Goal: Task Accomplishment & Management: Manage account settings

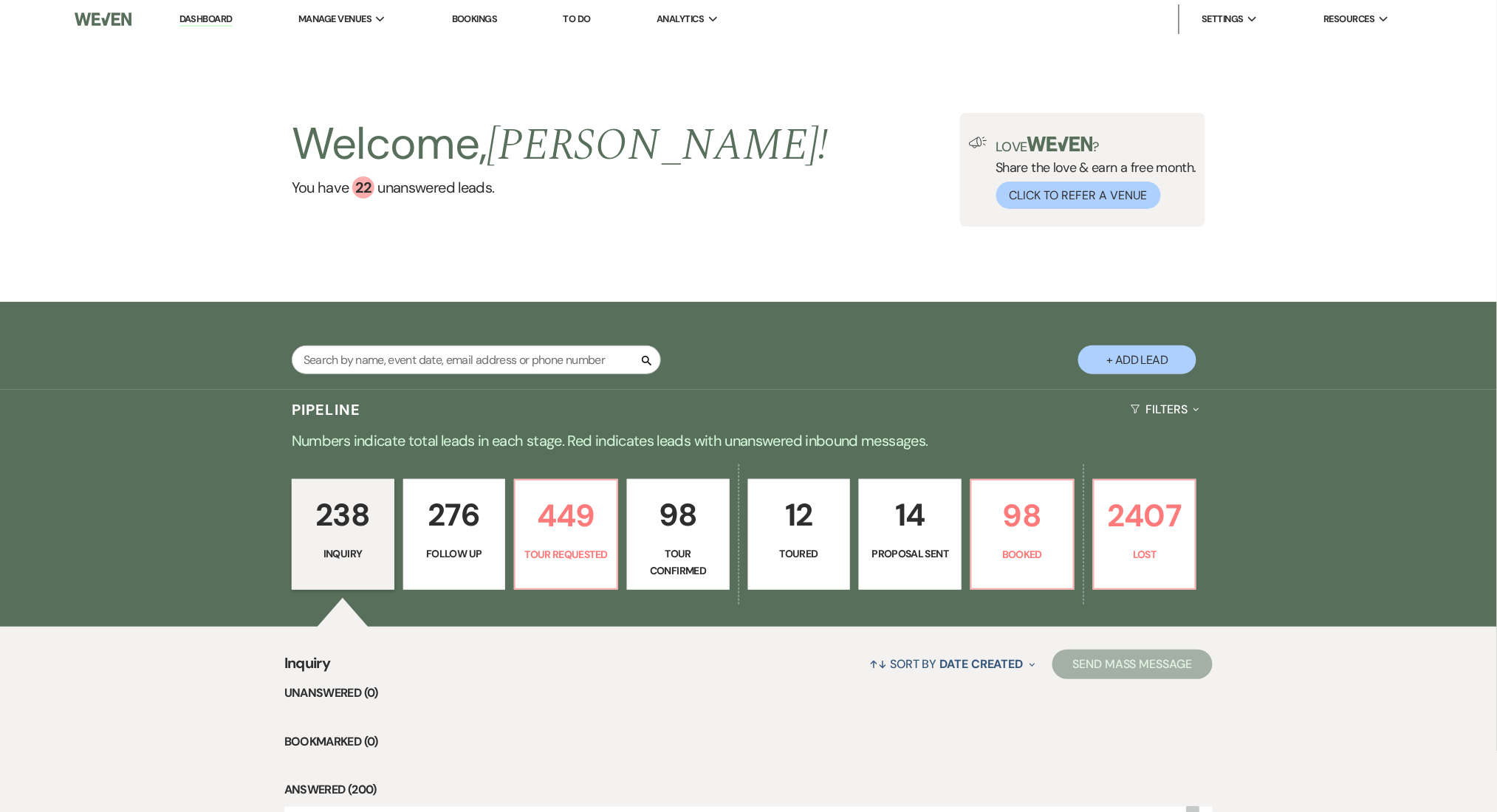
click at [788, 54] on div "Welcome, Marissa ! You have 22 unanswered lead s . Love ? Share the love & earn…" at bounding box center [748, 169] width 1497 height 263
click at [121, 24] on img at bounding box center [103, 19] width 57 height 31
click at [207, 18] on link "Dashboard" at bounding box center [206, 19] width 53 height 14
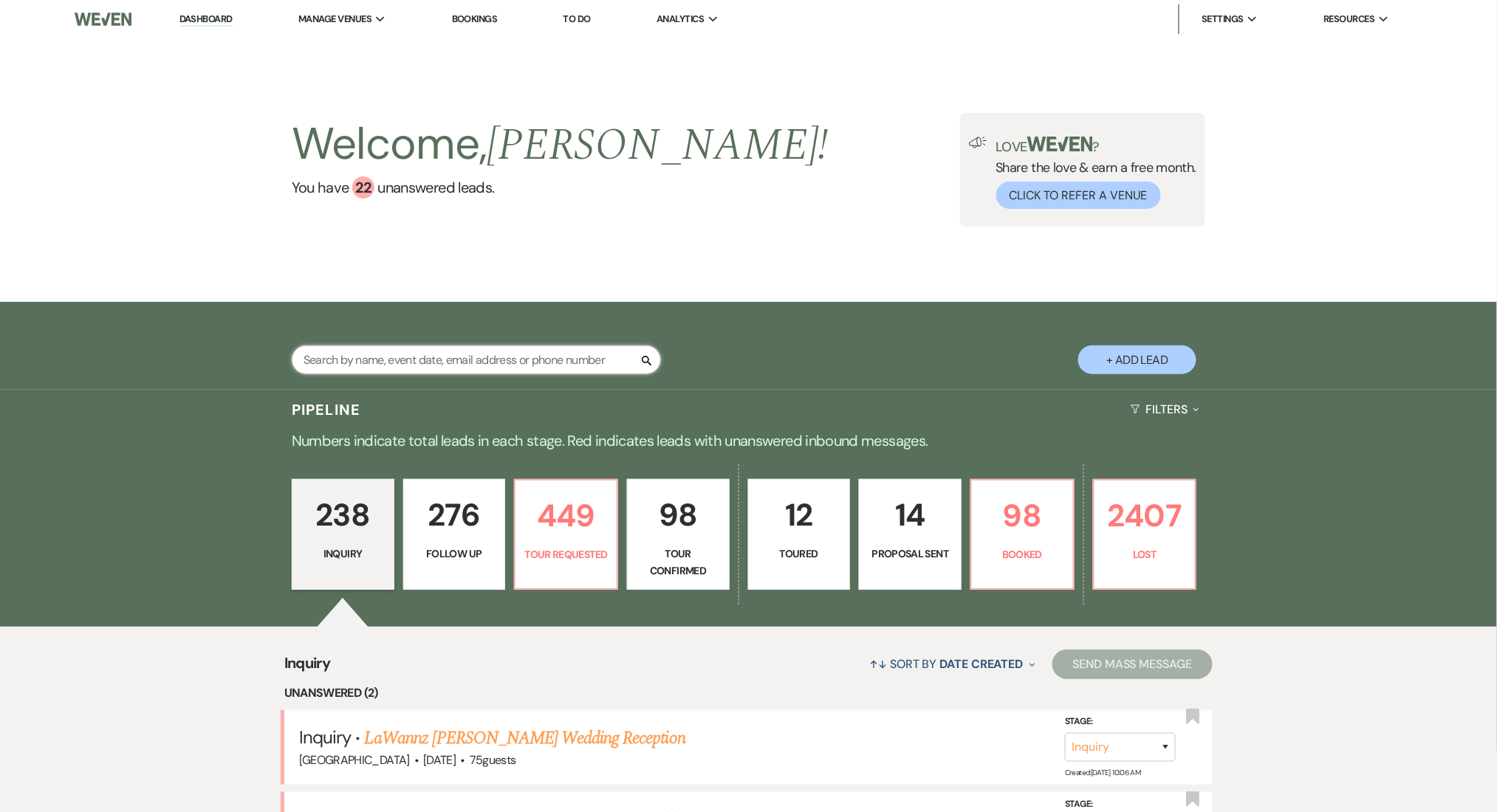
click at [384, 373] on input "text" at bounding box center [476, 360] width 369 height 29
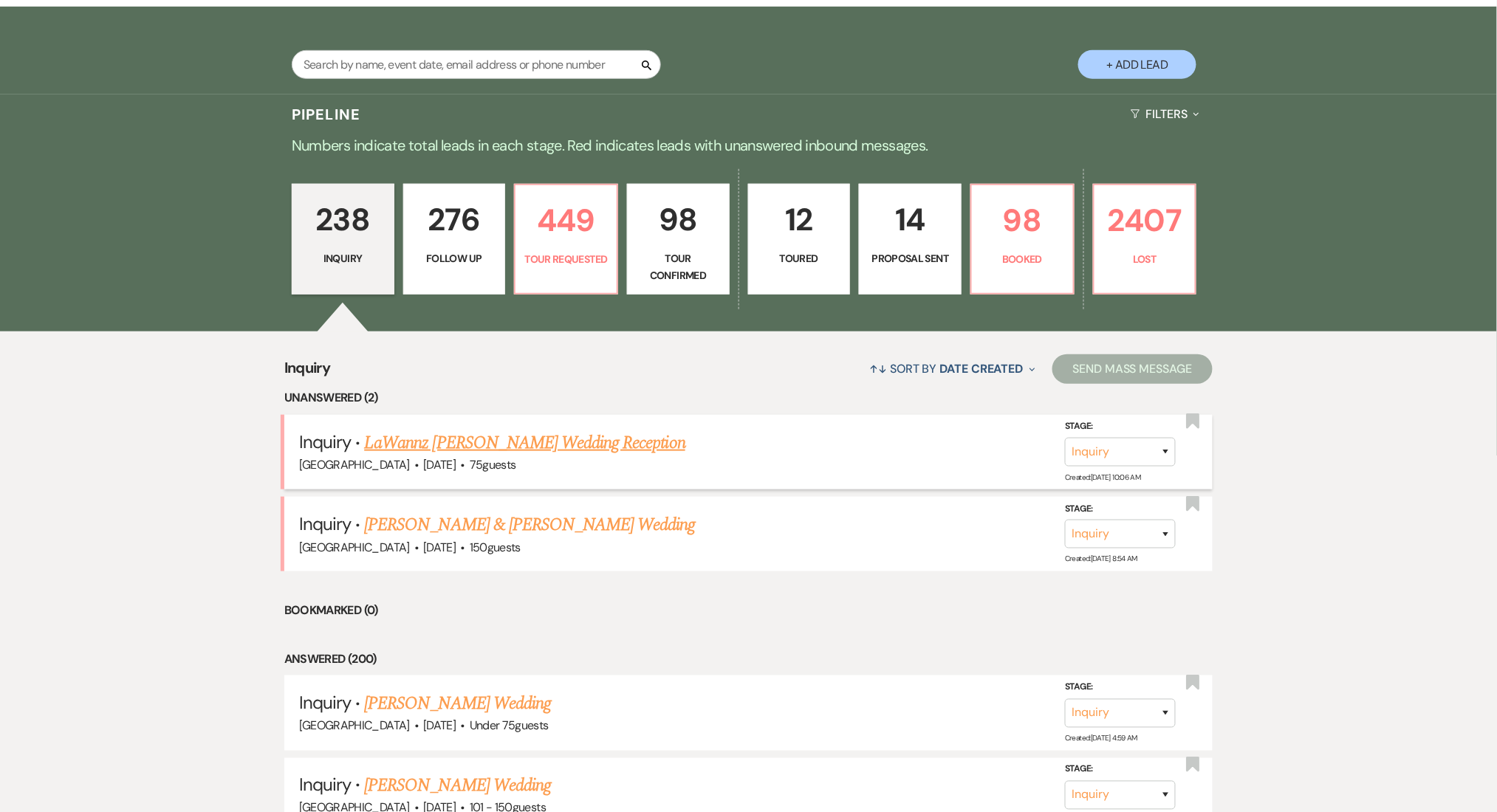
click at [457, 433] on link "LaWannz Shepard's Wedding Reception" at bounding box center [524, 443] width 321 height 27
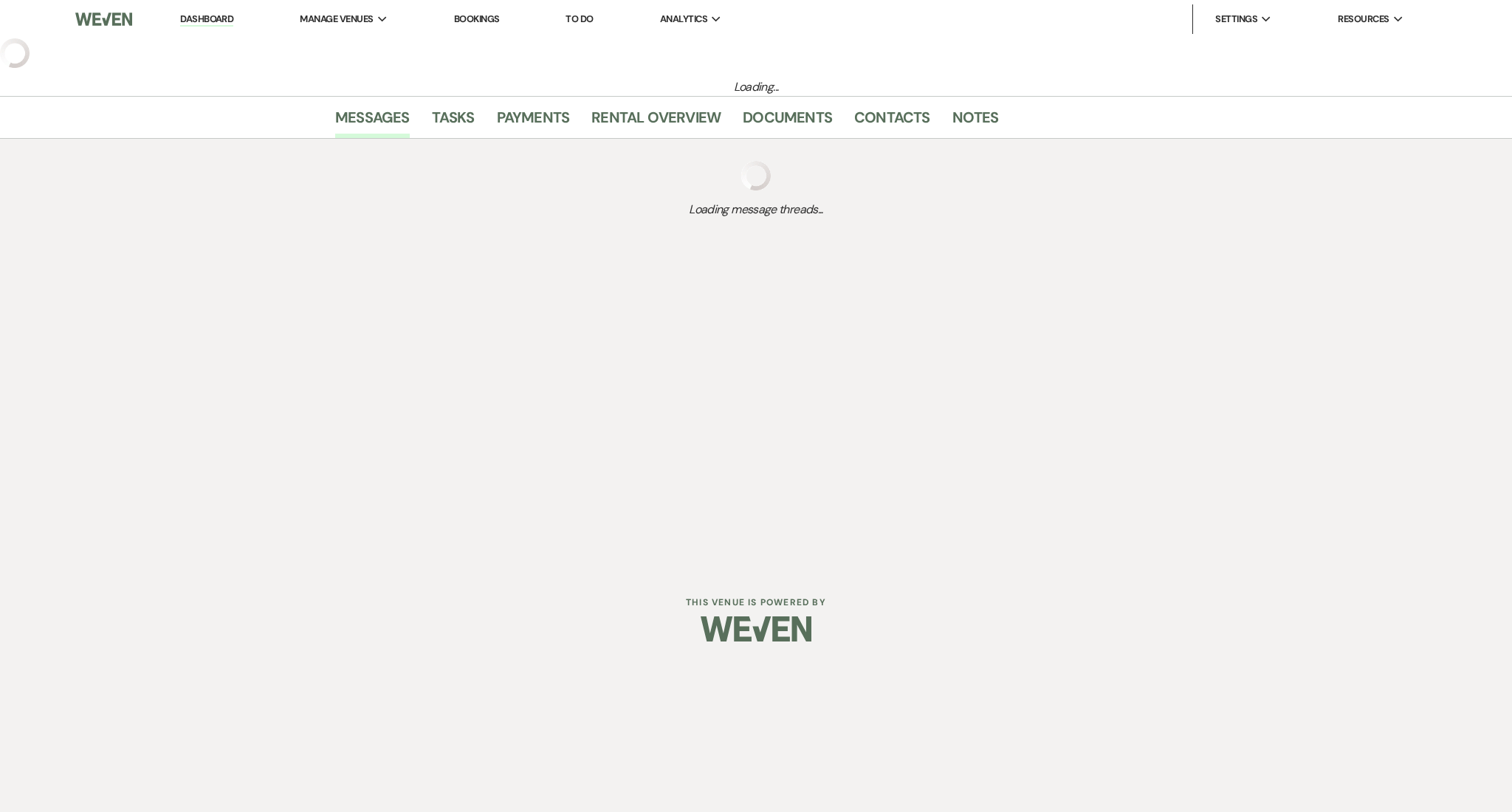
select select "5"
select select "13"
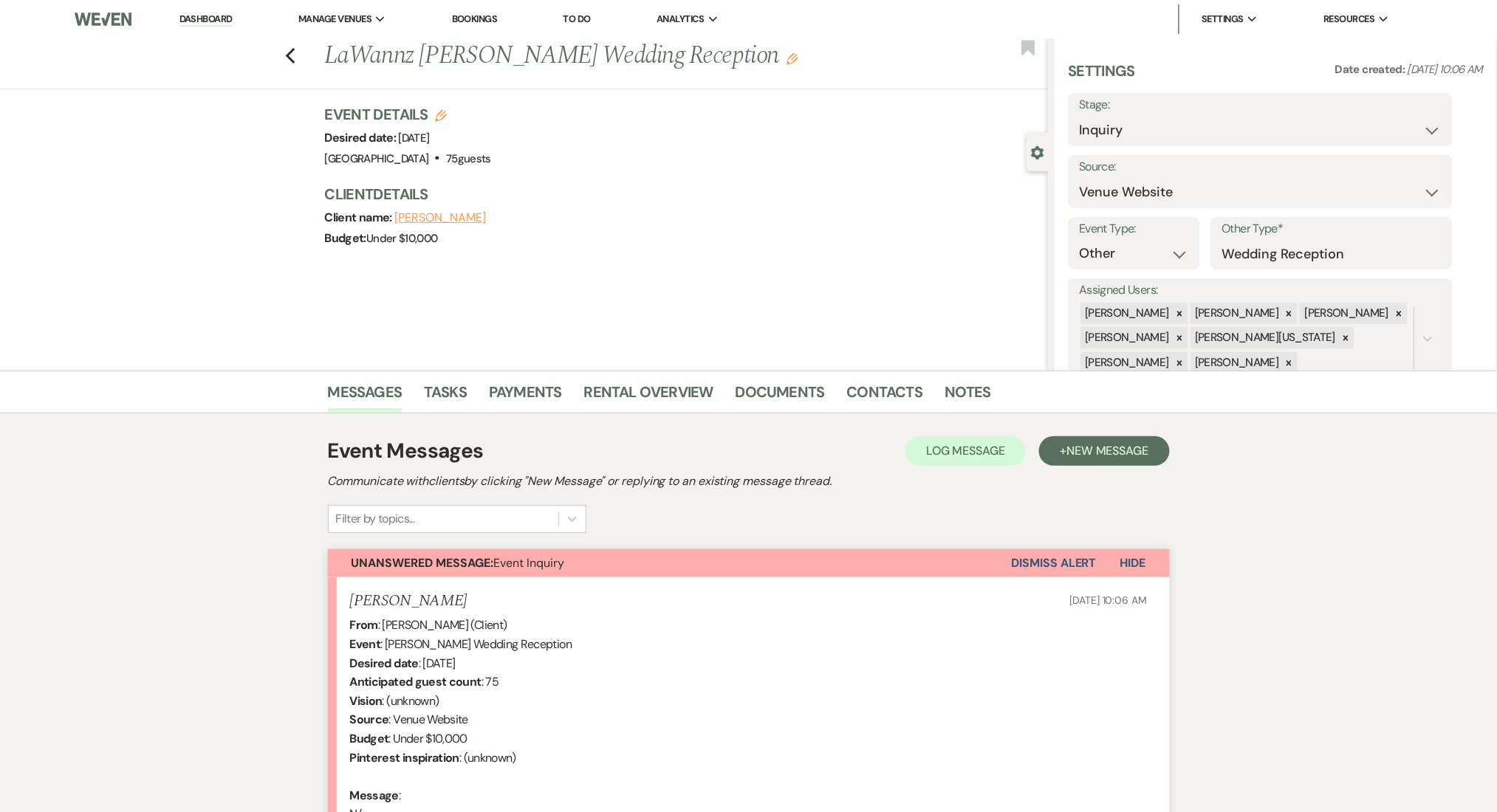
click at [29, 513] on div "Messages Tasks Payments Rental Overview Documents Contacts Notes Event Messages…" at bounding box center [748, 646] width 1497 height 551
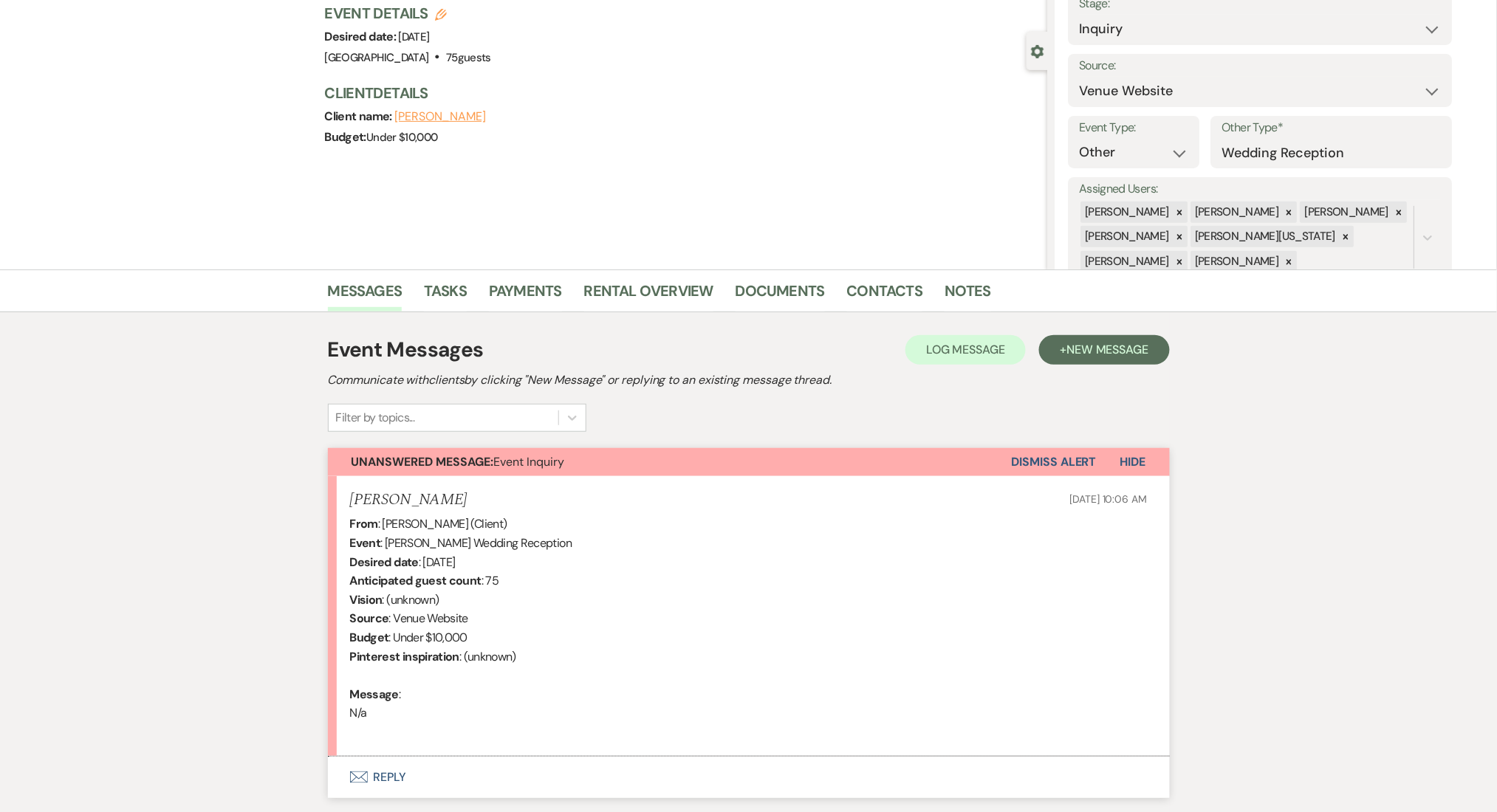
scroll to position [204, 0]
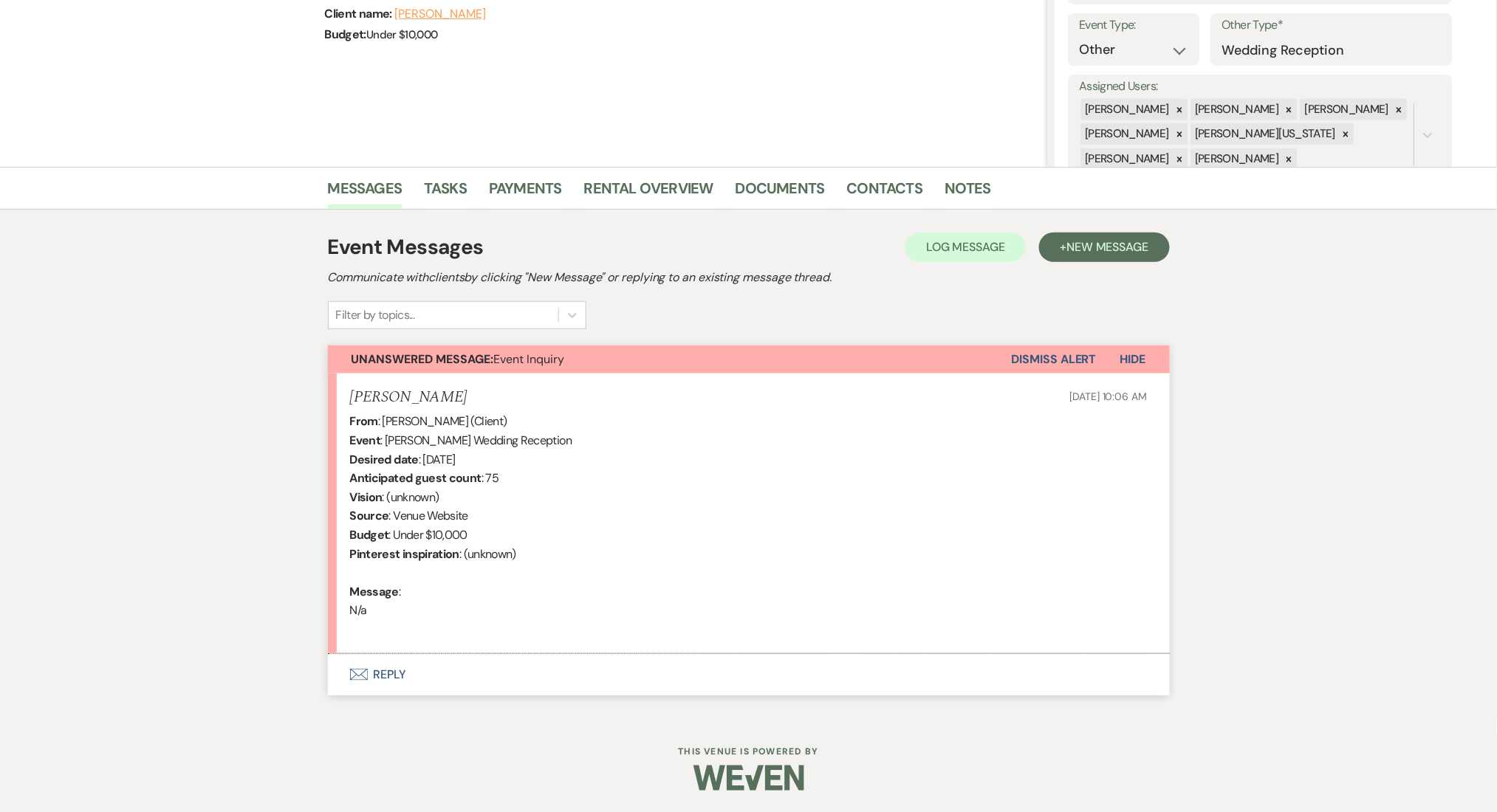
click at [379, 669] on button "Envelope Reply" at bounding box center [749, 675] width 842 height 41
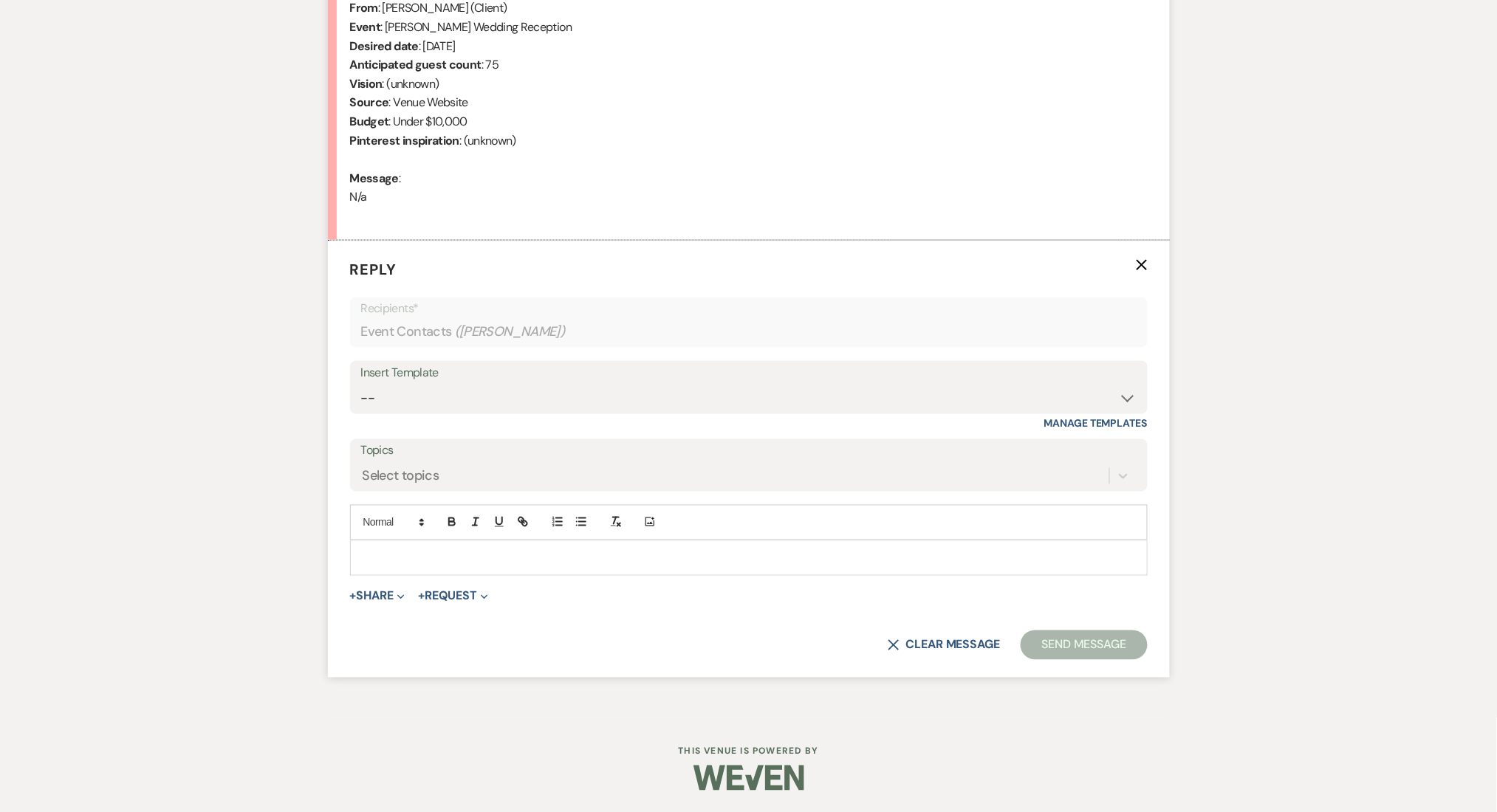
scroll to position [518, 0]
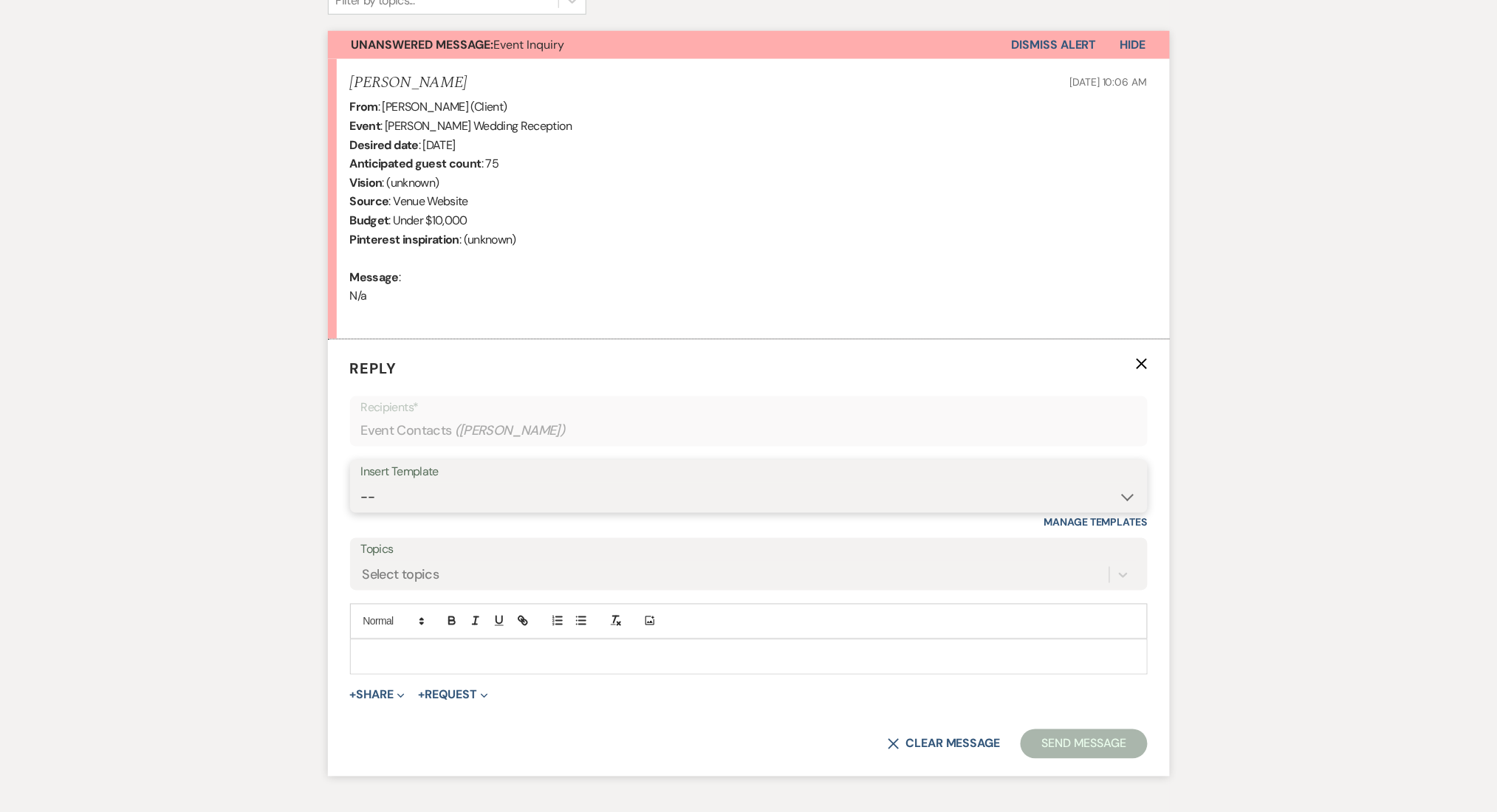
click at [461, 485] on select "-- Inquiry Follow Up Email #2 Contract Sending Template Payment Template Rental…" at bounding box center [749, 498] width 776 height 29
click at [146, 437] on div "Messages Tasks Payments Rental Overview Documents Contacts Notes Event Messages…" at bounding box center [748, 334] width 1497 height 965
click at [438, 503] on select "-- Inquiry Follow Up Email #2 Contract Sending Template Payment Template Rental…" at bounding box center [749, 498] width 776 height 29
select select "4375"
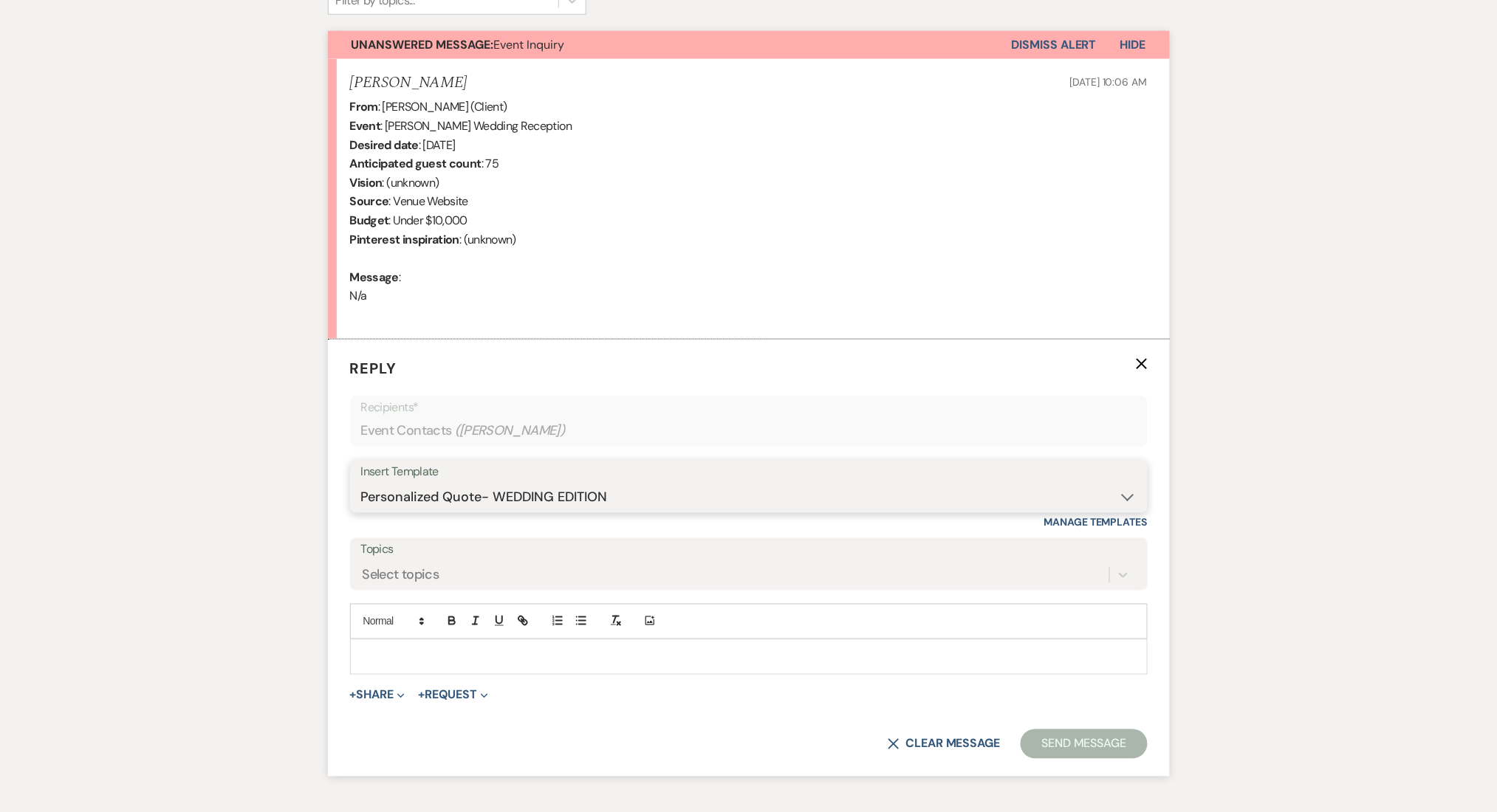
click at [361, 483] on select "-- Inquiry Follow Up Email #2 Contract Sending Template Payment Template Rental…" at bounding box center [749, 498] width 776 height 29
click at [188, 387] on div "Messages Tasks Payments Rental Overview Documents Contacts Notes Event Messages…" at bounding box center [748, 334] width 1497 height 965
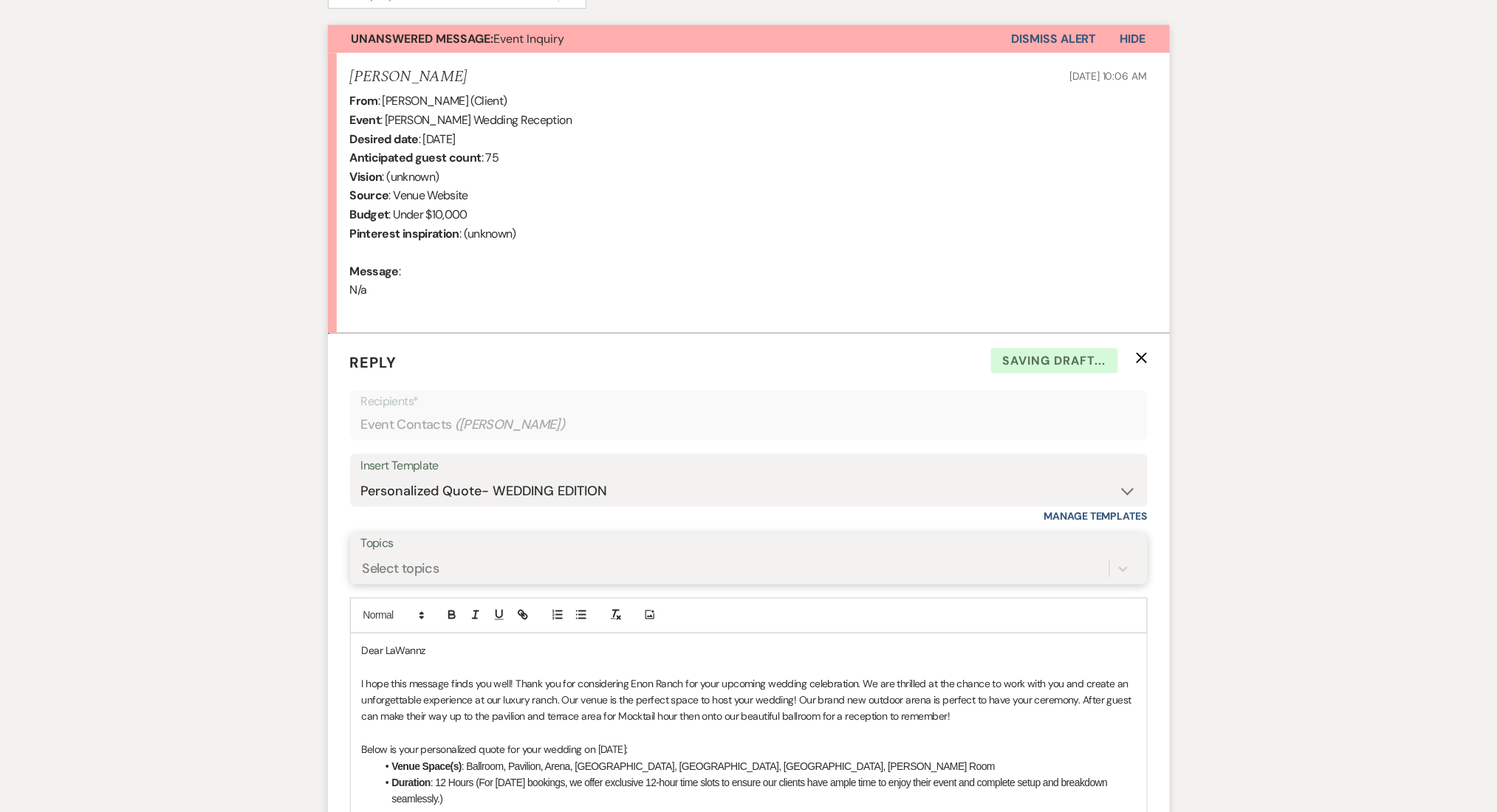
click at [424, 577] on div "Select topics" at bounding box center [401, 569] width 77 height 20
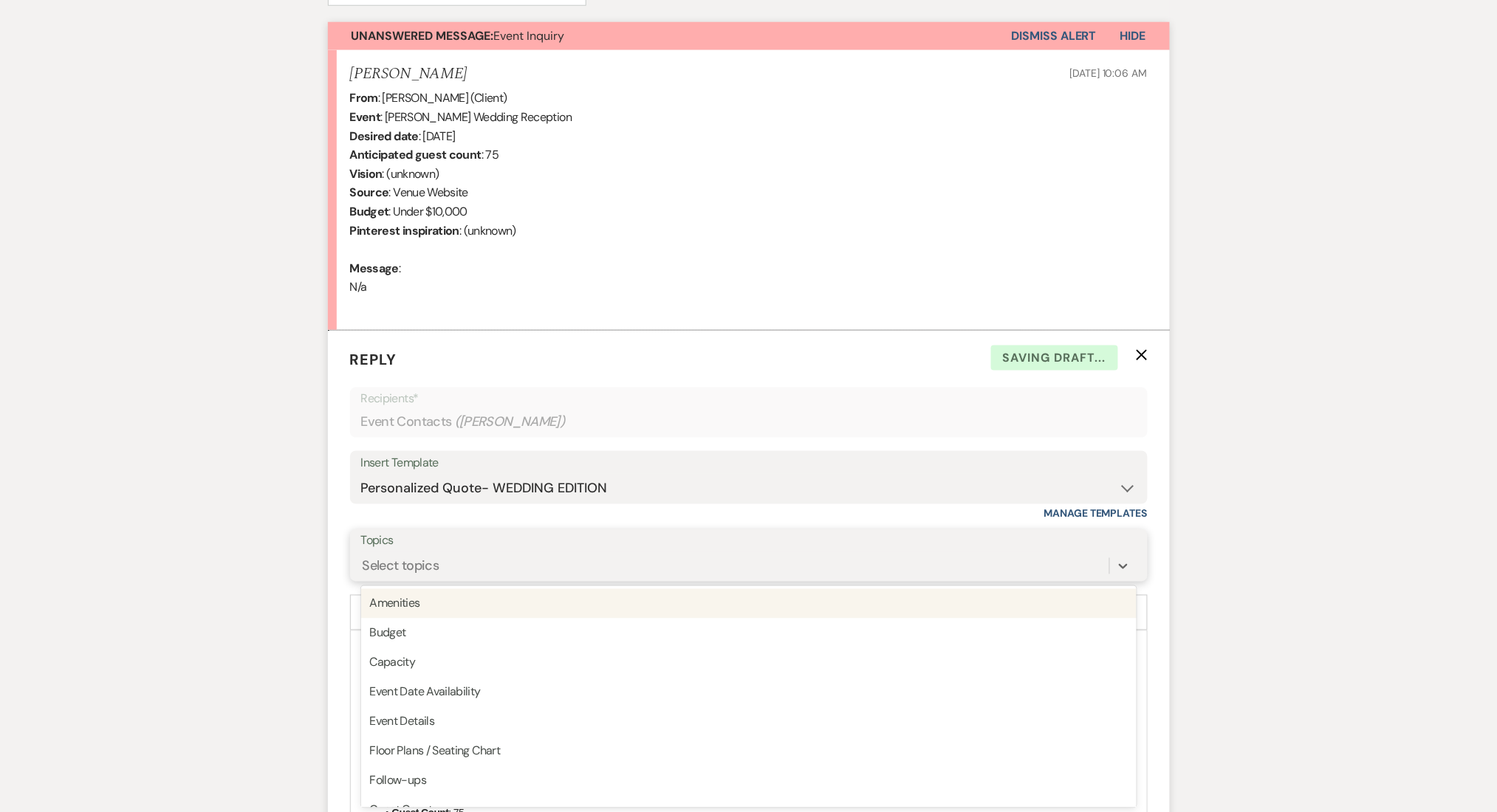
scroll to position [528, 0]
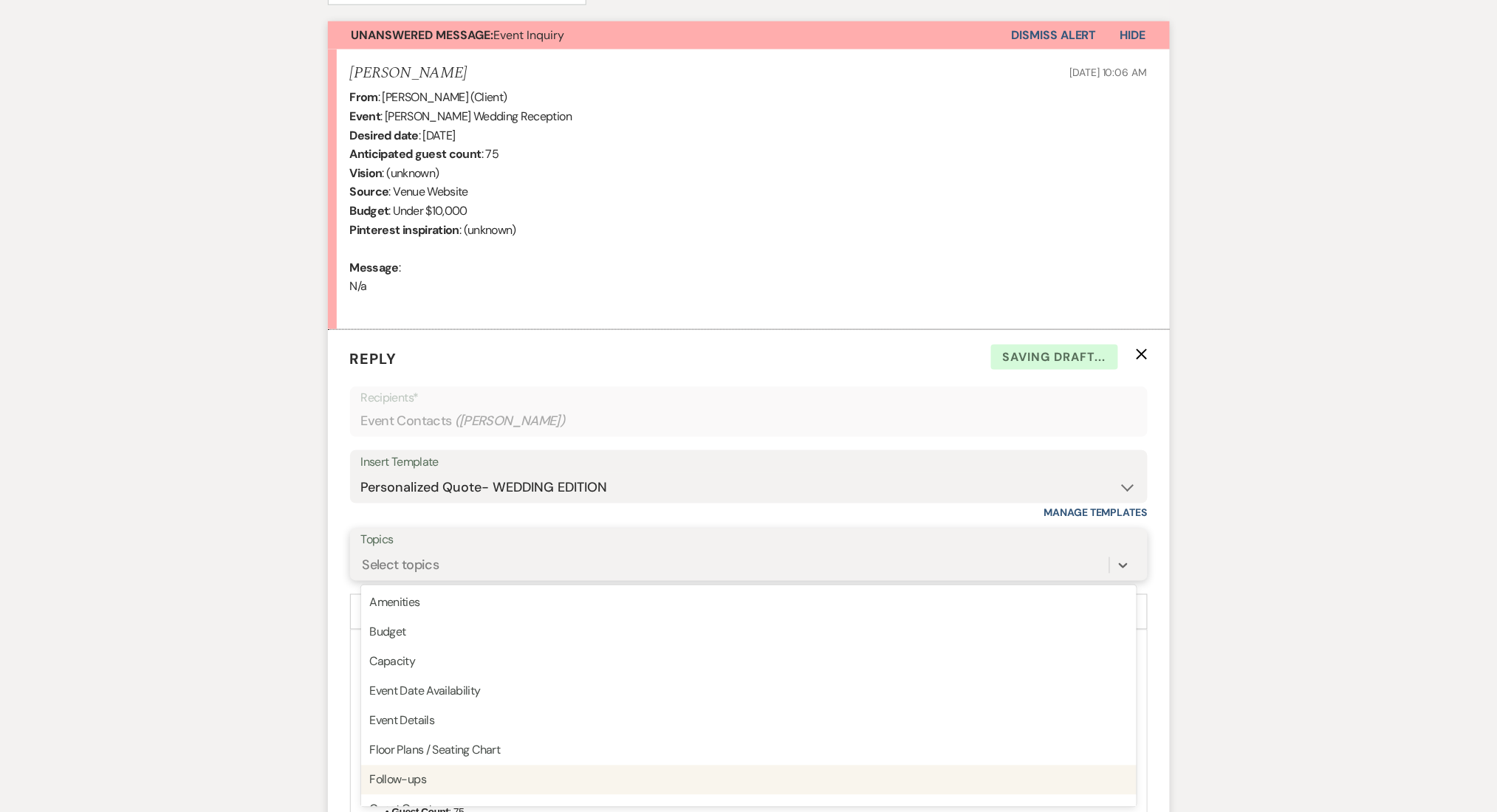
click at [423, 787] on div "Follow-ups" at bounding box center [749, 780] width 776 height 30
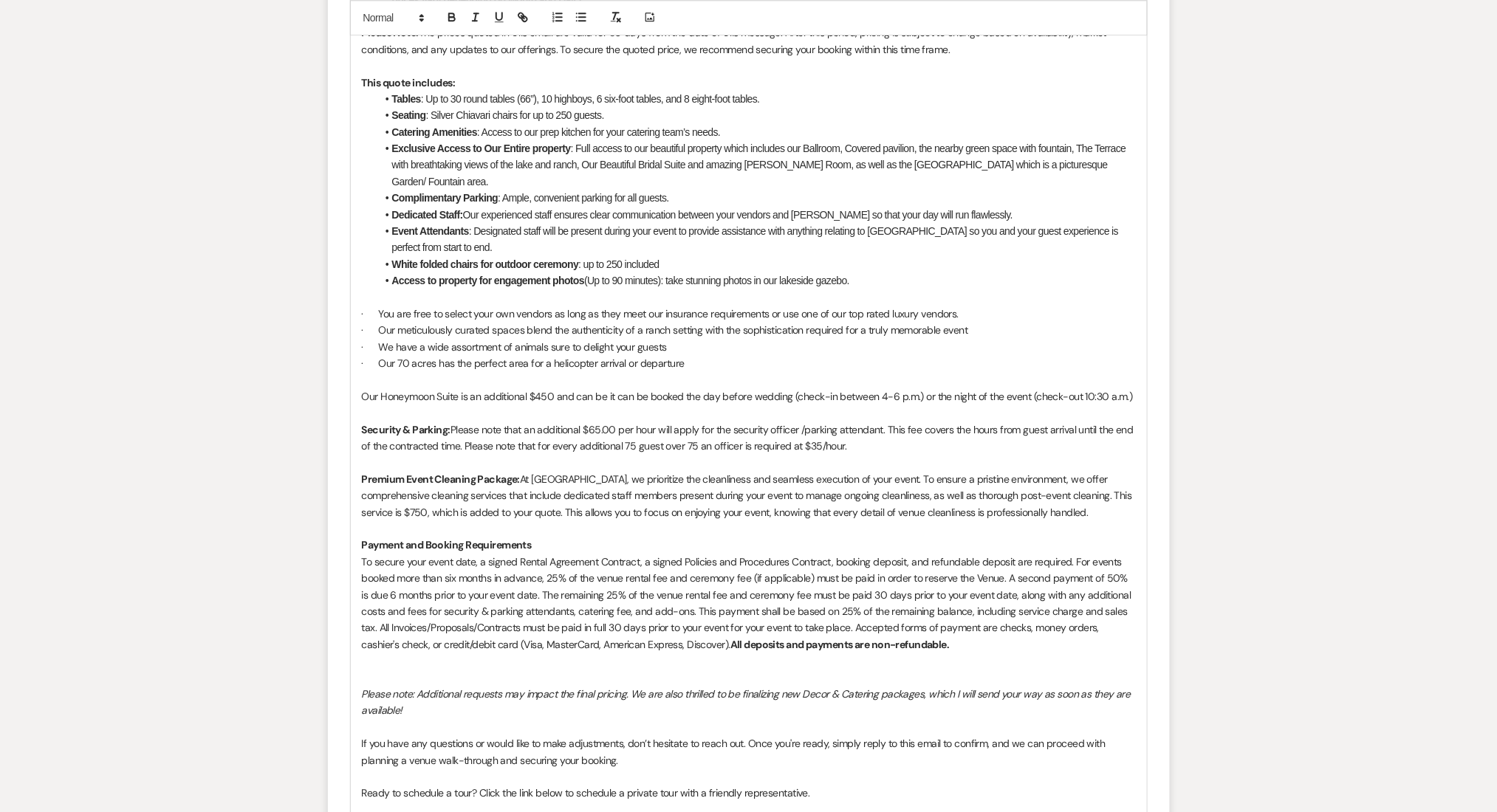
scroll to position [1513, 0]
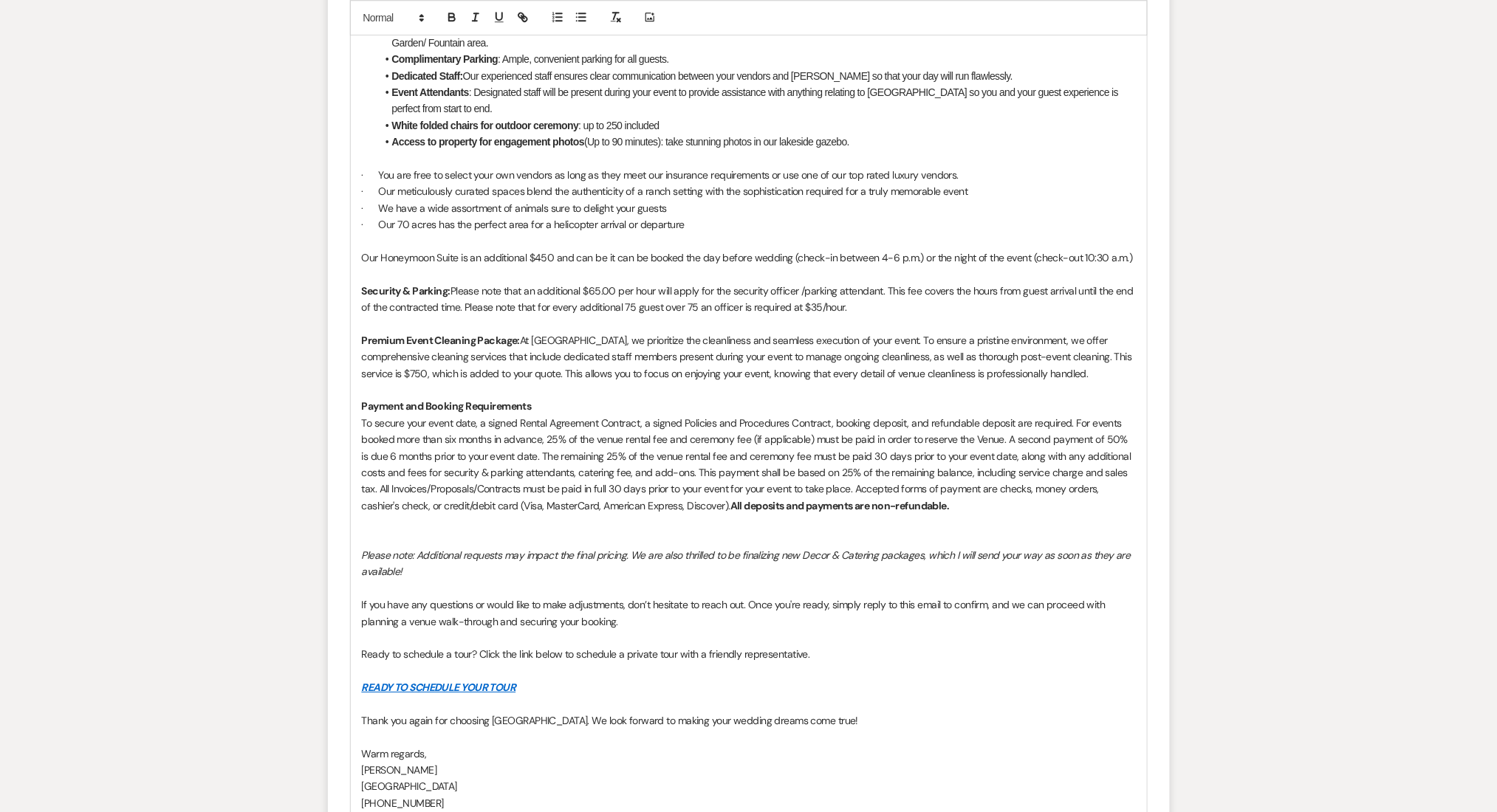
click at [995, 514] on p at bounding box center [749, 522] width 774 height 16
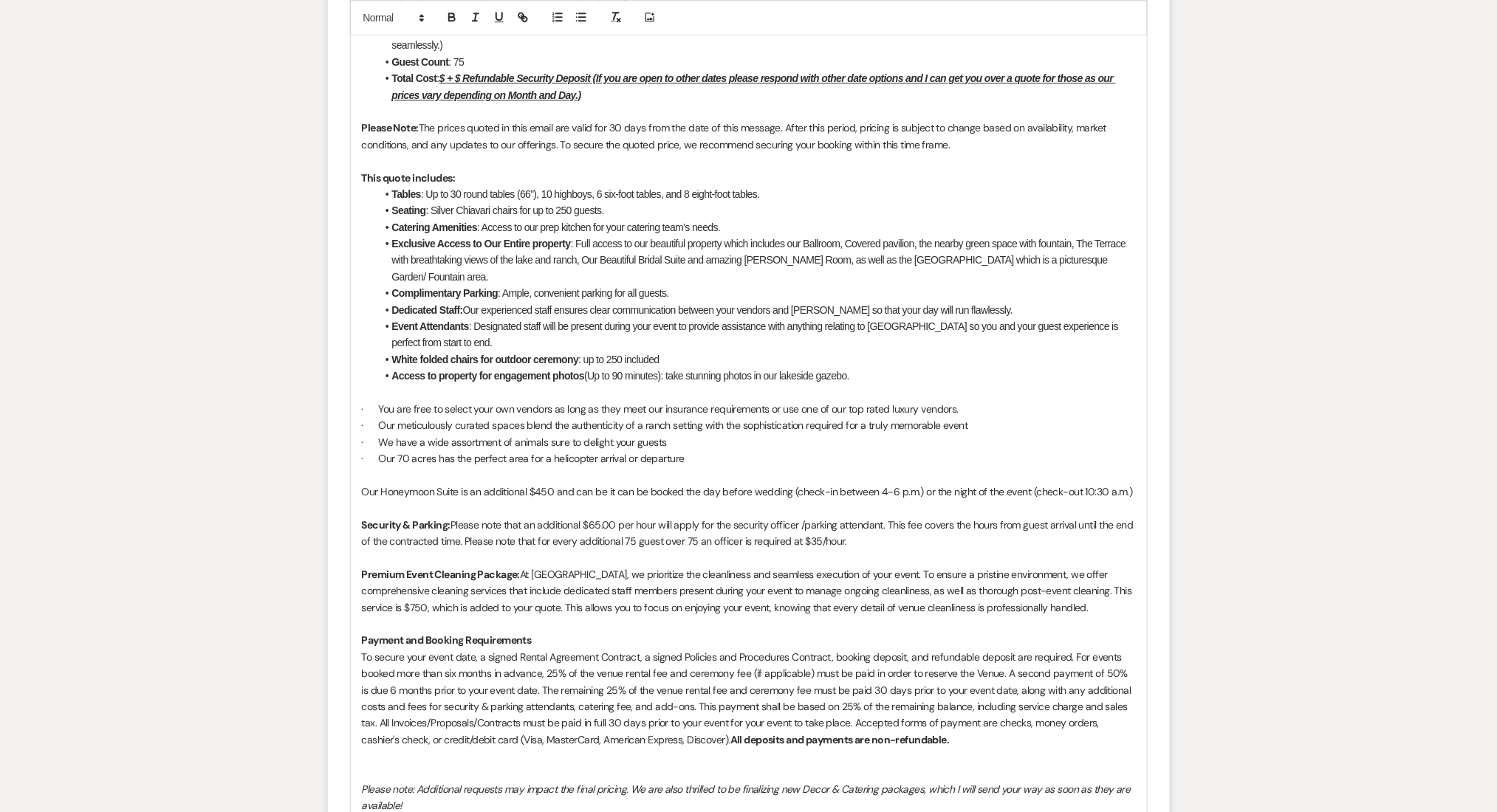
scroll to position [1119, 0]
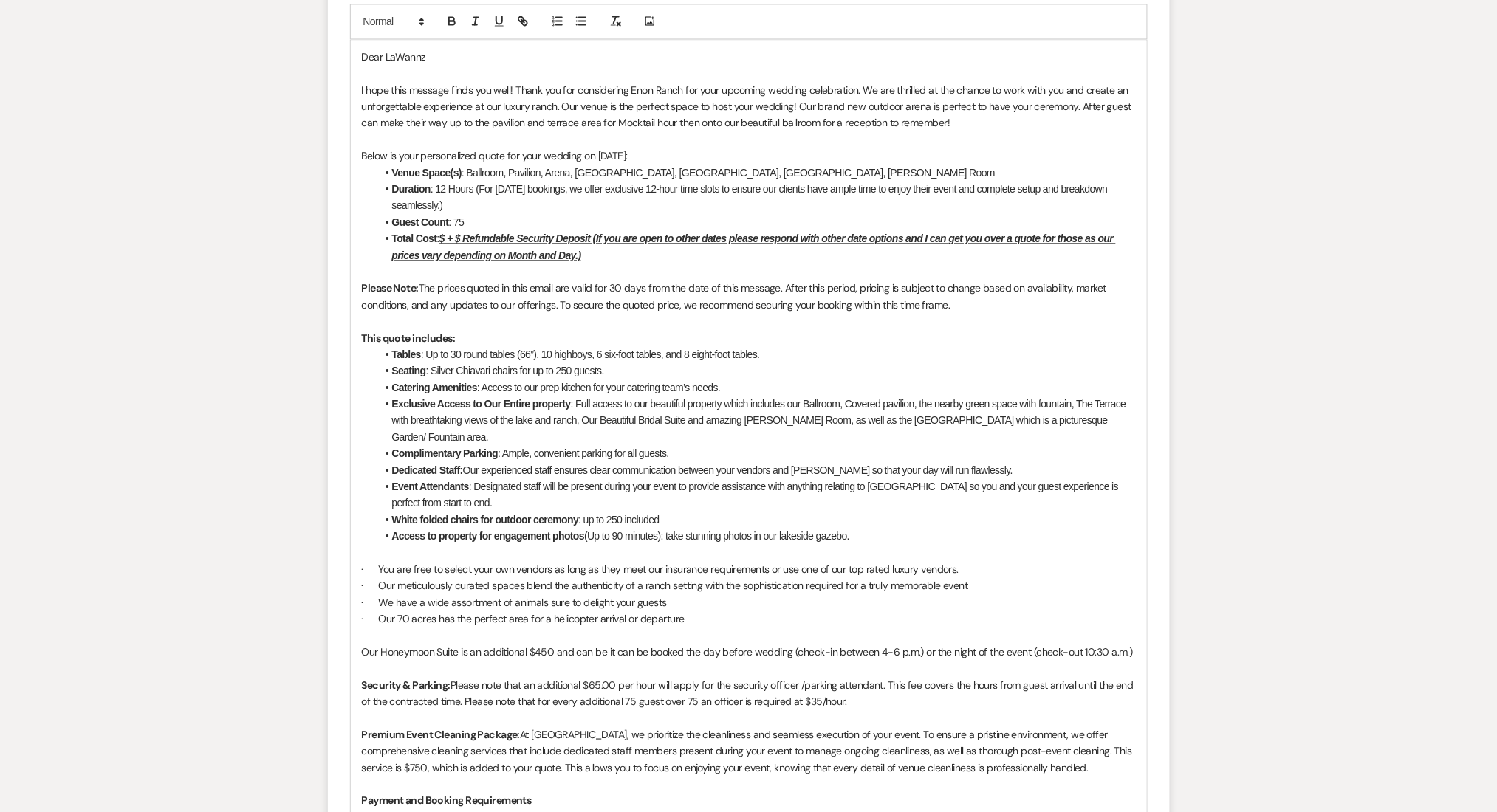
click at [447, 328] on p at bounding box center [749, 321] width 774 height 16
click at [421, 545] on p at bounding box center [749, 553] width 774 height 16
click at [377, 644] on p "Our Honeymoon Suite is an additional $450 and can be it can be booked the day b…" at bounding box center [749, 652] width 774 height 16
click at [373, 545] on p at bounding box center [749, 553] width 774 height 16
click at [389, 628] on p at bounding box center [749, 636] width 774 height 16
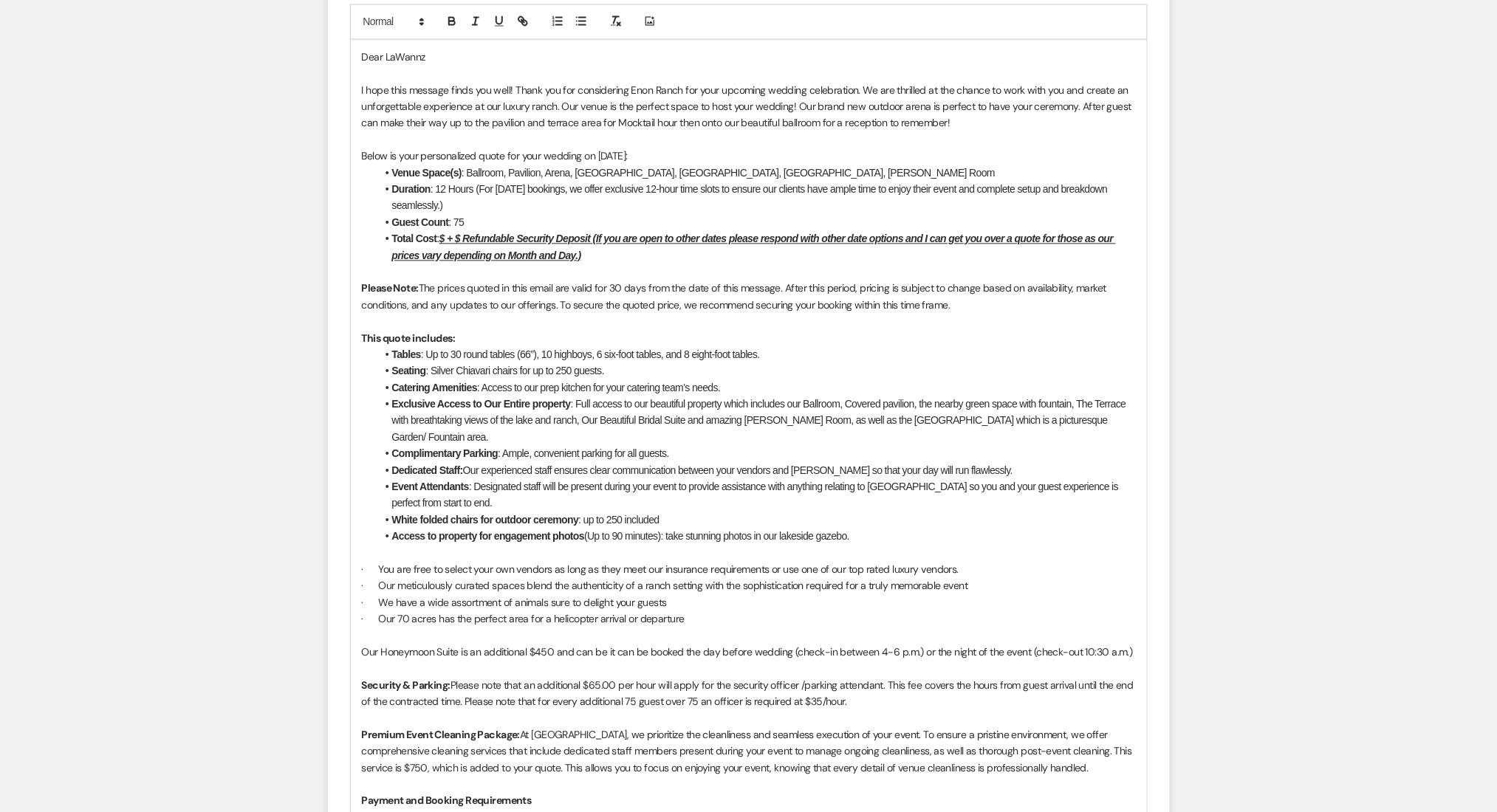
click at [388, 660] on p at bounding box center [749, 668] width 774 height 16
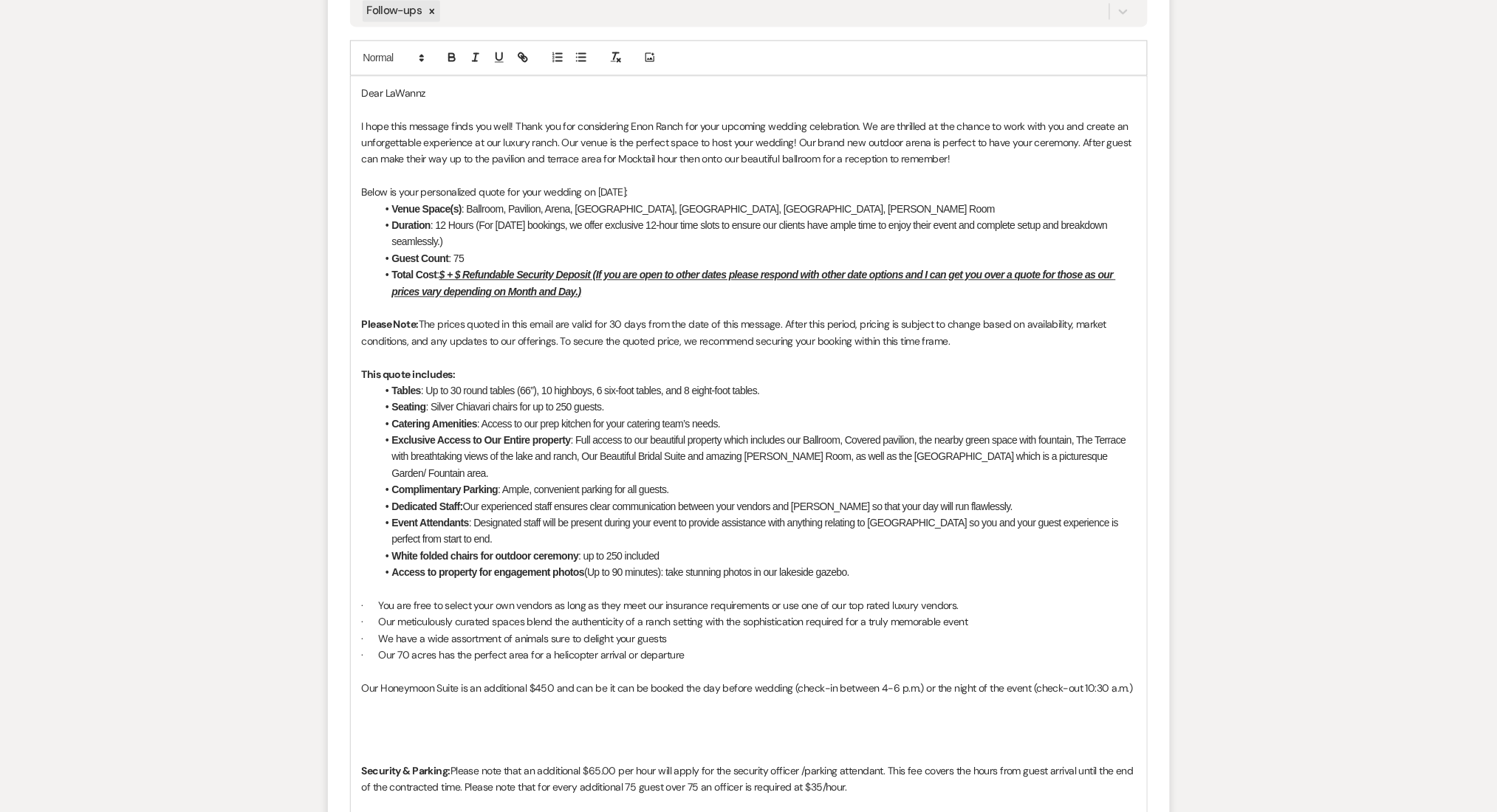
scroll to position [1280, 0]
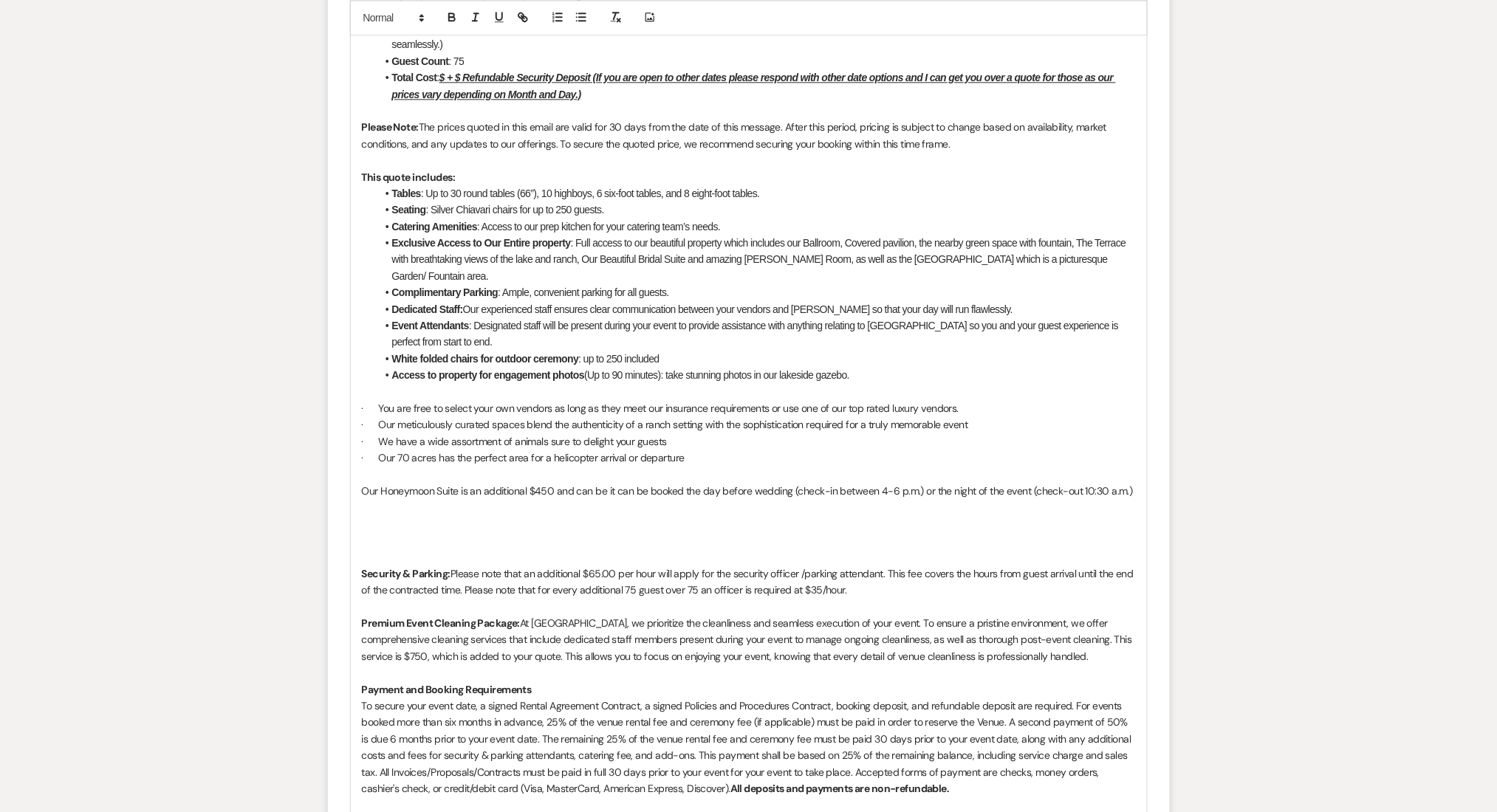
click at [405, 533] on p at bounding box center [749, 540] width 774 height 16
click at [388, 516] on p at bounding box center [749, 524] width 774 height 16
paste div
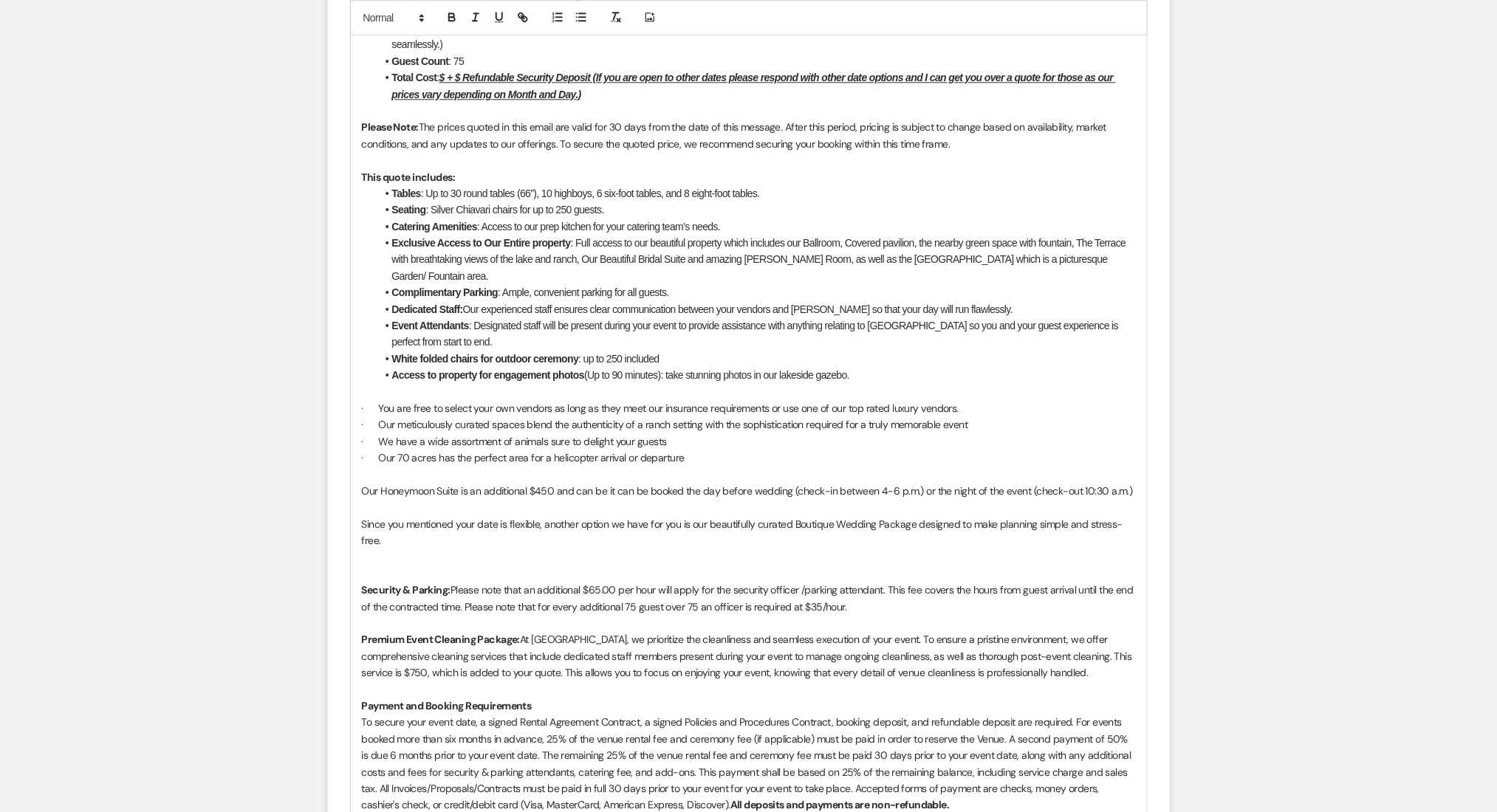
click at [365, 516] on p "Since you mentioned your date is flexible, another option we have for you is ou…" at bounding box center [749, 533] width 774 height 34
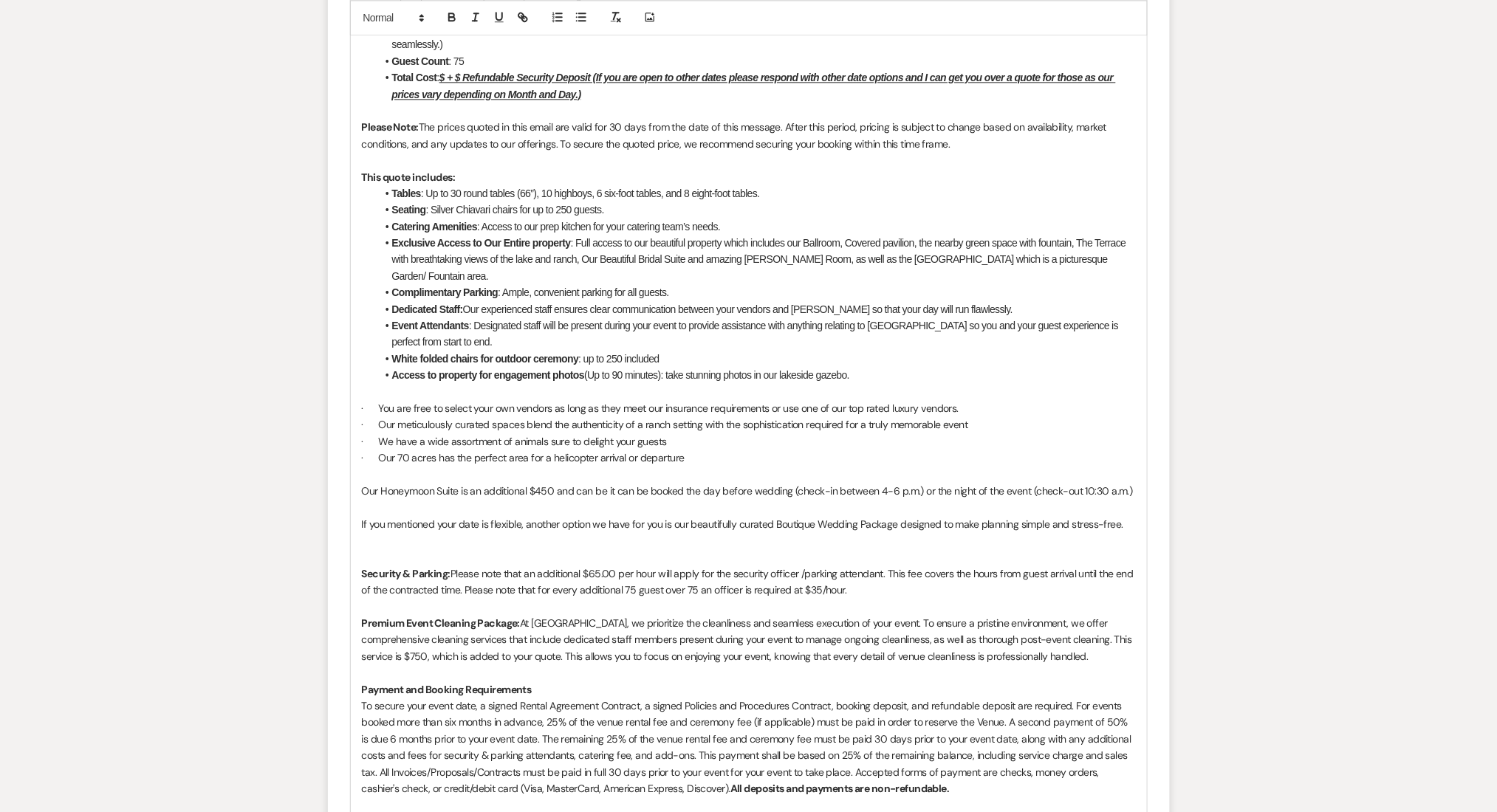
click at [419, 516] on p "If you mentioned your date is flexible, another option we have for you is our b…" at bounding box center [749, 524] width 774 height 16
click at [565, 533] on p at bounding box center [749, 540] width 774 height 16
click at [1072, 516] on p "If your date is flexible, another option we have for you is our beautifully cur…" at bounding box center [749, 524] width 774 height 16
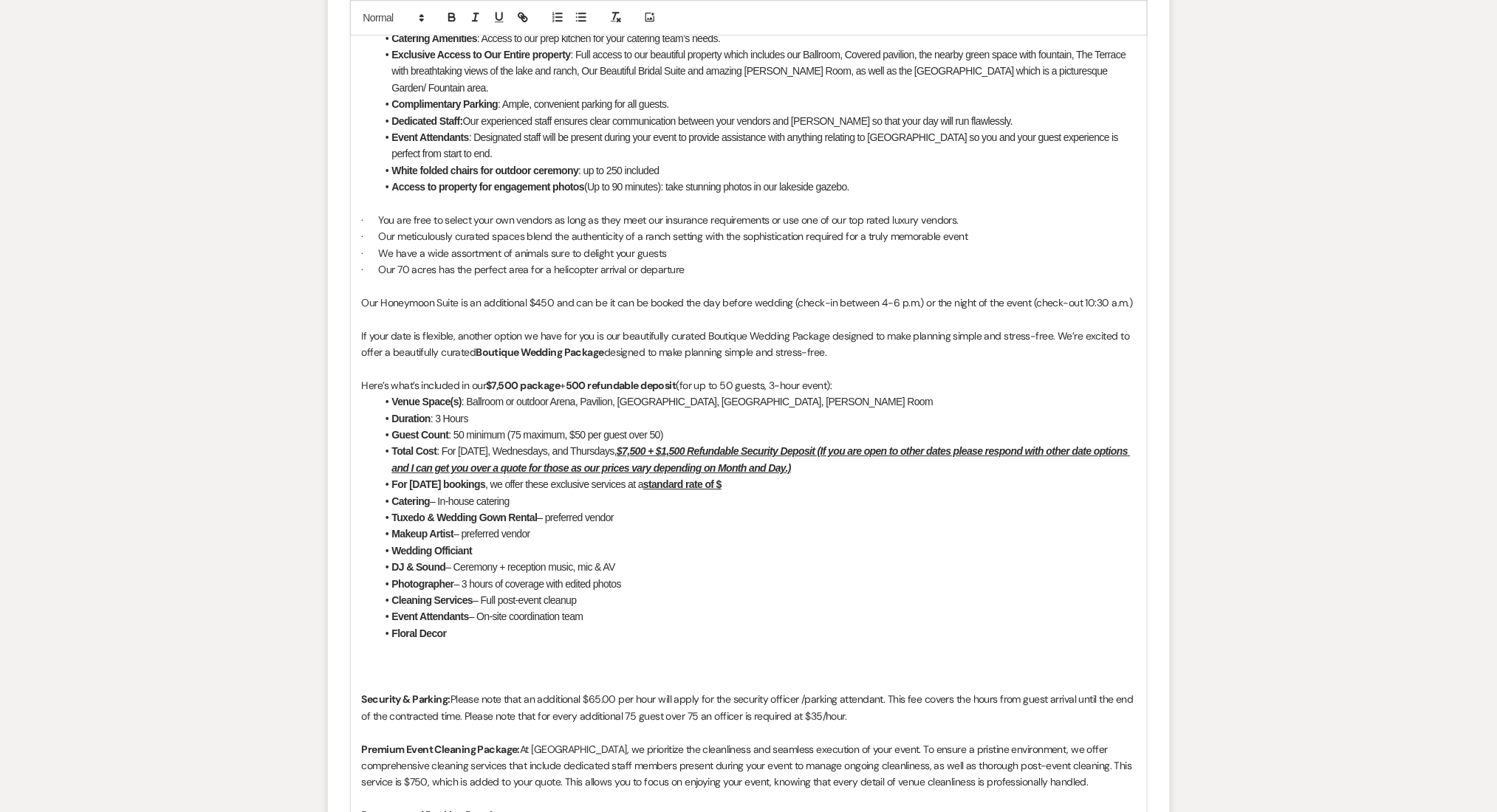
scroll to position [1477, 0]
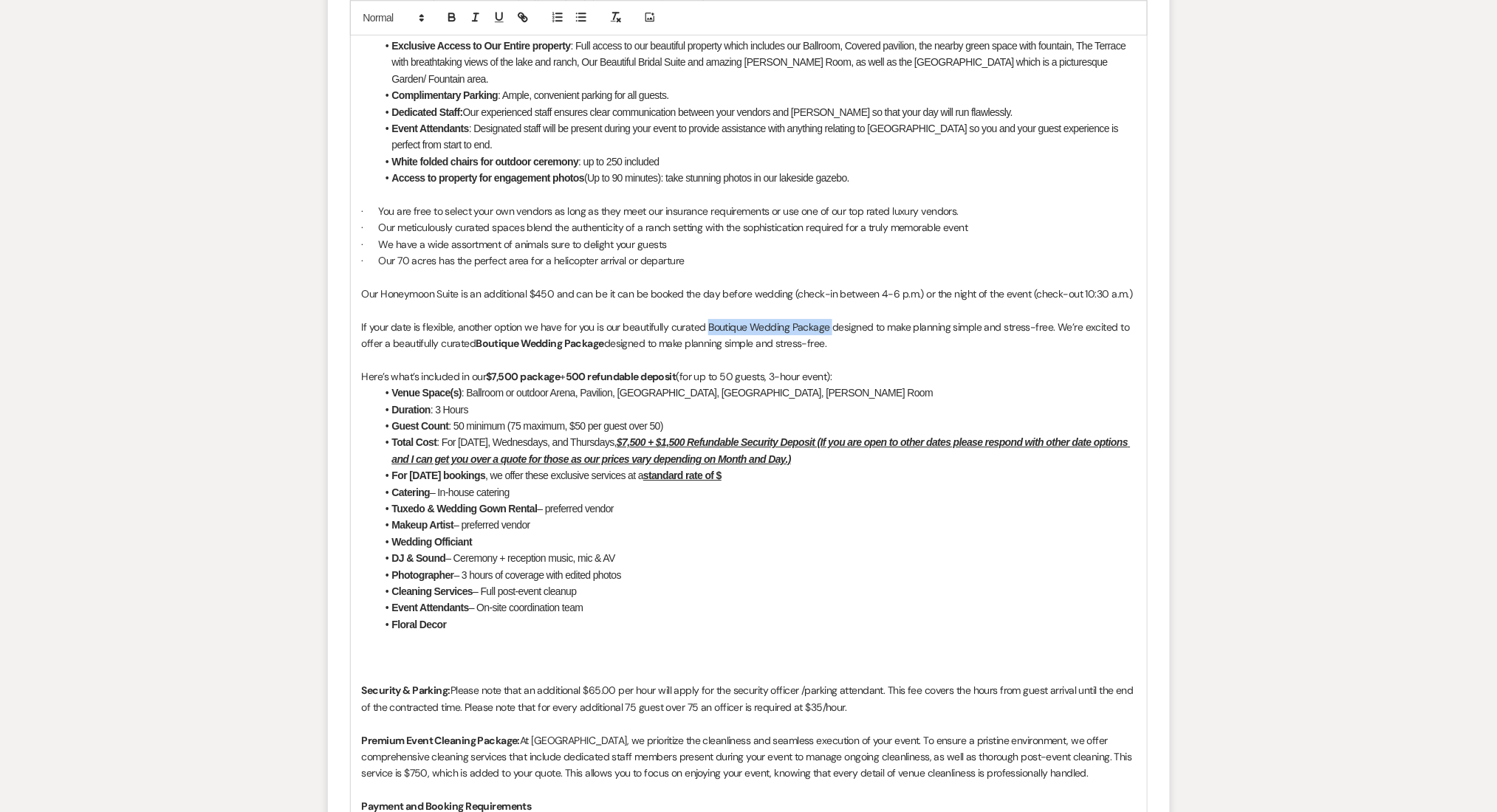
drag, startPoint x: 830, startPoint y: 308, endPoint x: 705, endPoint y: 308, distance: 125.0
click at [705, 319] on p "If your date is flexible, another option we have for you is our beautifully cur…" at bounding box center [749, 336] width 774 height 34
click at [457, 14] on icon "button" at bounding box center [452, 17] width 13 height 13
drag, startPoint x: 844, startPoint y: 332, endPoint x: 334, endPoint y: 317, distance: 510.2
click at [344, 332] on form "Reply X Saving draft... Recipients* Event Contacts ( LaWannz Shepard ) Insert T…" at bounding box center [749, 360] width 842 height 1958
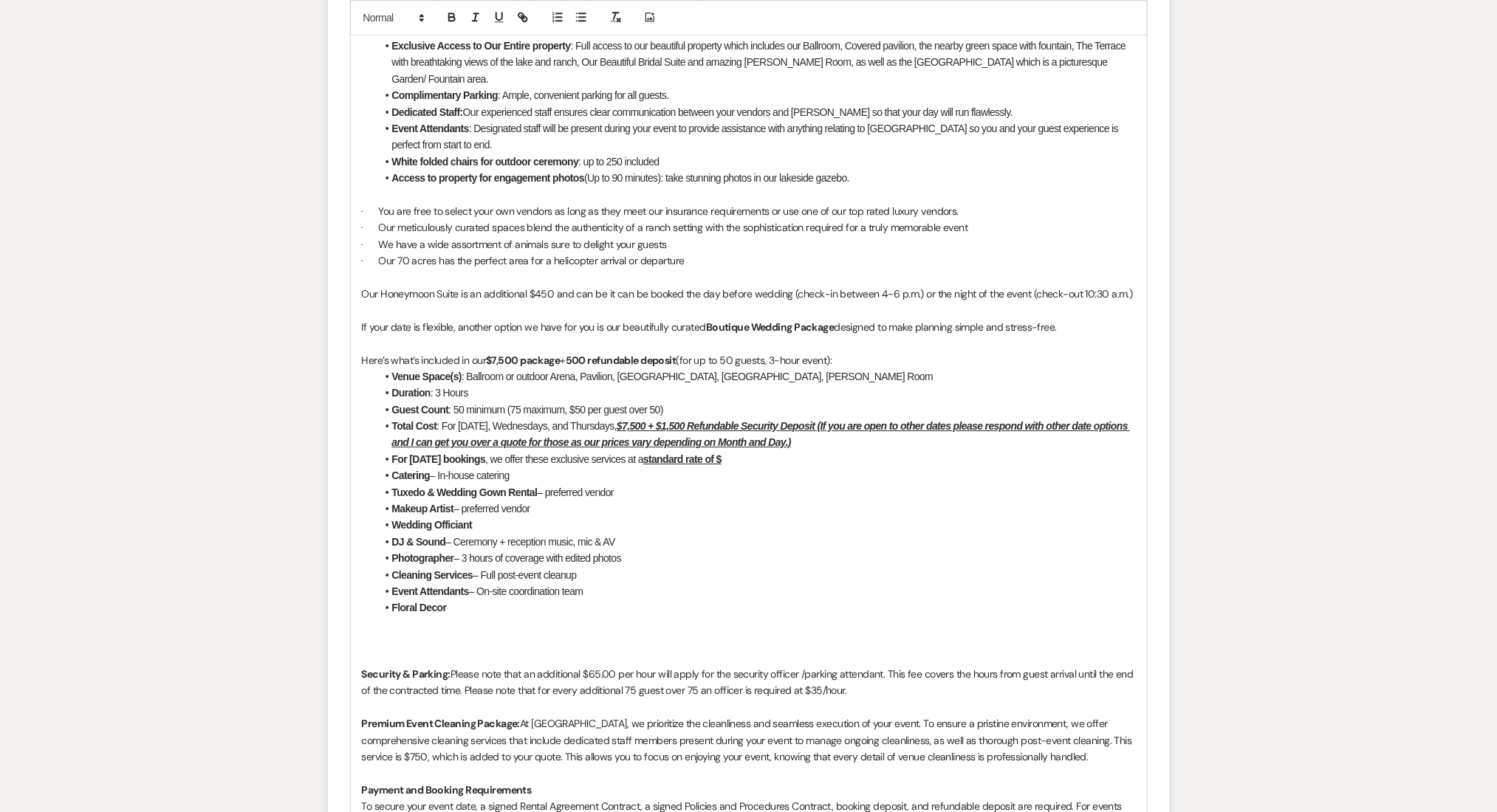
click at [441, 650] on p at bounding box center [749, 658] width 774 height 16
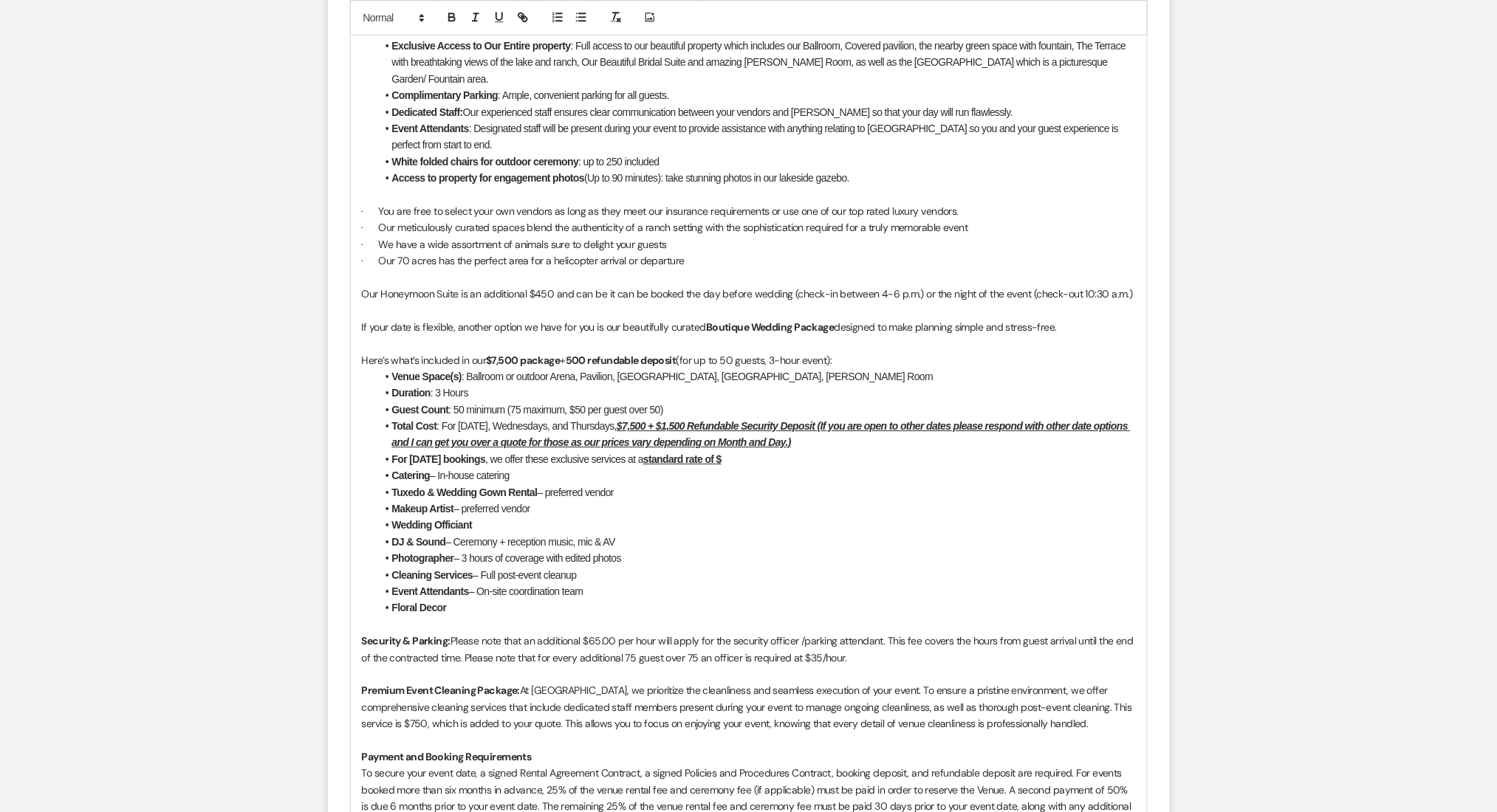
click at [618, 600] on li "Floral Decor" at bounding box center [757, 607] width 760 height 16
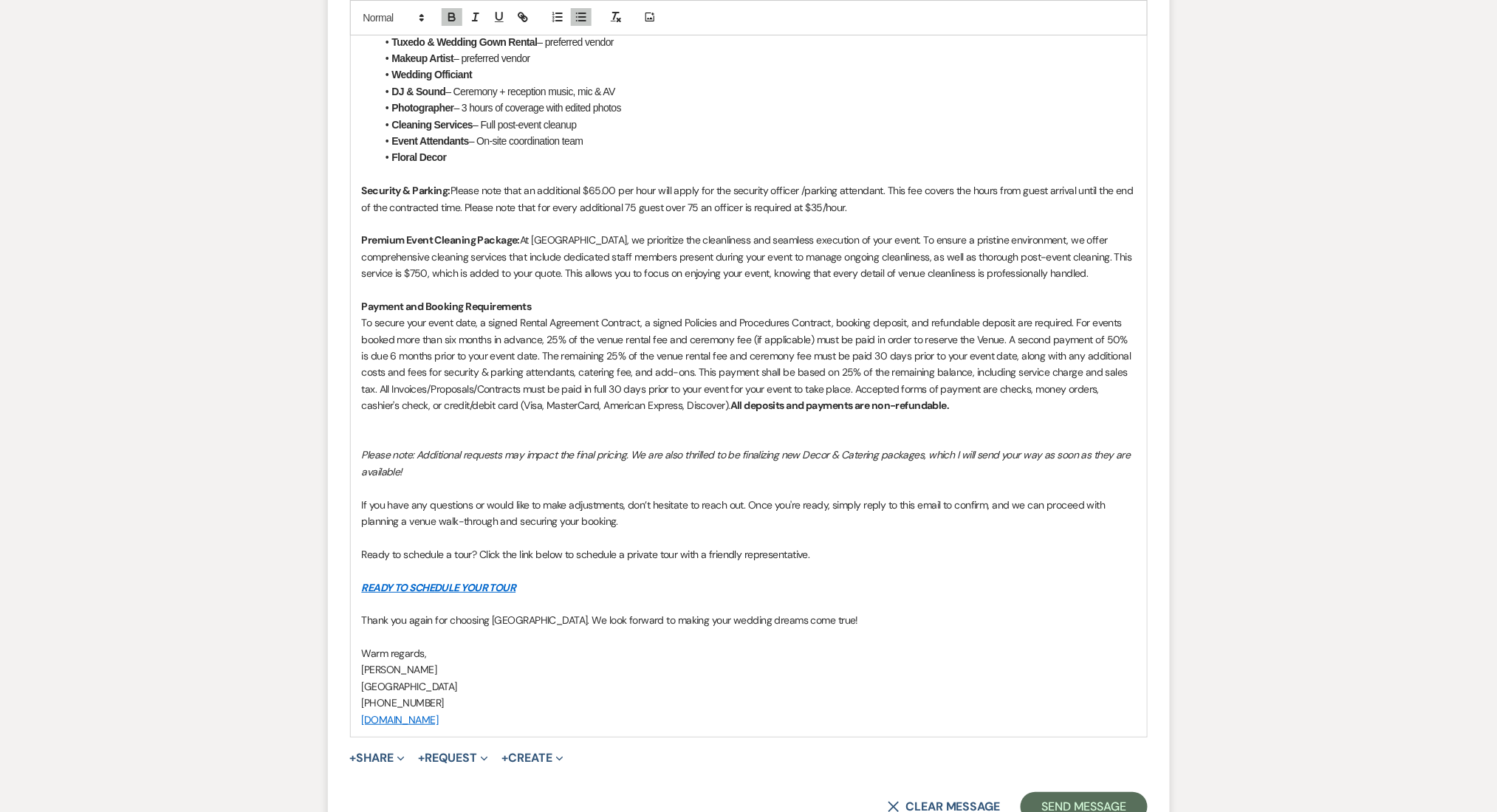
scroll to position [1969, 0]
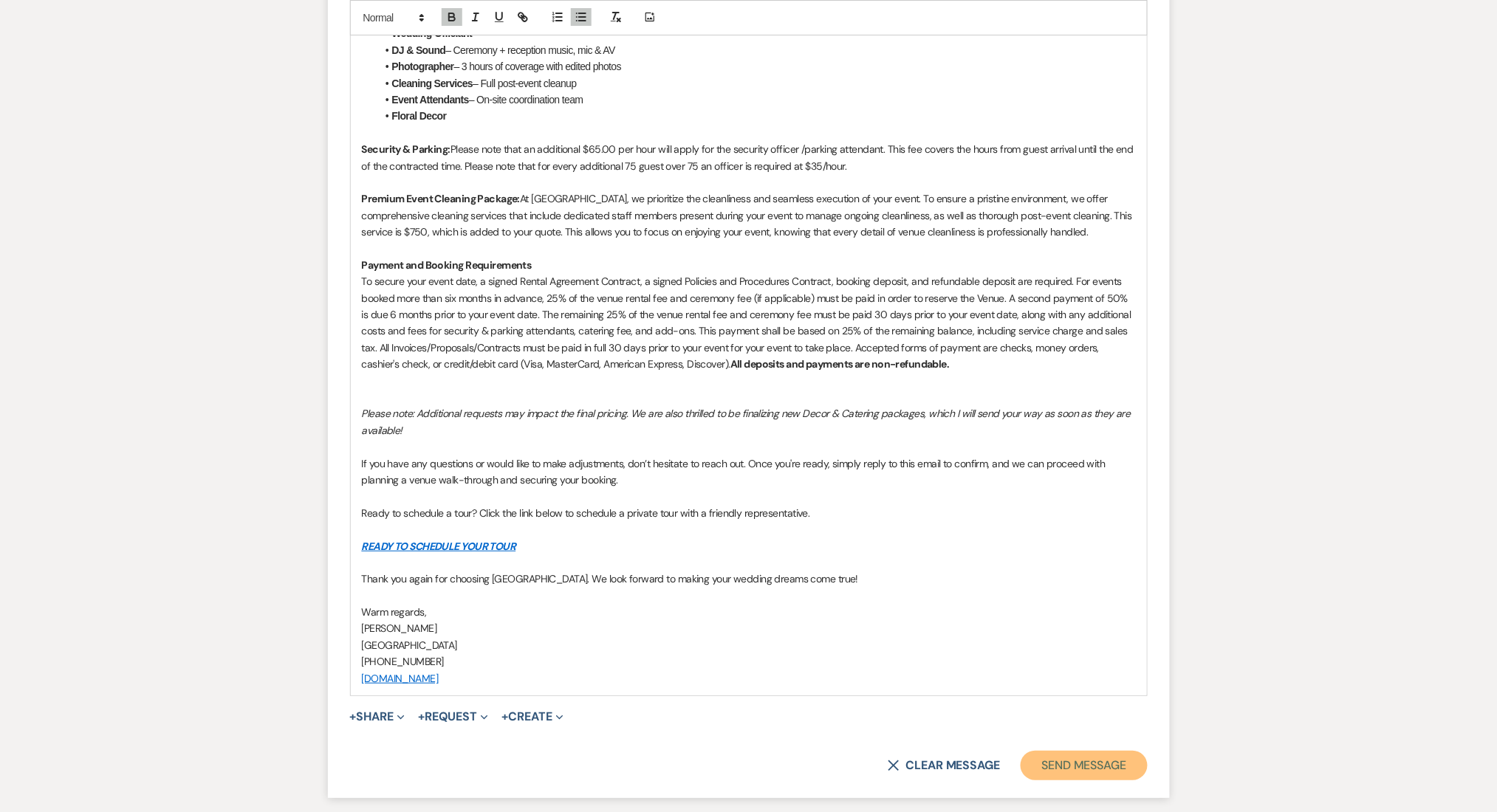
click at [1056, 751] on button "Send Message" at bounding box center [1083, 765] width 126 height 30
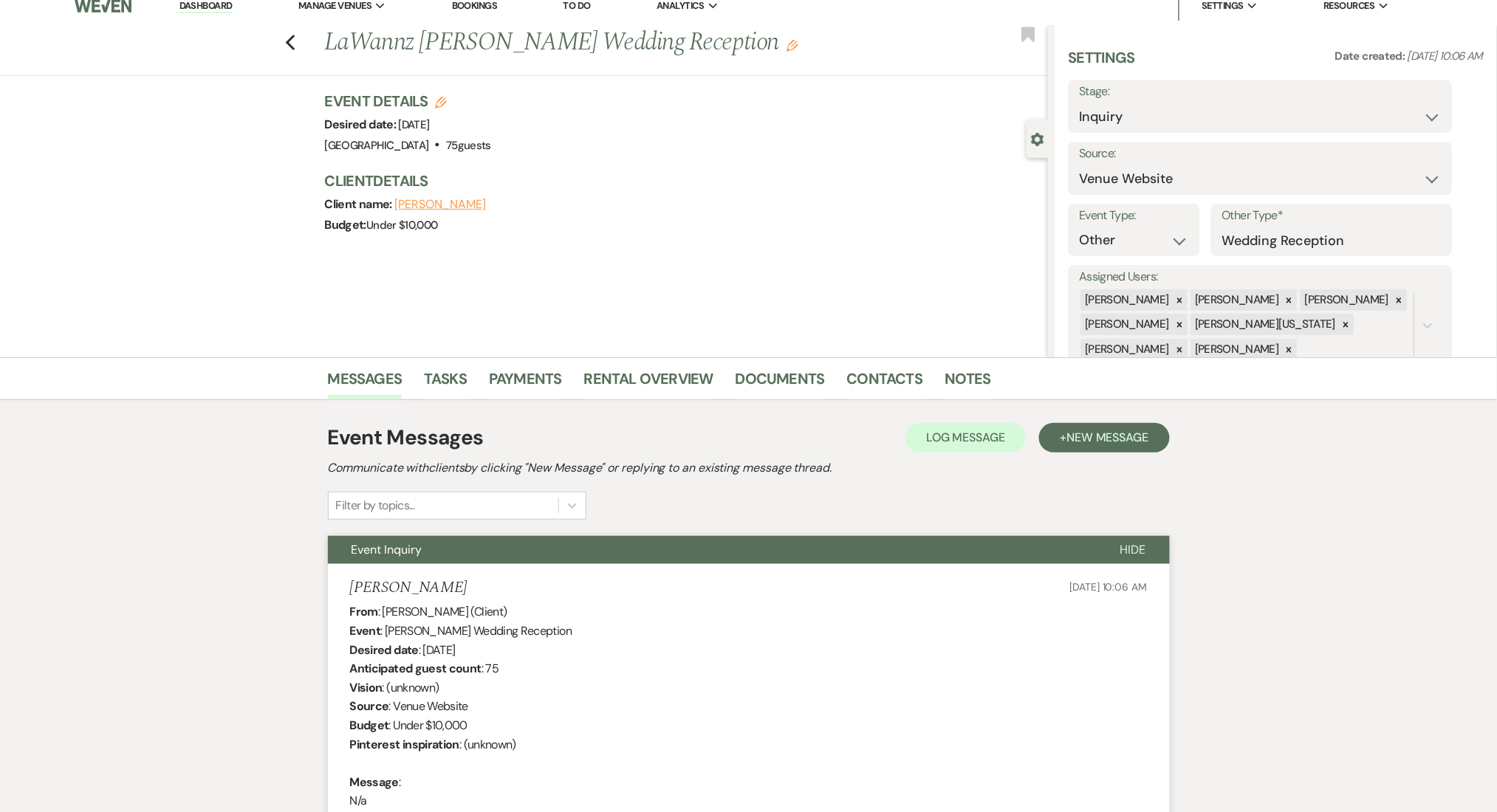
scroll to position [0, 0]
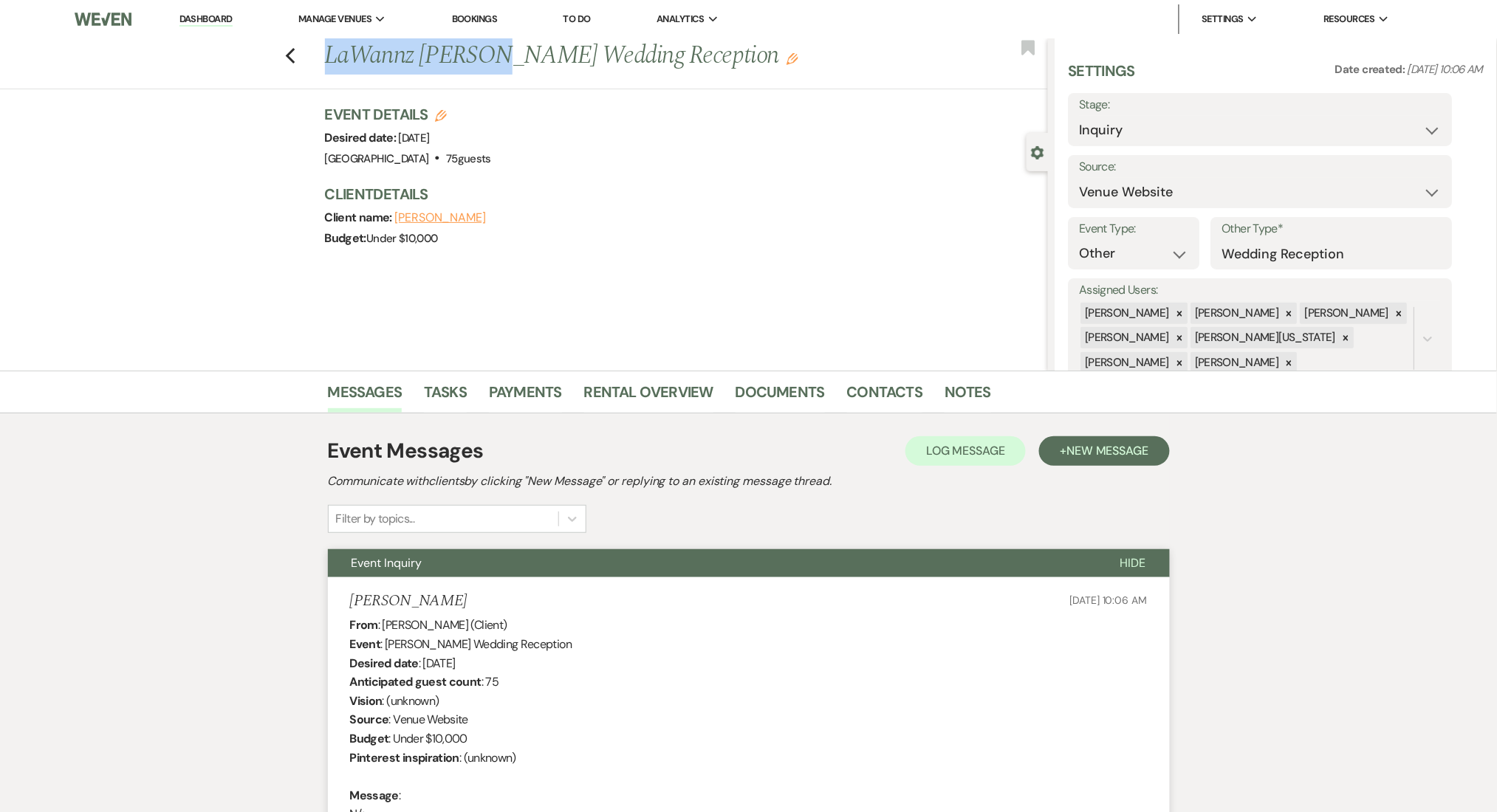
drag, startPoint x: 503, startPoint y: 56, endPoint x: 272, endPoint y: 47, distance: 231.2
click at [272, 47] on div "Previous LaWannz Shepard's Wedding Reception Edit Bookmark" at bounding box center [520, 63] width 1056 height 51
copy h1 "LaWannz Shepard"
click at [881, 387] on link "Contacts" at bounding box center [886, 396] width 76 height 33
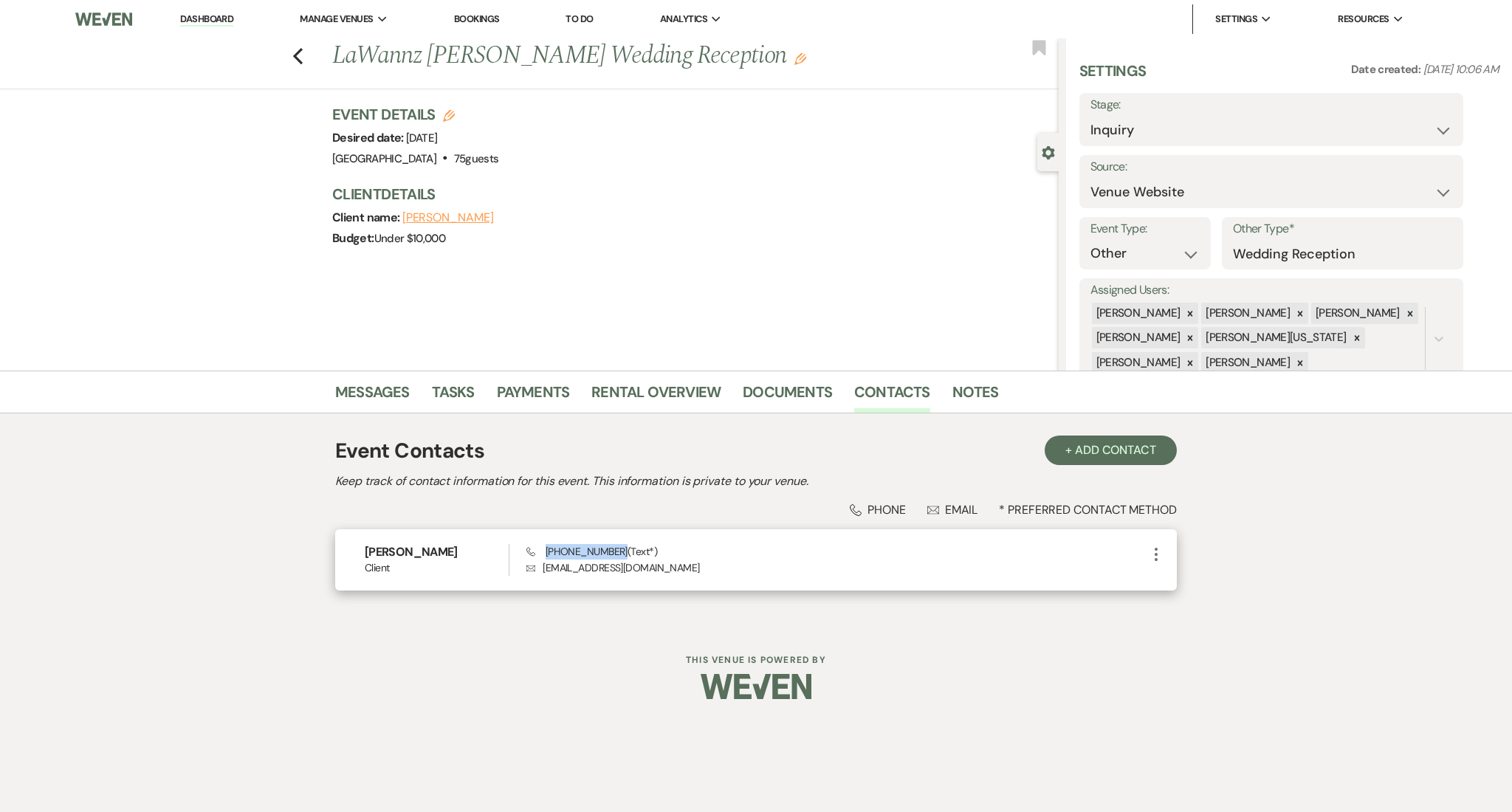
drag, startPoint x: 617, startPoint y: 553, endPoint x: 545, endPoint y: 549, distance: 72.1
click at [545, 549] on span "Phone (678) 860-3546 (Text*)" at bounding box center [591, 551] width 130 height 13
copy span "(678) 860-3546"
drag, startPoint x: 648, startPoint y: 567, endPoint x: 539, endPoint y: 571, distance: 109.1
click at [539, 571] on p "Envelope lawannas1980@gmail.com" at bounding box center [837, 568] width 621 height 16
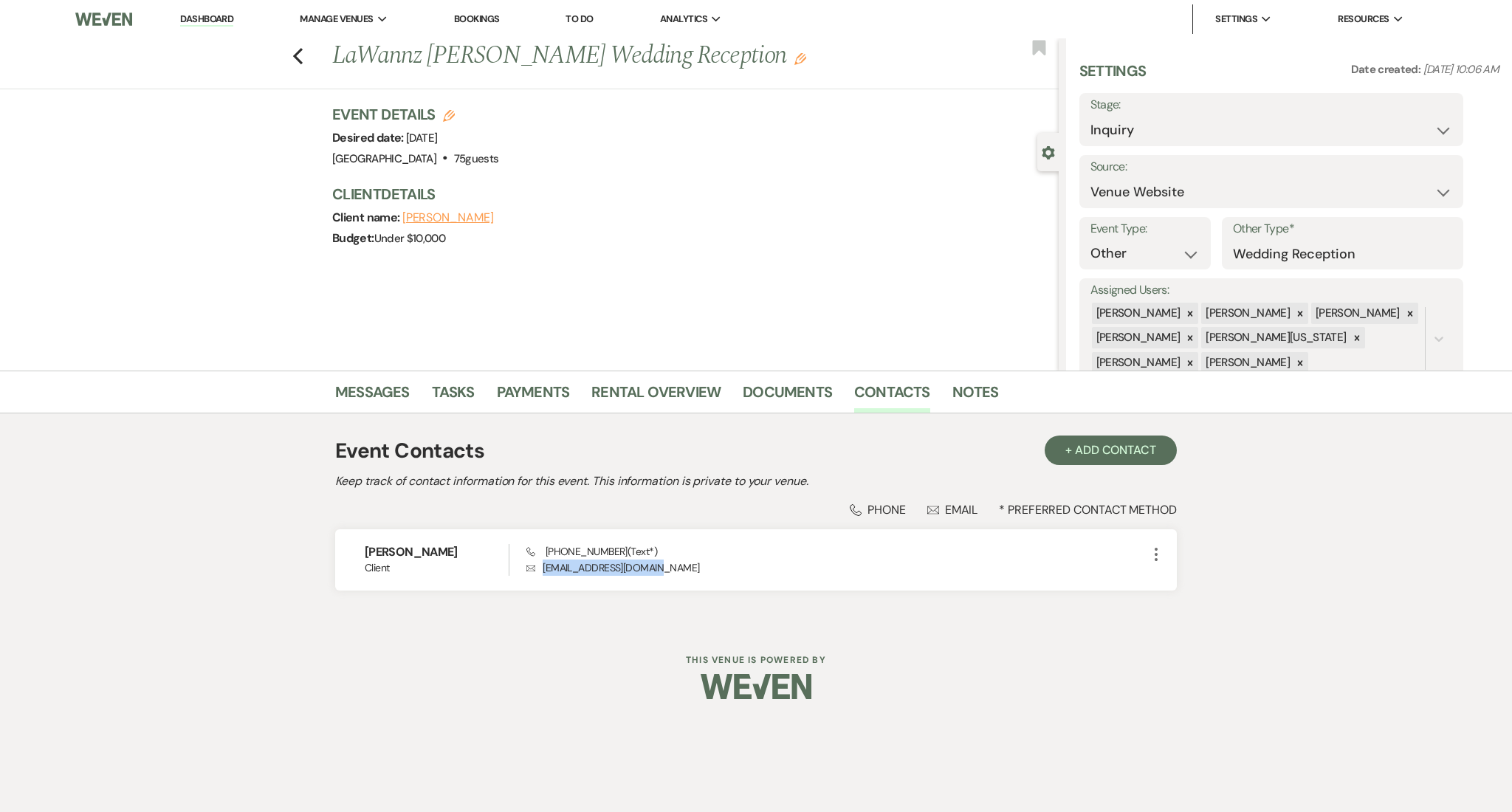
copy p "lawannas1980@gmail.com"
click at [386, 392] on link "Messages" at bounding box center [372, 396] width 75 height 33
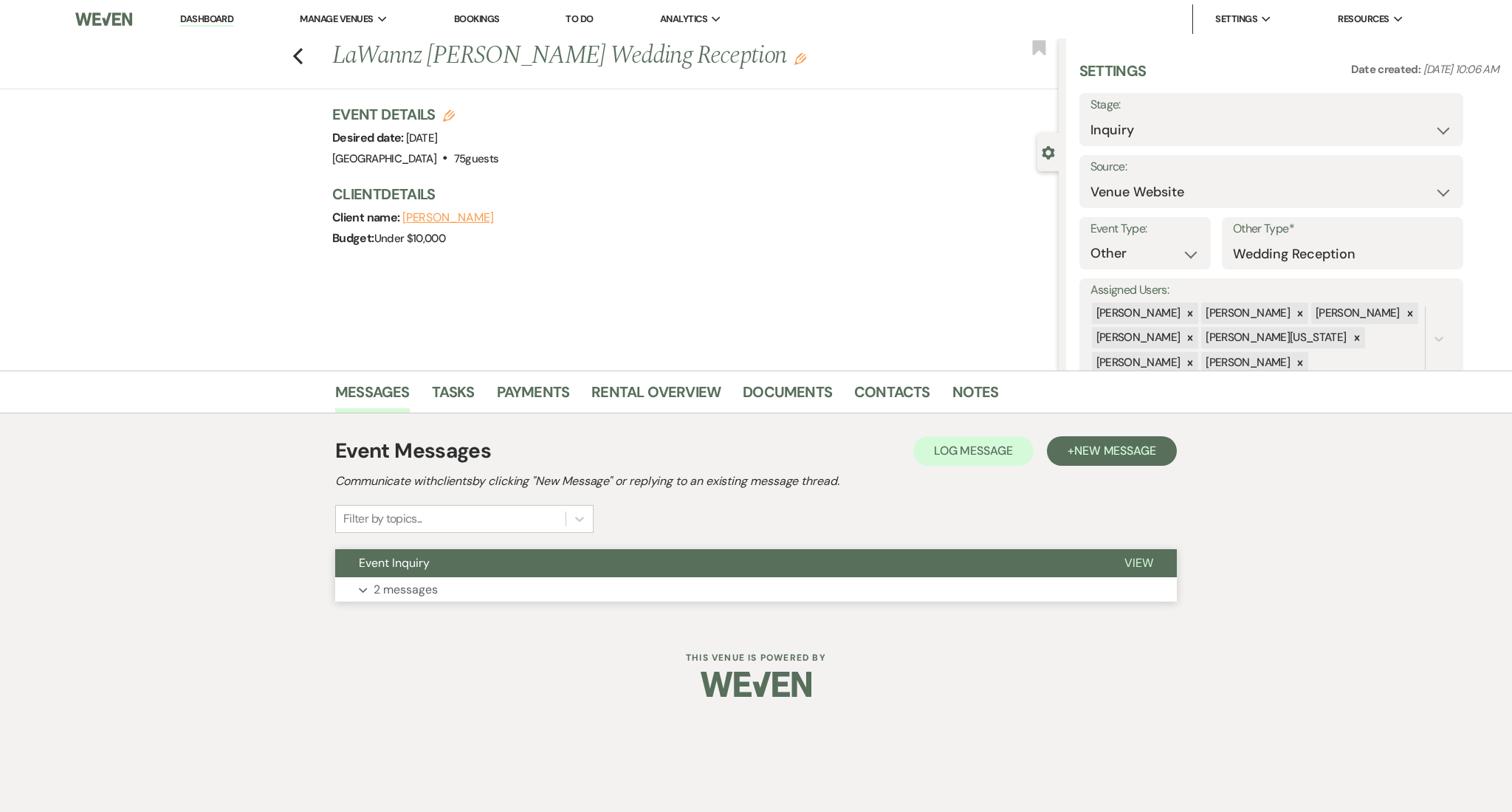
click at [418, 601] on button "Expand 2 messages" at bounding box center [755, 590] width 841 height 25
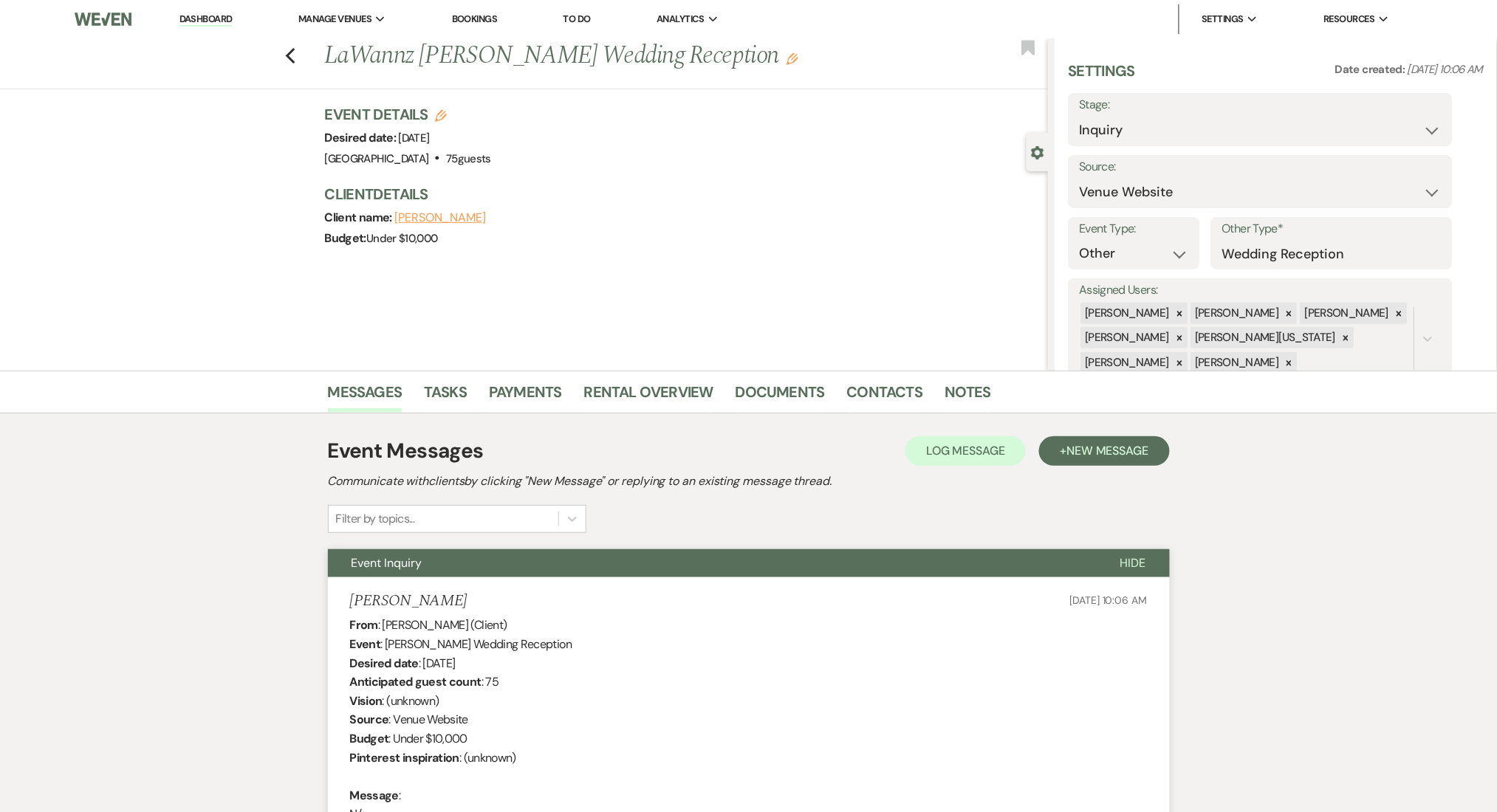
click at [218, 31] on li "Dashboard" at bounding box center [205, 19] width 68 height 30
click at [213, 14] on link "Dashboard" at bounding box center [206, 19] width 53 height 14
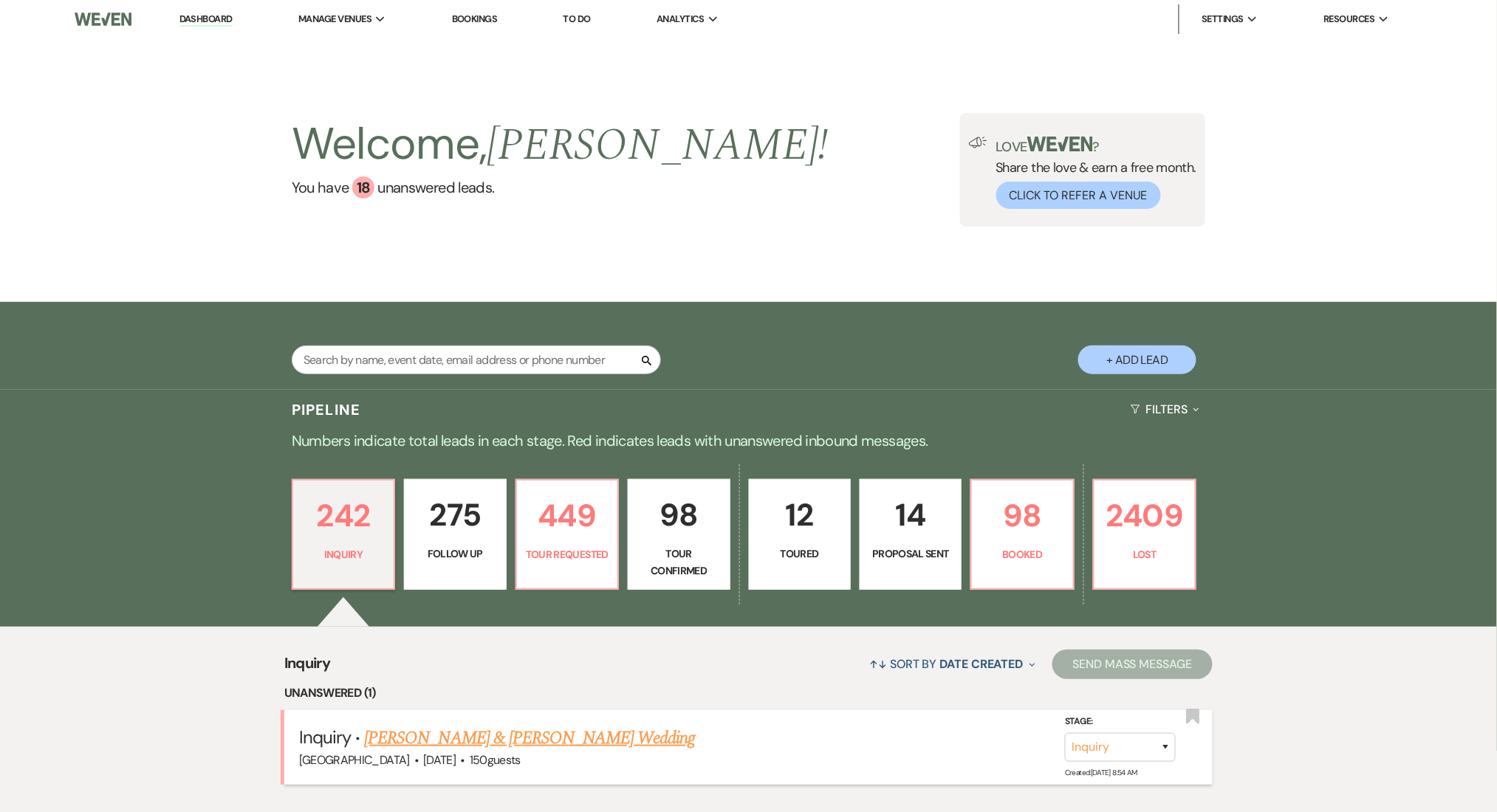
scroll to position [394, 0]
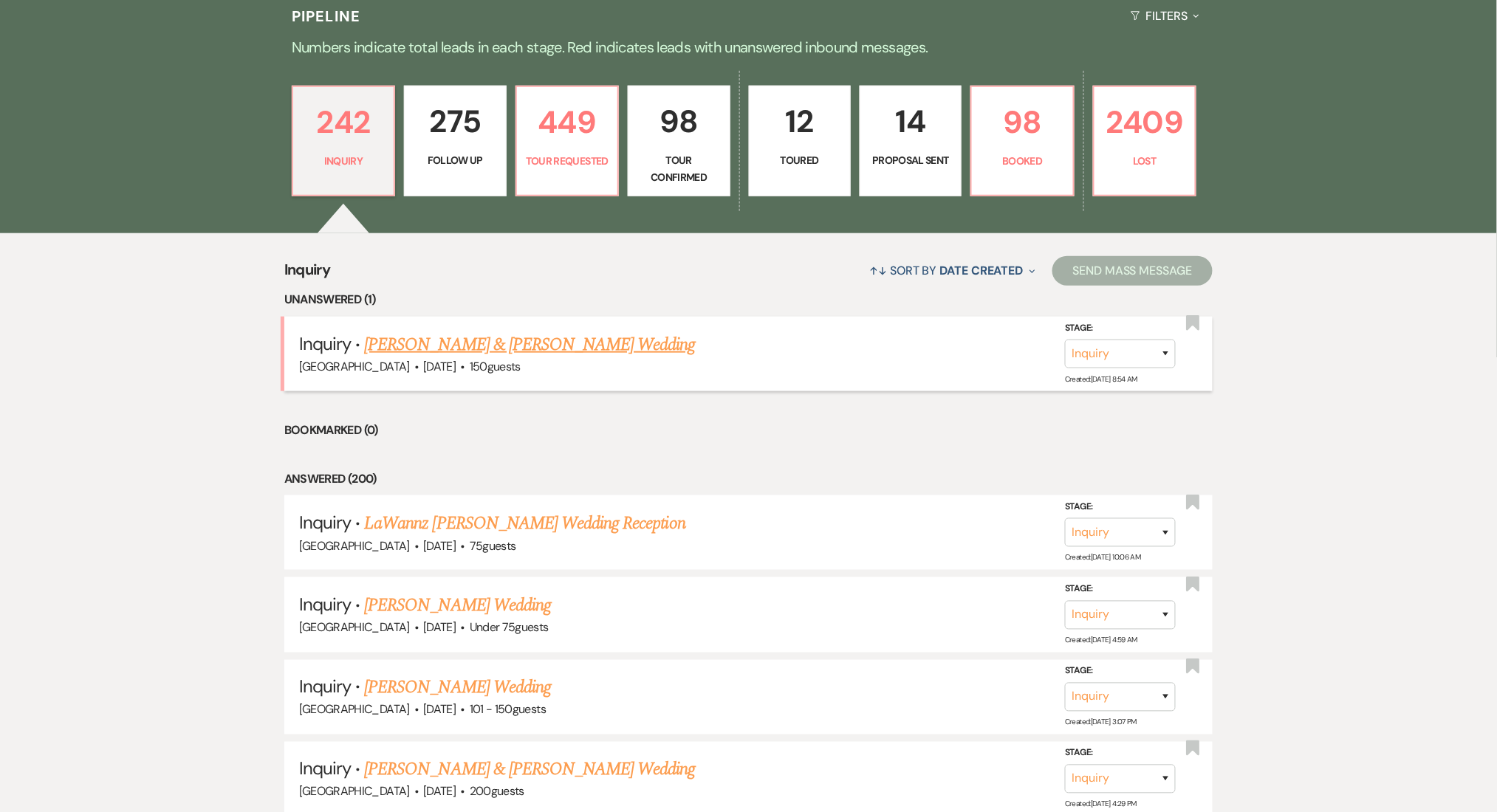
click at [480, 343] on link "Antonio Stewart & DeAdria Lundy's Wedding" at bounding box center [530, 344] width 331 height 27
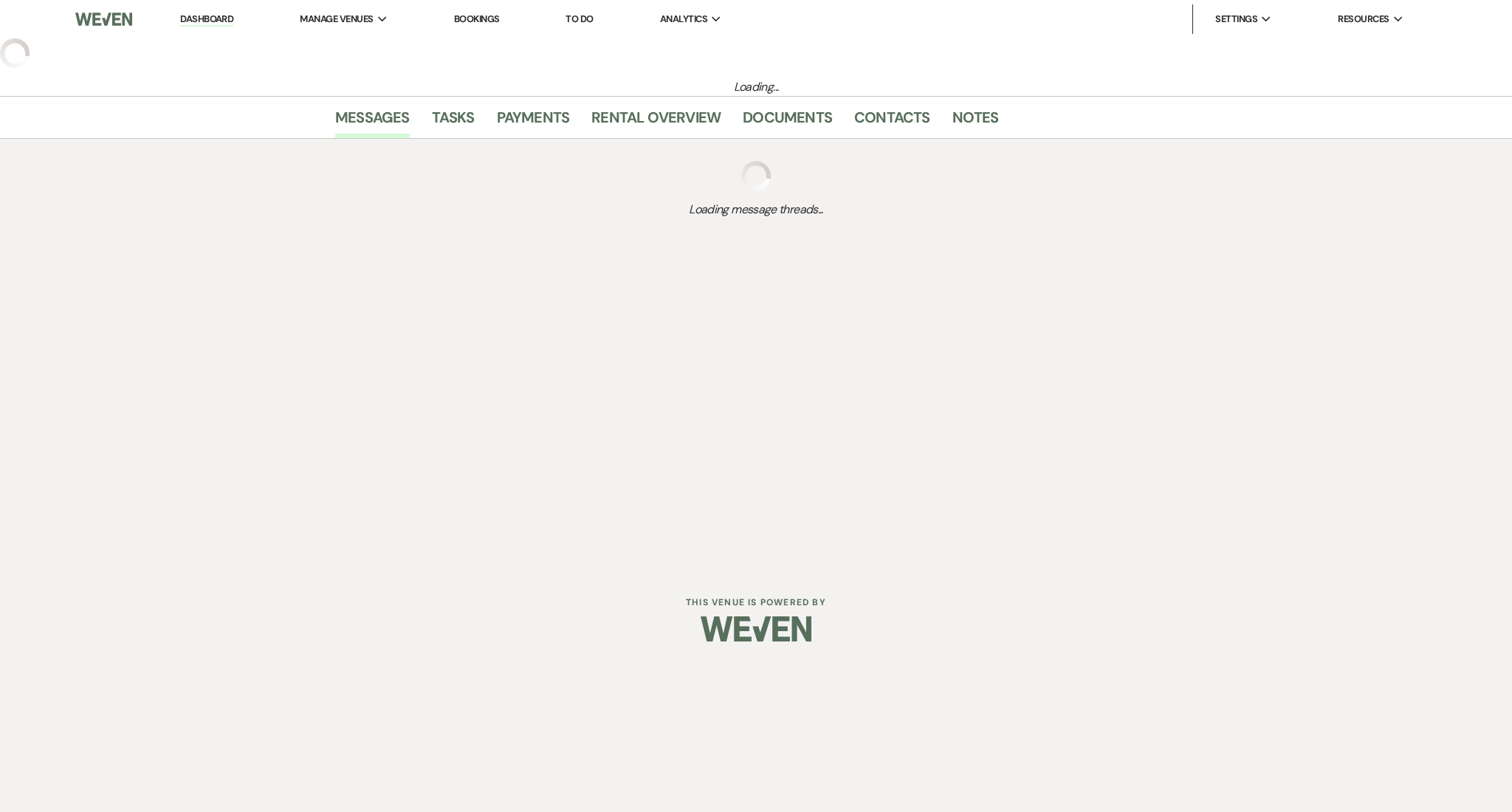
select select "5"
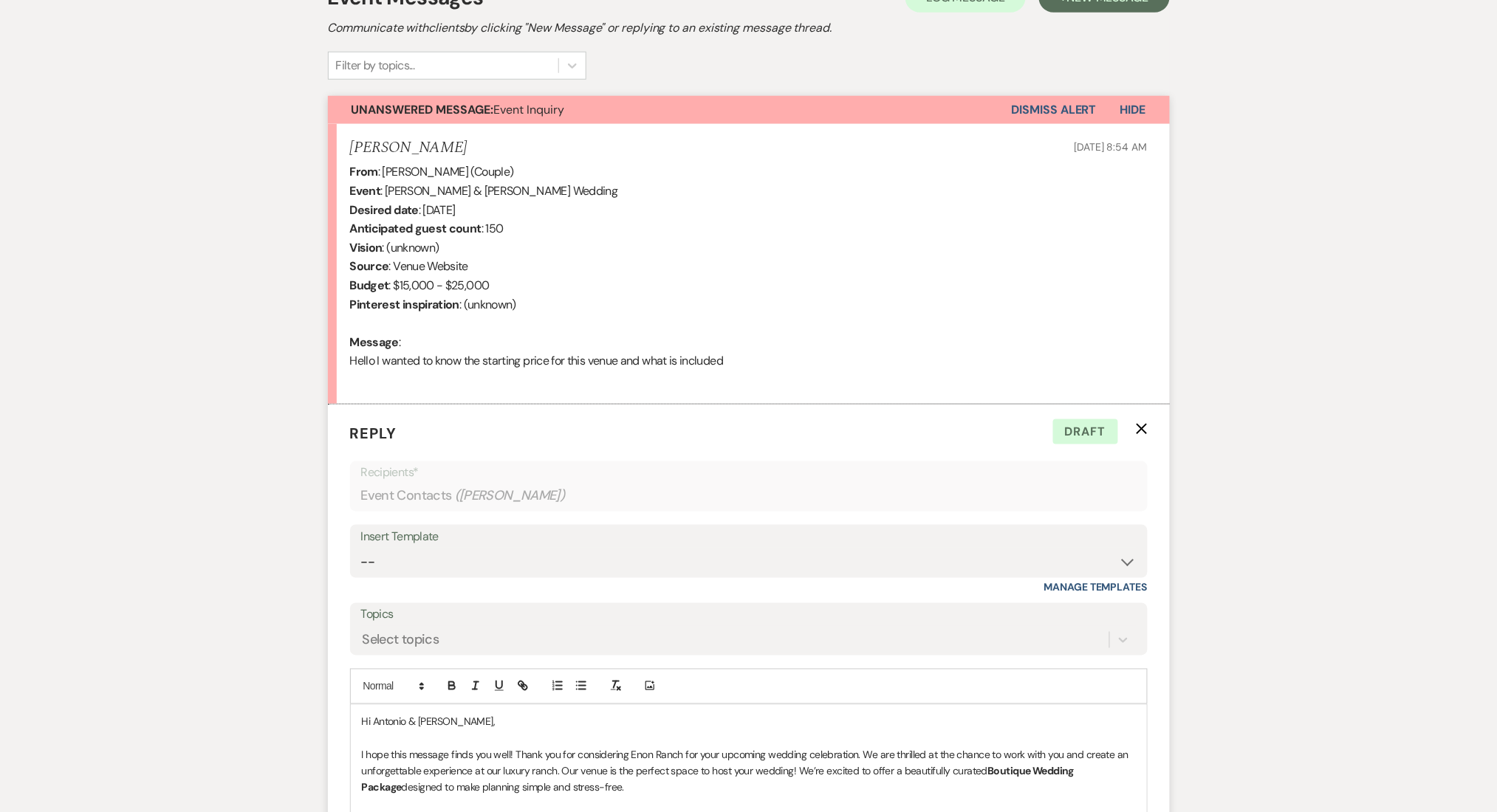
scroll to position [477, 0]
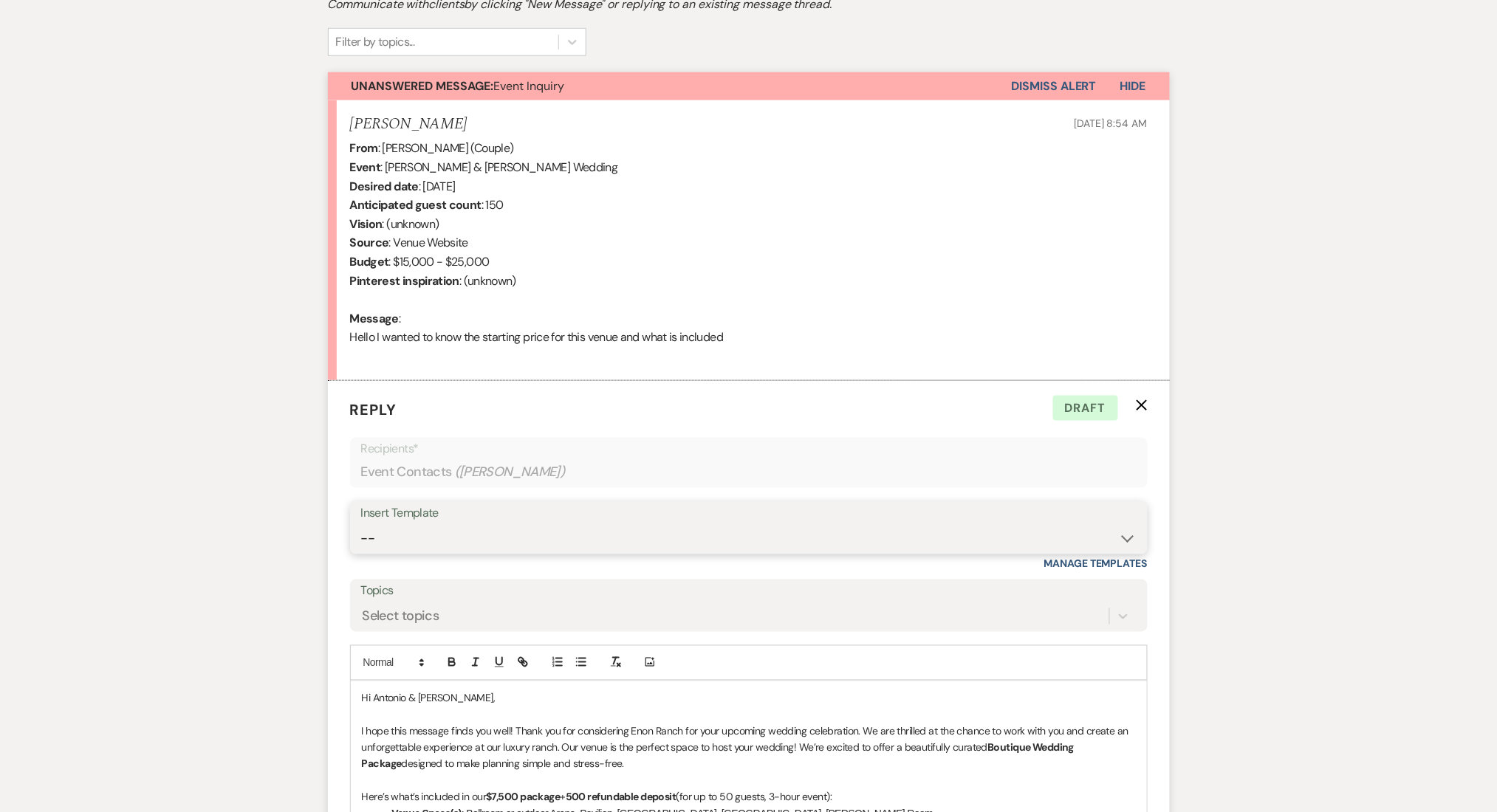
click at [427, 527] on select "-- Inquiry Follow Up Email #2 Contract Sending Template Payment Template Rental…" at bounding box center [749, 539] width 776 height 29
select select "4375"
click at [361, 524] on select "-- Inquiry Follow Up Email #2 Contract Sending Template Payment Template Rental…" at bounding box center [749, 539] width 776 height 29
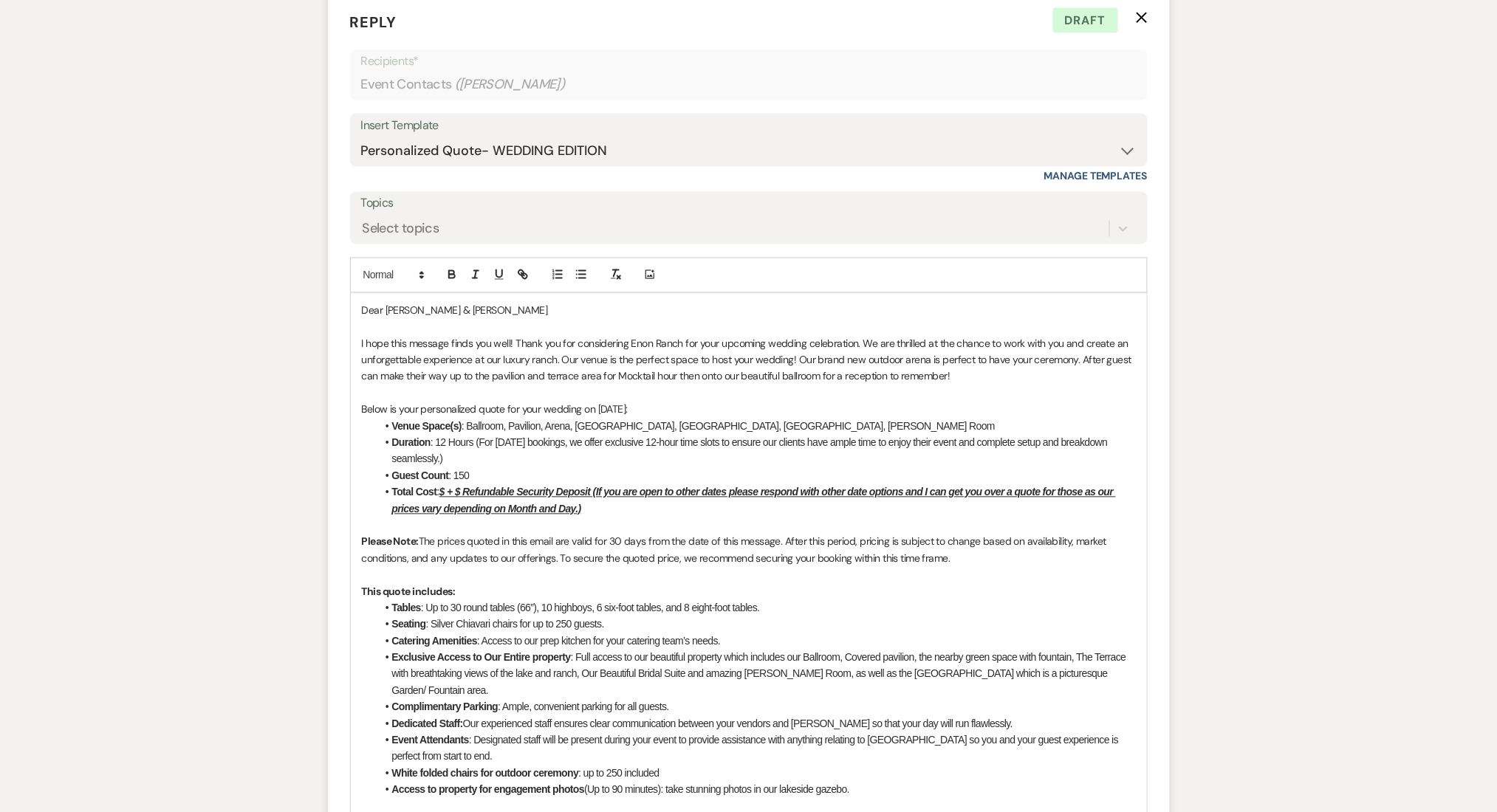
scroll to position [871, 0]
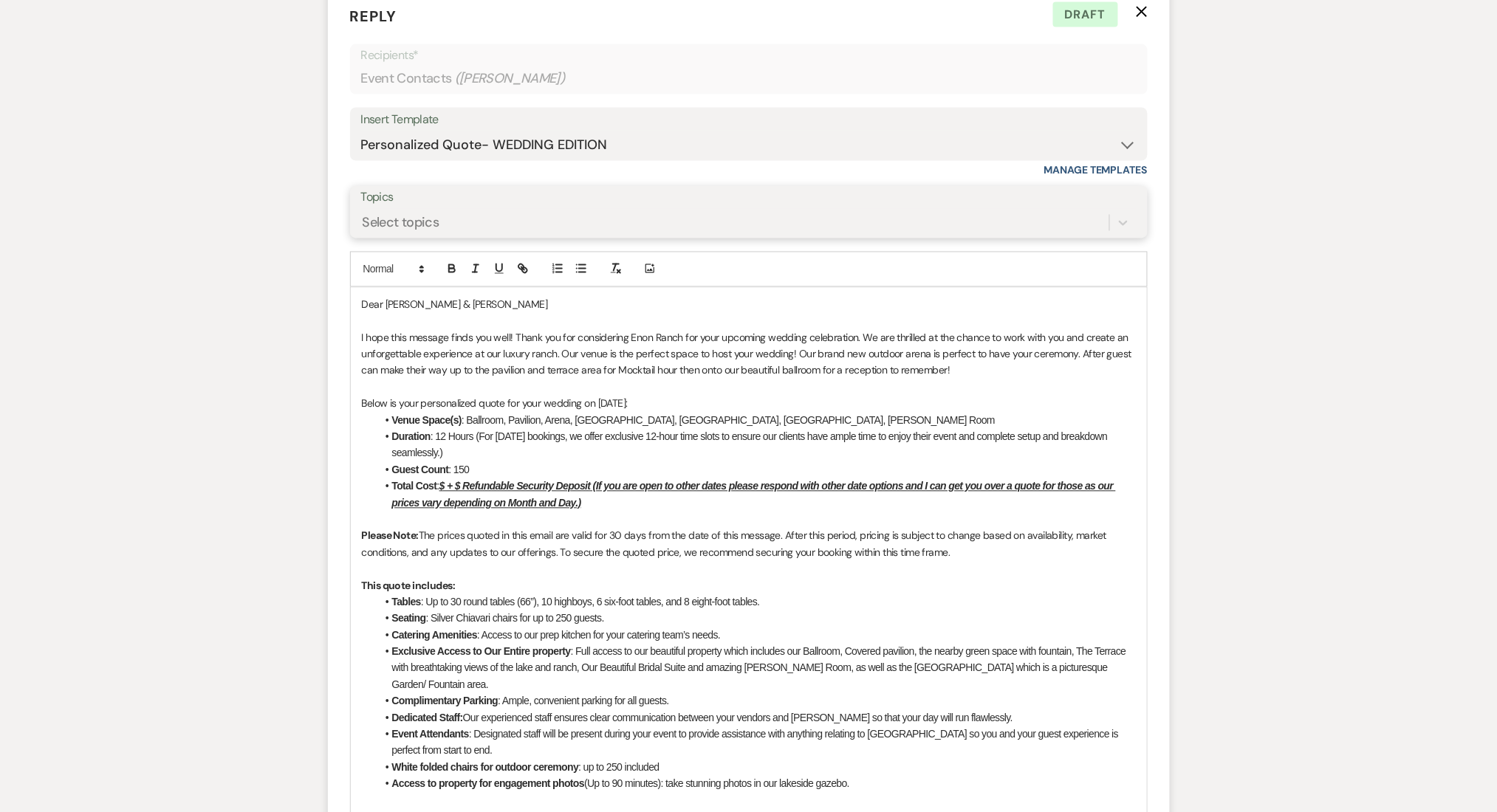
click at [405, 209] on div "Select topics" at bounding box center [749, 223] width 776 height 28
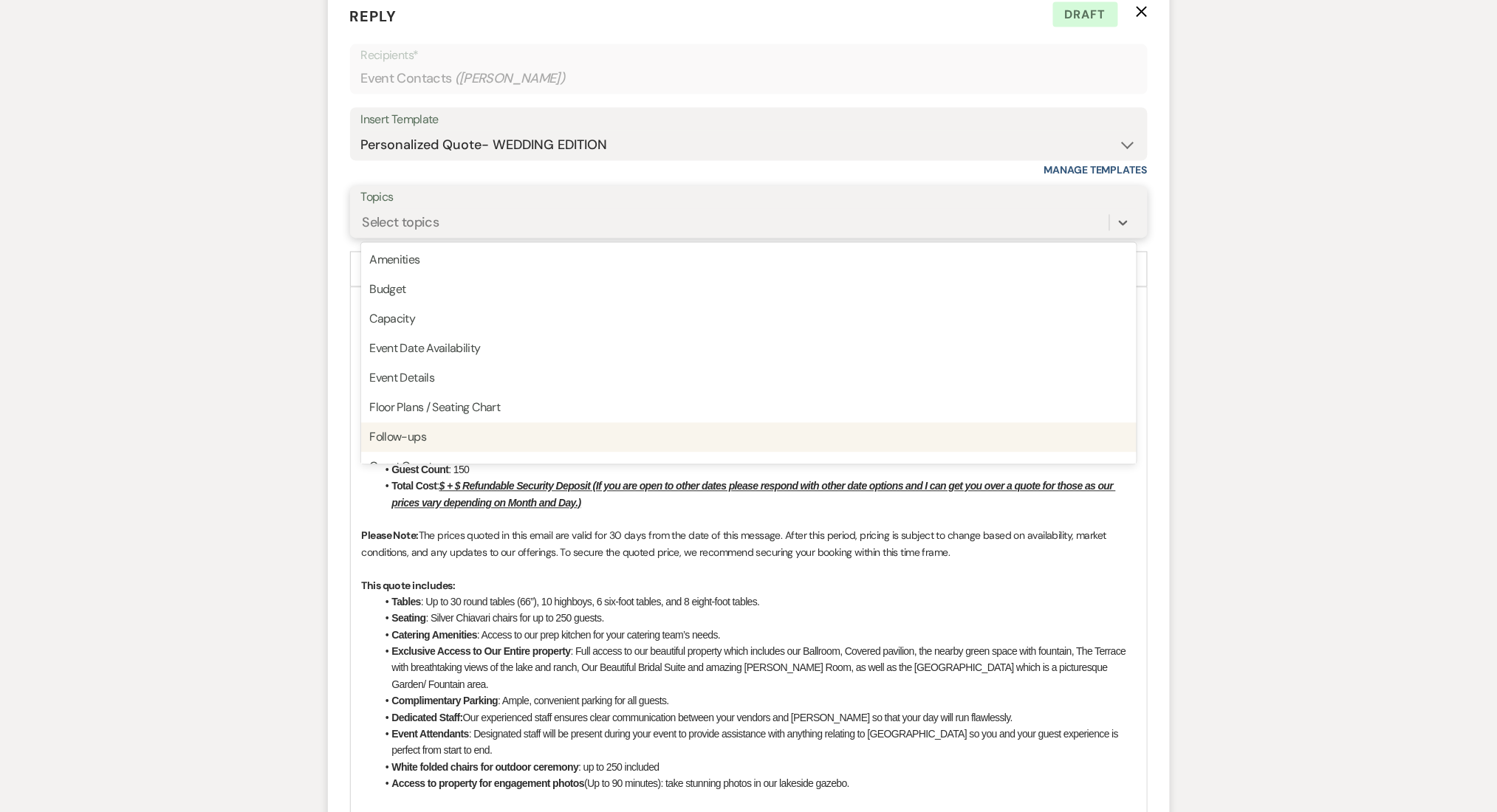
click at [408, 436] on div "Follow-ups" at bounding box center [749, 437] width 776 height 30
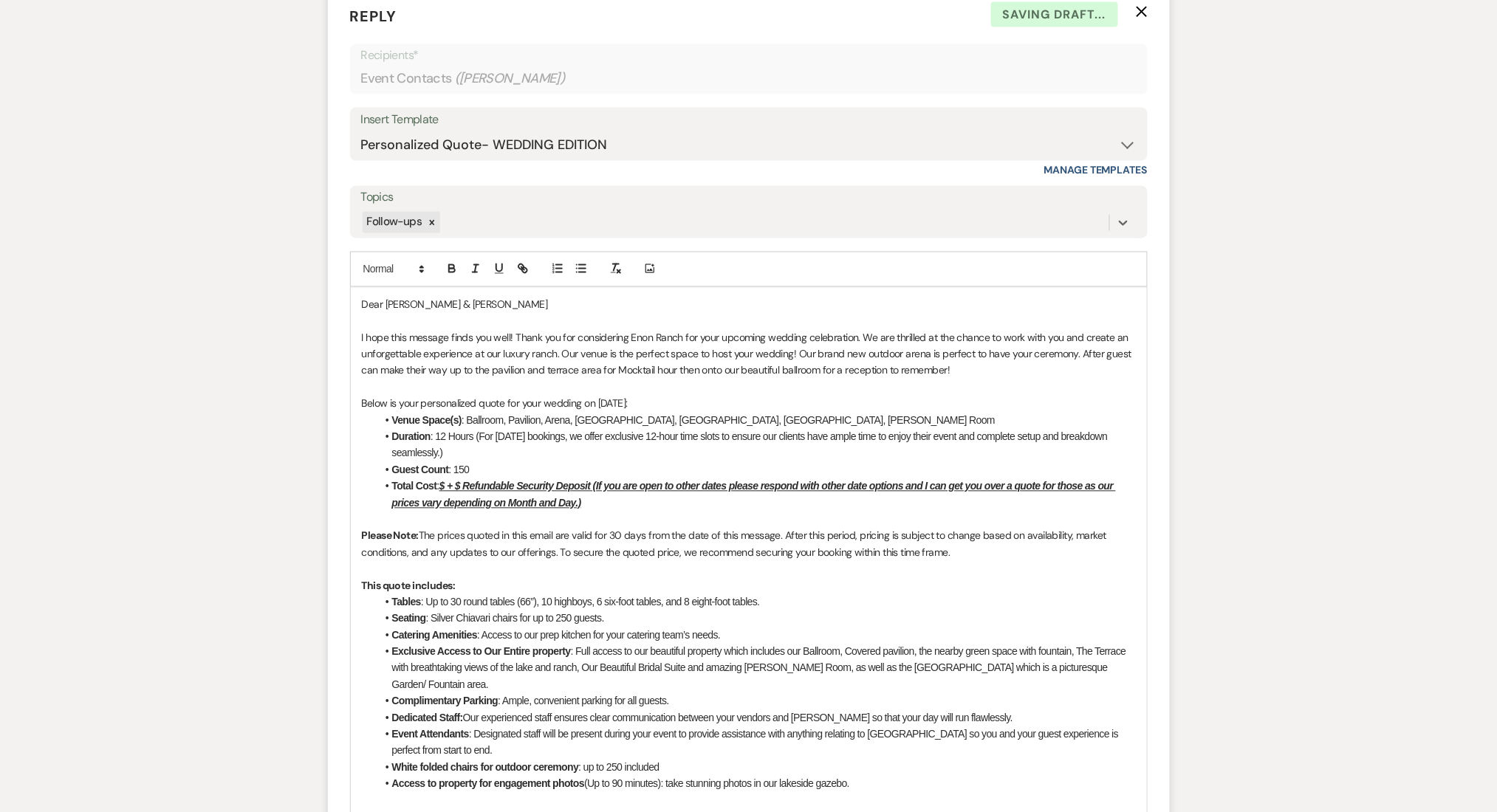
click at [187, 423] on div "Messages Tasks Payments Rental Overview Documents Contacts Notes Event Messages…" at bounding box center [748, 561] width 1497 height 2122
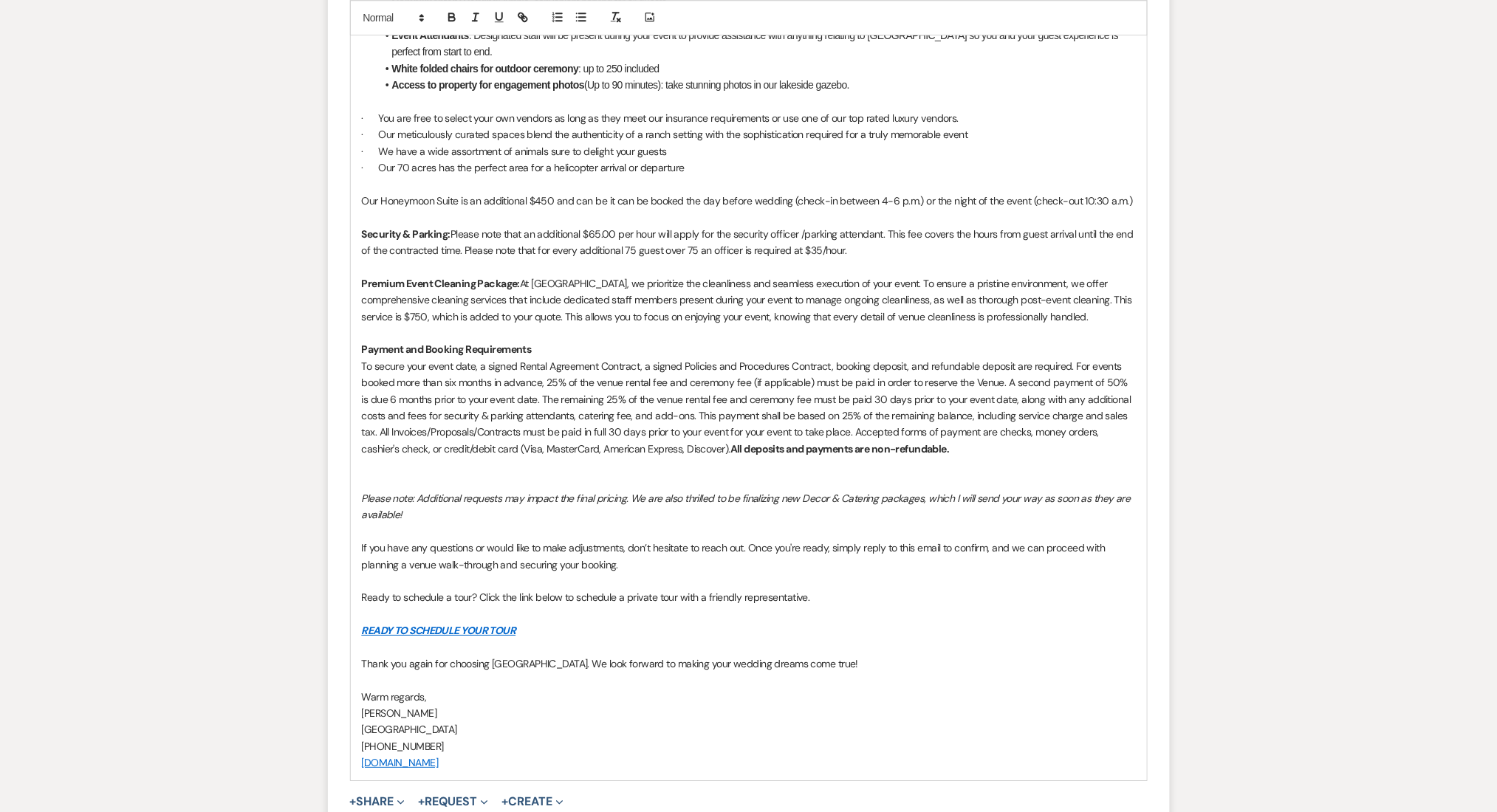
scroll to position [1757, 0]
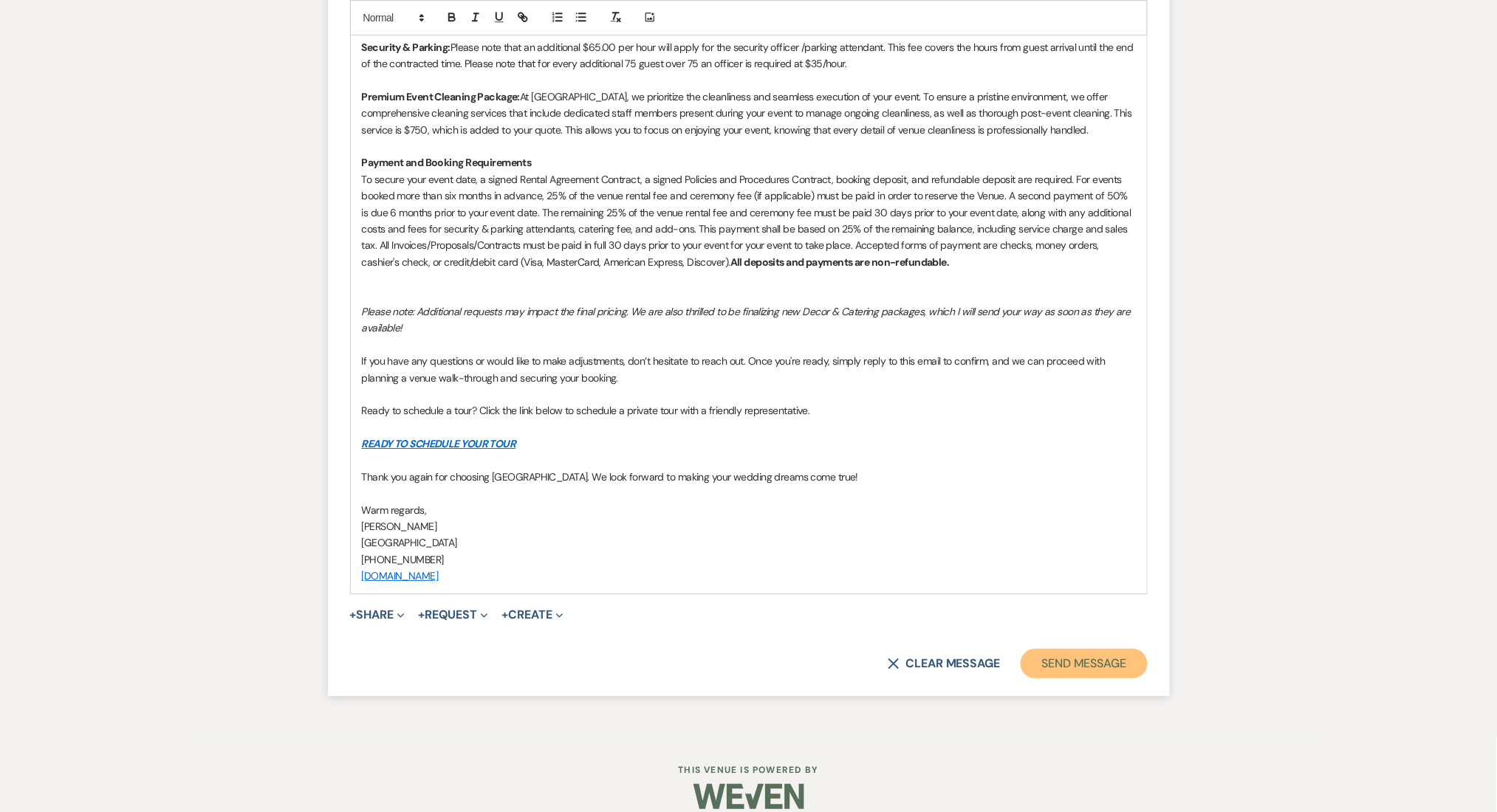
click at [1027, 649] on button "Send Message" at bounding box center [1083, 664] width 126 height 30
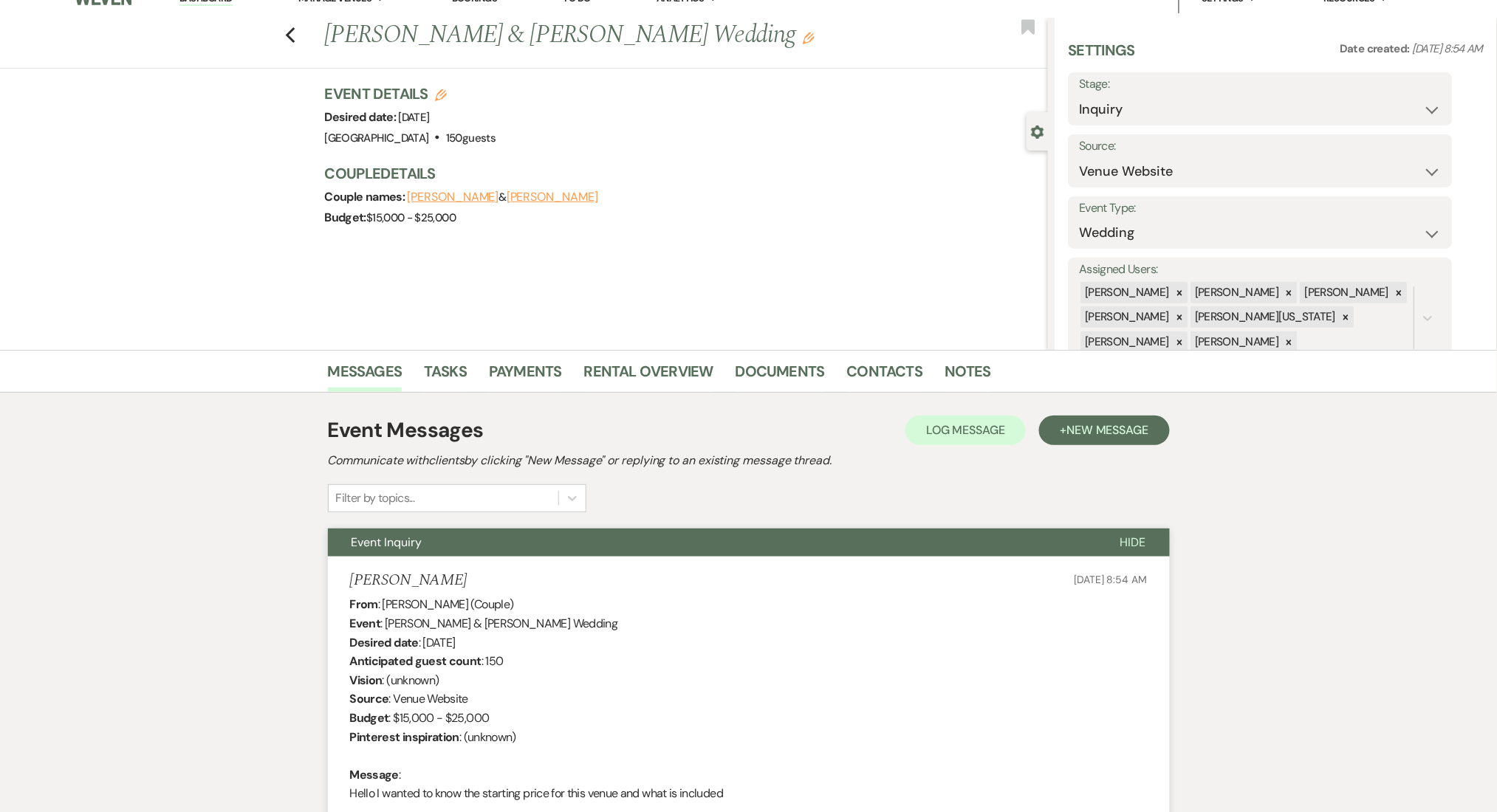
scroll to position [0, 0]
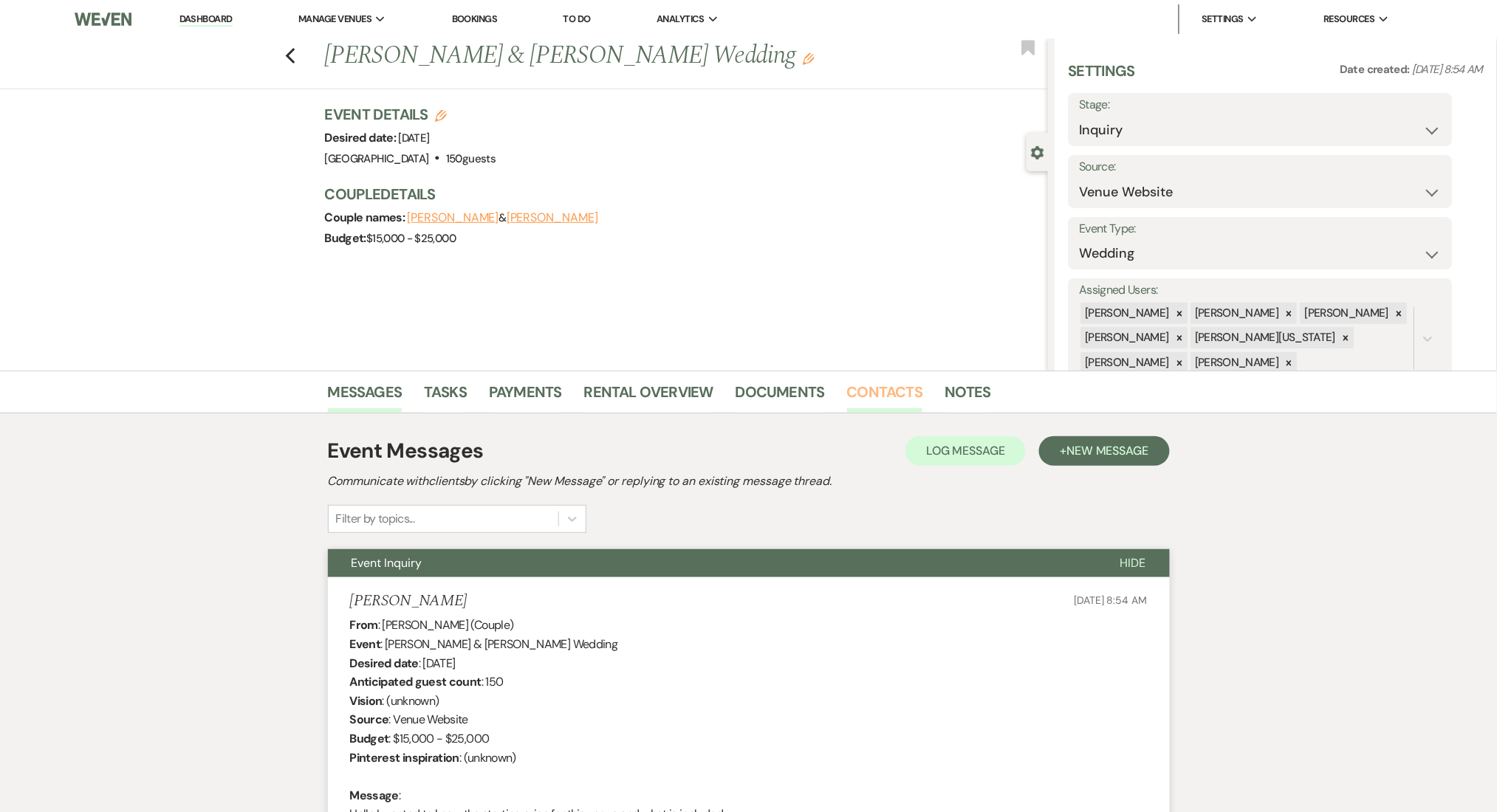
click at [886, 393] on link "Contacts" at bounding box center [886, 396] width 76 height 33
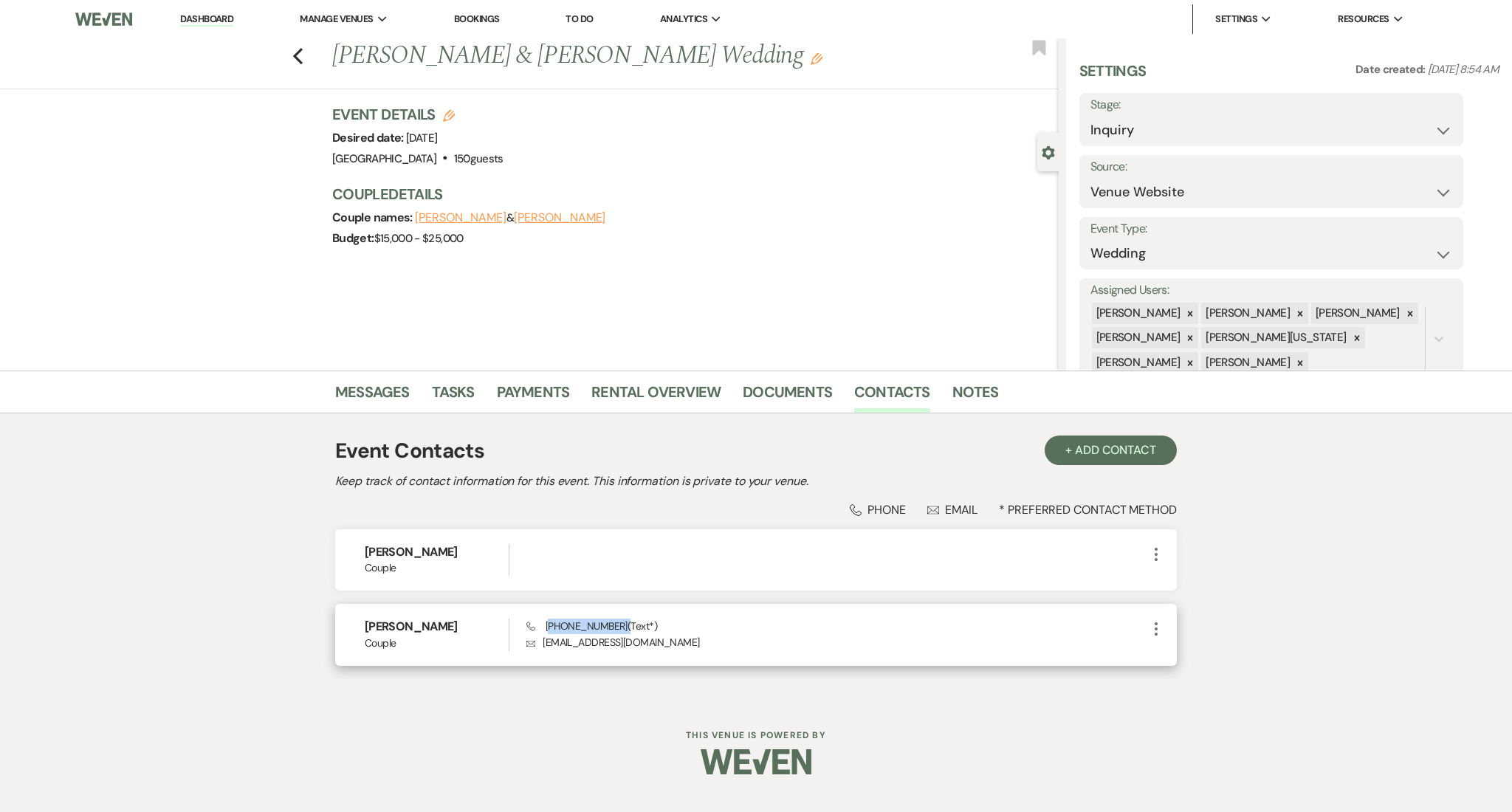
drag, startPoint x: 616, startPoint y: 626, endPoint x: 550, endPoint y: 624, distance: 66.0
click at [550, 624] on span "Phone (678) 663-7962 (Text*)" at bounding box center [591, 626] width 130 height 13
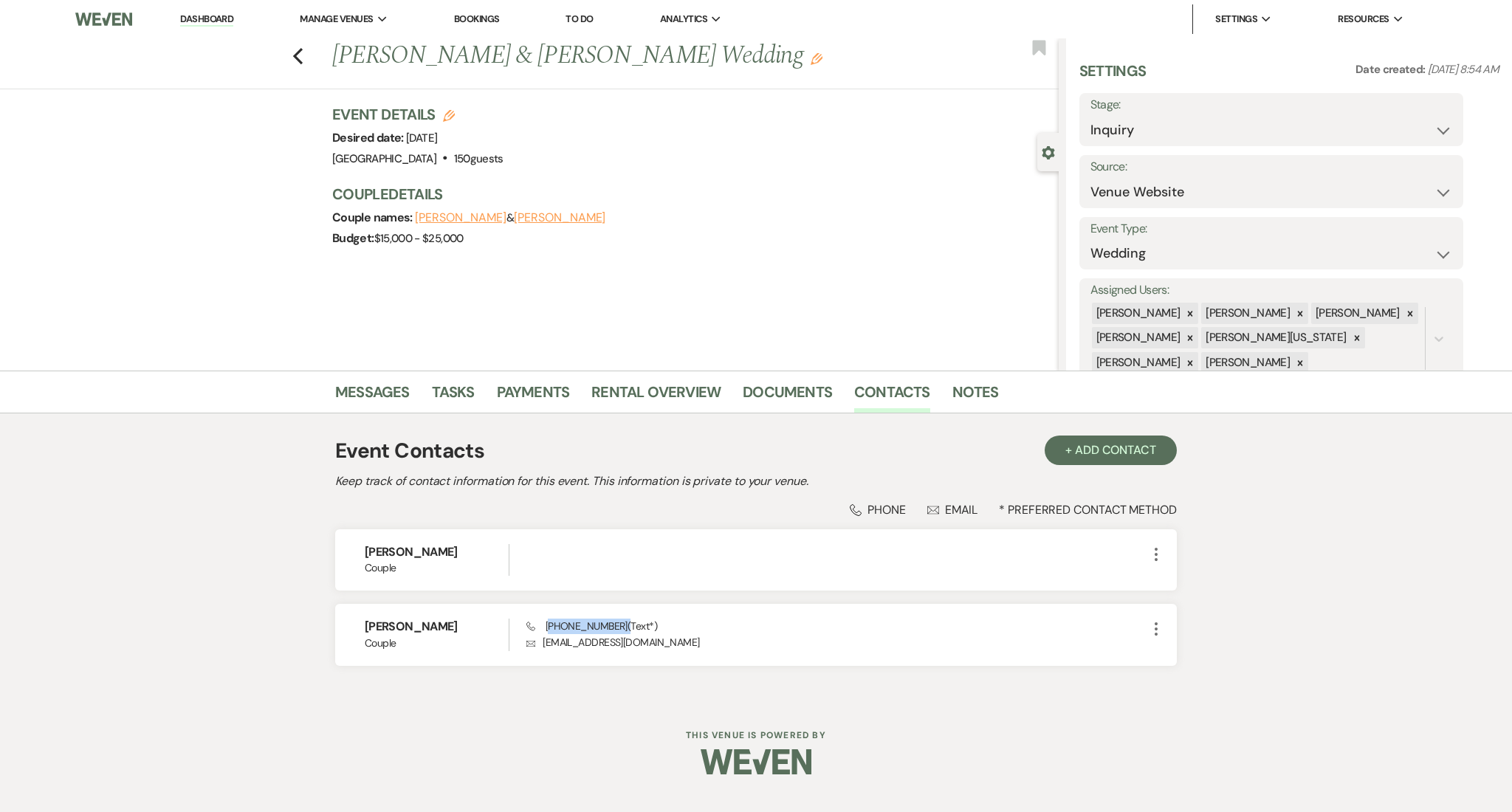
copy span "678) 663-7962"
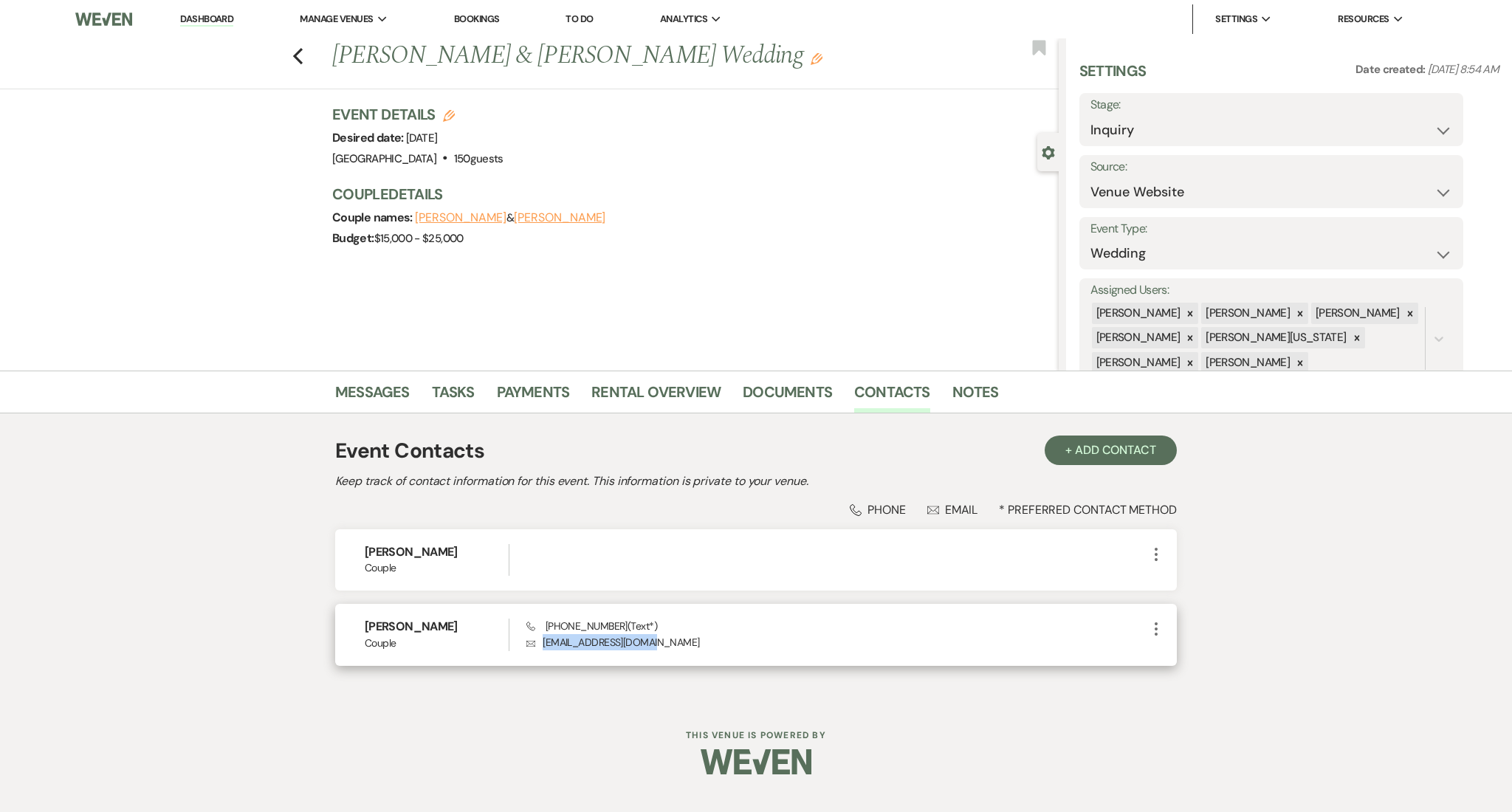
drag, startPoint x: 666, startPoint y: 640, endPoint x: 529, endPoint y: 643, distance: 137.0
click at [529, 643] on p "Envelope deadria2000@gmail.com" at bounding box center [837, 642] width 621 height 16
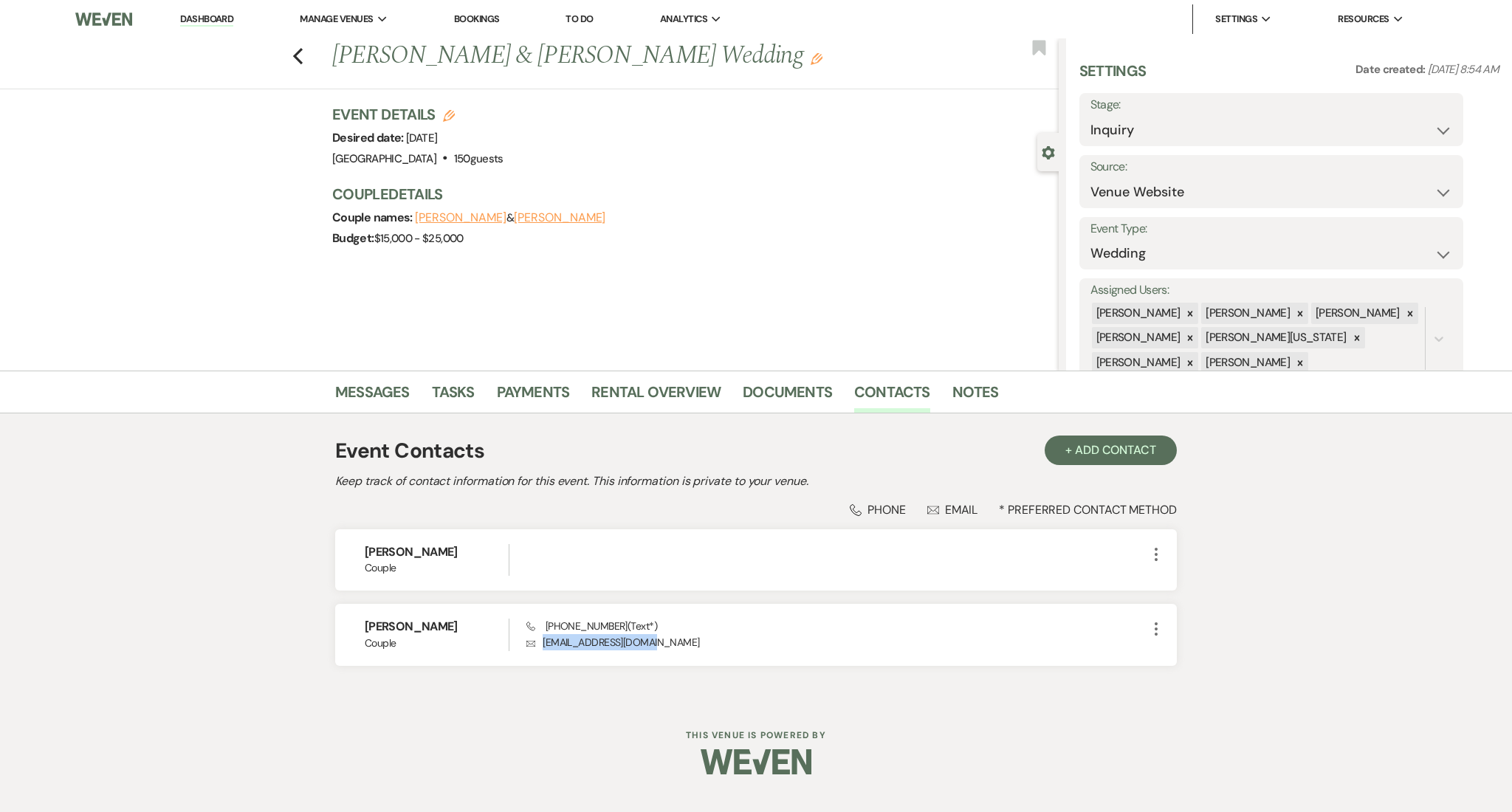
copy p "deadria2000@gmail.com"
click at [384, 388] on link "Messages" at bounding box center [372, 396] width 75 height 33
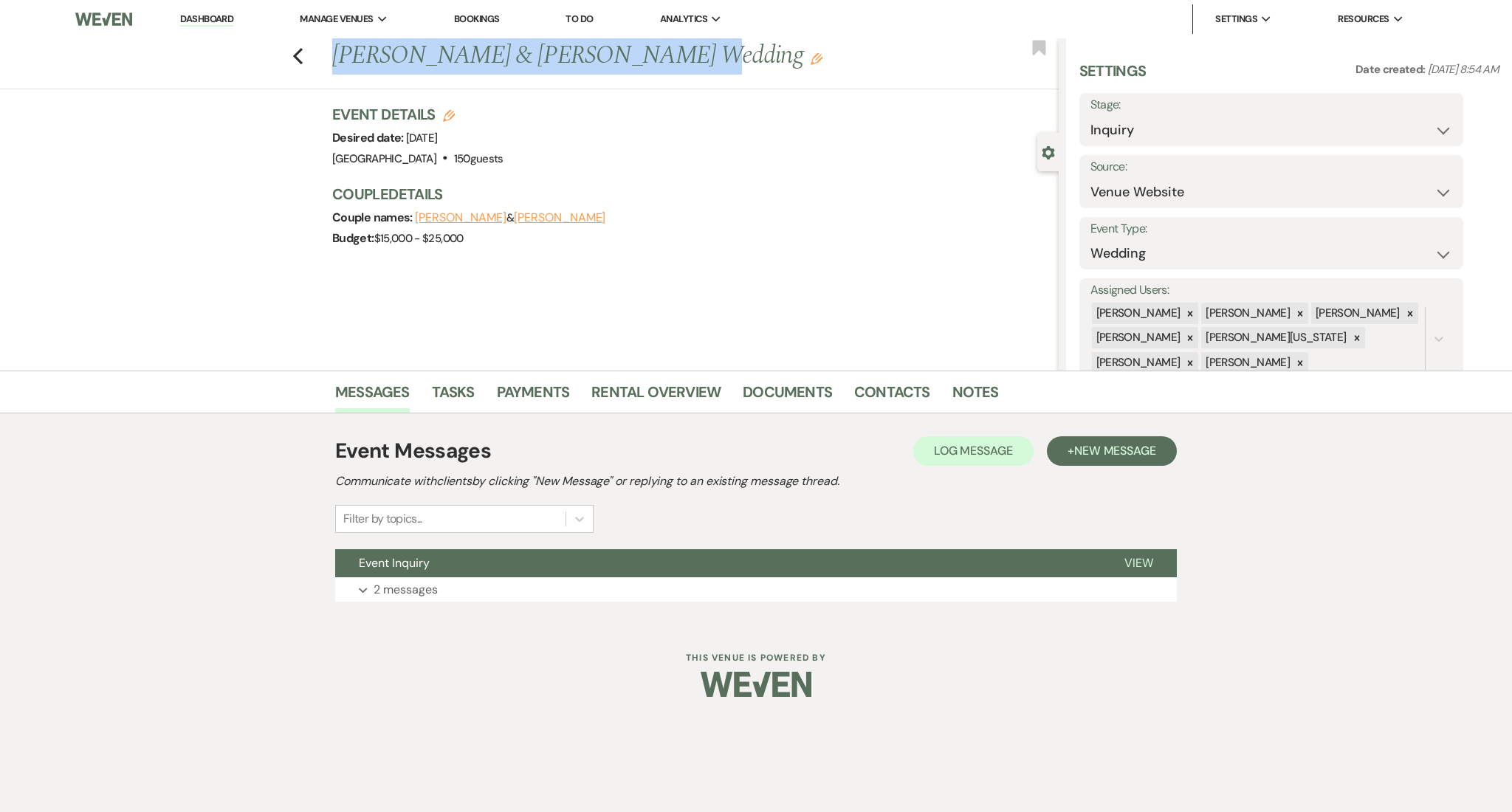
drag, startPoint x: 648, startPoint y: 57, endPoint x: 334, endPoint y: 45, distance: 314.2
click at [334, 45] on h1 "Antonio Stewart & DeAdria Lundy's Wedding Edit" at bounding box center [619, 56] width 575 height 35
copy h1 "Antonio Stewart & DeAdria Lundy"
click at [385, 409] on link "Messages" at bounding box center [372, 396] width 75 height 33
click at [382, 408] on link "Messages" at bounding box center [372, 396] width 75 height 33
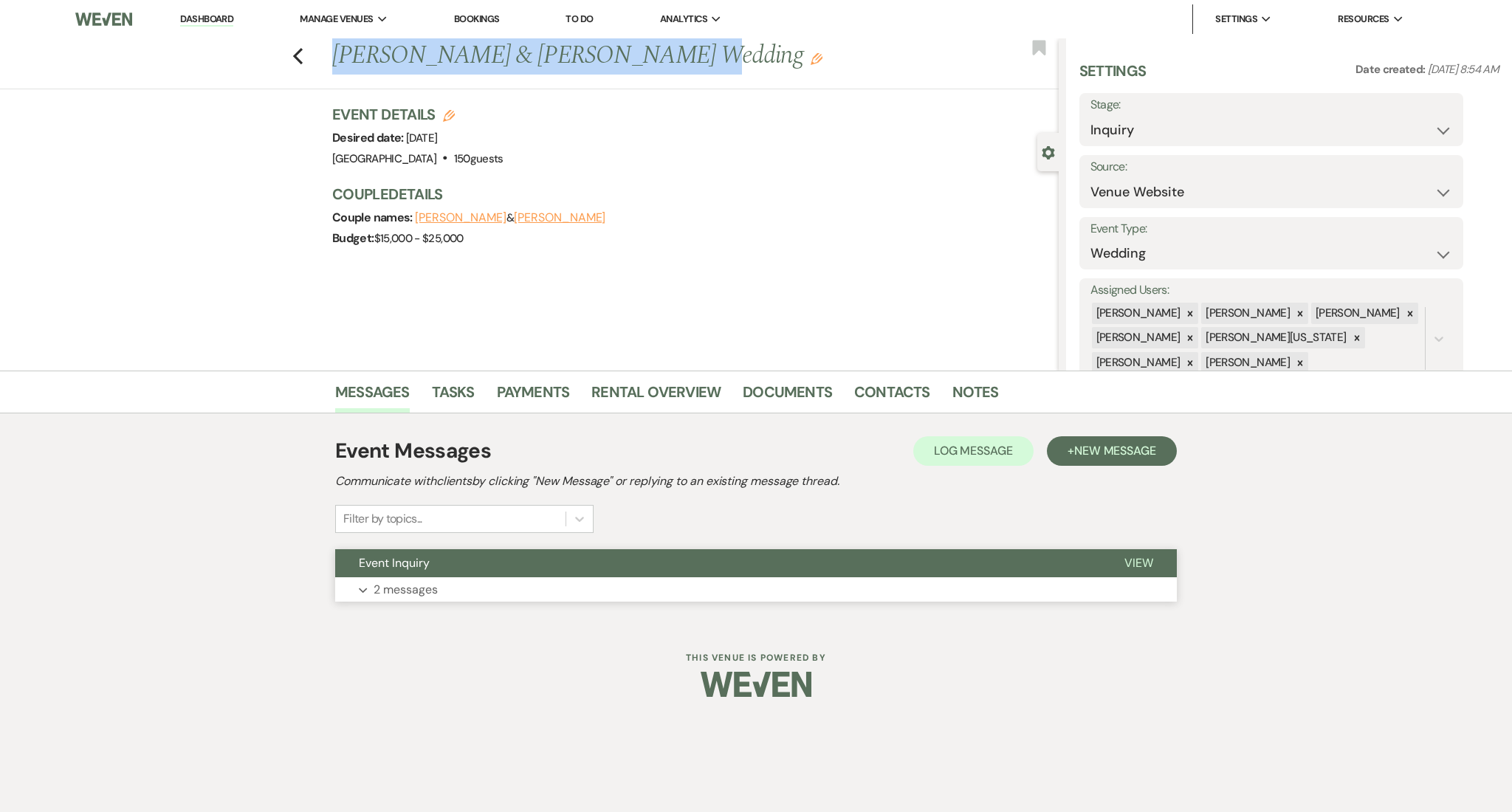
click at [396, 590] on p "2 messages" at bounding box center [406, 590] width 64 height 19
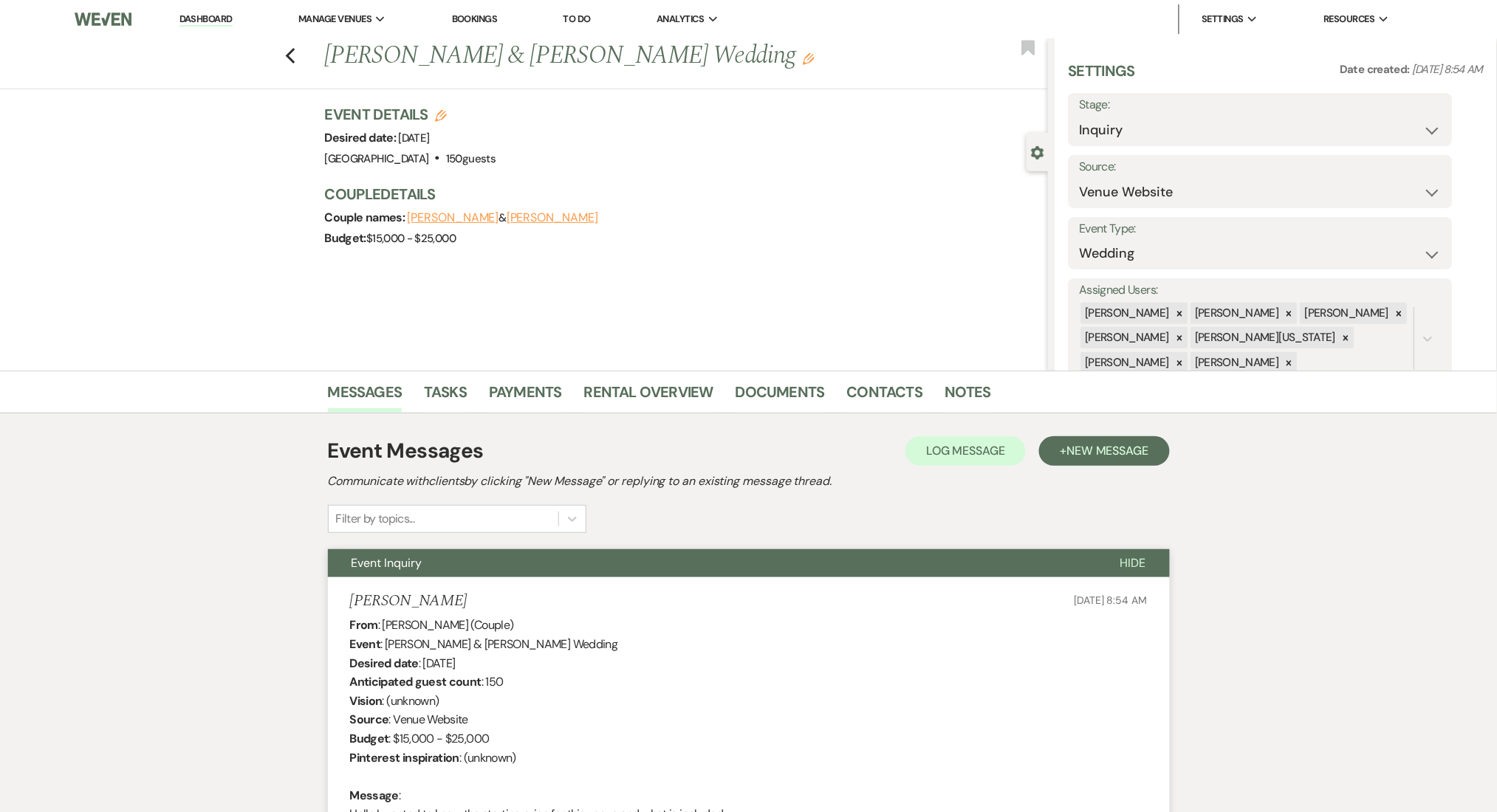
click at [230, 18] on link "Dashboard" at bounding box center [206, 19] width 53 height 14
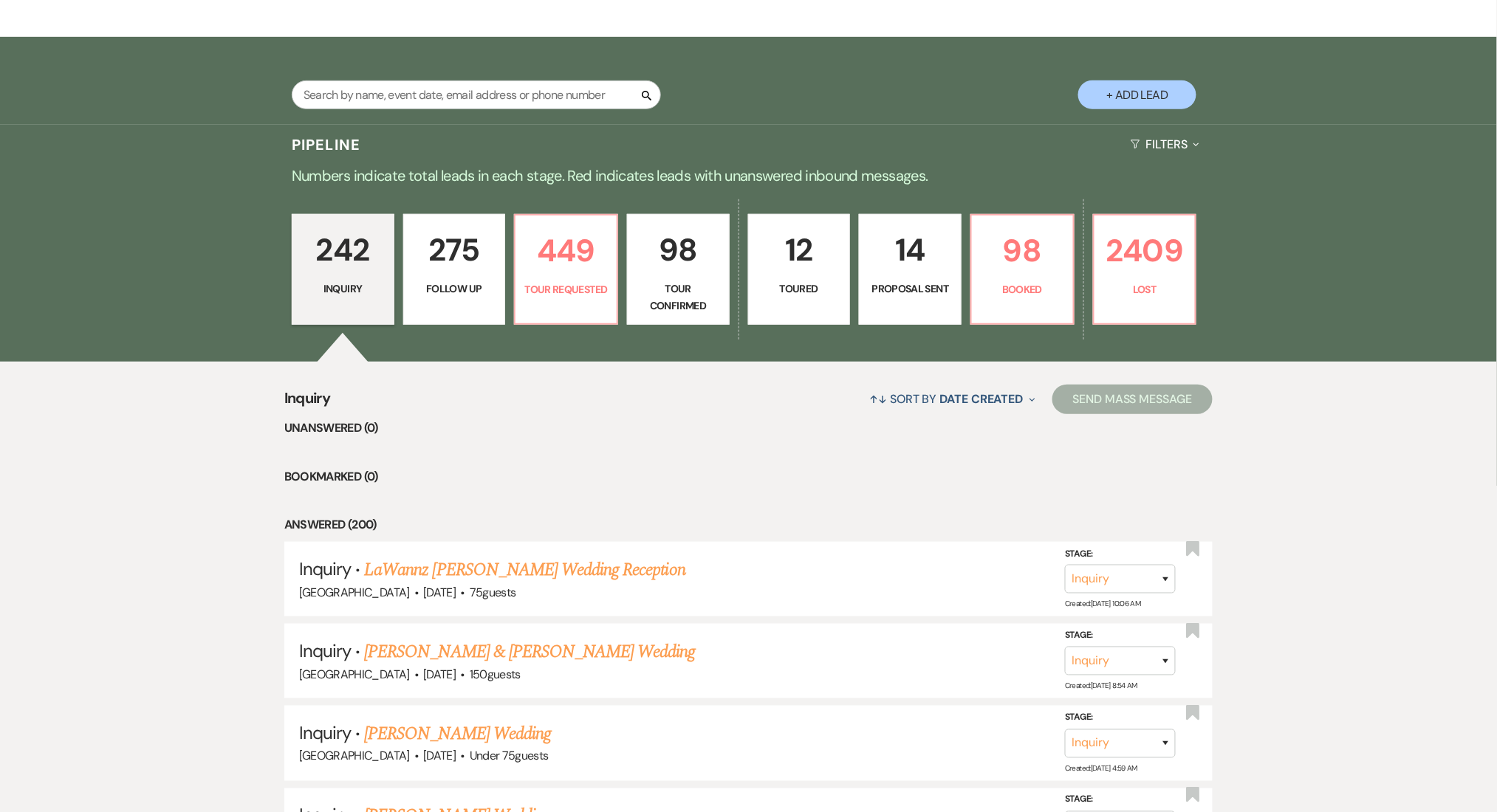
scroll to position [591, 0]
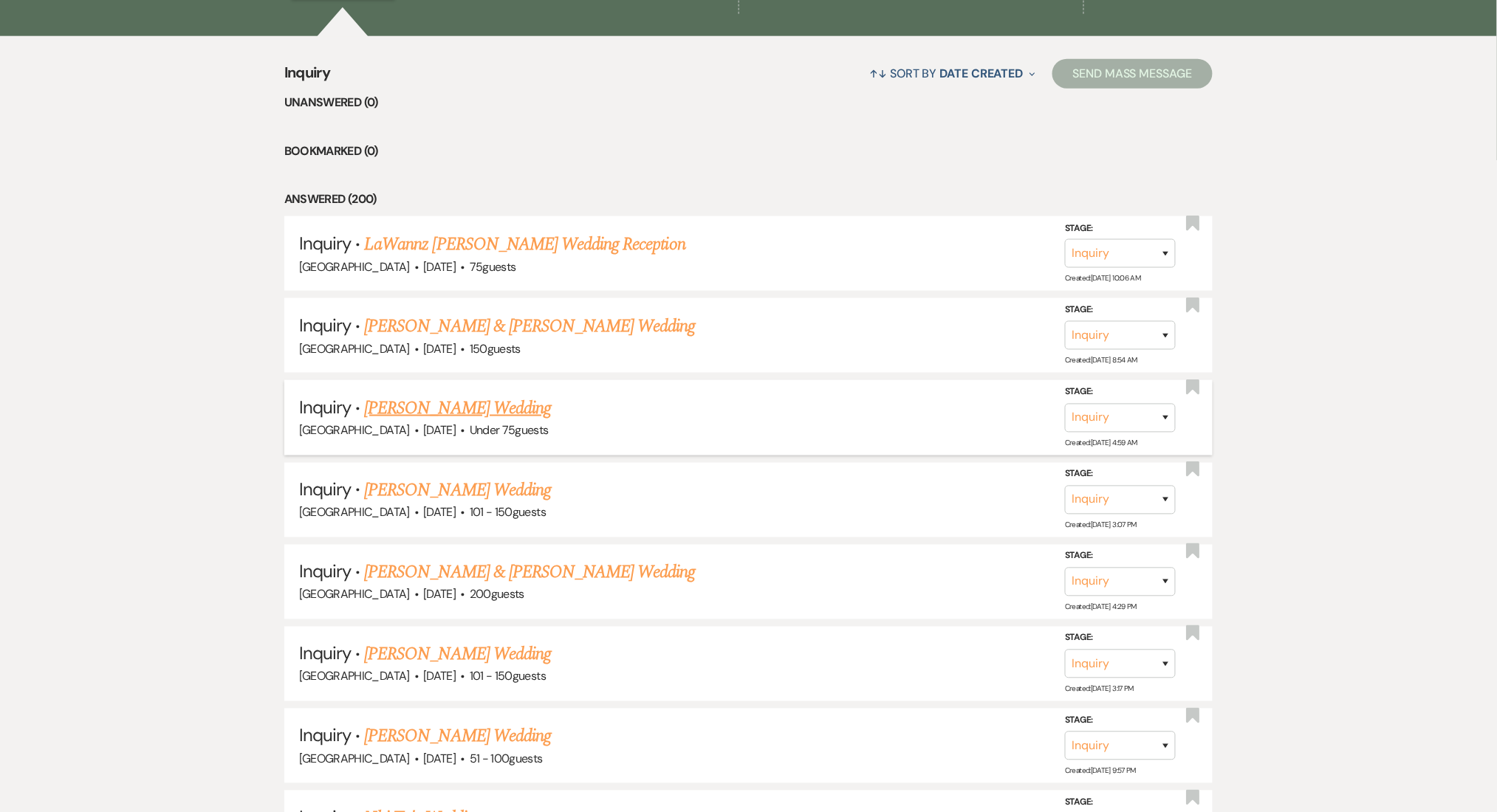
click at [375, 403] on link "Jon Jon's Wedding" at bounding box center [457, 408] width 187 height 27
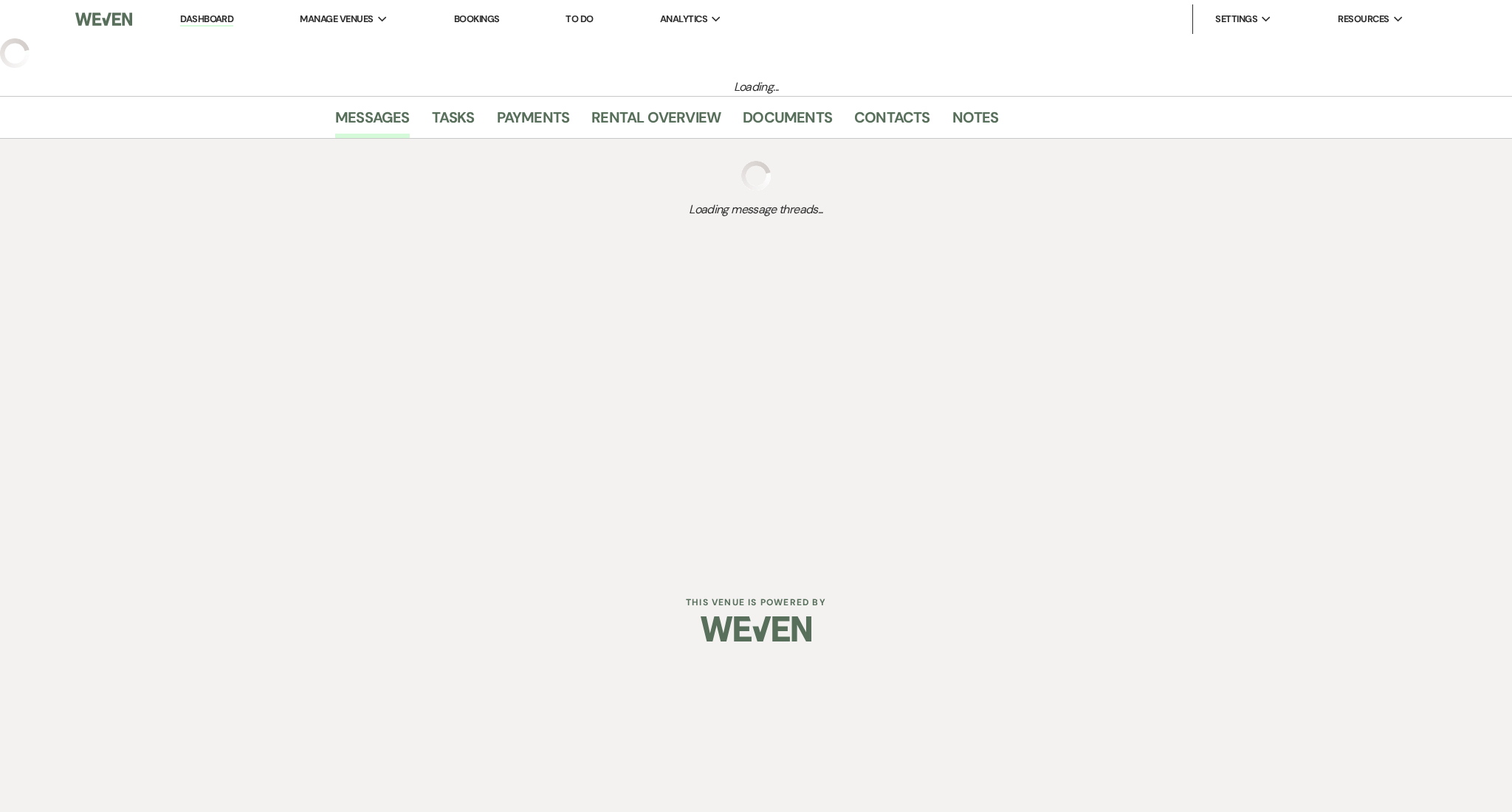
select select "3"
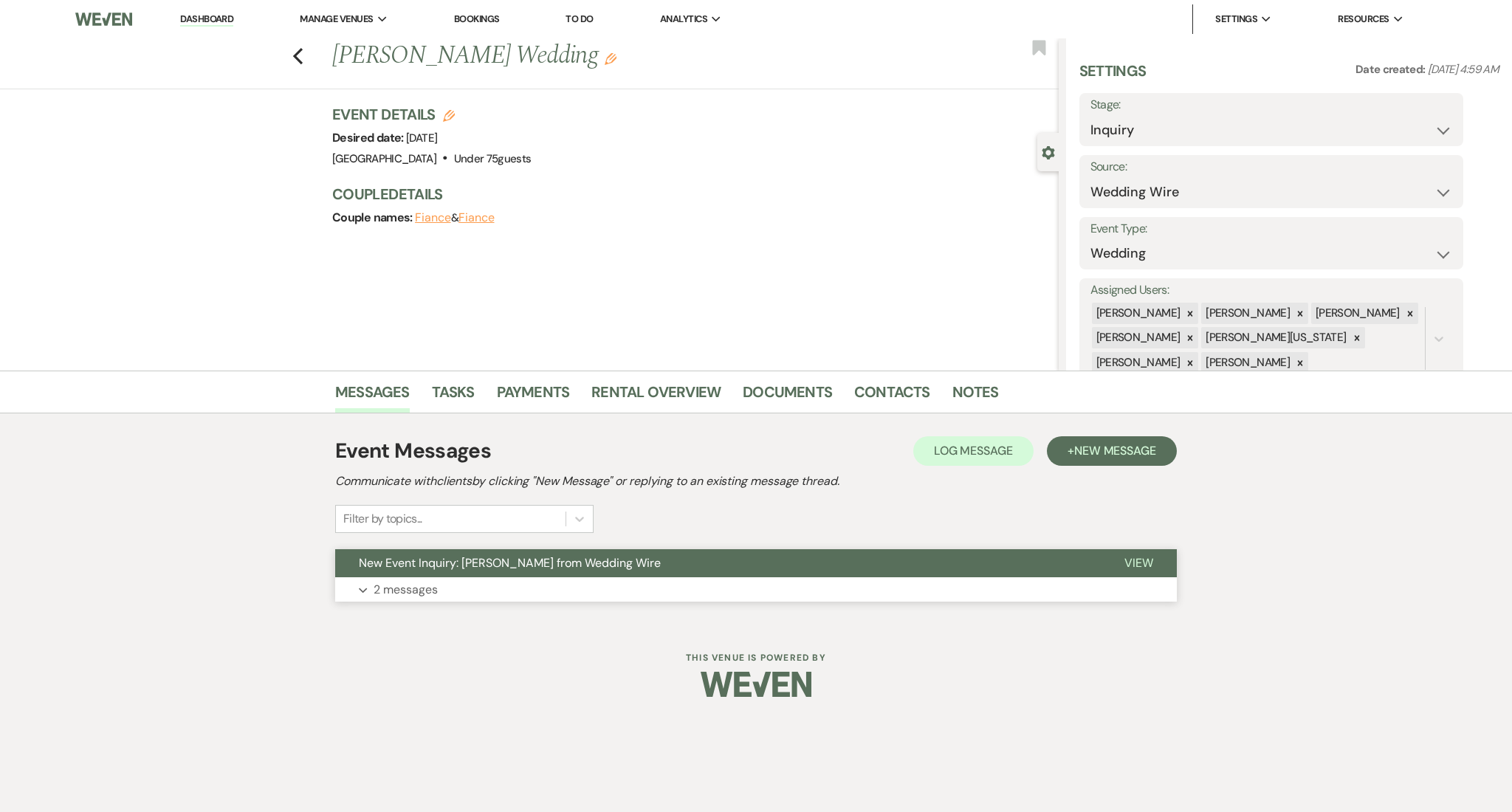
drag, startPoint x: 439, startPoint y: 590, endPoint x: 291, endPoint y: 560, distance: 151.0
click at [439, 588] on button "Expand 2 messages" at bounding box center [755, 590] width 841 height 25
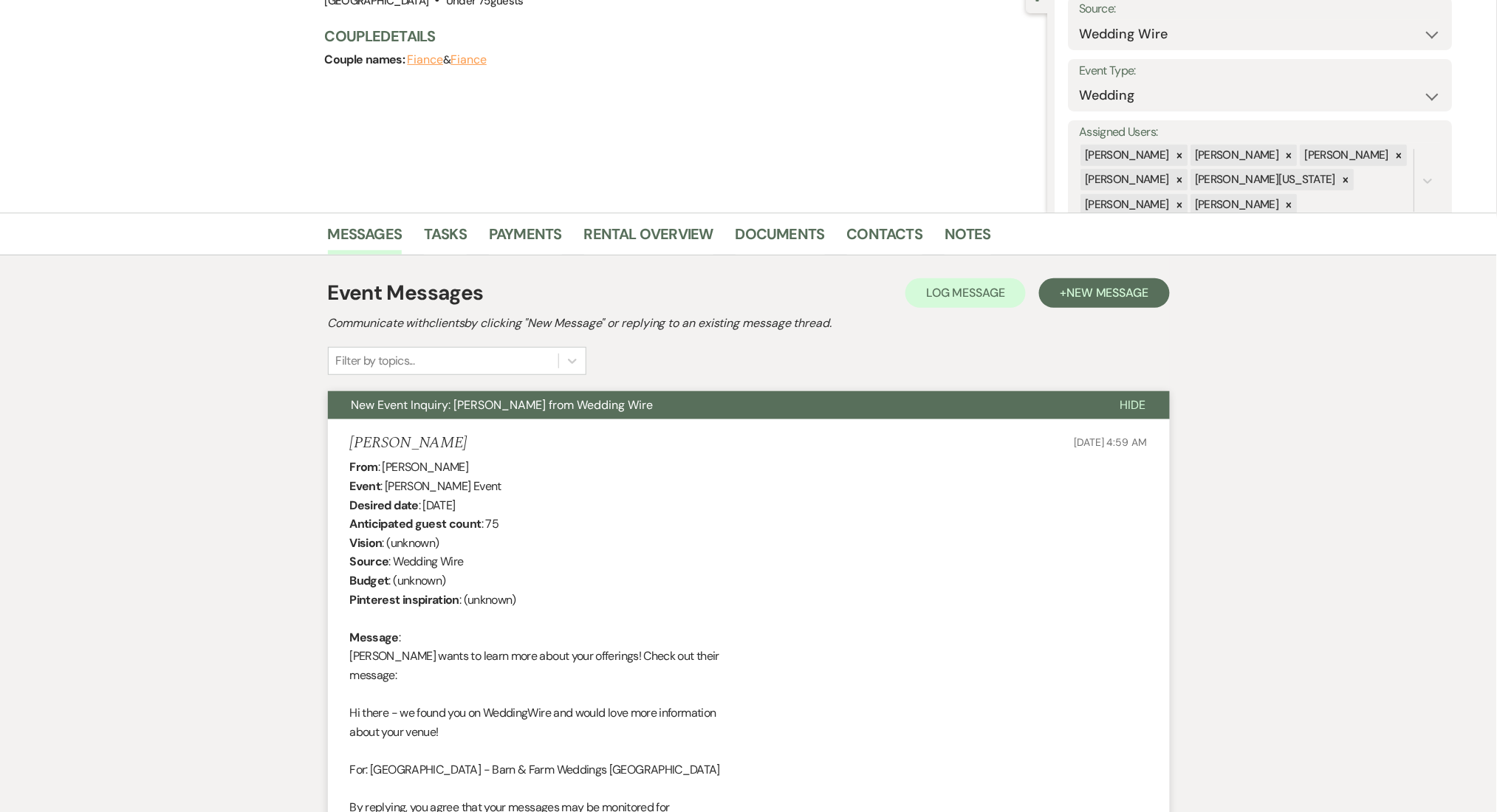
scroll to position [156, 0]
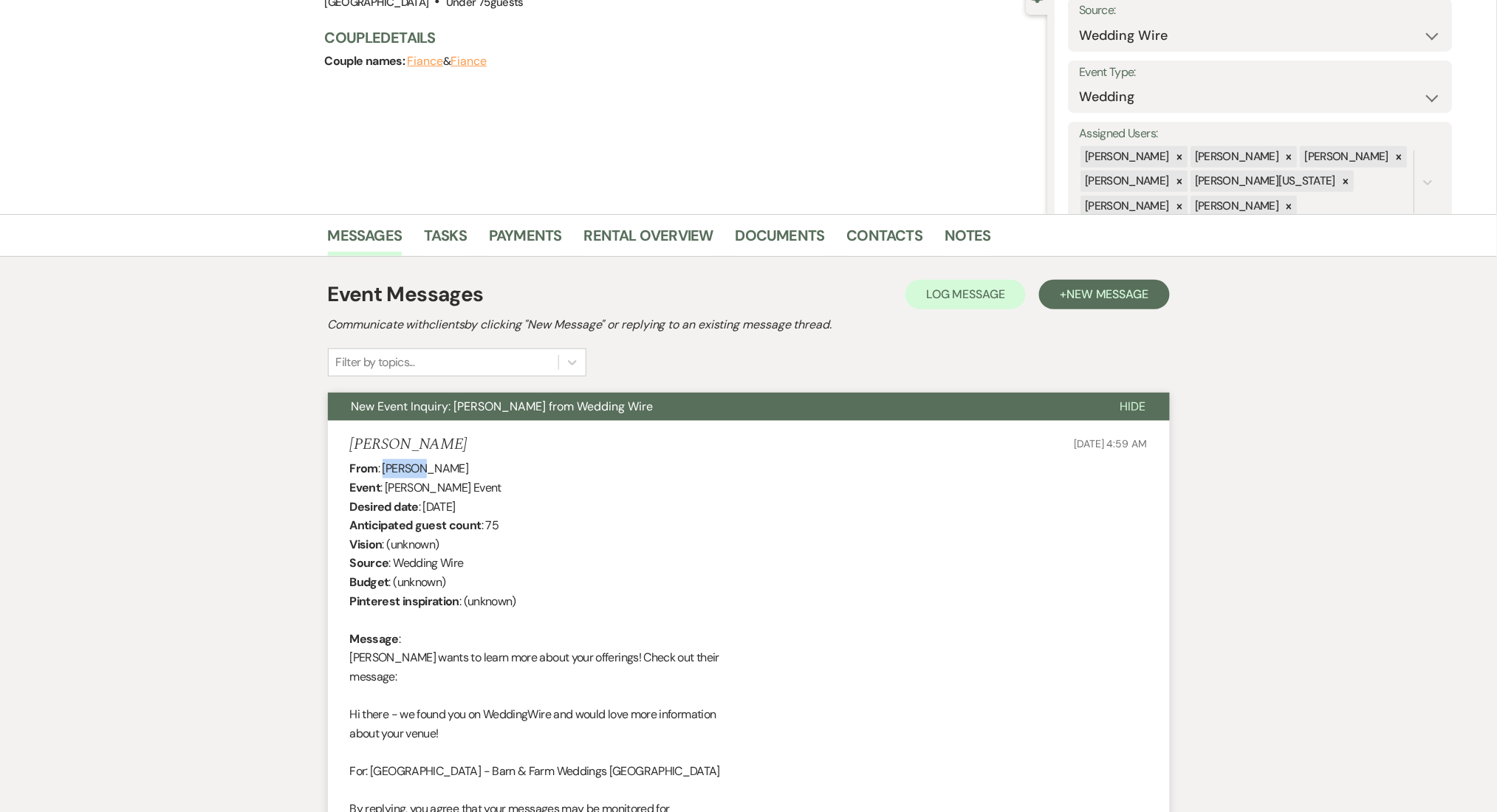
drag, startPoint x: 421, startPoint y: 467, endPoint x: 382, endPoint y: 466, distance: 39.0
click at [382, 466] on div "From : Jon Jon Event : Jon Jon's Event Desired date : November 3rd 2025 Anticip…" at bounding box center [749, 781] width 798 height 643
copy div "Jon Jon"
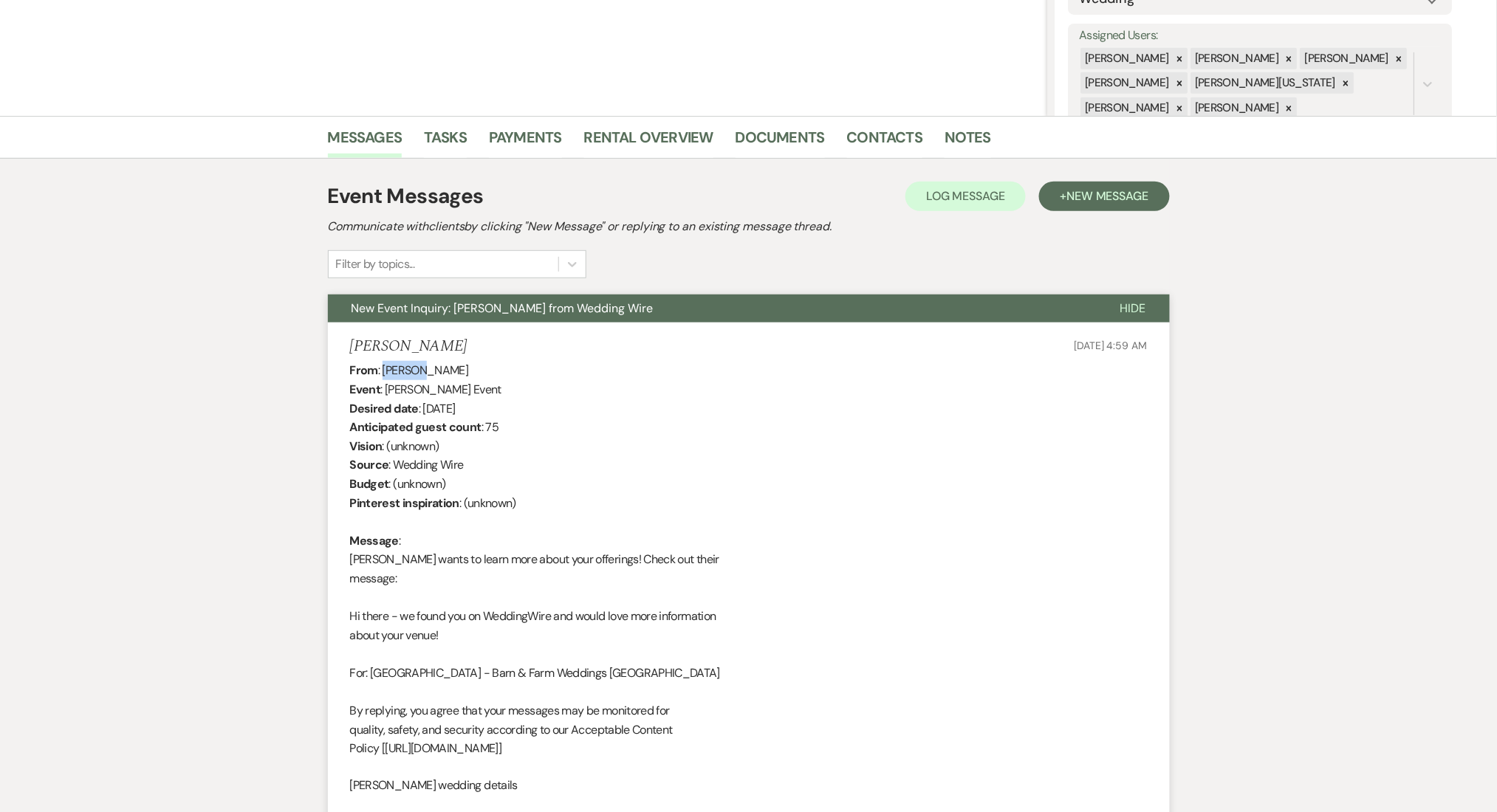
scroll to position [0, 0]
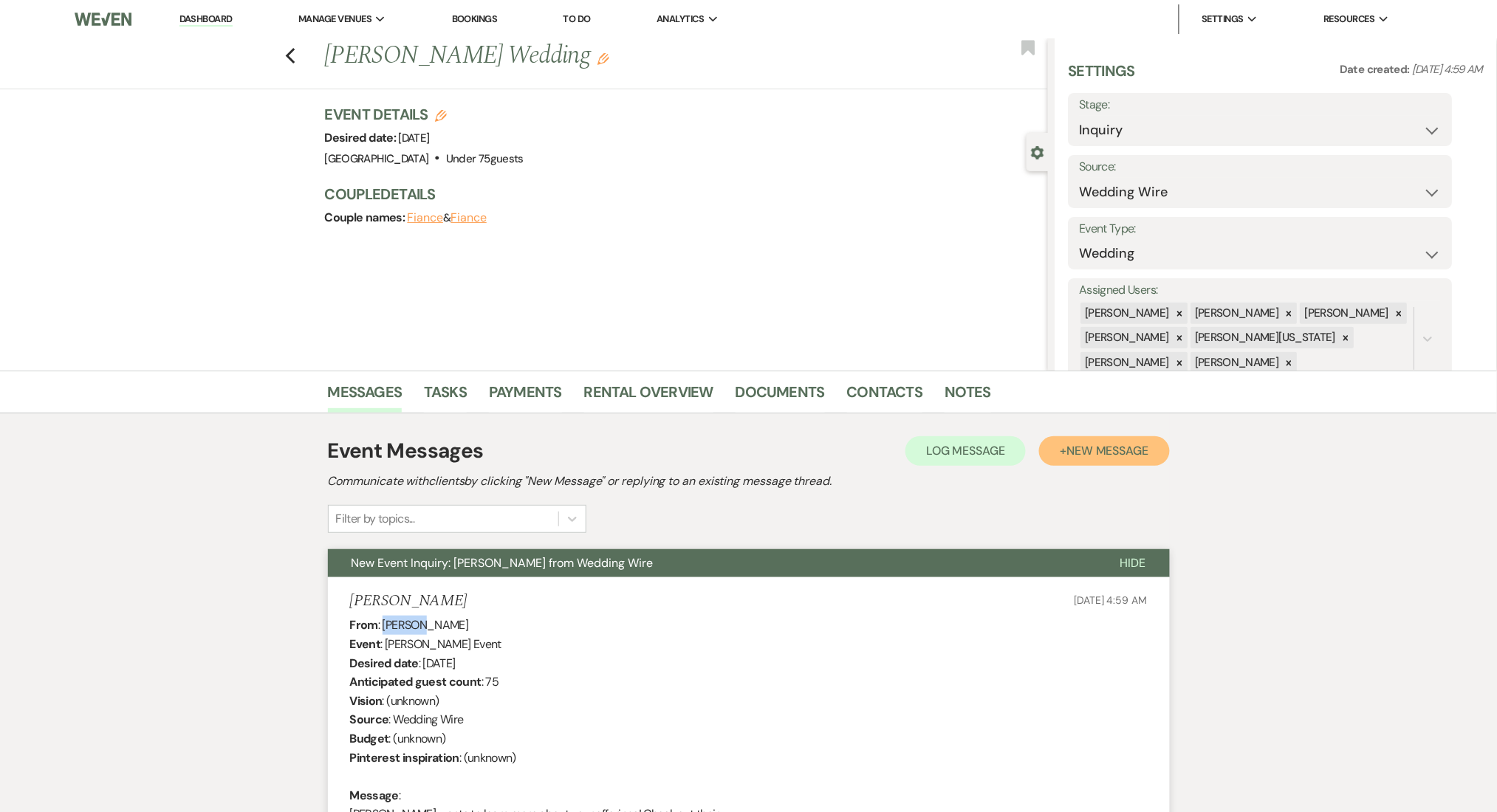
click at [1115, 446] on span "New Message" at bounding box center [1107, 451] width 82 height 15
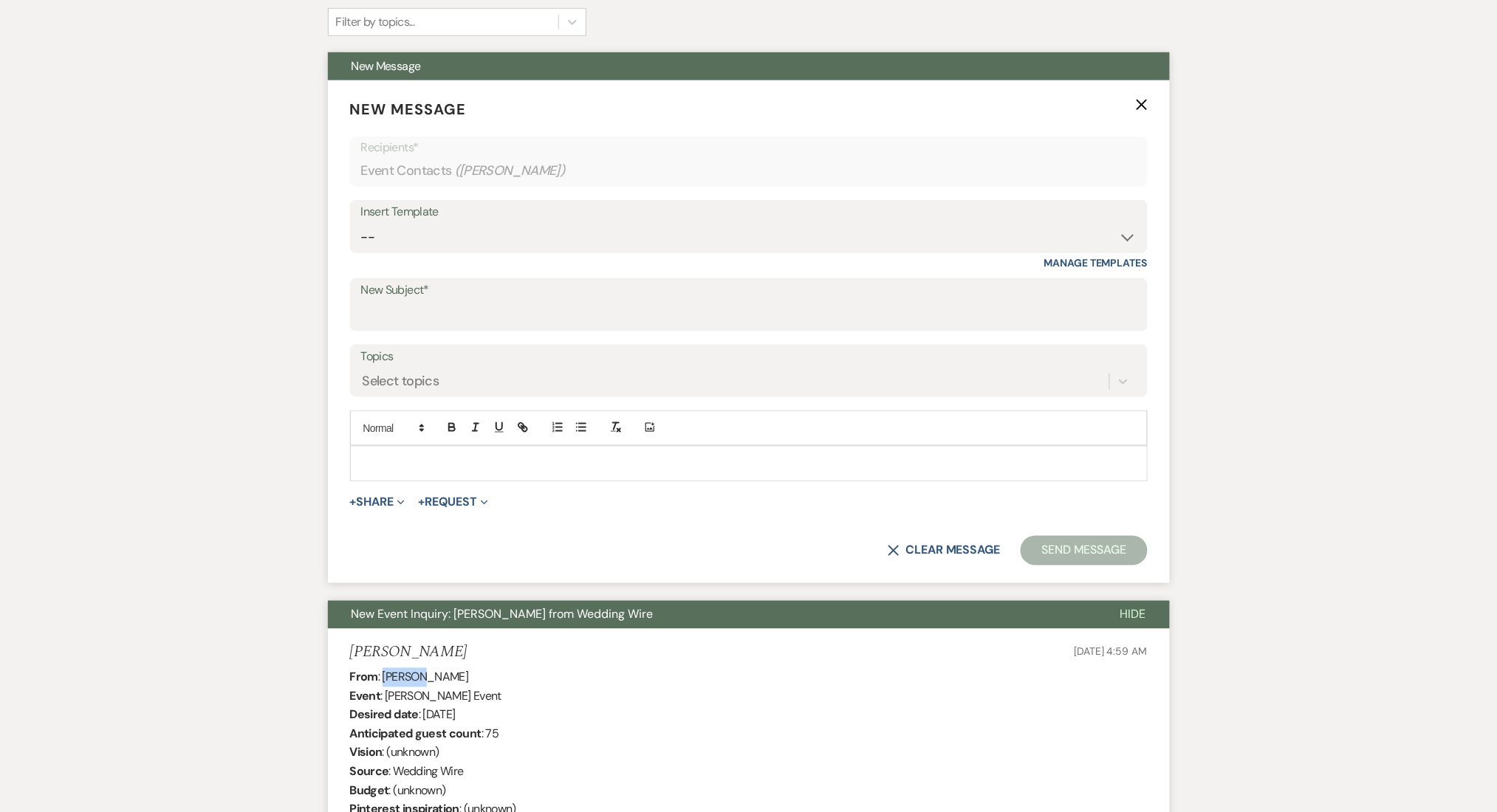
scroll to position [491, 0]
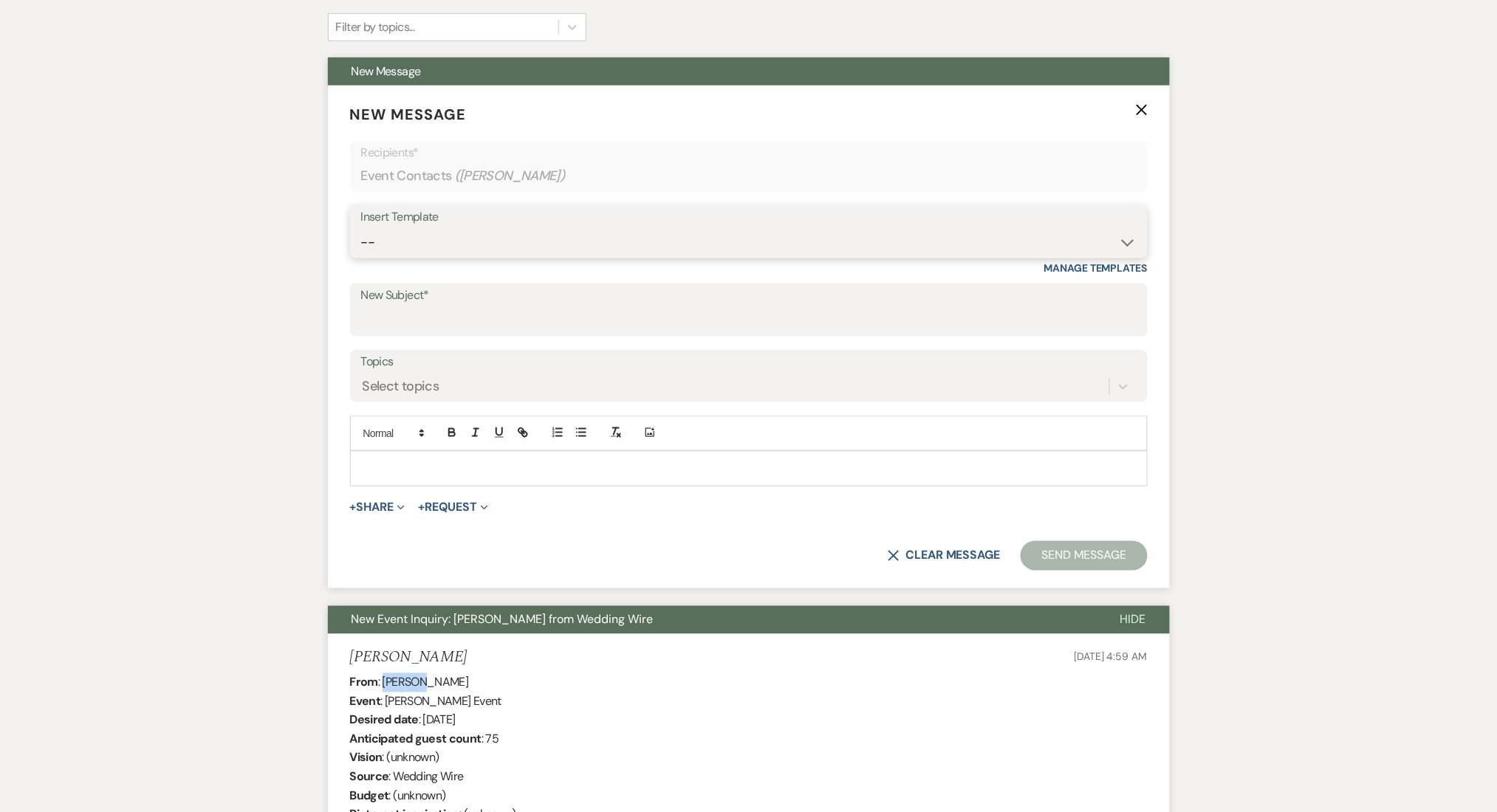
click at [439, 228] on select "-- Inquiry Follow Up Email #2 Contract Sending Template Payment Template Rental…" at bounding box center [749, 243] width 776 height 29
select select "5986"
click at [361, 228] on select "-- Inquiry Follow Up Email #2 Contract Sending Template Payment Template Rental…" at bounding box center [749, 243] width 776 height 29
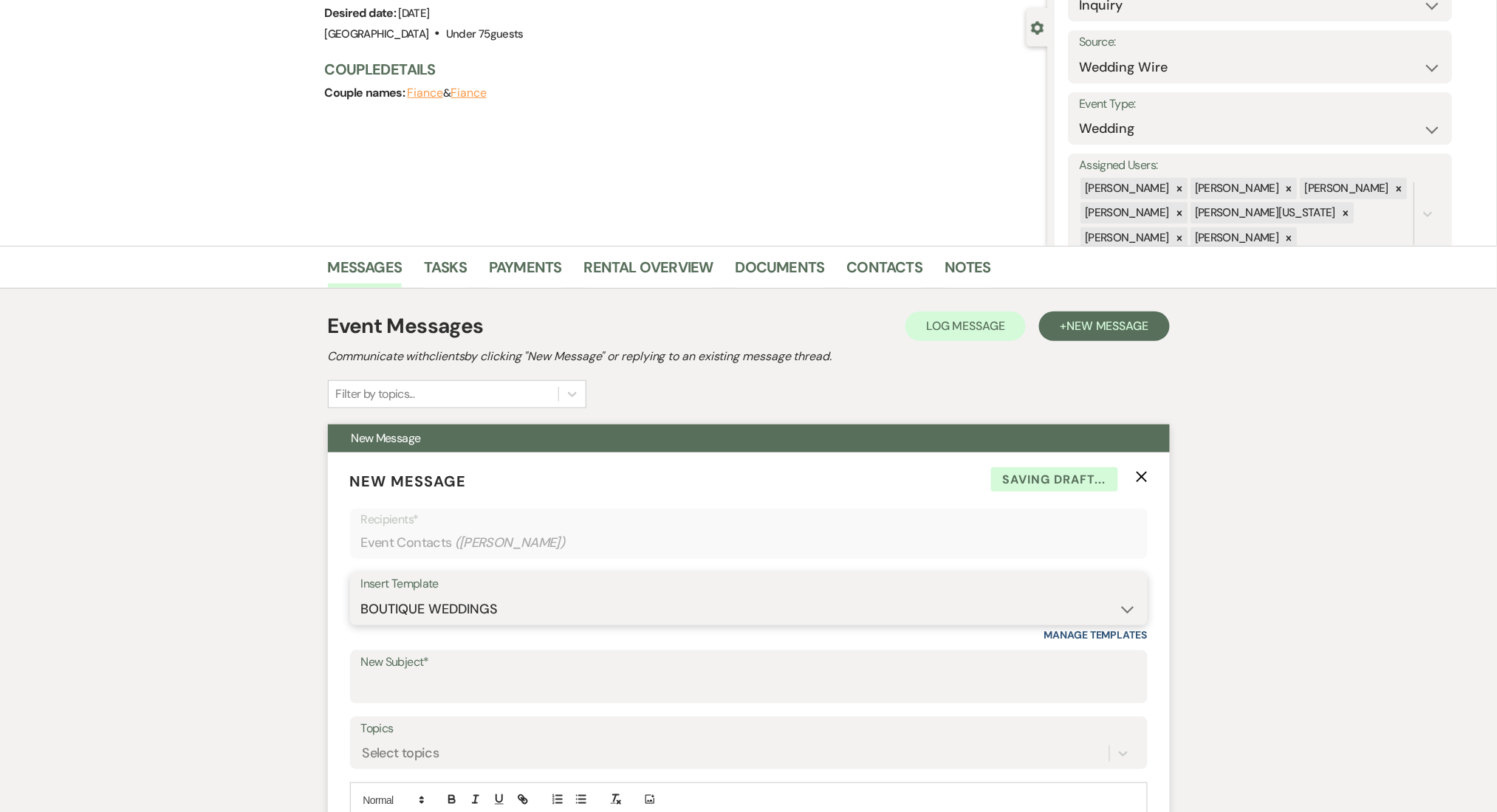
scroll to position [98, 0]
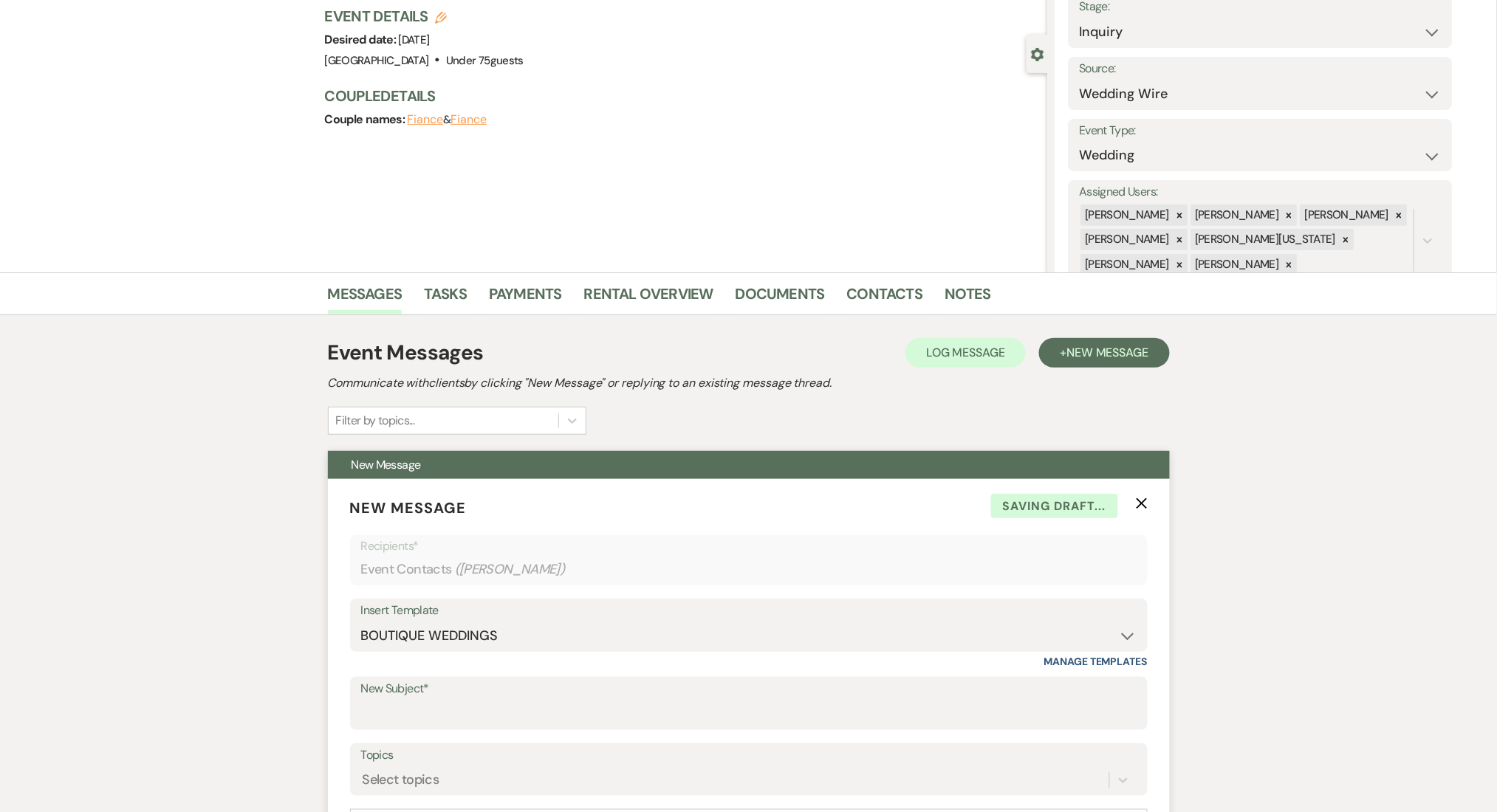
click at [1147, 498] on use "button" at bounding box center [1141, 503] width 11 height 11
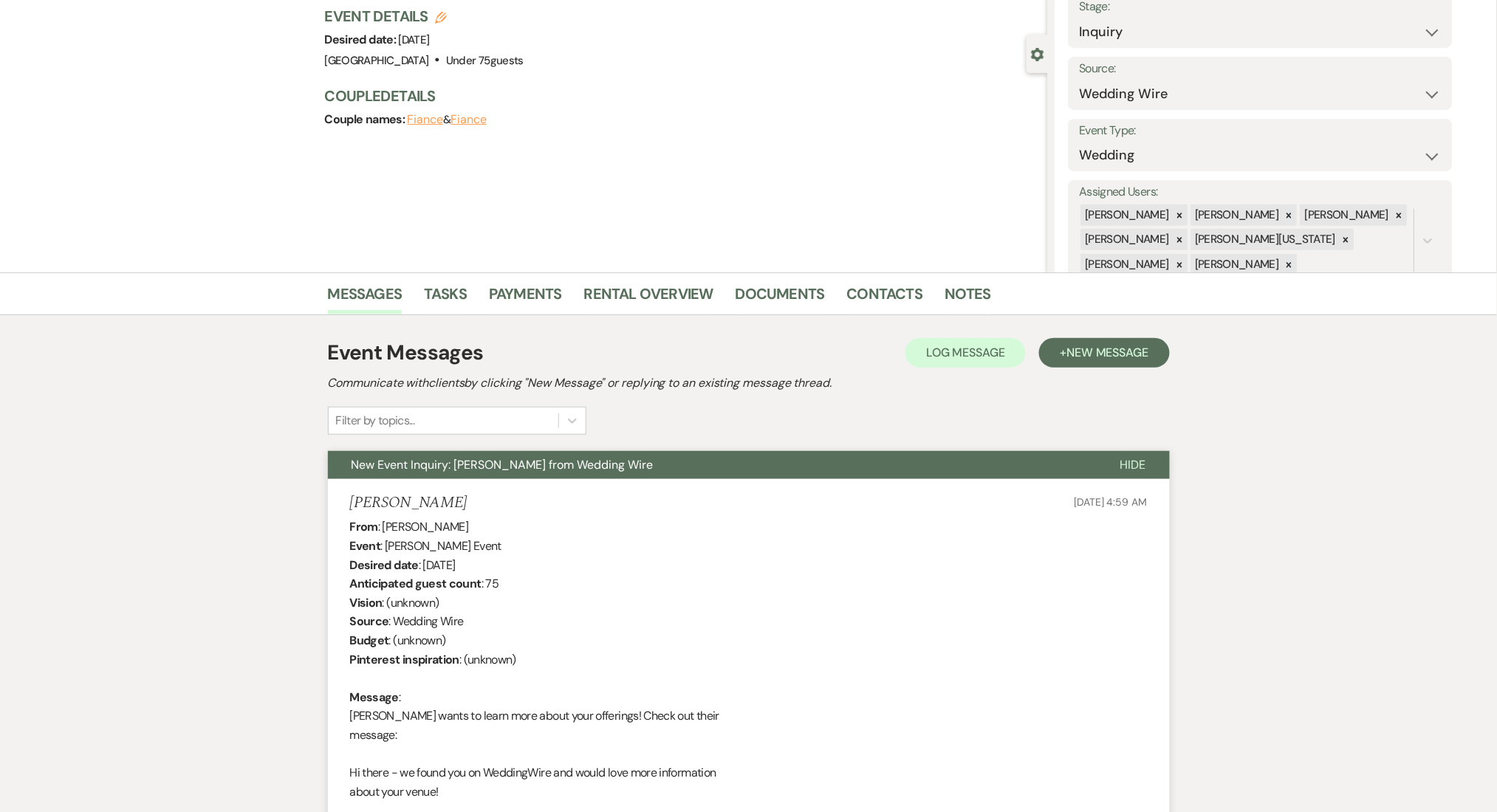
click at [830, 284] on li "Documents" at bounding box center [792, 297] width 111 height 35
click at [865, 286] on link "Contacts" at bounding box center [886, 298] width 76 height 33
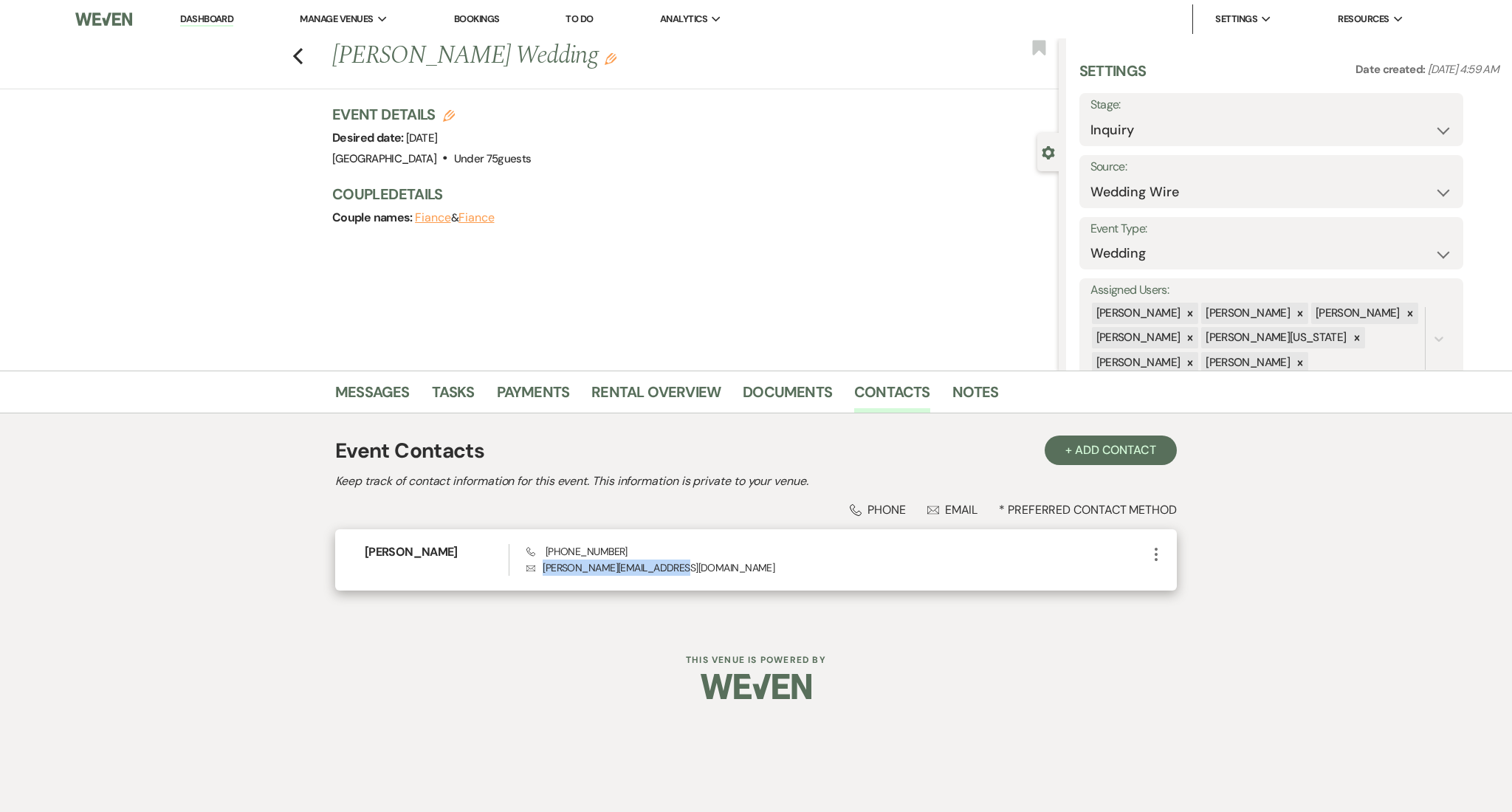
drag, startPoint x: 641, startPoint y: 574, endPoint x: 530, endPoint y: 580, distance: 111.2
click at [530, 580] on div "Jon Jon Phone (818) 582-6188 Envelope jon@caravaleindustries.com More" at bounding box center [755, 560] width 841 height 61
copy p "jon@caravaleindustries.com"
drag, startPoint x: 611, startPoint y: 556, endPoint x: 549, endPoint y: 557, distance: 62.0
click at [549, 557] on div "Phone (818) 582-6188 Envelope jon@caravaleindustries.com" at bounding box center [837, 560] width 621 height 32
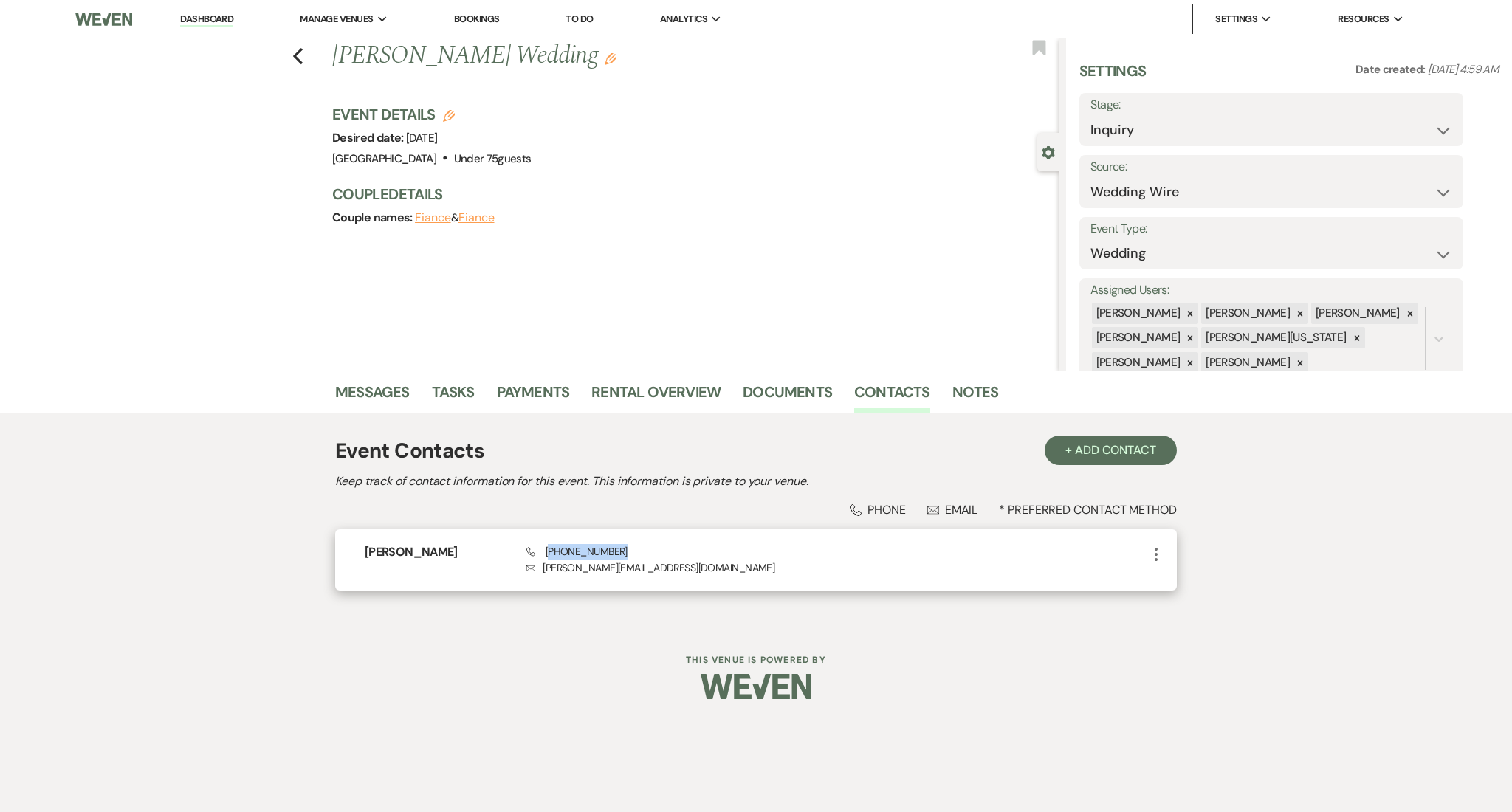
copy span "818) 582-6188"
click at [208, 25] on link "Dashboard" at bounding box center [207, 19] width 53 height 14
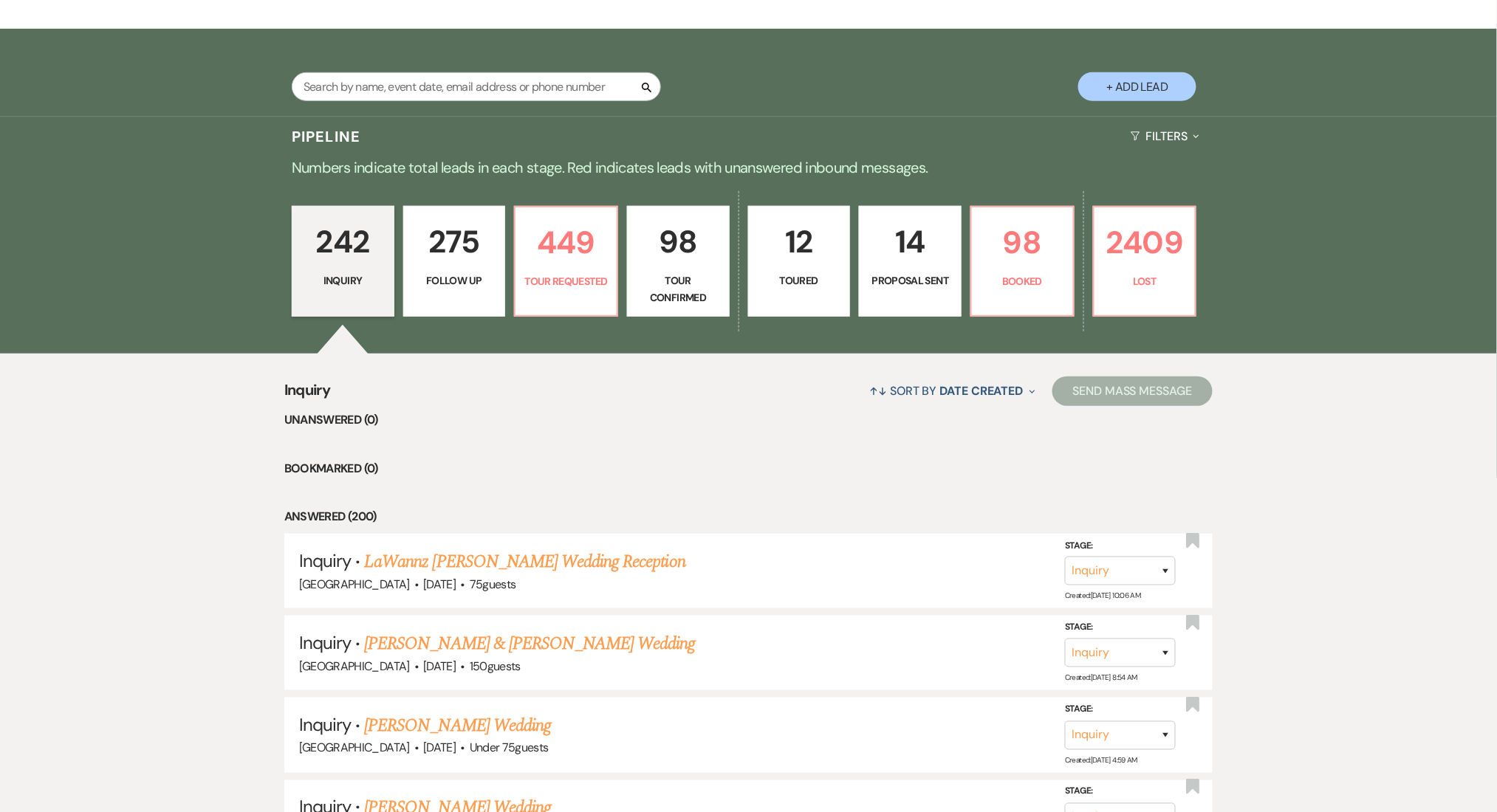
scroll to position [196, 0]
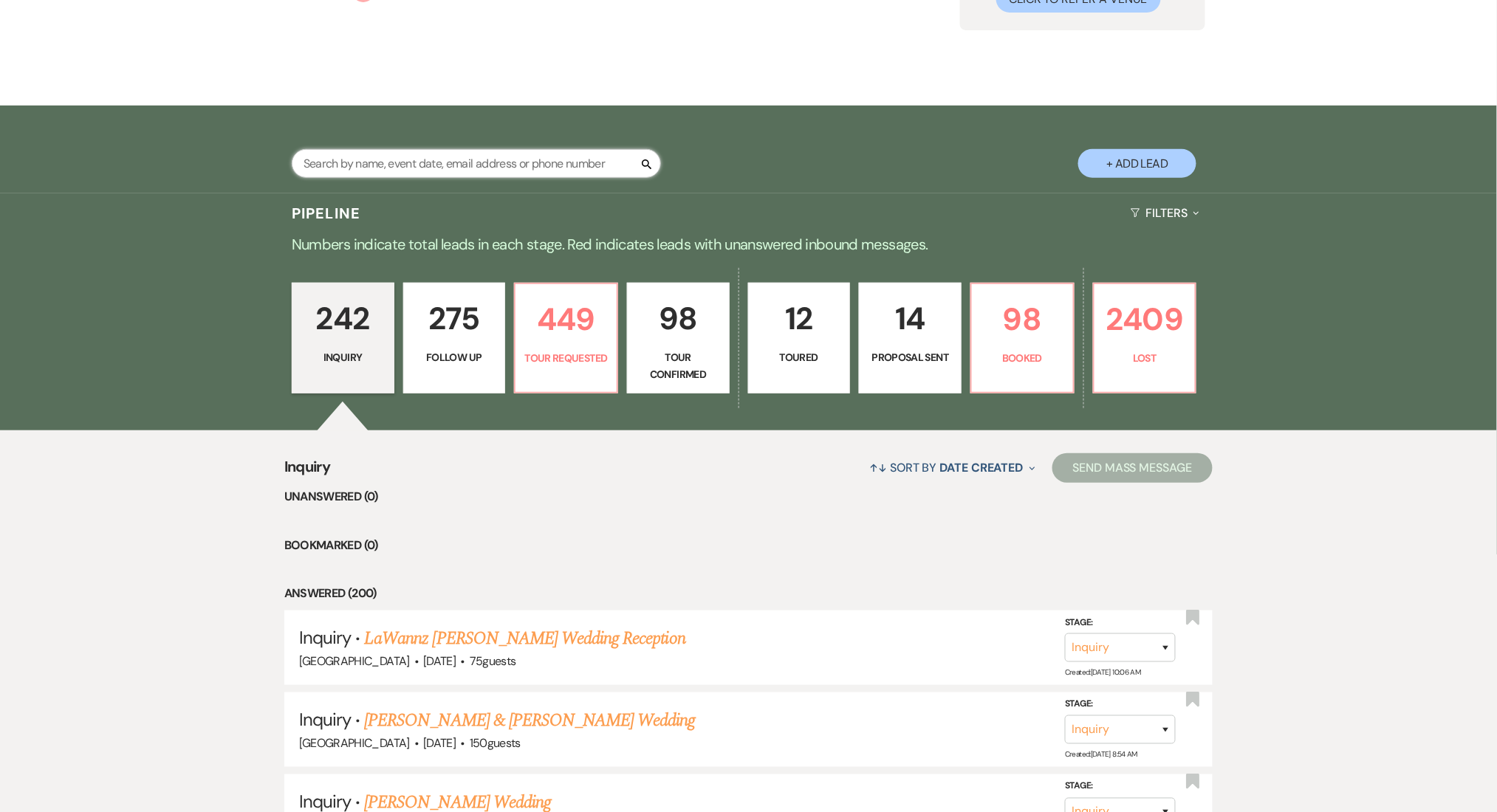
click at [526, 160] on input "text" at bounding box center [476, 163] width 369 height 29
paste input "Dulce Silva"
type input "Dulce Silva"
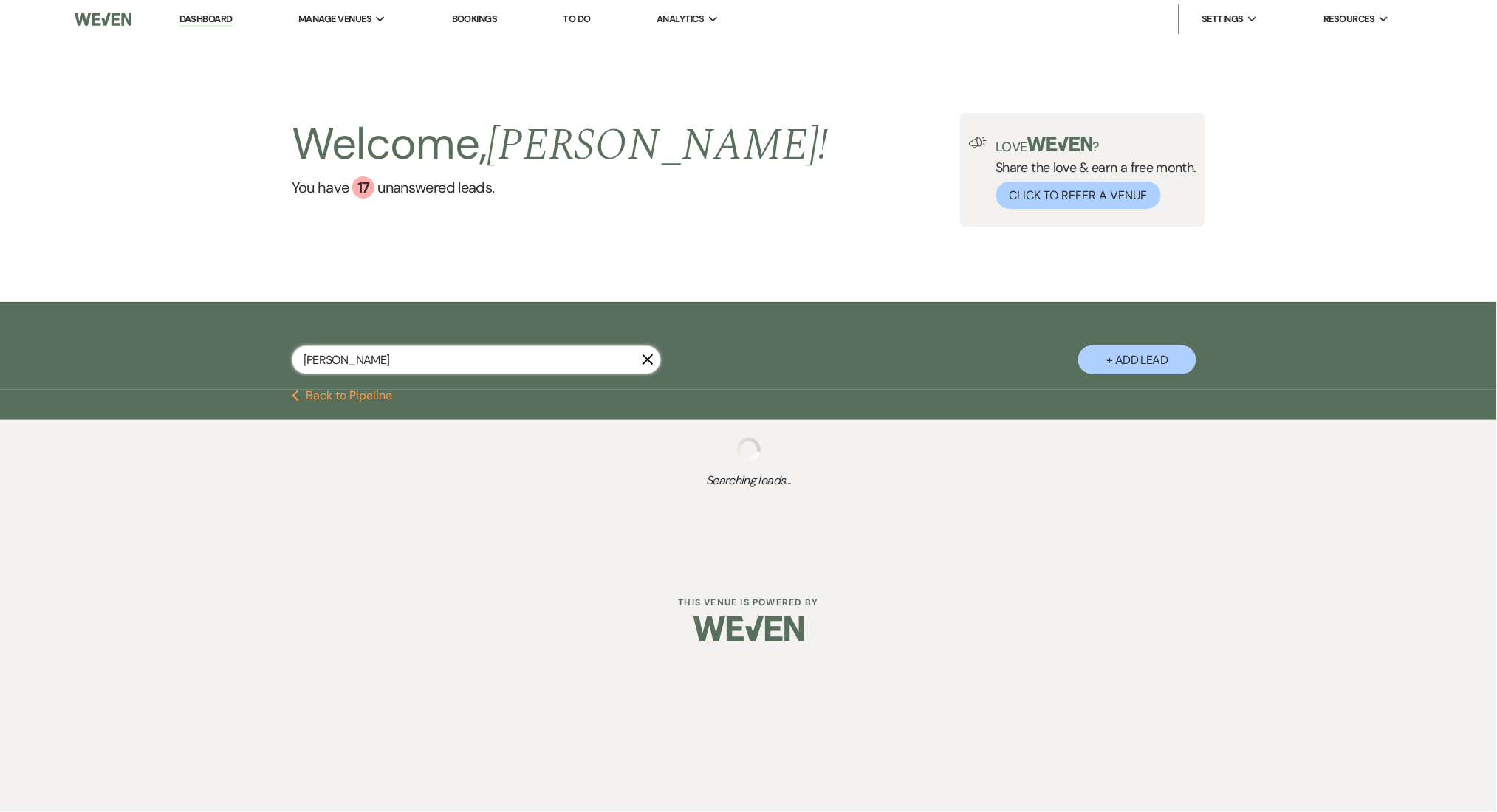
select select "9"
select select "2"
select select "8"
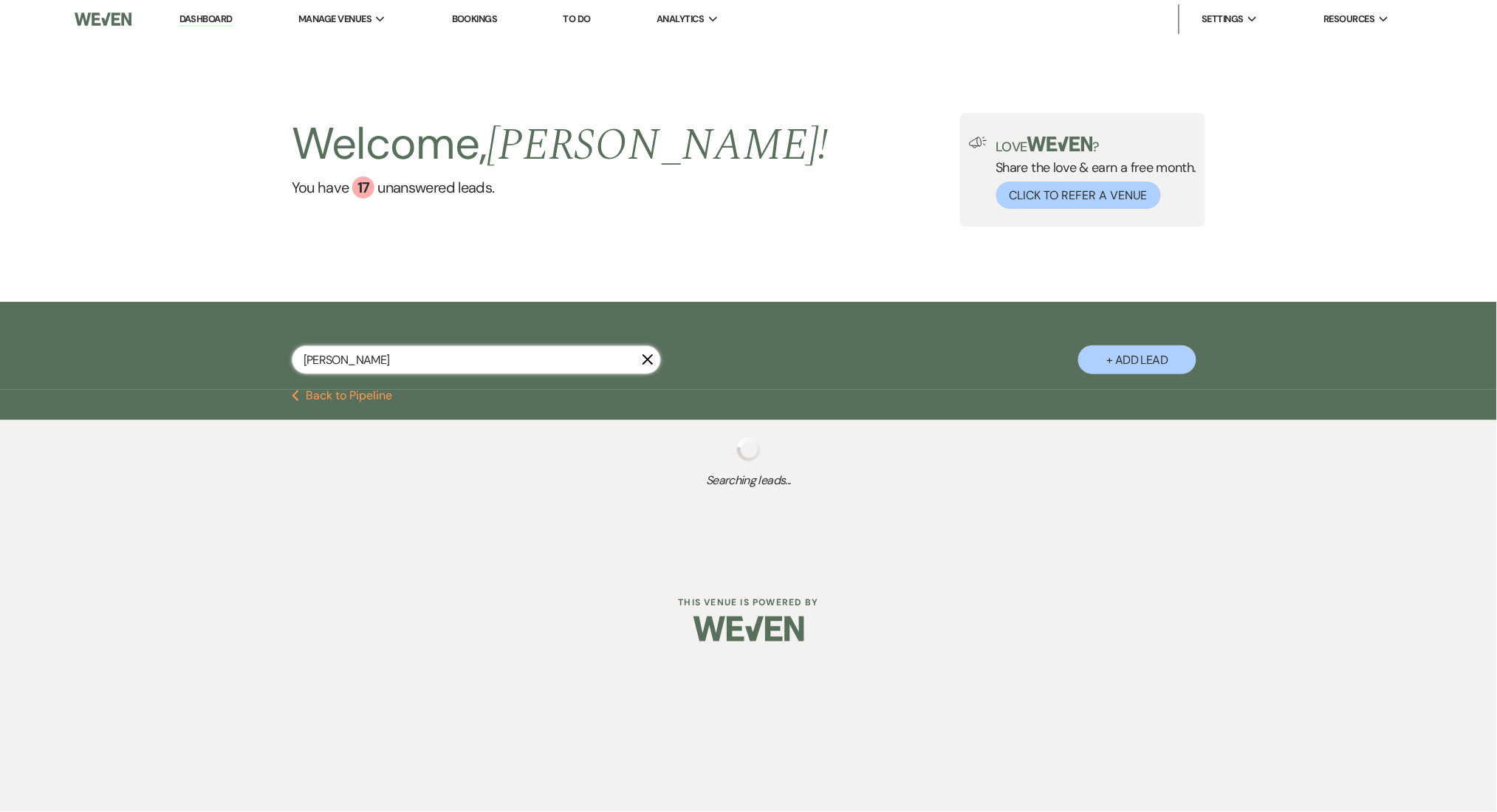
select select "5"
select select "8"
select select "5"
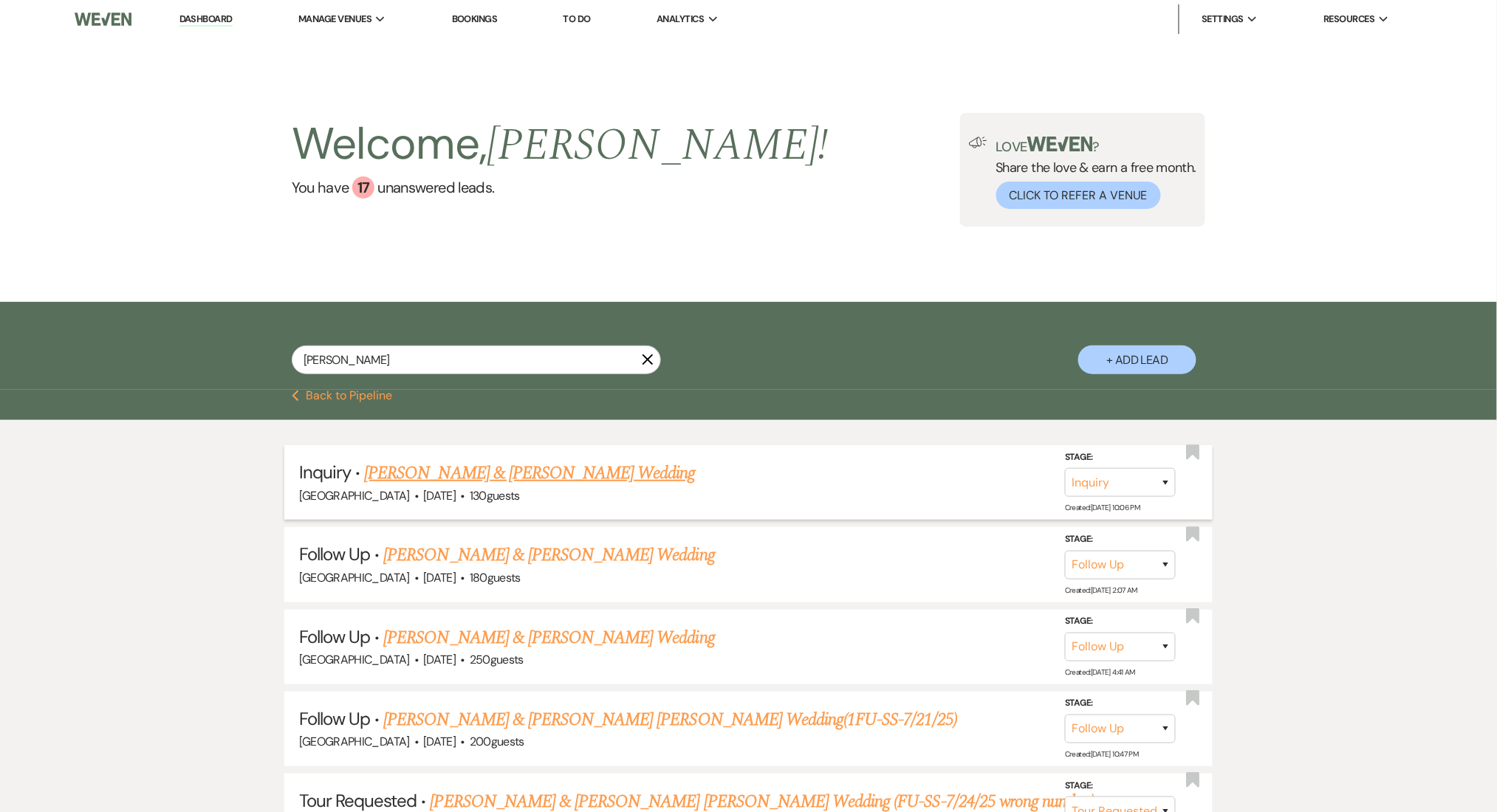
click at [499, 483] on link "Juan Silva & Samira Squires's Wedding" at bounding box center [530, 473] width 331 height 27
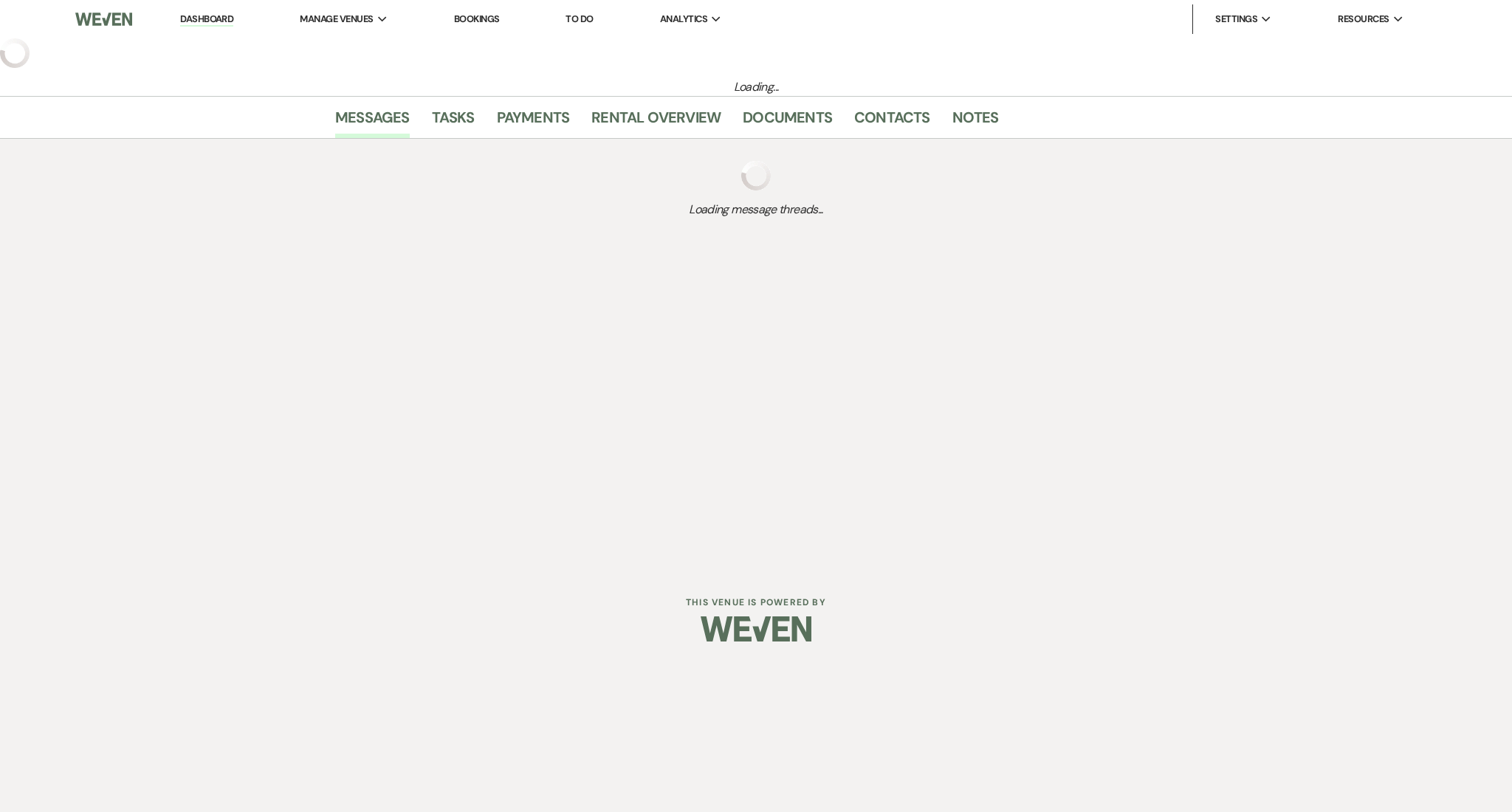
select select "5"
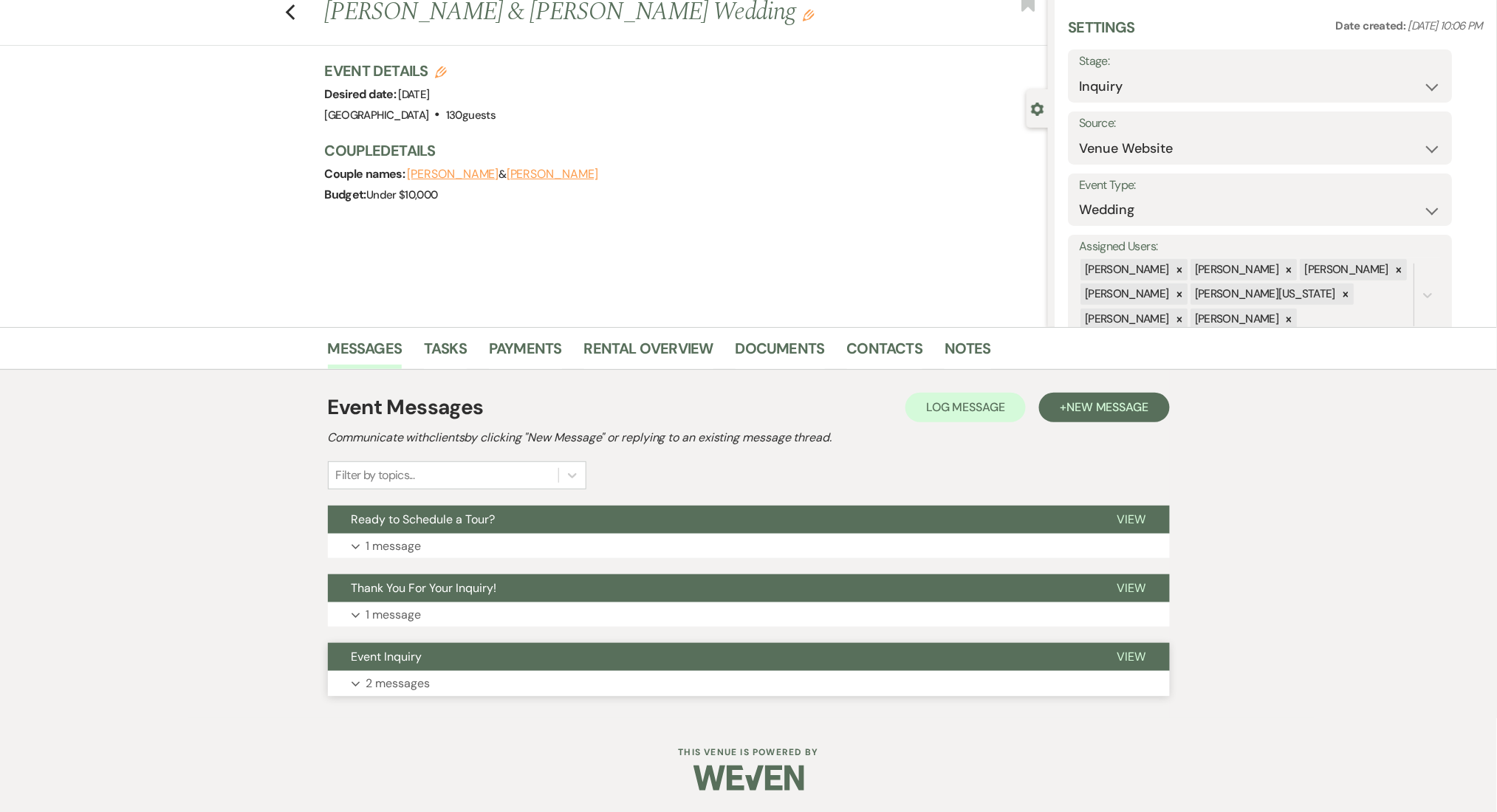
click at [462, 678] on button "Expand 2 messages" at bounding box center [749, 684] width 842 height 25
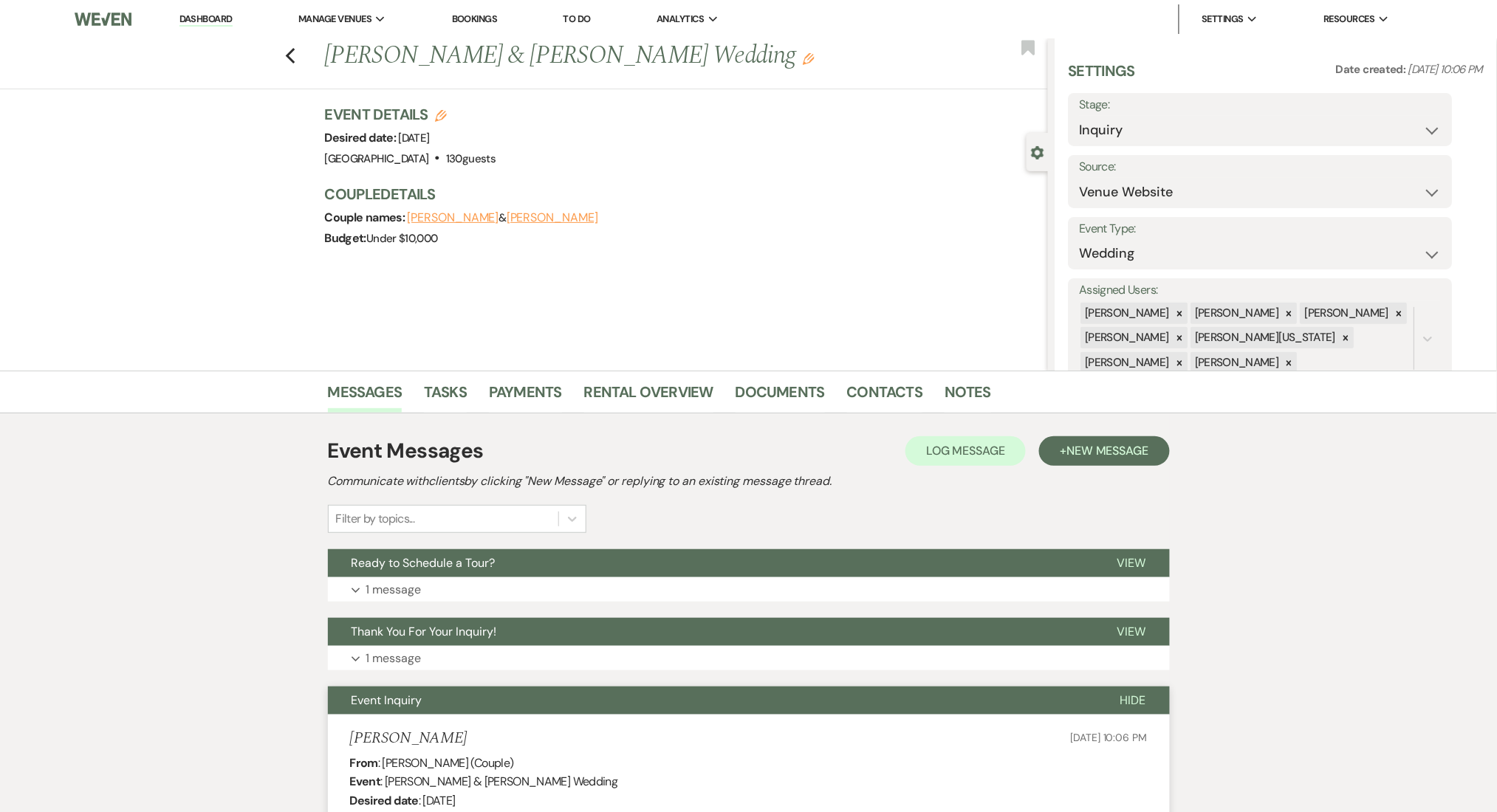
click at [218, 17] on link "Dashboard" at bounding box center [206, 19] width 53 height 14
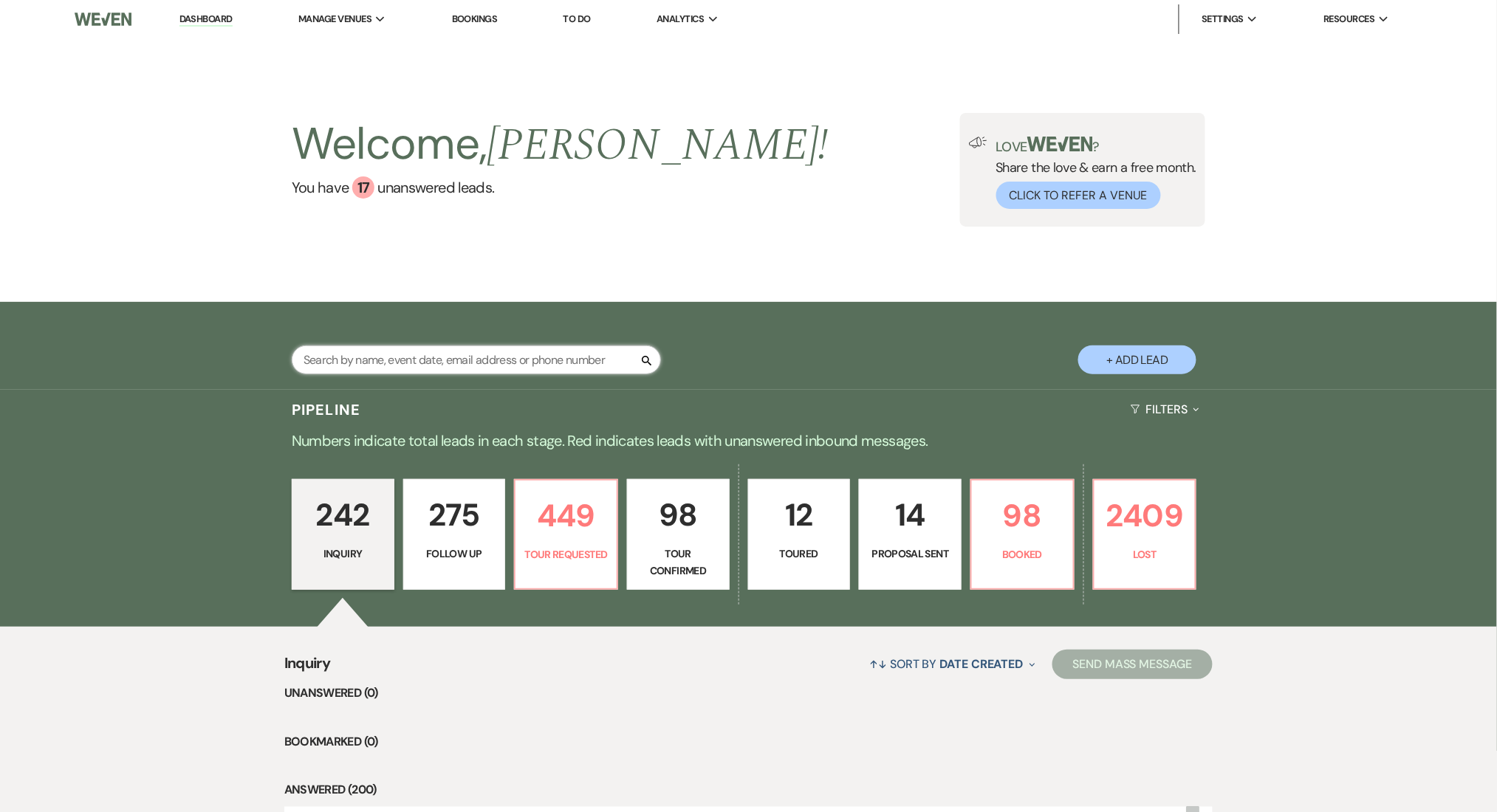
click at [376, 365] on input "text" at bounding box center [476, 360] width 369 height 29
paste input "Dulce Silva"
type input "Dulce Silva"
select select "9"
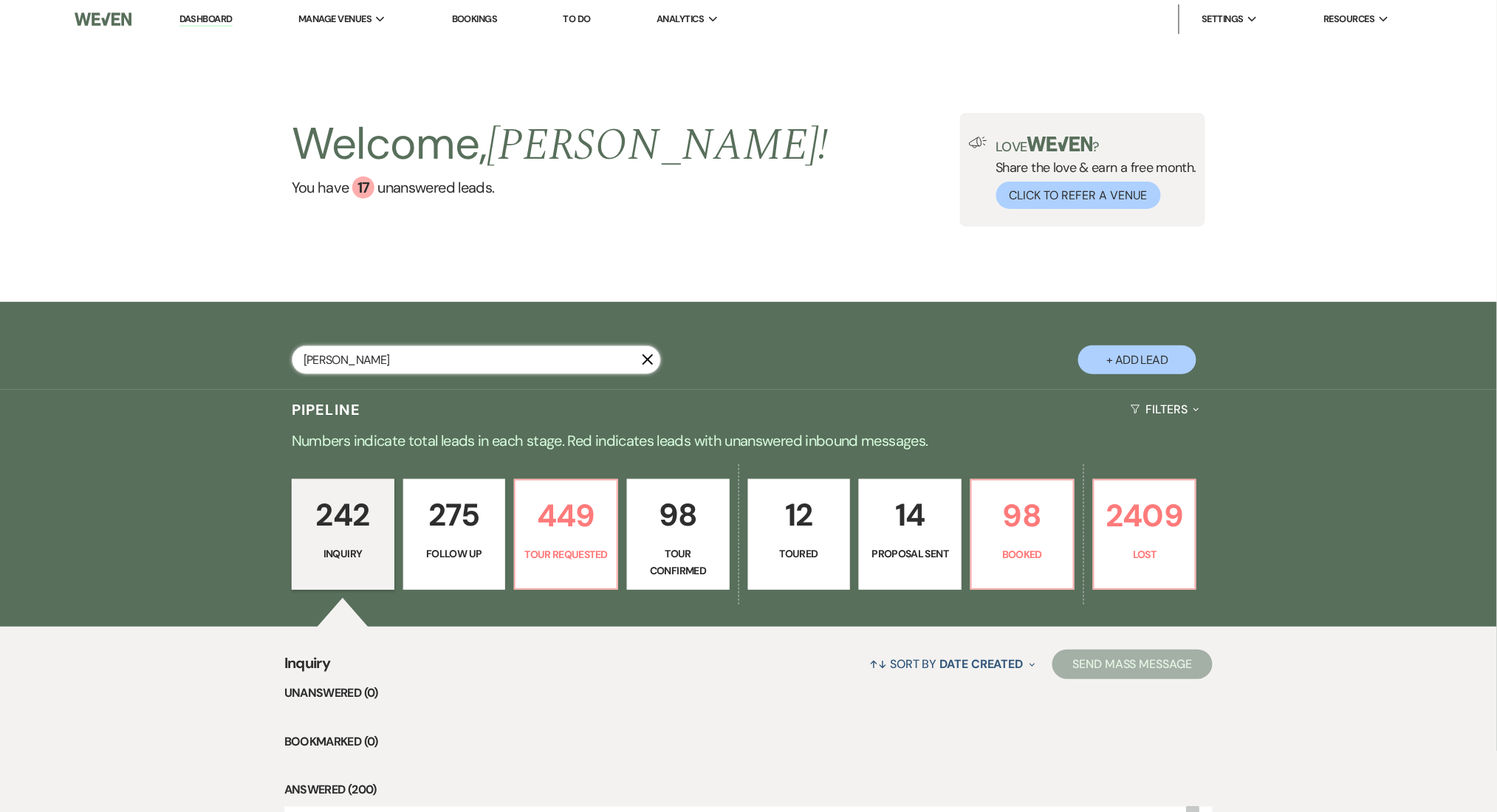
select select "9"
select select "2"
select select "8"
select select "5"
select select "8"
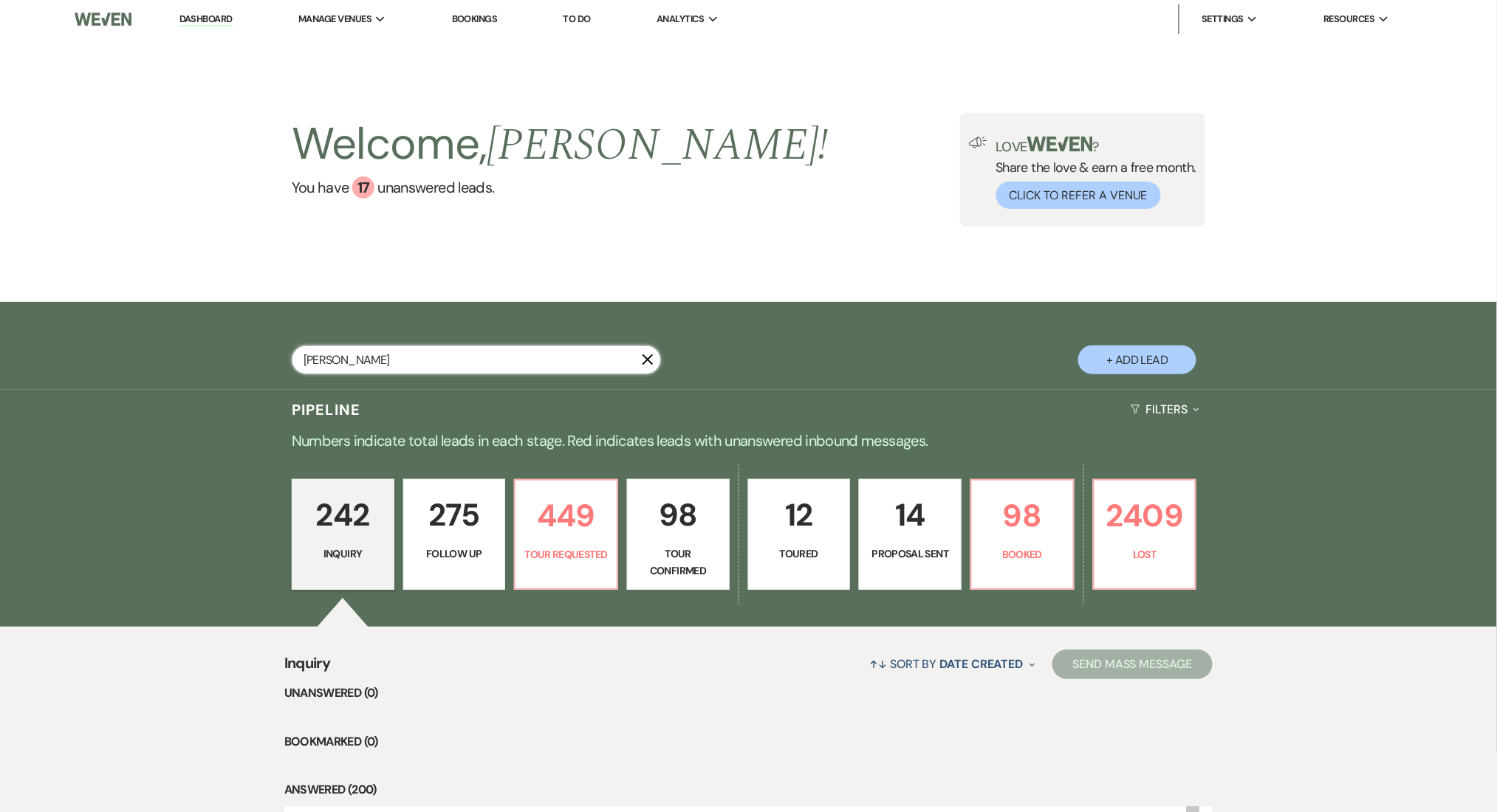
select select "5"
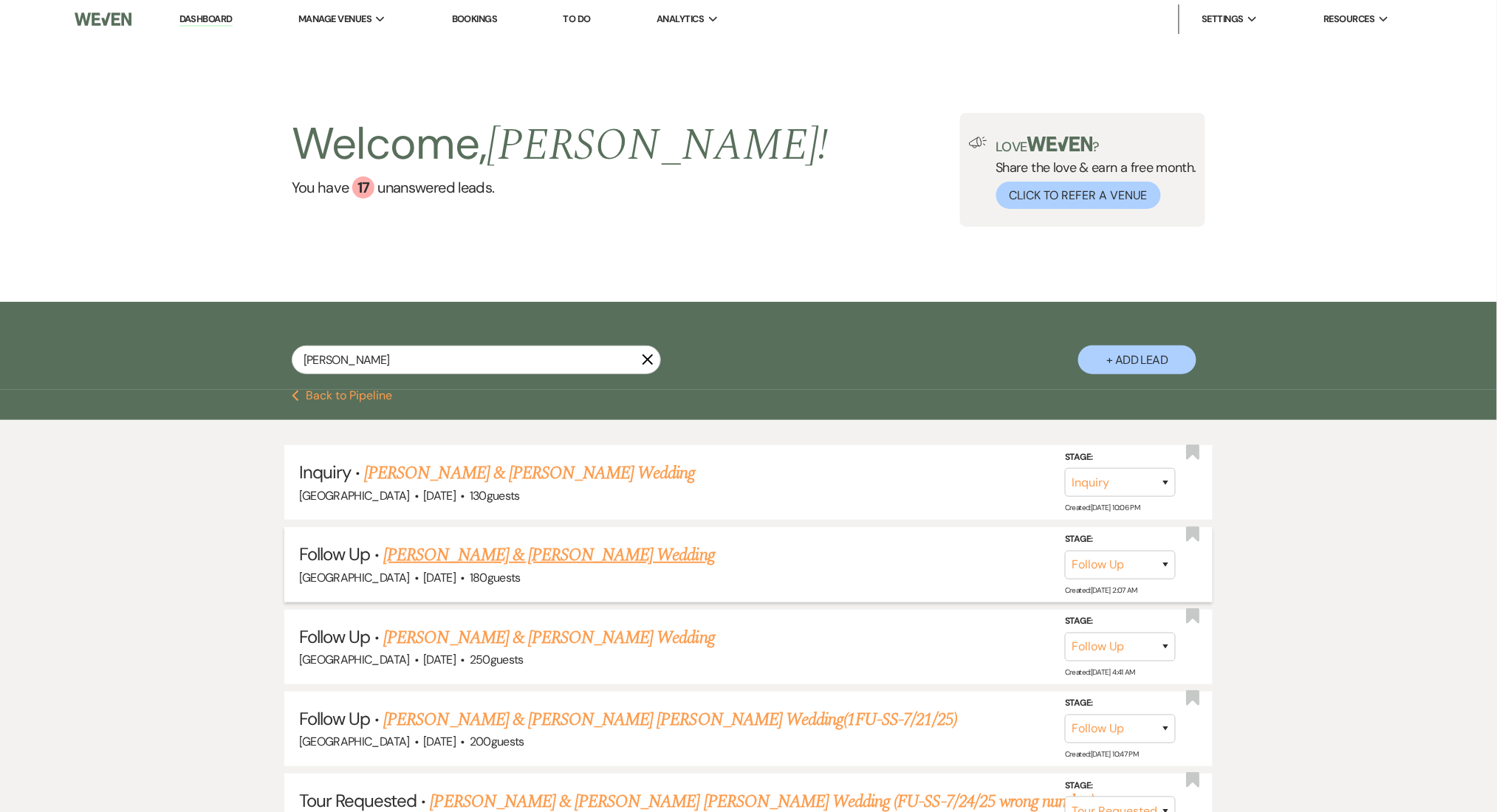
click at [482, 550] on link "Omar Mendoza & Dulce Silva's Wedding" at bounding box center [549, 555] width 331 height 27
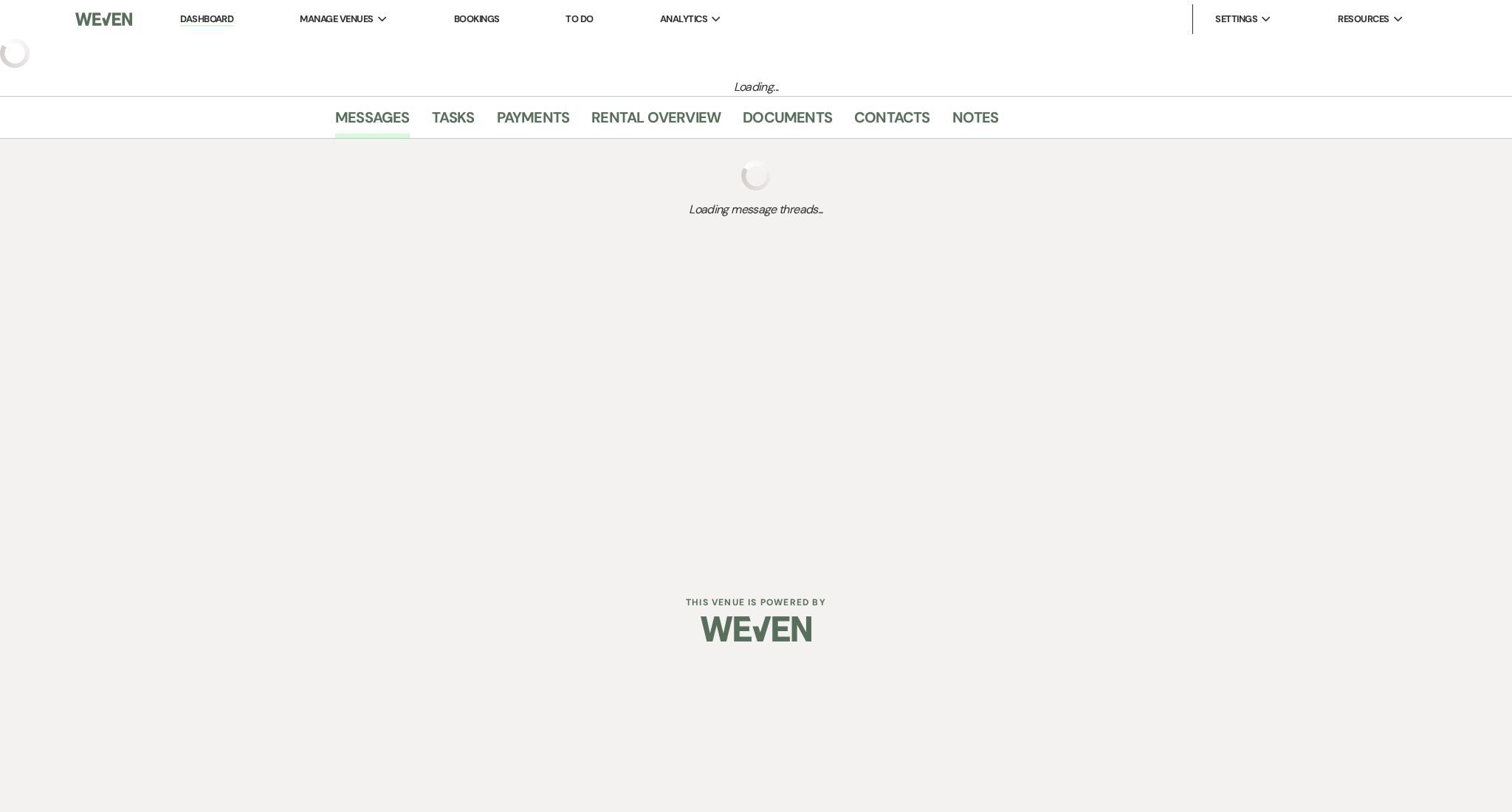
select select "9"
select select "5"
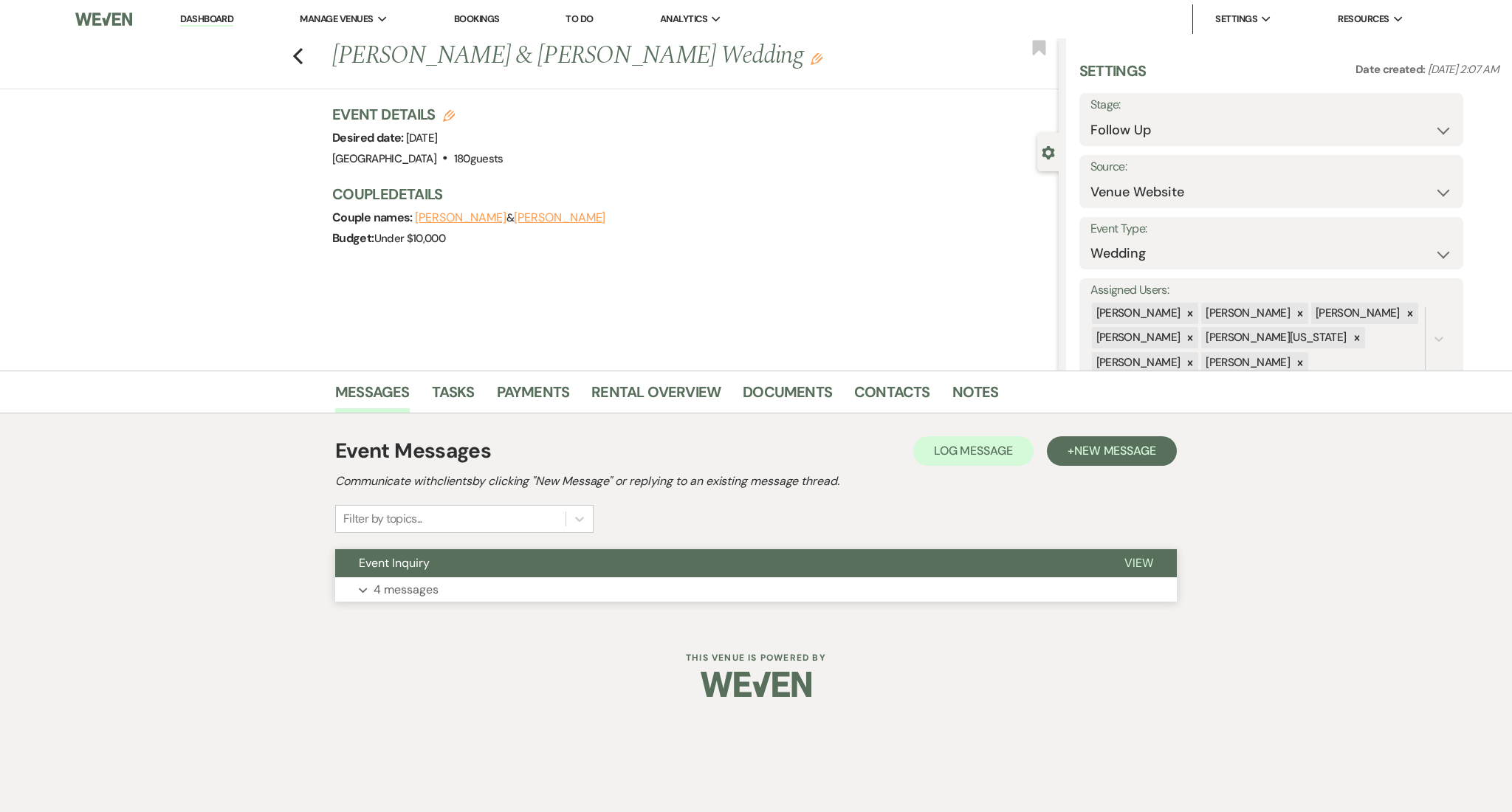
click at [402, 601] on button "Expand 4 messages" at bounding box center [755, 590] width 841 height 25
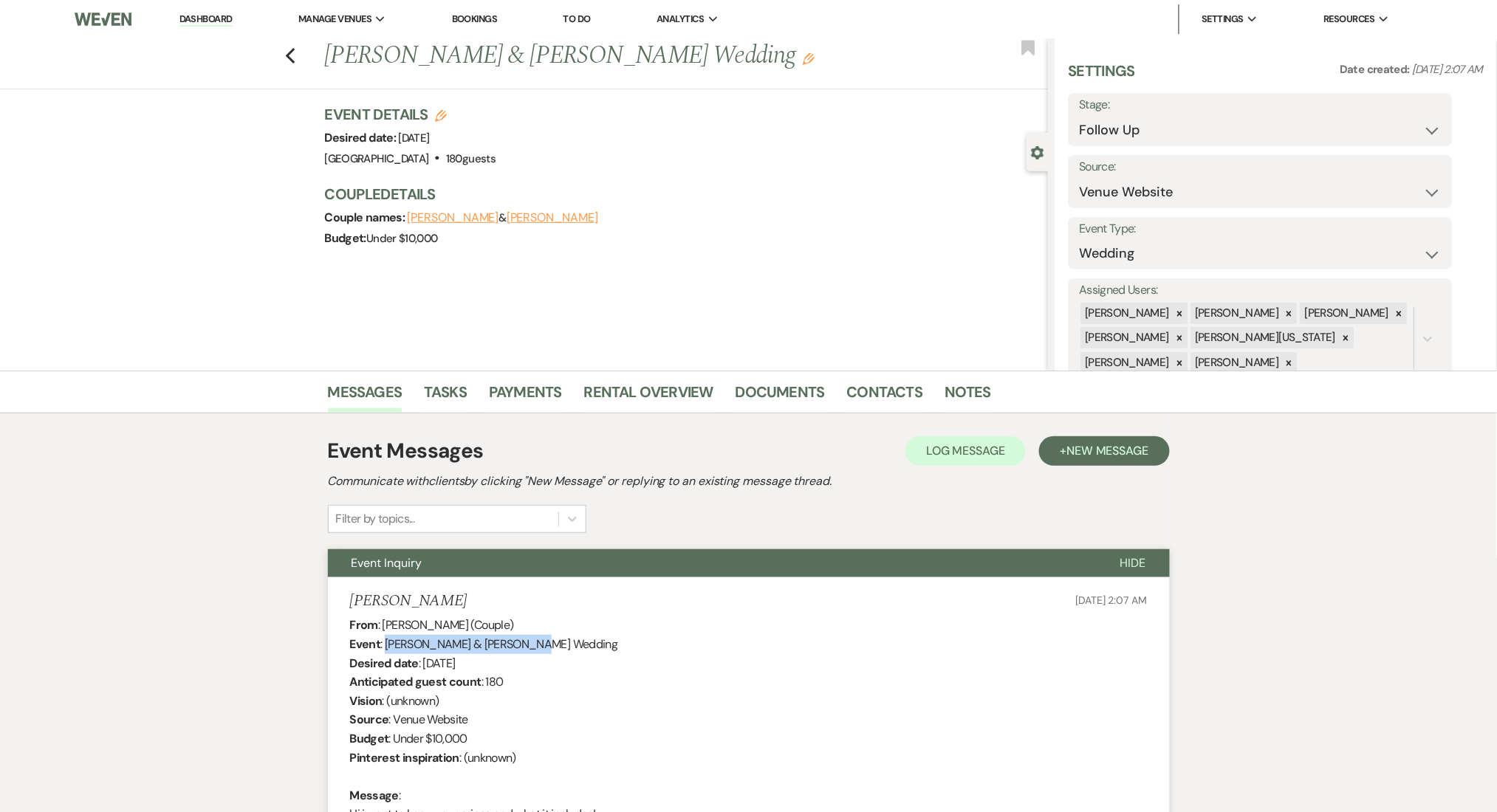
drag, startPoint x: 527, startPoint y: 643, endPoint x: 388, endPoint y: 642, distance: 139.0
click at [388, 642] on div "From : Dulce Silva (Couple) Event : Omar Mendoza & Dulce Silva's Wedding Desire…" at bounding box center [749, 729] width 798 height 227
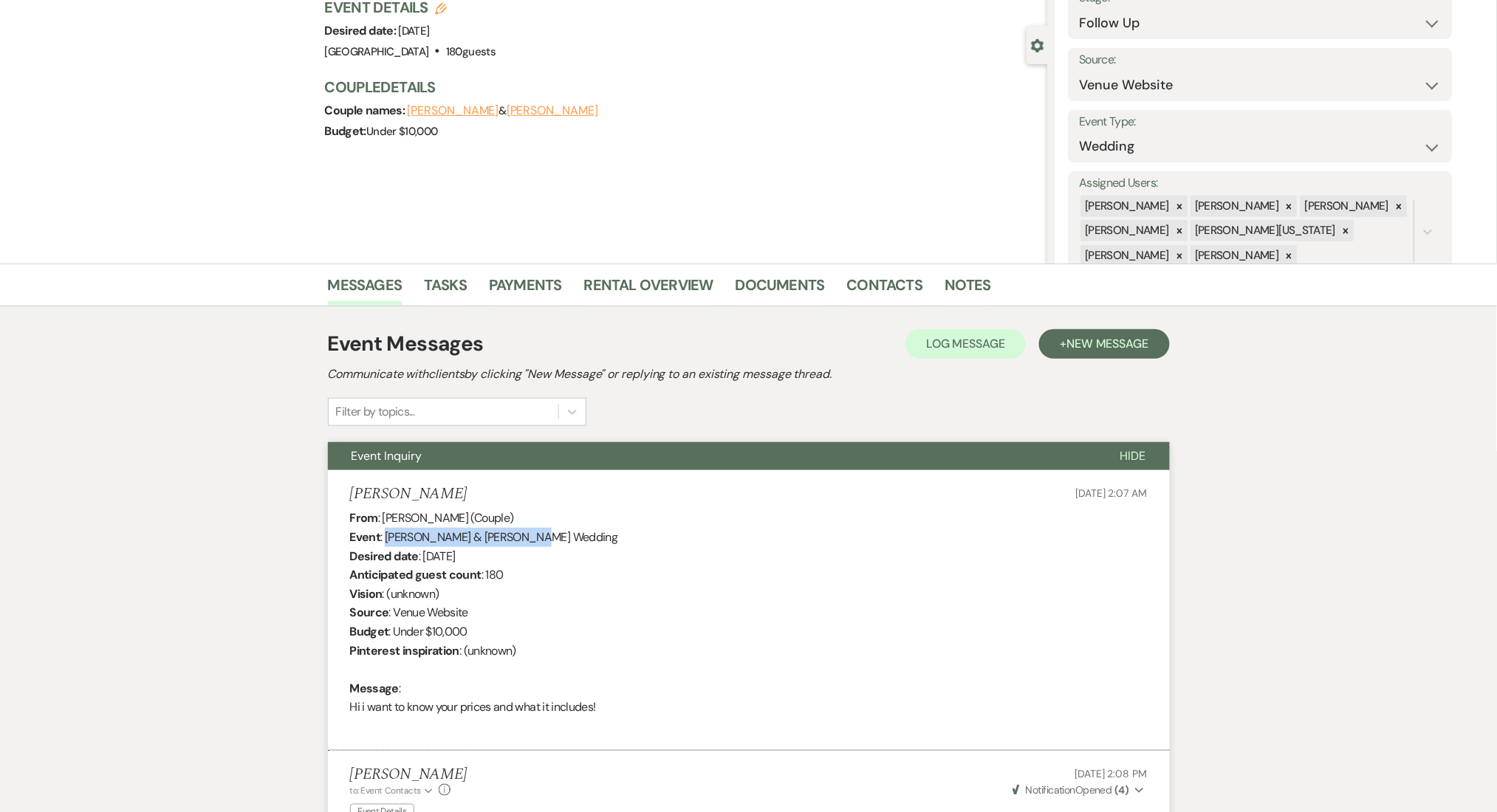
scroll to position [98, 0]
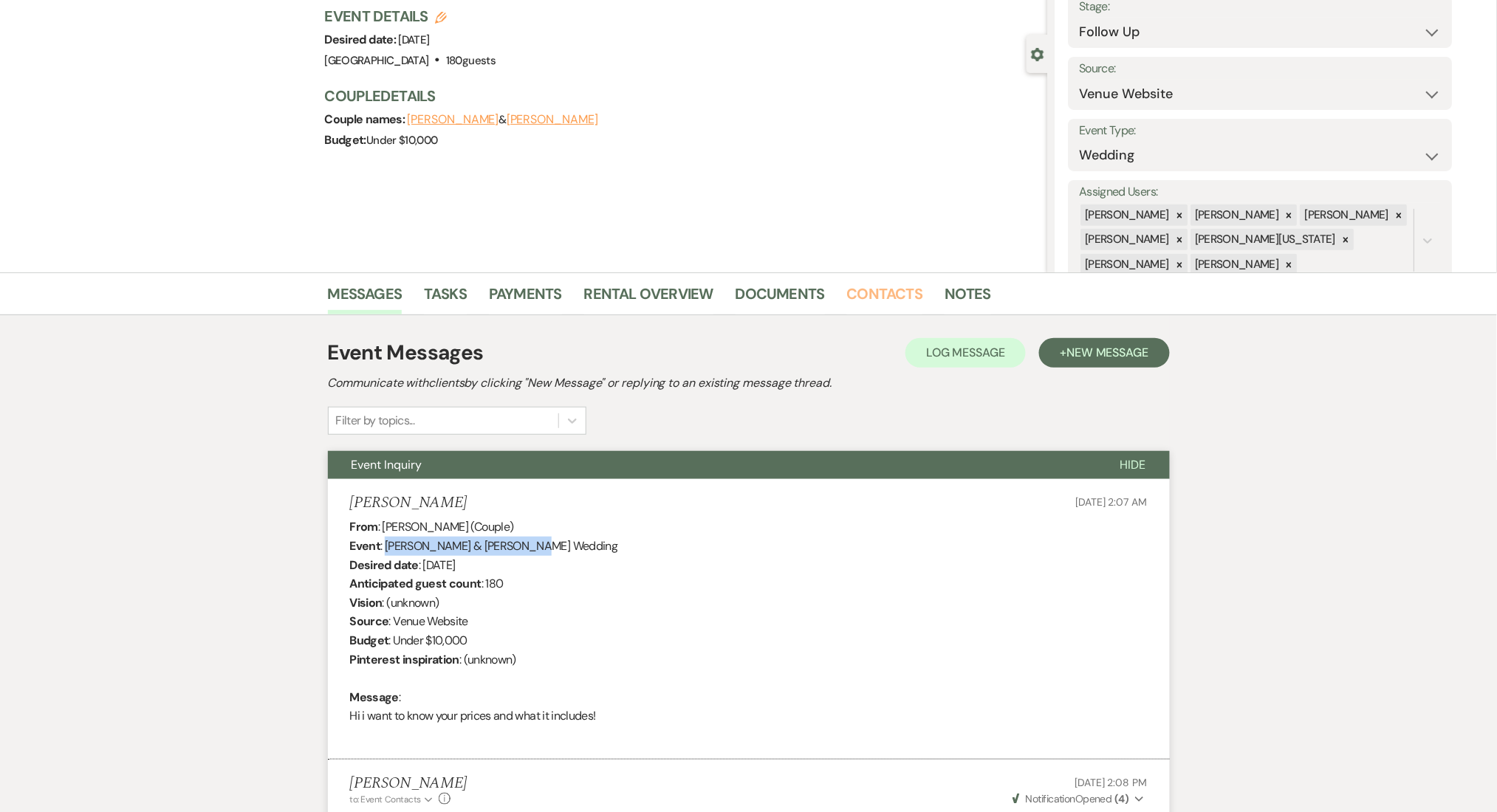
click at [853, 287] on link "Contacts" at bounding box center [886, 298] width 76 height 33
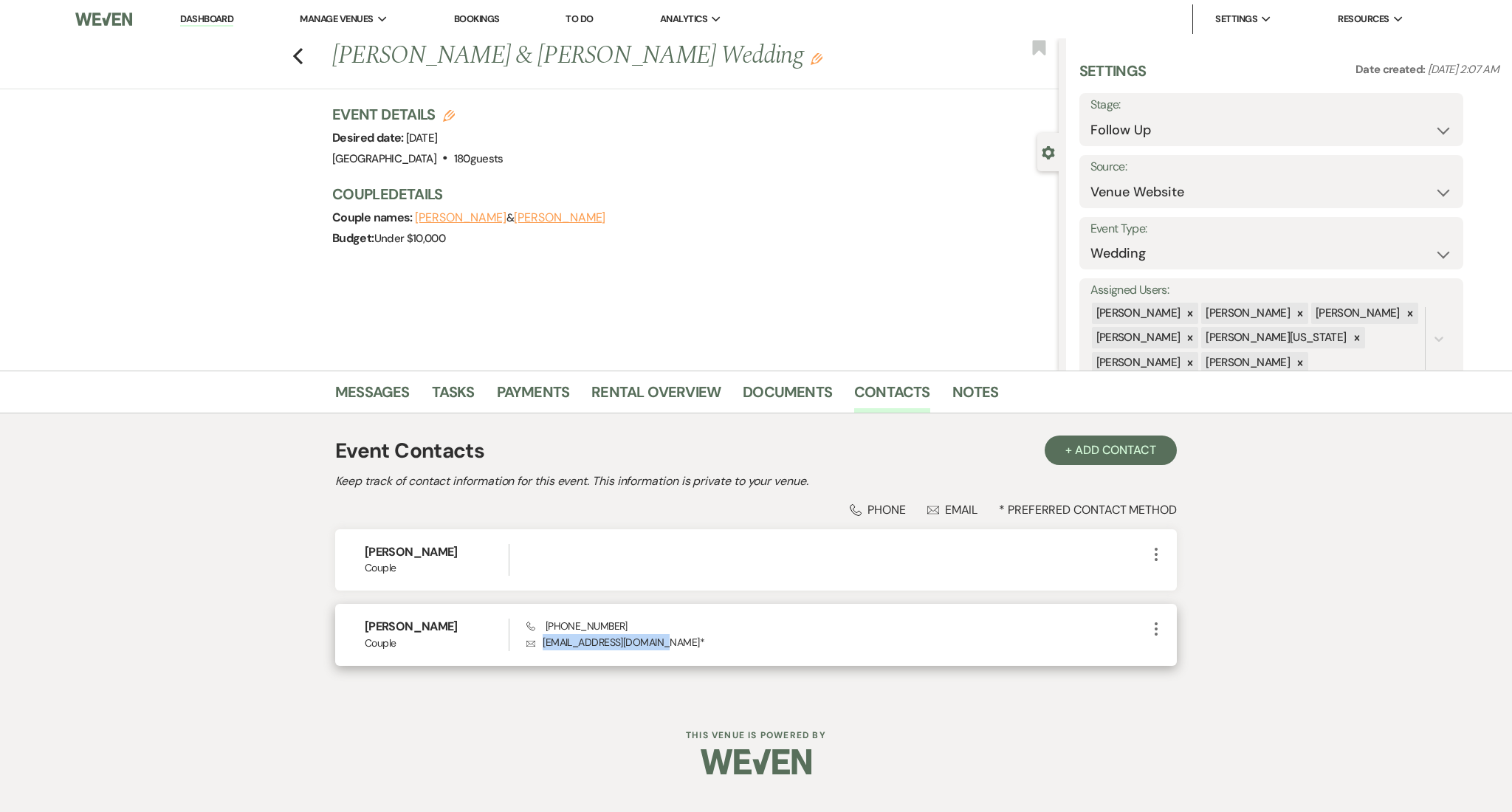
drag, startPoint x: 655, startPoint y: 644, endPoint x: 541, endPoint y: 648, distance: 114.1
click at [541, 648] on p "Envelope dulcesilvaa26@gmail.com *" at bounding box center [837, 642] width 621 height 16
drag, startPoint x: 601, startPoint y: 627, endPoint x: 547, endPoint y: 627, distance: 54.0
click at [547, 627] on div "Phone (470) 213-5546 Envelope dulcesilvaa26@gmail.com *" at bounding box center [837, 635] width 621 height 32
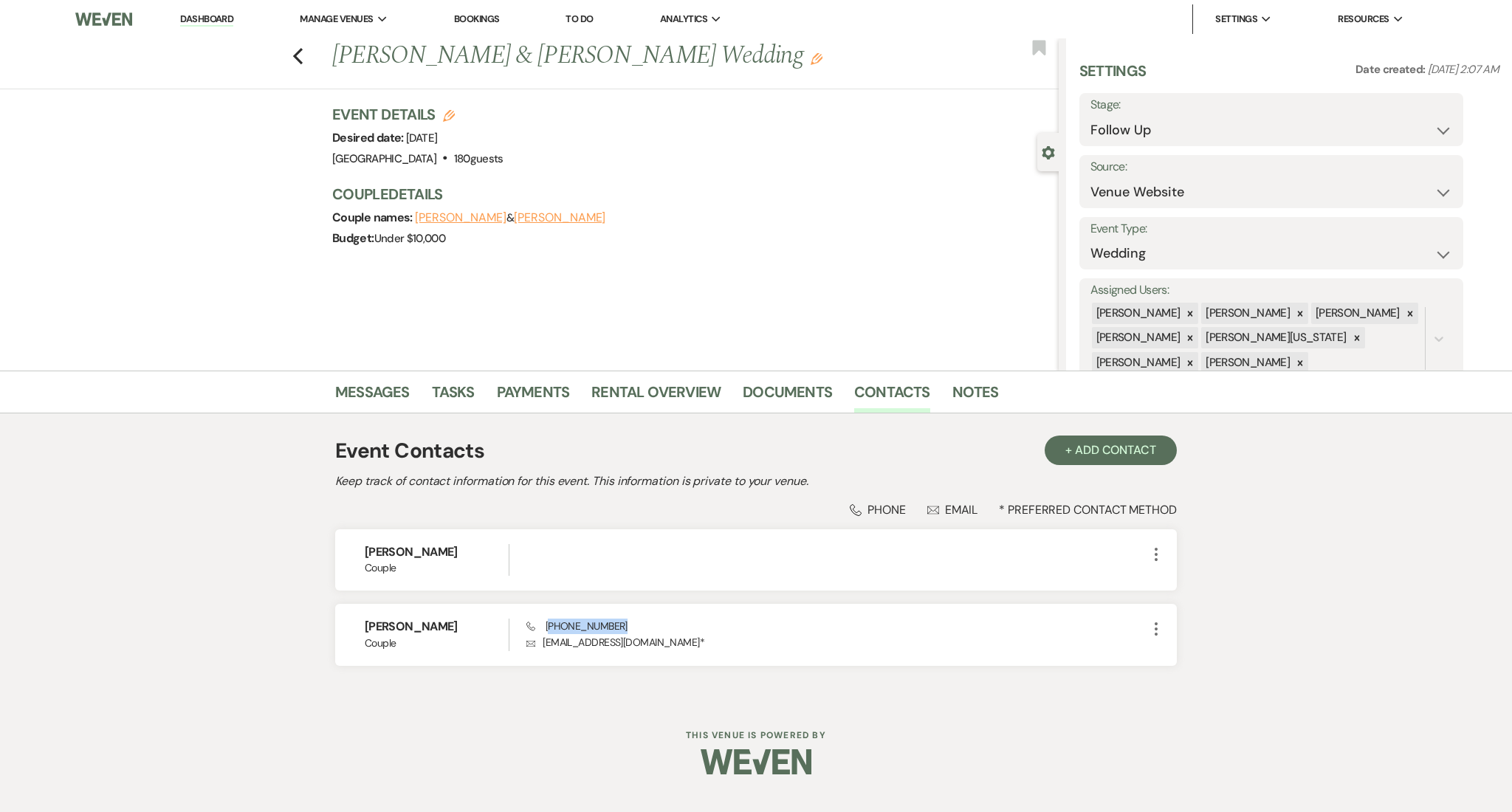
click at [194, 7] on li "Dashboard" at bounding box center [206, 19] width 68 height 30
click at [204, 24] on link "Dashboard" at bounding box center [207, 19] width 53 height 14
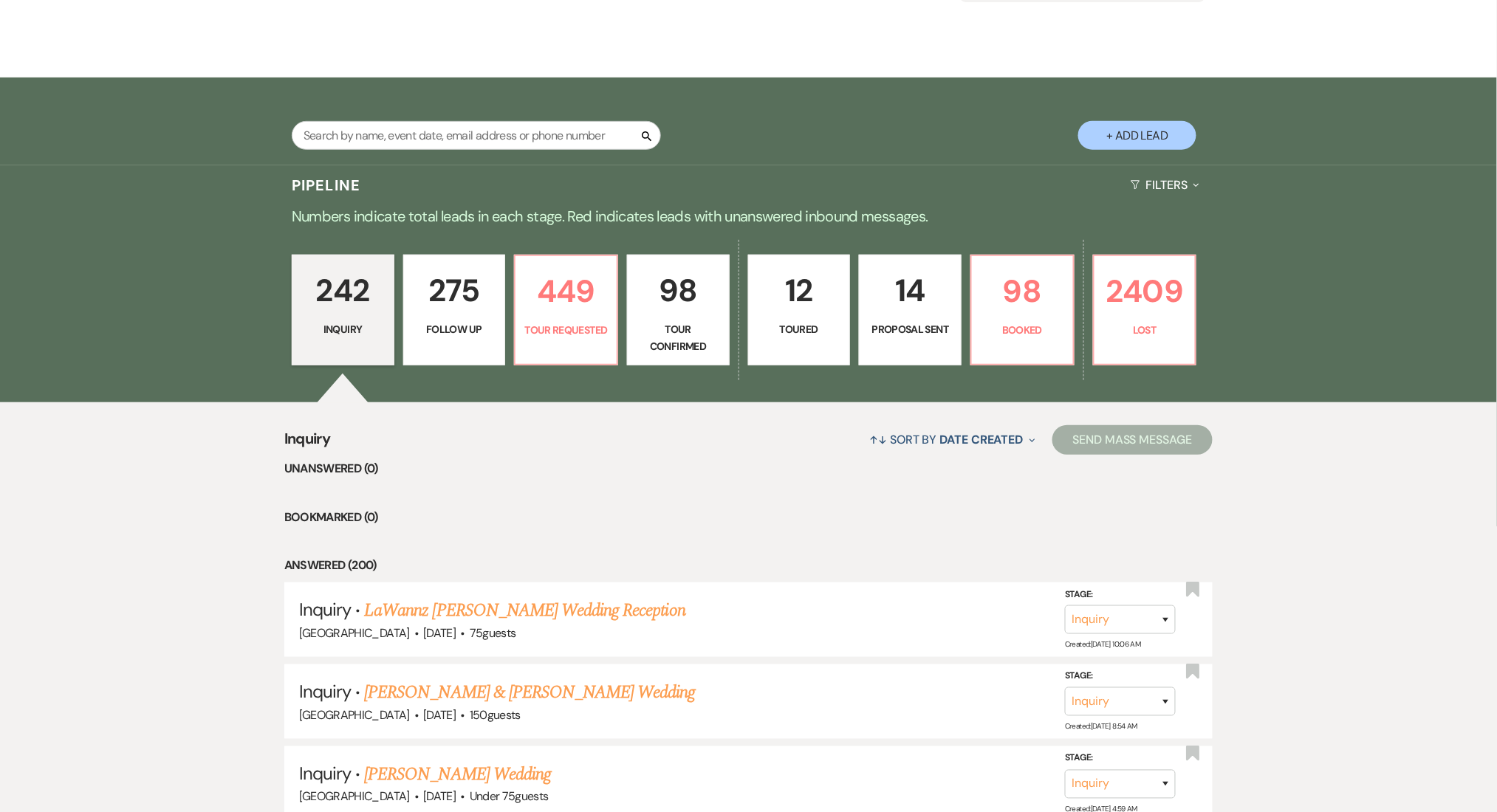
scroll to position [196, 0]
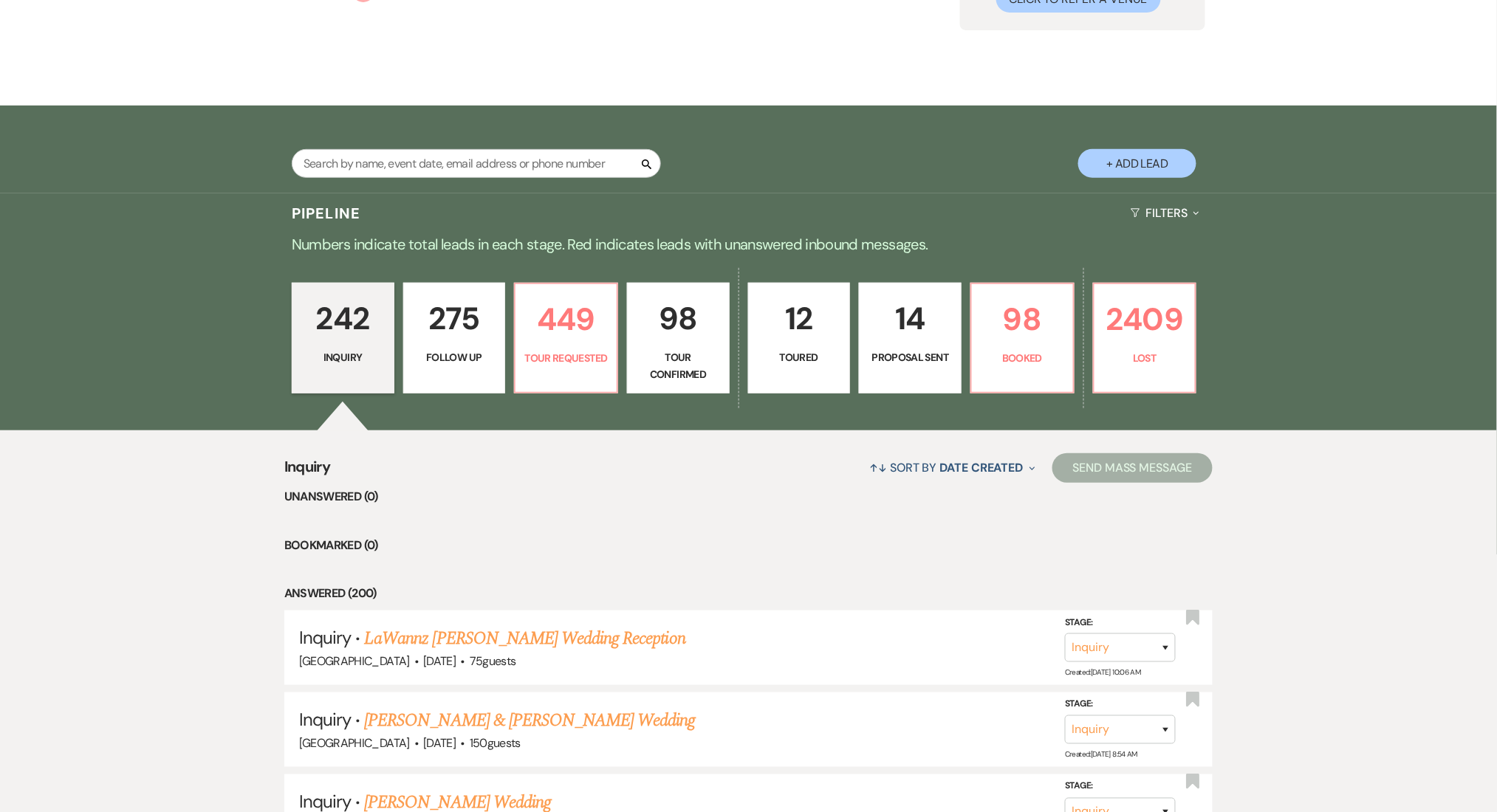
click at [398, 144] on div "Search + Add Lead" at bounding box center [748, 151] width 1063 height 77
click at [395, 154] on input "text" at bounding box center [476, 163] width 369 height 29
paste input "Jimmele Jones"
type input "Jimmele Jones"
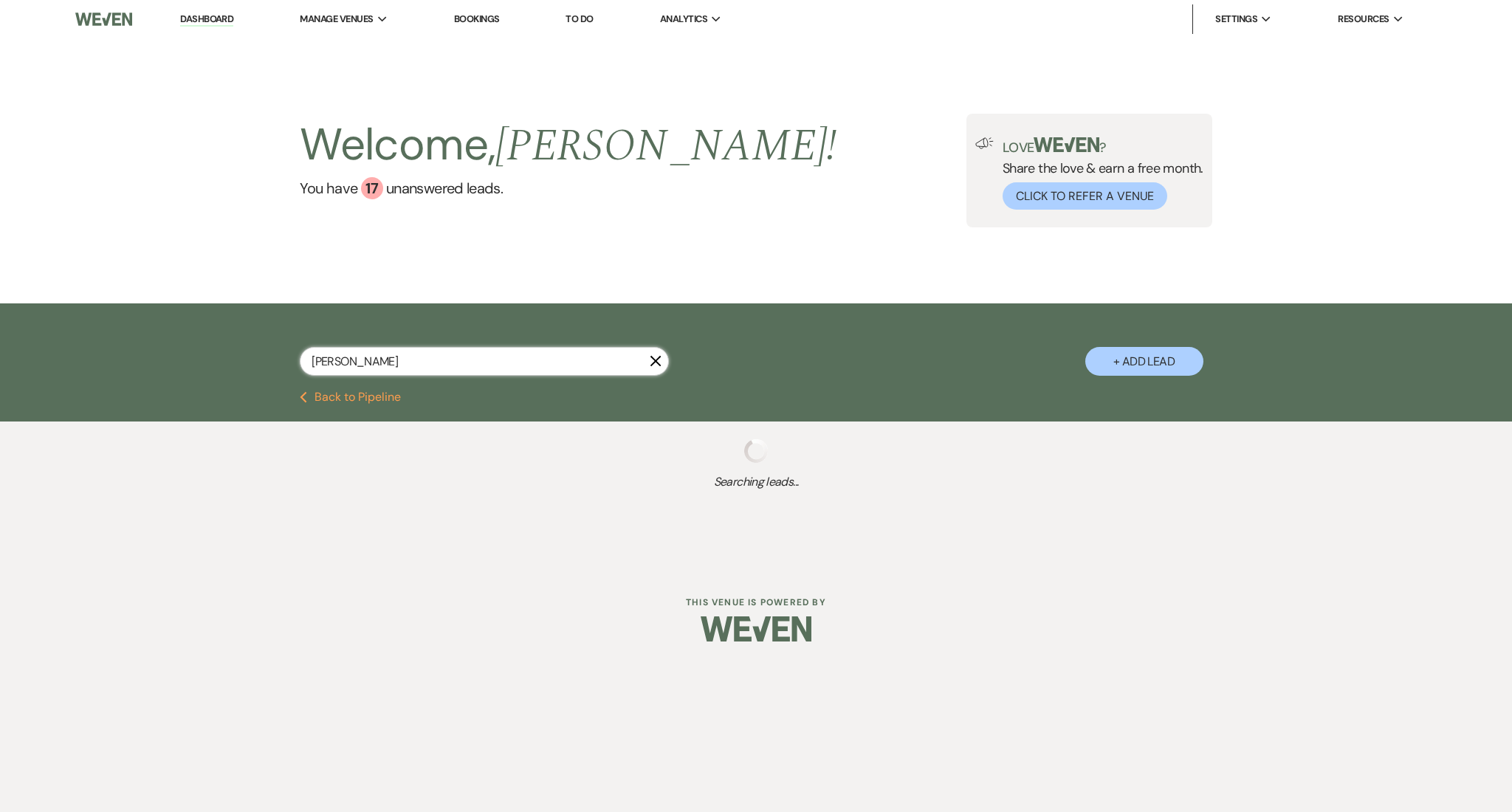
select select "9"
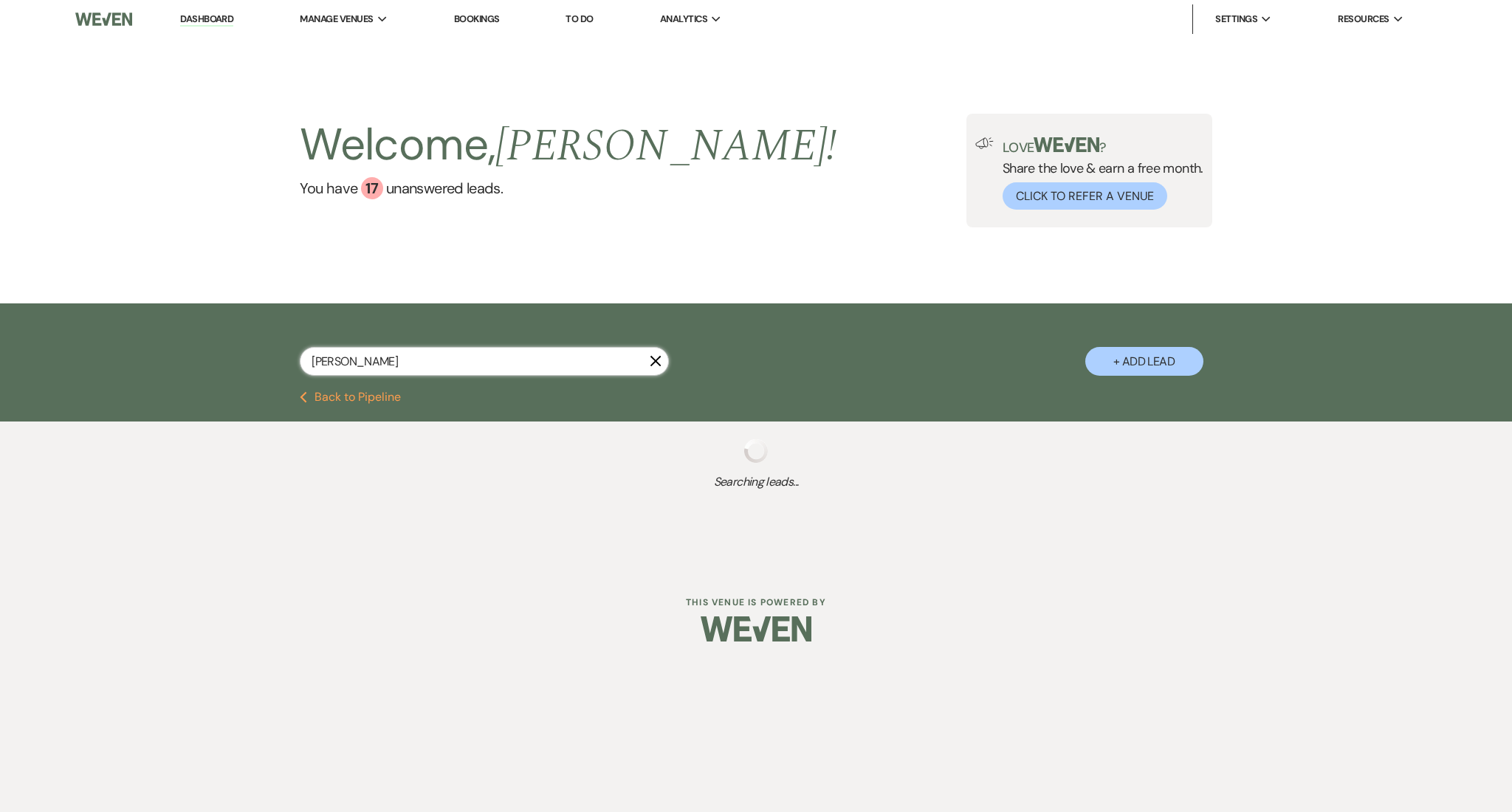
select select "9"
select select "2"
select select "9"
select select "2"
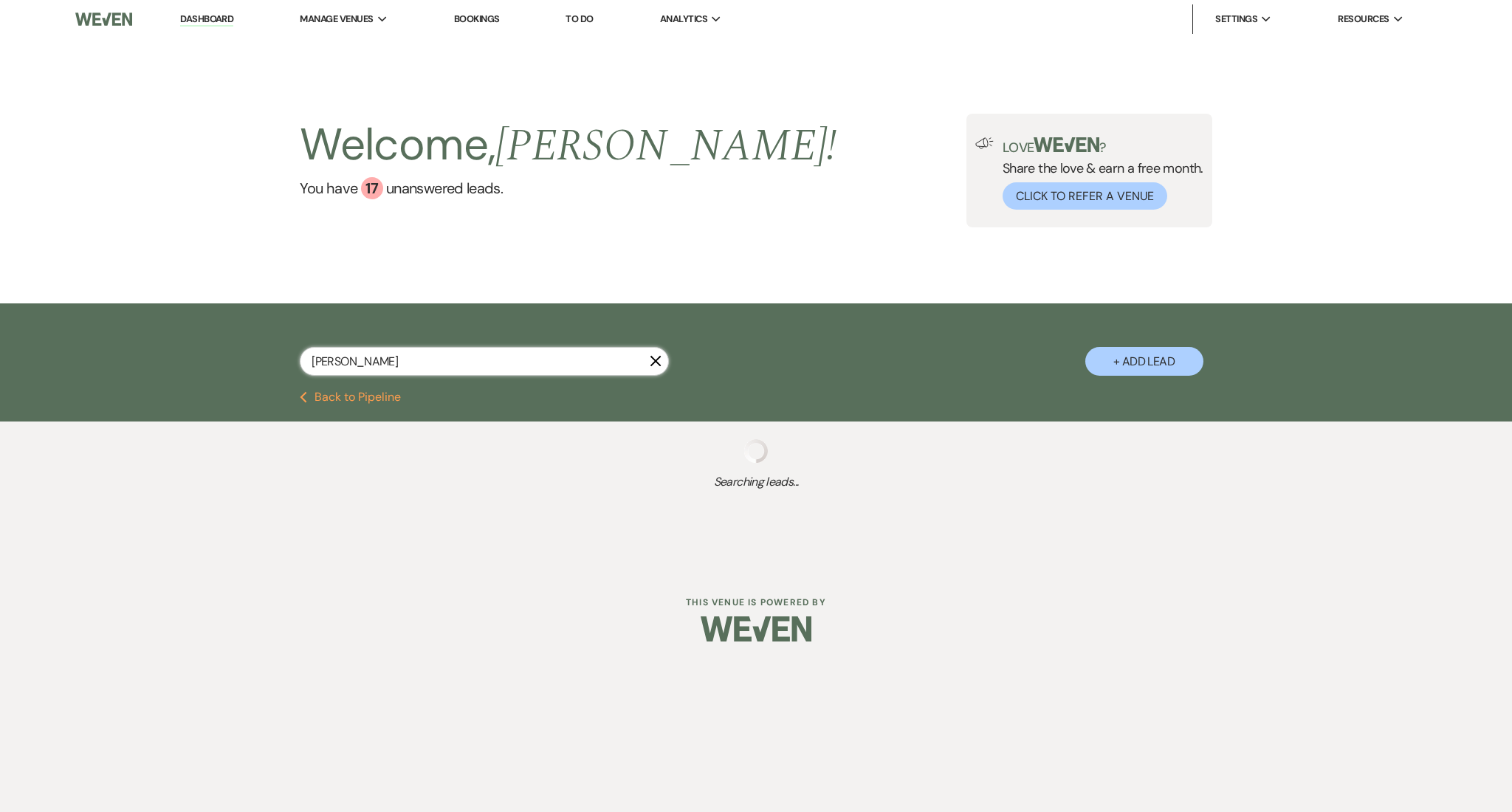
select select "2"
select select "8"
select select "5"
select select "8"
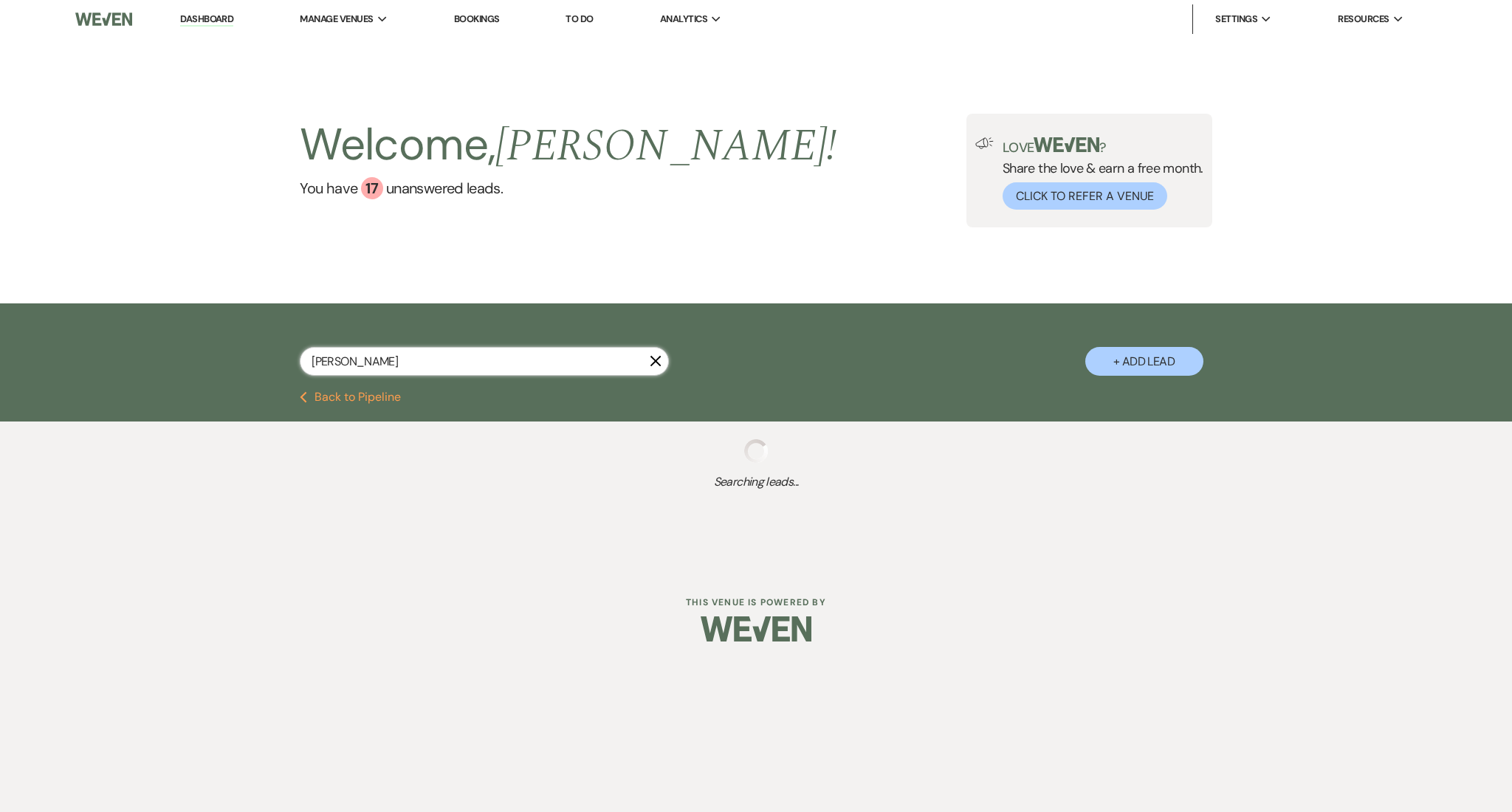
select select "11"
select select "8"
select select "7"
select select "4"
select select "8"
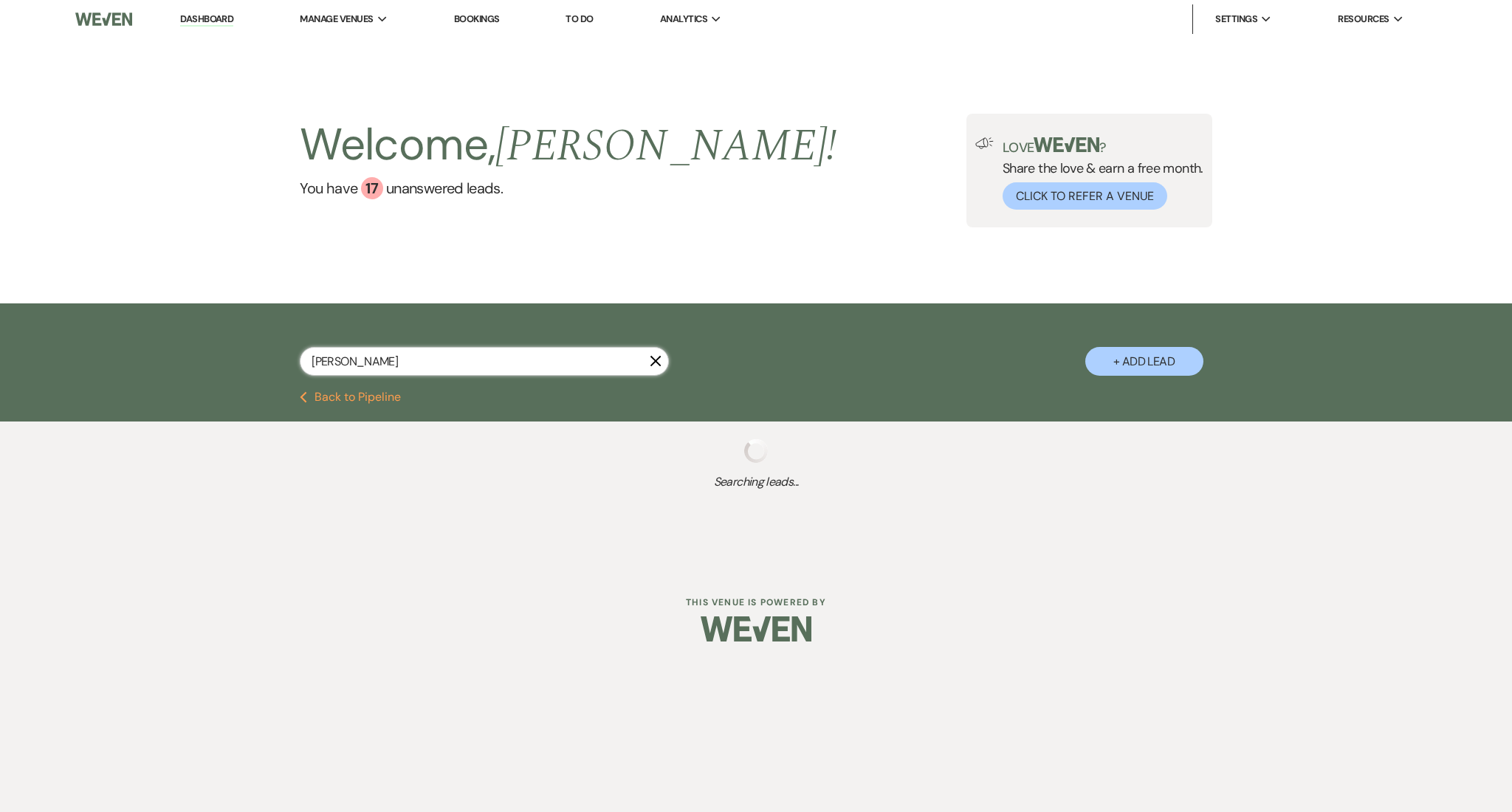
select select "5"
select select "8"
select select "5"
select select "8"
select select "5"
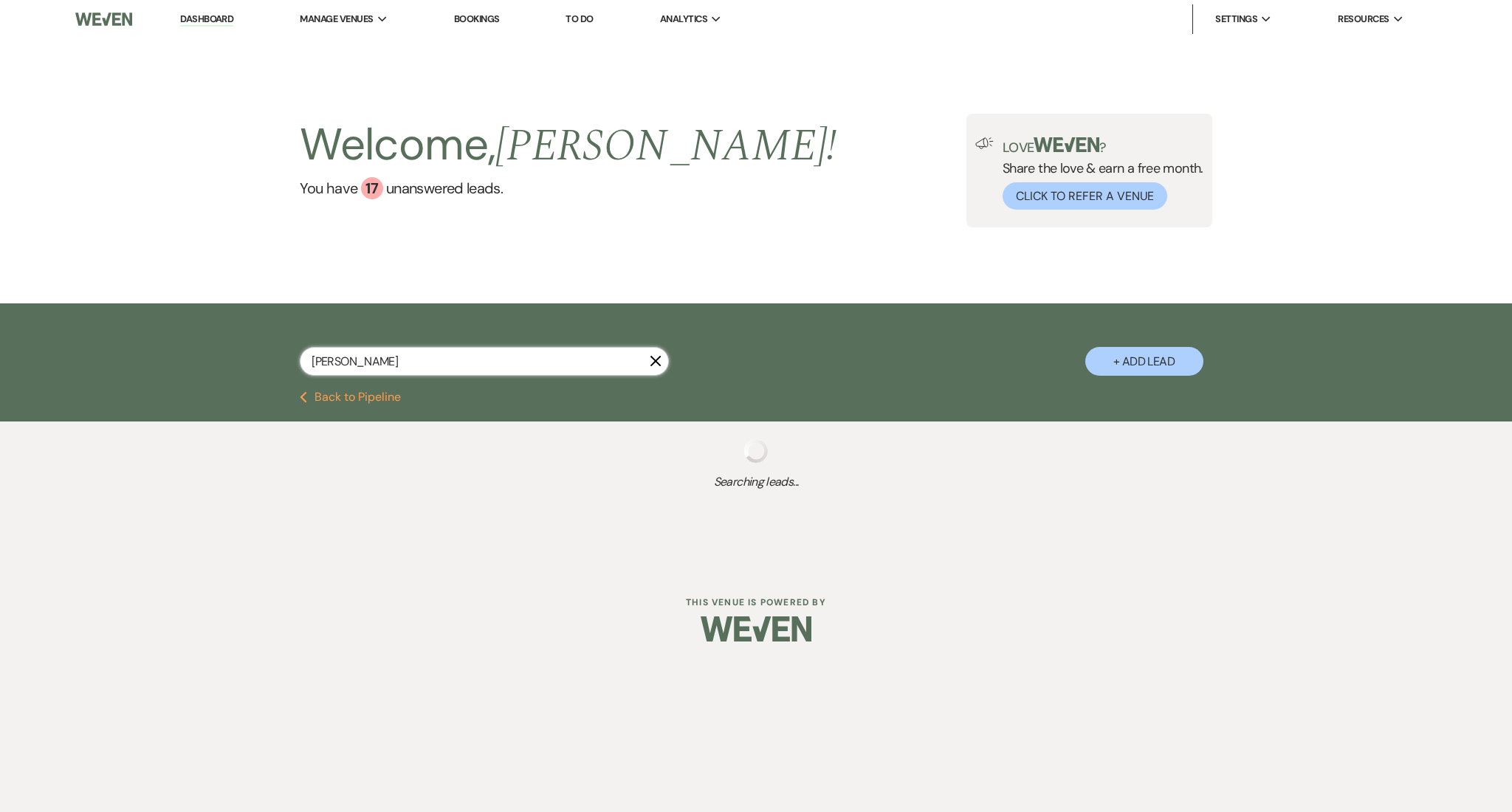
select select "8"
select select "5"
select select "8"
select select "5"
select select "8"
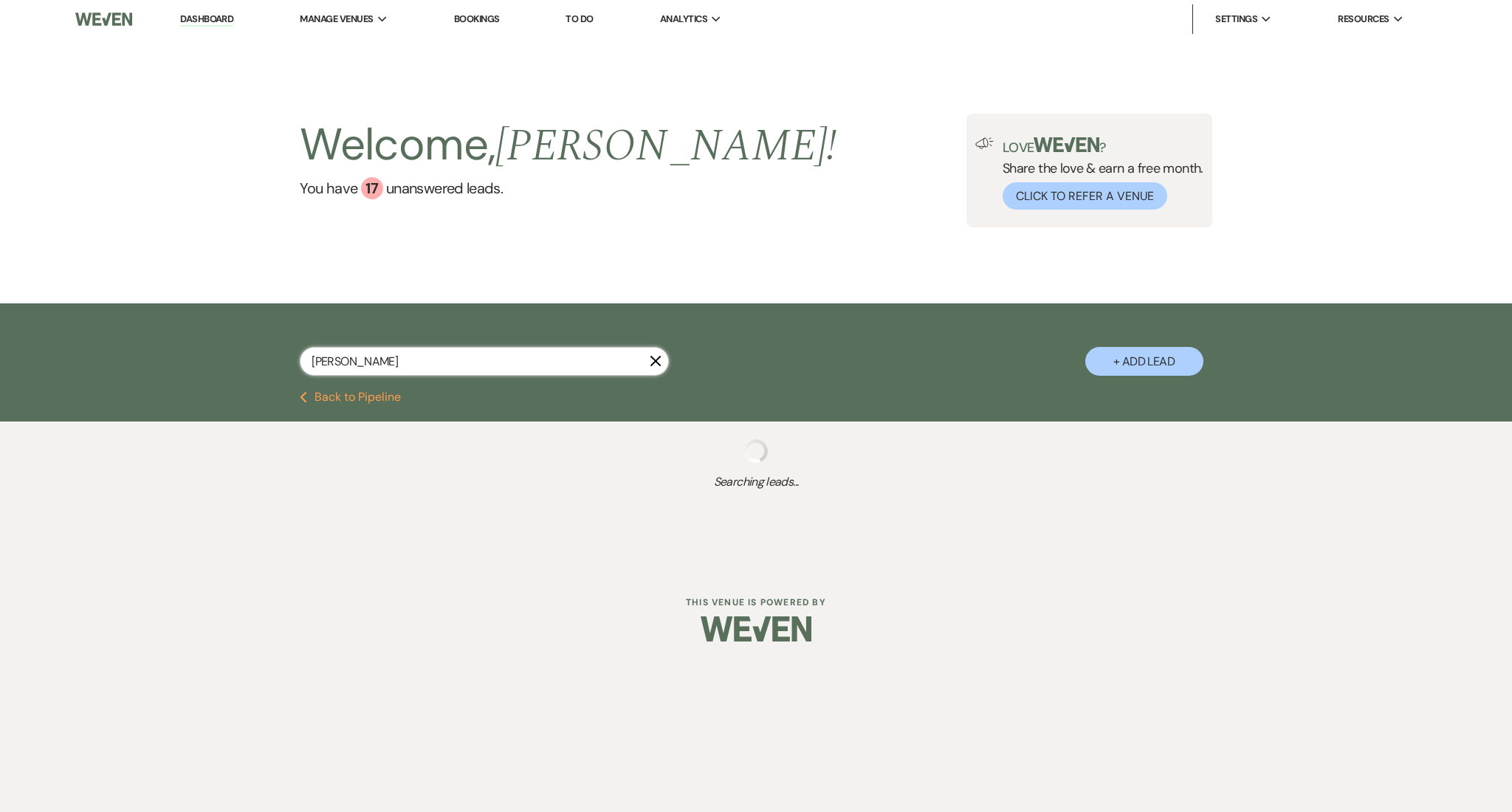
select select "5"
select select "8"
select select "5"
select select "8"
select select "5"
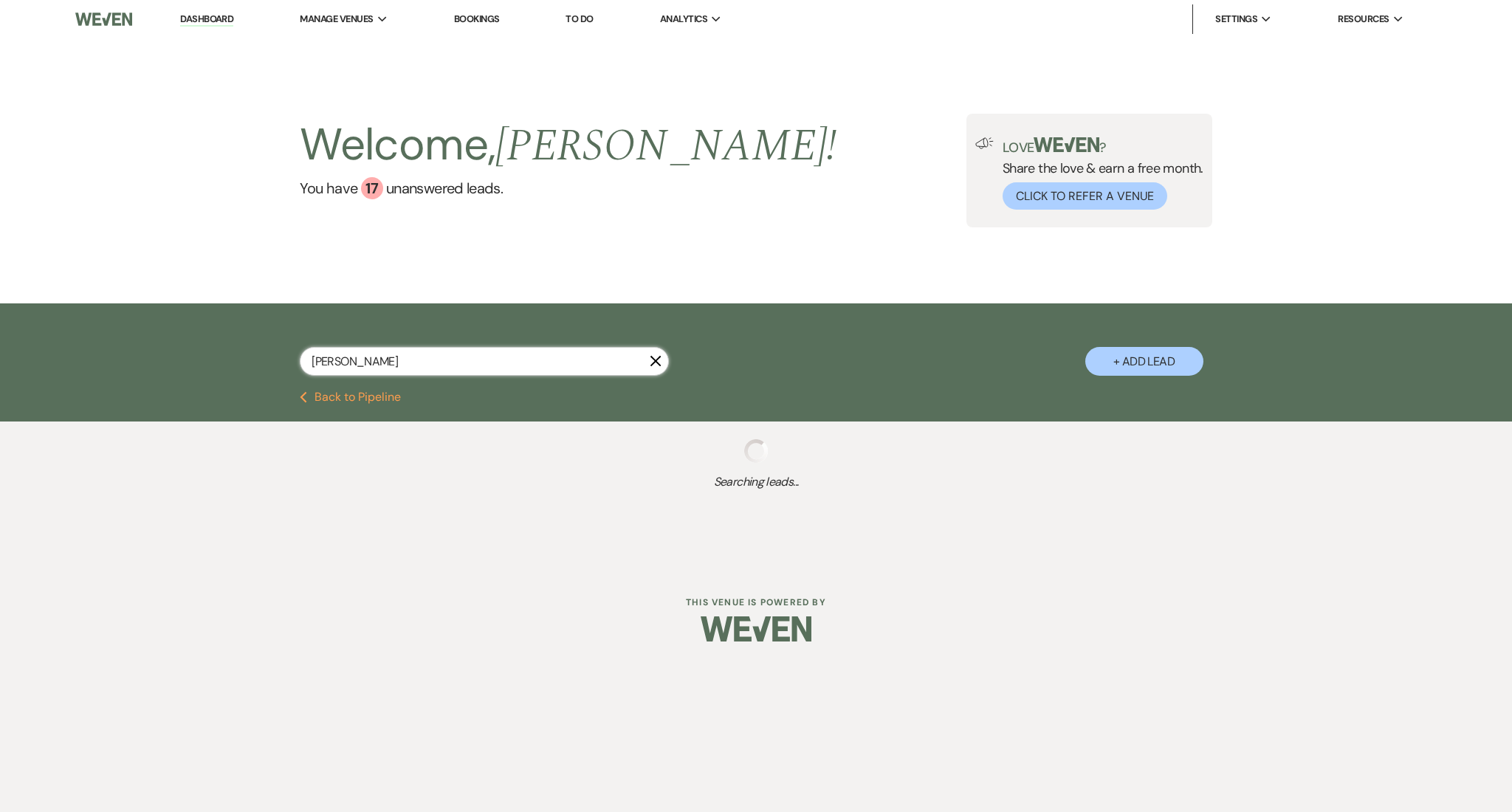
select select "8"
select select "5"
select select "8"
select select "5"
select select "8"
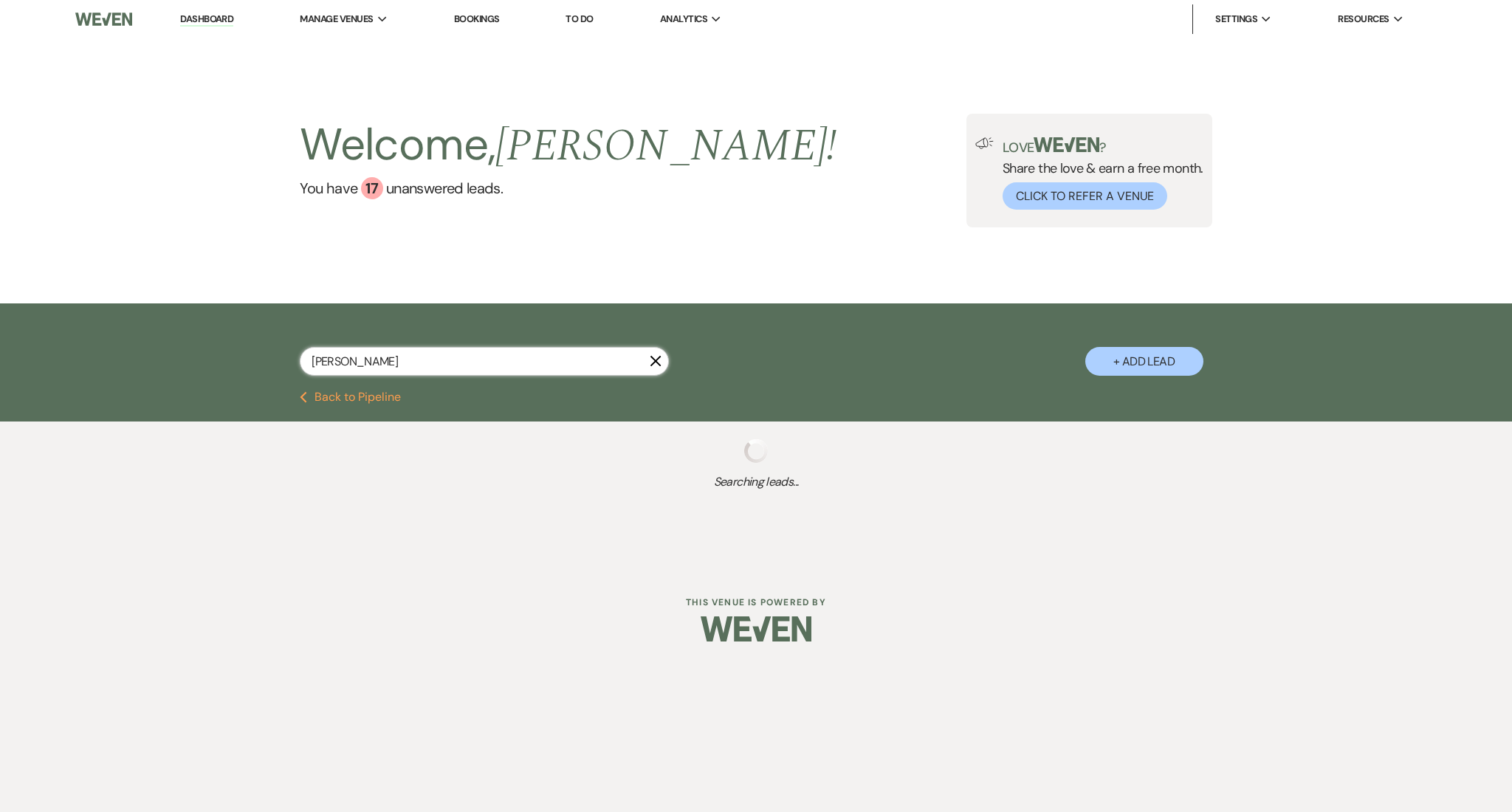
select select "5"
select select "8"
select select "1"
select select "8"
select select "5"
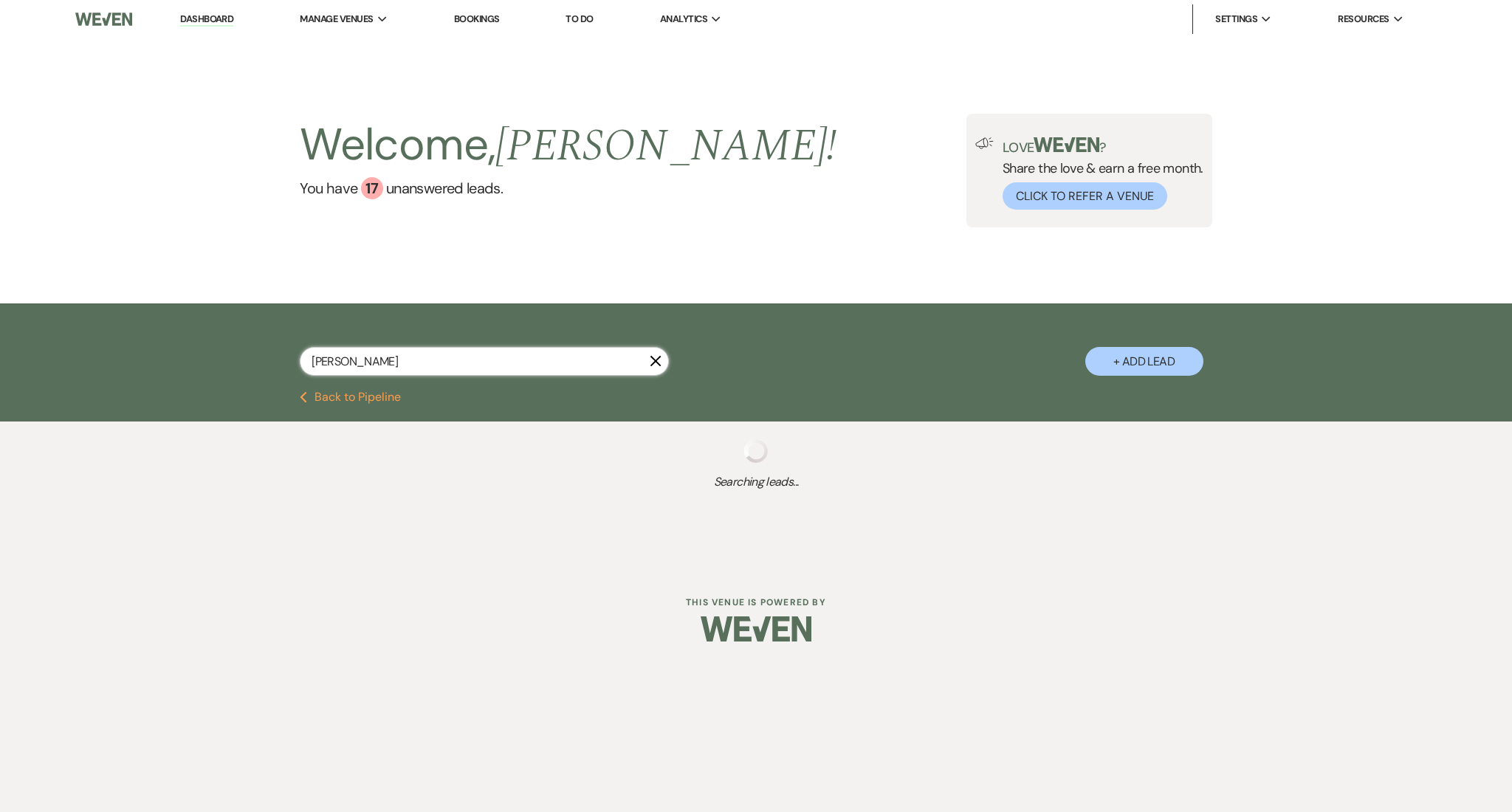
select select "8"
select select "5"
select select "8"
select select "1"
select select "8"
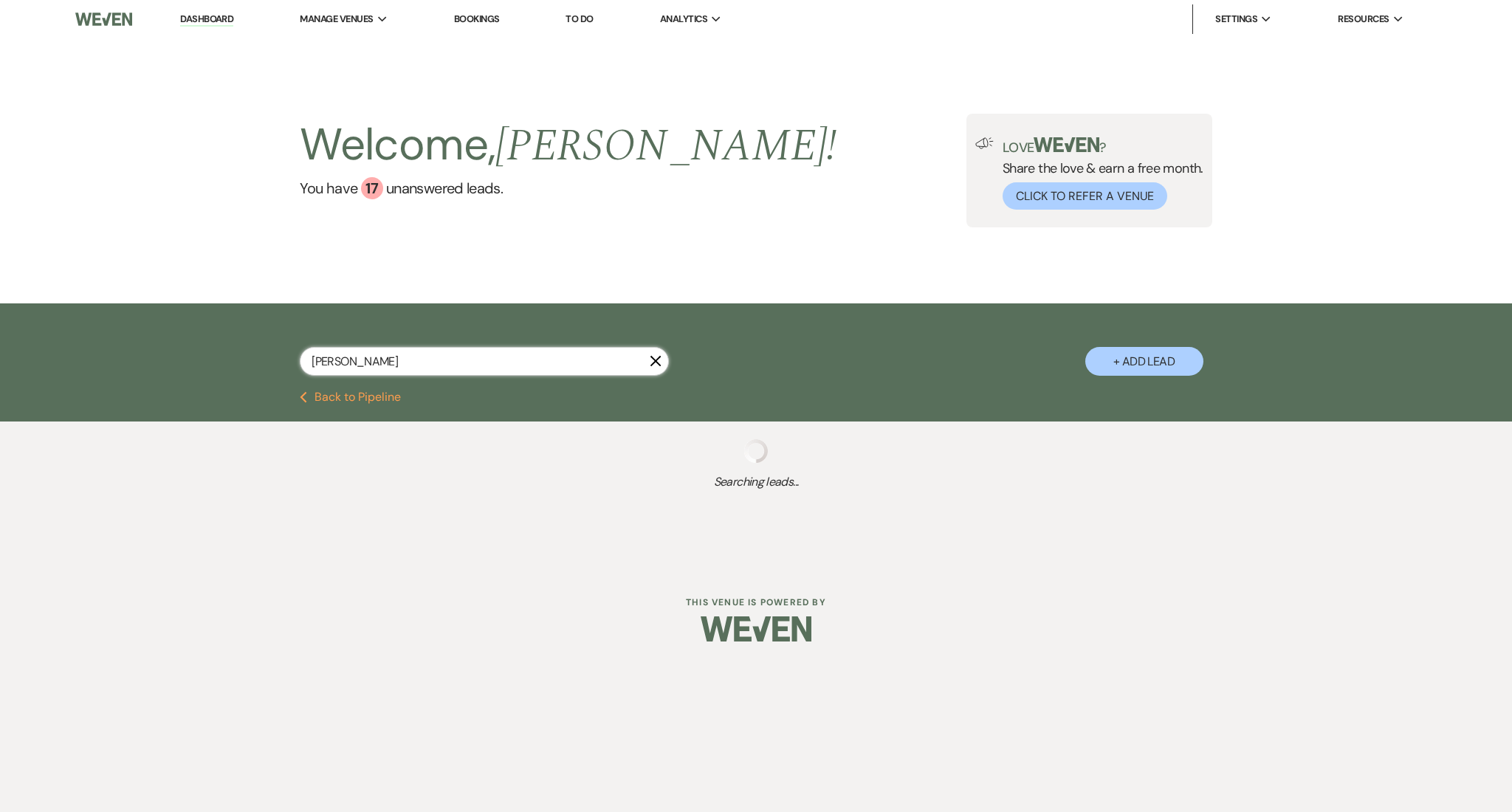
select select "1"
select select "8"
select select "5"
select select "8"
select select "5"
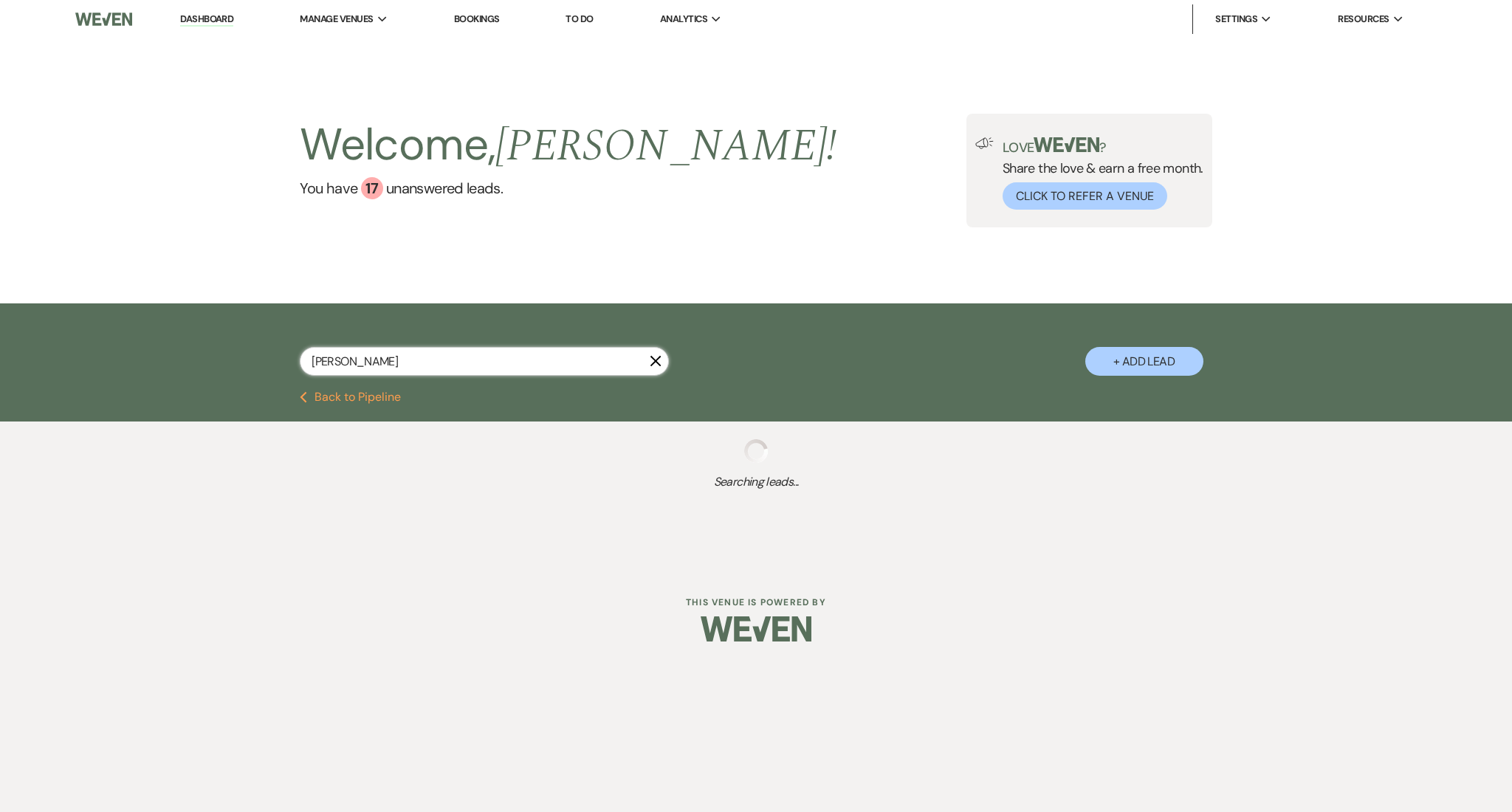
select select "8"
select select "5"
select select "8"
select select "5"
select select "8"
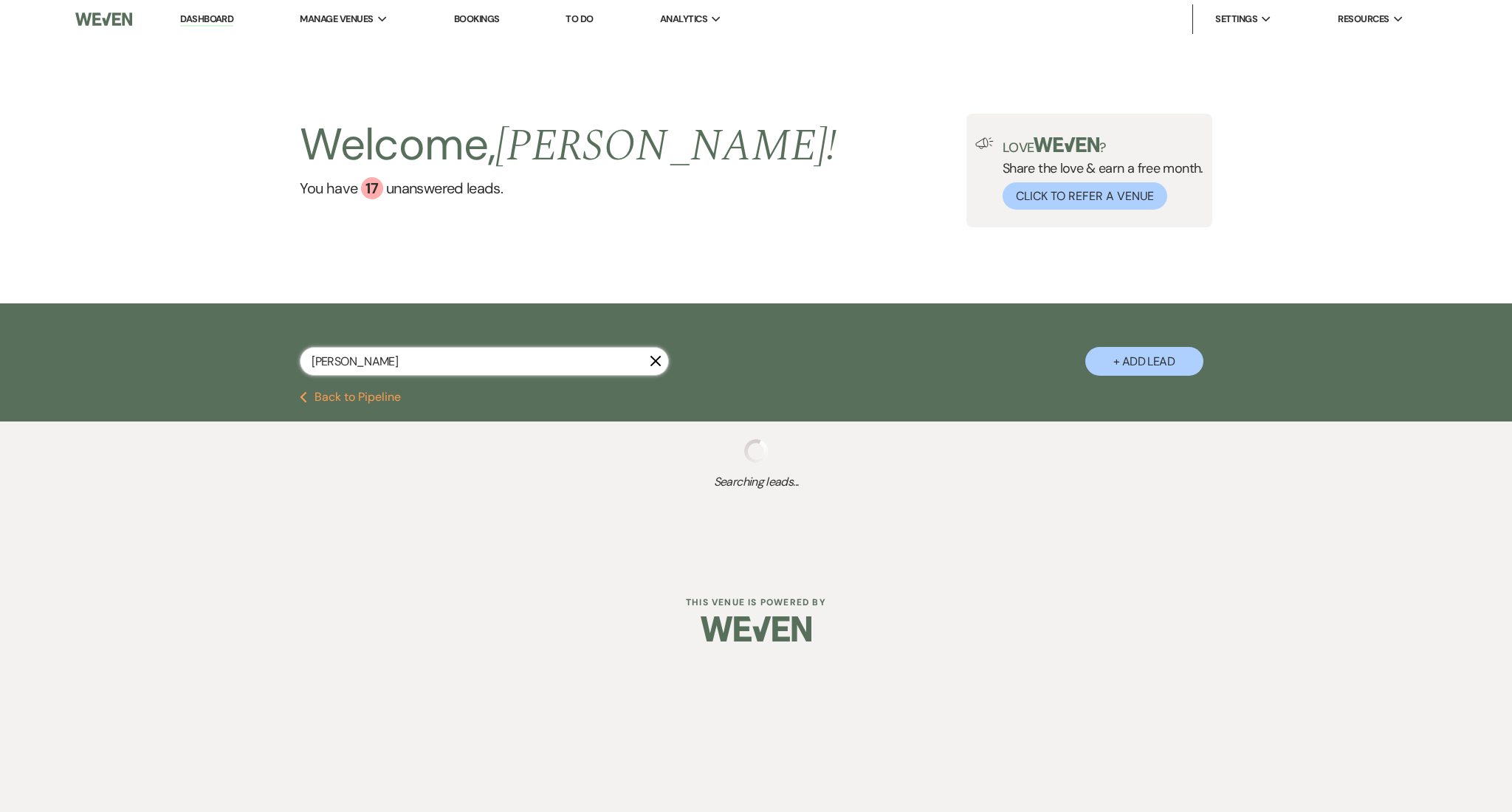
select select "8"
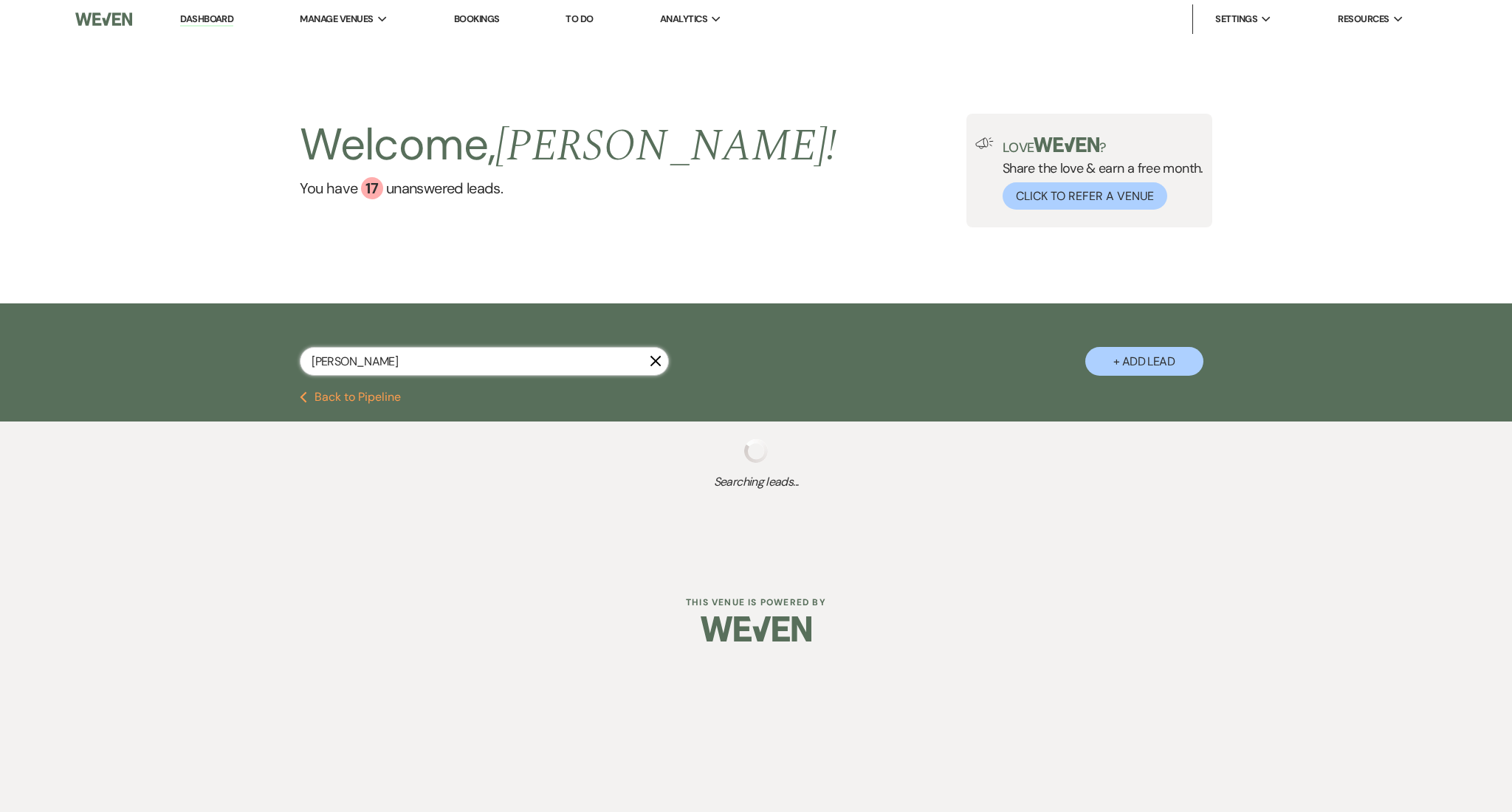
select select "8"
select select "5"
select select "8"
select select "7"
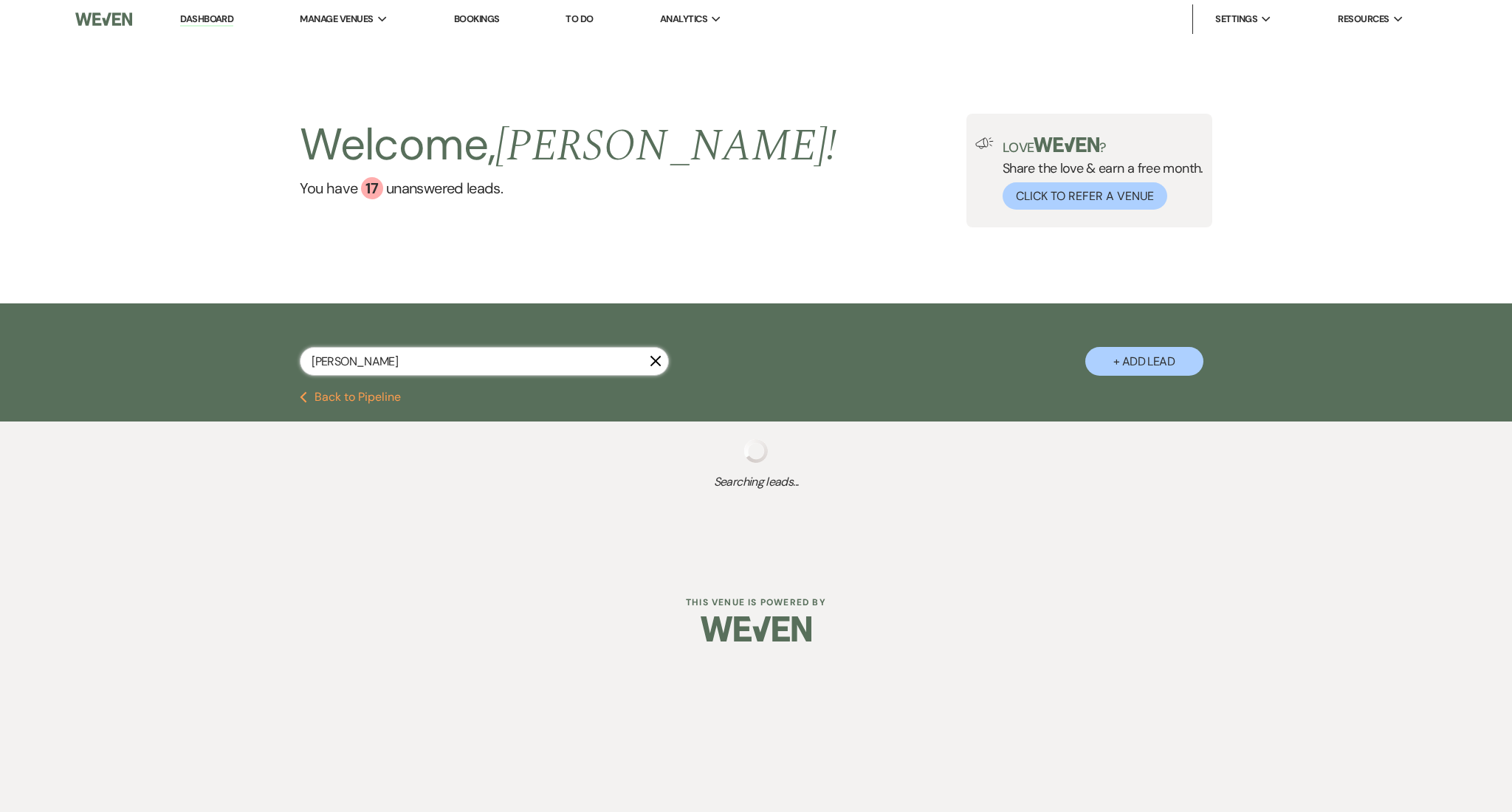
select select "8"
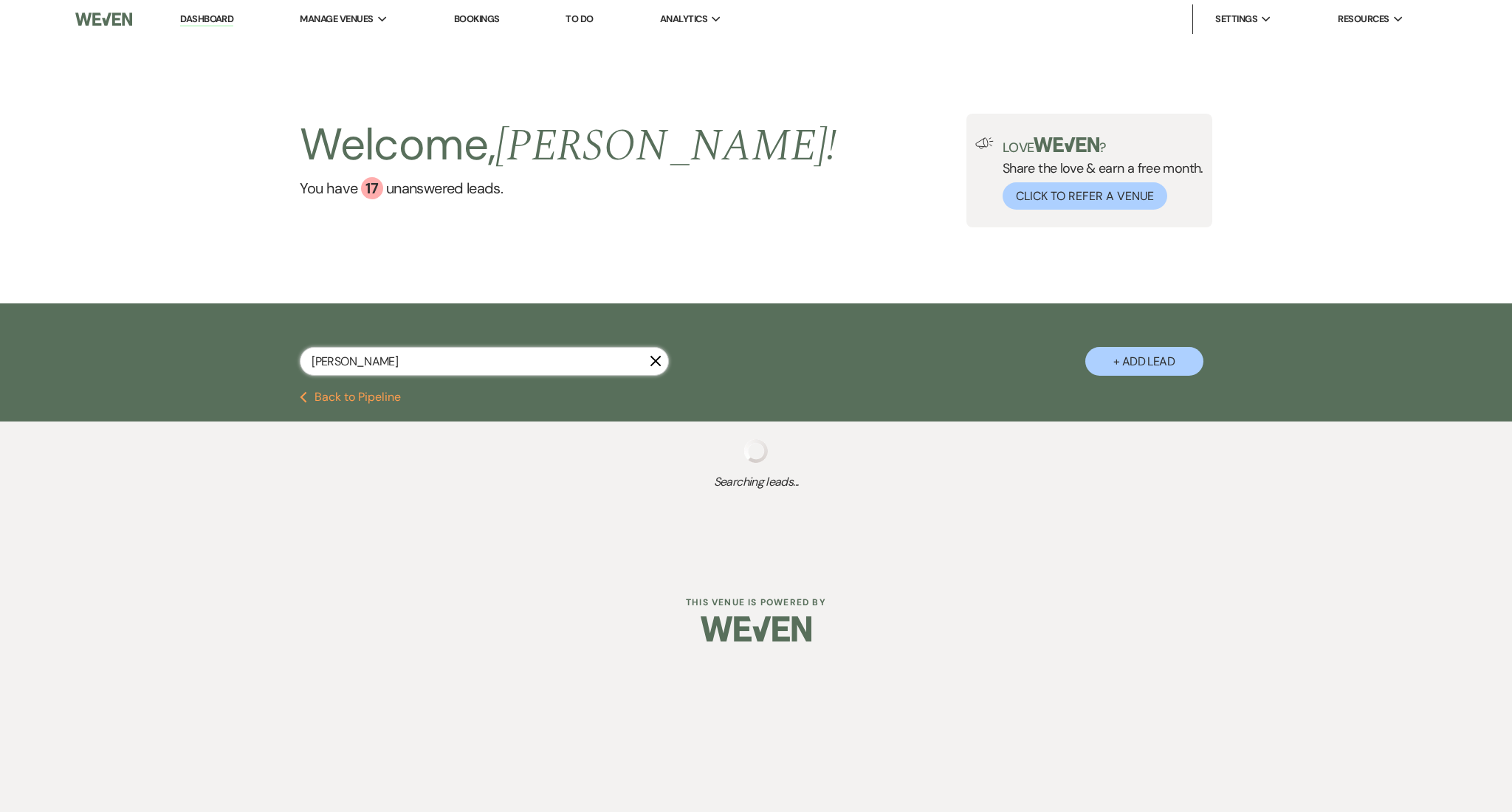
select select "6"
select select "8"
select select "1"
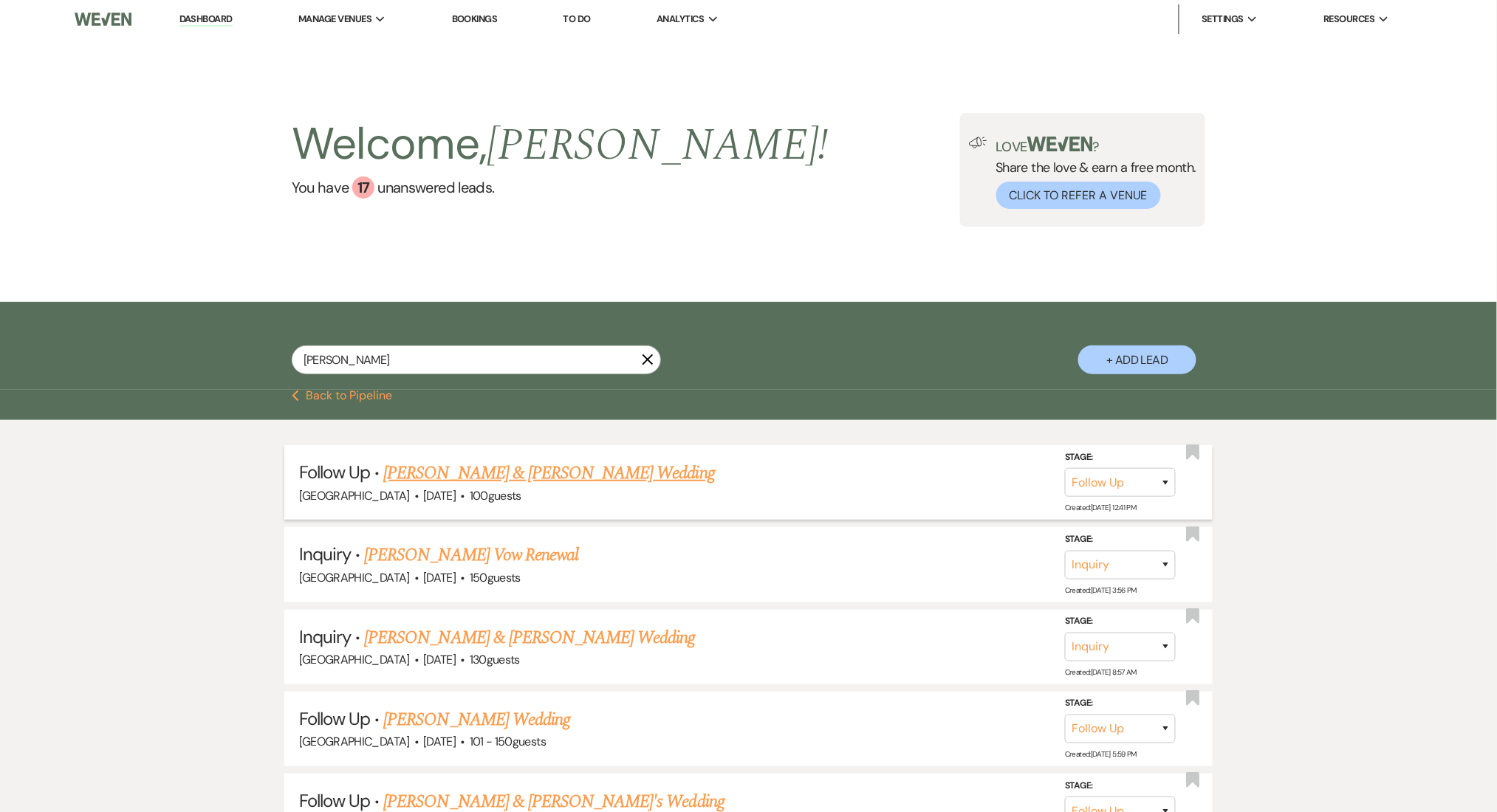
click at [539, 478] on link "Ibrahim & Jimmele Jones's Wedding" at bounding box center [549, 473] width 331 height 27
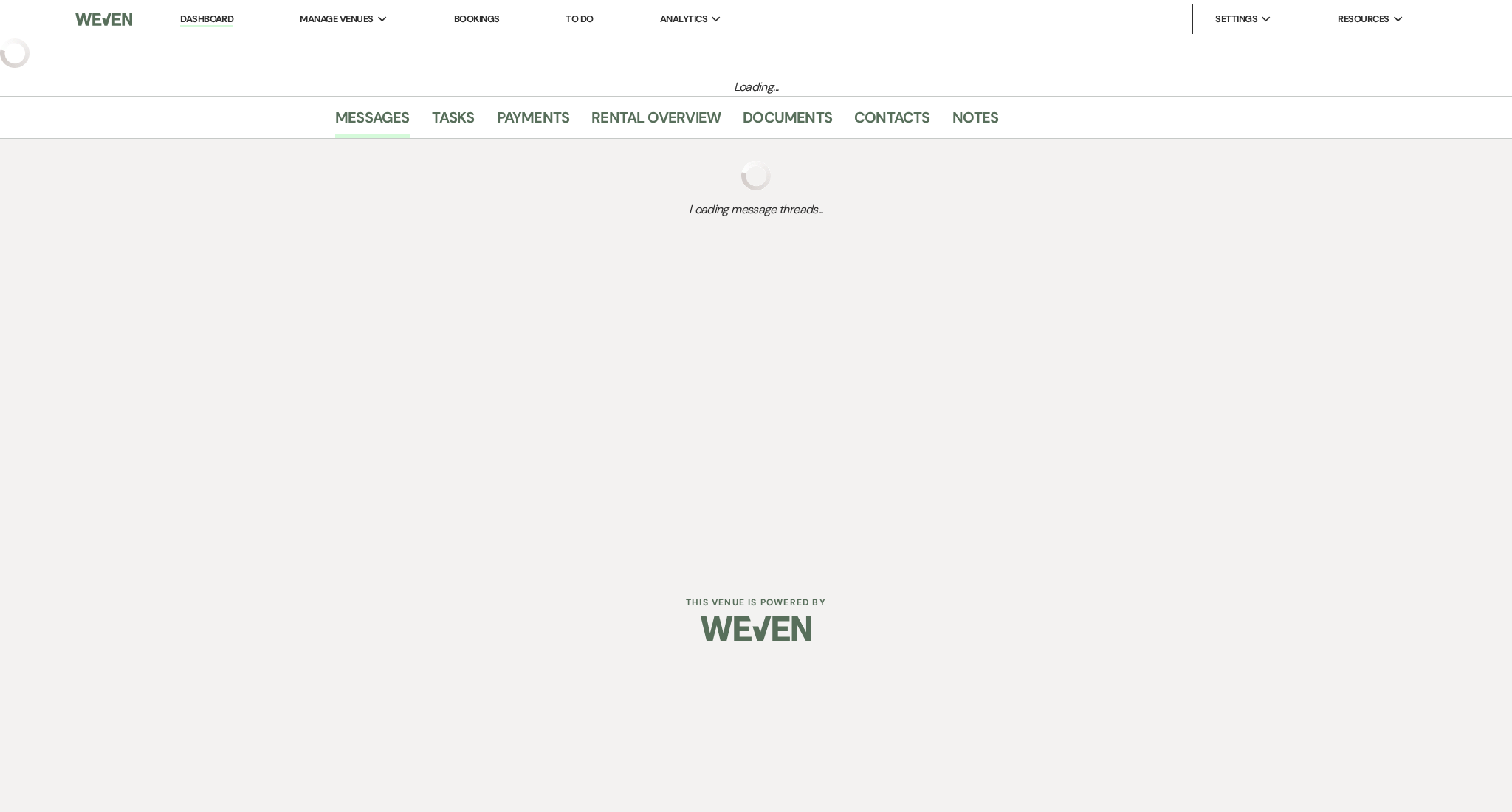
select select "9"
select select "5"
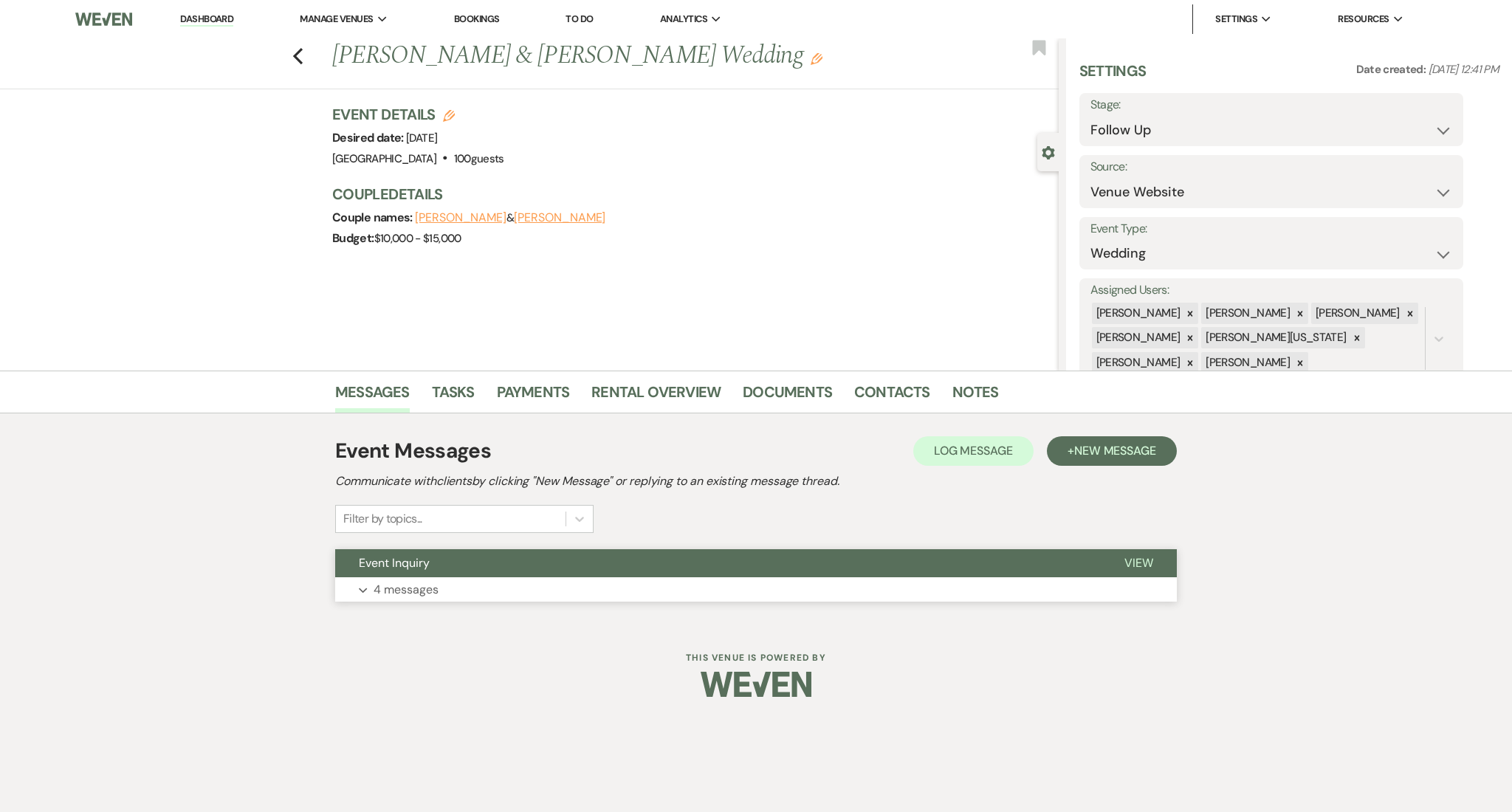
click at [387, 578] on button "Expand 4 messages" at bounding box center [755, 590] width 841 height 25
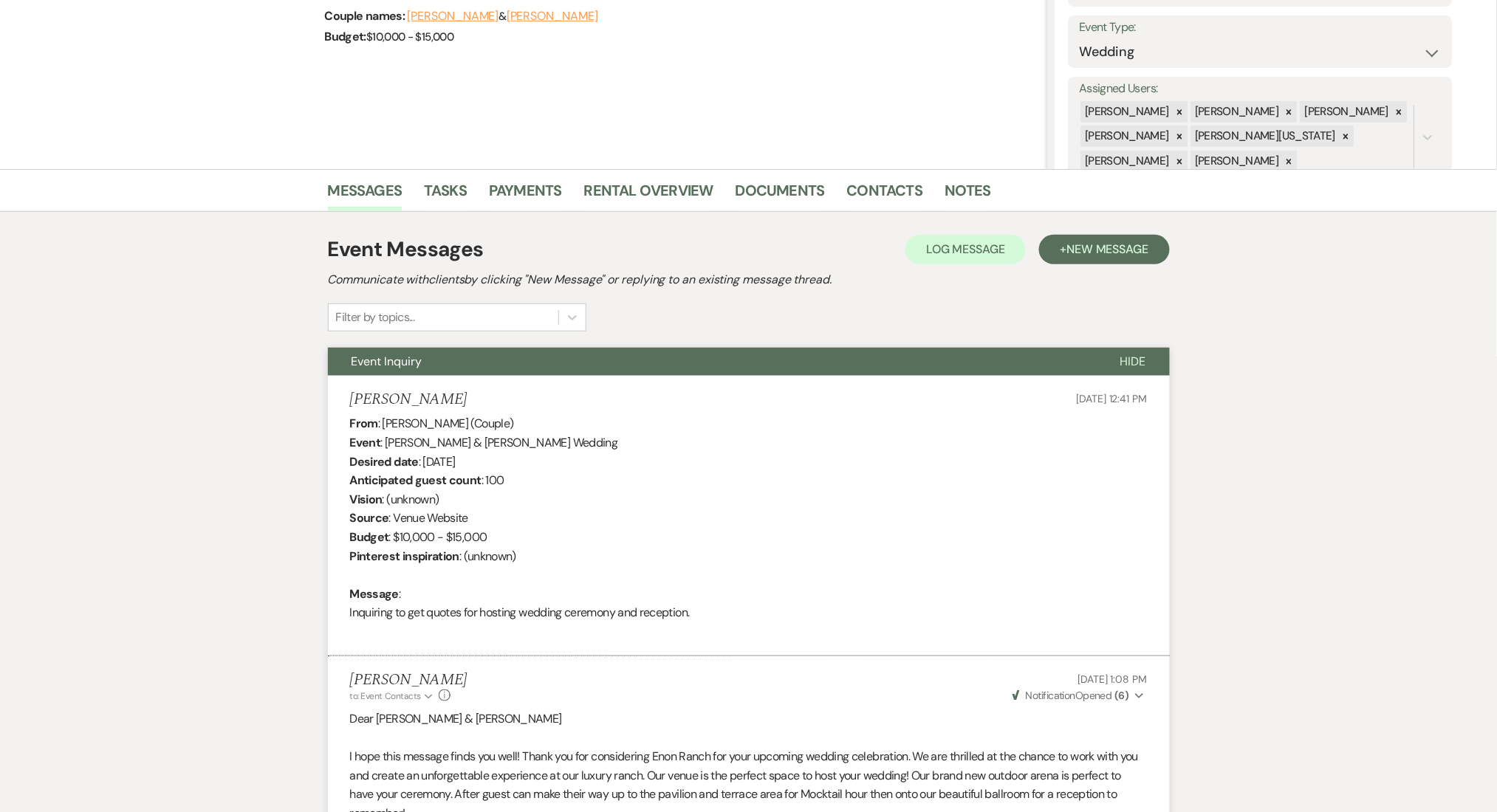
scroll to position [117, 0]
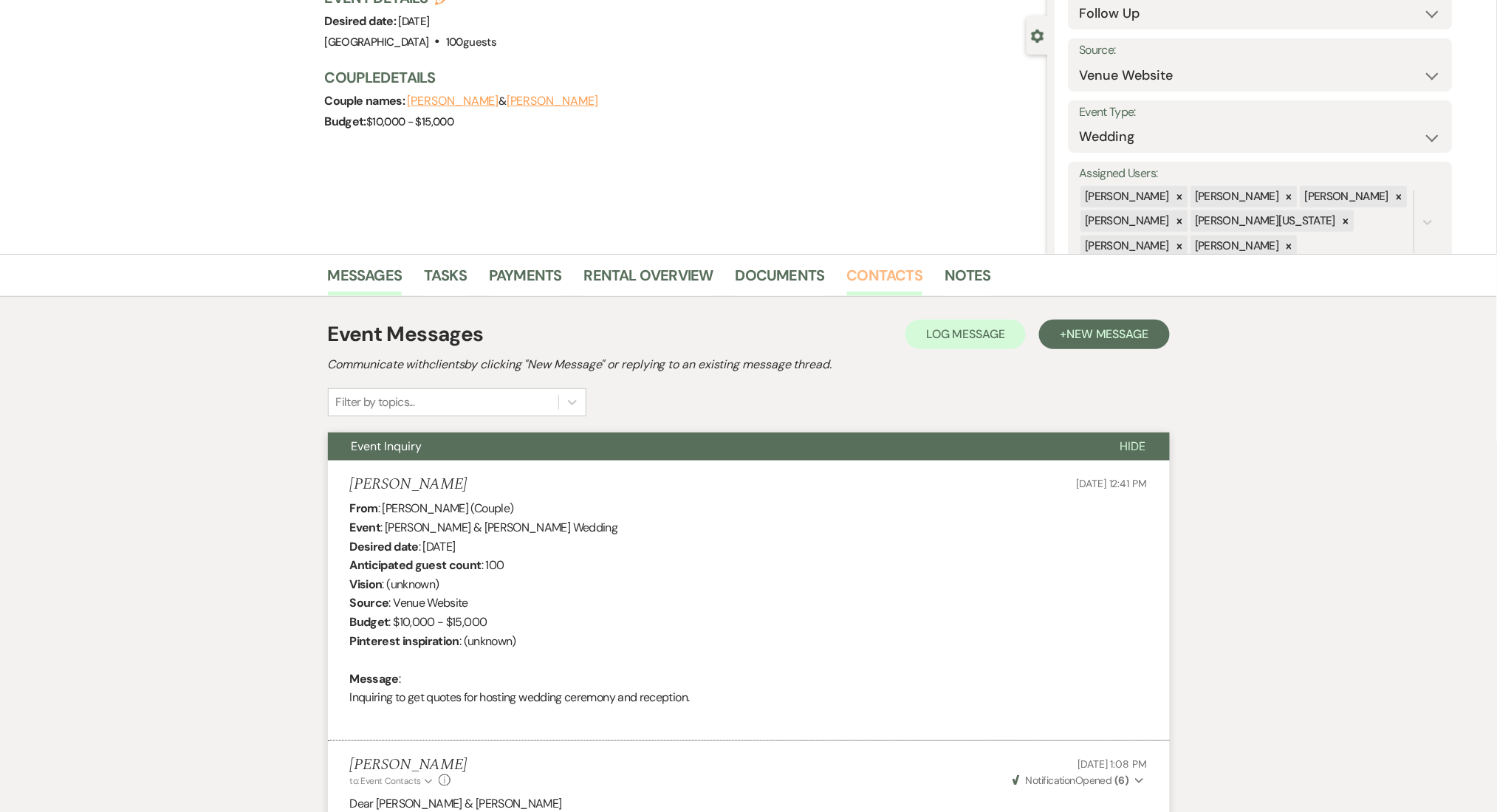
click at [857, 282] on link "Contacts" at bounding box center [886, 279] width 76 height 33
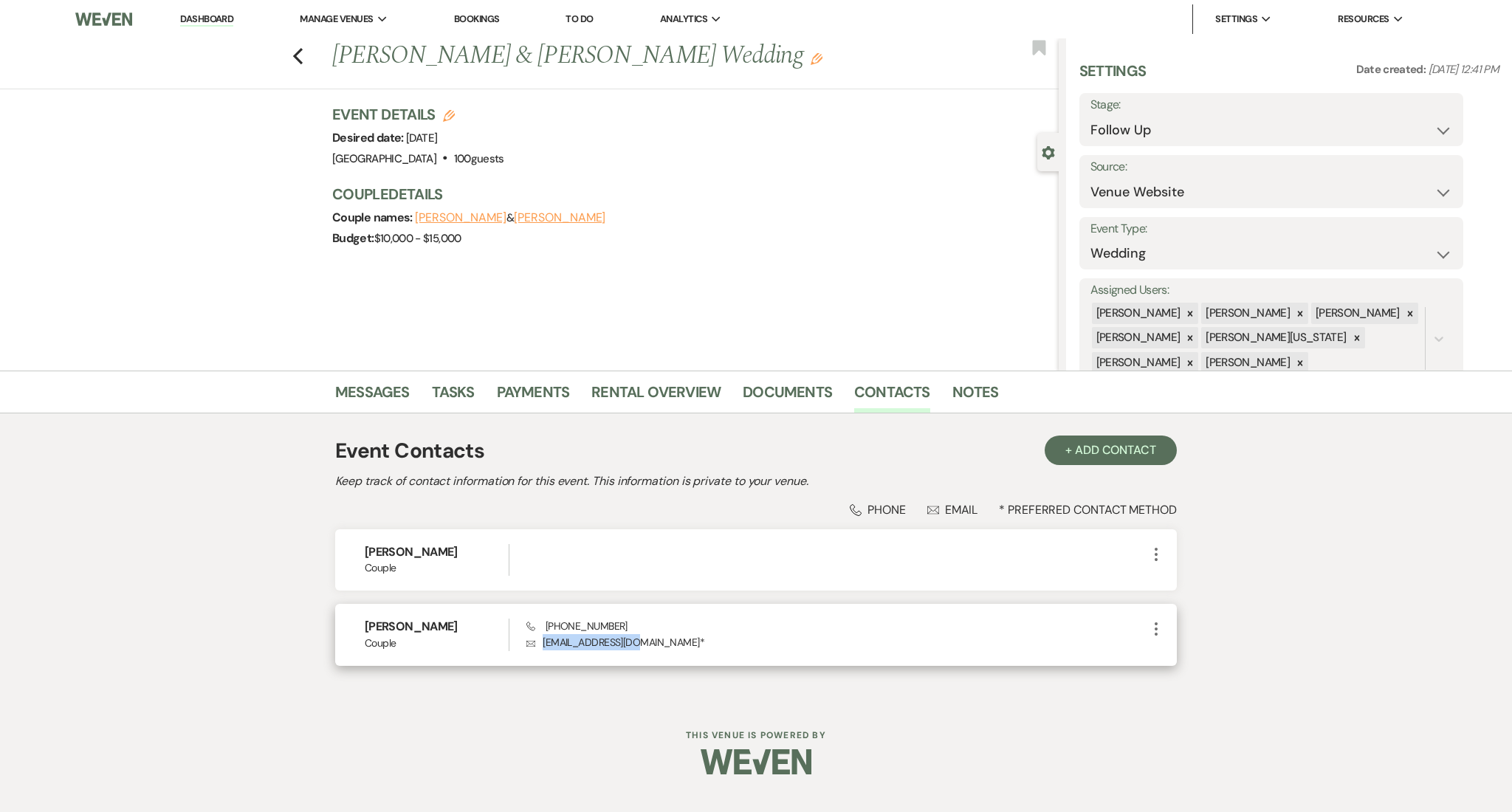
drag, startPoint x: 638, startPoint y: 641, endPoint x: 544, endPoint y: 638, distance: 94.0
click at [544, 638] on p "Envelope mel41745@gmail.com *" at bounding box center [837, 642] width 621 height 16
drag, startPoint x: 620, startPoint y: 625, endPoint x: 547, endPoint y: 630, distance: 73.2
click at [547, 630] on div "Phone (678) 622-2509 Envelope mel41745@gmail.com *" at bounding box center [837, 635] width 621 height 32
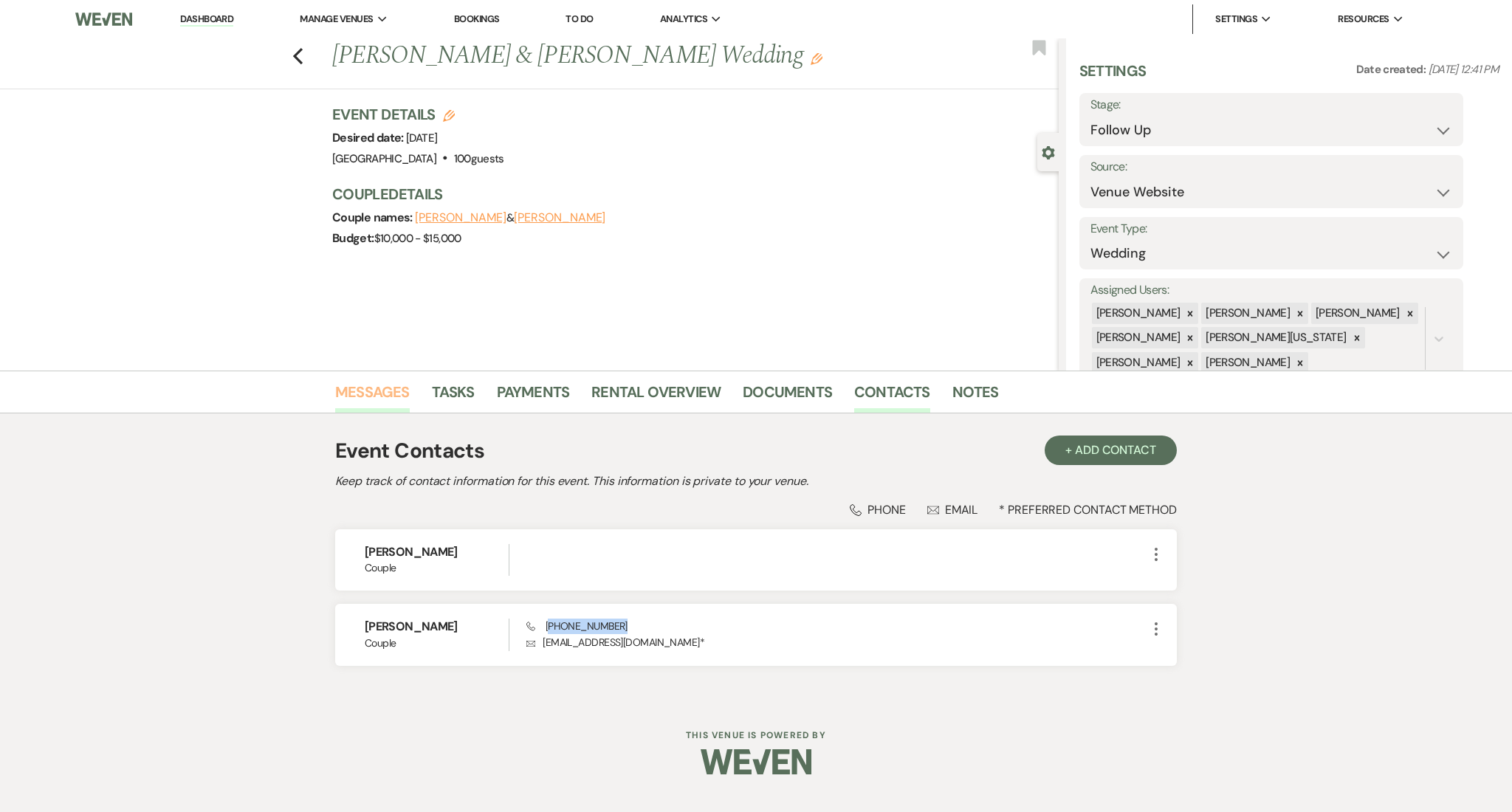
click at [392, 403] on link "Messages" at bounding box center [372, 396] width 75 height 33
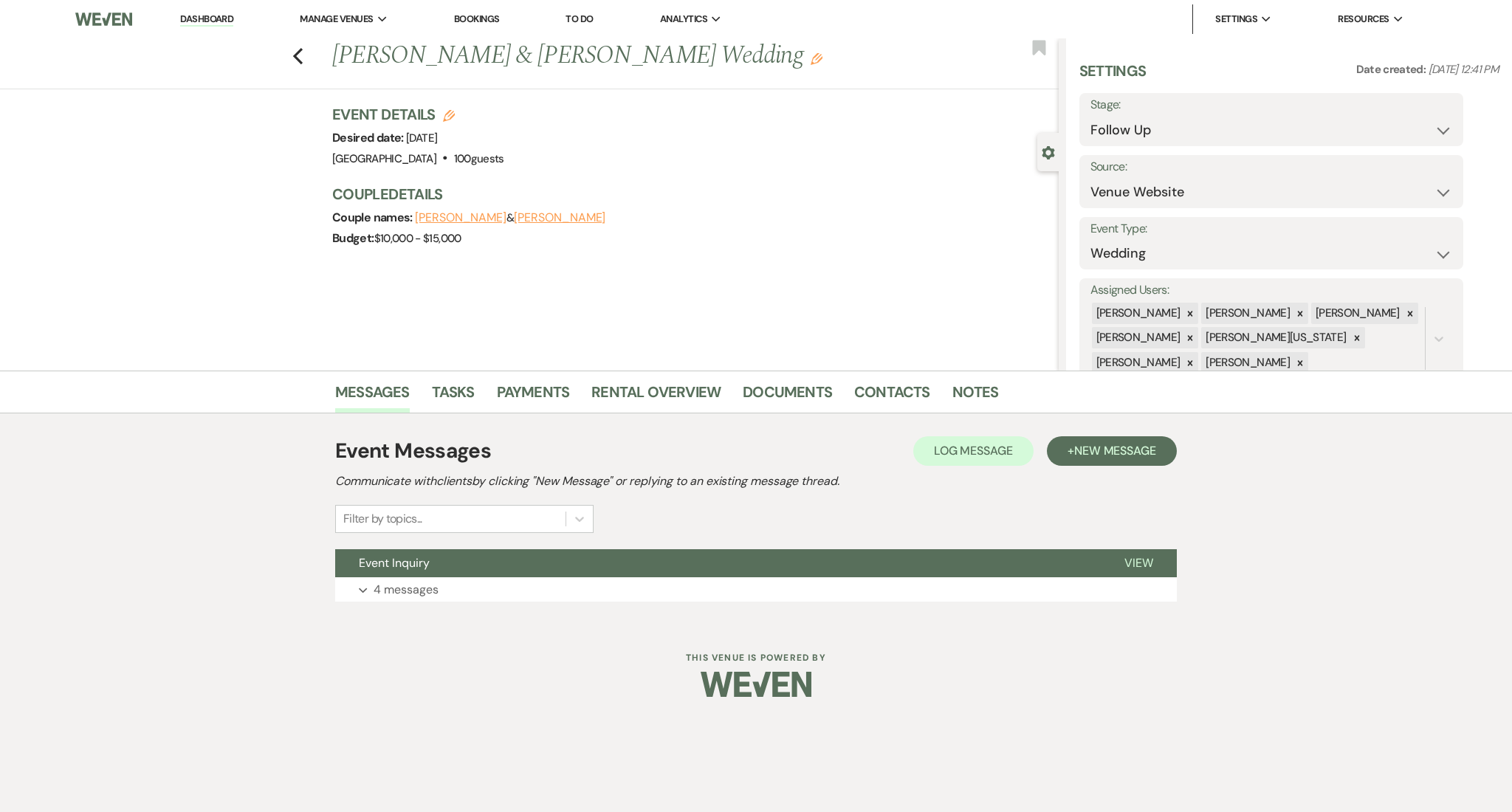
click at [205, 18] on link "Dashboard" at bounding box center [207, 19] width 53 height 14
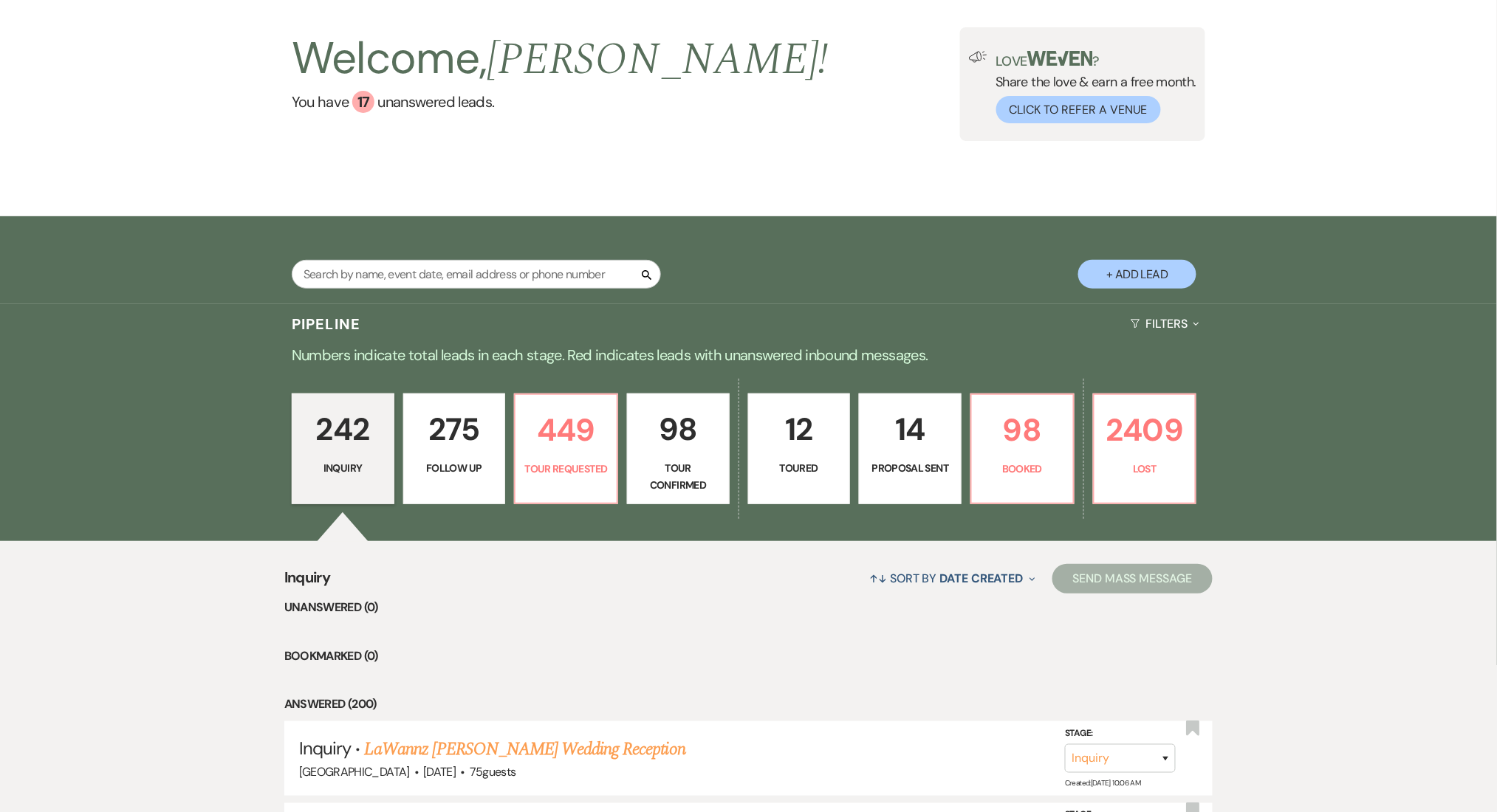
scroll to position [196, 0]
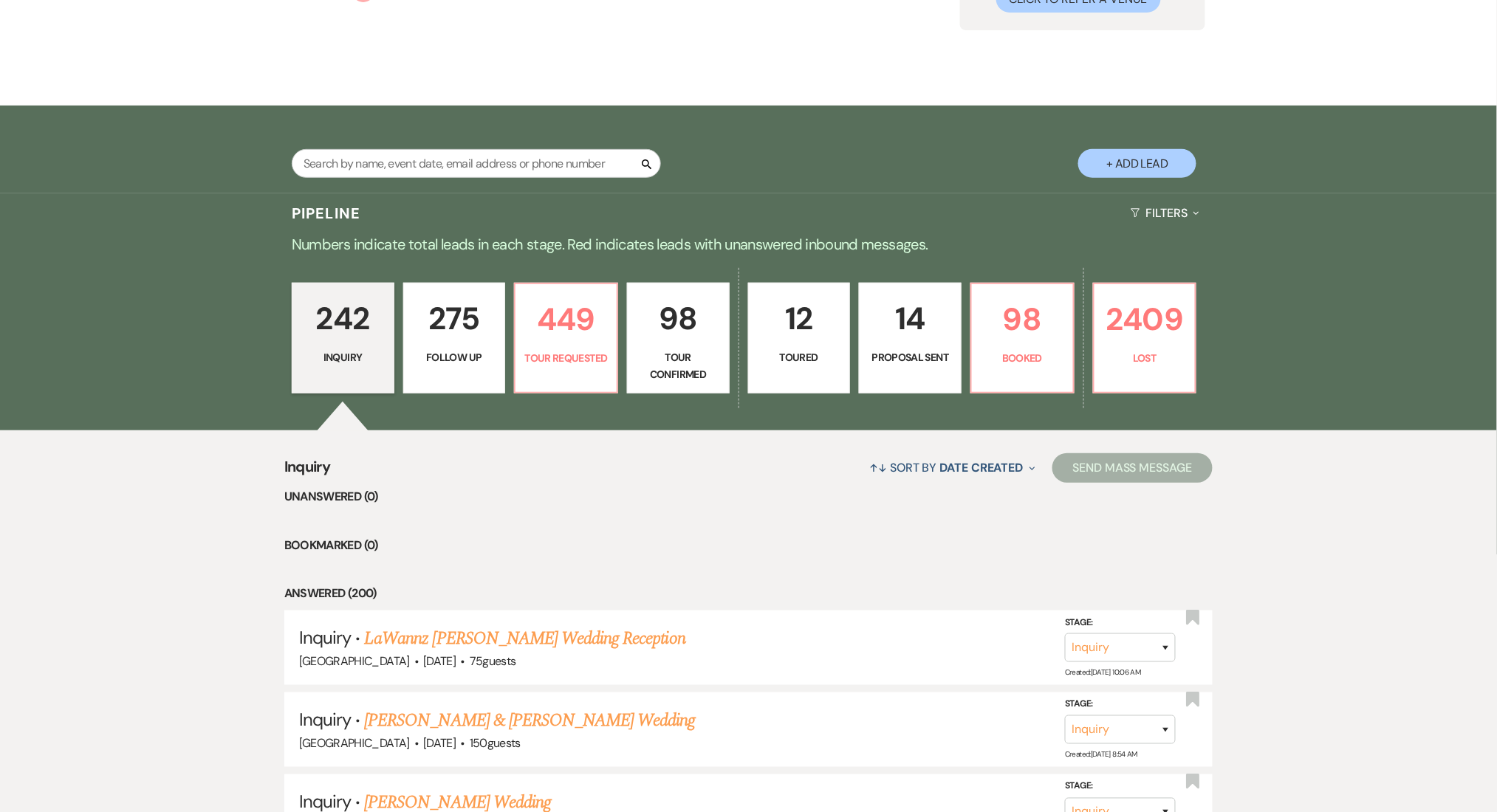
click at [464, 321] on p "275" at bounding box center [454, 318] width 83 height 50
select select "9"
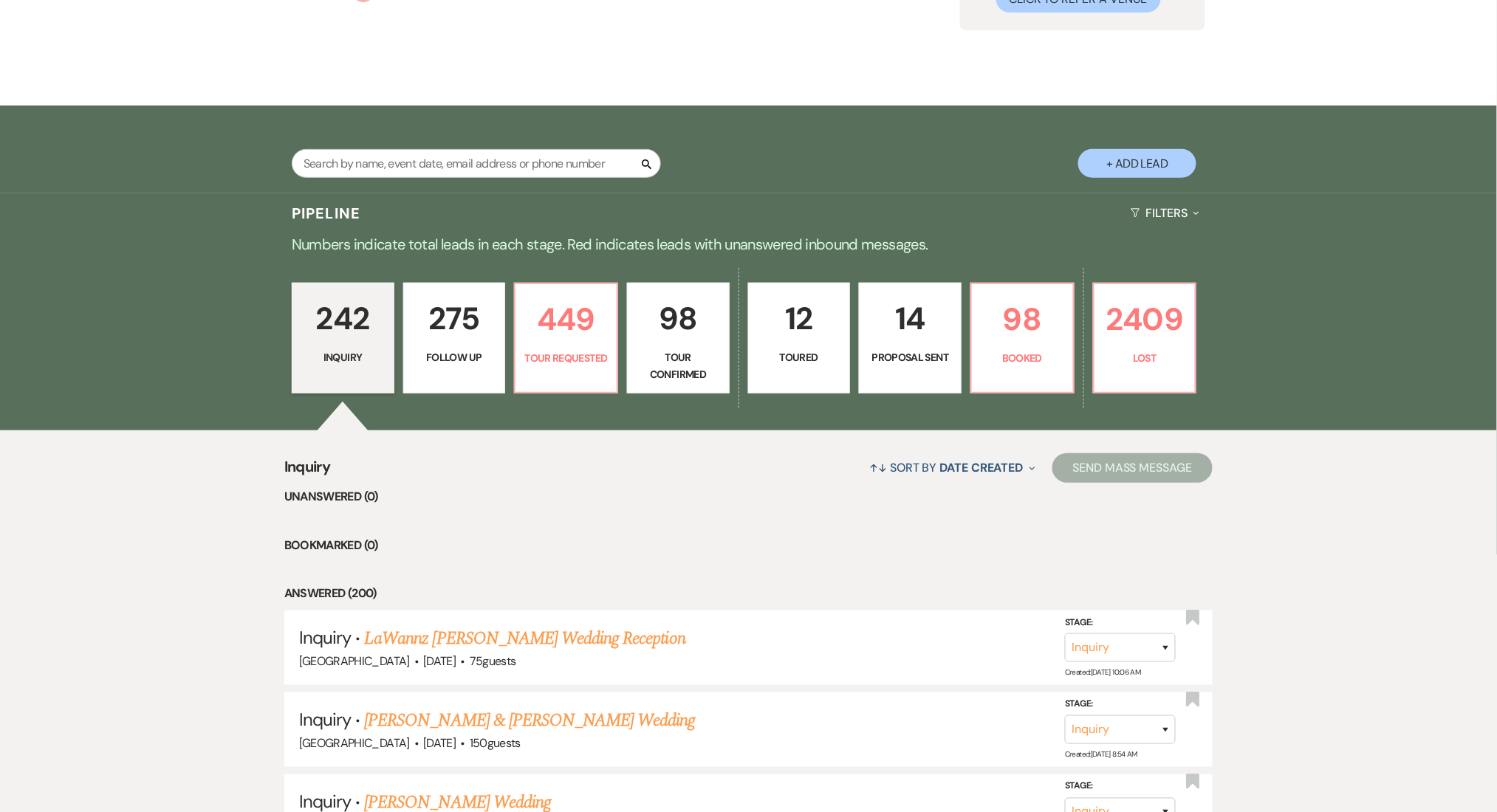
select select "9"
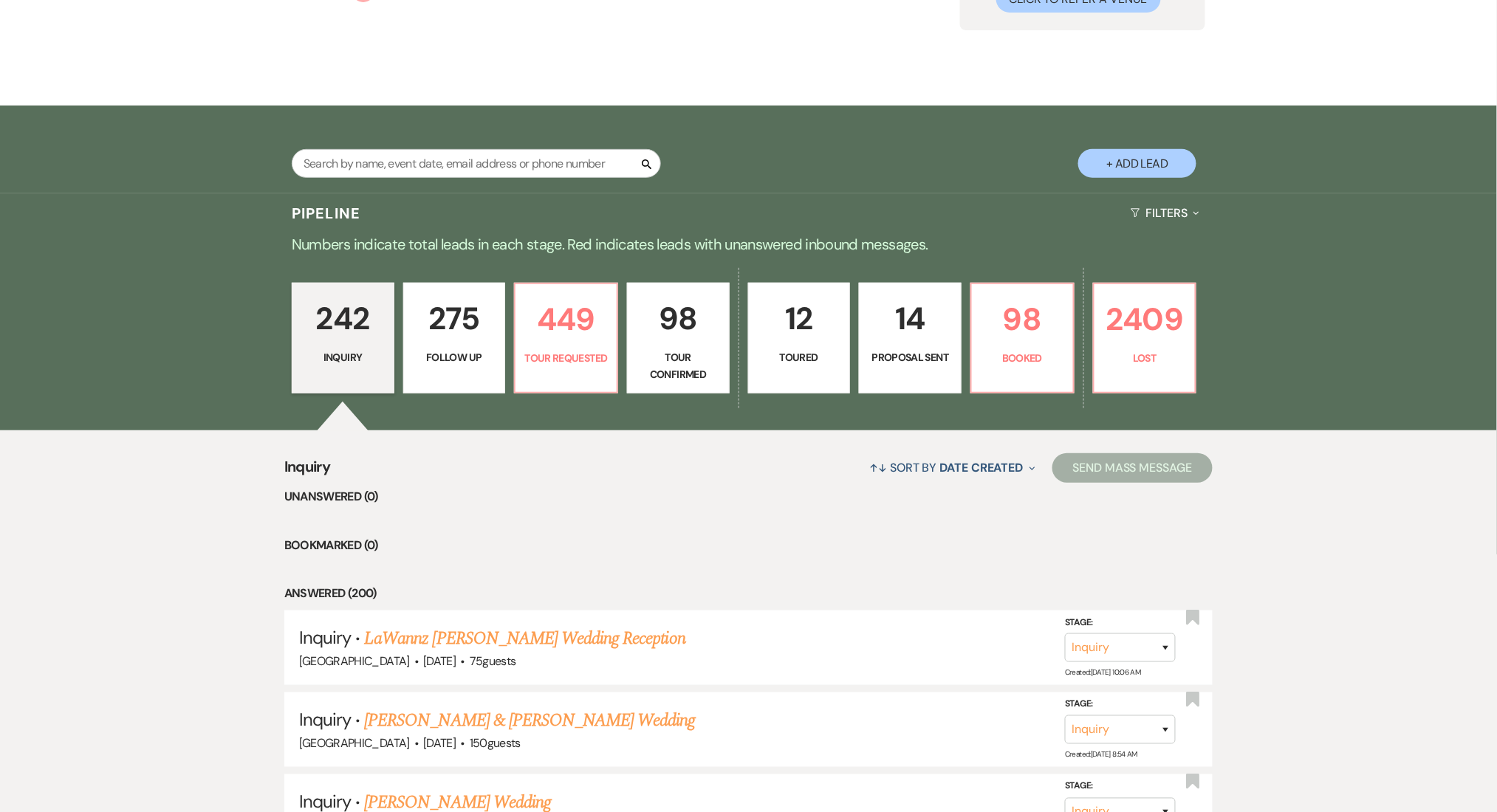
select select "9"
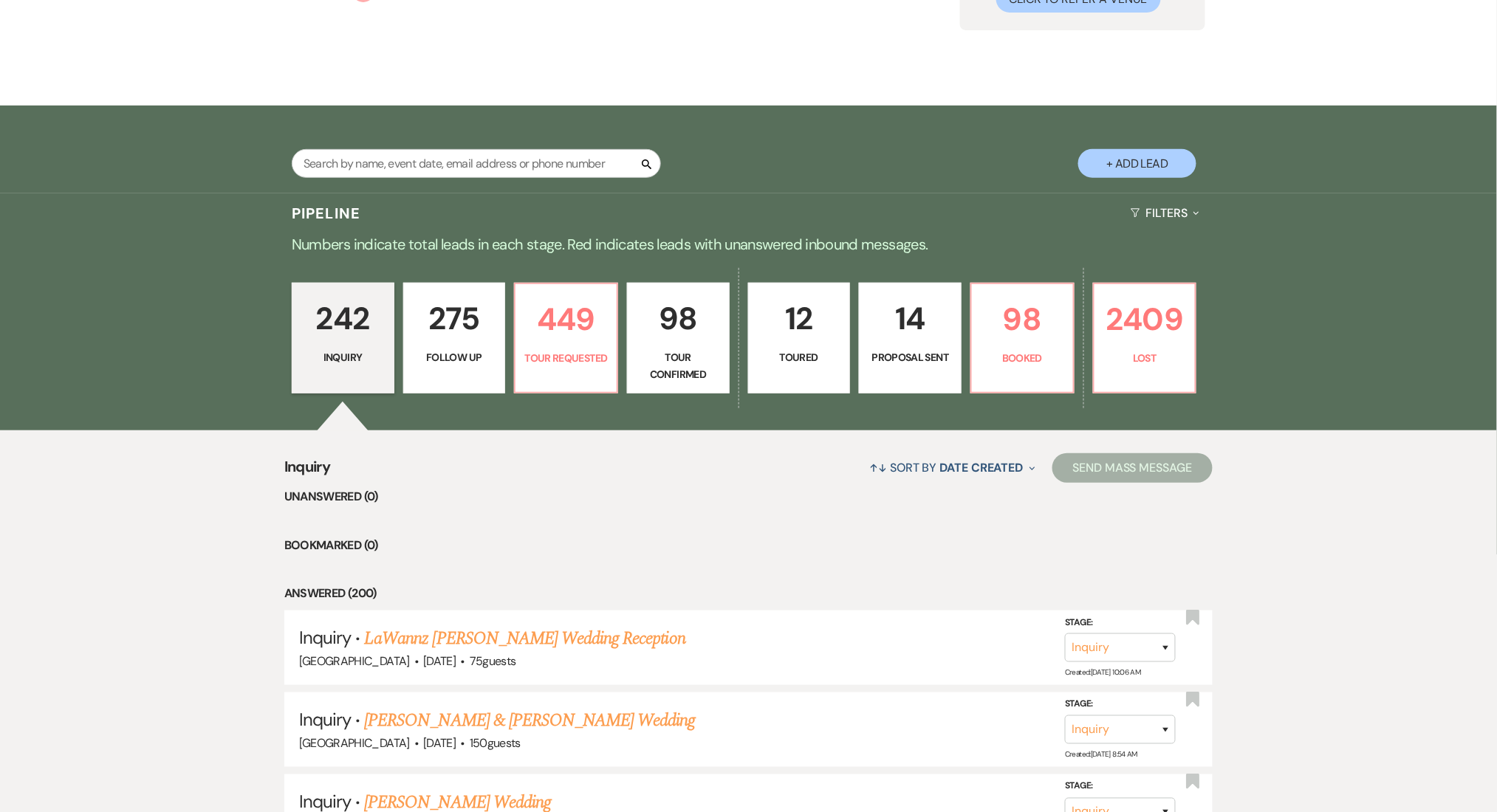
select select "9"
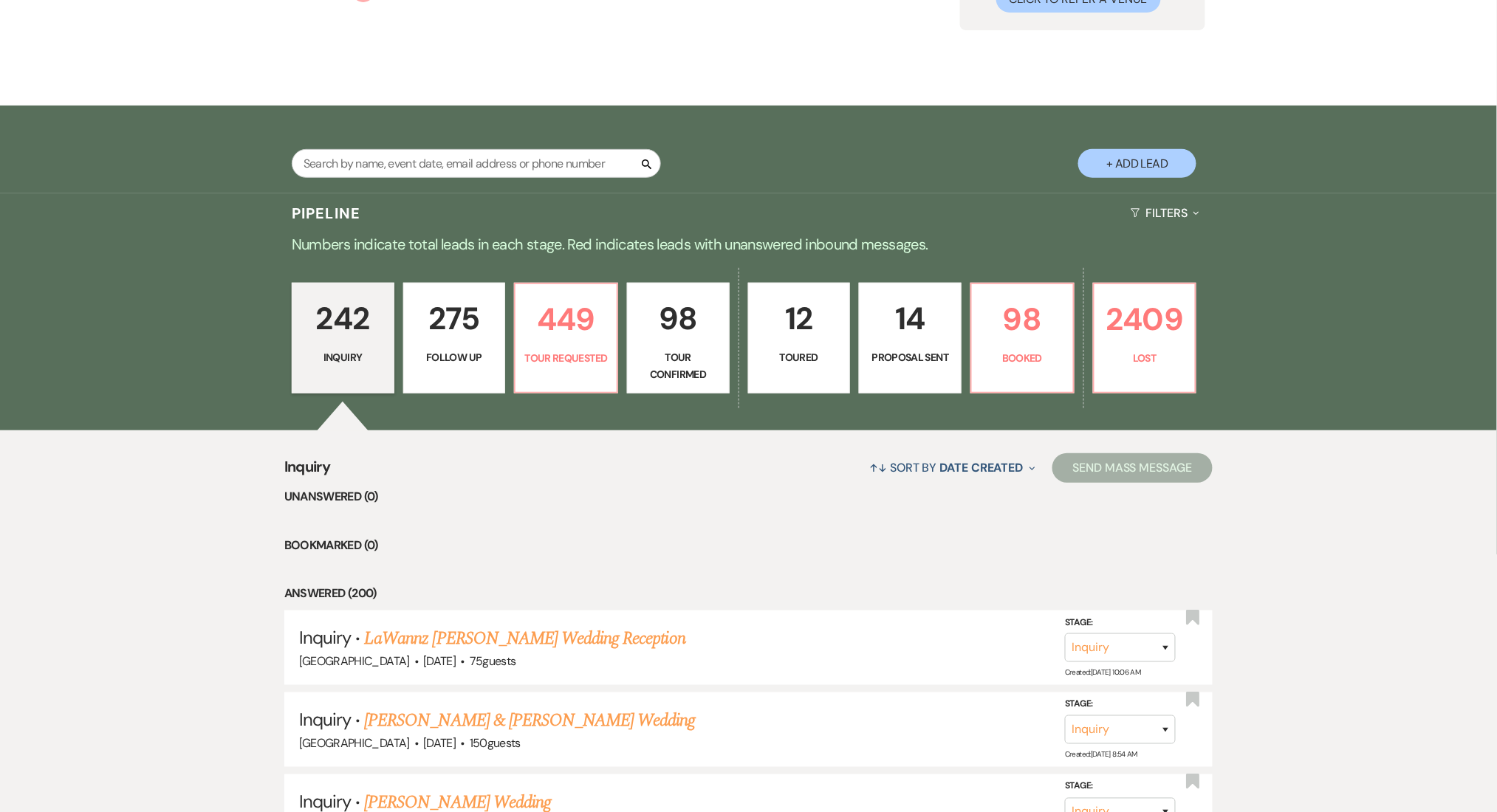
select select "9"
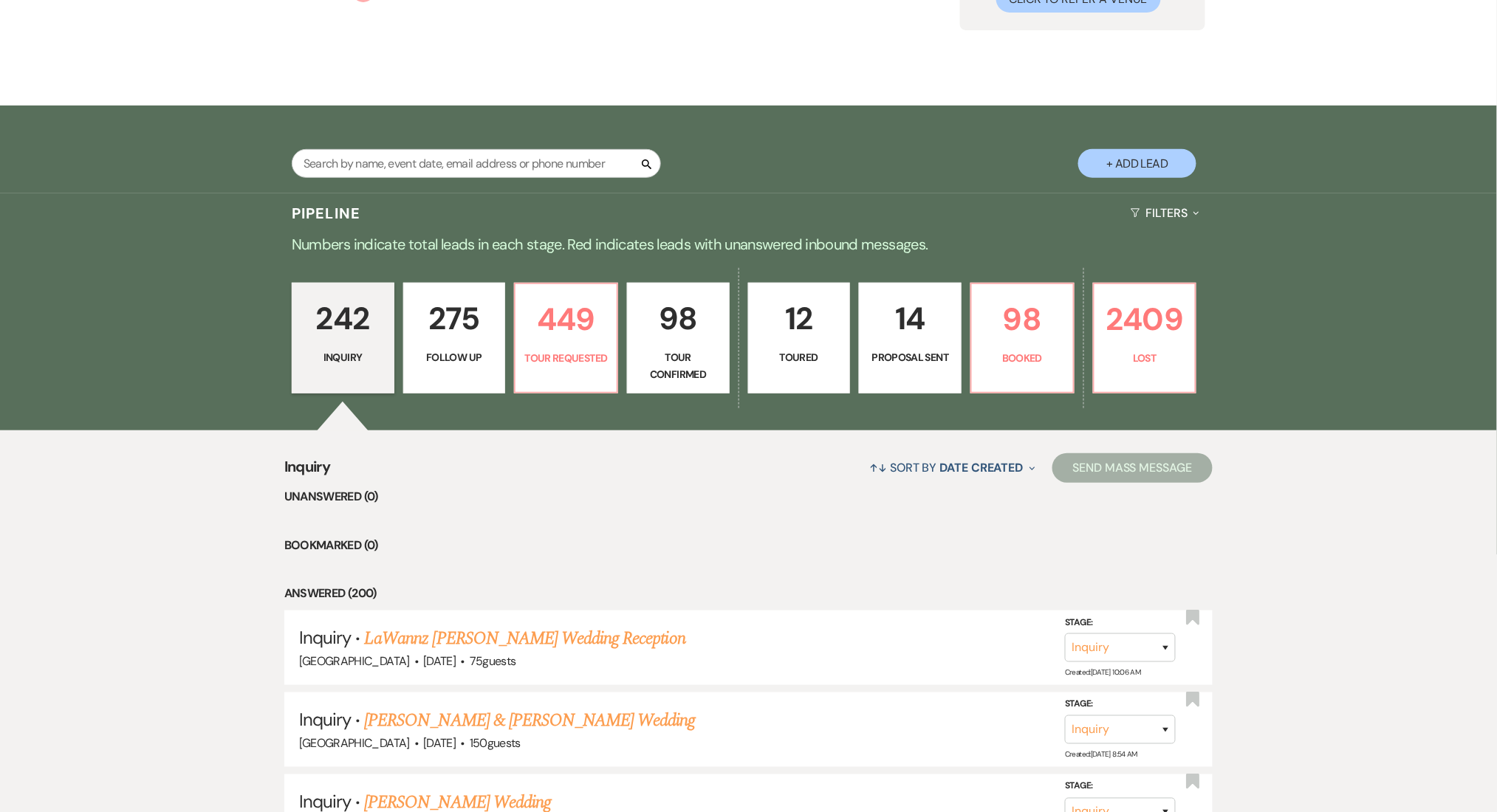
select select "9"
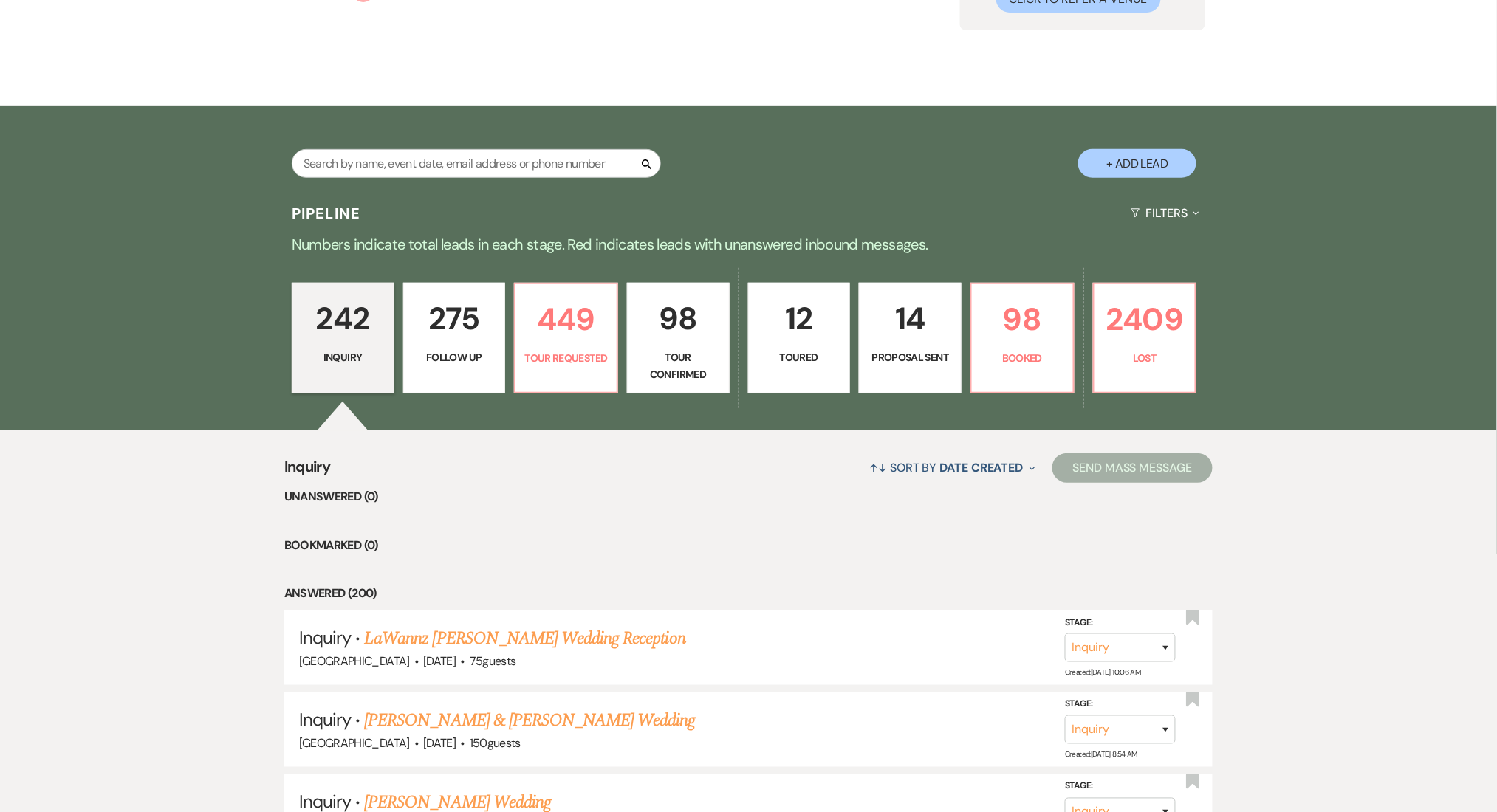
select select "9"
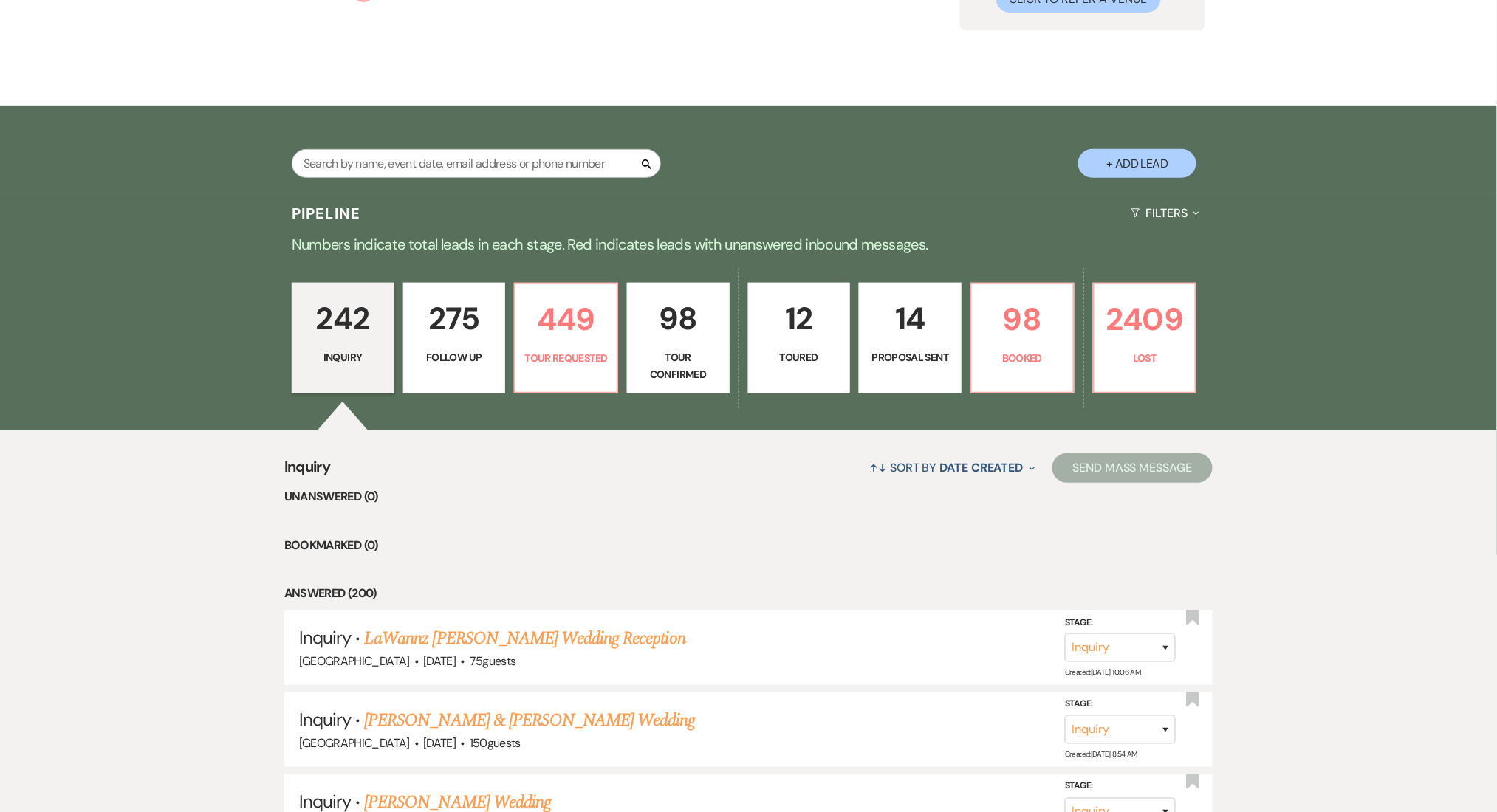
select select "9"
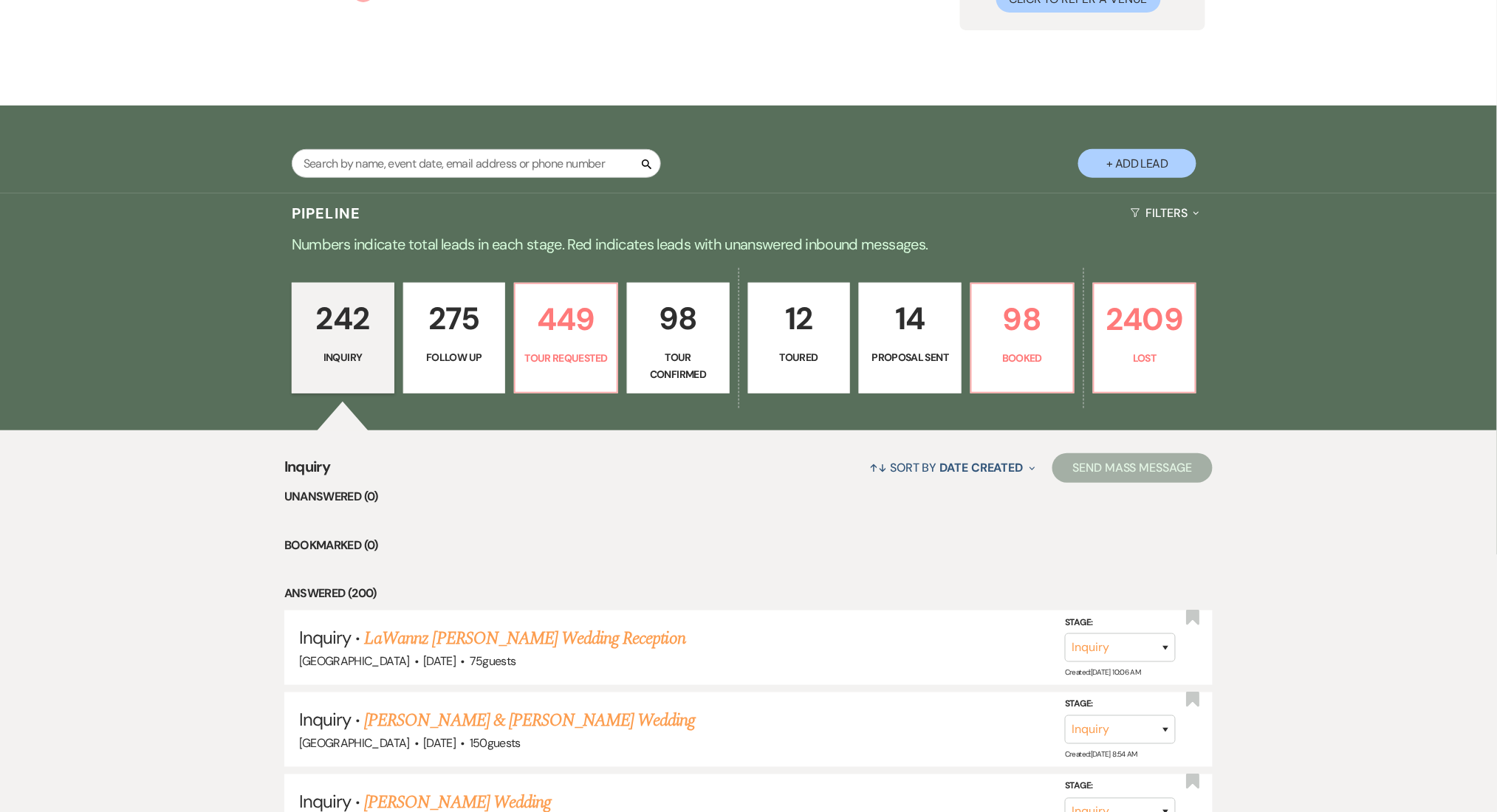
select select "9"
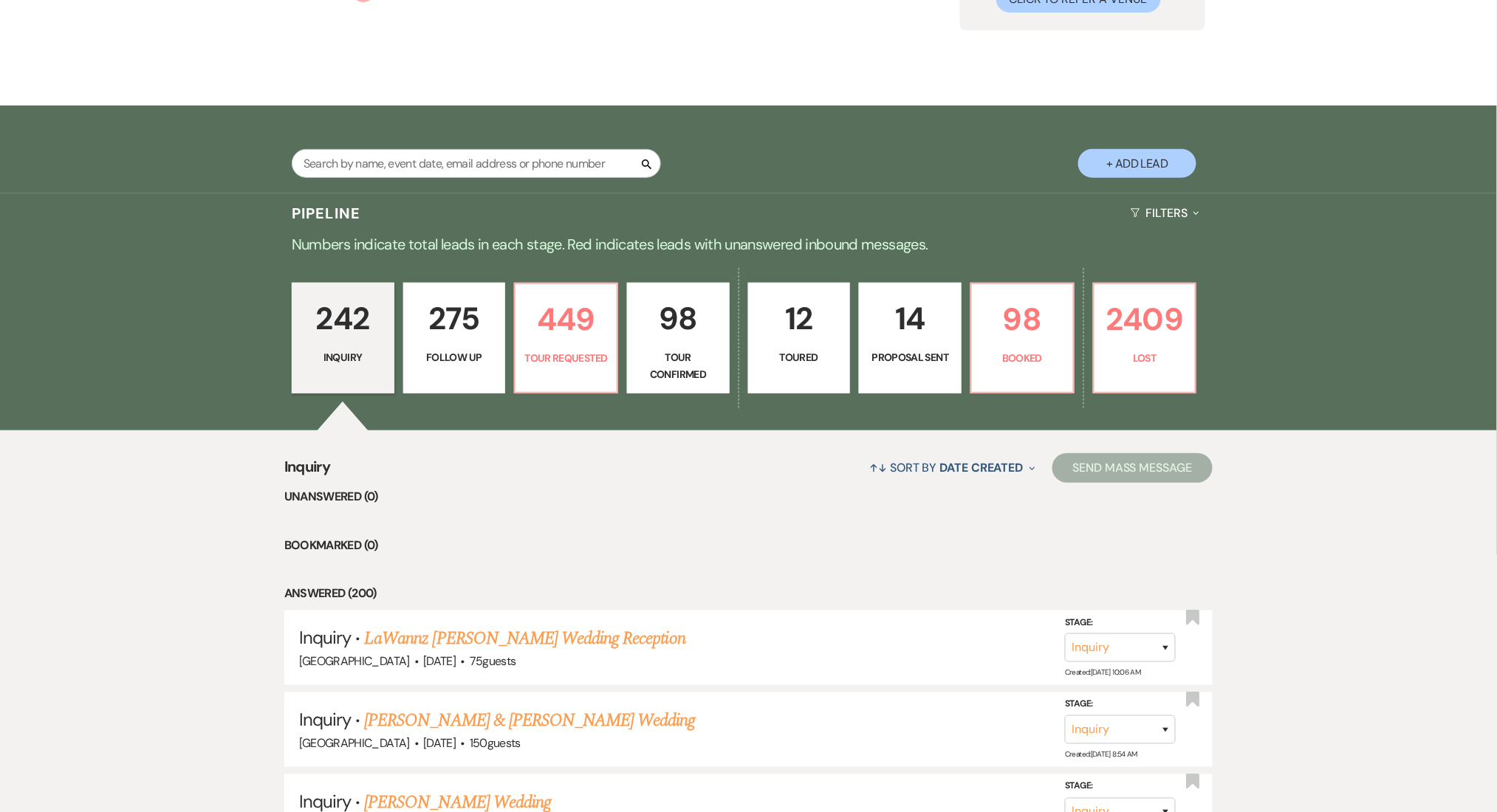
select select "9"
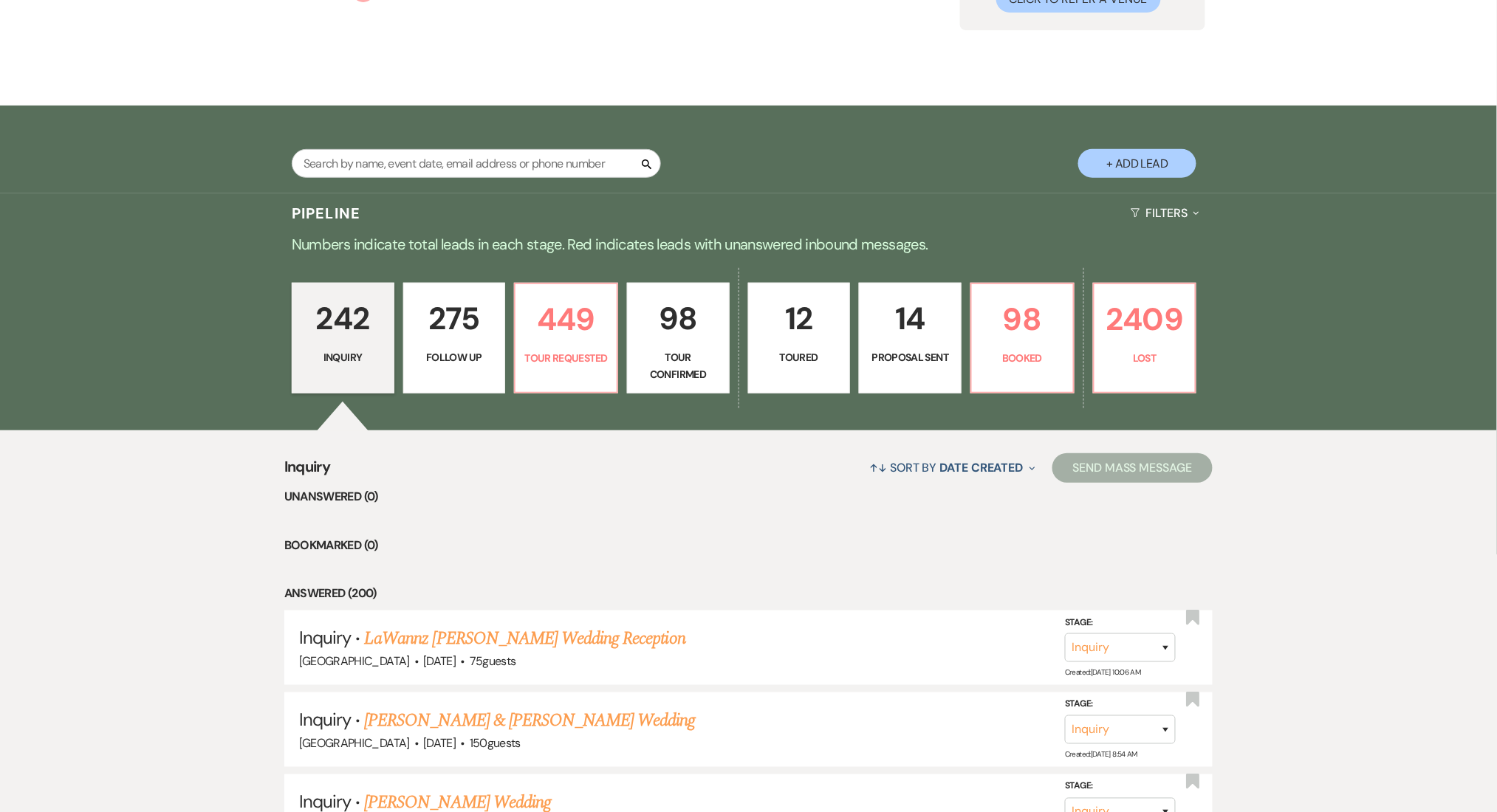
select select "9"
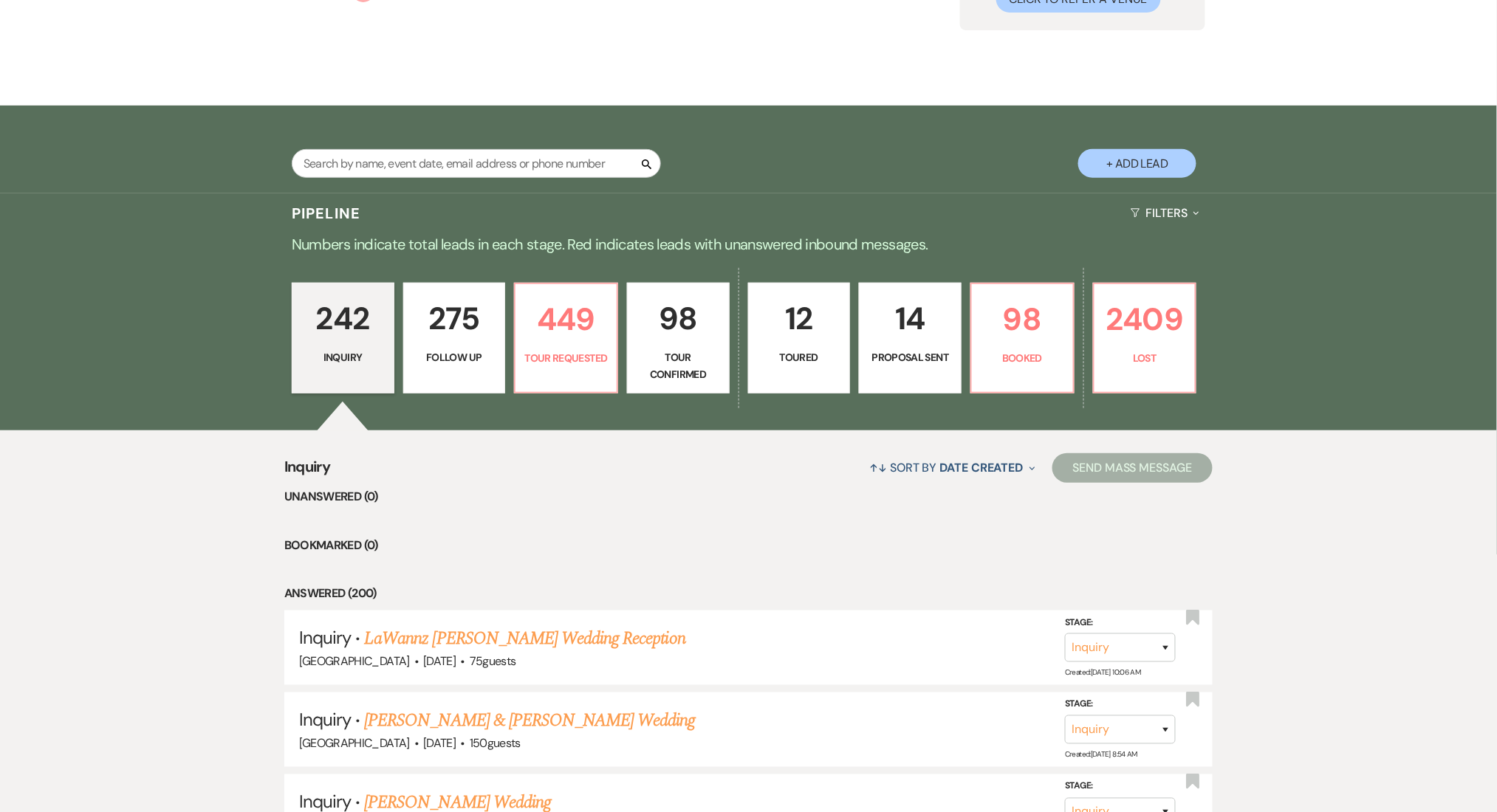
select select "9"
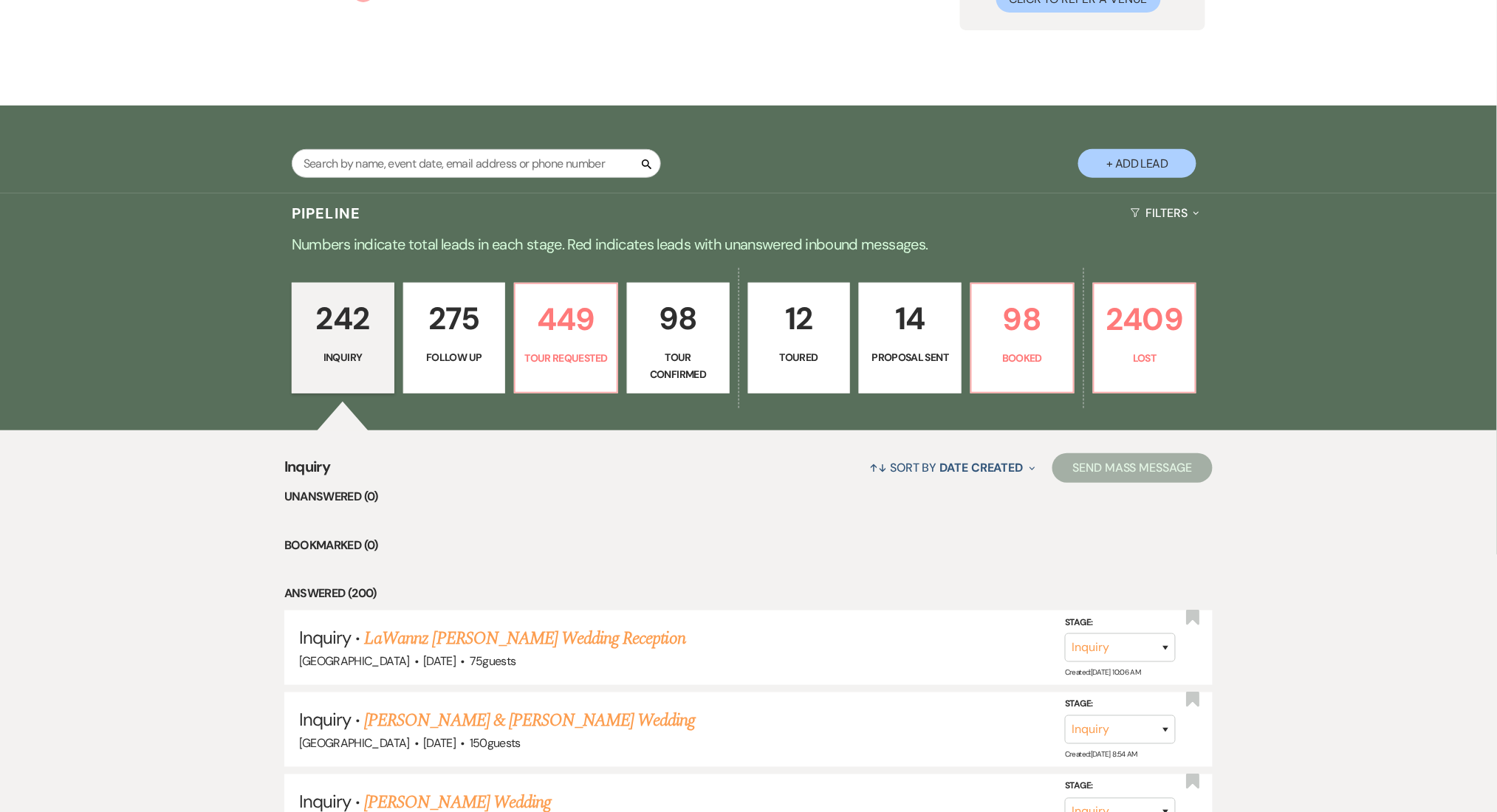
select select "9"
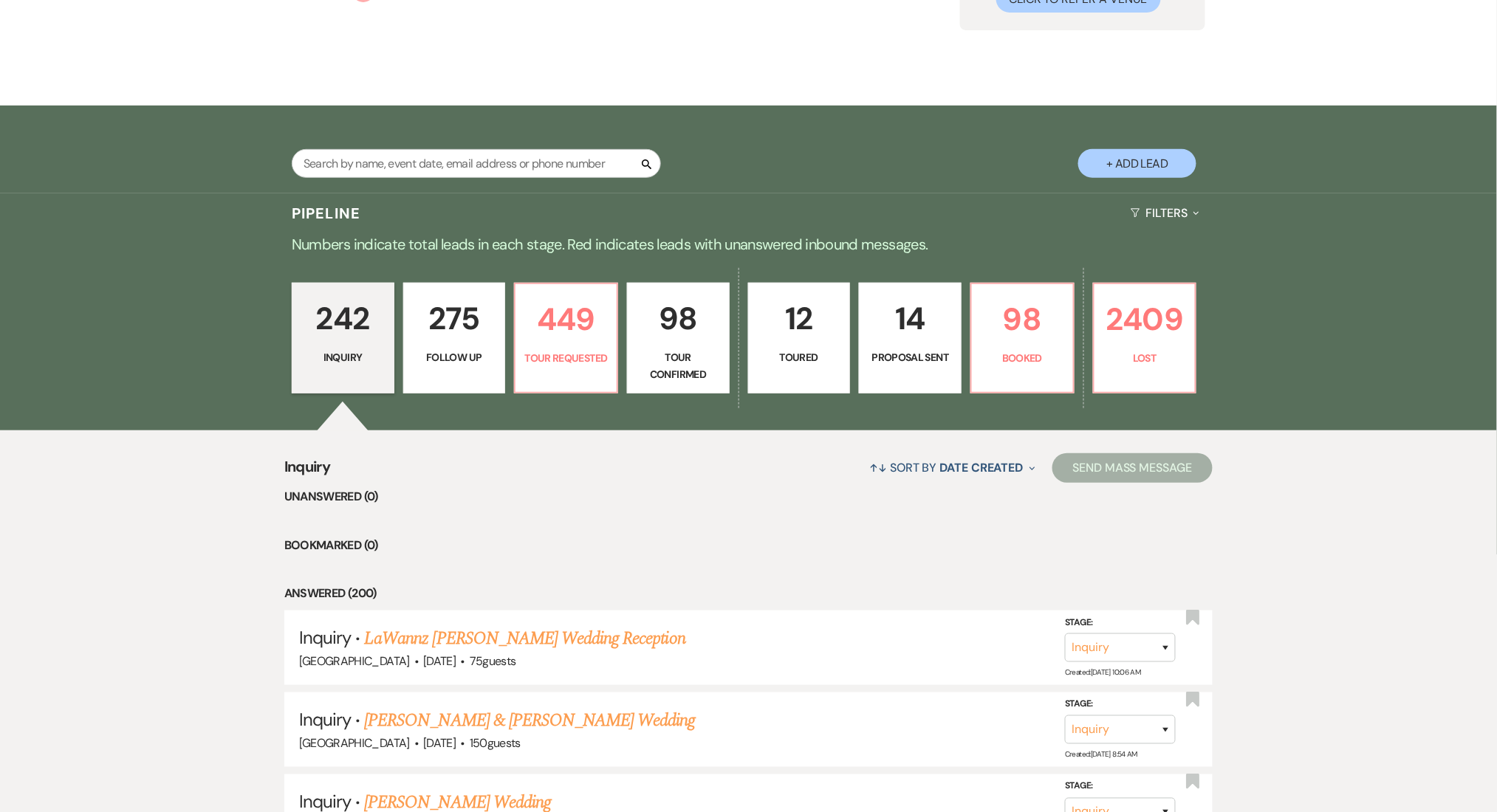
select select "9"
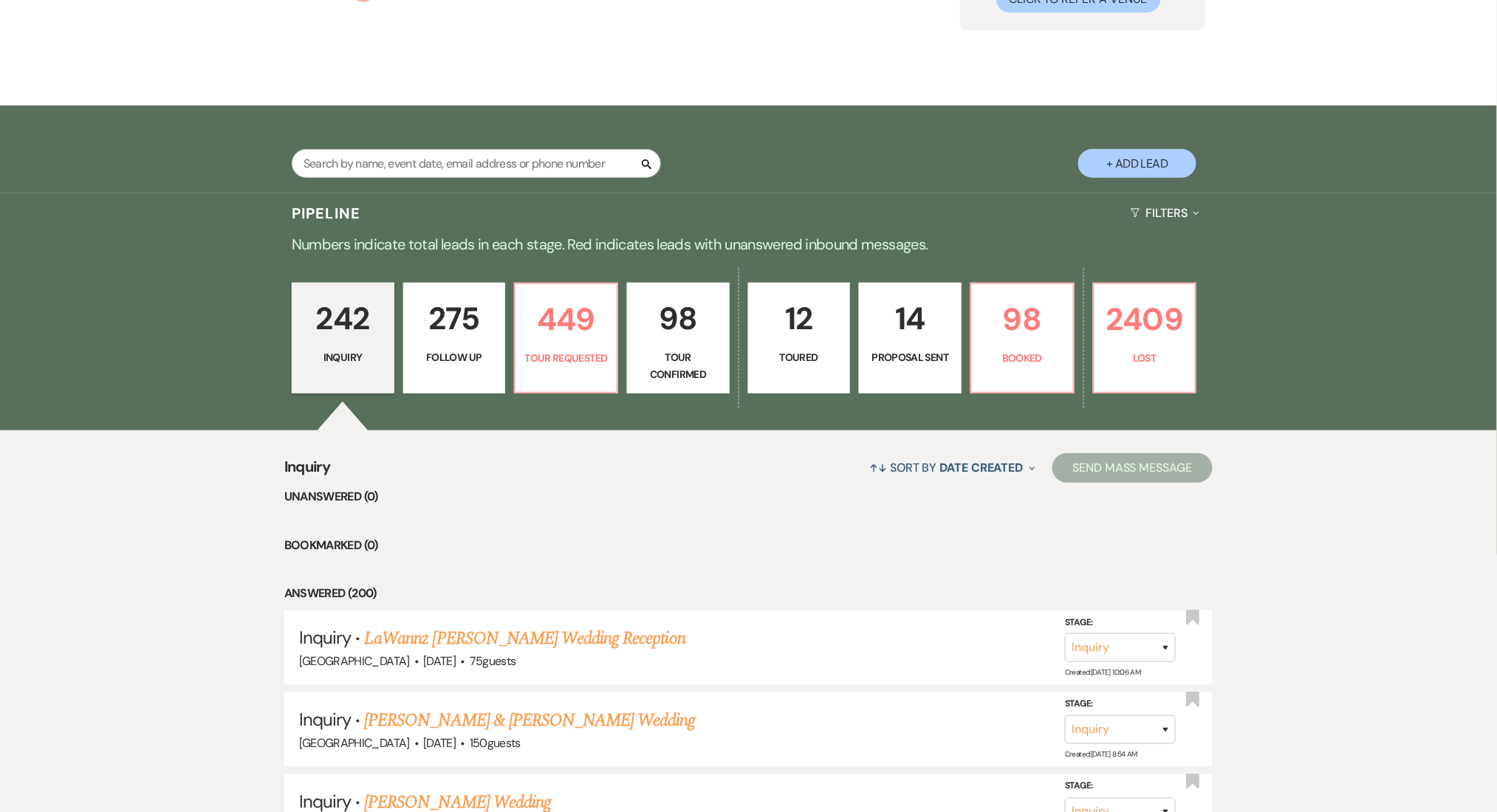
select select "9"
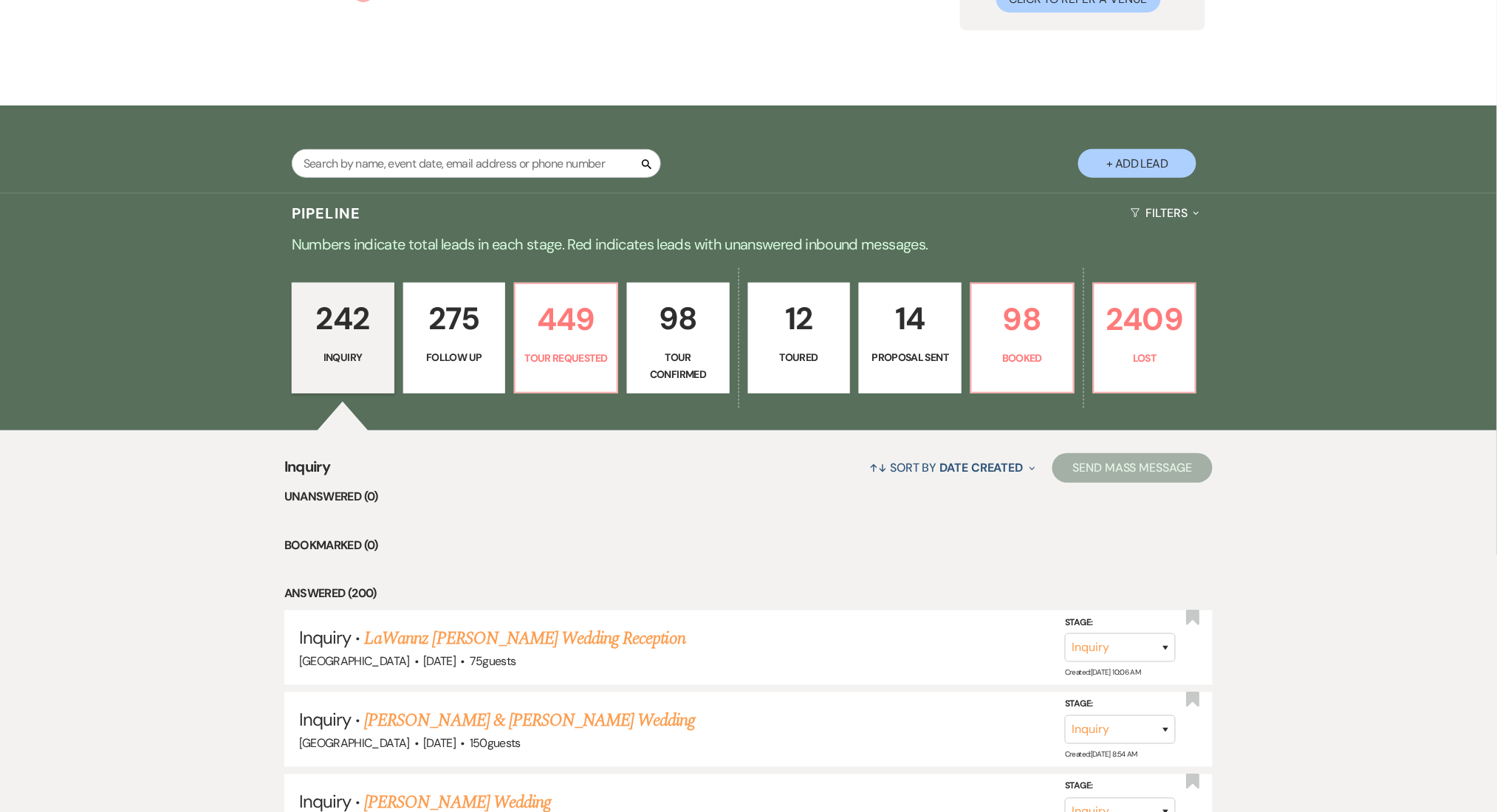
select select "9"
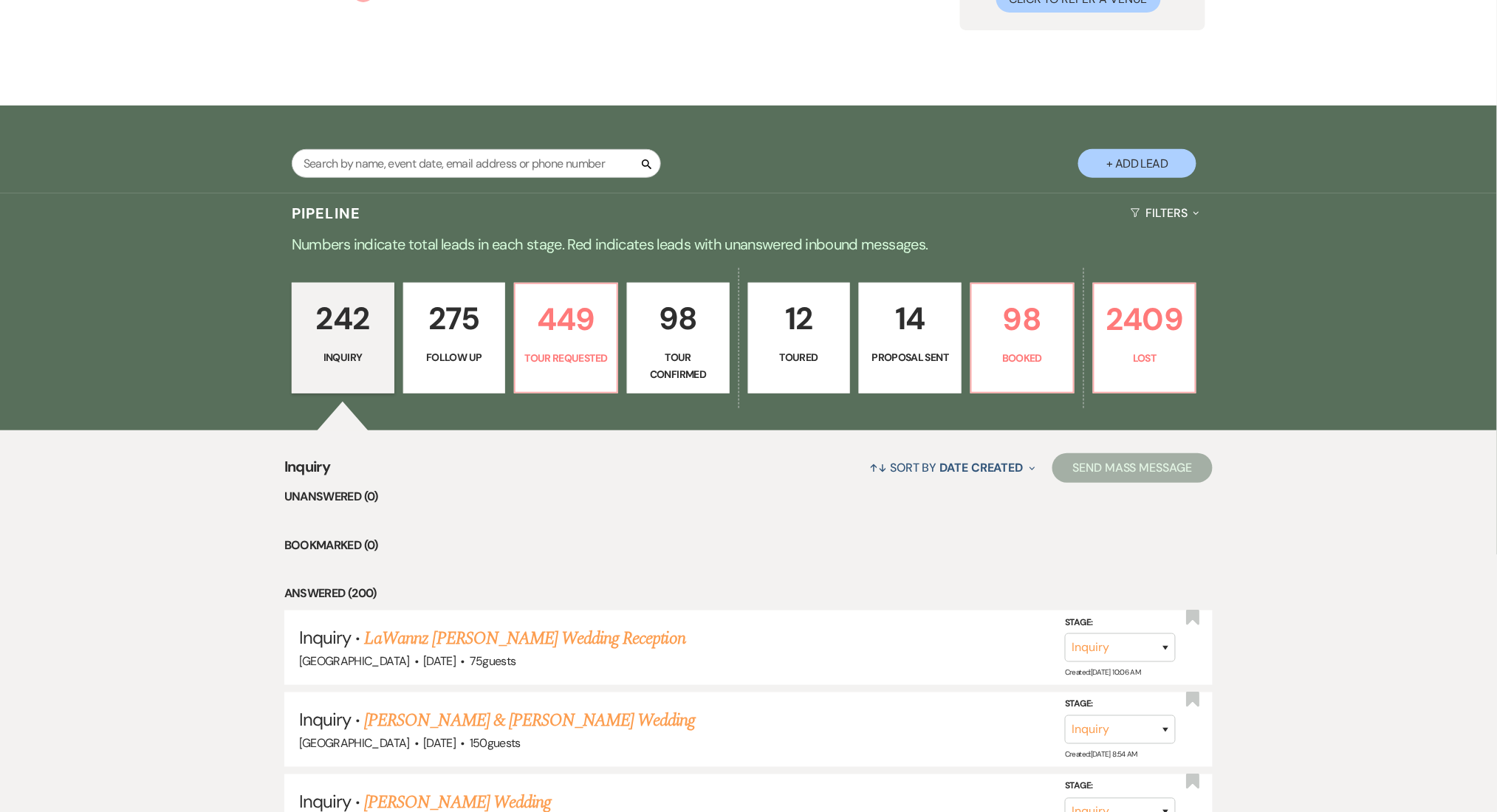
select select "9"
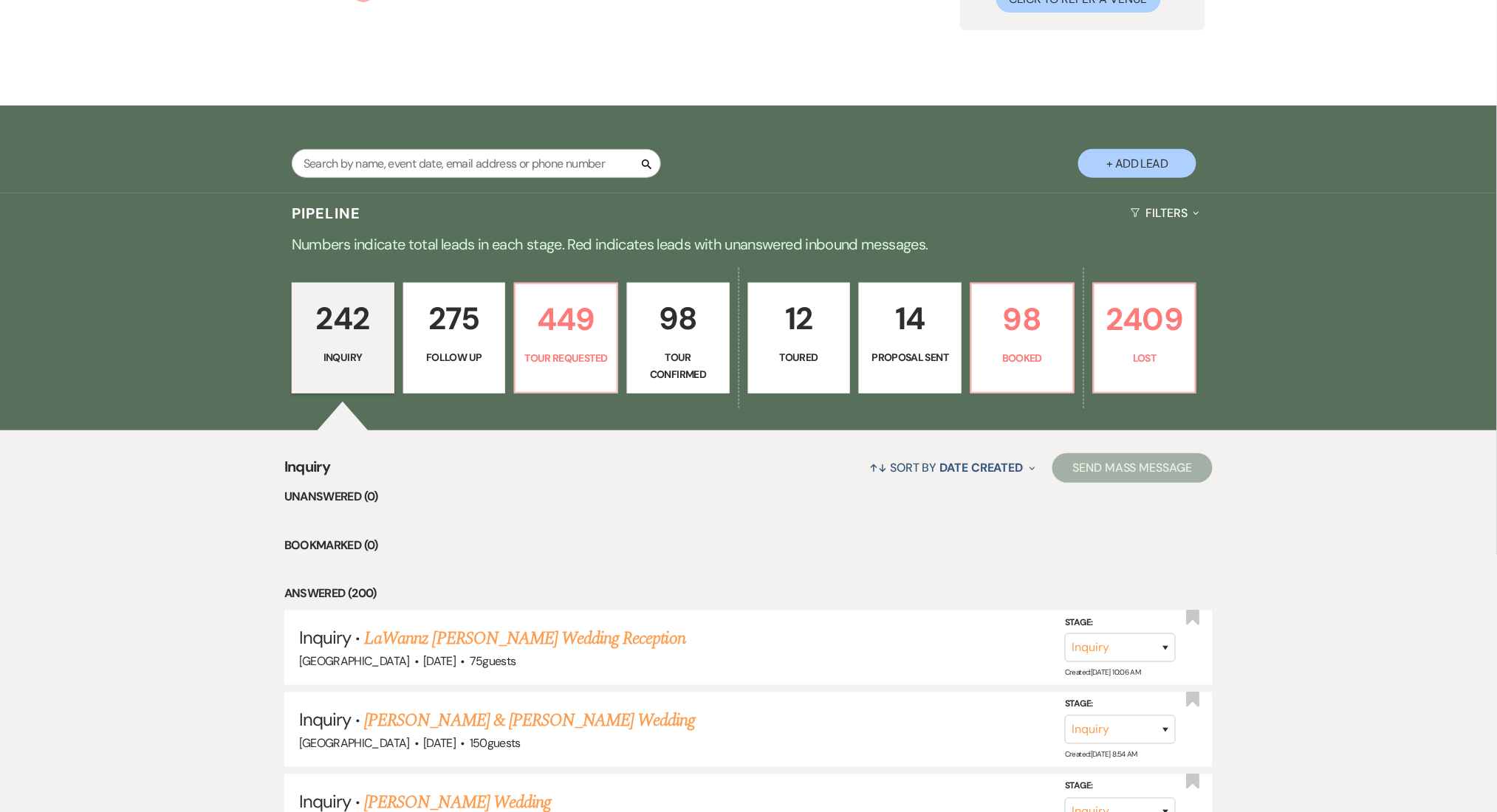
select select "9"
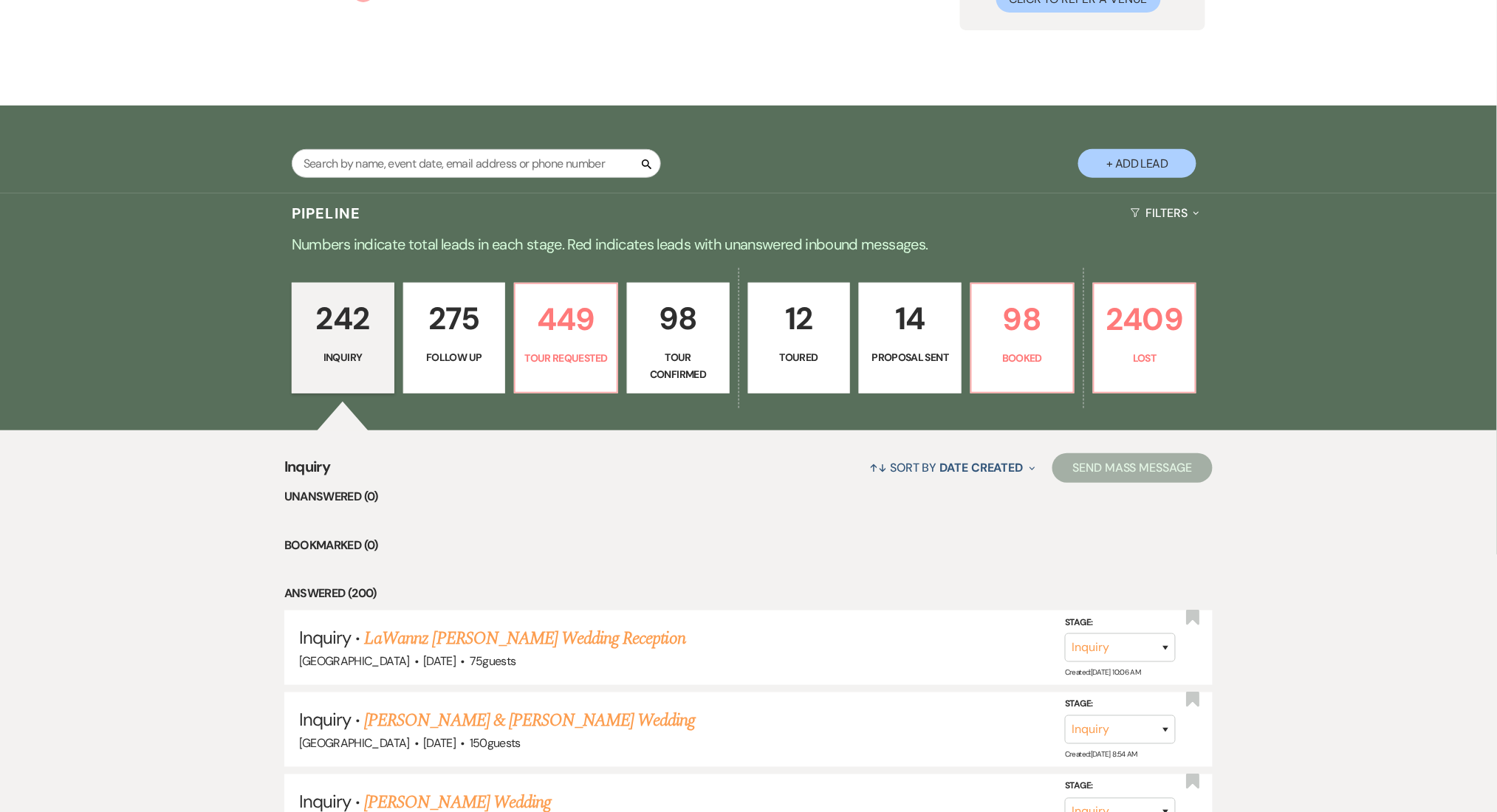
select select "9"
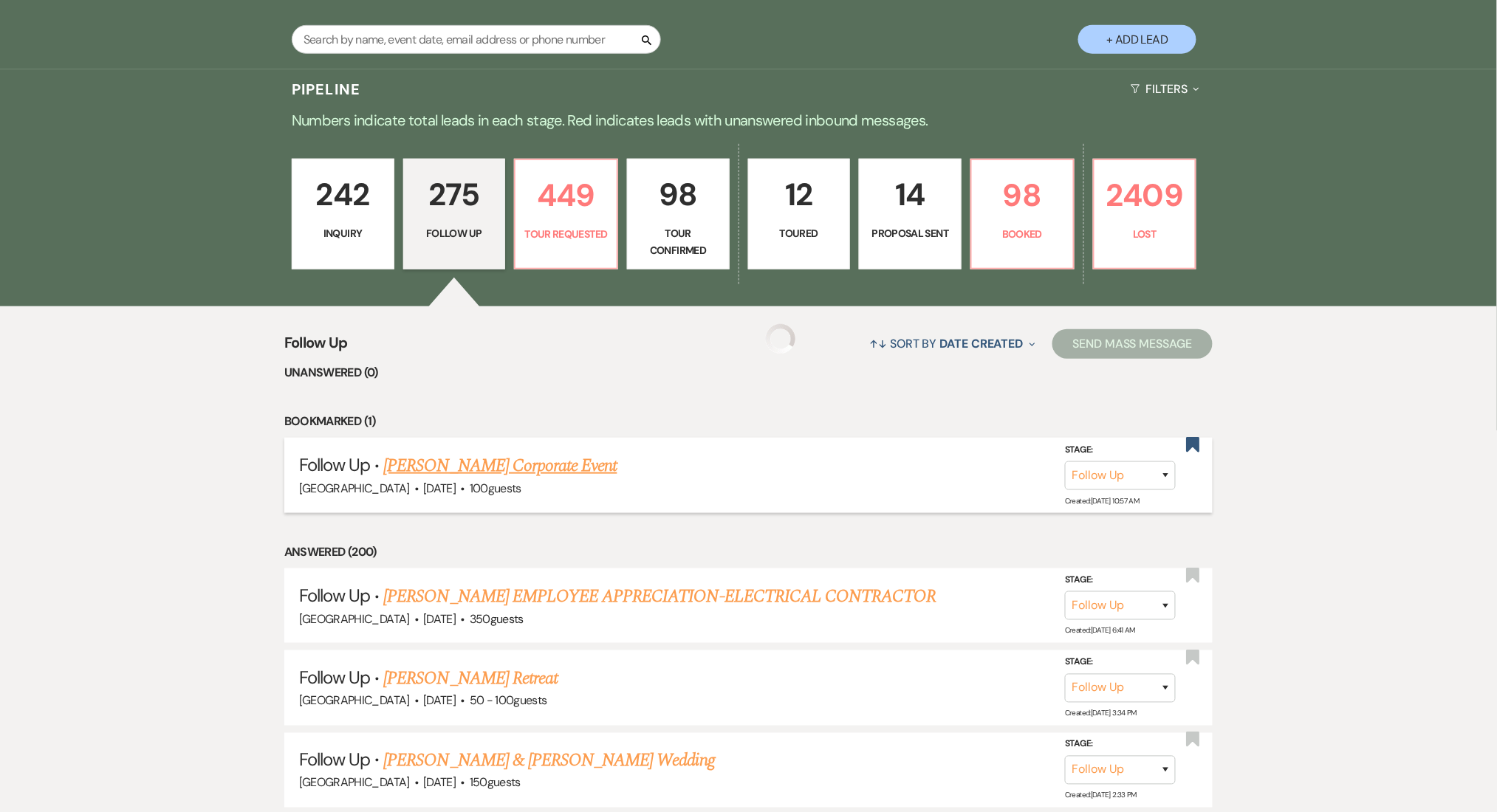
scroll to position [394, 0]
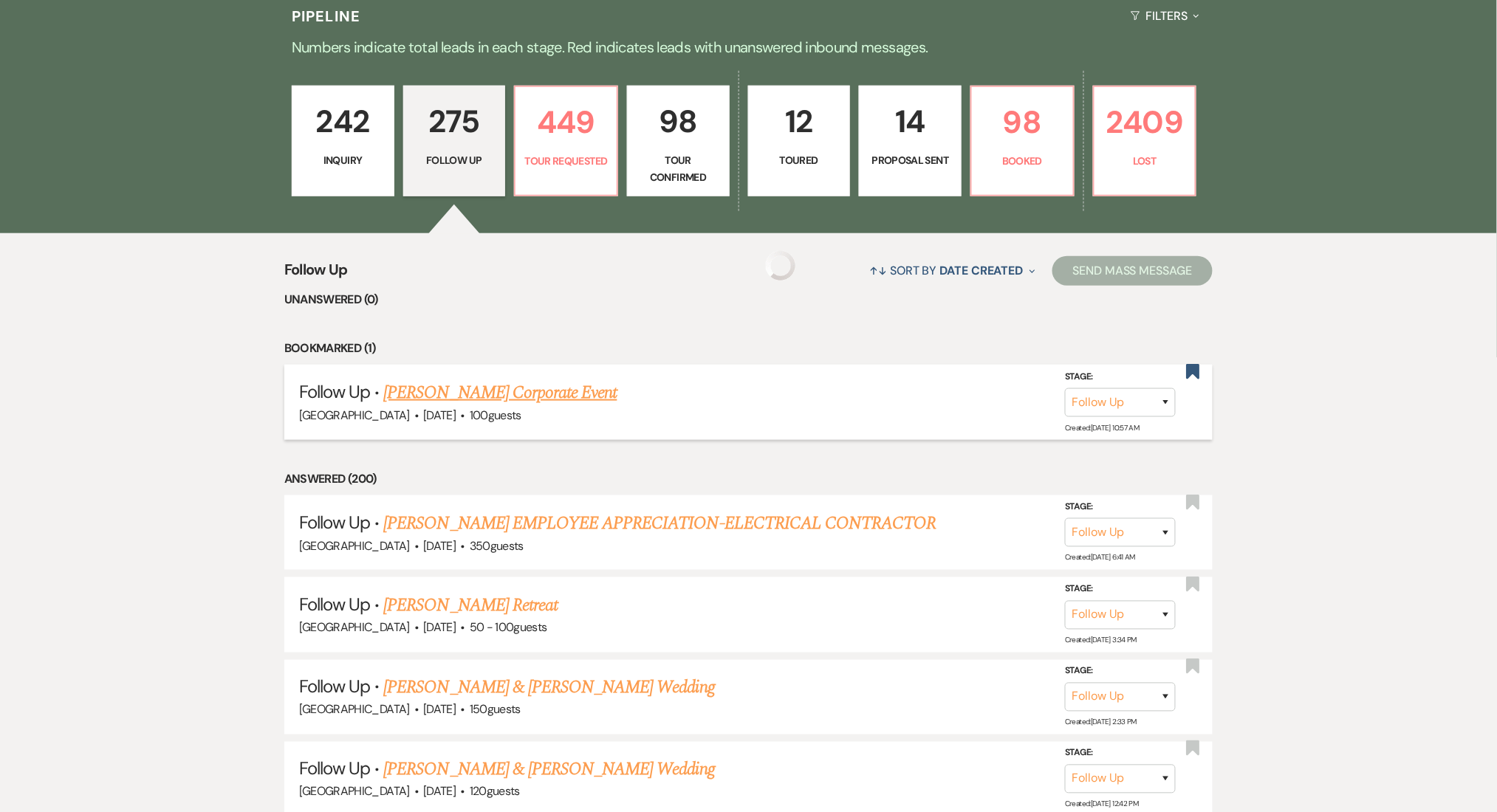
click at [463, 396] on link "[PERSON_NAME] Corporate Event" at bounding box center [500, 392] width 234 height 27
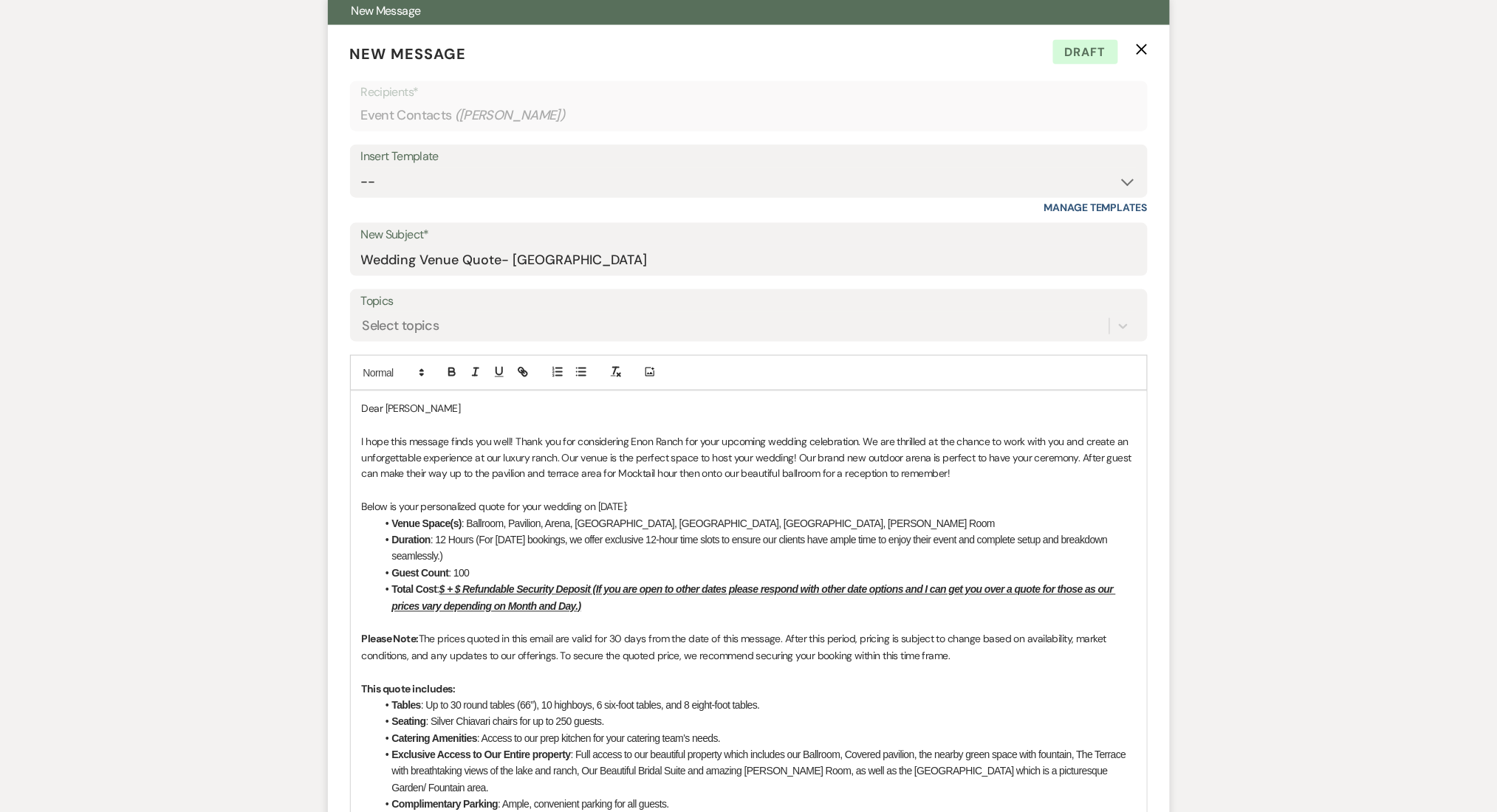
click at [1143, 50] on icon "X" at bounding box center [1141, 49] width 11 height 11
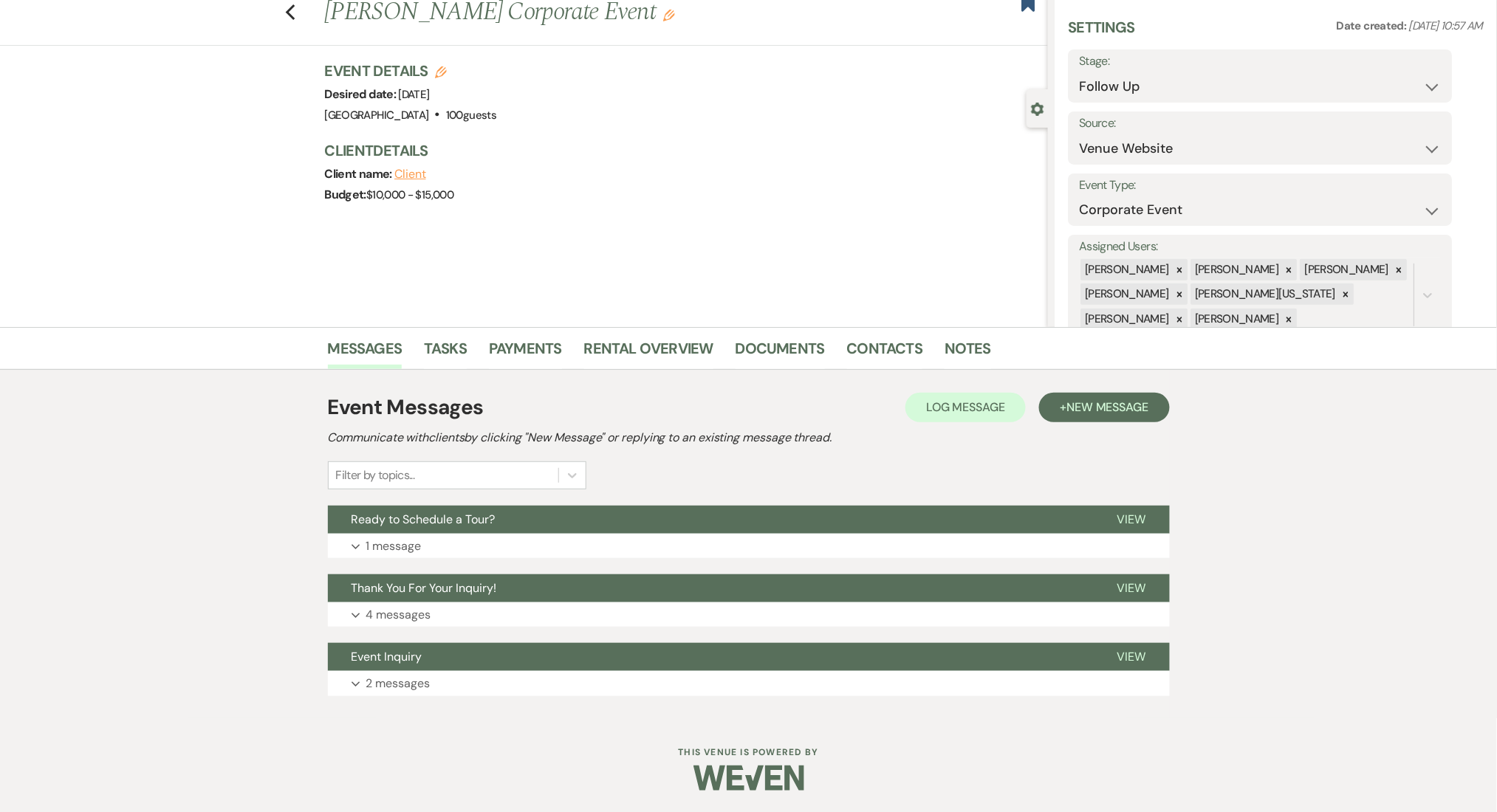
click at [210, 479] on div "Messages Tasks Payments Rental Overview Documents Contacts Notes Event Messages…" at bounding box center [748, 523] width 1497 height 392
click at [450, 679] on button "Expand 2 messages" at bounding box center [749, 684] width 842 height 25
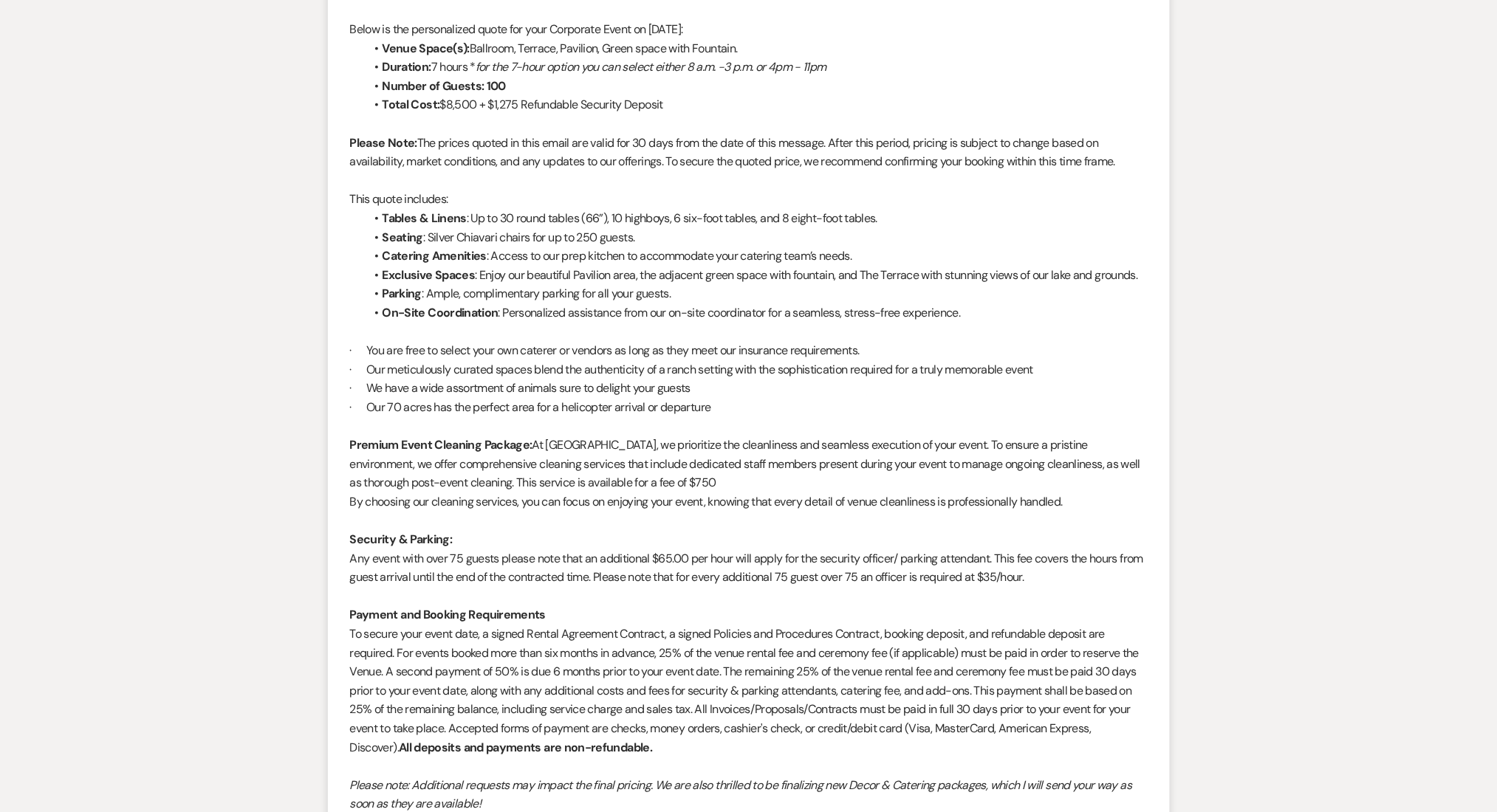
scroll to position [1146, 0]
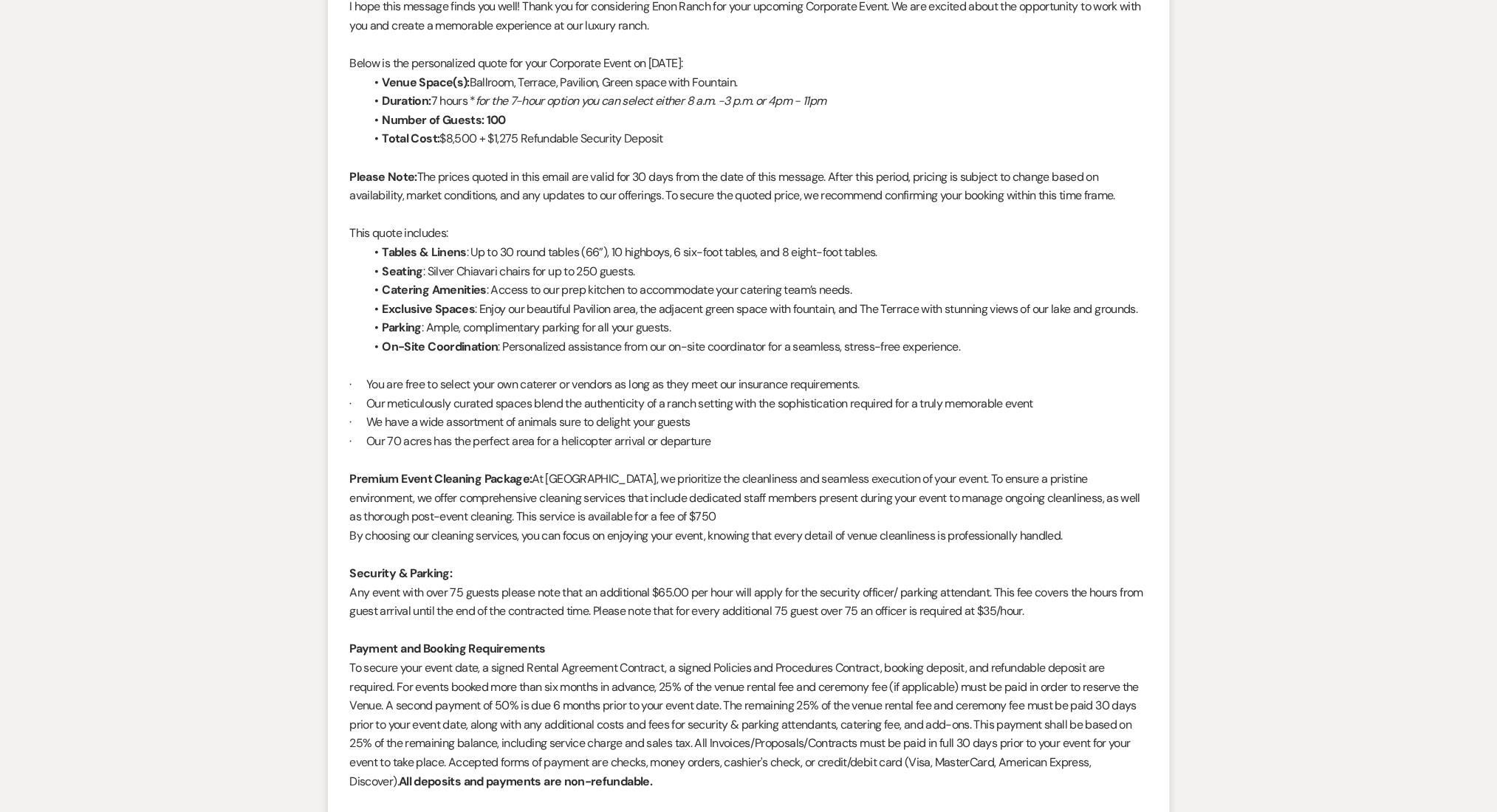
click at [1131, 401] on p "· Our meticulously curated spaces blend the authenticity of a ranch setting wit…" at bounding box center [749, 404] width 798 height 19
click at [1169, 314] on li "Irene Ogang to: Event Contacts Expand Info Aug 28, 2025, 11:38 AM Weven Check N…" at bounding box center [749, 527] width 842 height 1240
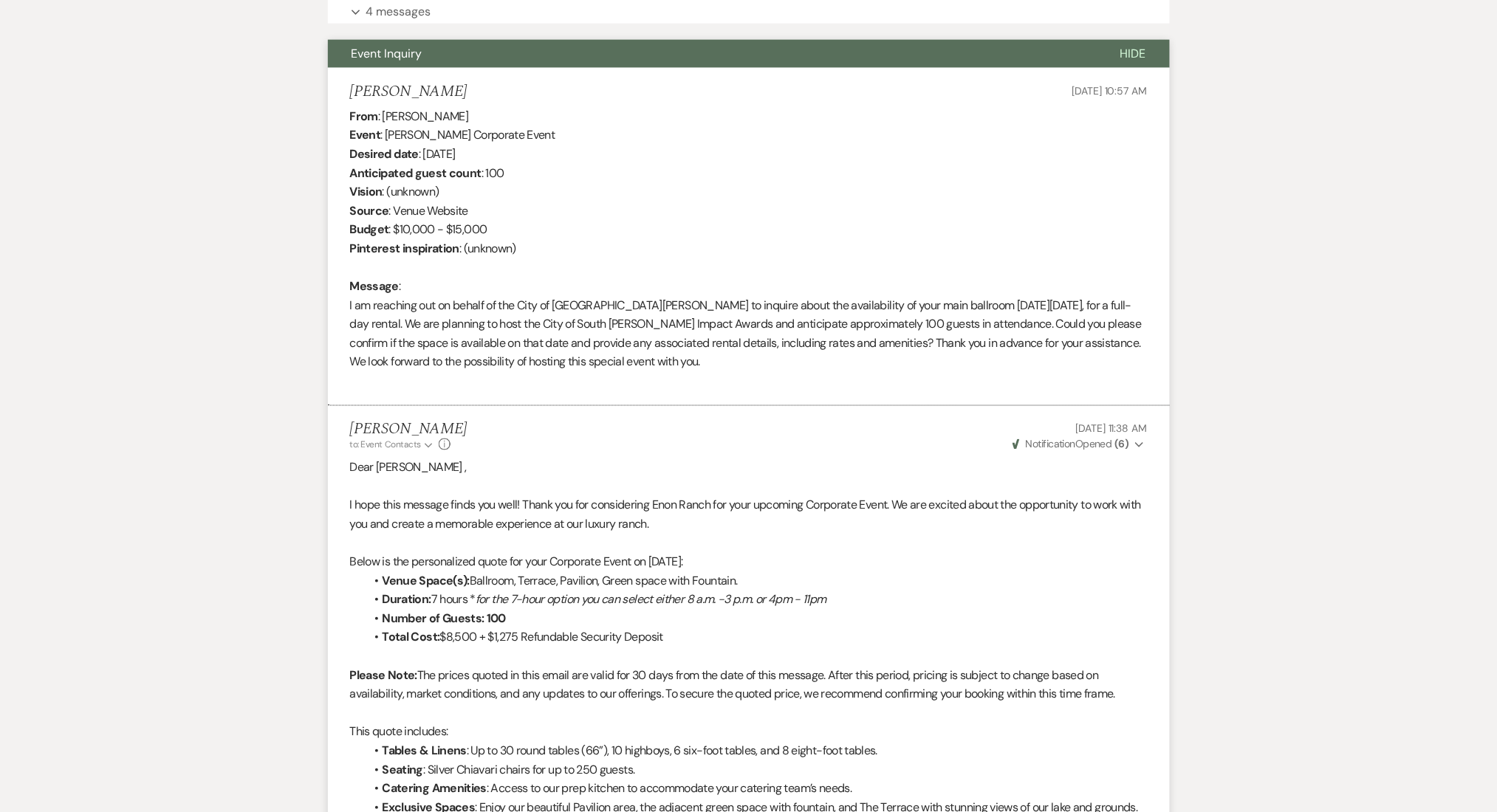
scroll to position [358, 0]
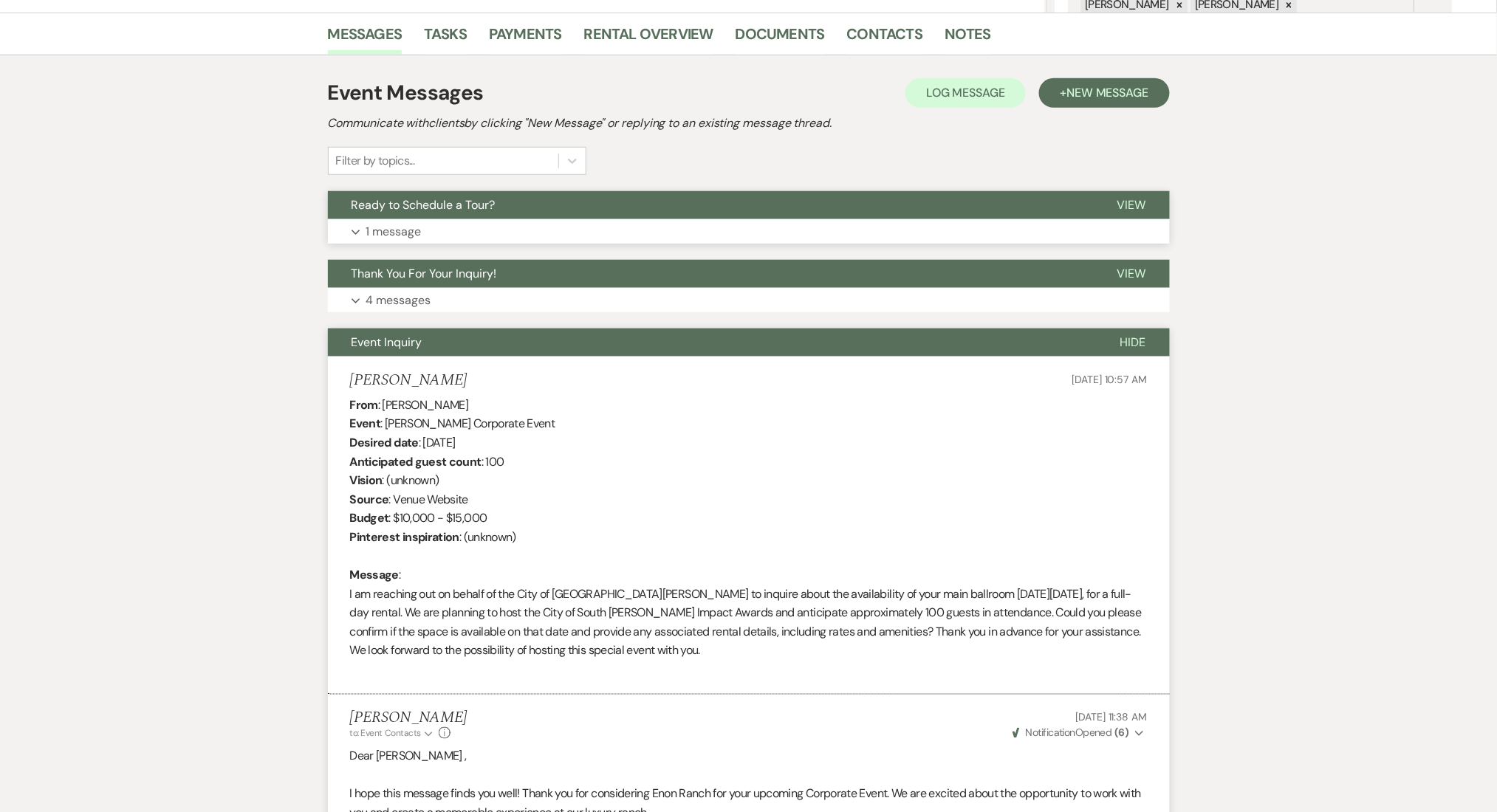
click at [521, 231] on button "Expand 1 message" at bounding box center [749, 231] width 842 height 25
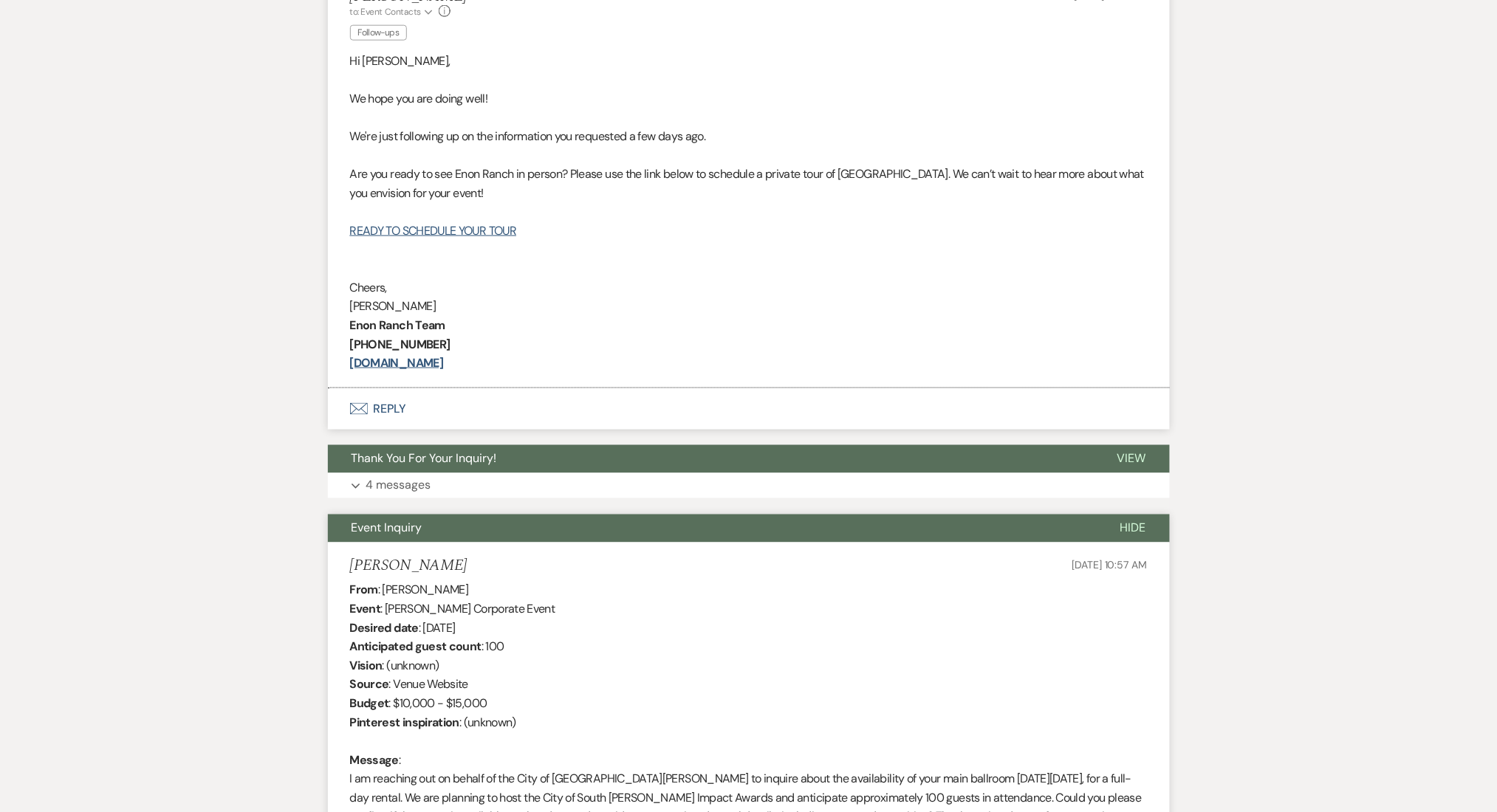
scroll to position [752, 0]
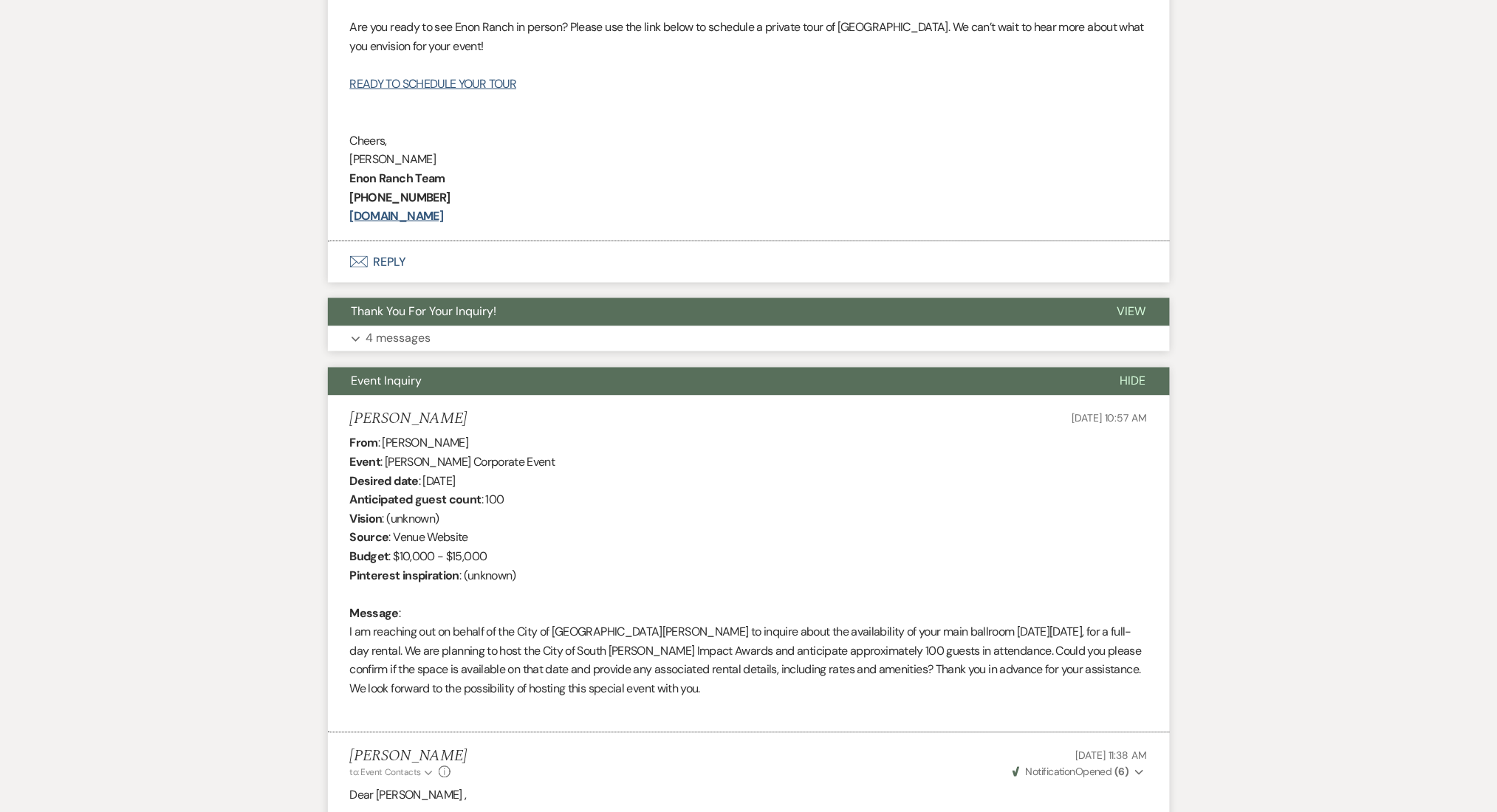
click at [433, 334] on button "Expand 4 messages" at bounding box center [749, 339] width 842 height 25
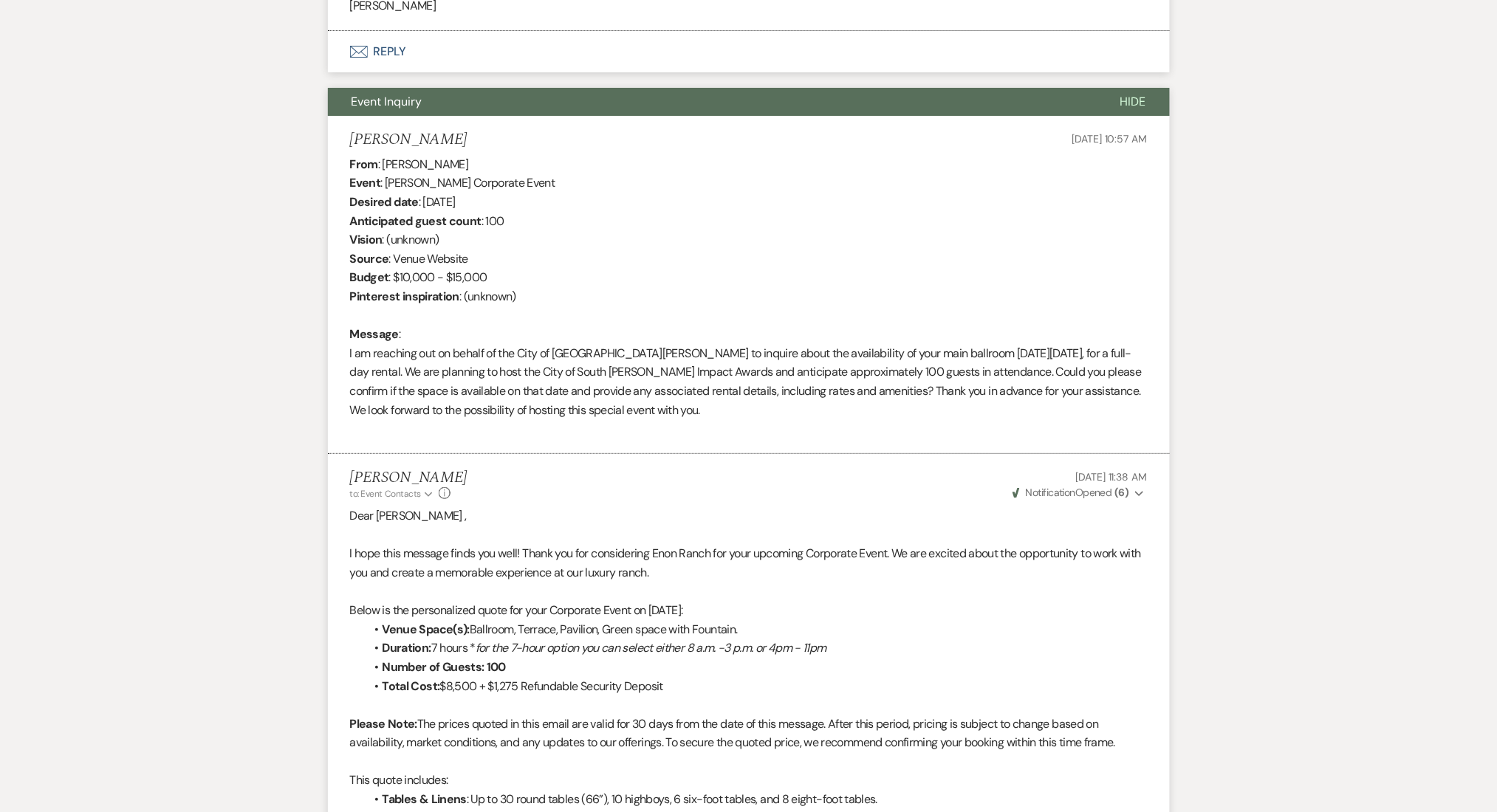
scroll to position [2229, 0]
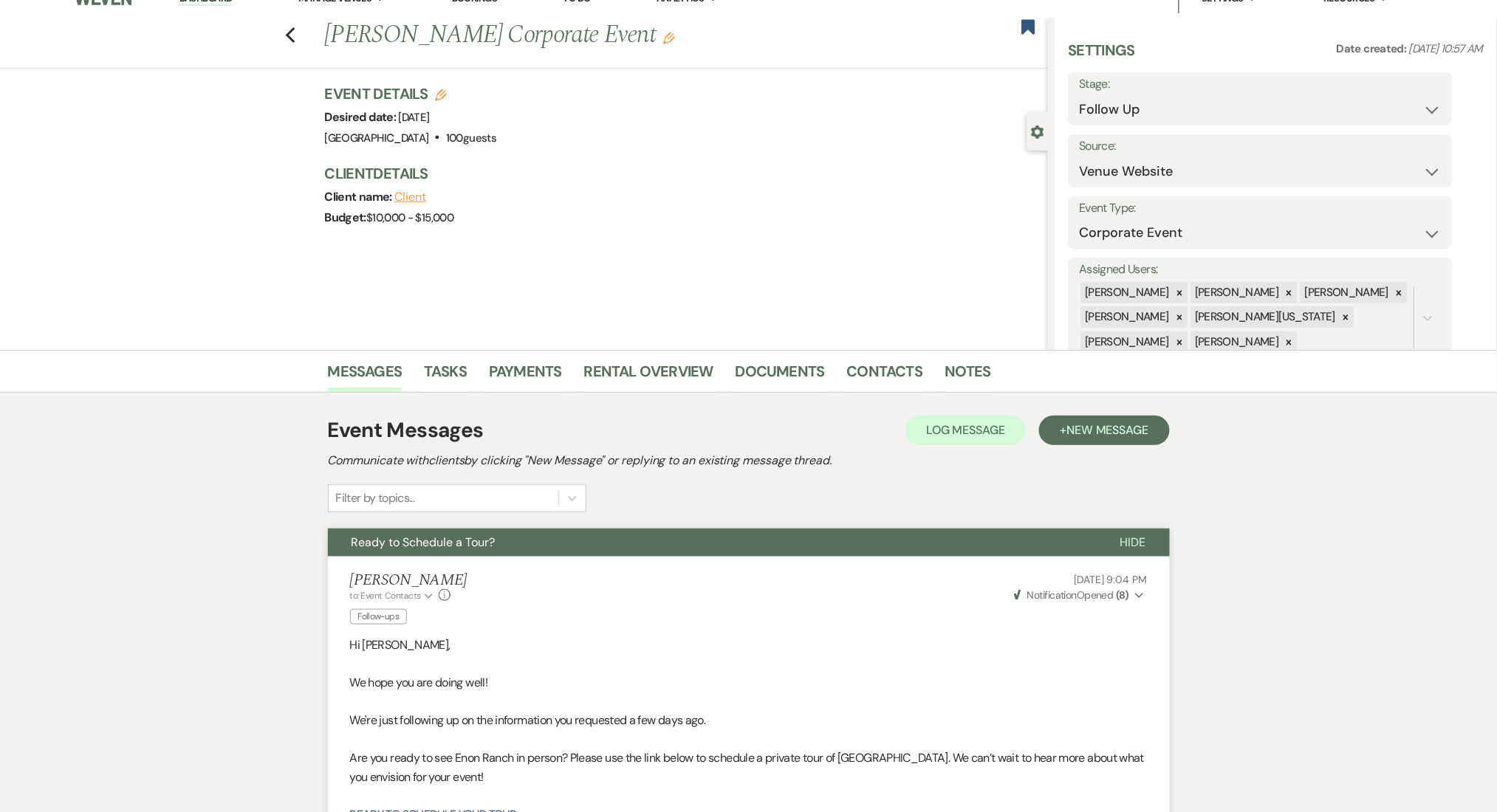
scroll to position [0, 0]
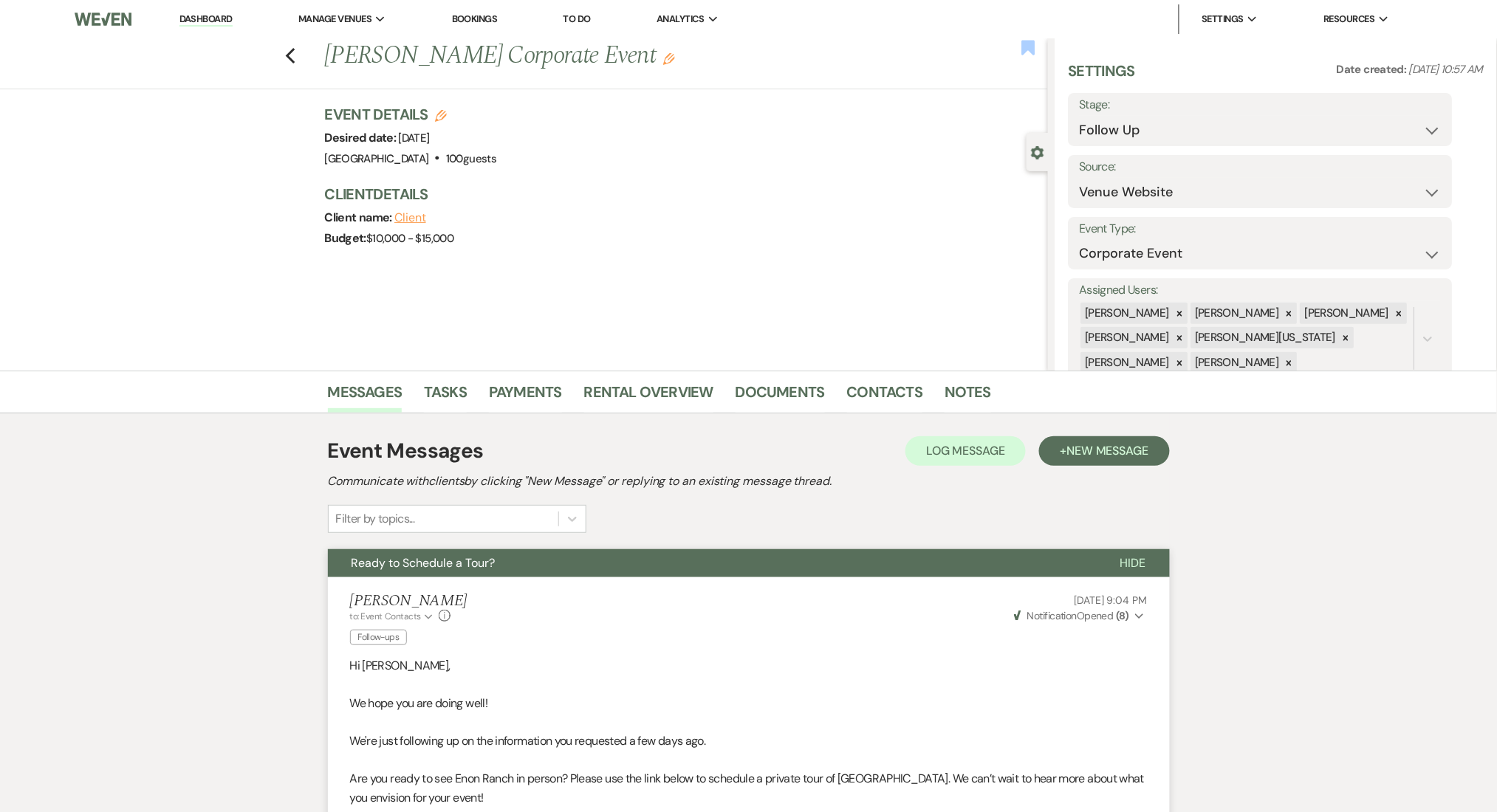
click at [1021, 43] on use "button" at bounding box center [1028, 47] width 13 height 14
click at [1032, 47] on use "button" at bounding box center [1028, 47] width 13 height 14
click at [1031, 48] on use "button" at bounding box center [1028, 47] width 13 height 14
click at [213, 24] on link "Dashboard" at bounding box center [206, 19] width 53 height 14
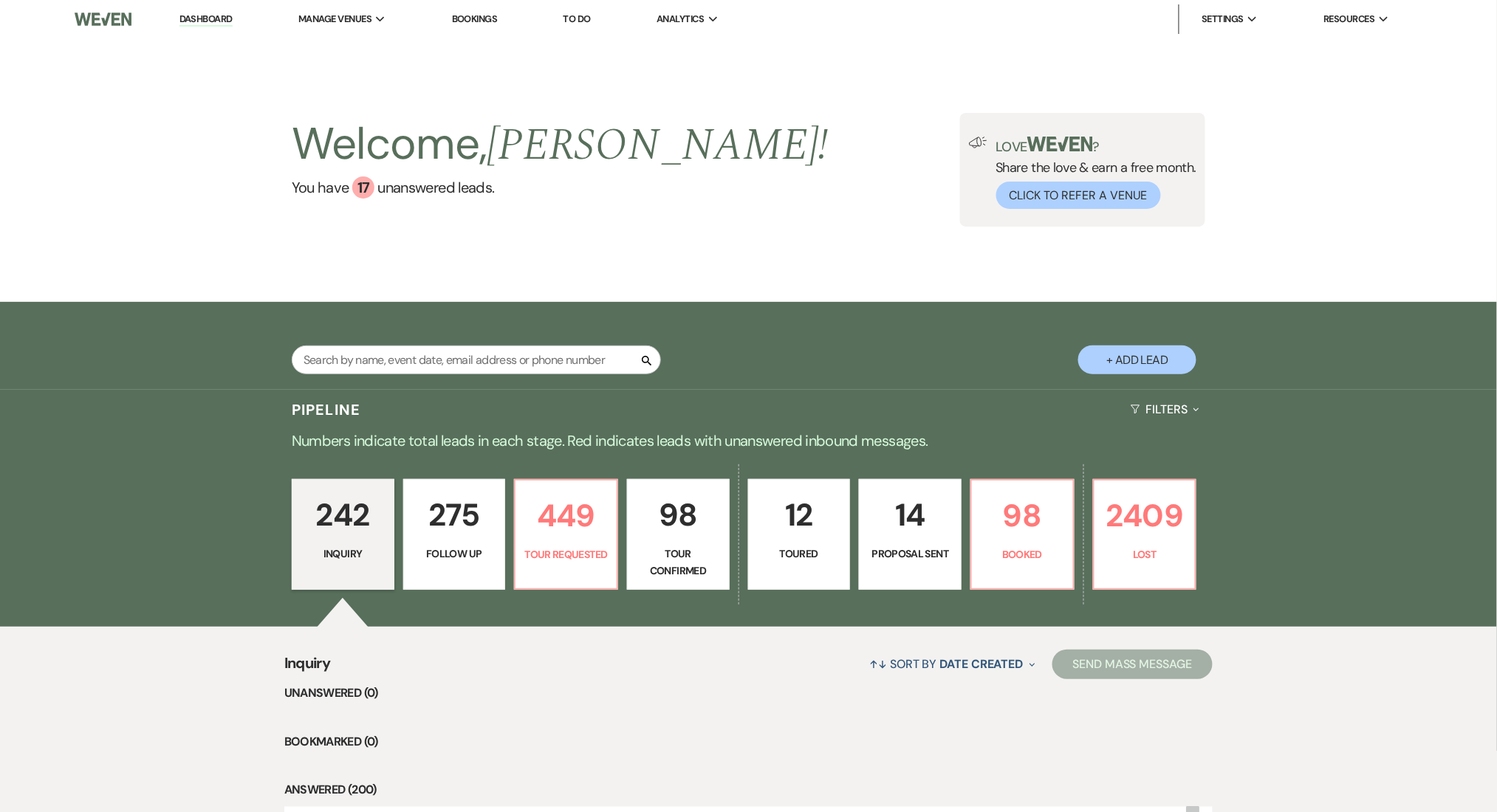
scroll to position [295, 0]
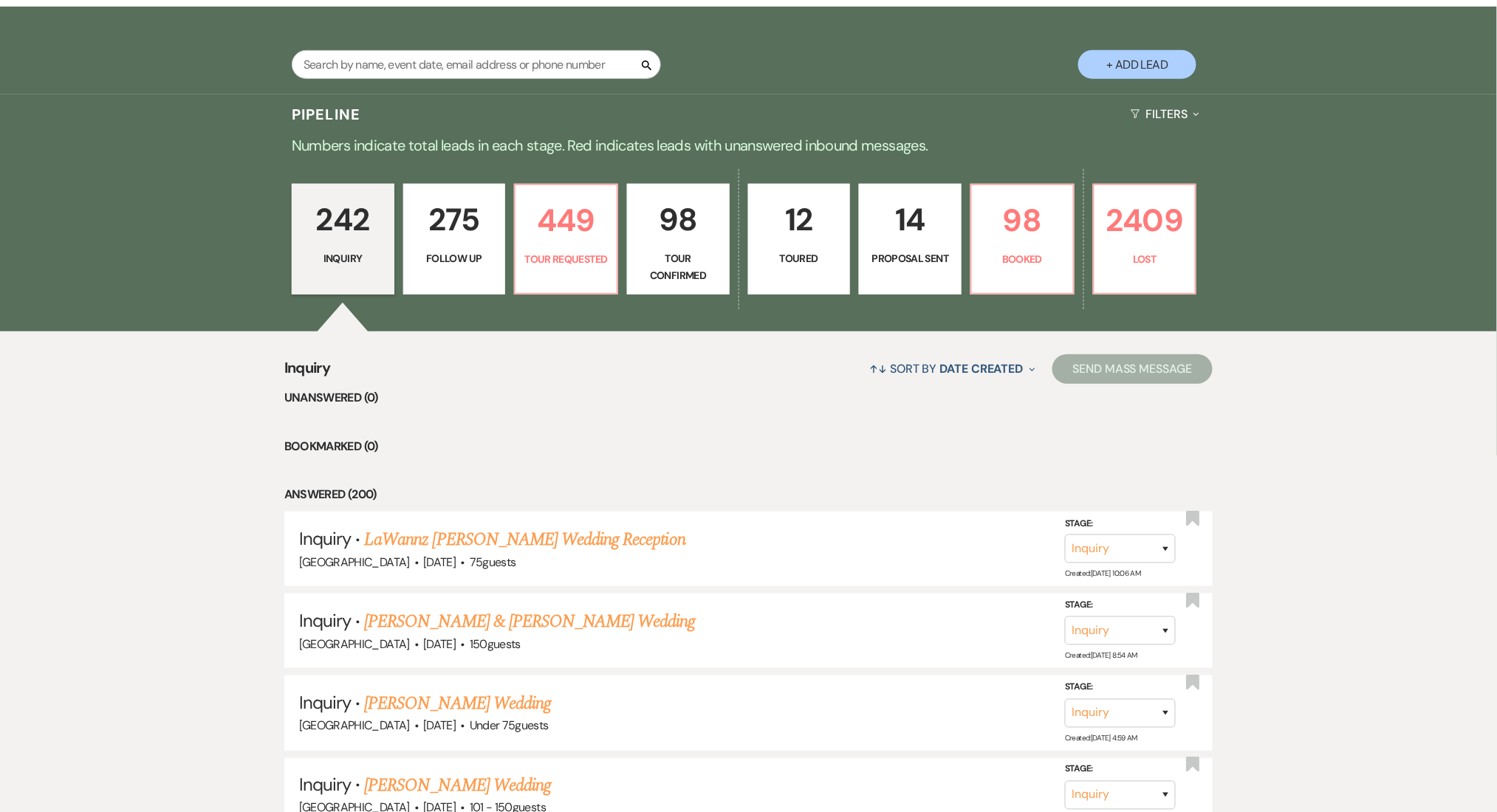
click at [428, 227] on p "275" at bounding box center [454, 219] width 83 height 50
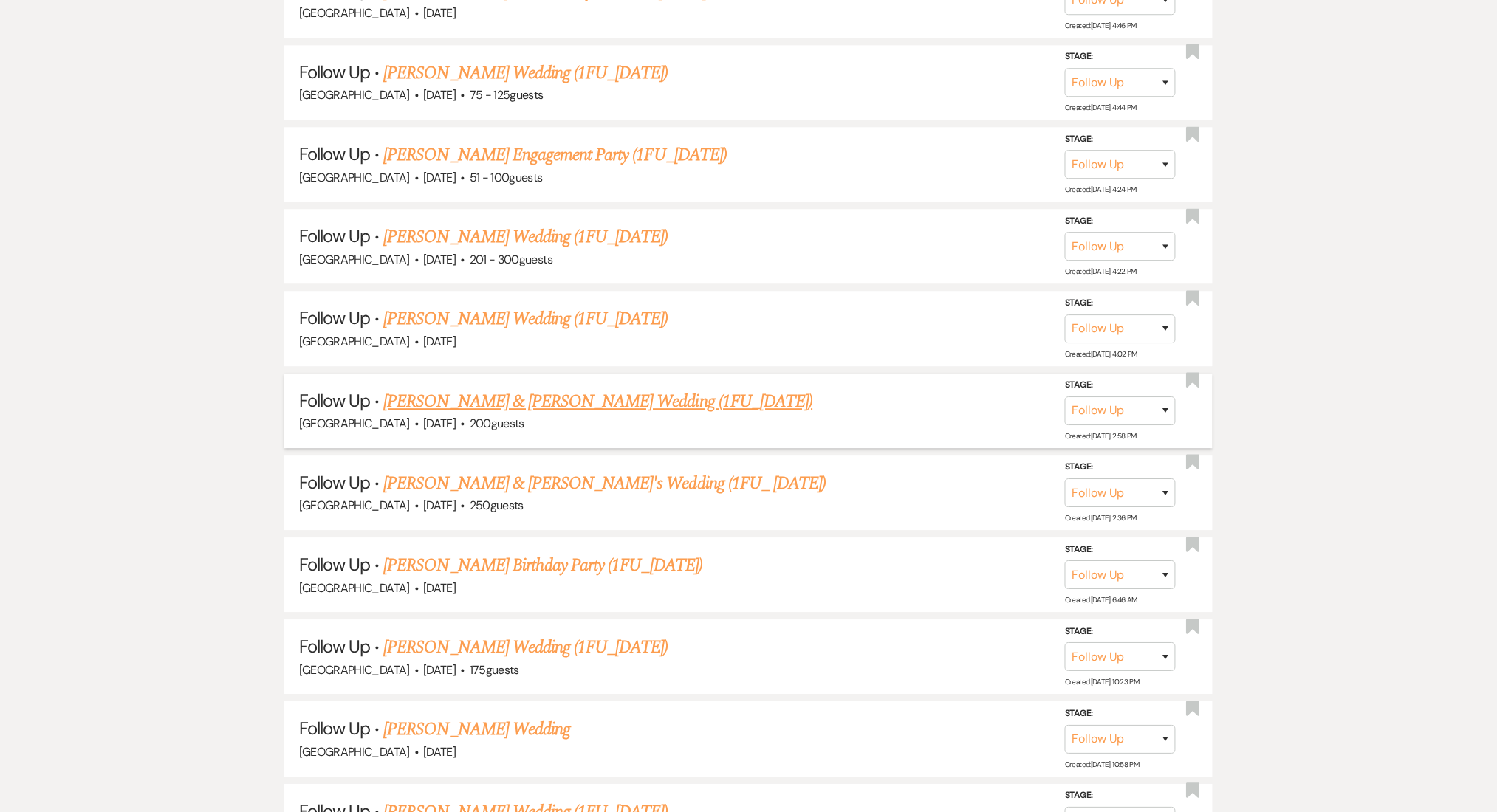
scroll to position [15526, 0]
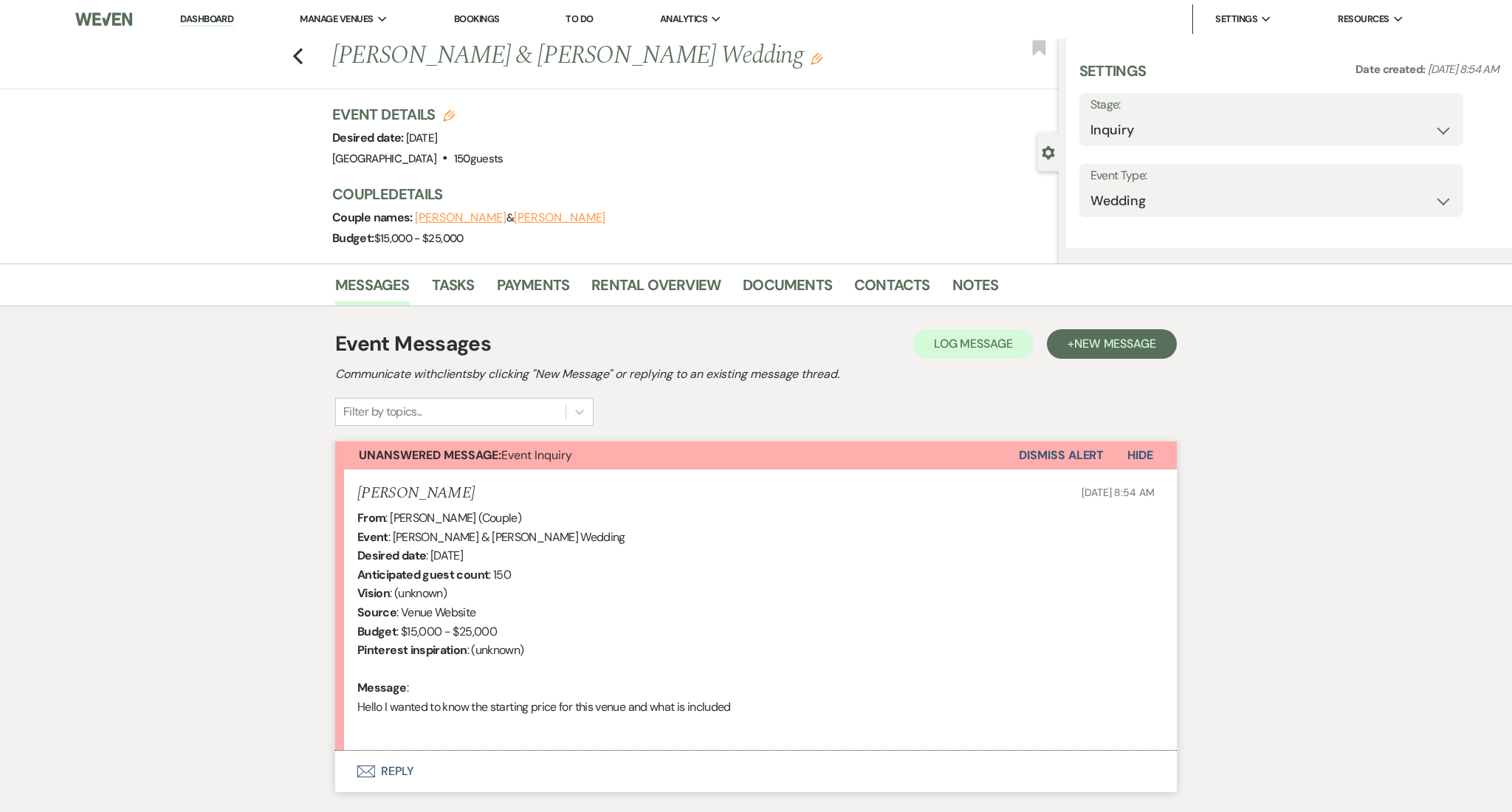
select select "5"
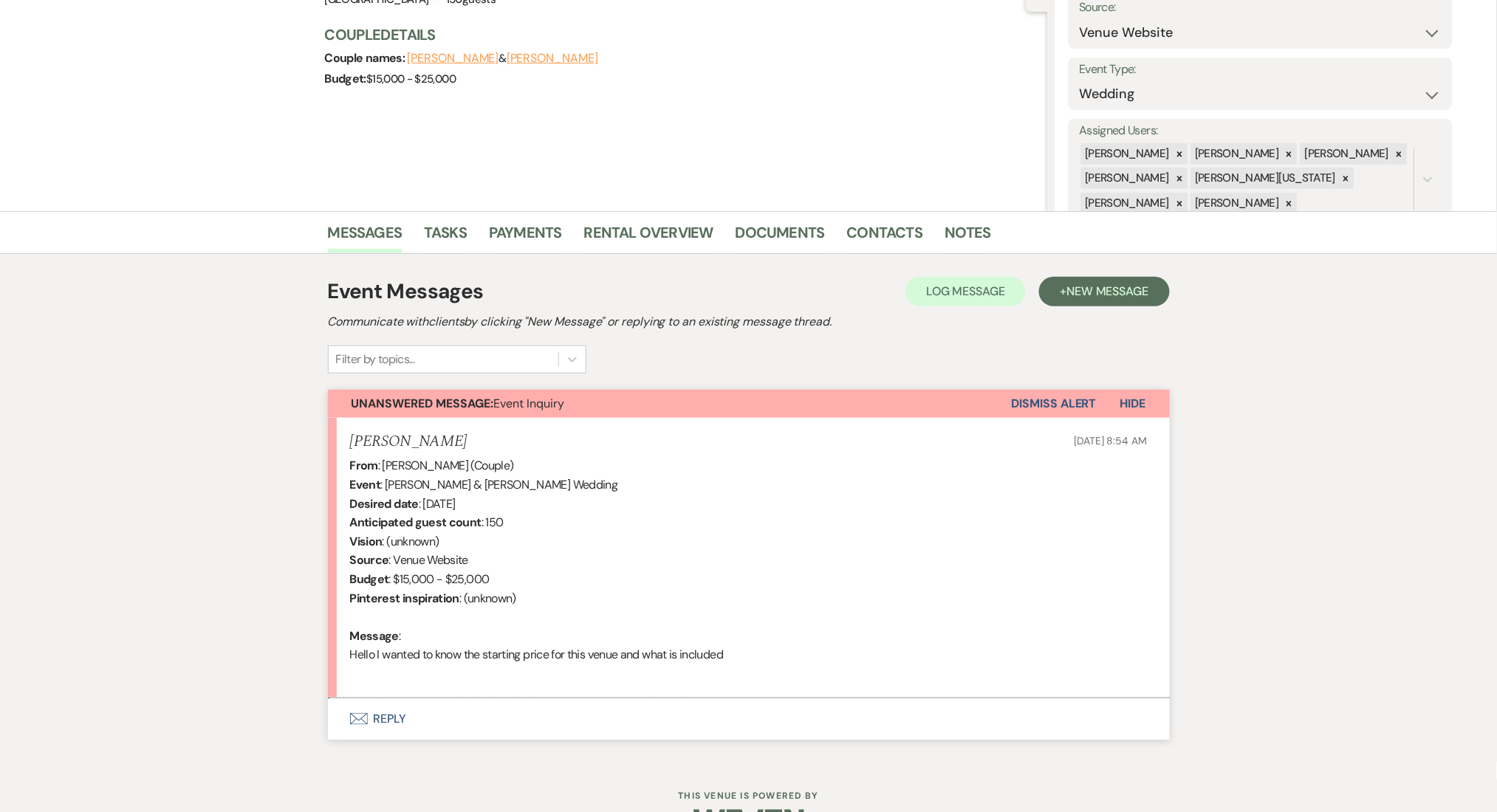
scroll to position [204, 0]
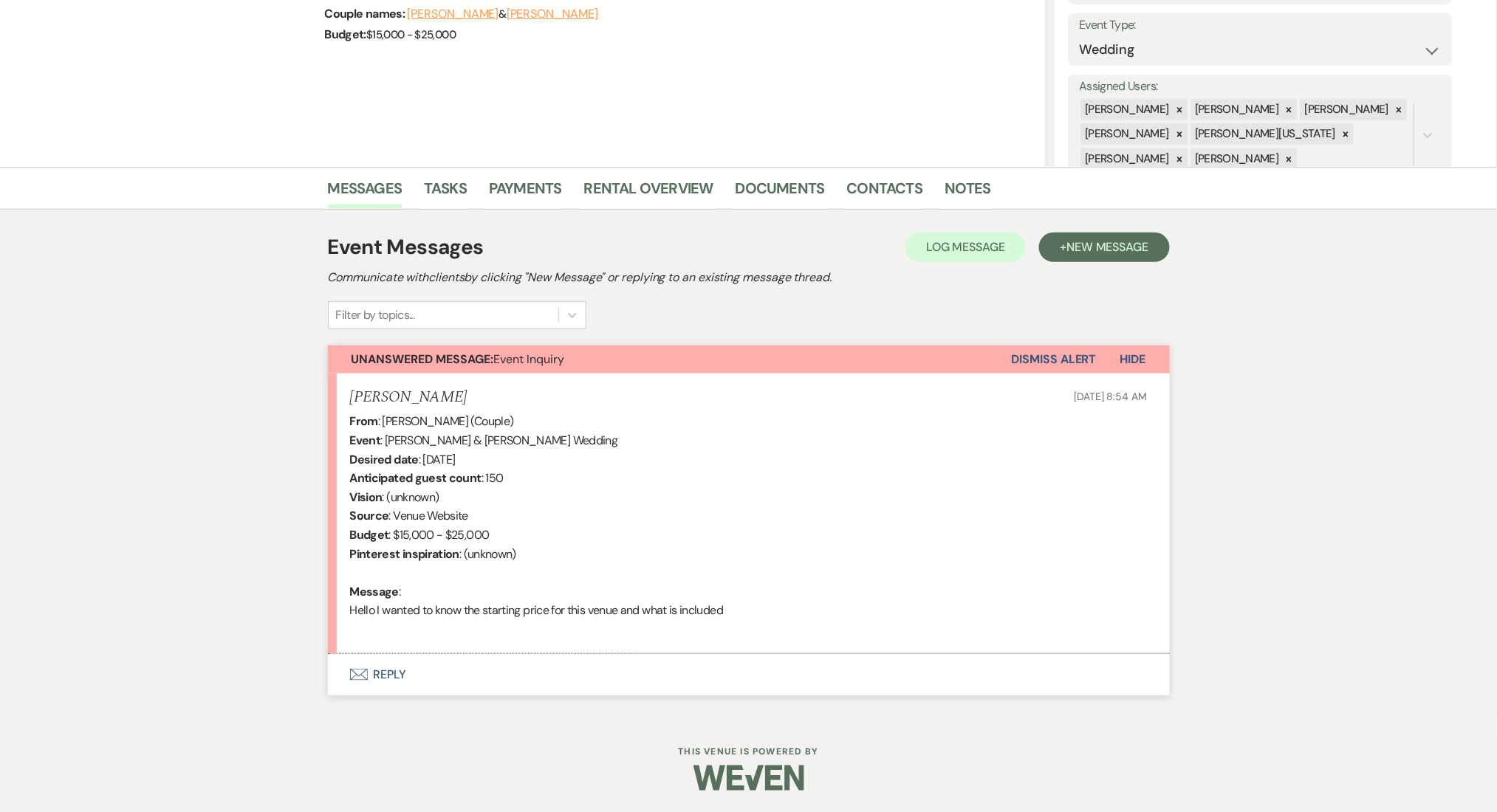
click at [454, 691] on button "Envelope Reply" at bounding box center [749, 675] width 842 height 41
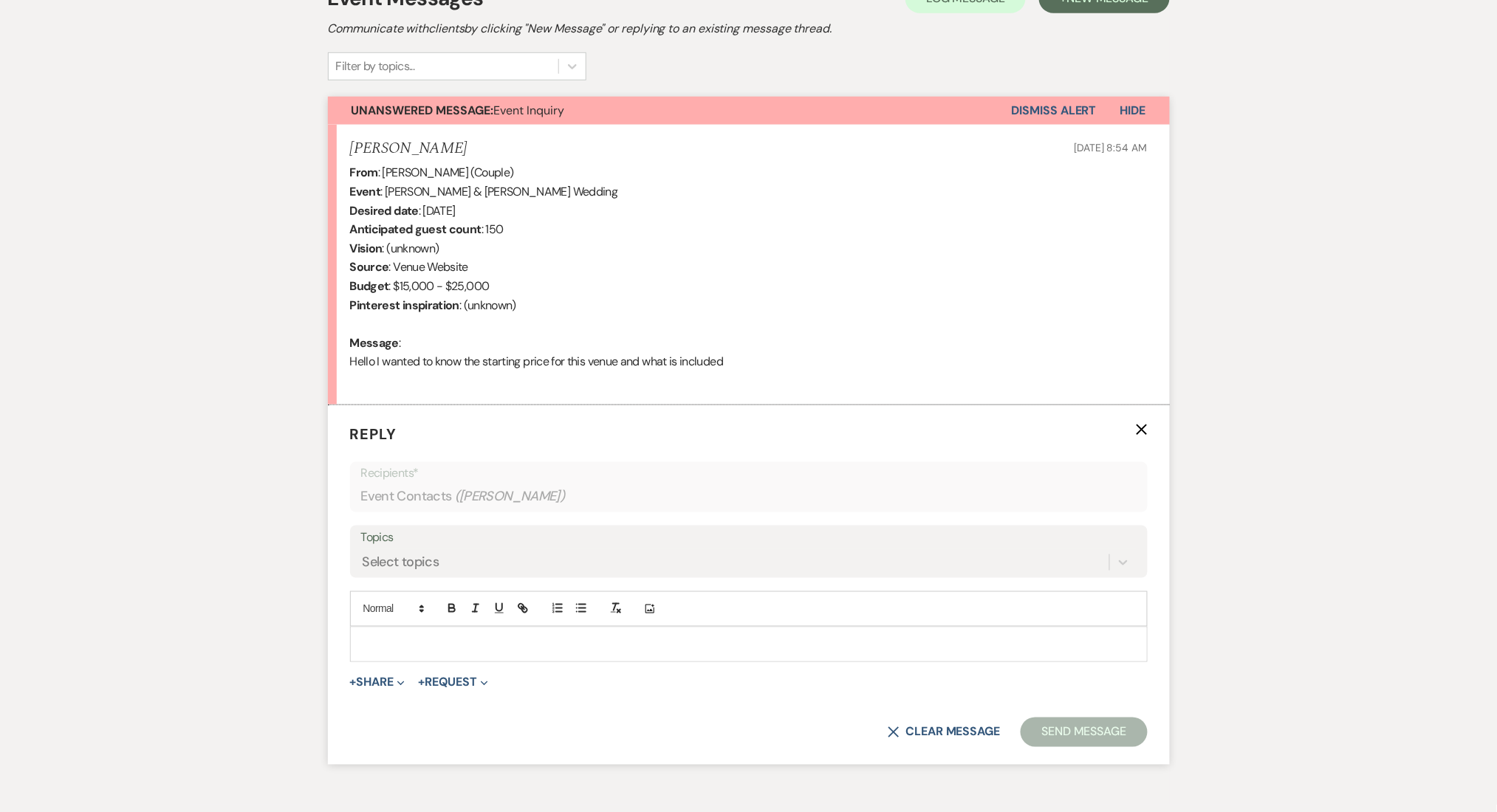
scroll to position [486, 0]
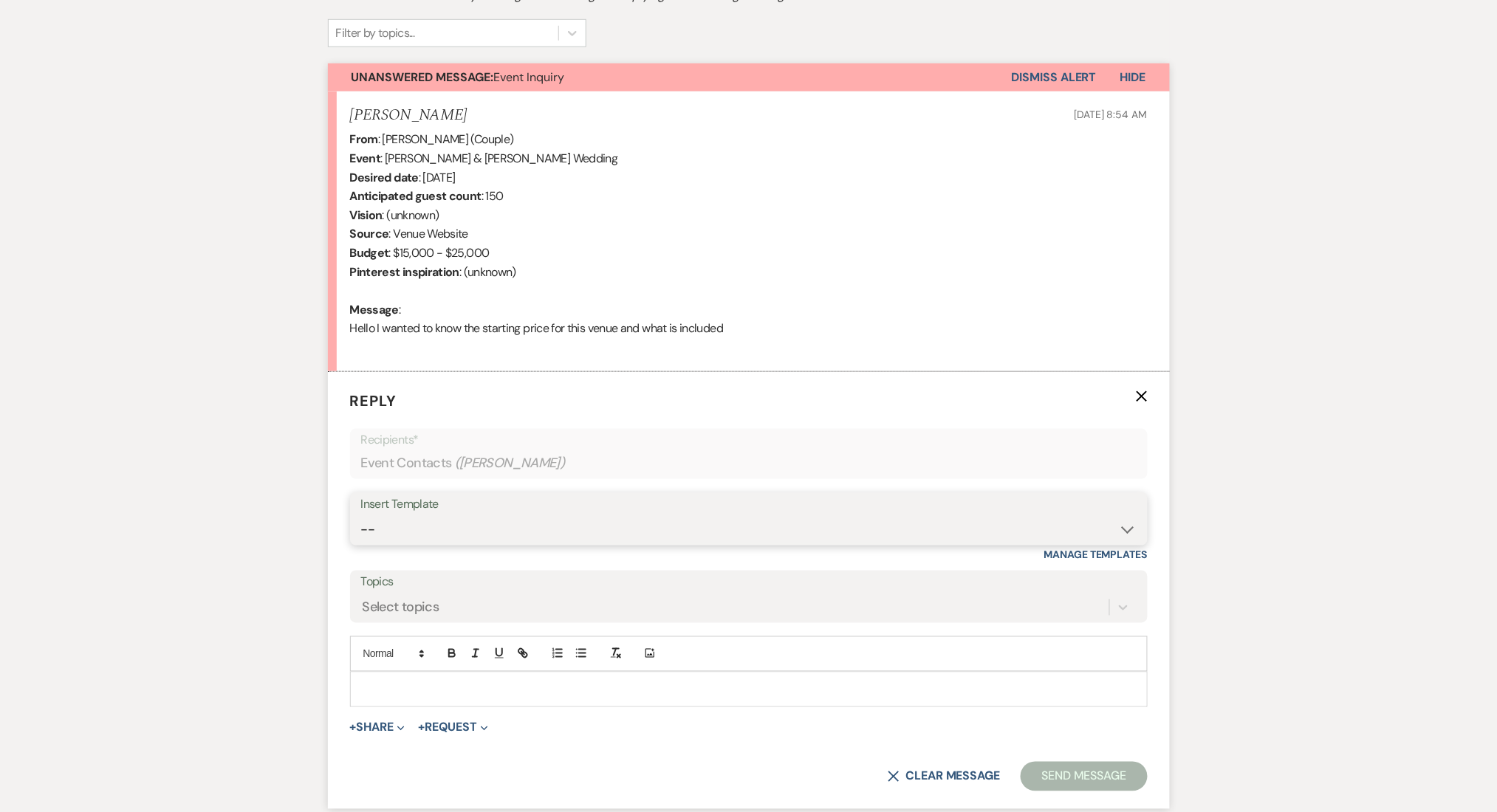
click at [432, 541] on select "-- Inquiry Follow Up Email #2 Contract Sending Template Payment Template Rental…" at bounding box center [749, 530] width 776 height 29
select select "5986"
click at [361, 515] on select "-- Inquiry Follow Up Email #2 Contract Sending Template Payment Template Rental…" at bounding box center [749, 530] width 776 height 29
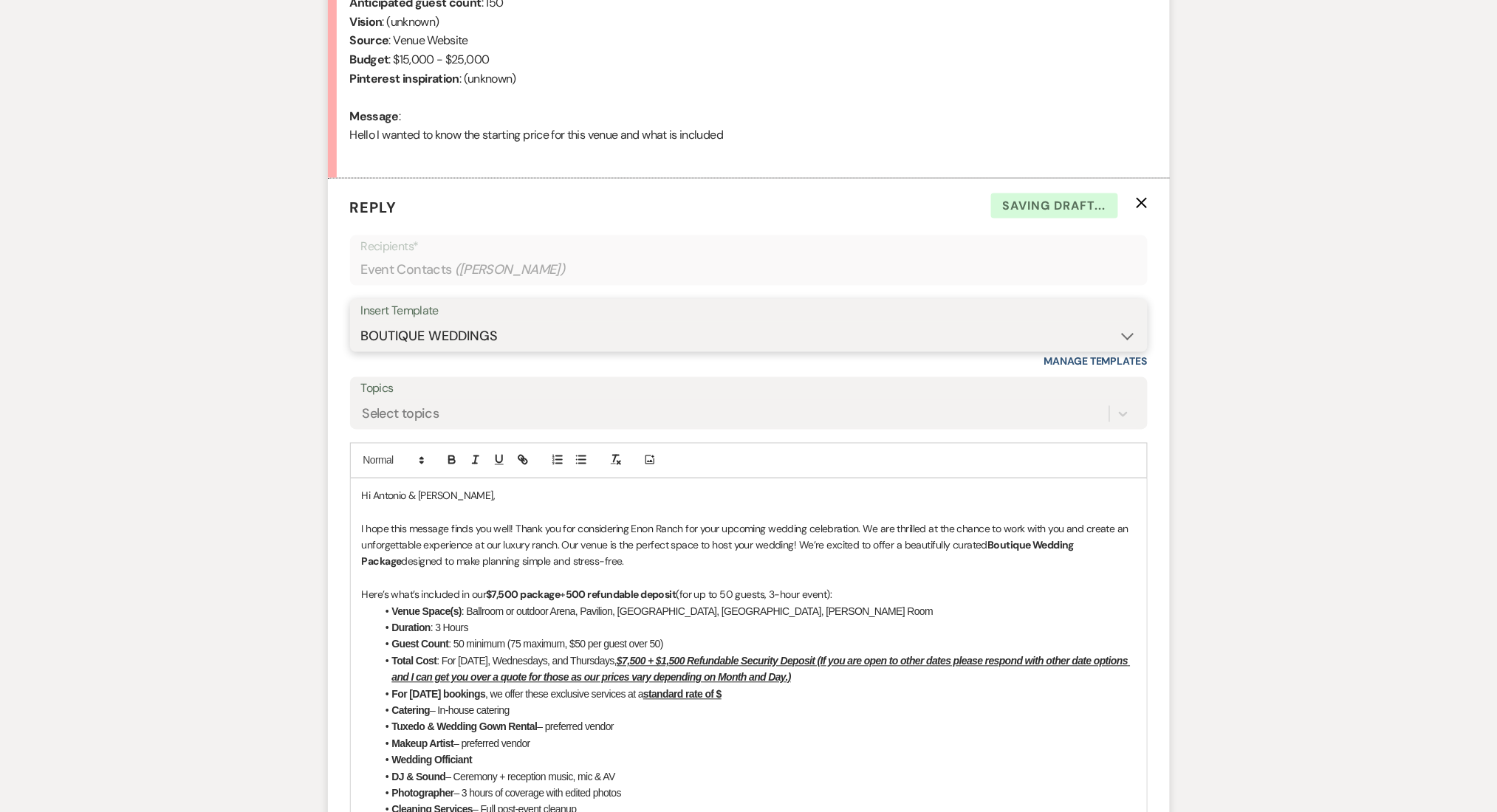
scroll to position [781, 0]
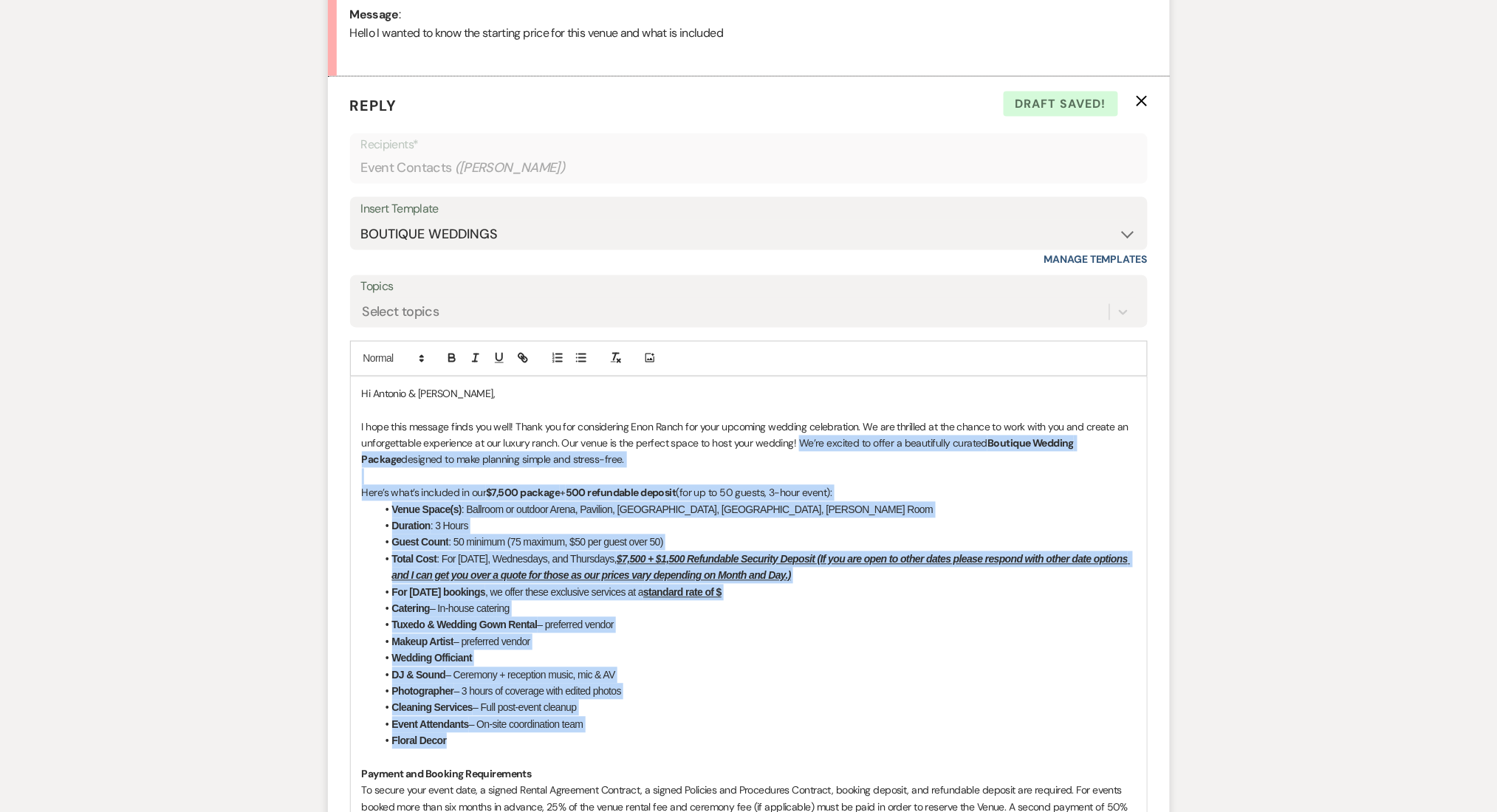
drag, startPoint x: 477, startPoint y: 747, endPoint x: 796, endPoint y: 441, distance: 442.0
click at [796, 441] on div "Hi Antonio & DeAdria, I hope this message finds you well! Thank you for conside…" at bounding box center [749, 791] width 796 height 828
copy div "We’re excited to offer a beautifully curated Boutique Wedding Package designed …"
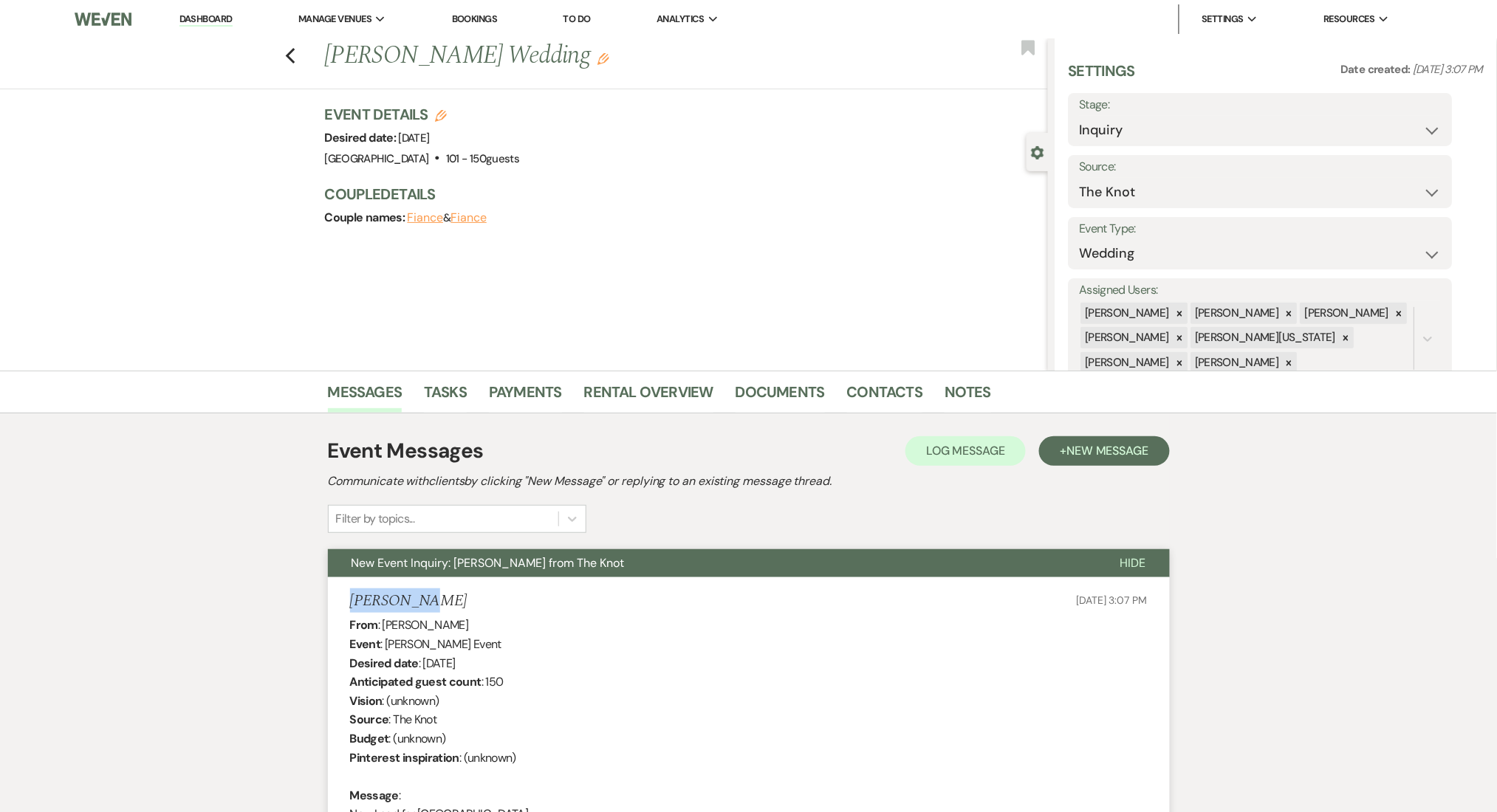
drag, startPoint x: 427, startPoint y: 607, endPoint x: 301, endPoint y: 593, distance: 126.8
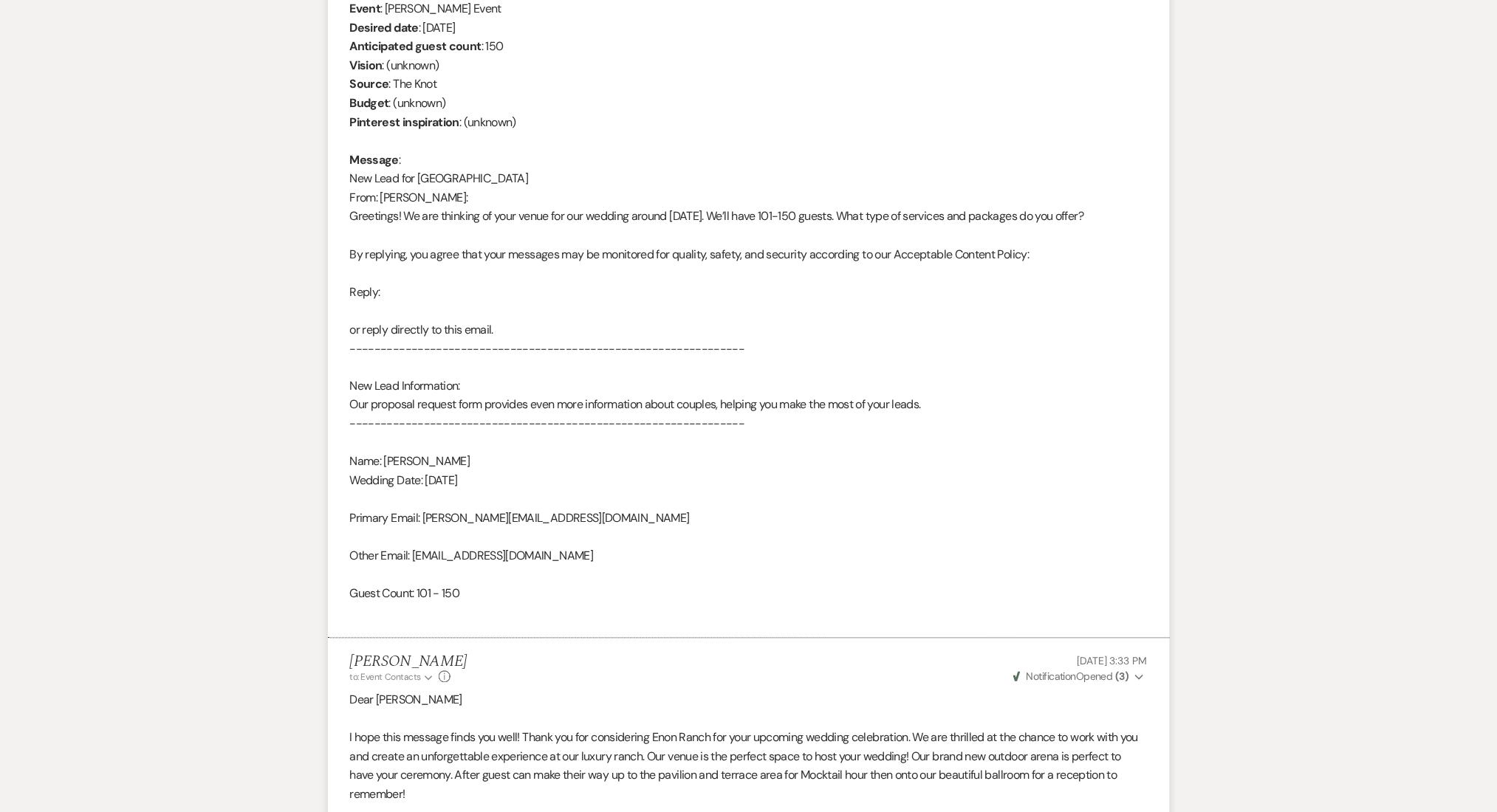
scroll to position [886, 0]
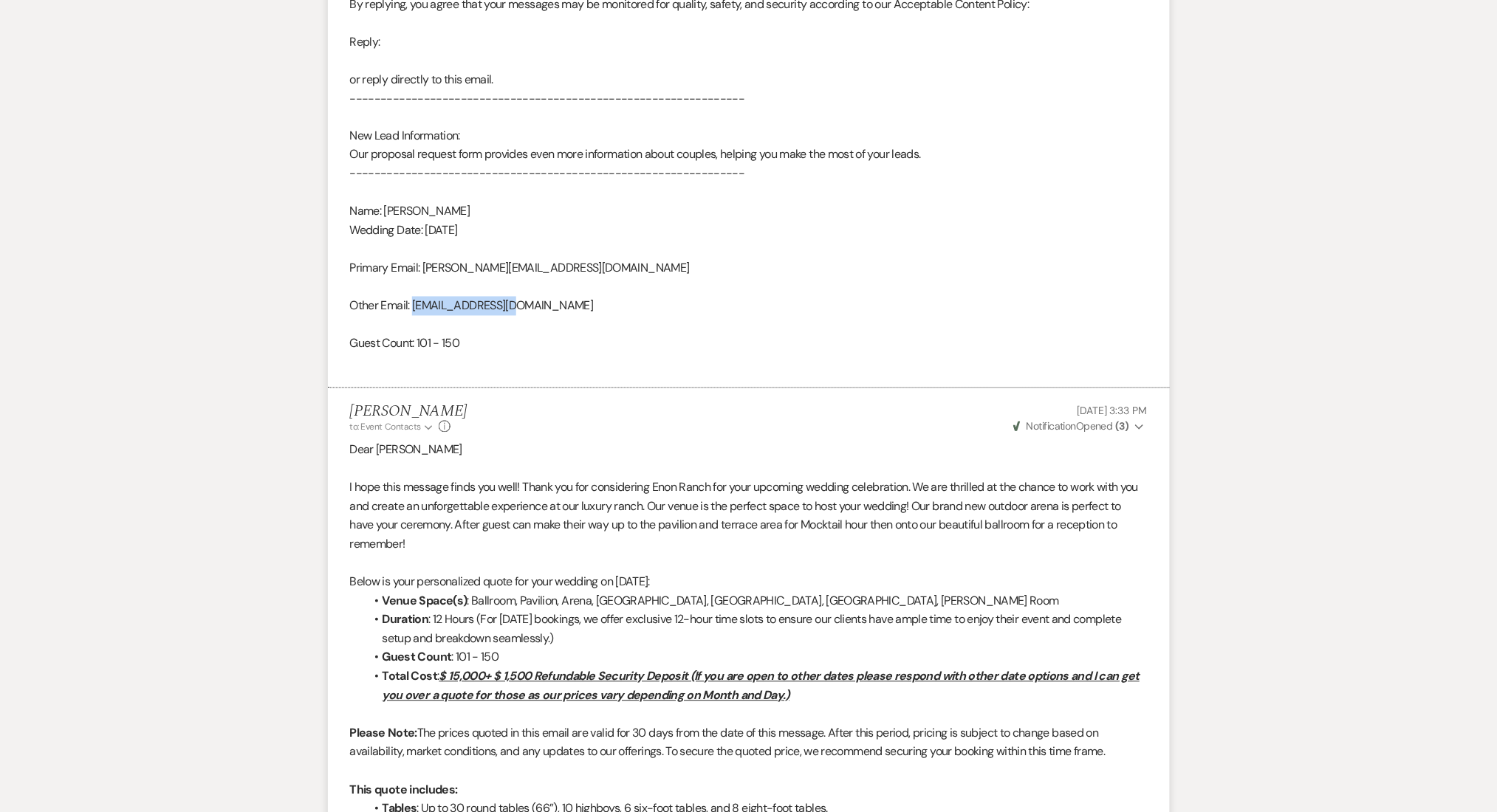
drag, startPoint x: 540, startPoint y: 308, endPoint x: 411, endPoint y: 302, distance: 129.1
click at [411, 302] on div "From : Karen Leak Event : Karen Leak's Event Desired date : September 27th 2025…" at bounding box center [749, 51] width 798 height 643
copy div "kacleak@gmail.com"
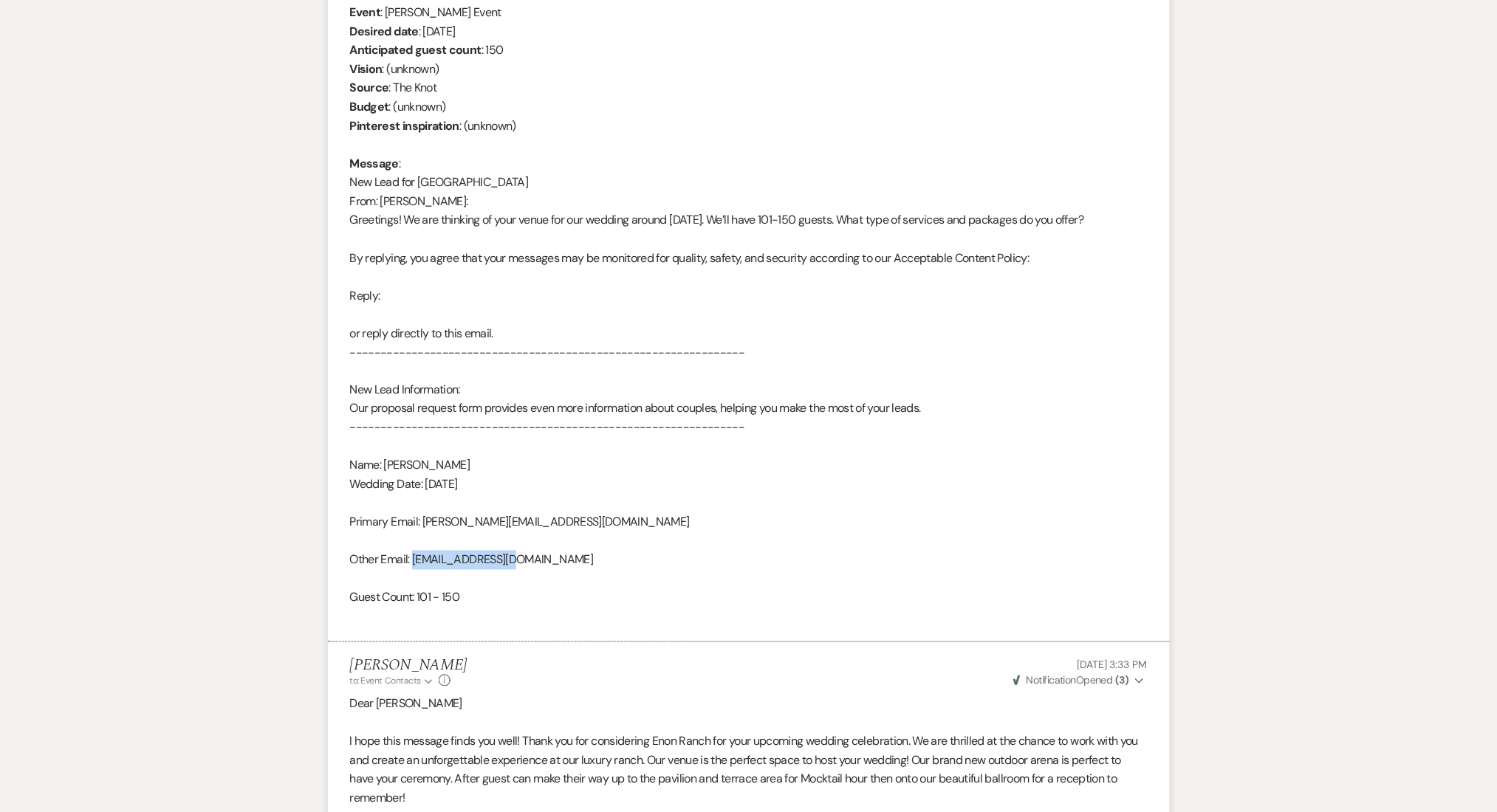
scroll to position [629, 0]
click at [918, 434] on div "From : Karen Leak Event : Karen Leak's Event Desired date : September 27th 2025…" at bounding box center [749, 308] width 798 height 643
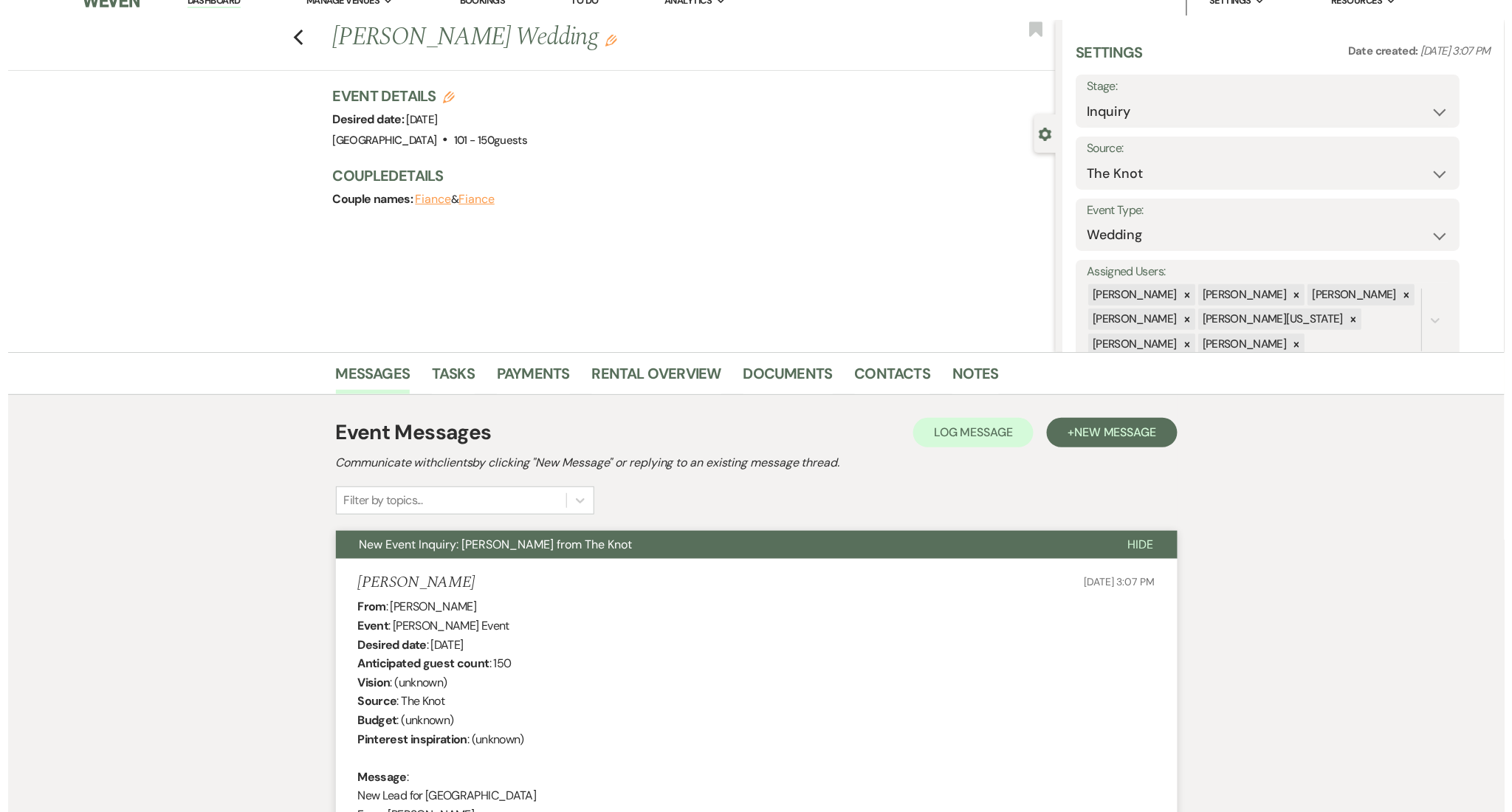
scroll to position [0, 0]
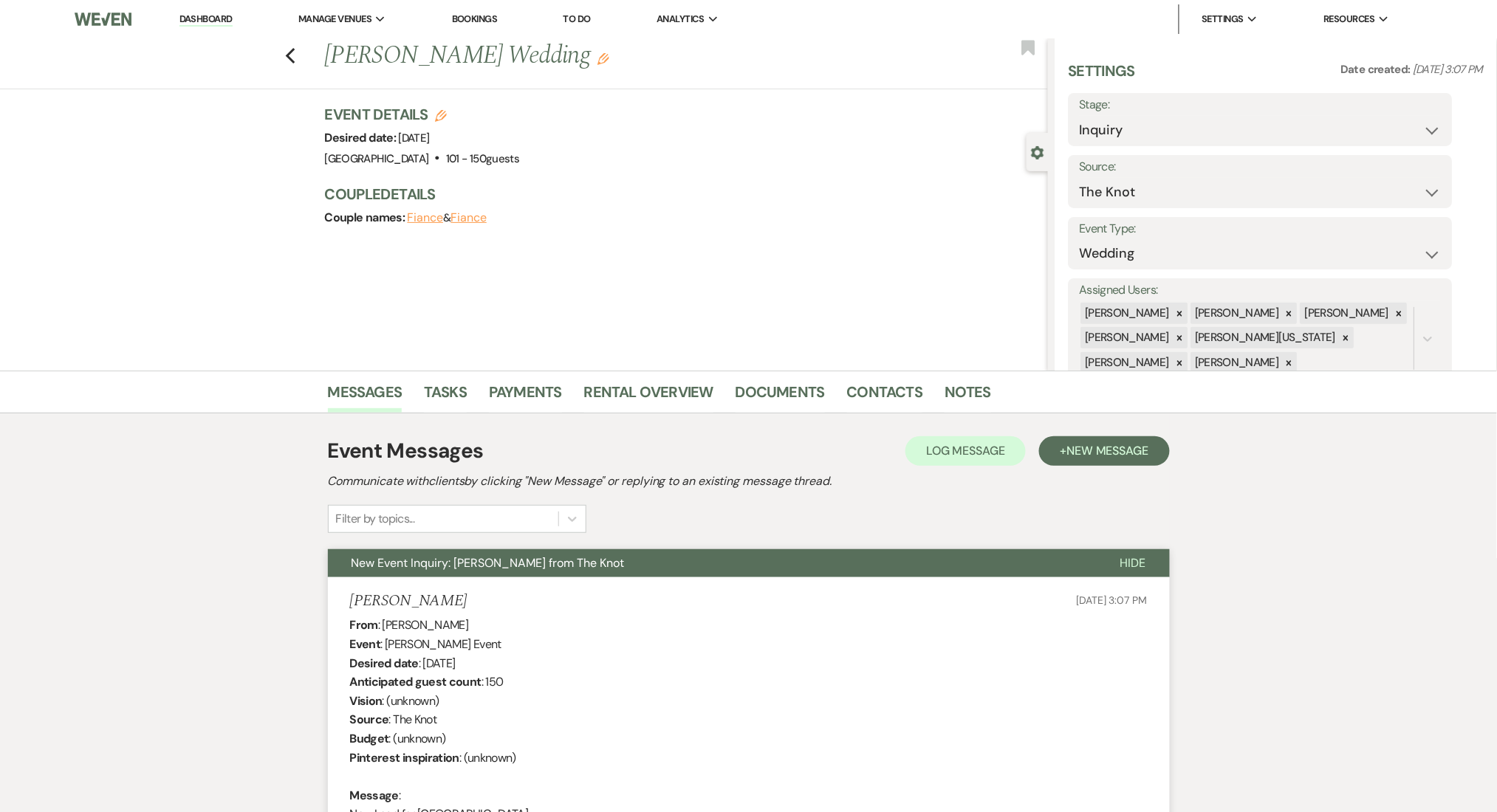
click at [866, 375] on div "Messages Tasks Payments Rental Overview Documents Contacts Notes" at bounding box center [748, 392] width 1497 height 43
click at [866, 387] on link "Contacts" at bounding box center [886, 396] width 76 height 33
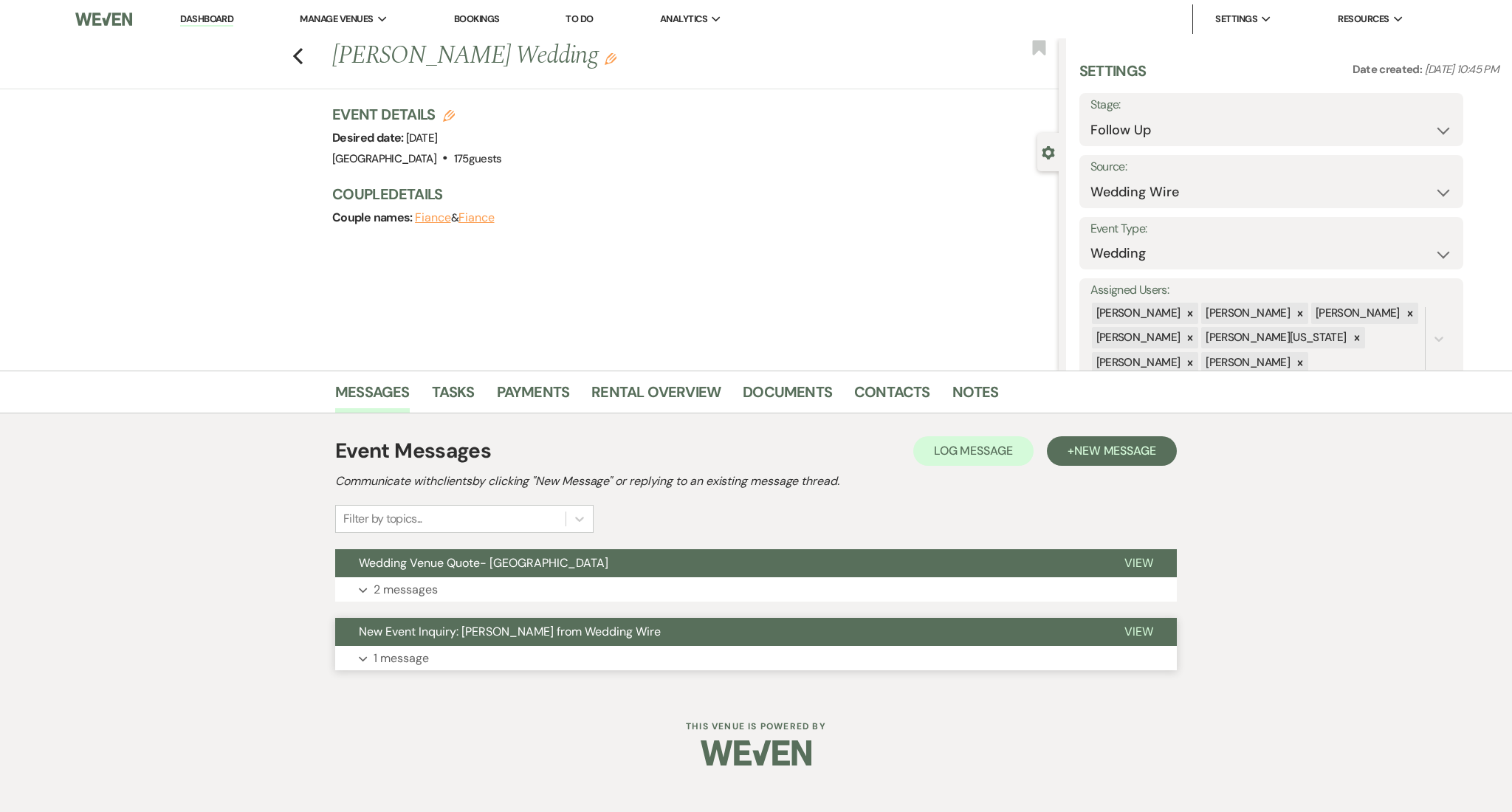
click at [476, 665] on button "Expand 1 message" at bounding box center [755, 659] width 841 height 25
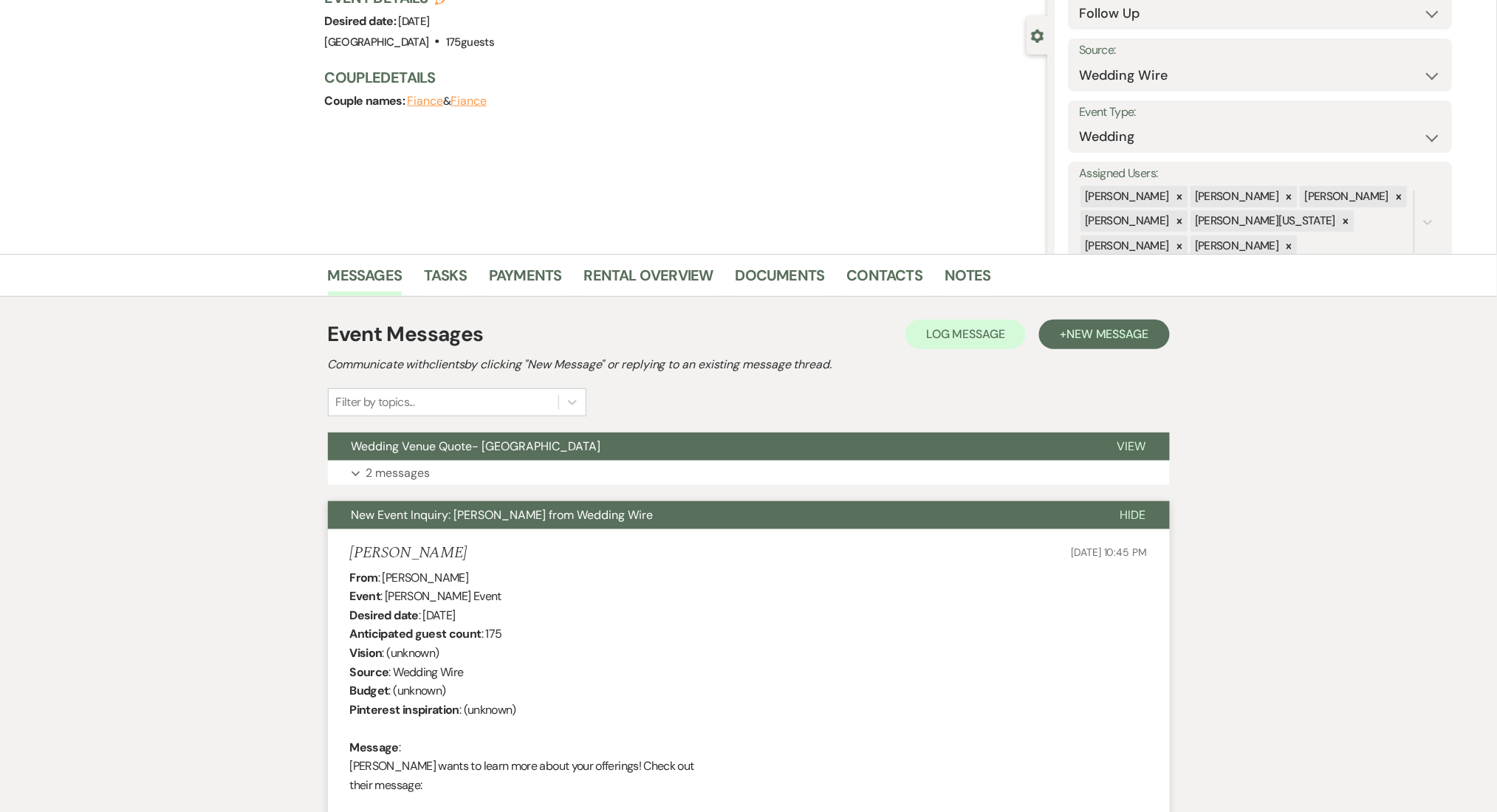
scroll to position [295, 0]
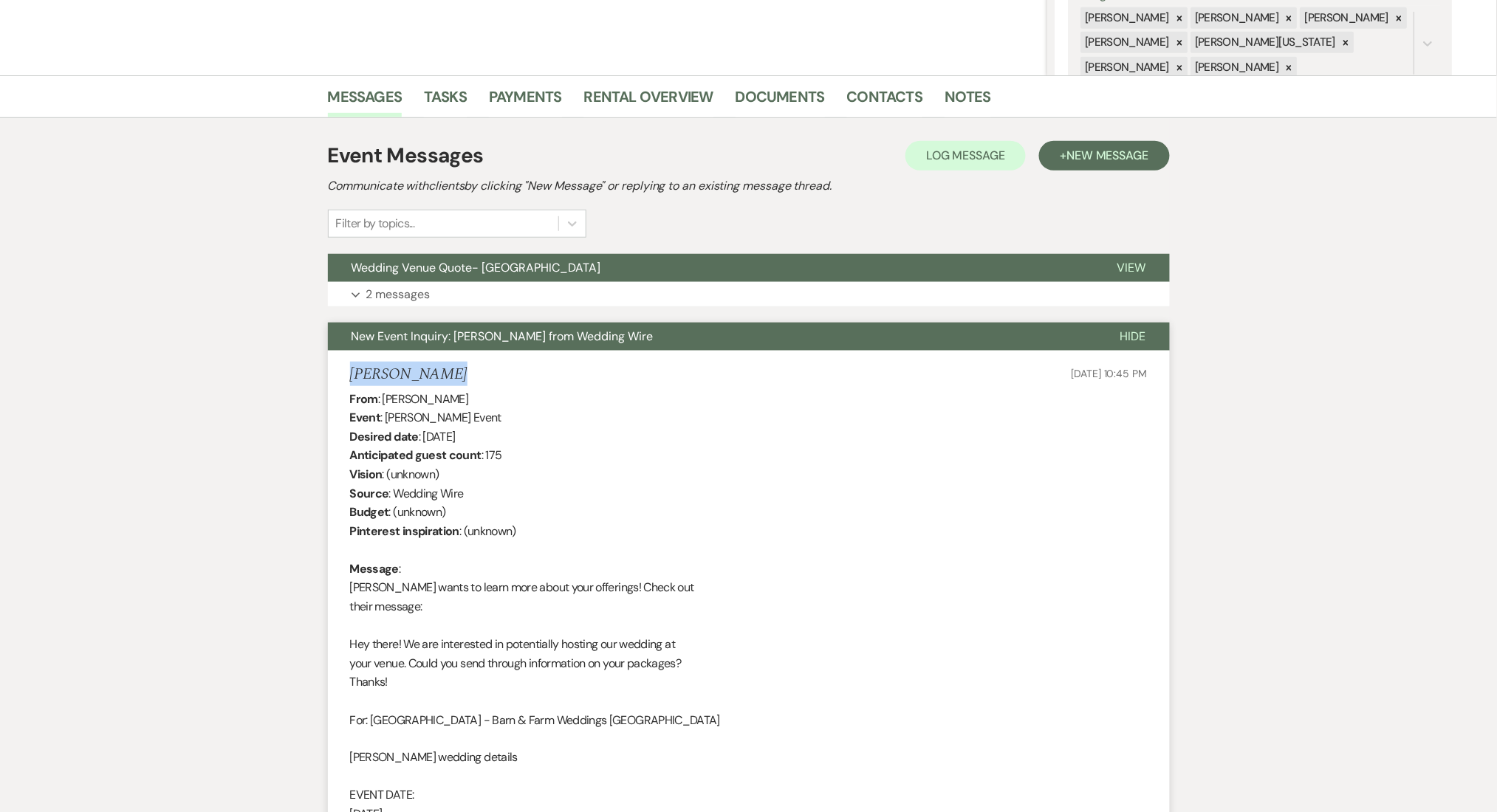
drag, startPoint x: 449, startPoint y: 379, endPoint x: 308, endPoint y: 381, distance: 141.0
click at [308, 381] on div "Messages Tasks Payments Rental Overview Documents Contacts Notes Event Messages…" at bounding box center [748, 546] width 1497 height 942
copy h5 "Ebonni Fisher"
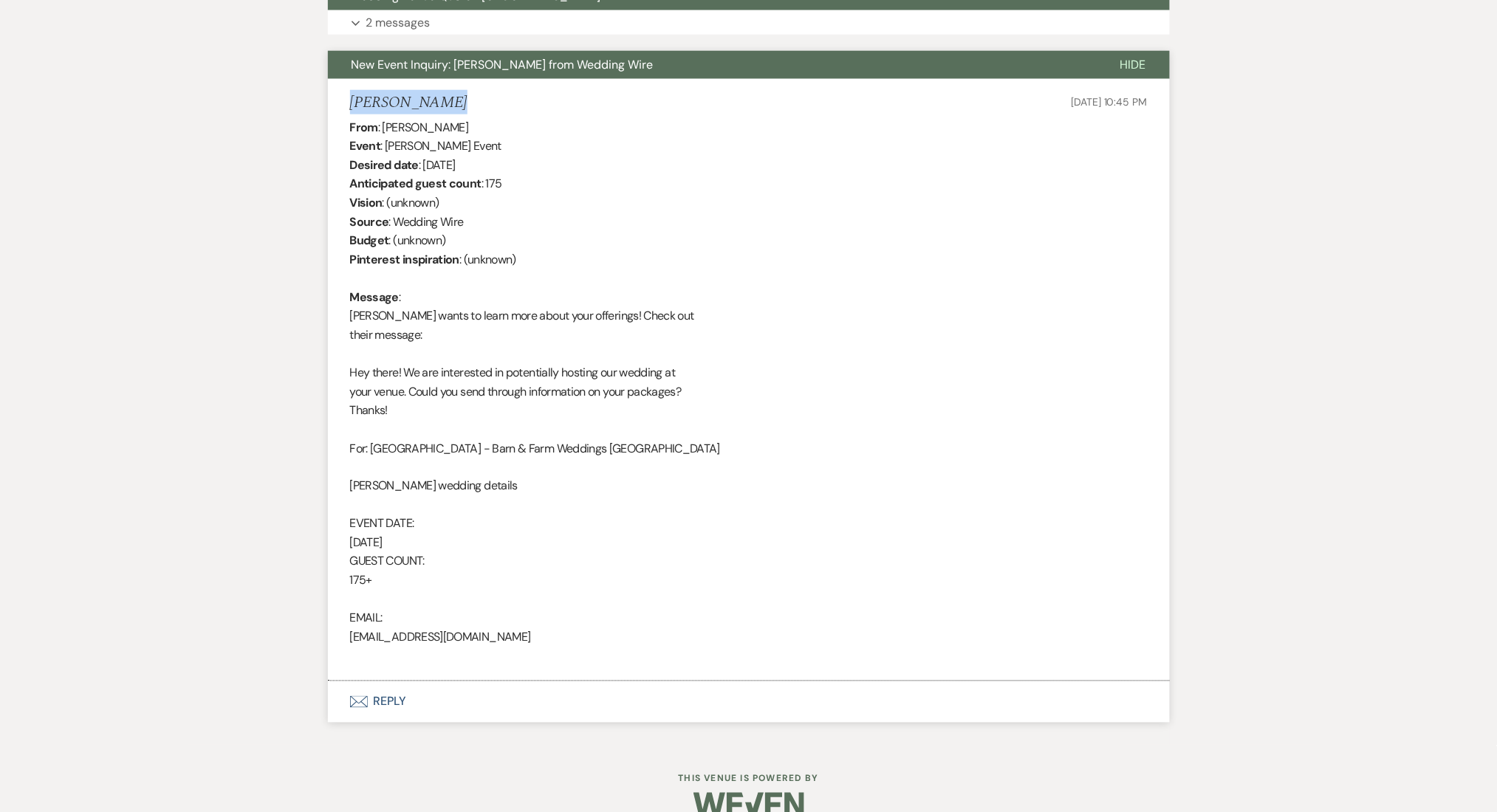
scroll to position [199, 0]
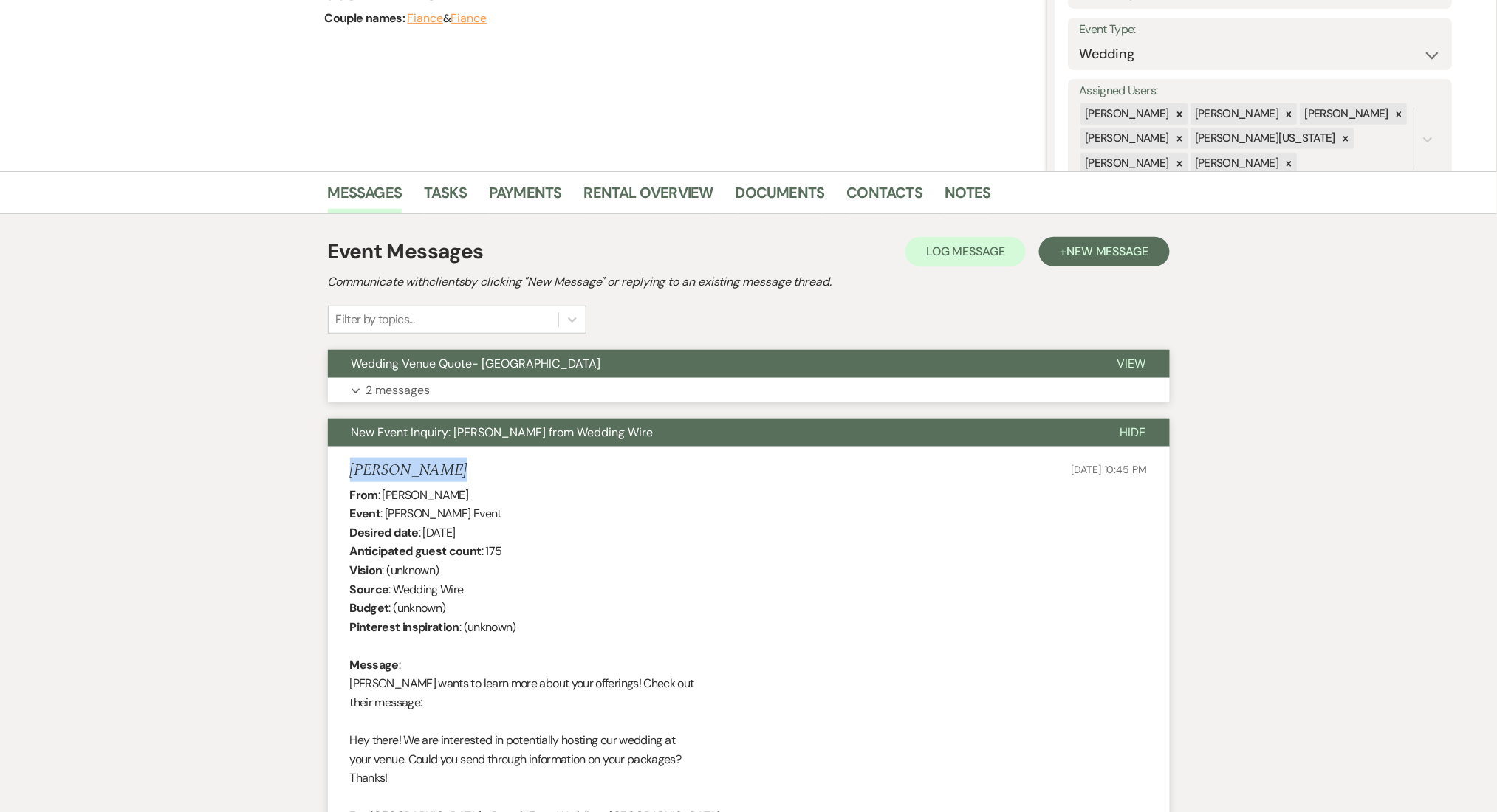
click at [469, 382] on button "Expand 2 messages" at bounding box center [749, 390] width 842 height 25
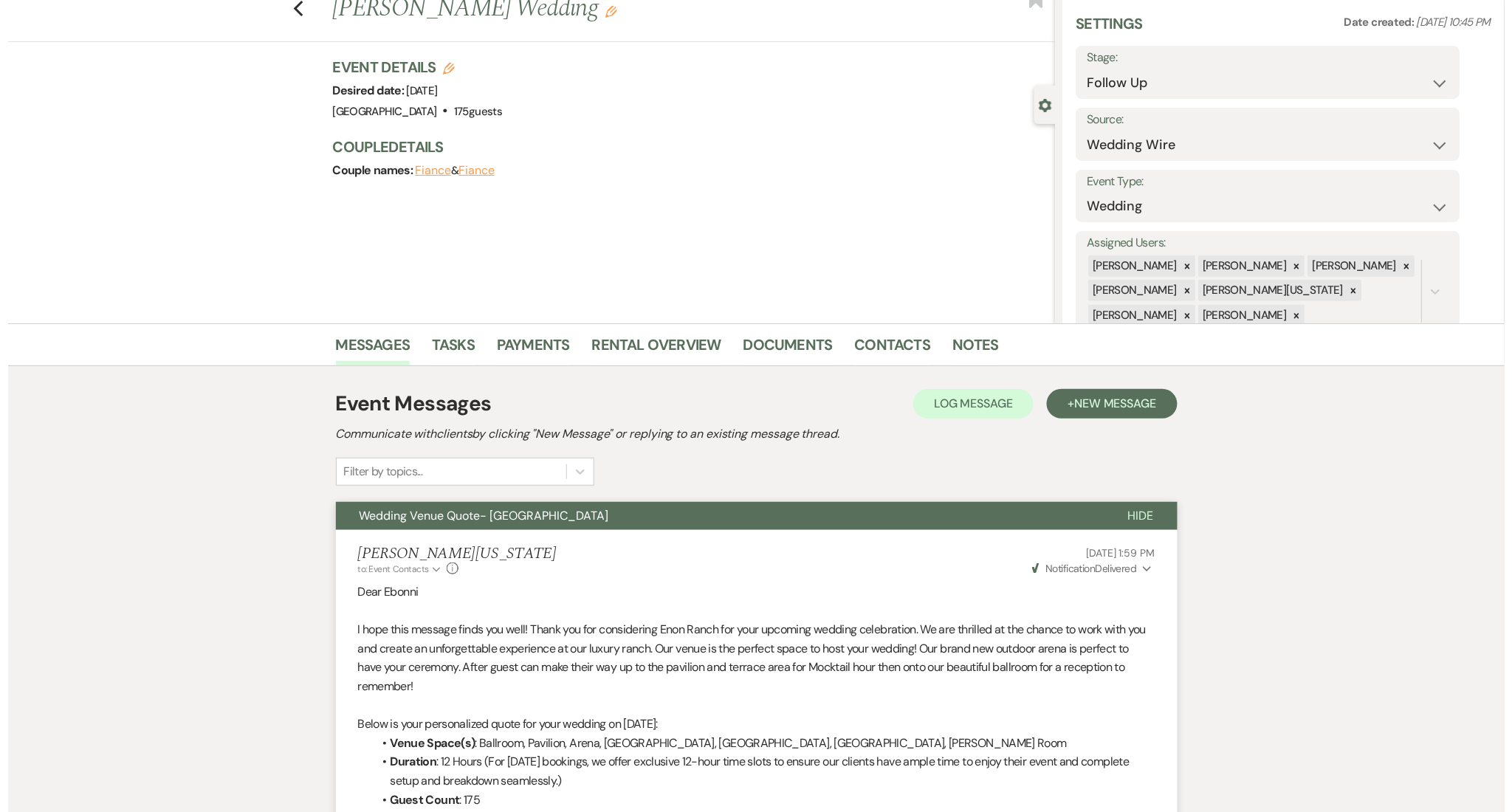
scroll to position [0, 0]
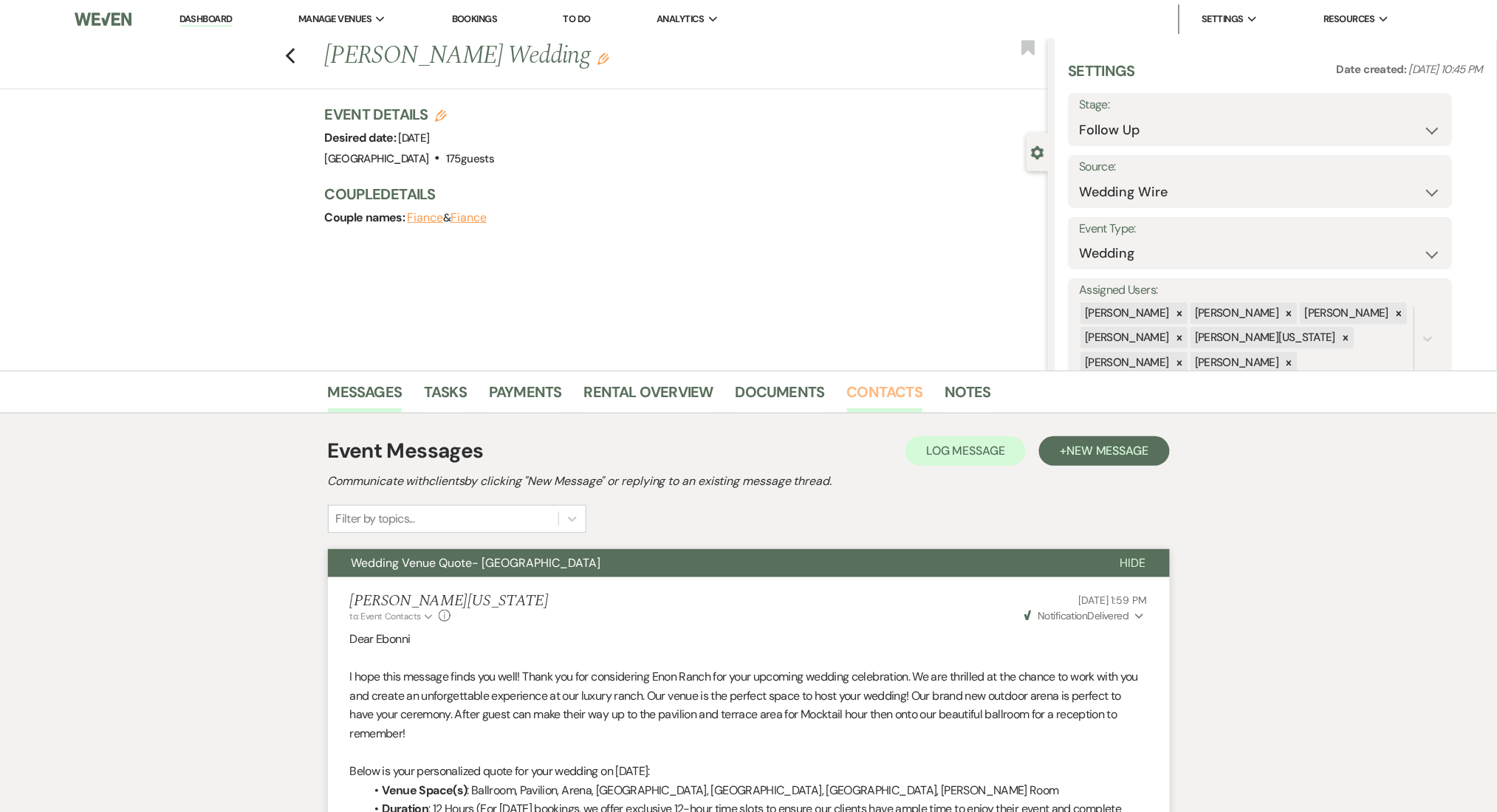
click at [882, 399] on link "Contacts" at bounding box center [886, 396] width 76 height 33
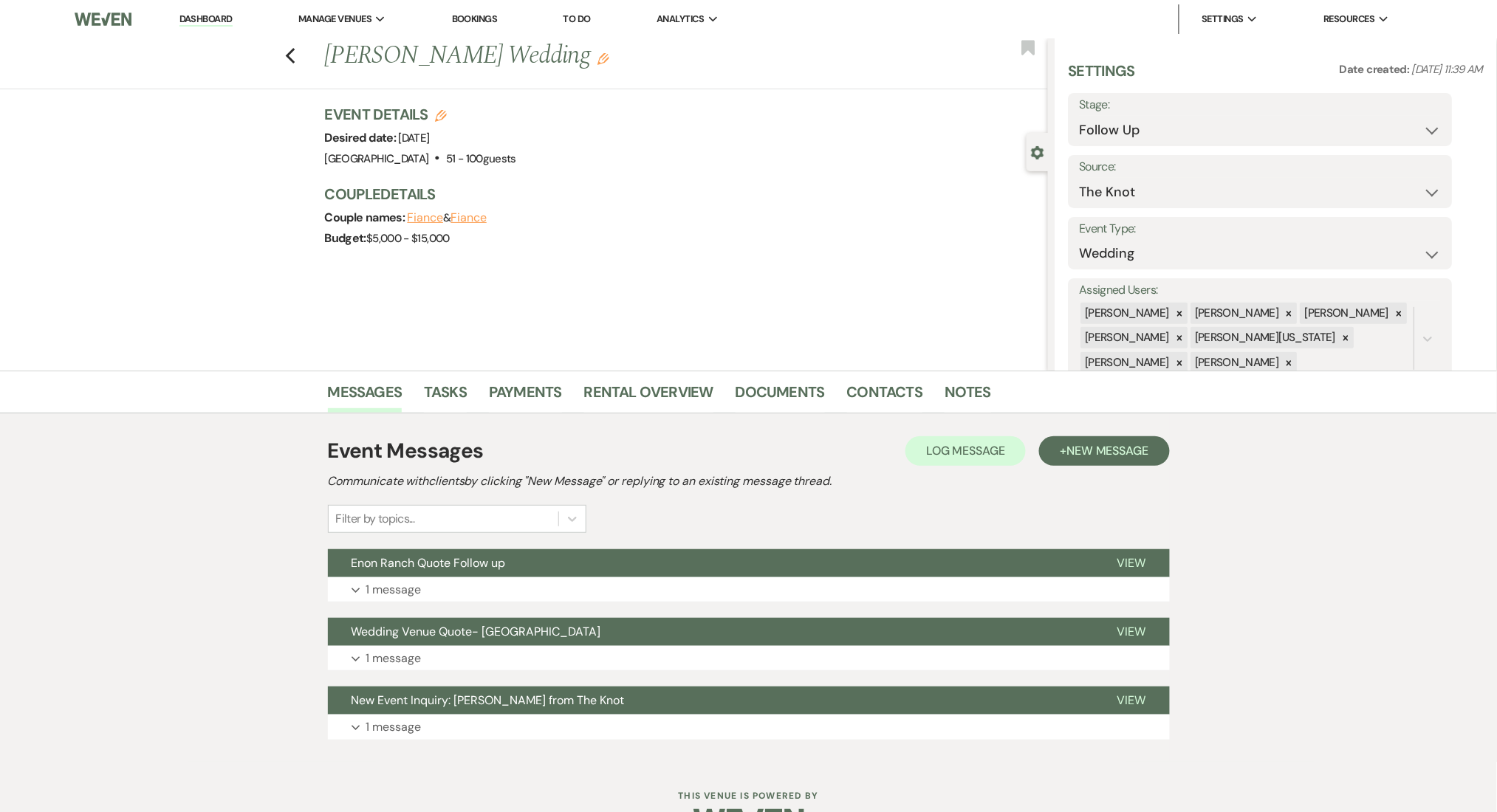
click at [467, 743] on div "Event Messages Log Log Message + New Message Communicate with clients by clicki…" at bounding box center [749, 588] width 842 height 319
click at [414, 733] on p "1 message" at bounding box center [394, 727] width 56 height 19
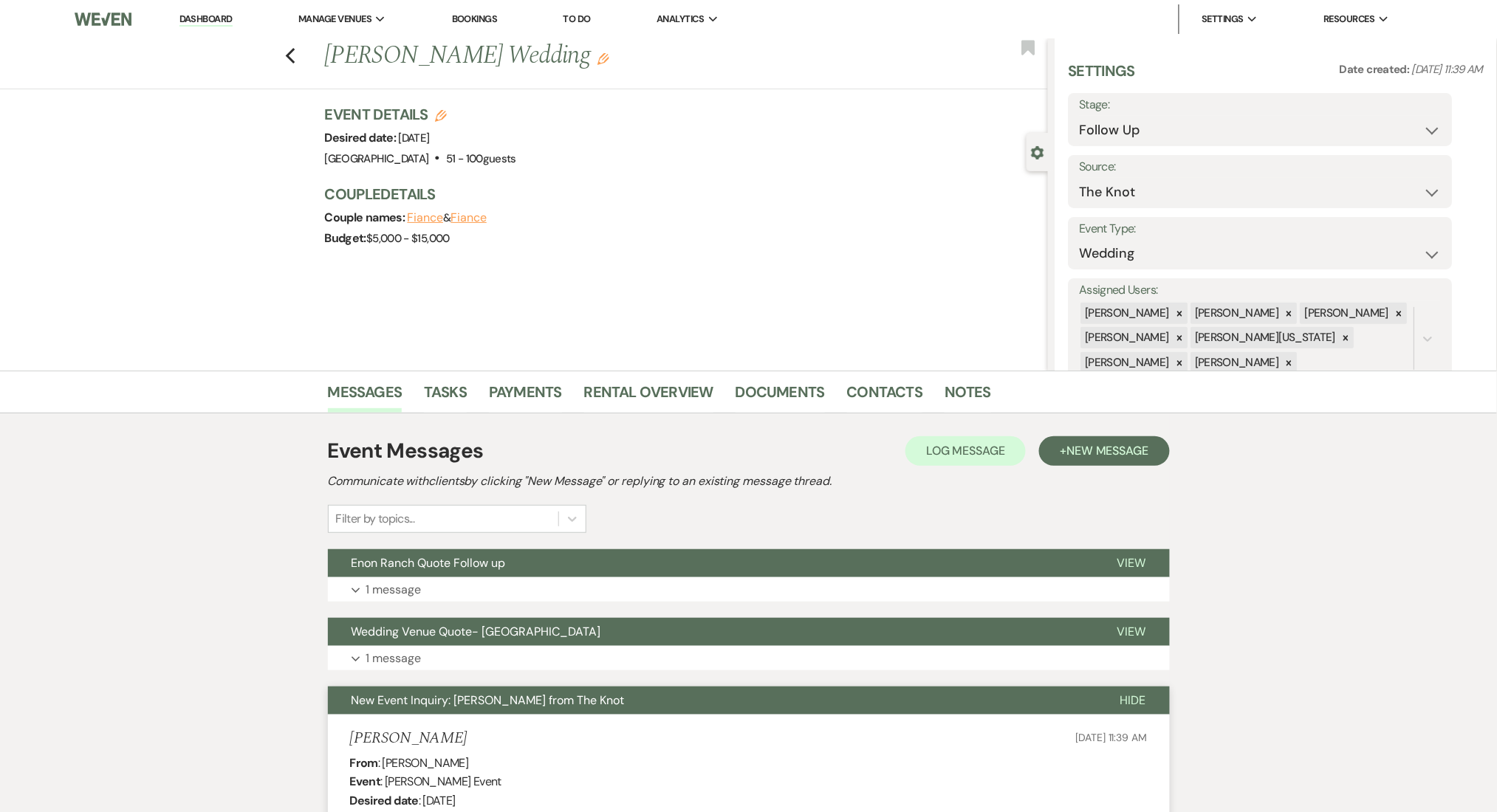
scroll to position [394, 0]
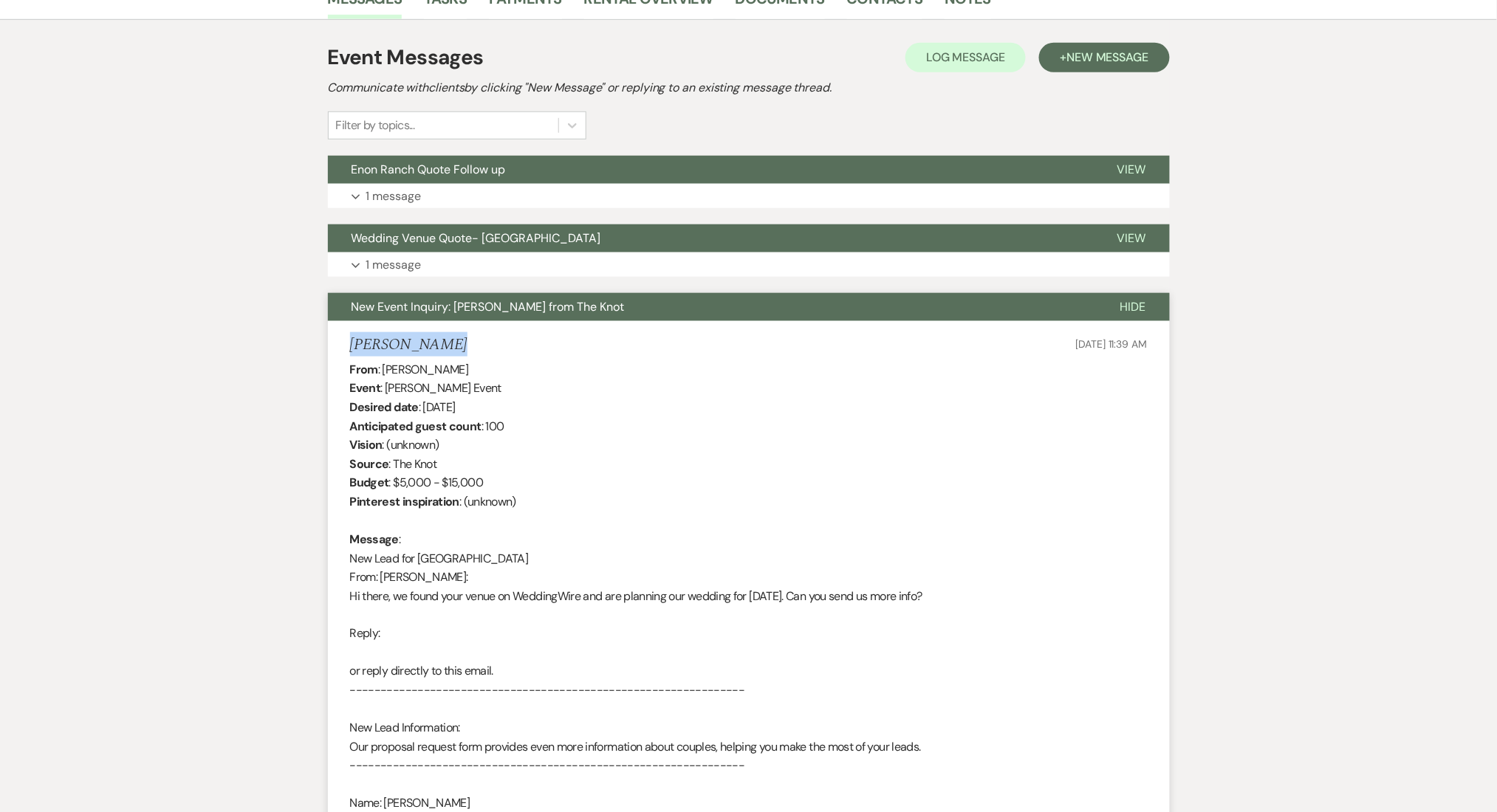
drag, startPoint x: 458, startPoint y: 346, endPoint x: 351, endPoint y: 334, distance: 107.7
click at [351, 336] on div "[PERSON_NAME] [DATE] 11:39 AM" at bounding box center [749, 345] width 798 height 18
copy h5 "[PERSON_NAME]"
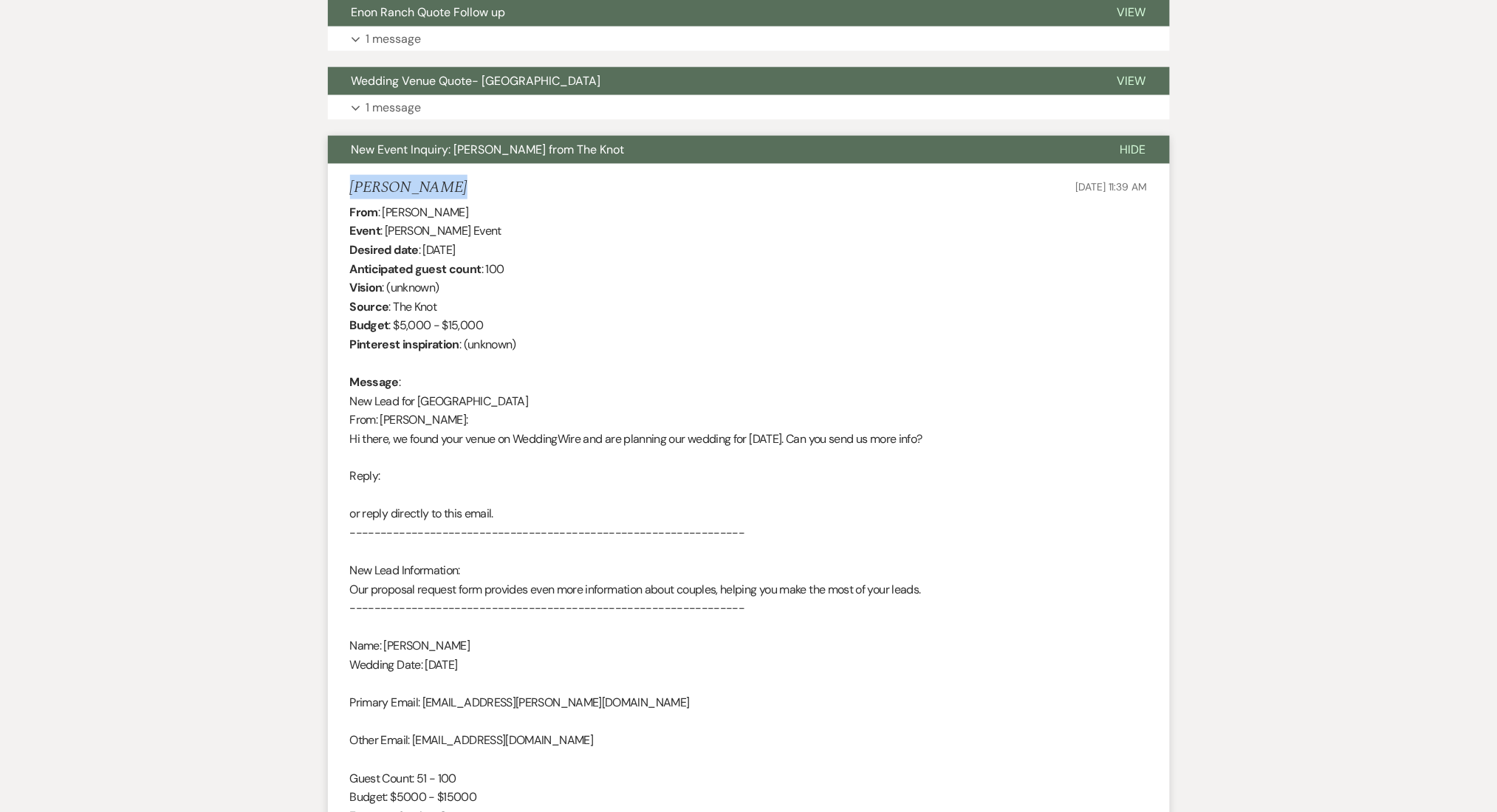
scroll to position [382, 0]
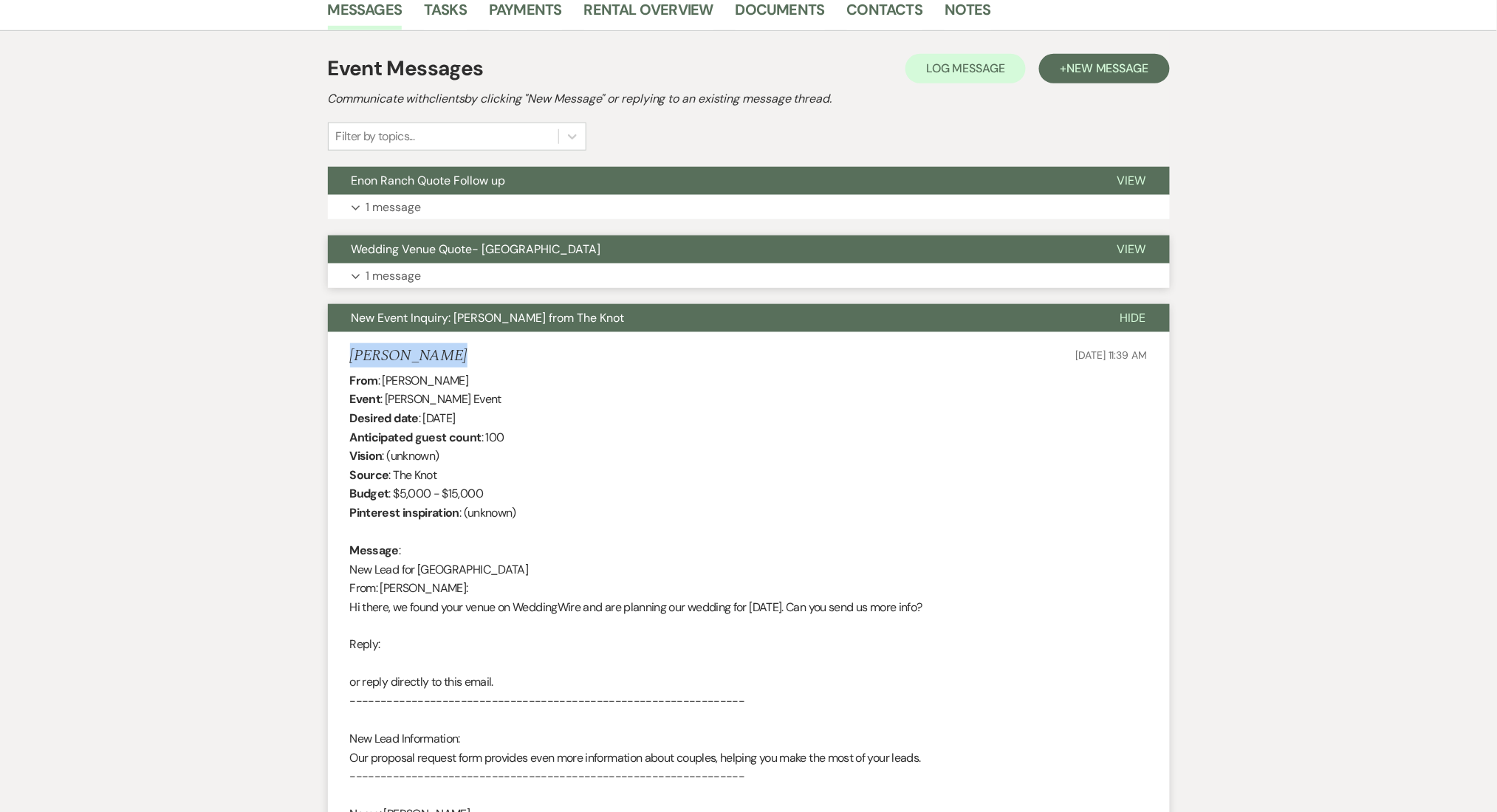
click at [427, 275] on button "Expand 1 message" at bounding box center [749, 276] width 842 height 25
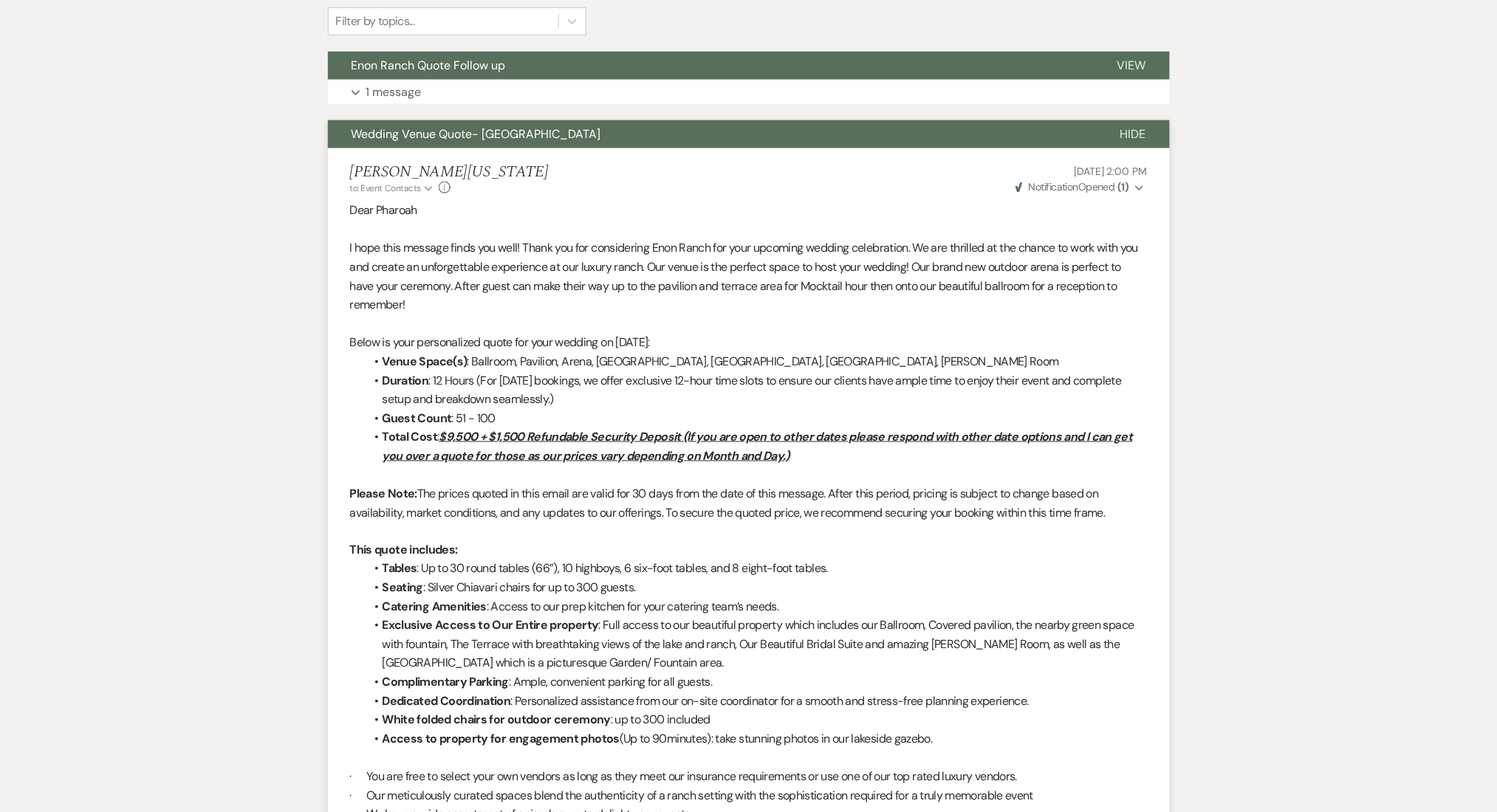
scroll to position [383, 0]
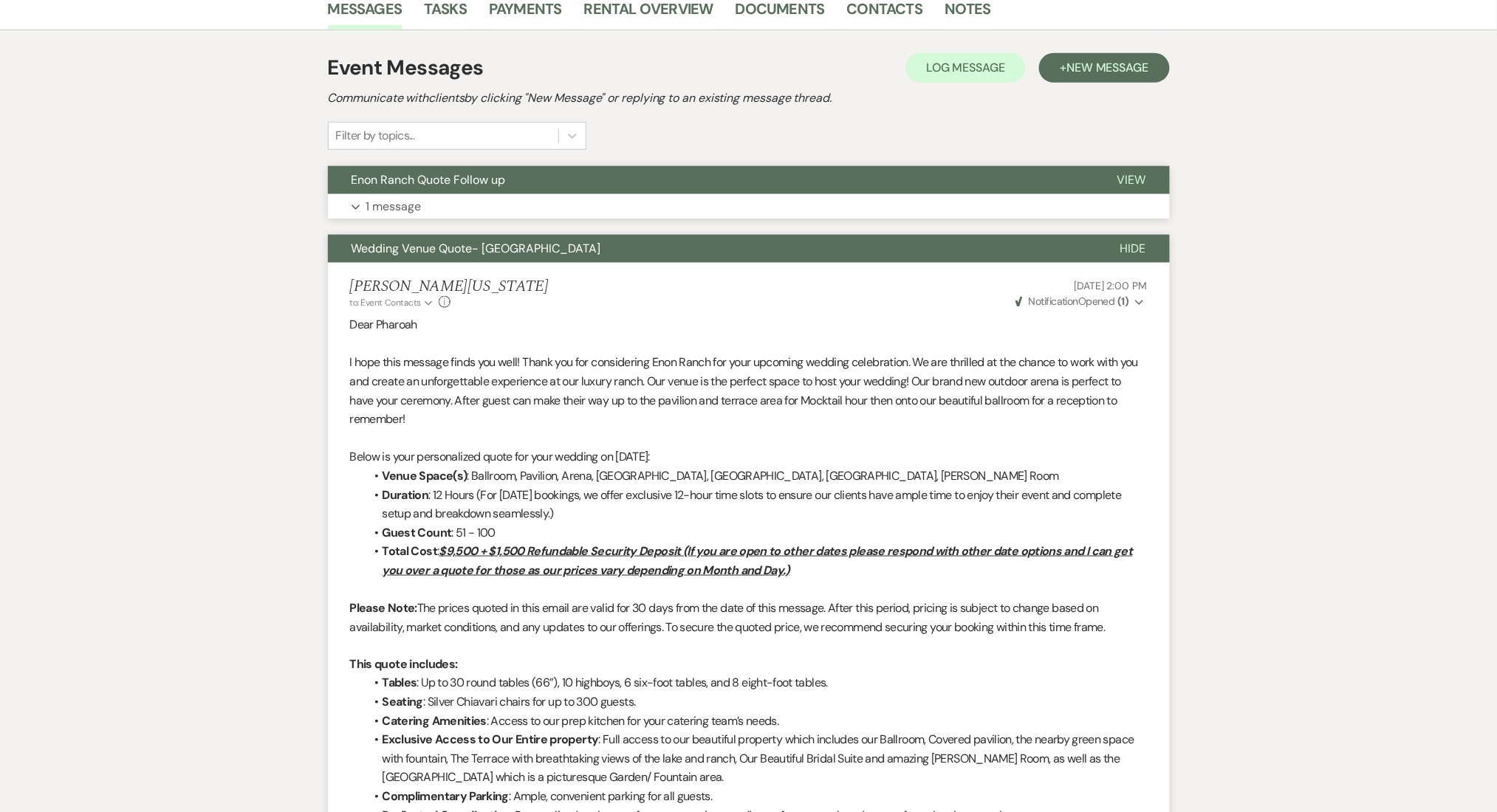
click at [404, 208] on p "1 message" at bounding box center [394, 206] width 56 height 19
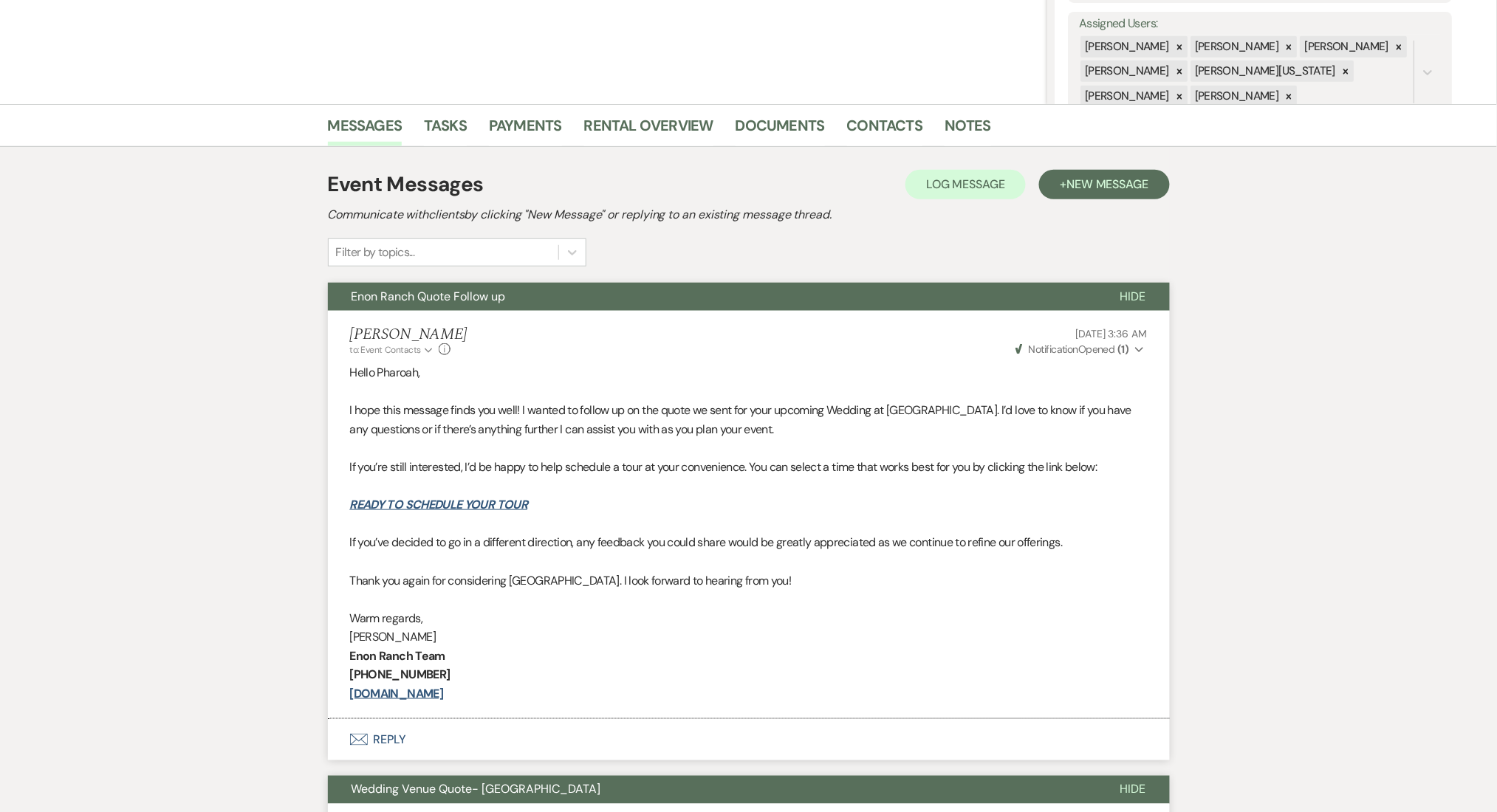
scroll to position [88, 0]
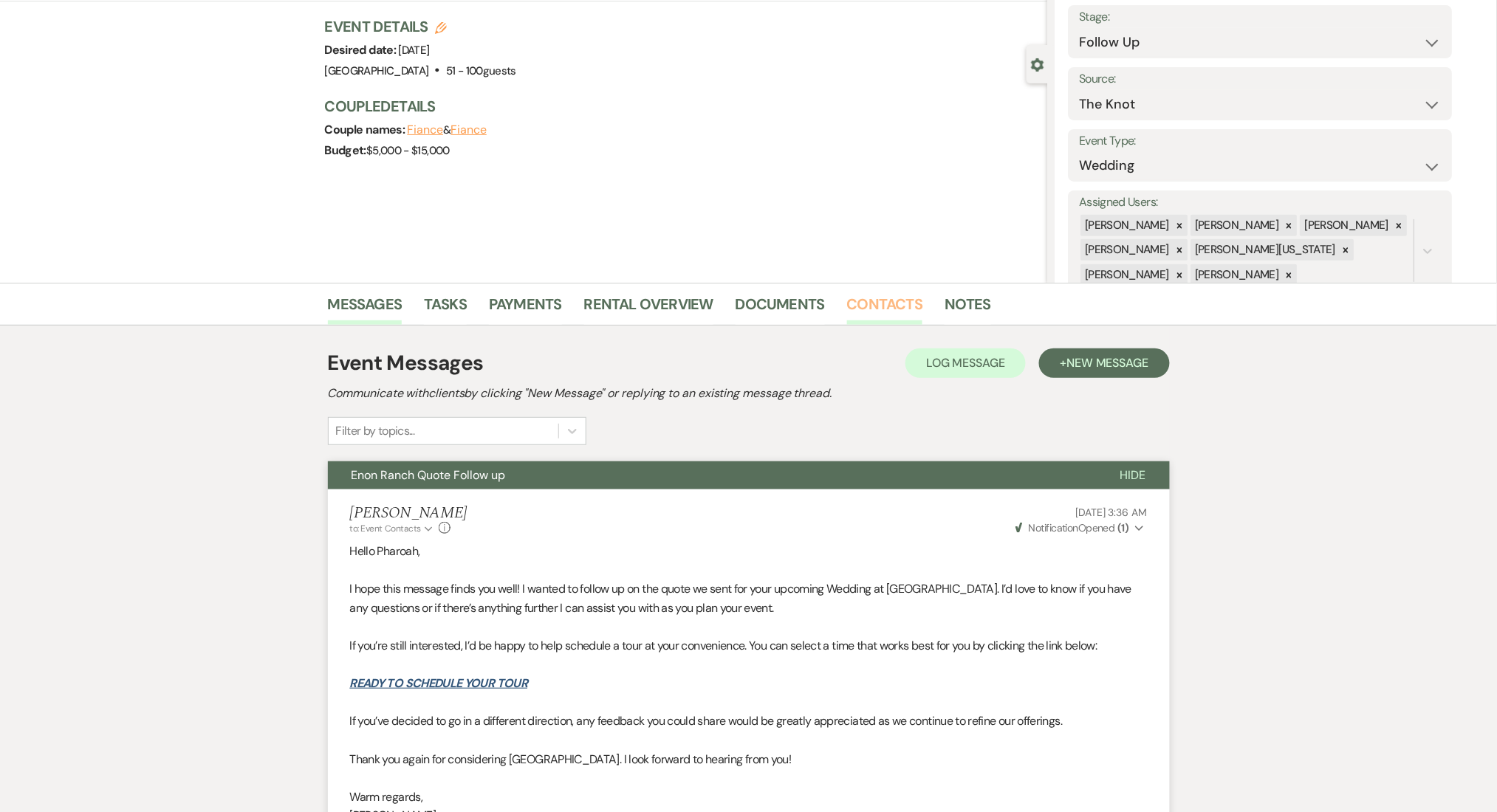
click at [873, 293] on link "Contacts" at bounding box center [886, 308] width 76 height 33
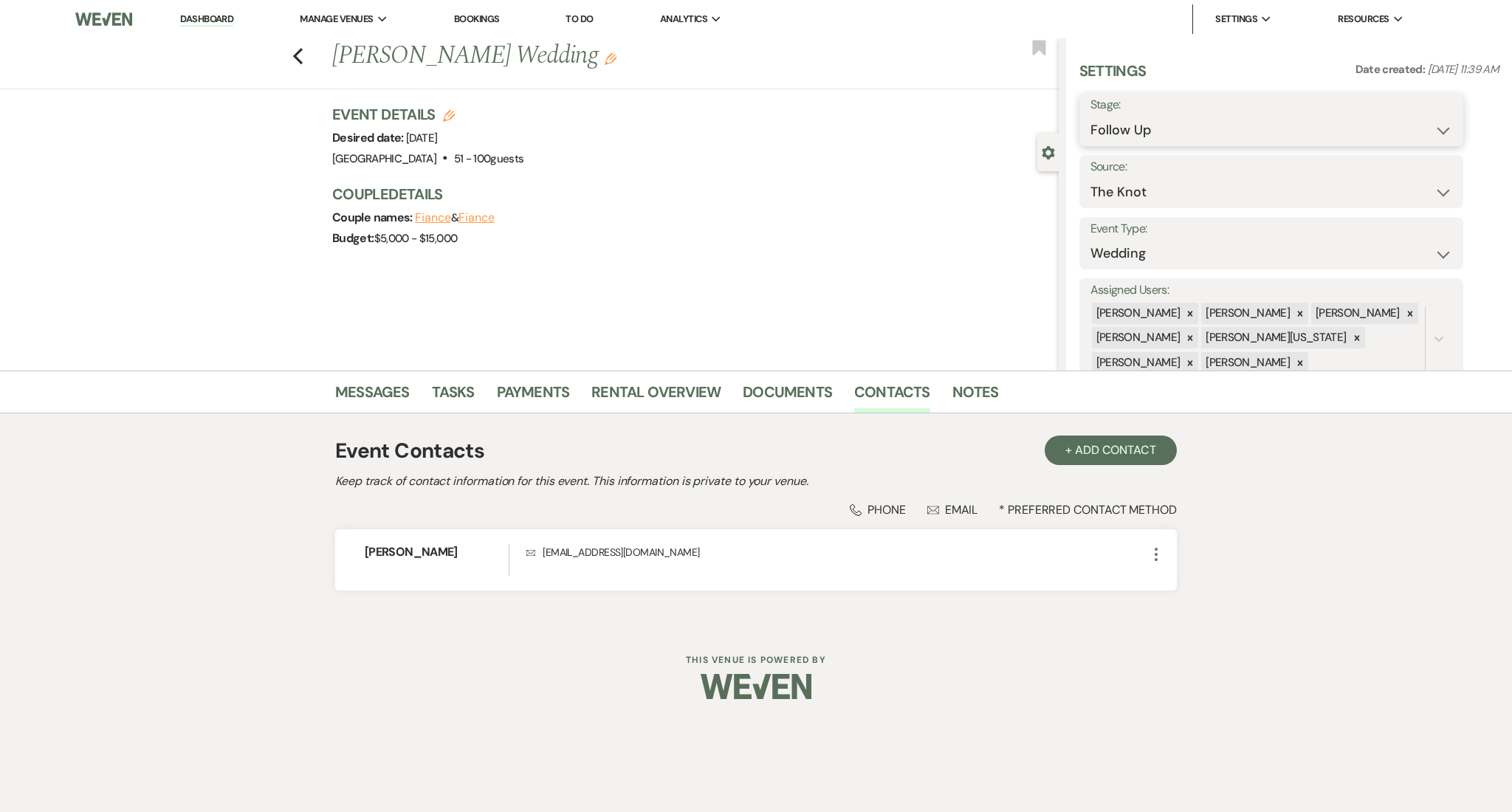
click at [1177, 124] on select "Inquiry Follow Up Tour Requested Tour Confirmed Toured Proposal Sent Booked Lost" at bounding box center [1271, 130] width 362 height 29
select select "1"
click at [1090, 116] on select "Inquiry Follow Up Tour Requested Tour Confirmed Toured Proposal Sent Booked Lost" at bounding box center [1271, 130] width 362 height 29
click at [1426, 118] on button "Save" at bounding box center [1421, 119] width 83 height 30
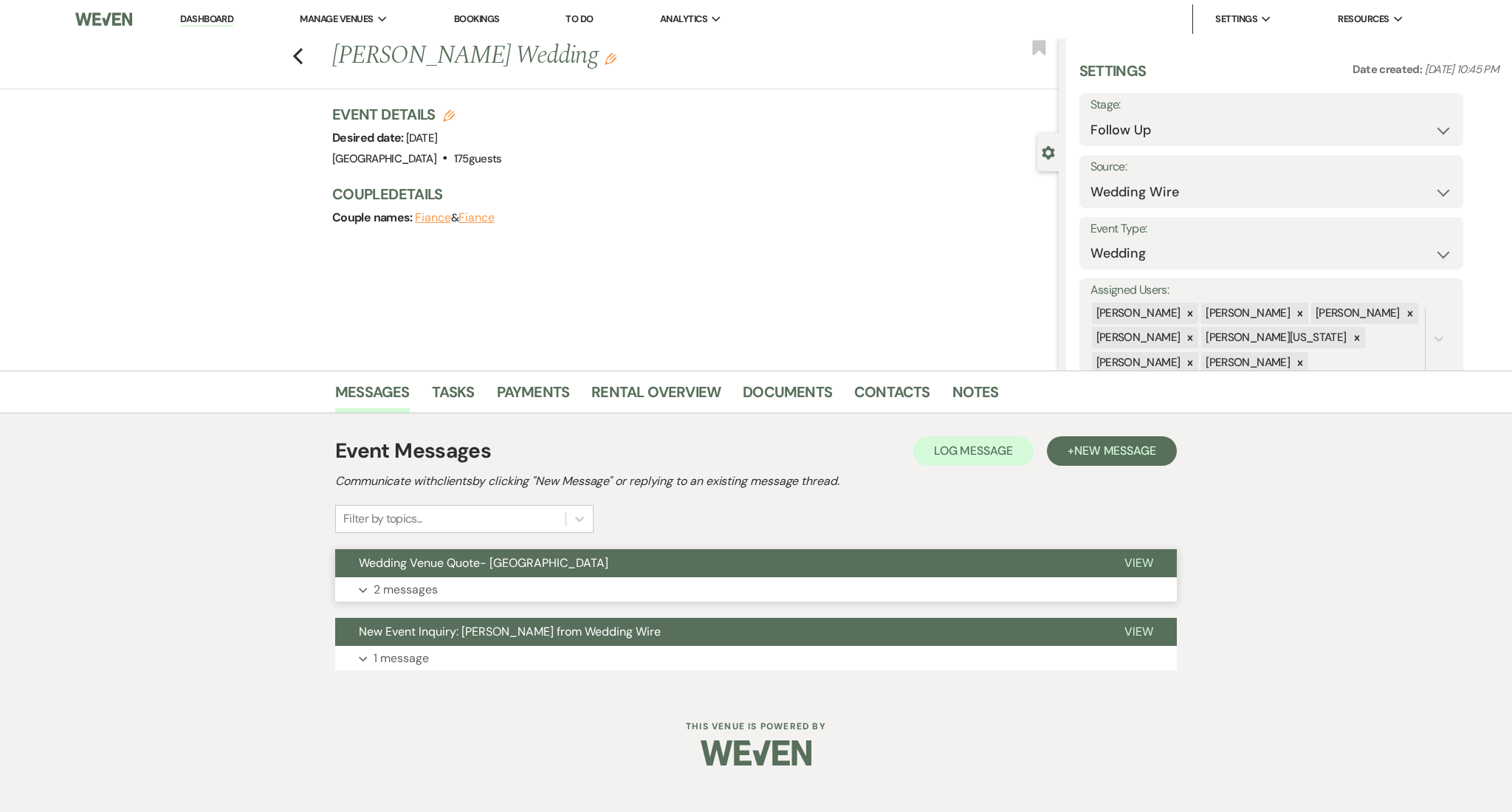
click at [420, 585] on p "2 messages" at bounding box center [406, 590] width 64 height 19
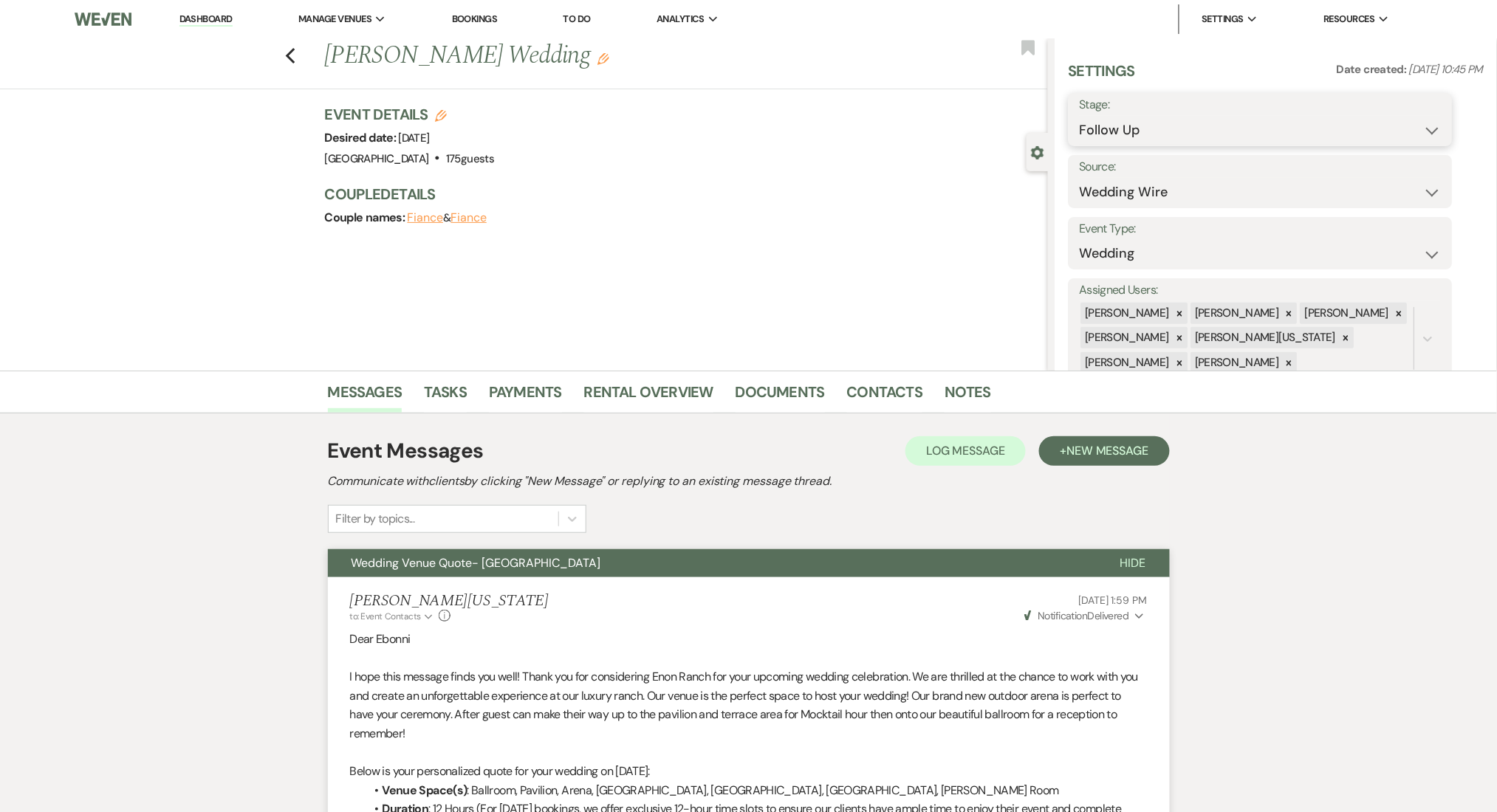
click at [1250, 121] on select "Inquiry Follow Up Tour Requested Tour Confirmed Toured Proposal Sent Booked Lost" at bounding box center [1261, 130] width 362 height 29
select select "1"
click at [1080, 116] on select "Inquiry Follow Up Tour Requested Tour Confirmed Toured Proposal Sent Booked Lost" at bounding box center [1261, 130] width 362 height 29
click at [1413, 112] on button "Save" at bounding box center [1411, 119] width 83 height 30
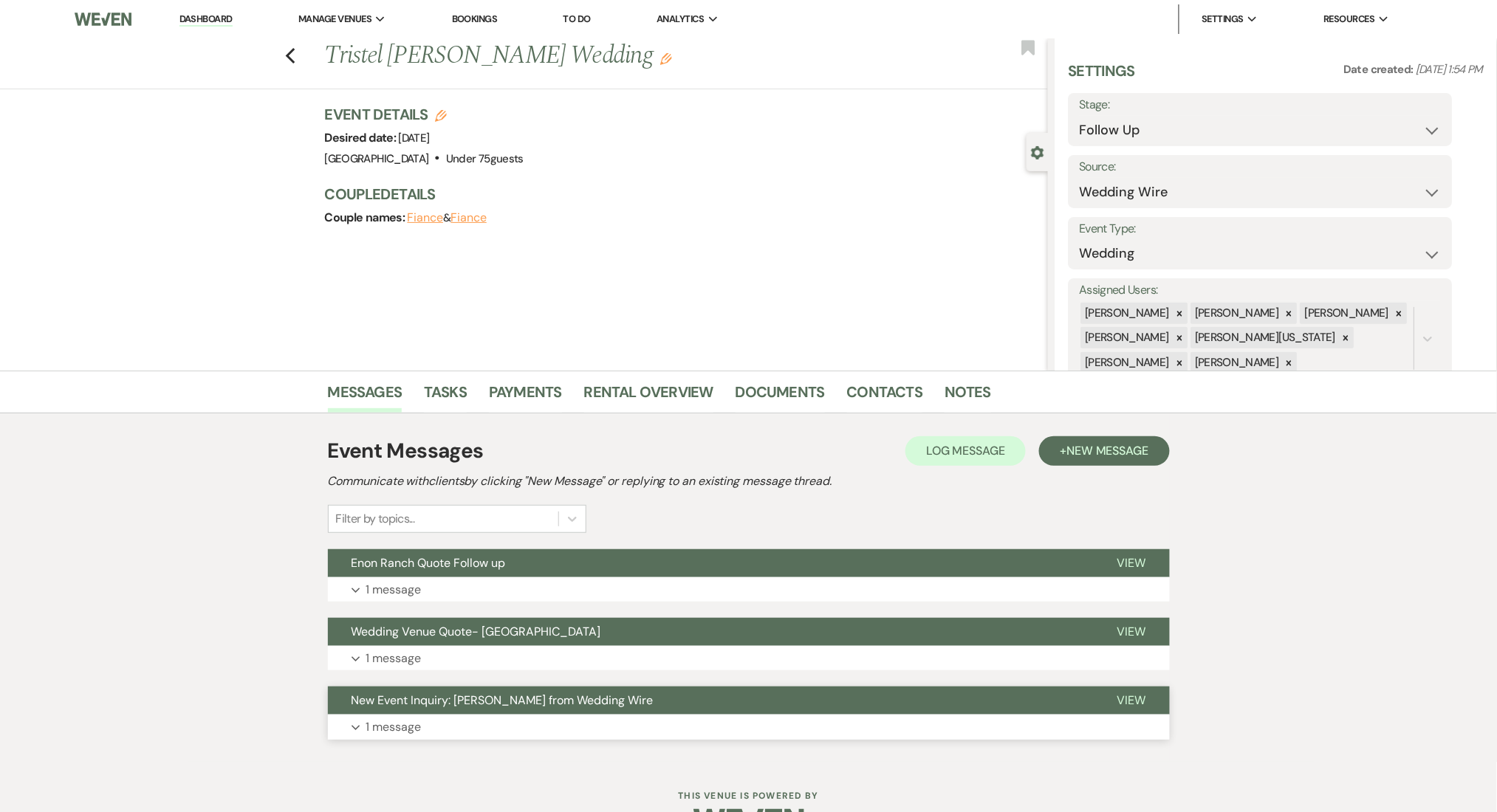
click at [411, 709] on button "New Event Inquiry: Tristel Naranda Joseph from Wedding Wire" at bounding box center [711, 701] width 766 height 28
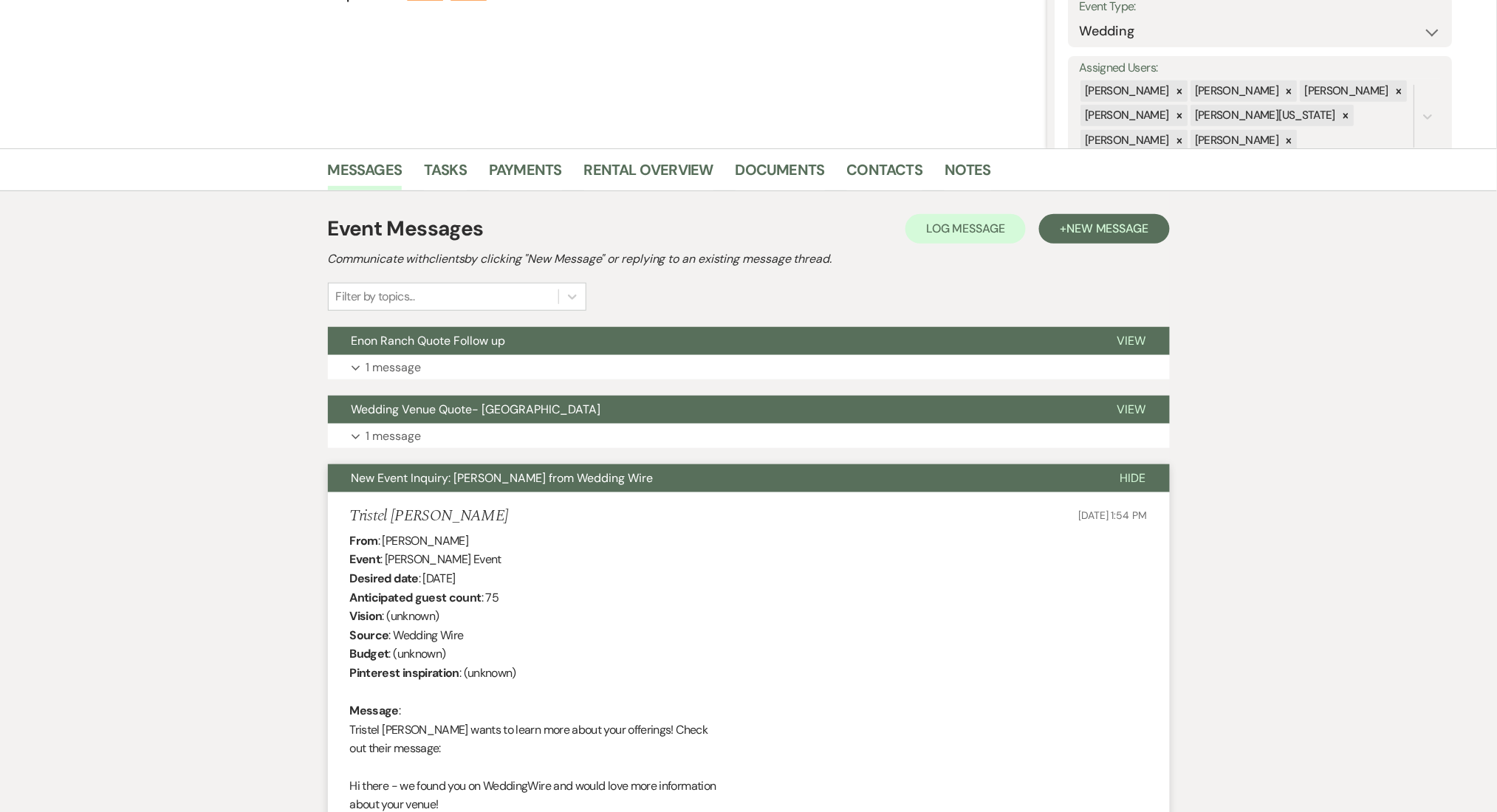
scroll to position [491, 0]
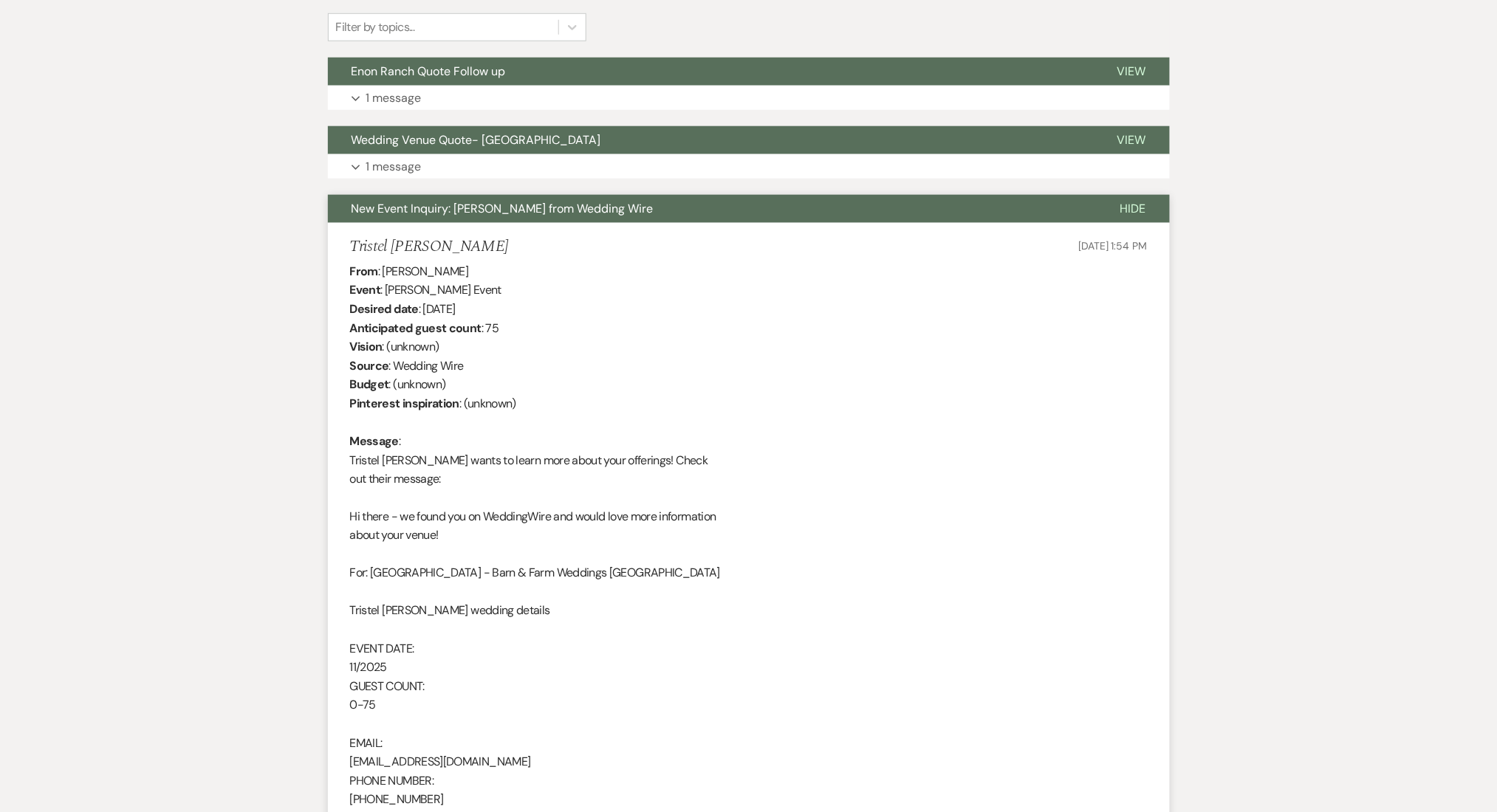
drag, startPoint x: 497, startPoint y: 237, endPoint x: 350, endPoint y: 240, distance: 147.0
click at [350, 240] on div "Tristel Naranda Joseph May 18, 2025, 1:54 PM" at bounding box center [749, 247] width 798 height 18
copy h5 "Tristel Naranda Joseph"
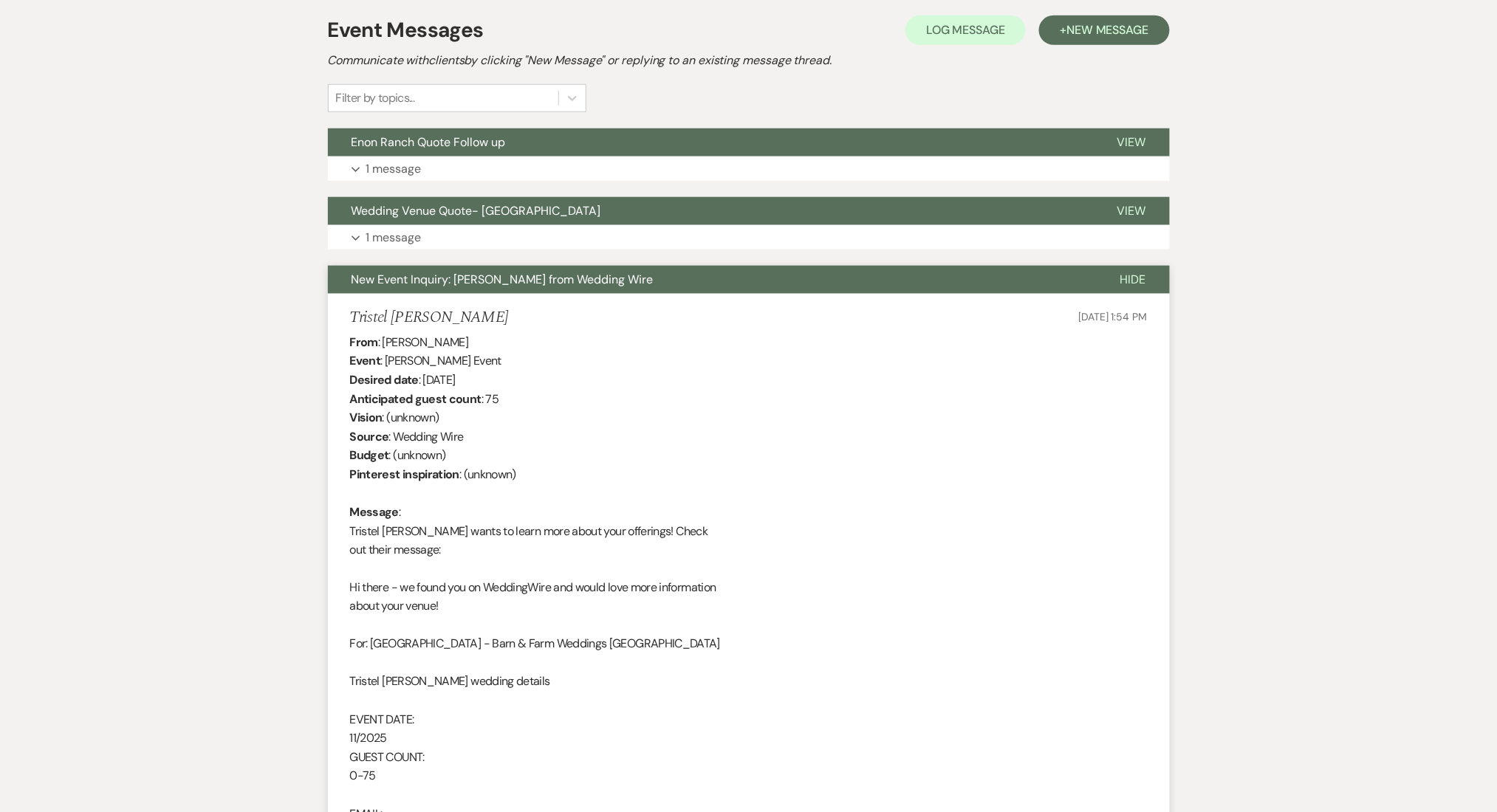
scroll to position [420, 0]
click at [473, 213] on span "Wedding Venue Quote- [GEOGRAPHIC_DATA]" at bounding box center [476, 211] width 250 height 15
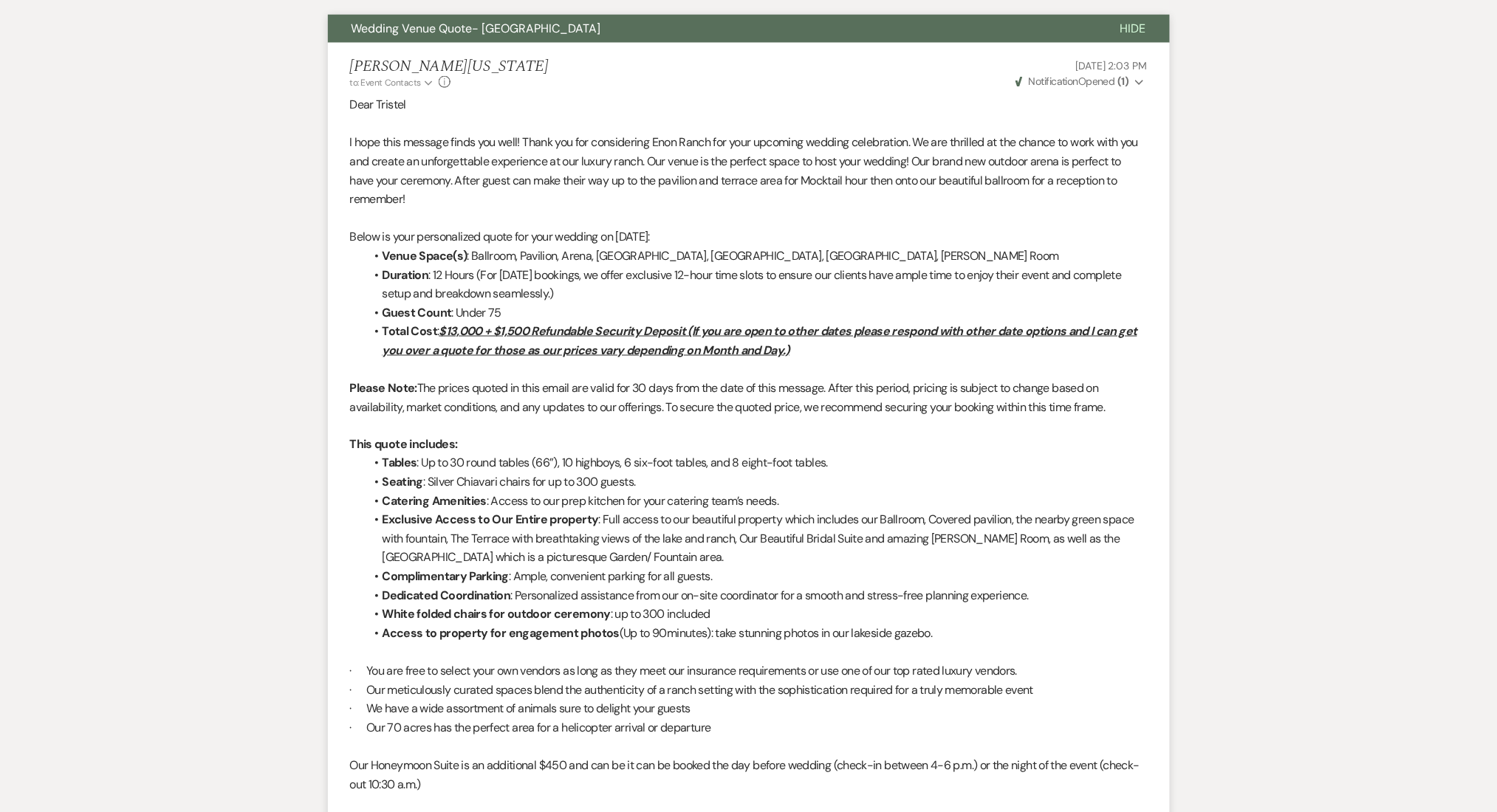
scroll to position [520, 0]
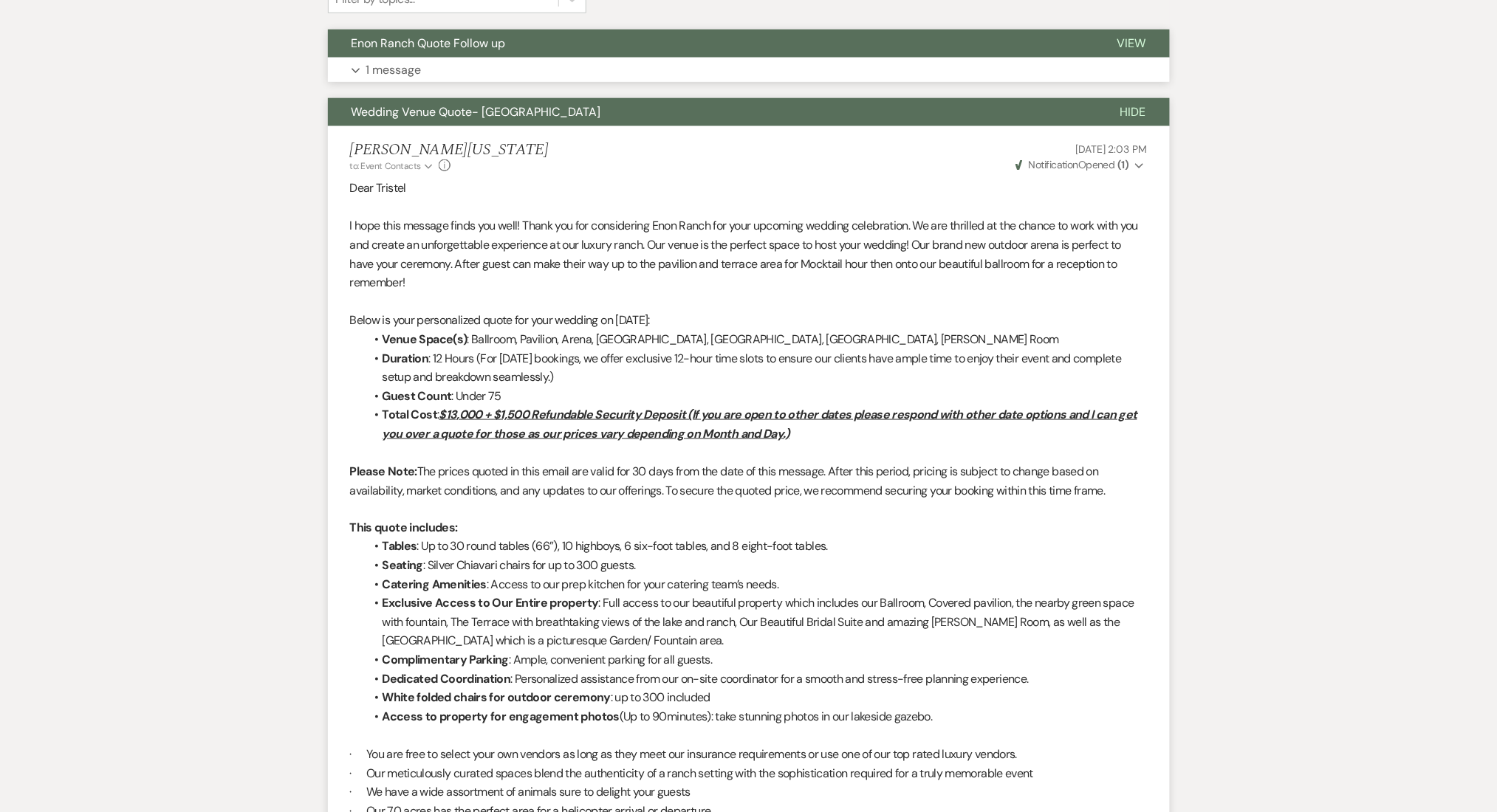
click at [431, 66] on button "Expand 1 message" at bounding box center [749, 69] width 842 height 25
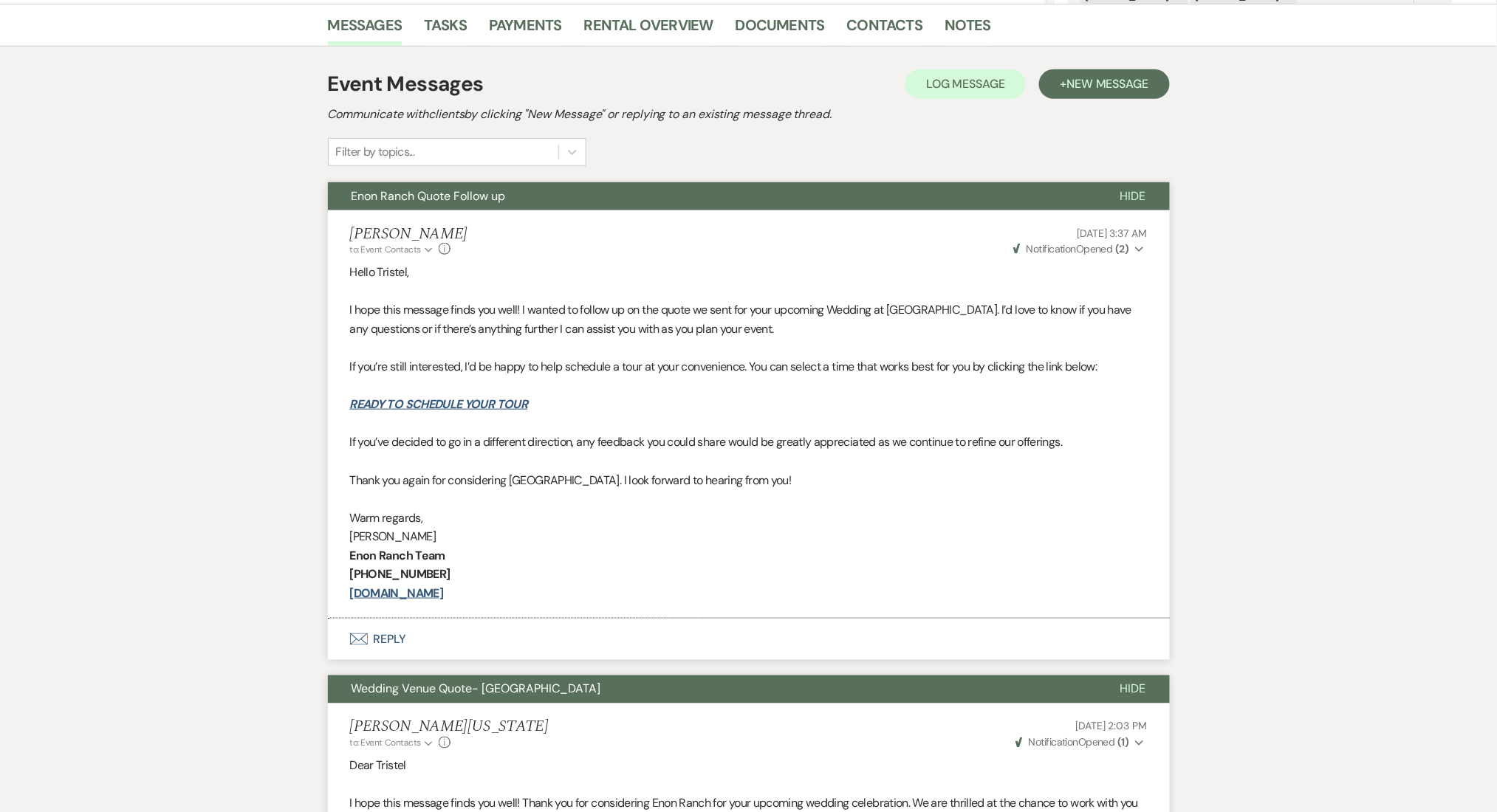
scroll to position [224, 0]
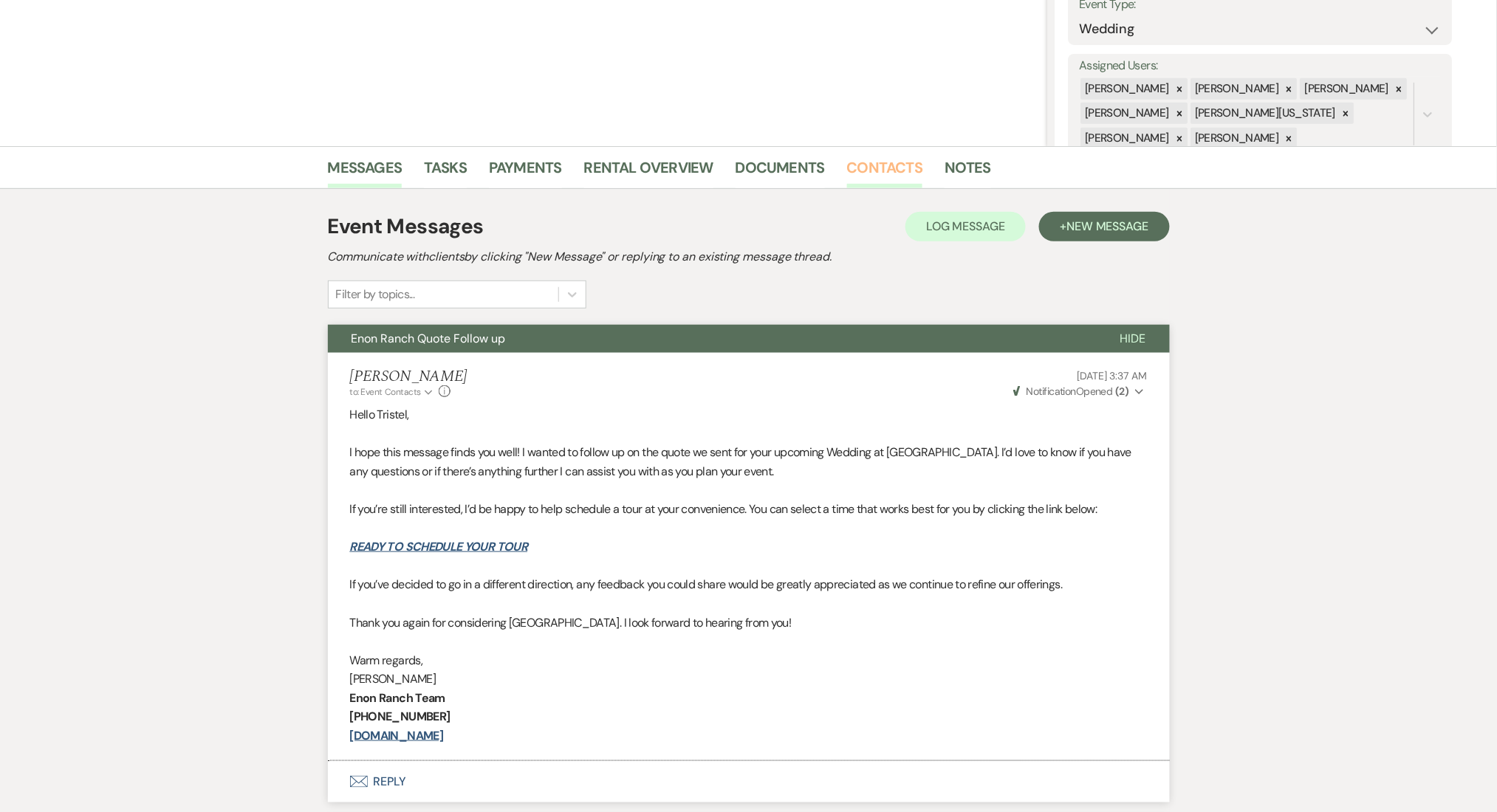
click at [882, 172] on link "Contacts" at bounding box center [886, 172] width 76 height 33
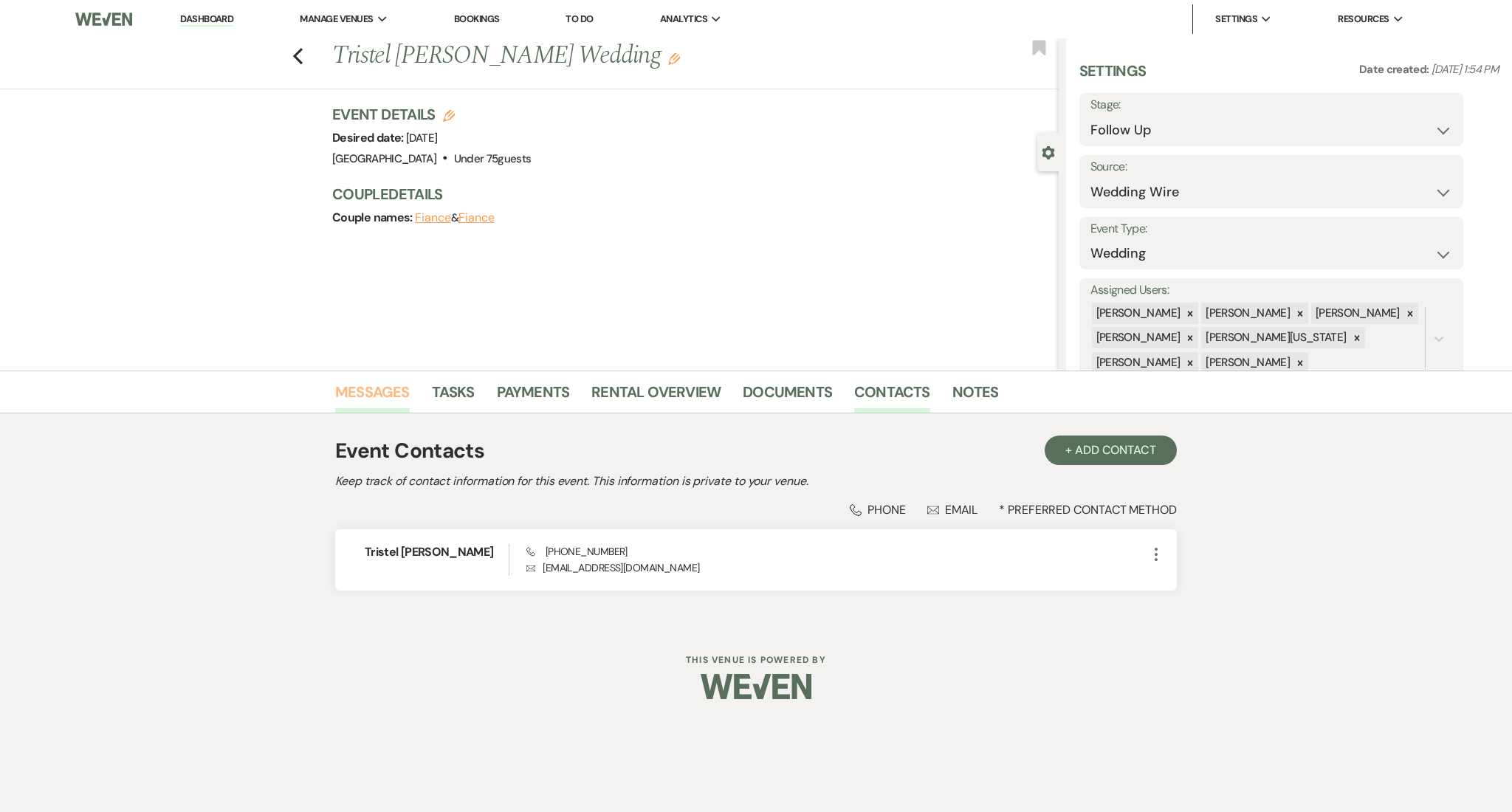
click at [360, 403] on link "Messages" at bounding box center [372, 396] width 75 height 33
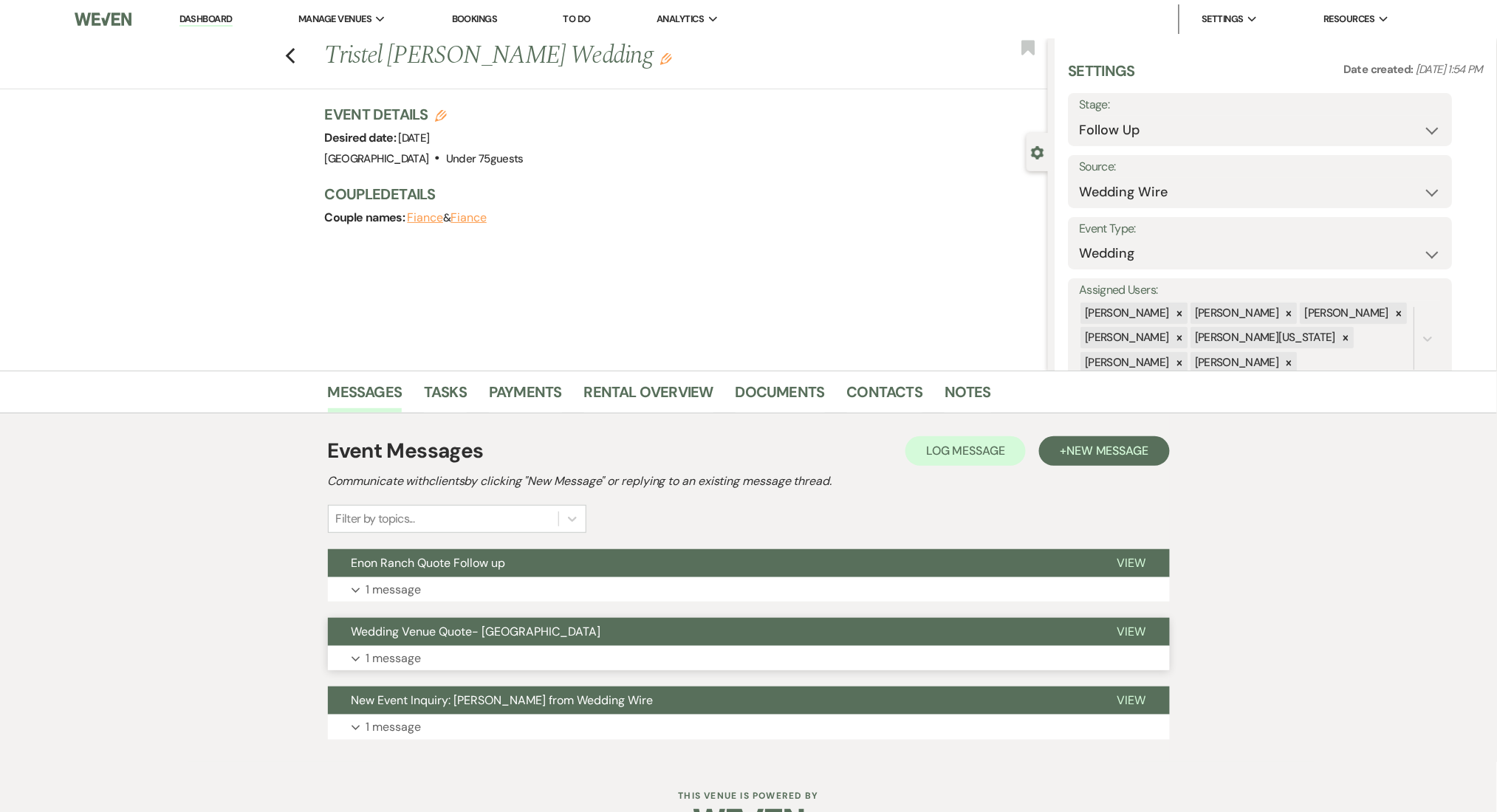
click at [463, 657] on button "Expand 1 message" at bounding box center [749, 659] width 842 height 25
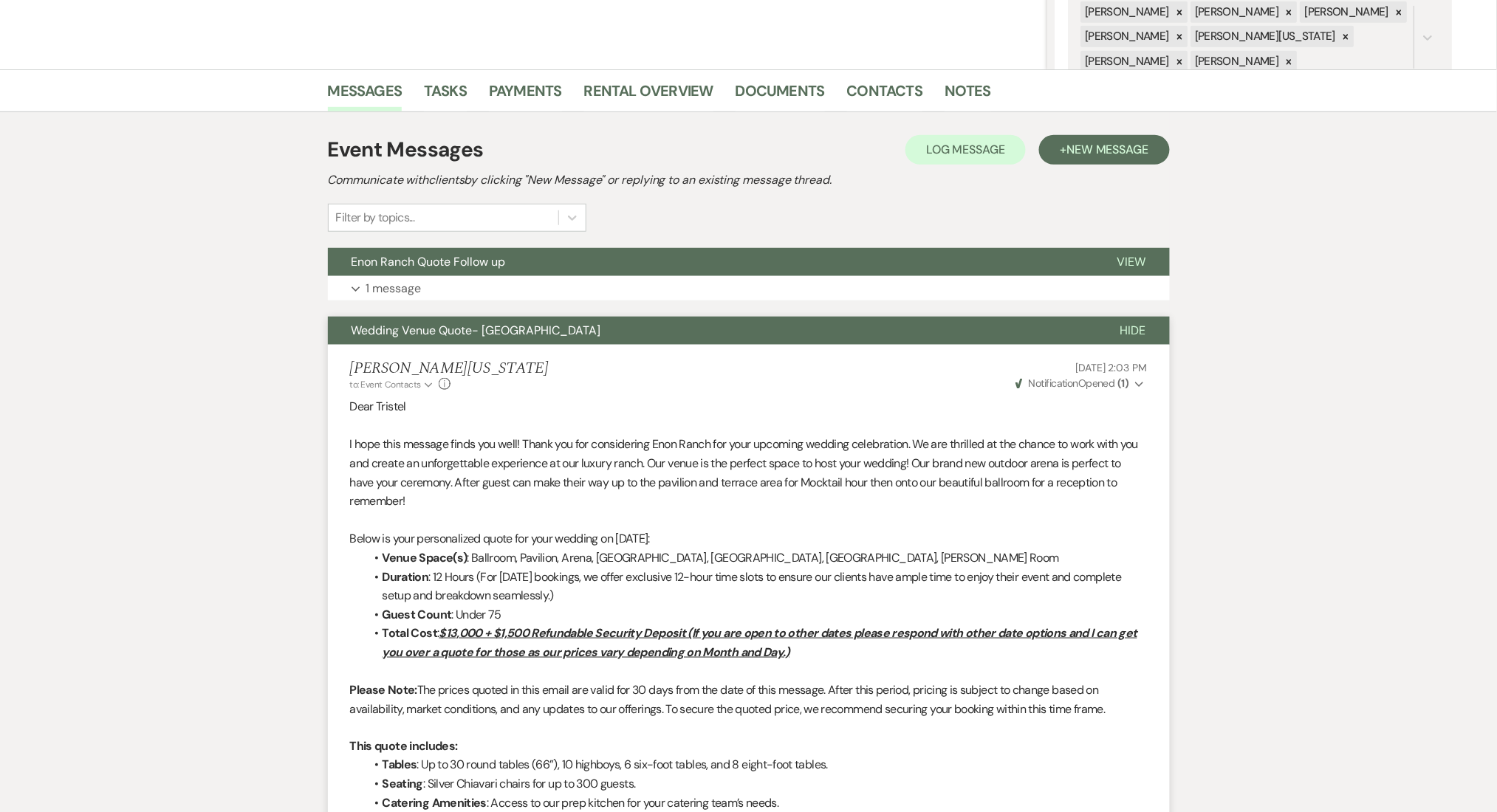
scroll to position [491, 0]
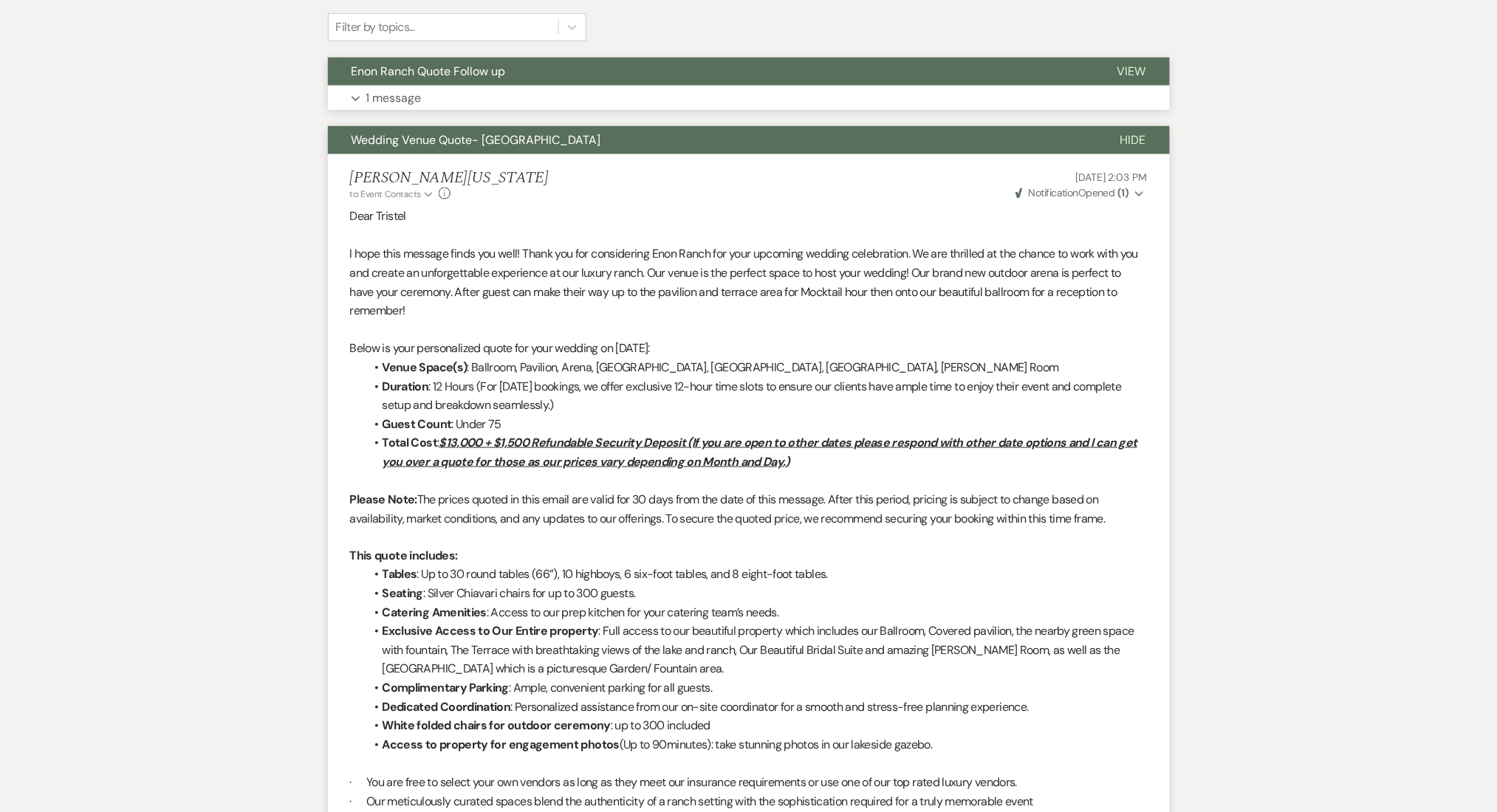
click at [438, 101] on button "Expand 1 message" at bounding box center [749, 98] width 842 height 25
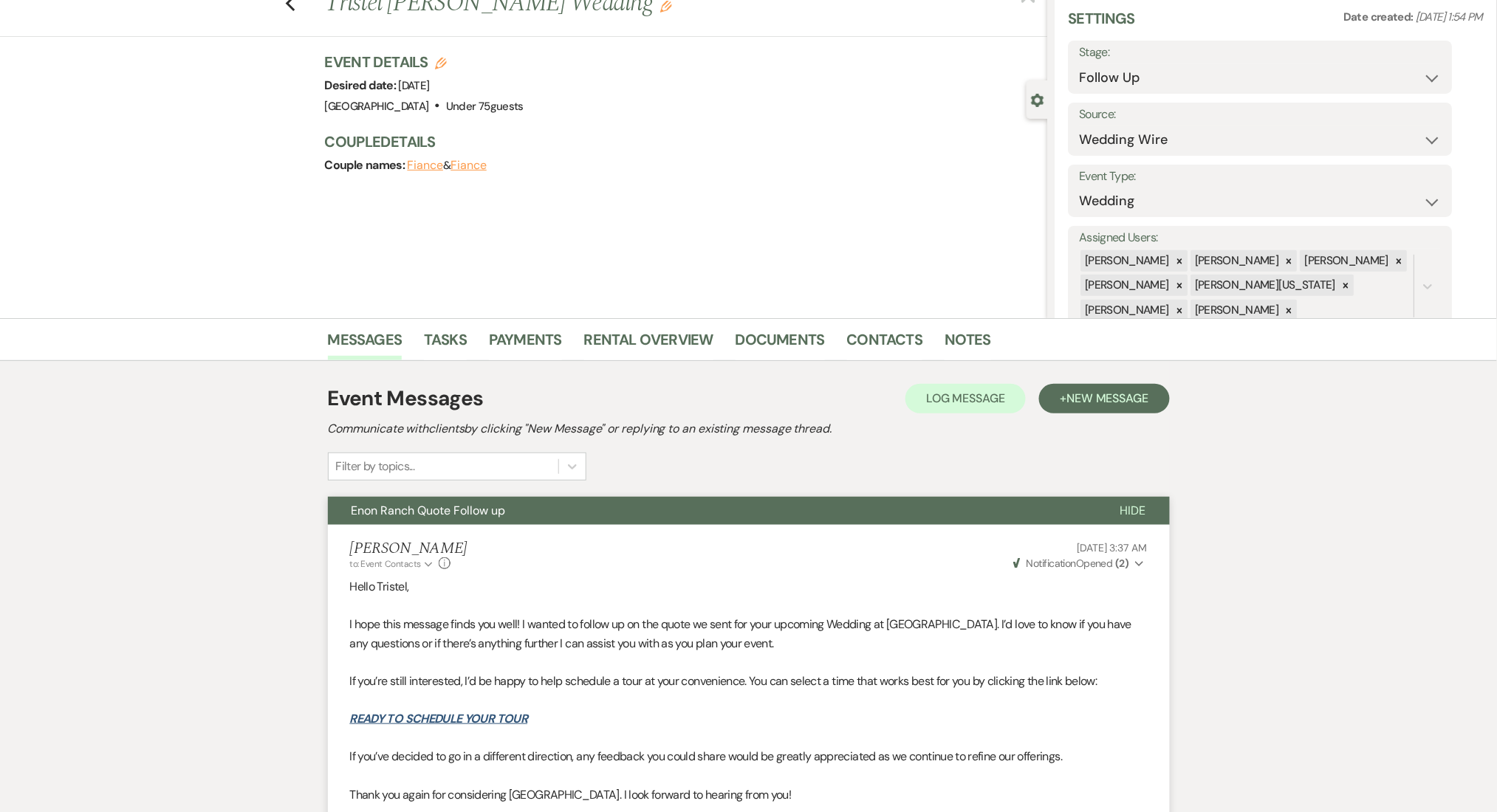
scroll to position [0, 0]
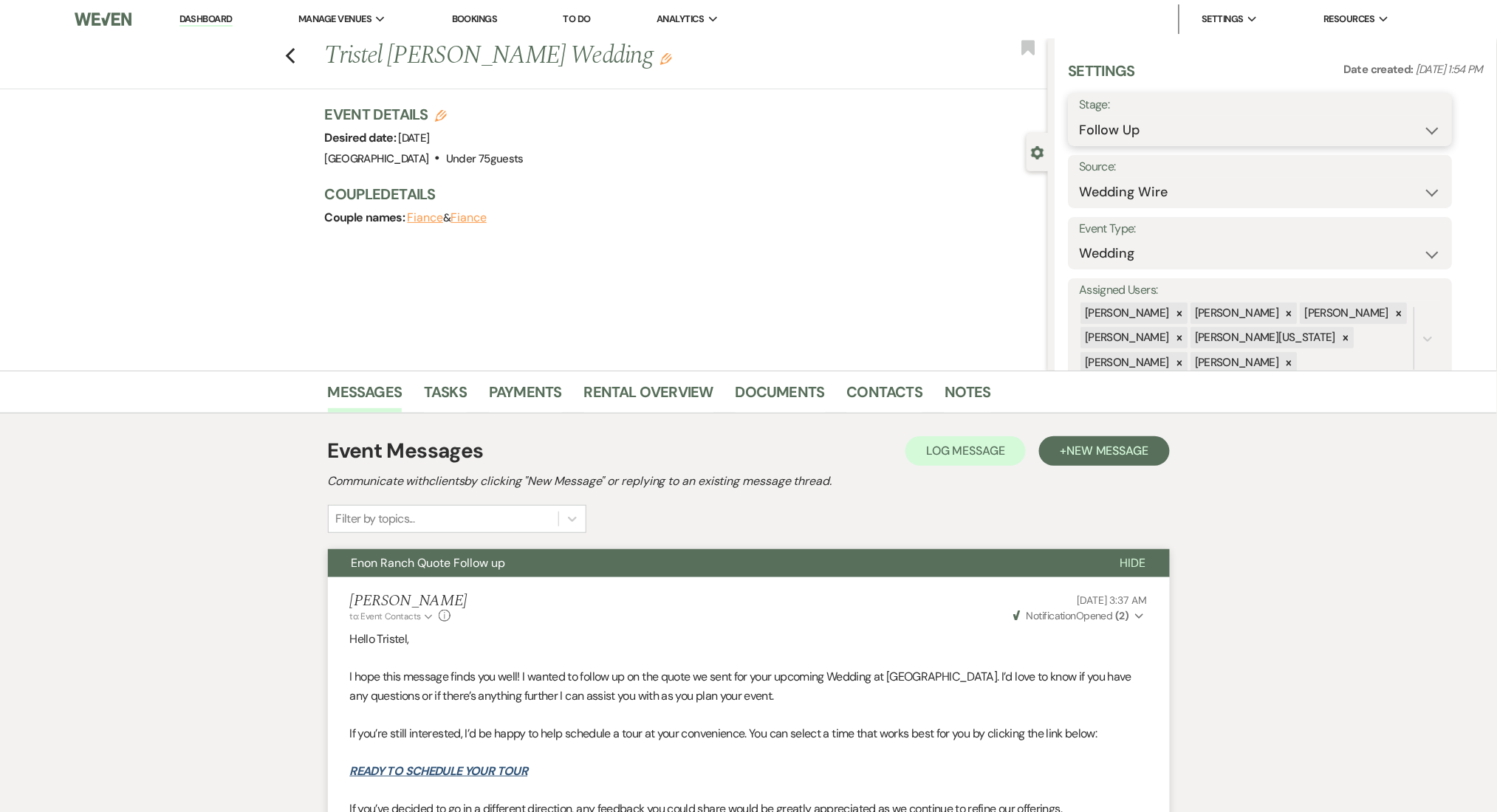
click at [1143, 130] on select "Inquiry Follow Up Tour Requested Tour Confirmed Toured Proposal Sent Booked Lost" at bounding box center [1261, 130] width 362 height 29
select select "1"
click at [1080, 116] on select "Inquiry Follow Up Tour Requested Tour Confirmed Toured Proposal Sent Booked Lost" at bounding box center [1261, 130] width 362 height 29
drag, startPoint x: 1398, startPoint y: 122, endPoint x: 1336, endPoint y: 125, distance: 62.1
click at [1399, 123] on button "Save" at bounding box center [1411, 119] width 83 height 30
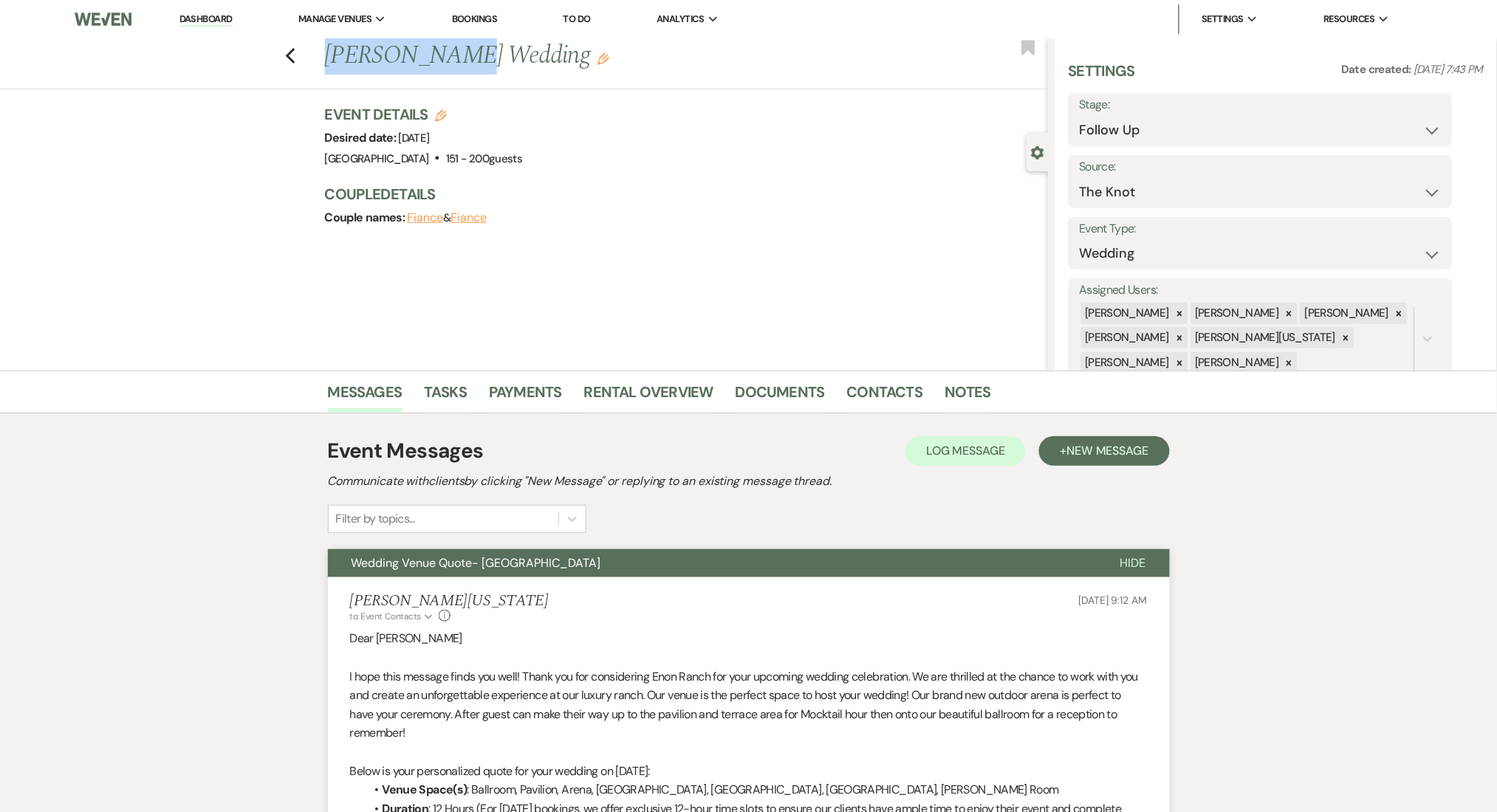
drag, startPoint x: 457, startPoint y: 52, endPoint x: 331, endPoint y: 59, distance: 126.2
click at [331, 59] on div "Previous [PERSON_NAME] Wedding Edit" at bounding box center [682, 56] width 731 height 35
copy h1 "[PERSON_NAME]"
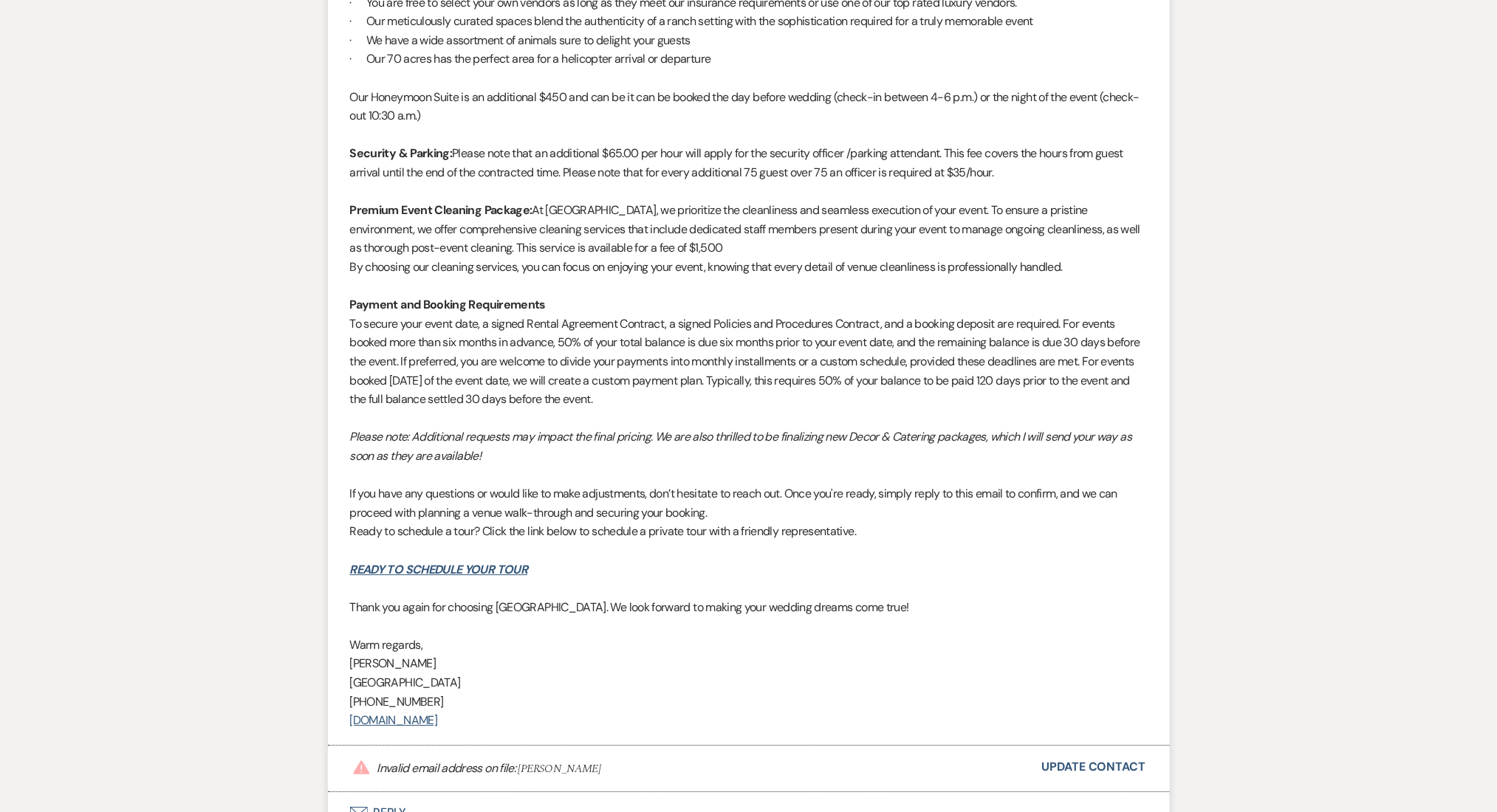
scroll to position [1378, 0]
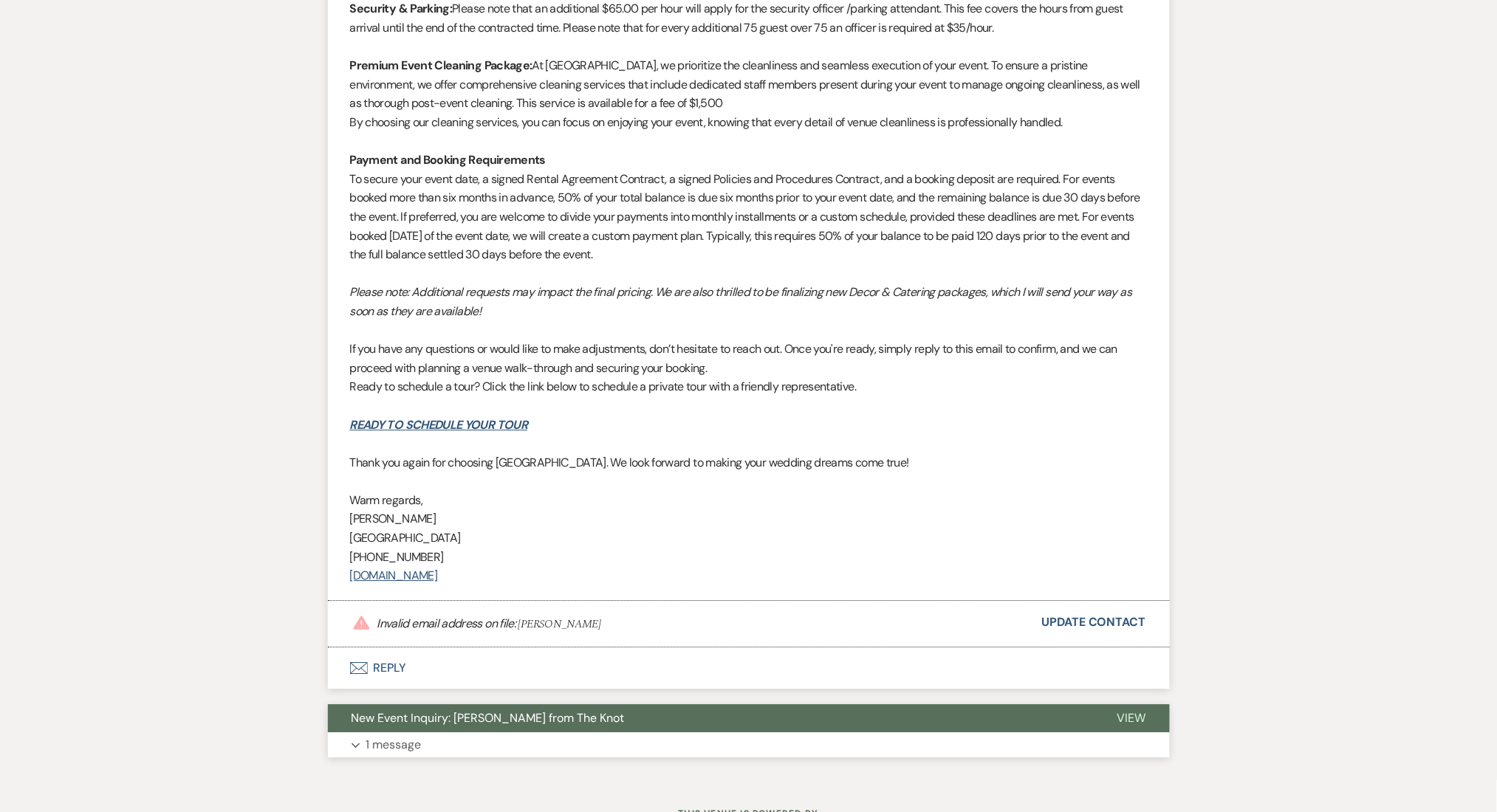
click at [435, 737] on button "Expand 1 message" at bounding box center [749, 745] width 842 height 25
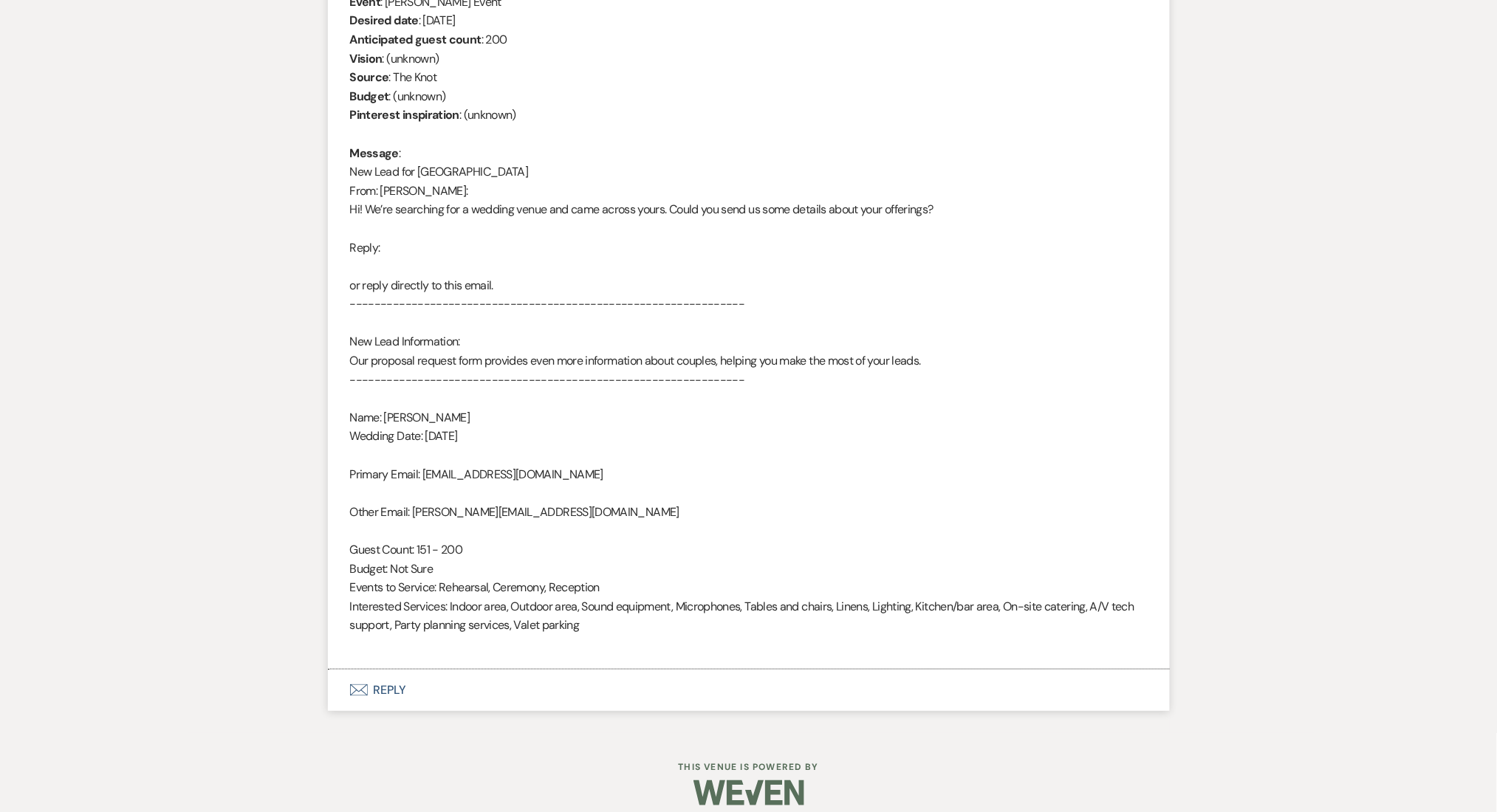
scroll to position [2192, 0]
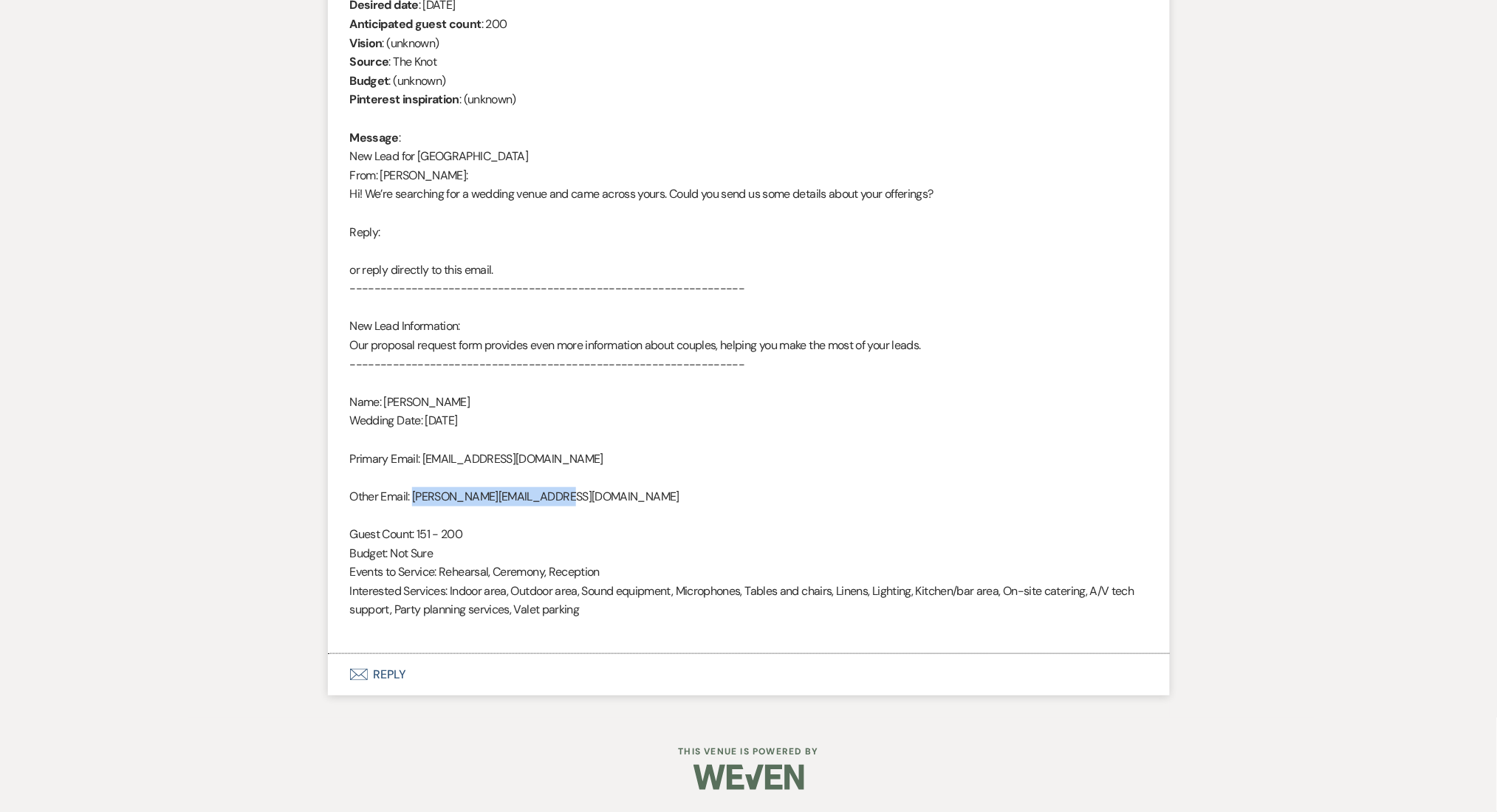
drag, startPoint x: 578, startPoint y: 491, endPoint x: 412, endPoint y: 498, distance: 166.1
click at [412, 498] on div "From : [PERSON_NAME] Event : [PERSON_NAME] Event Desired date : [DATE] Anticipa…" at bounding box center [749, 298] width 798 height 680
copy div "[EMAIL_ADDRESS][DOMAIN_NAME]"
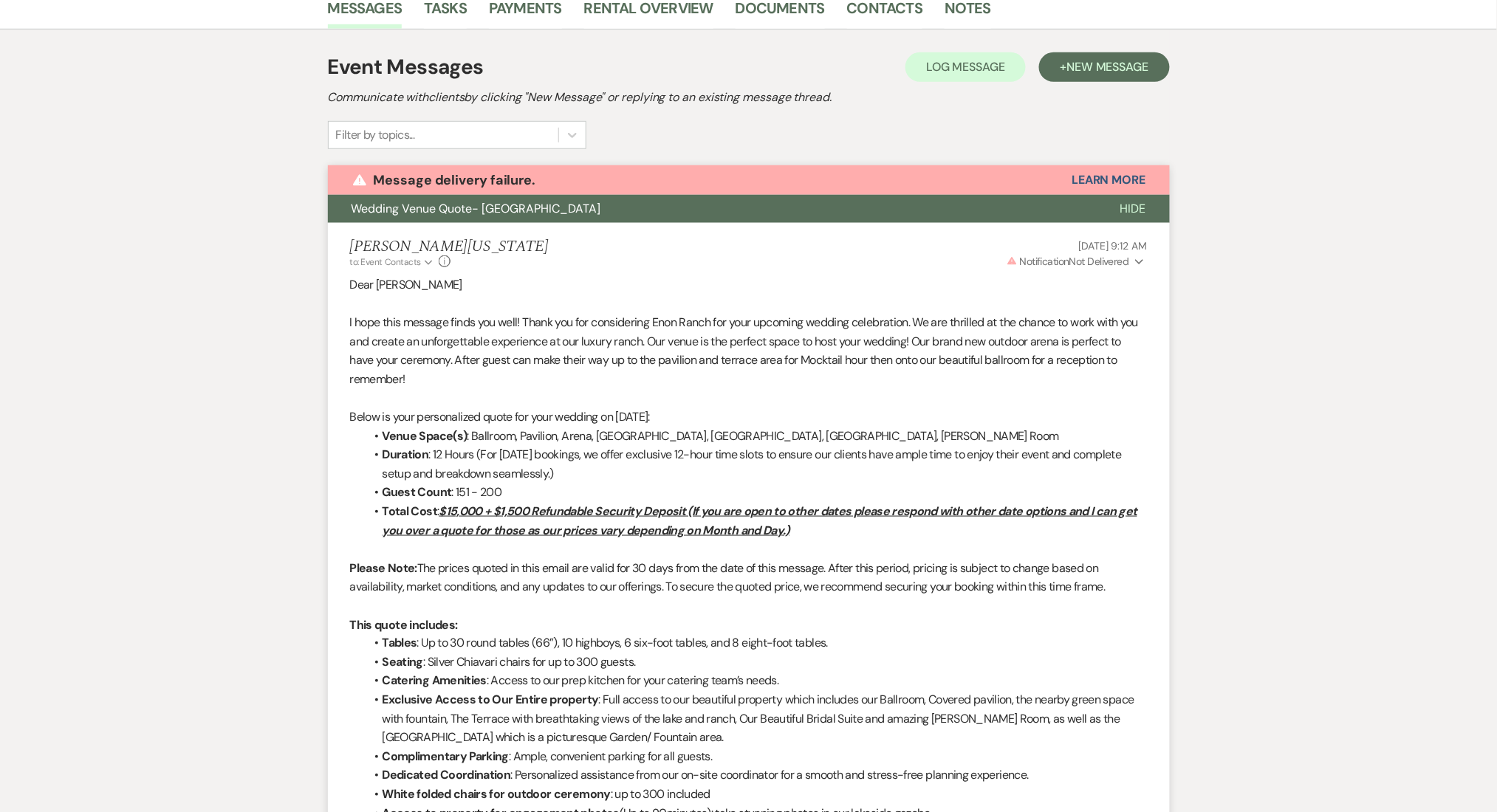
scroll to position [222, 0]
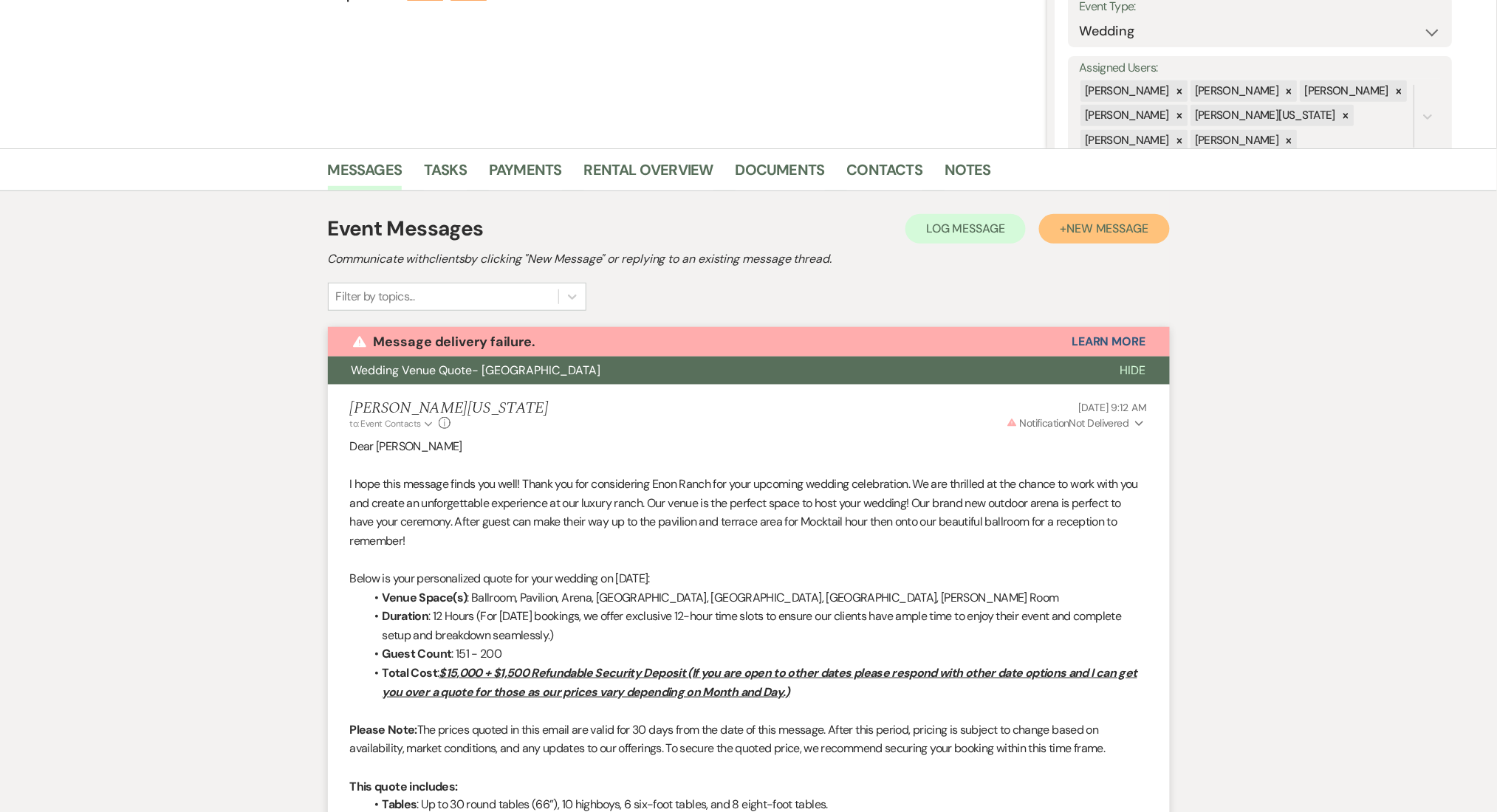
click at [1097, 237] on button "+ New Message" at bounding box center [1105, 229] width 130 height 30
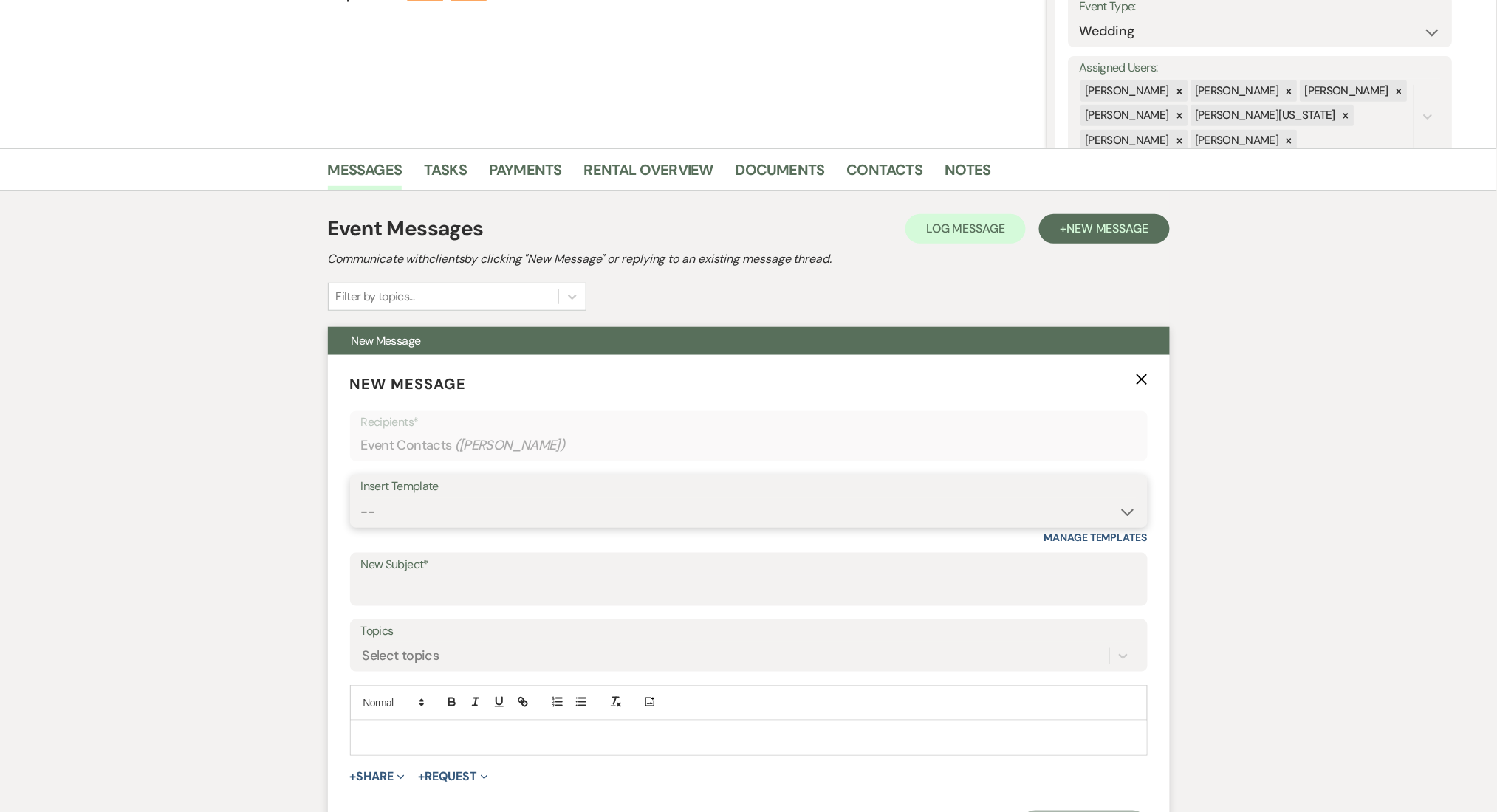
click at [418, 520] on select "-- Inquiry Follow Up Email #2 Contract Sending Template Payment Template Rental…" at bounding box center [749, 512] width 776 height 29
select select "4434"
click at [361, 498] on select "-- Inquiry Follow Up Email #2 Contract Sending Template Payment Template Rental…" at bounding box center [749, 512] width 776 height 29
type input "Enon Ranch Quote Follow up"
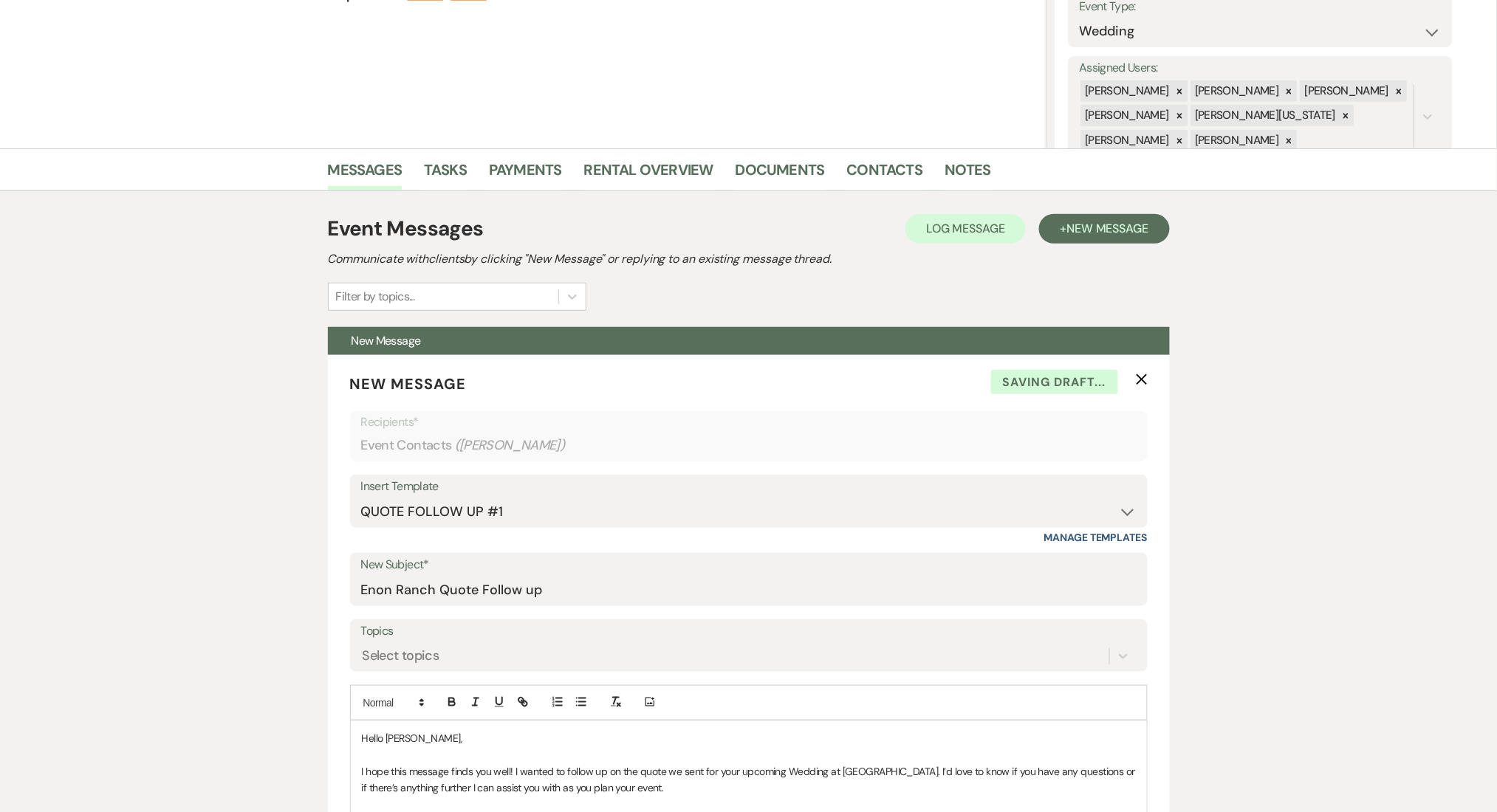
scroll to position [517, 0]
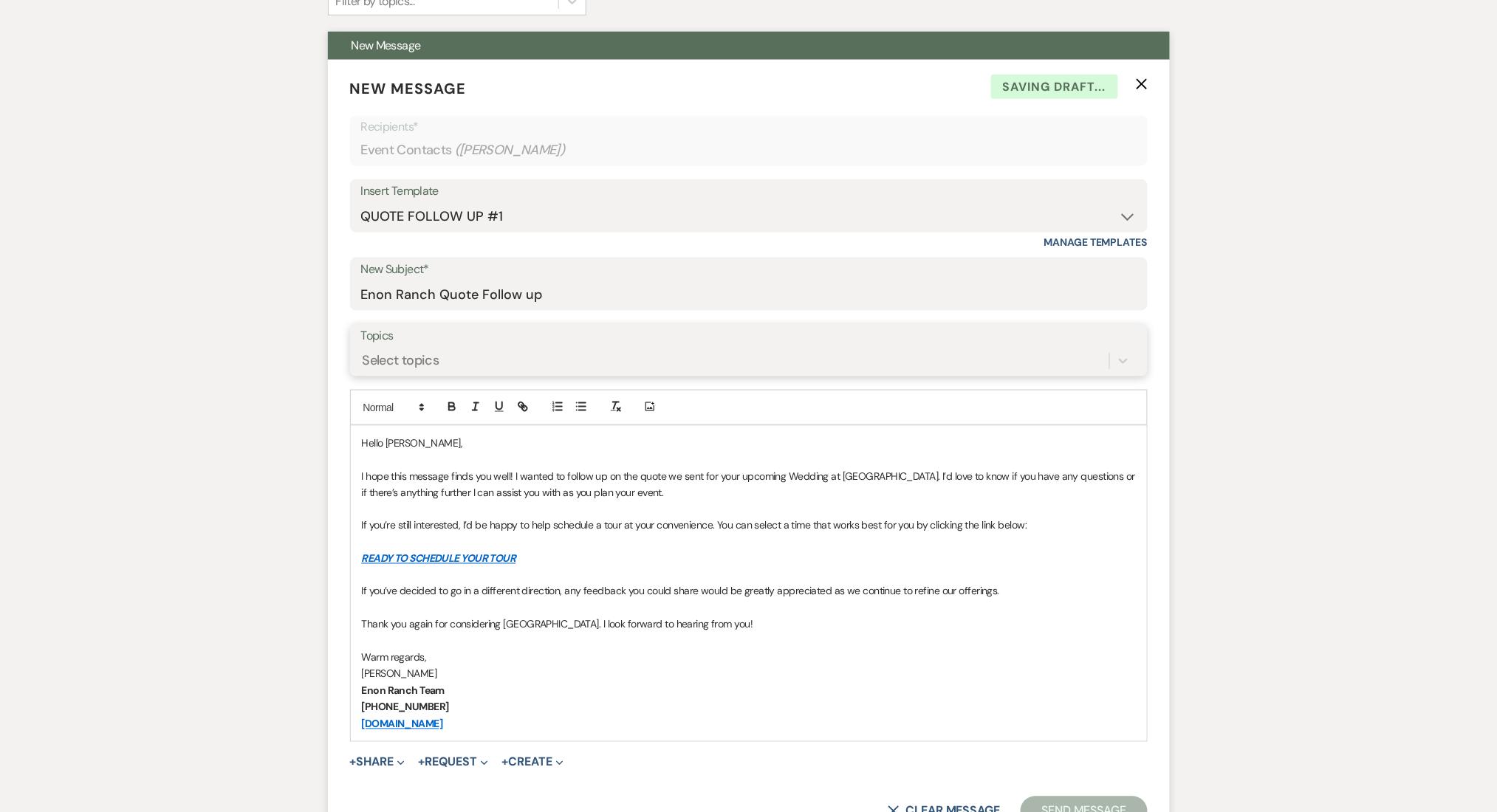
click at [386, 372] on div "Select topics" at bounding box center [735, 361] width 748 height 26
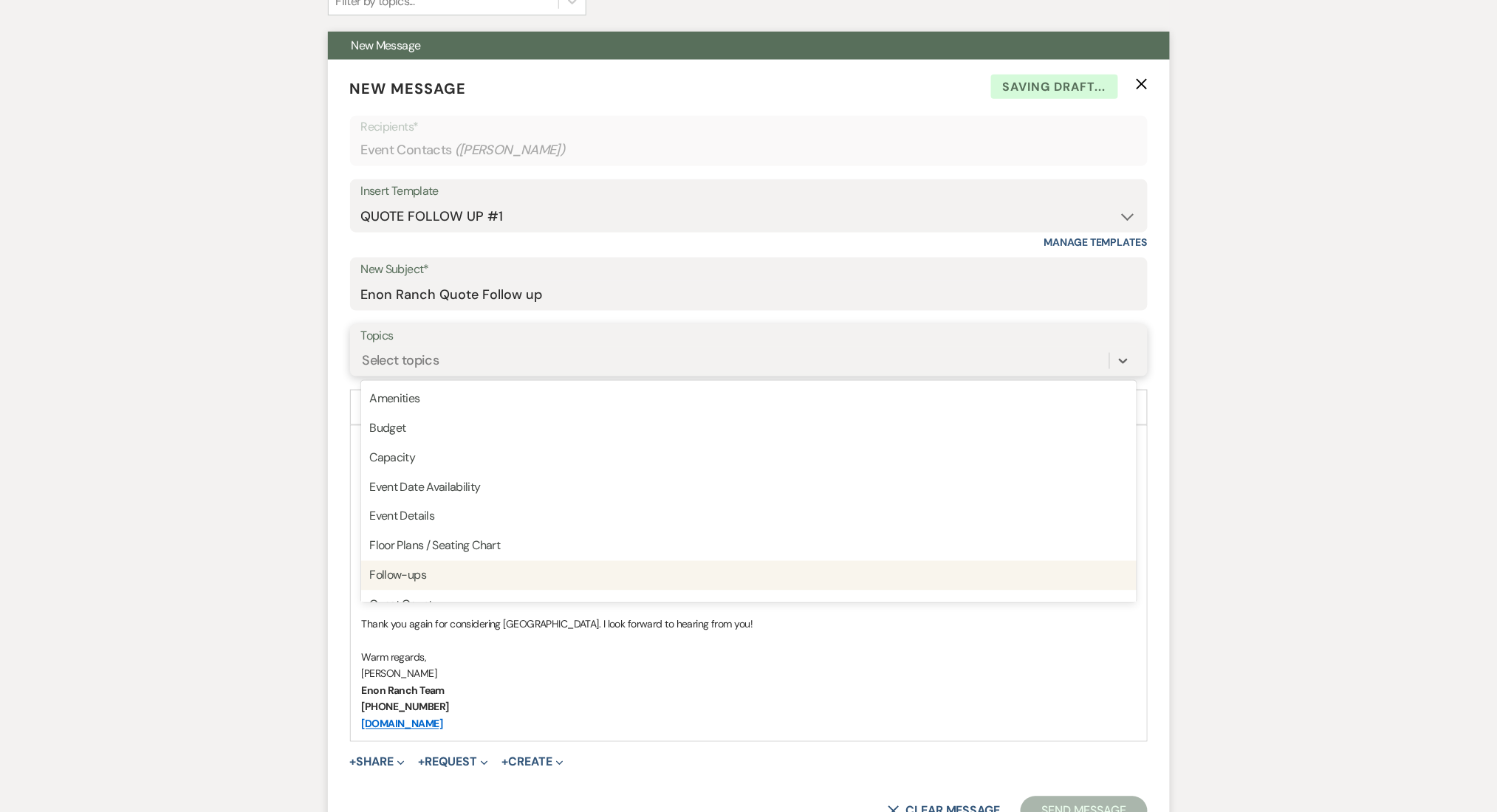
click at [411, 565] on div "Follow-ups" at bounding box center [749, 575] width 776 height 30
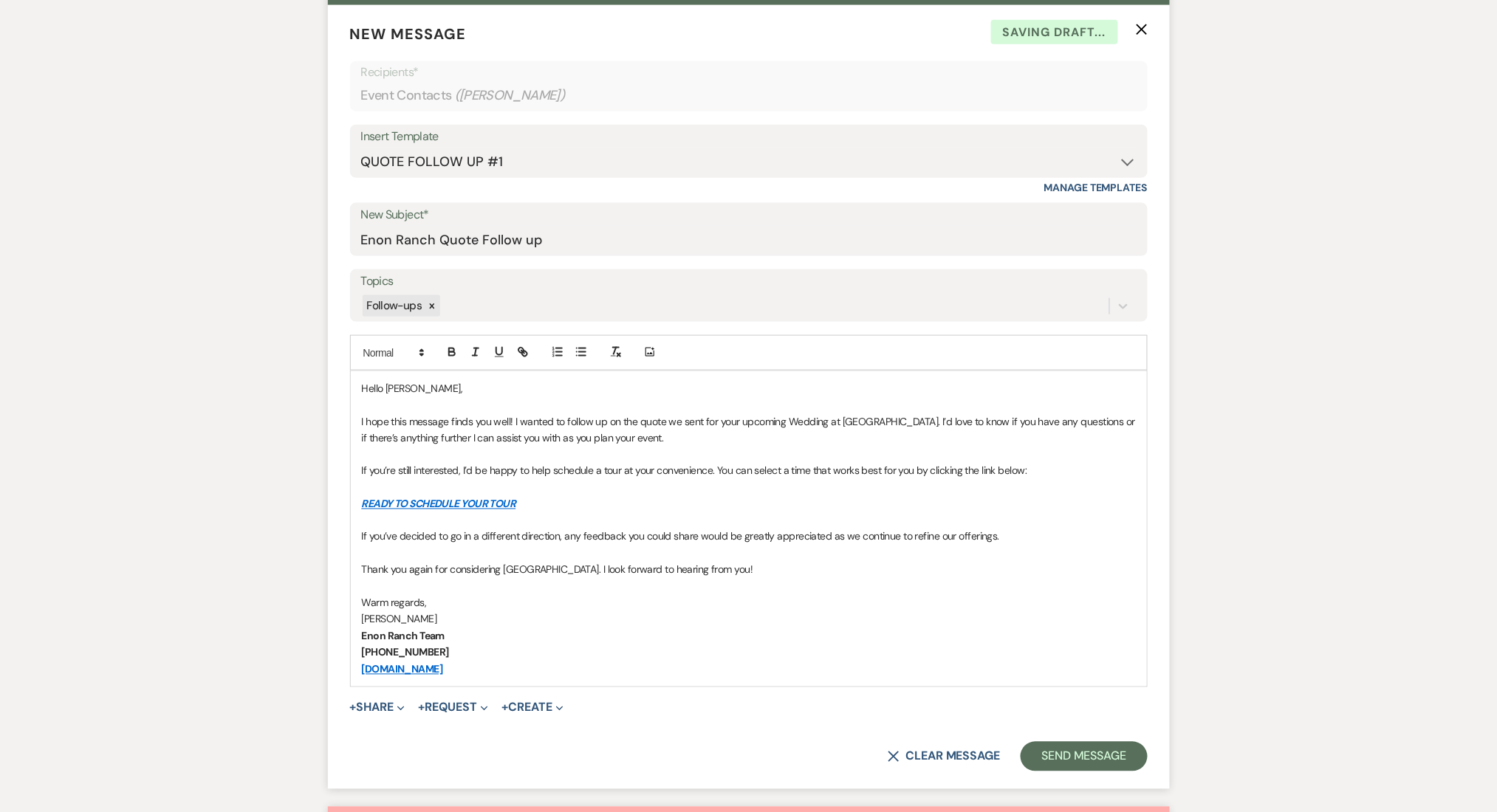
scroll to position [715, 0]
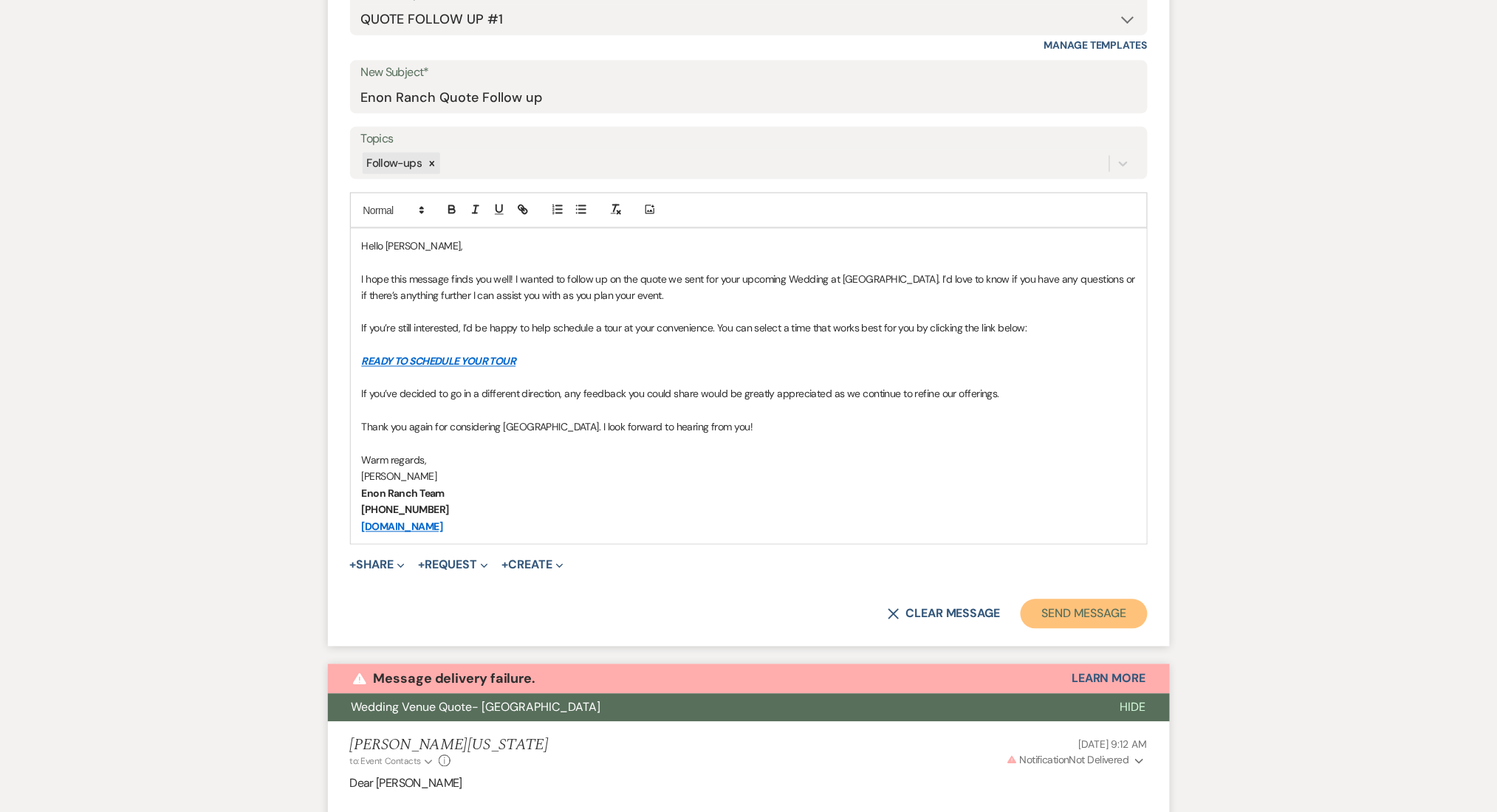
click at [1062, 614] on button "Send Message" at bounding box center [1083, 614] width 126 height 30
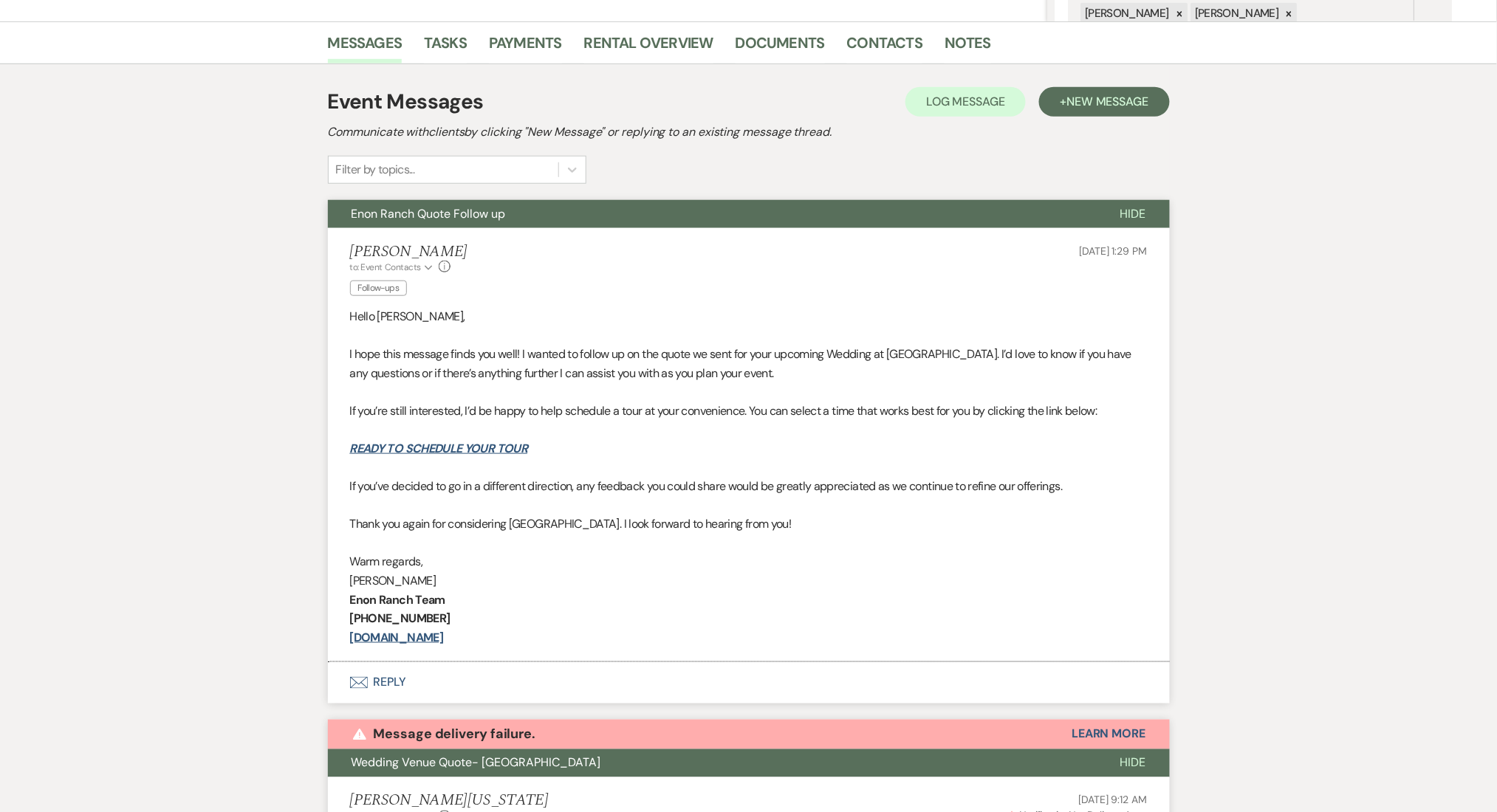
scroll to position [264, 0]
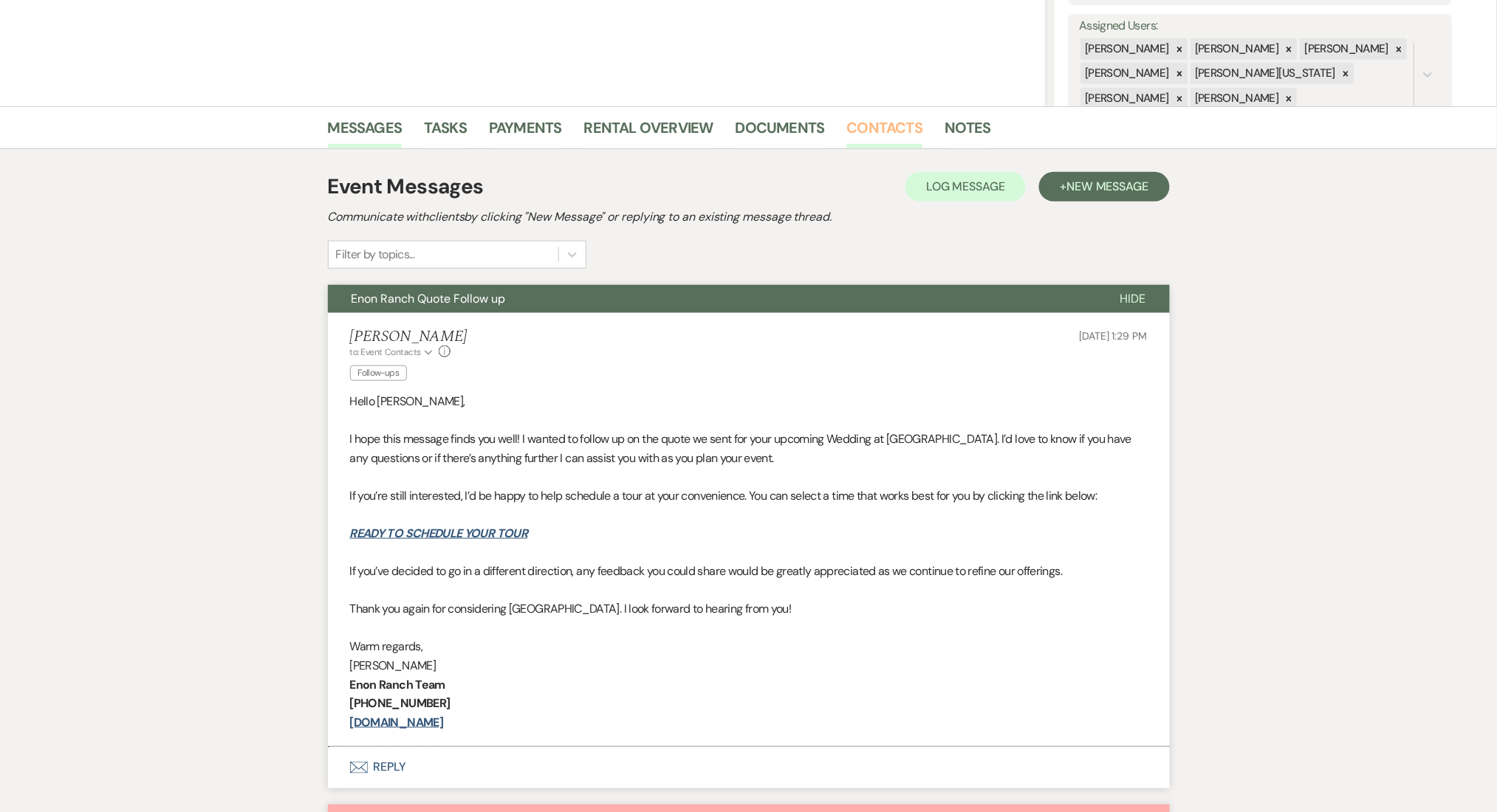
click at [884, 124] on link "Contacts" at bounding box center [886, 132] width 76 height 33
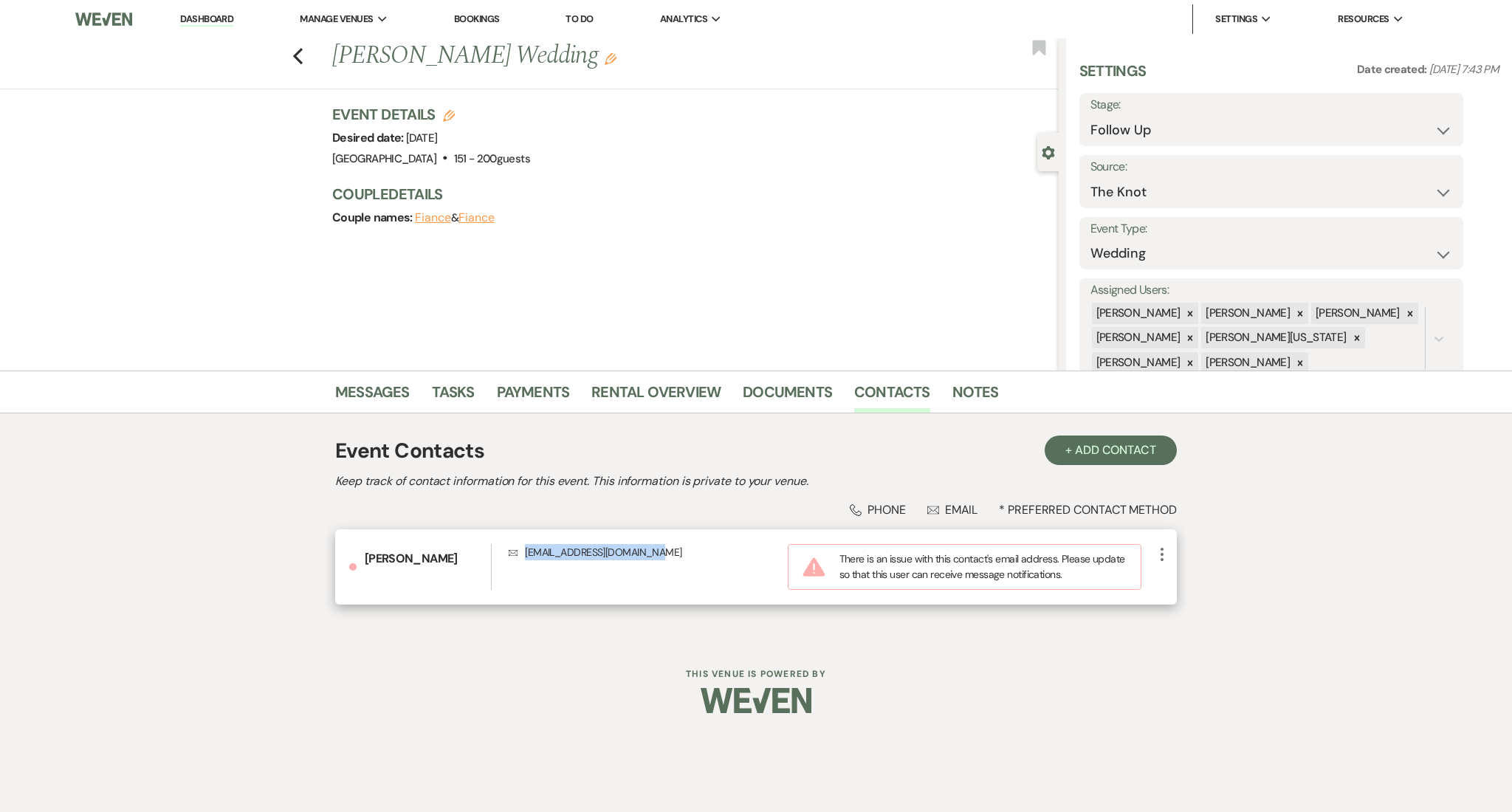
drag, startPoint x: 696, startPoint y: 555, endPoint x: 522, endPoint y: 562, distance: 174.1
click at [522, 562] on div "Envelope ryann_lipcon@homdepot.com" at bounding box center [648, 567] width 279 height 46
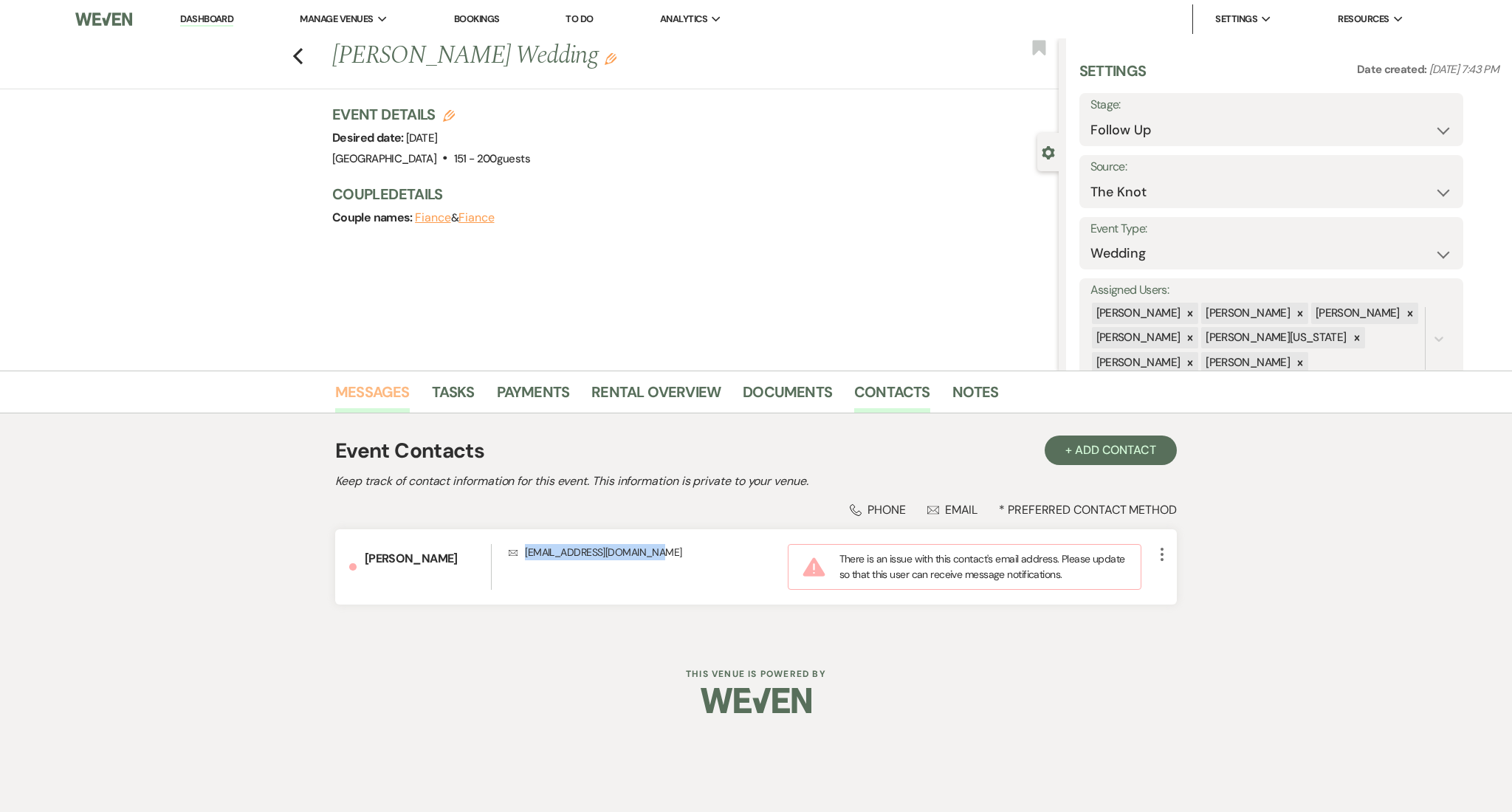
click at [380, 384] on link "Messages" at bounding box center [372, 396] width 75 height 33
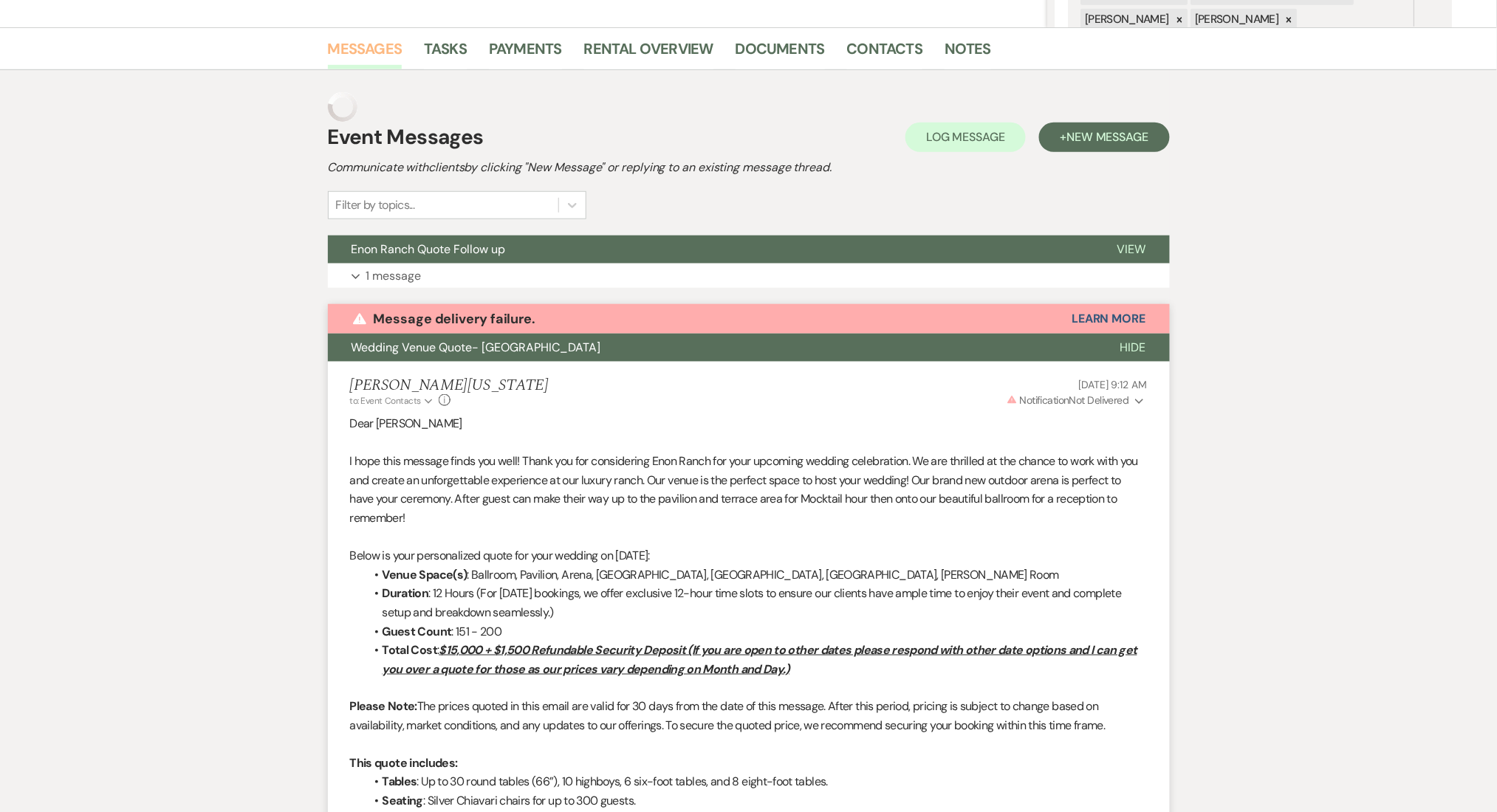
scroll to position [69, 0]
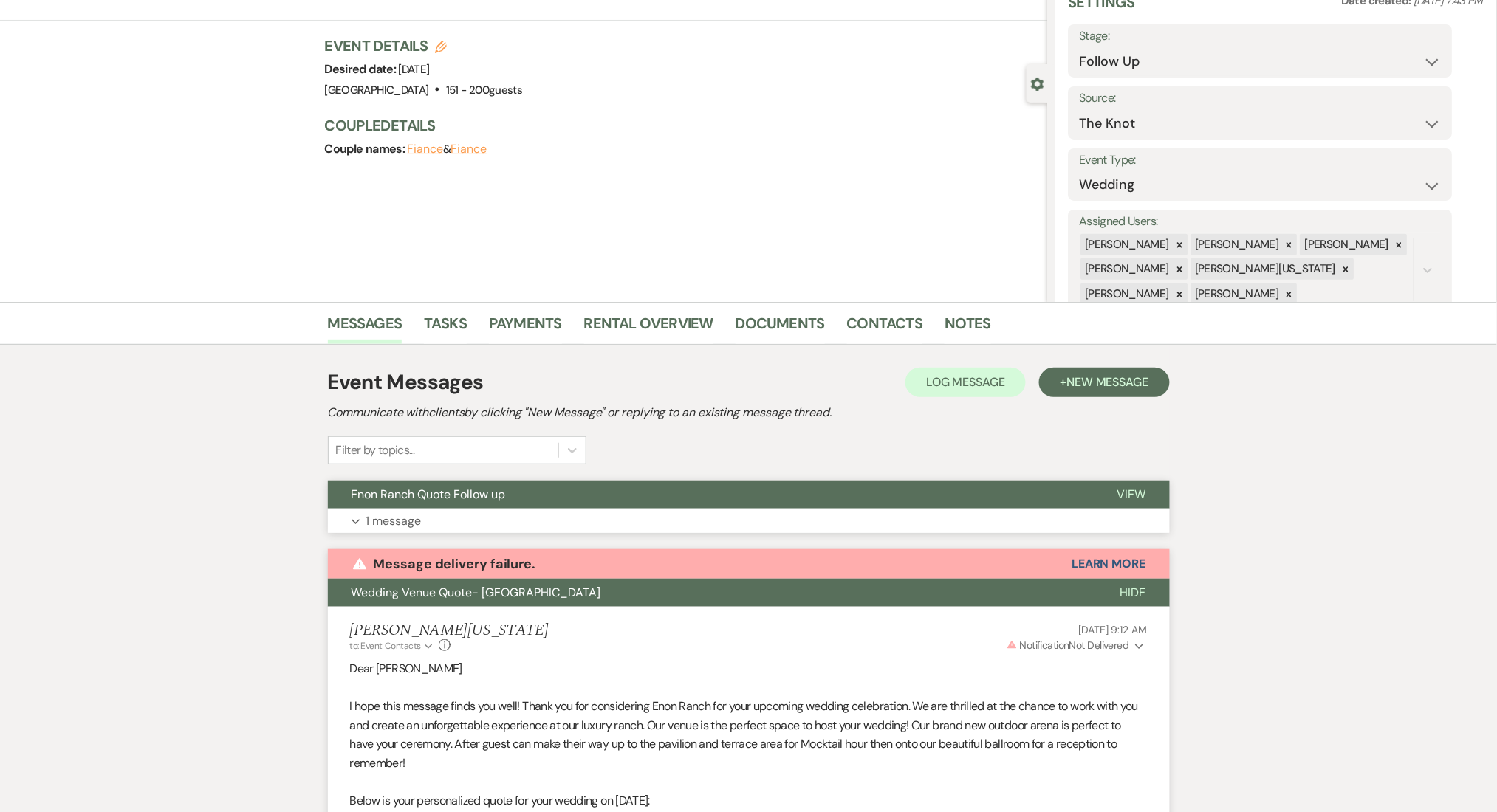
click at [450, 520] on button "Expand 1 message" at bounding box center [749, 521] width 842 height 25
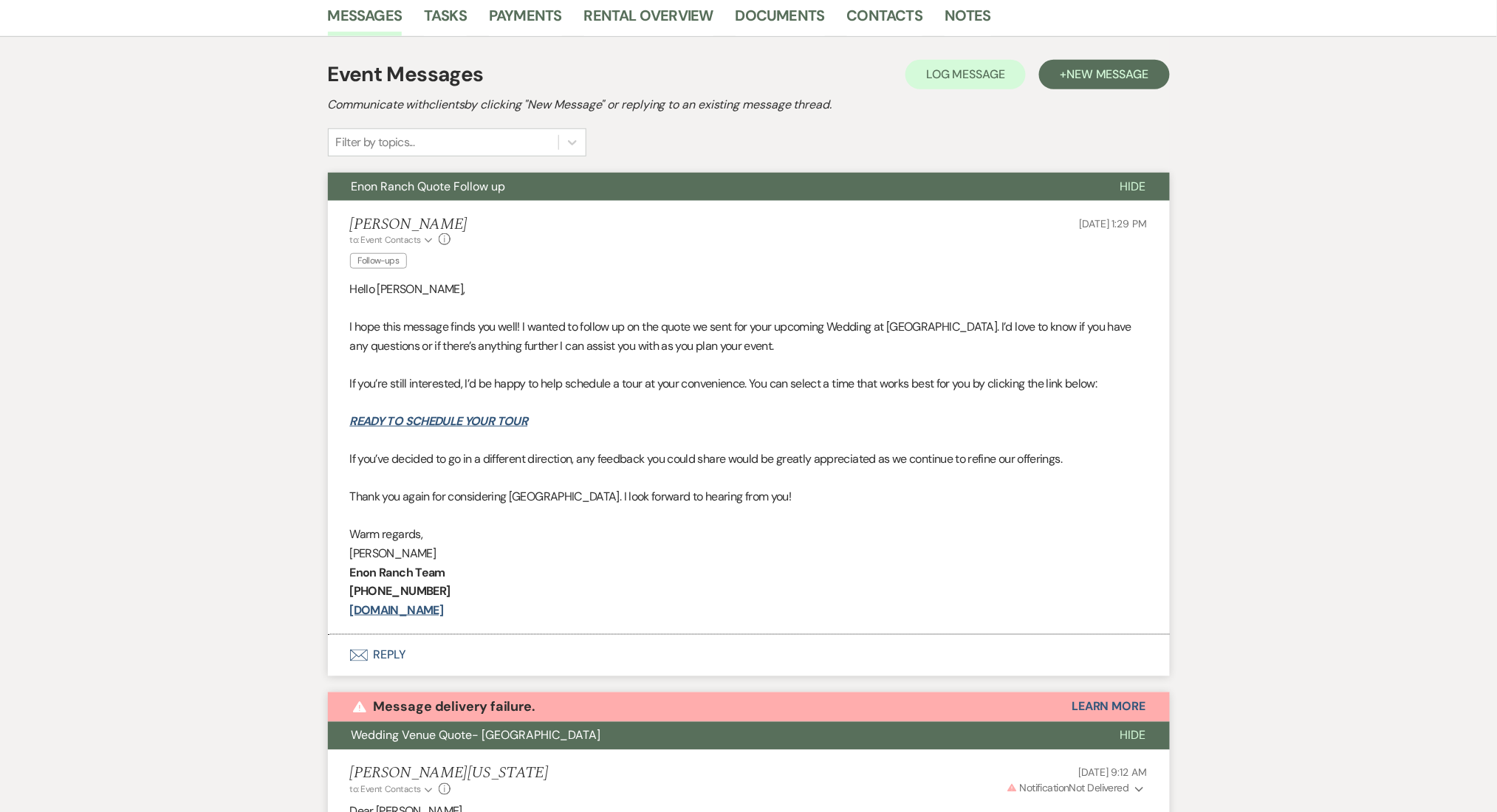
scroll to position [364, 0]
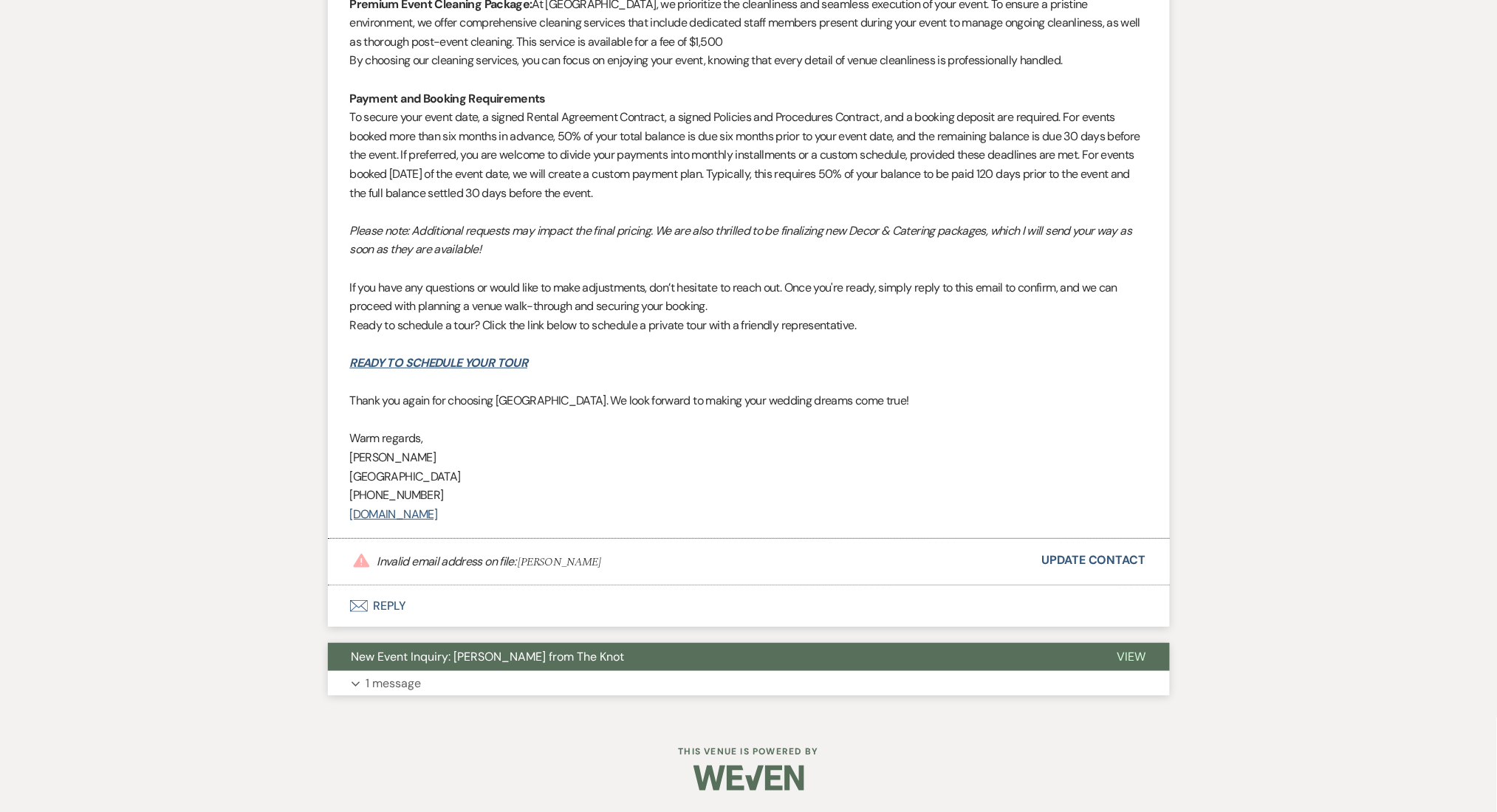
click at [458, 677] on button "Expand 1 message" at bounding box center [749, 684] width 842 height 25
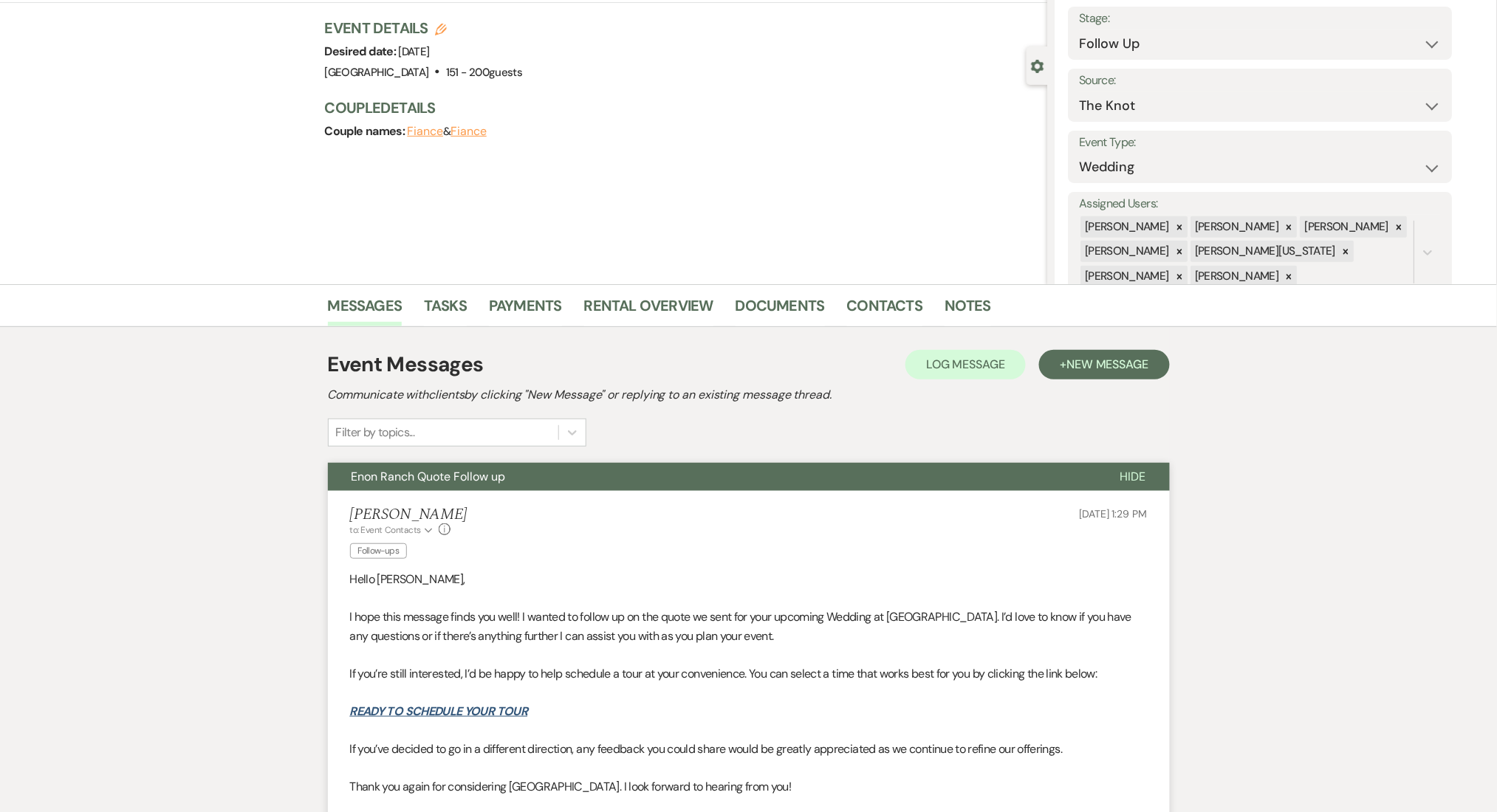
scroll to position [0, 0]
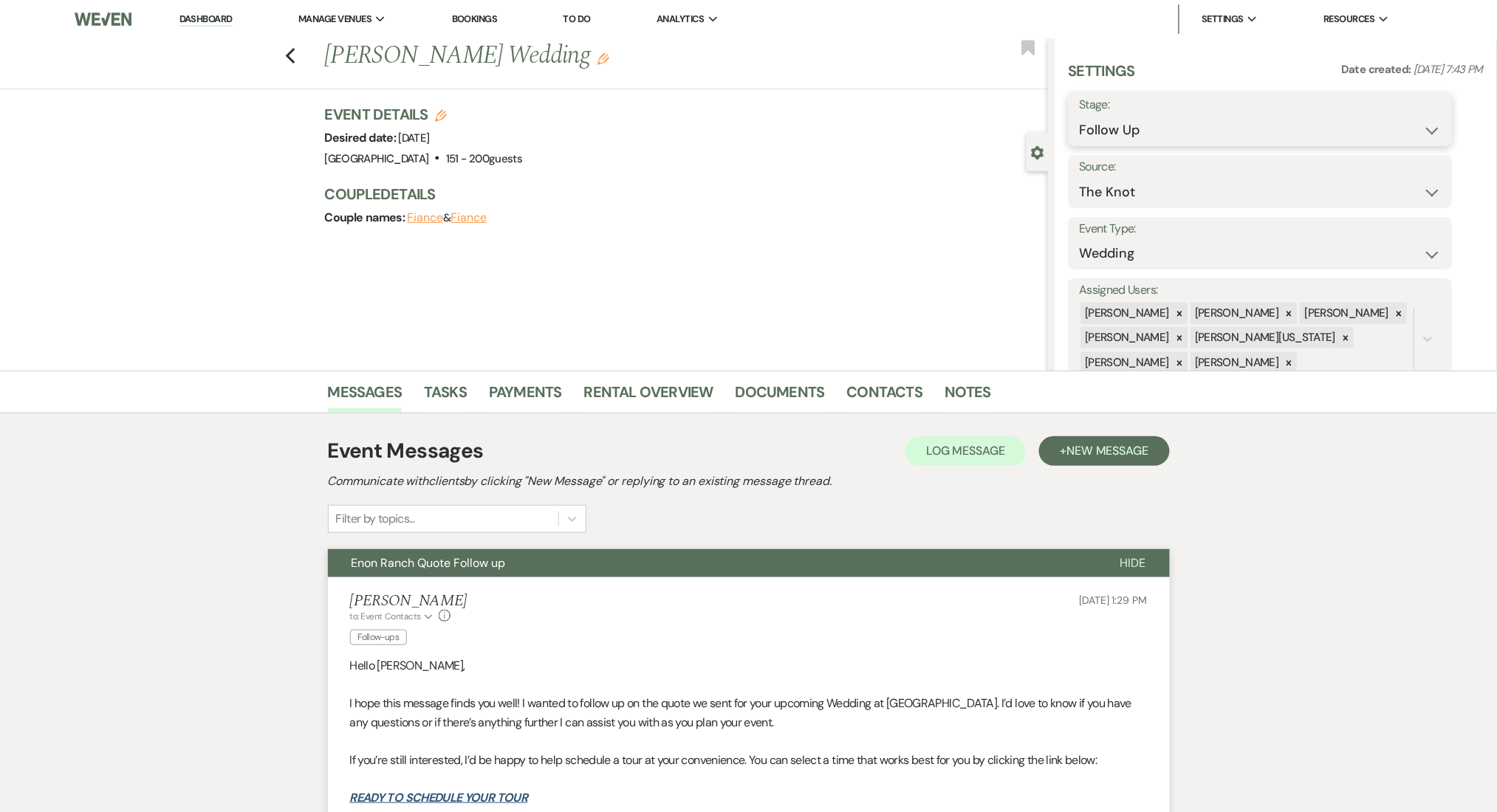
click at [1103, 118] on select "Inquiry Follow Up Tour Requested Tour Confirmed Toured Proposal Sent Booked Lost" at bounding box center [1261, 130] width 362 height 29
select select "1"
click at [1080, 116] on select "Inquiry Follow Up Tour Requested Tour Confirmed Toured Proposal Sent Booked Lost" at bounding box center [1261, 130] width 362 height 29
click at [1442, 124] on button "Save" at bounding box center [1411, 119] width 83 height 30
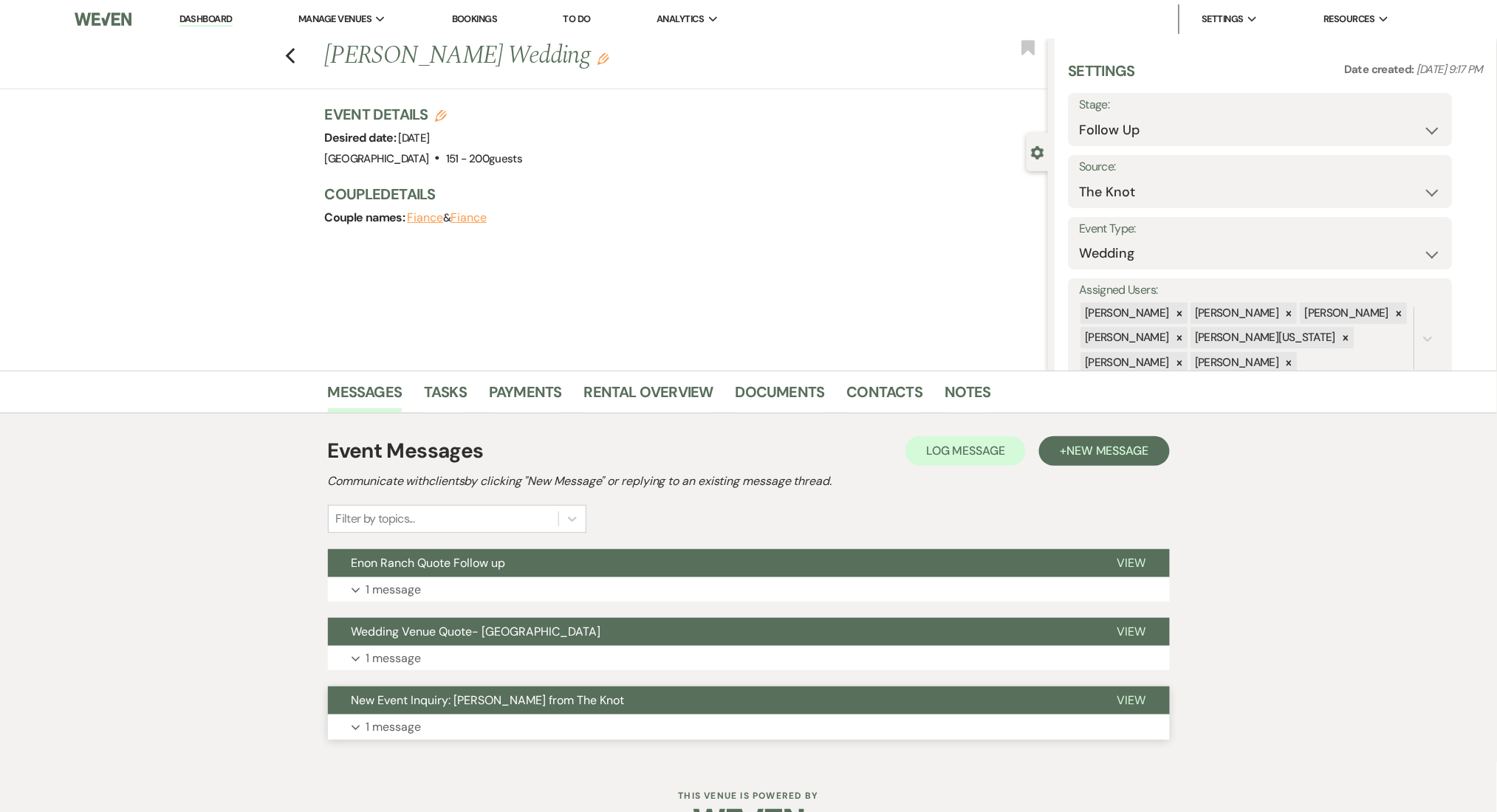
click at [449, 727] on button "Expand 1 message" at bounding box center [749, 727] width 842 height 25
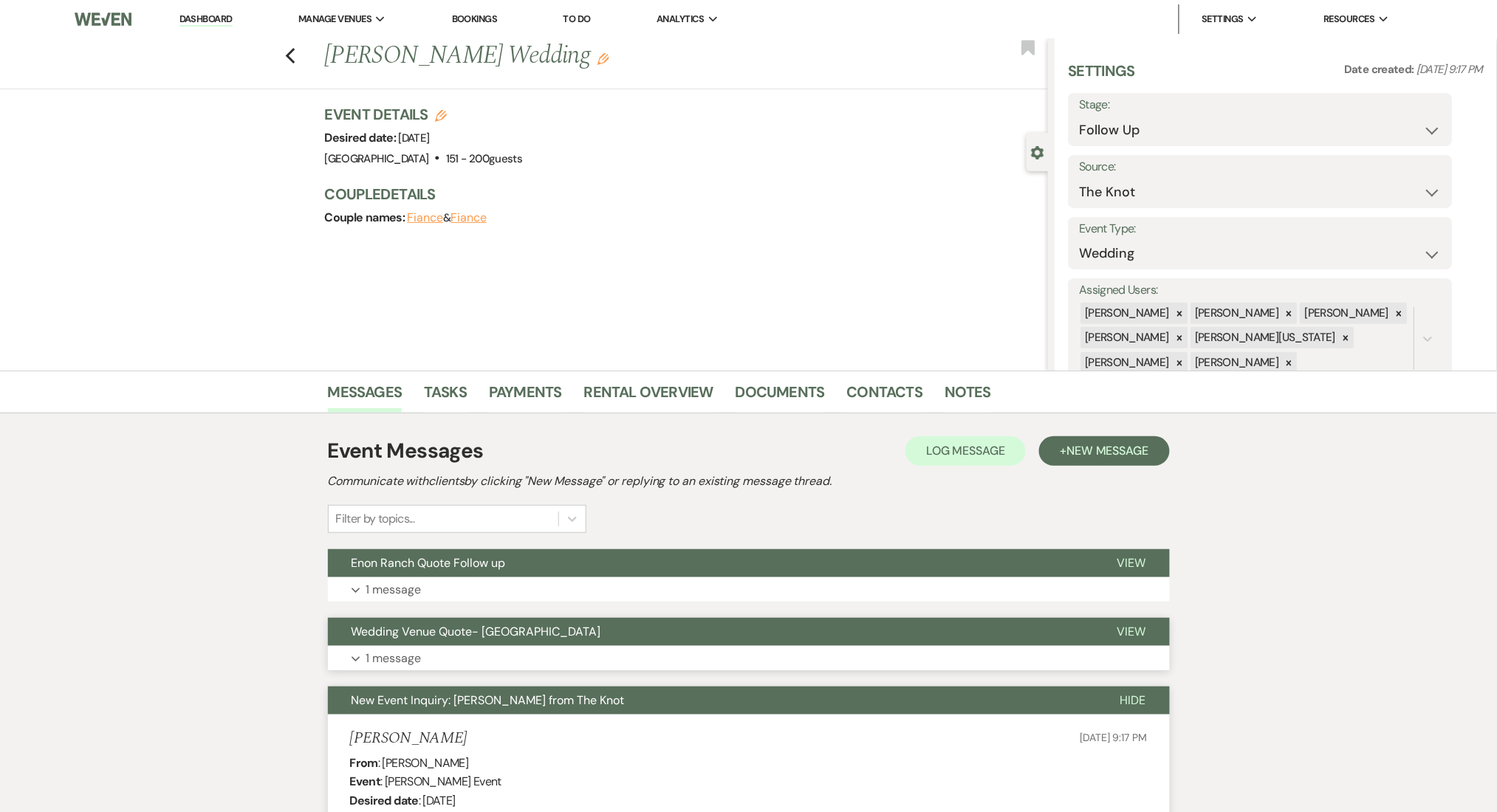
click at [526, 660] on button "Expand 1 message" at bounding box center [749, 659] width 842 height 25
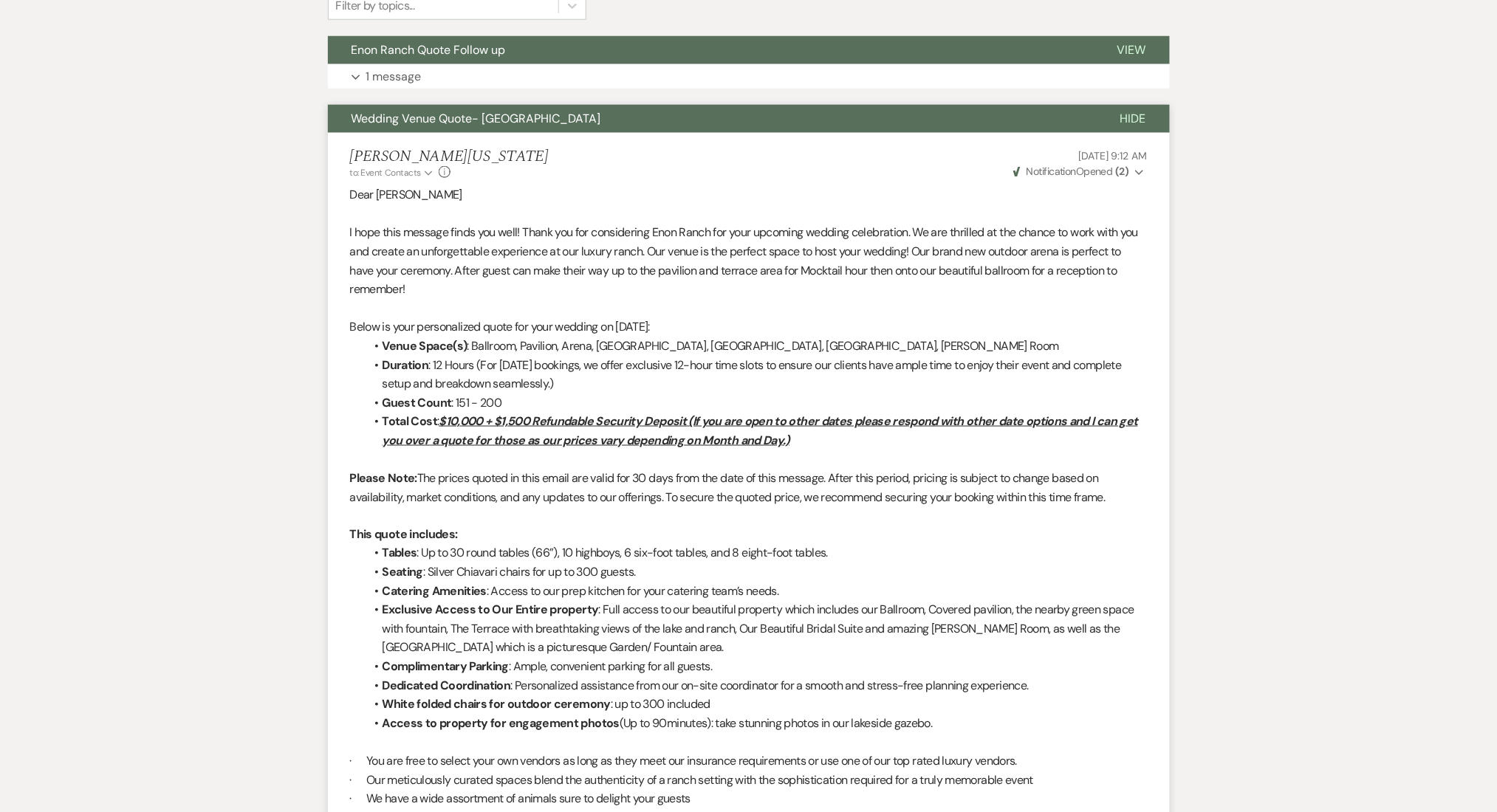
scroll to position [395, 0]
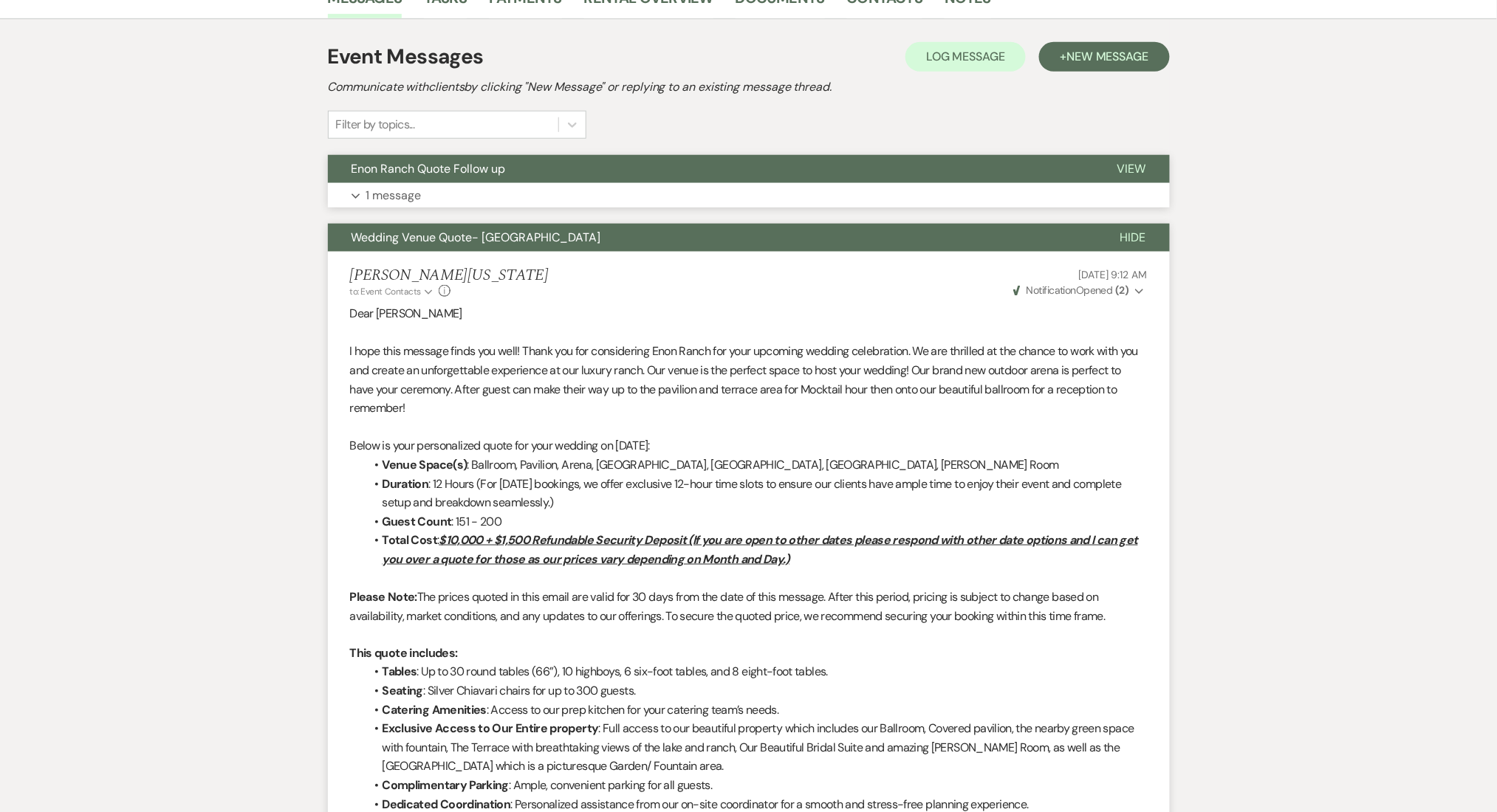
drag, startPoint x: 453, startPoint y: 182, endPoint x: 439, endPoint y: 183, distance: 14.0
click at [453, 182] on div "Enon Ranch Quote Follow up View Expand 1 message" at bounding box center [749, 182] width 842 height 53
click at [518, 194] on button "Expand 1 message" at bounding box center [749, 195] width 842 height 25
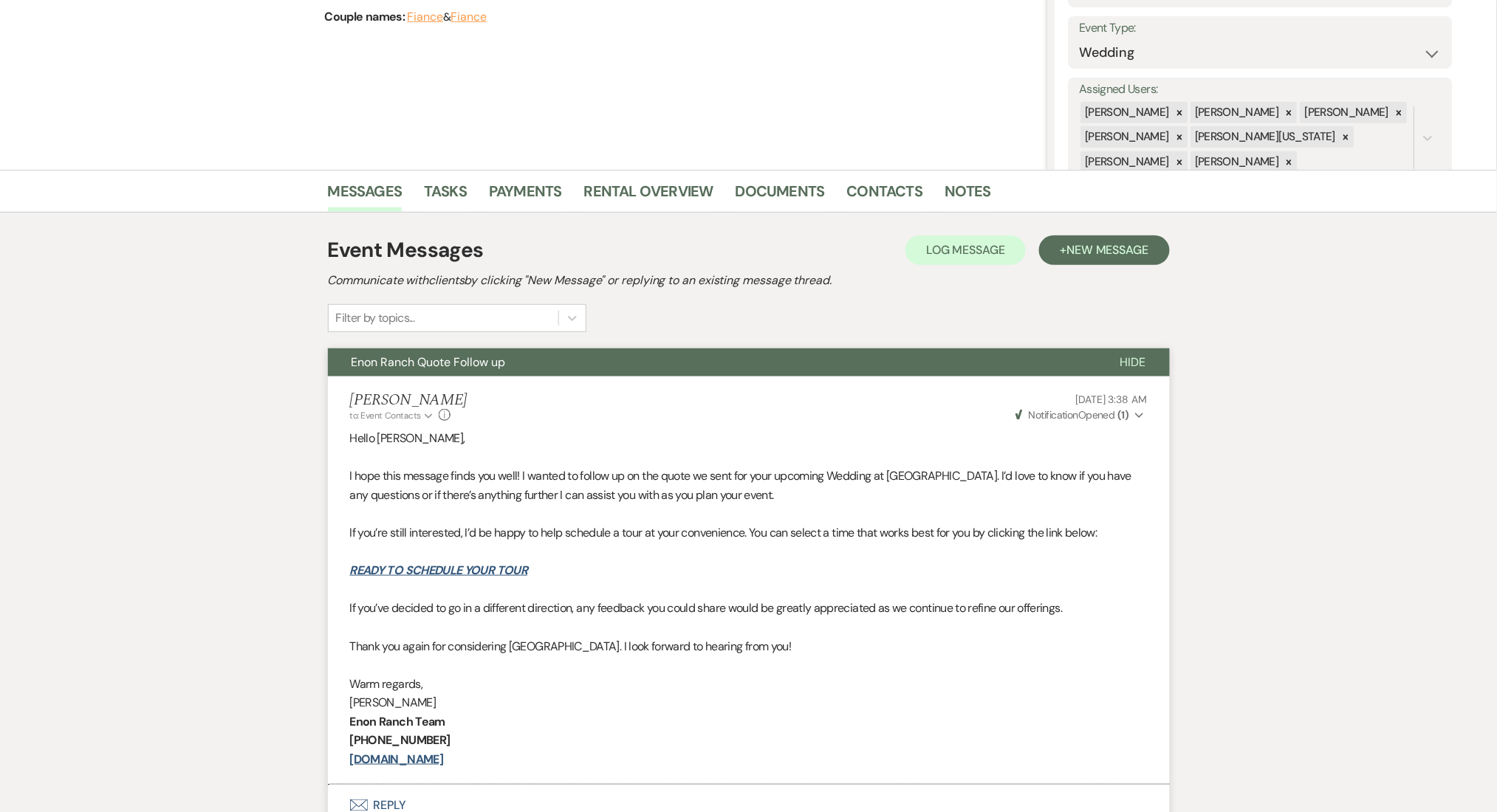
scroll to position [0, 0]
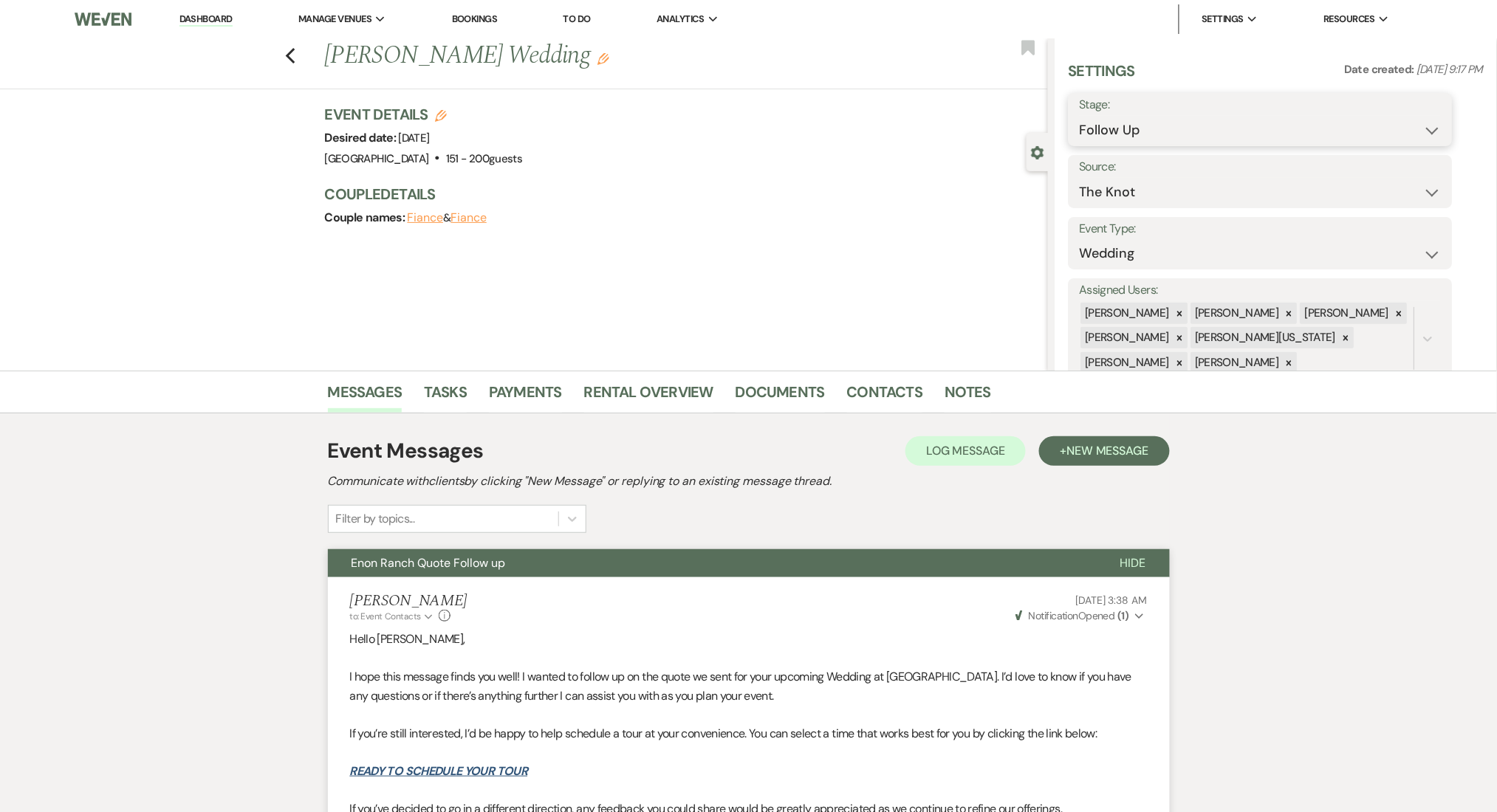
click at [1139, 127] on select "Inquiry Follow Up Tour Requested Tour Confirmed Toured Proposal Sent Booked Lost" at bounding box center [1261, 130] width 362 height 29
select select "1"
click at [1080, 116] on select "Inquiry Follow Up Tour Requested Tour Confirmed Toured Proposal Sent Booked Lost" at bounding box center [1261, 130] width 362 height 29
click at [1438, 109] on button "Save" at bounding box center [1411, 119] width 83 height 30
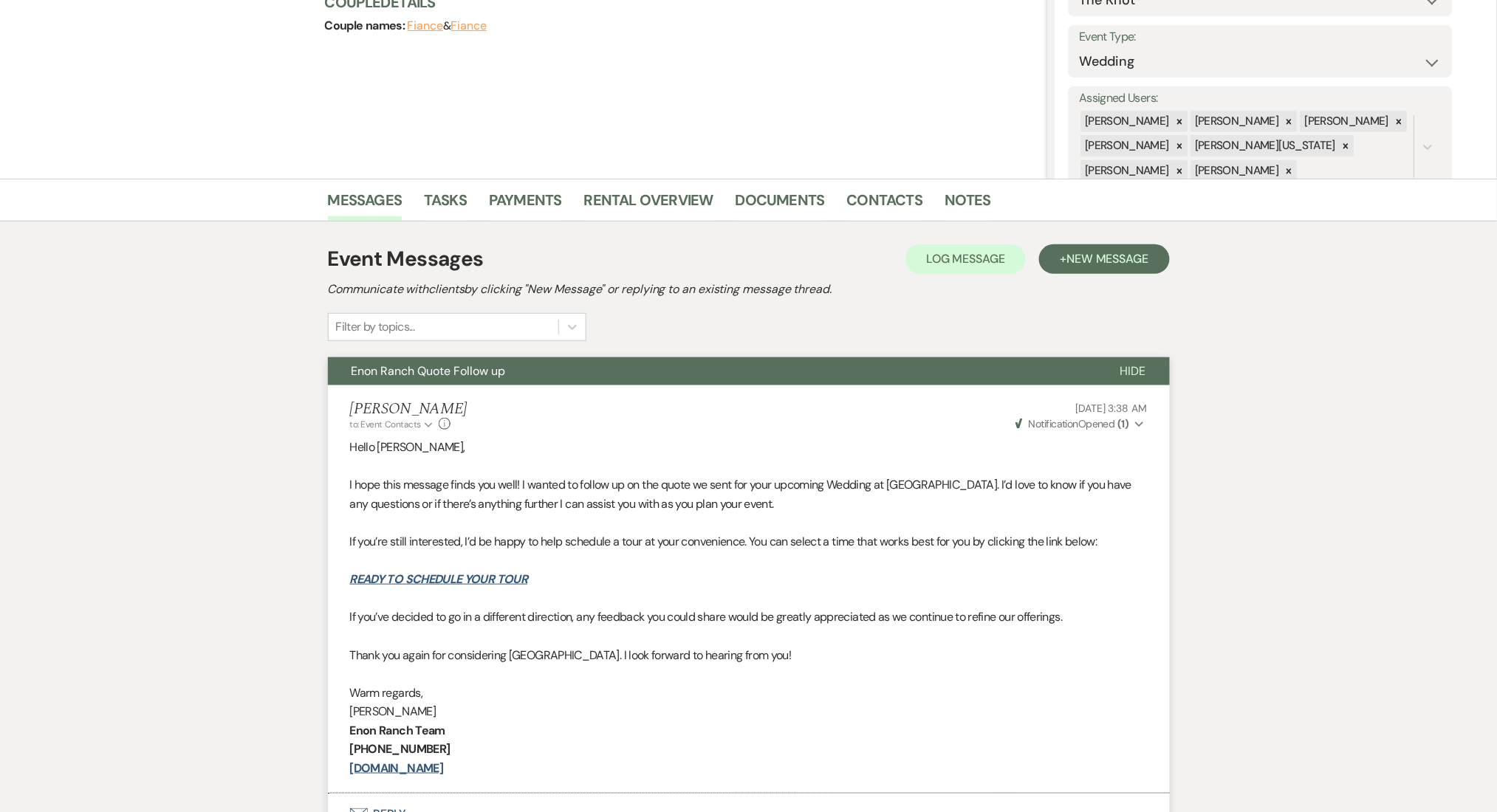
scroll to position [196, 0]
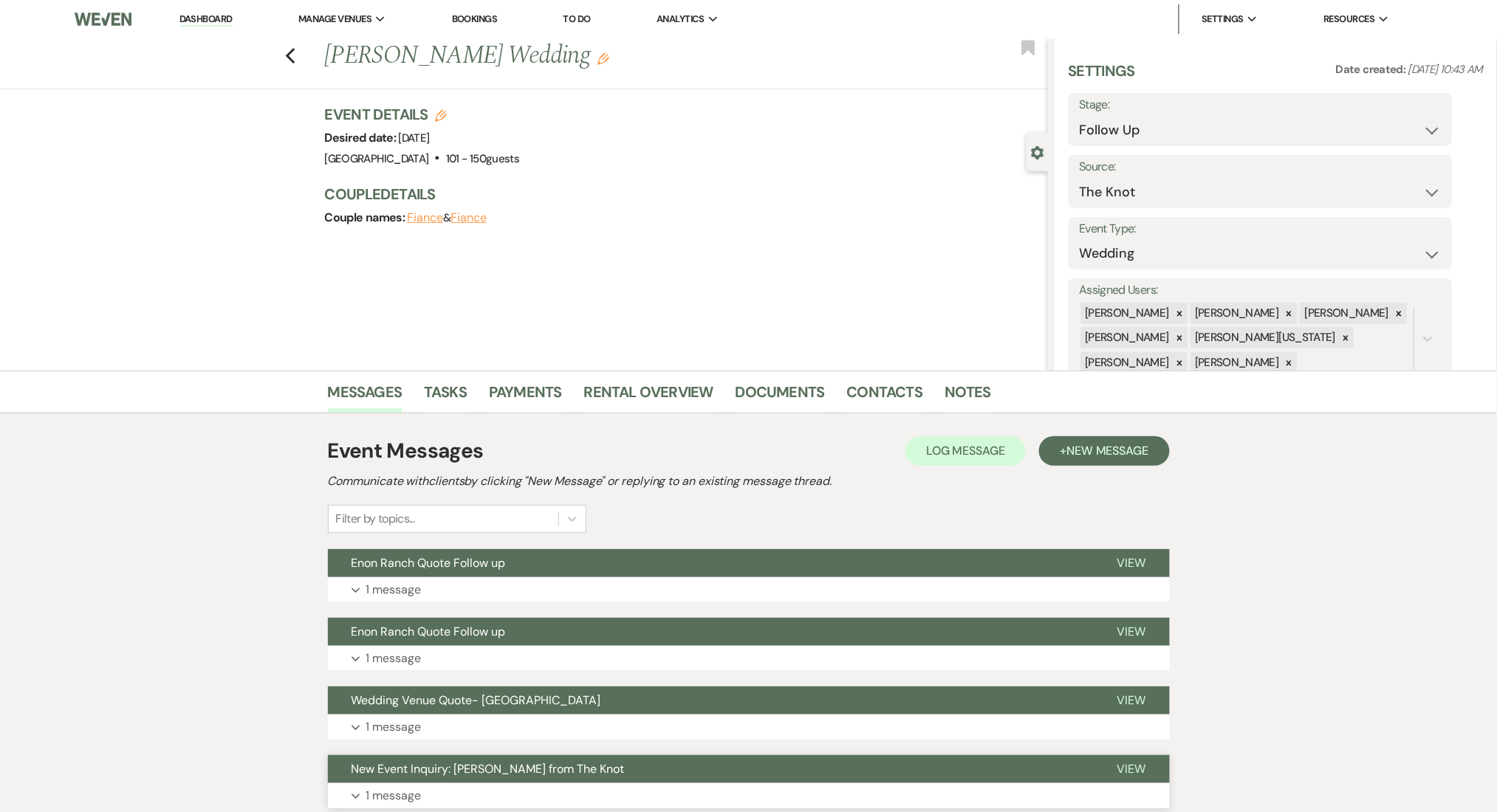
drag, startPoint x: 453, startPoint y: 788, endPoint x: 407, endPoint y: 778, distance: 47.1
click at [452, 788] on button "Expand 1 message" at bounding box center [749, 796] width 842 height 25
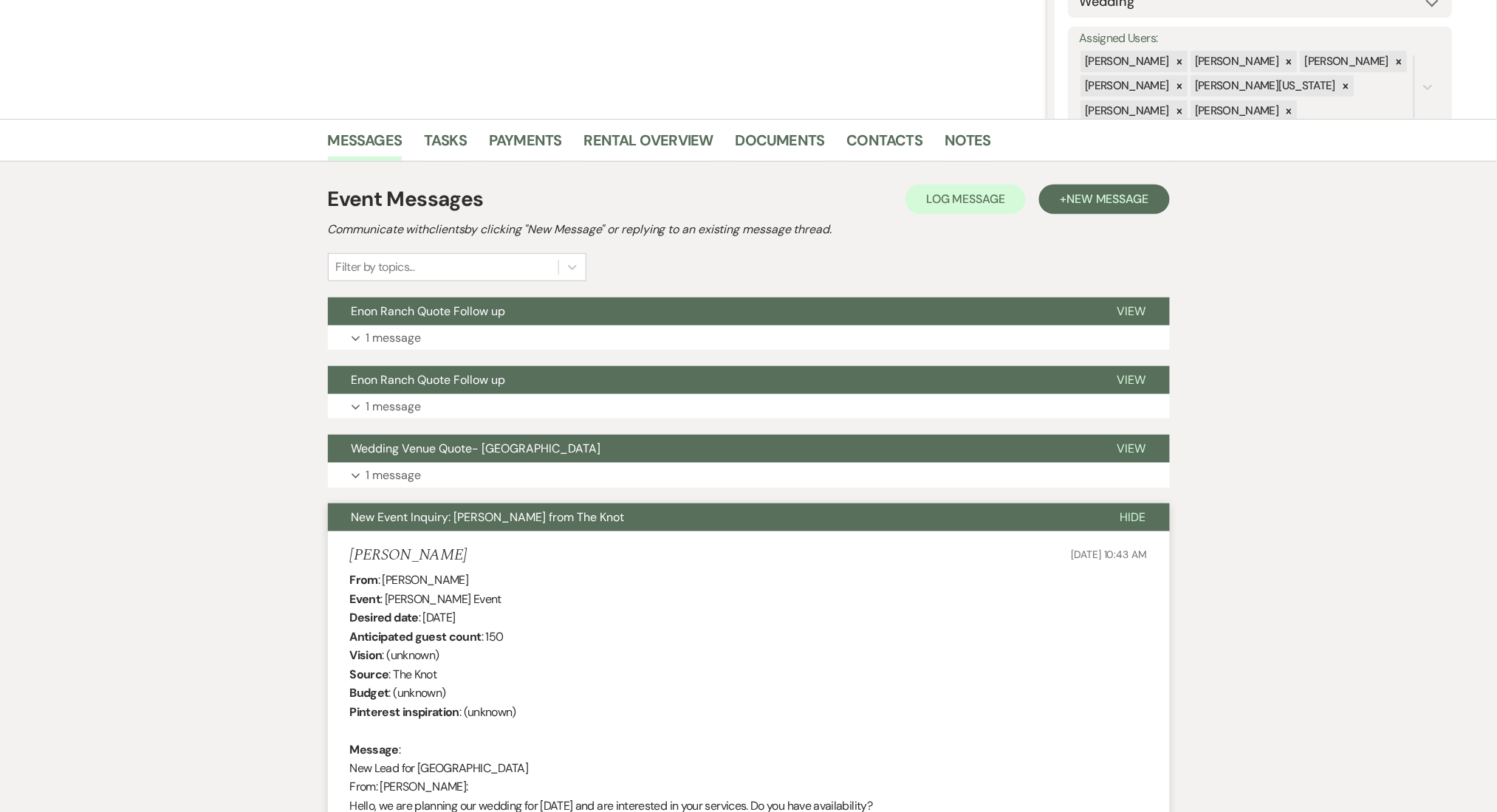
scroll to position [491, 0]
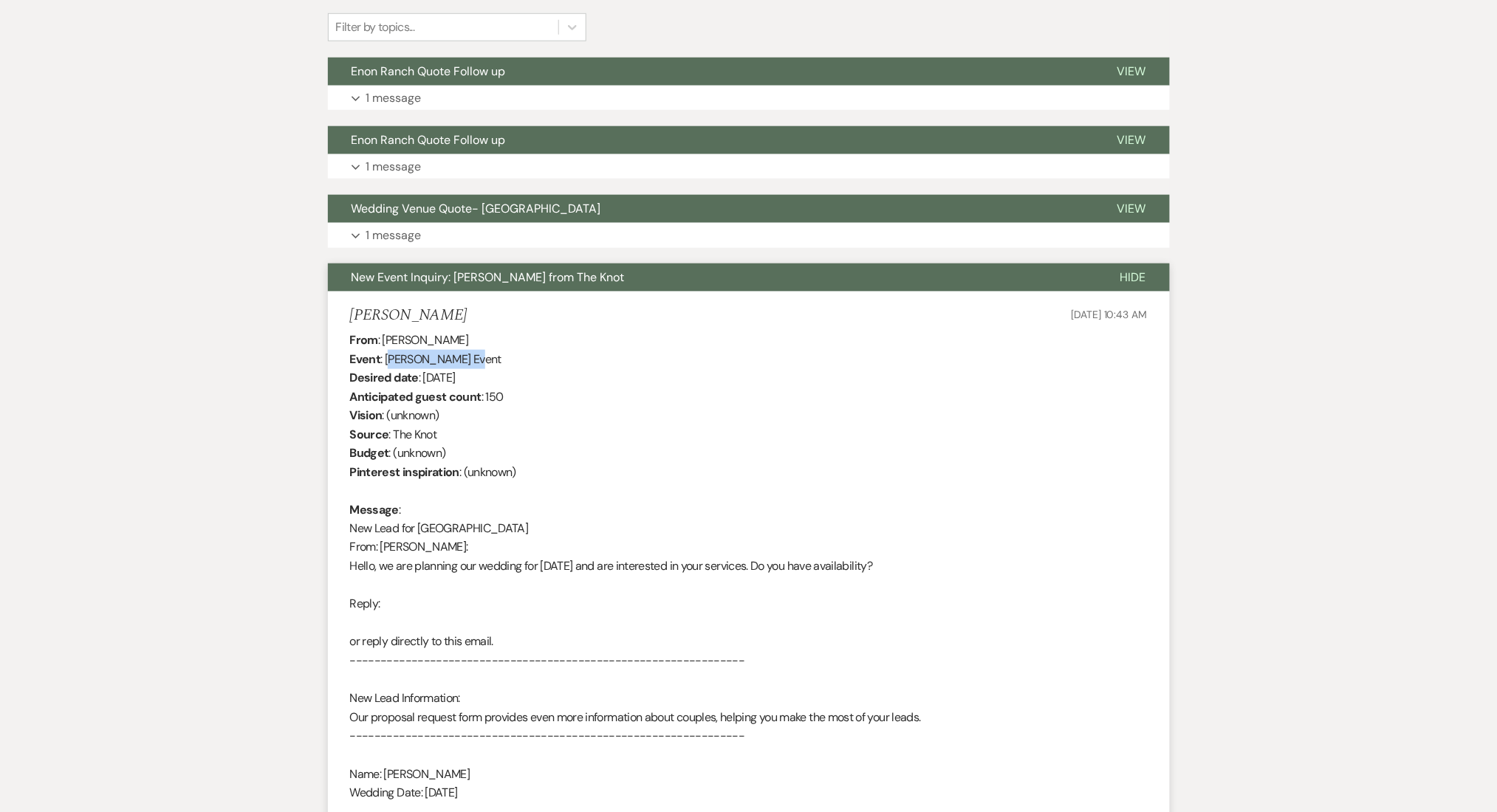
drag, startPoint x: 466, startPoint y: 361, endPoint x: 392, endPoint y: 365, distance: 74.1
click at [392, 365] on div "From : [PERSON_NAME] Event : [PERSON_NAME] Event Desired date : [DATE] Anticipa…" at bounding box center [749, 633] width 798 height 605
click at [409, 349] on div "From : [PERSON_NAME] Event : [PERSON_NAME] Event Desired date : [DATE] Anticipa…" at bounding box center [749, 633] width 798 height 605
drag, startPoint x: 469, startPoint y: 362, endPoint x: 460, endPoint y: 362, distance: 9.0
click at [460, 362] on div "From : [PERSON_NAME] Event : [PERSON_NAME] Event Desired date : [DATE] Anticipa…" at bounding box center [749, 633] width 798 height 605
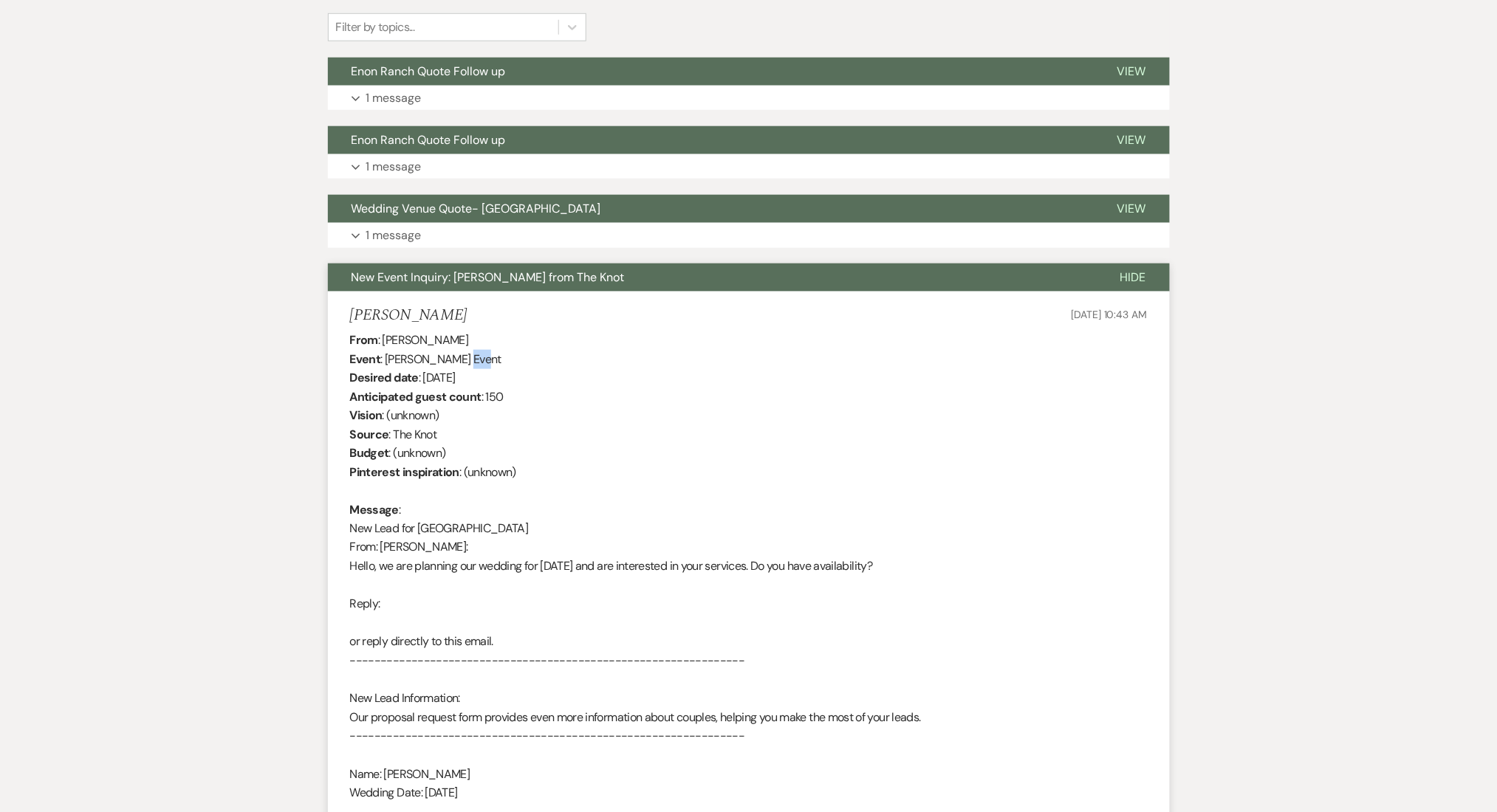
click at [457, 360] on div "From : [PERSON_NAME] Event : [PERSON_NAME] Event Desired date : [DATE] Anticipa…" at bounding box center [749, 633] width 798 height 605
drag, startPoint x: 464, startPoint y: 355, endPoint x: 386, endPoint y: 359, distance: 78.1
click at [385, 359] on div "From : [PERSON_NAME] Event : [PERSON_NAME] Event Desired date : [DATE] Anticipa…" at bounding box center [749, 633] width 798 height 605
copy div "[PERSON_NAME]"
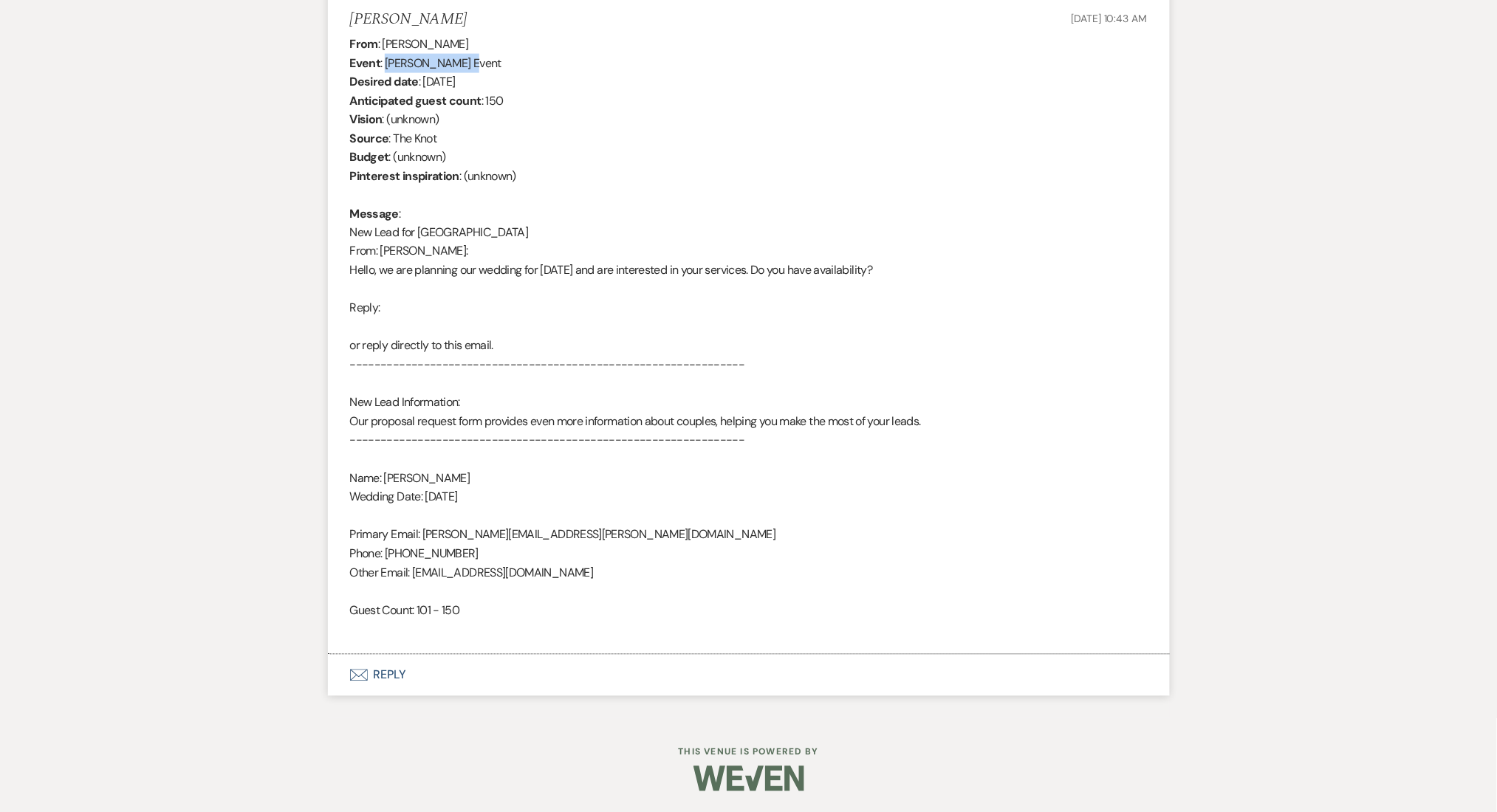
scroll to position [296, 0]
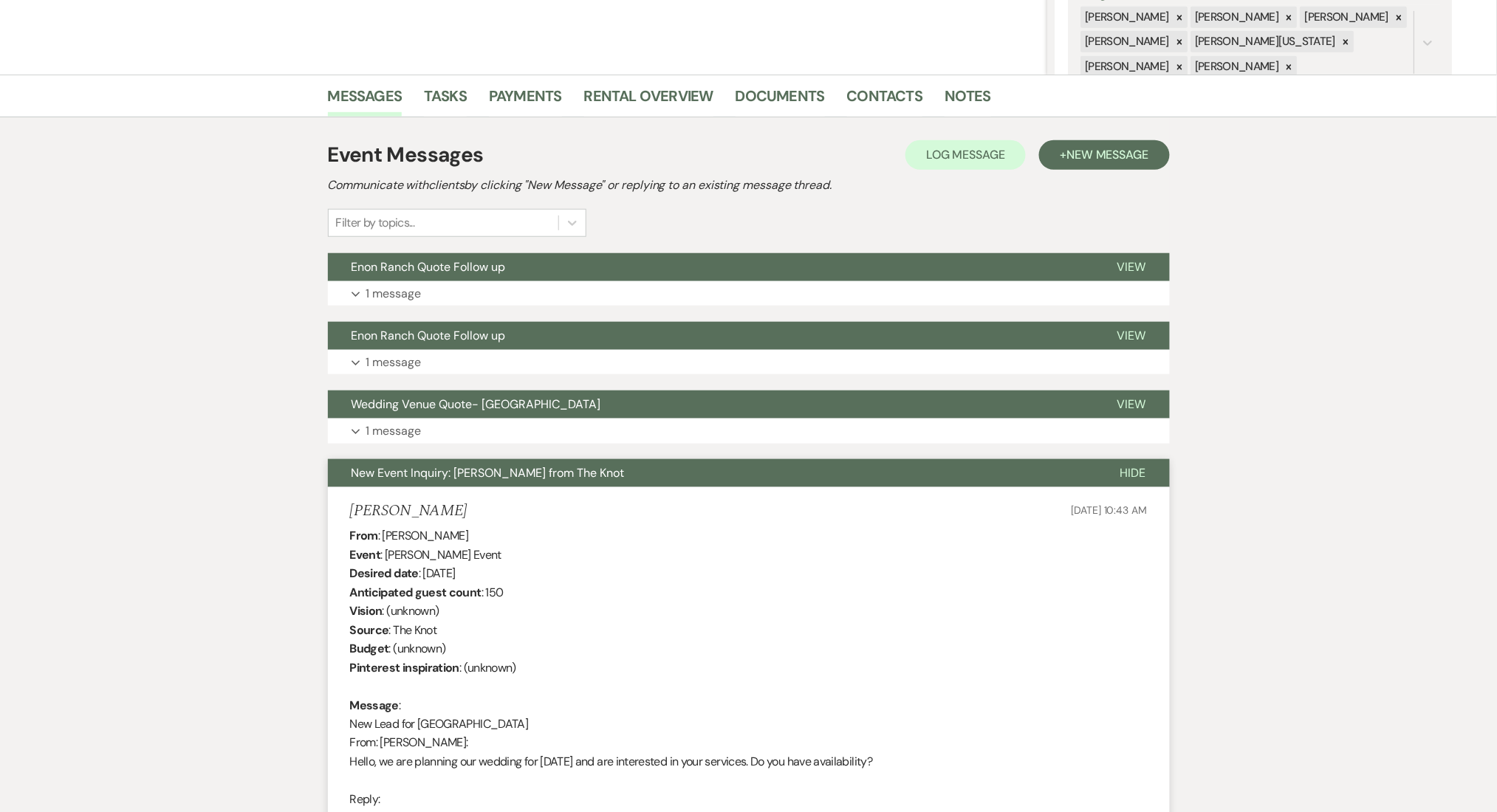
click at [495, 444] on div "Event Messages Log Log Message + New Message Communicate with clients by clicki…" at bounding box center [749, 663] width 842 height 1063
click at [440, 441] on button "Expand 1 message" at bounding box center [749, 431] width 842 height 25
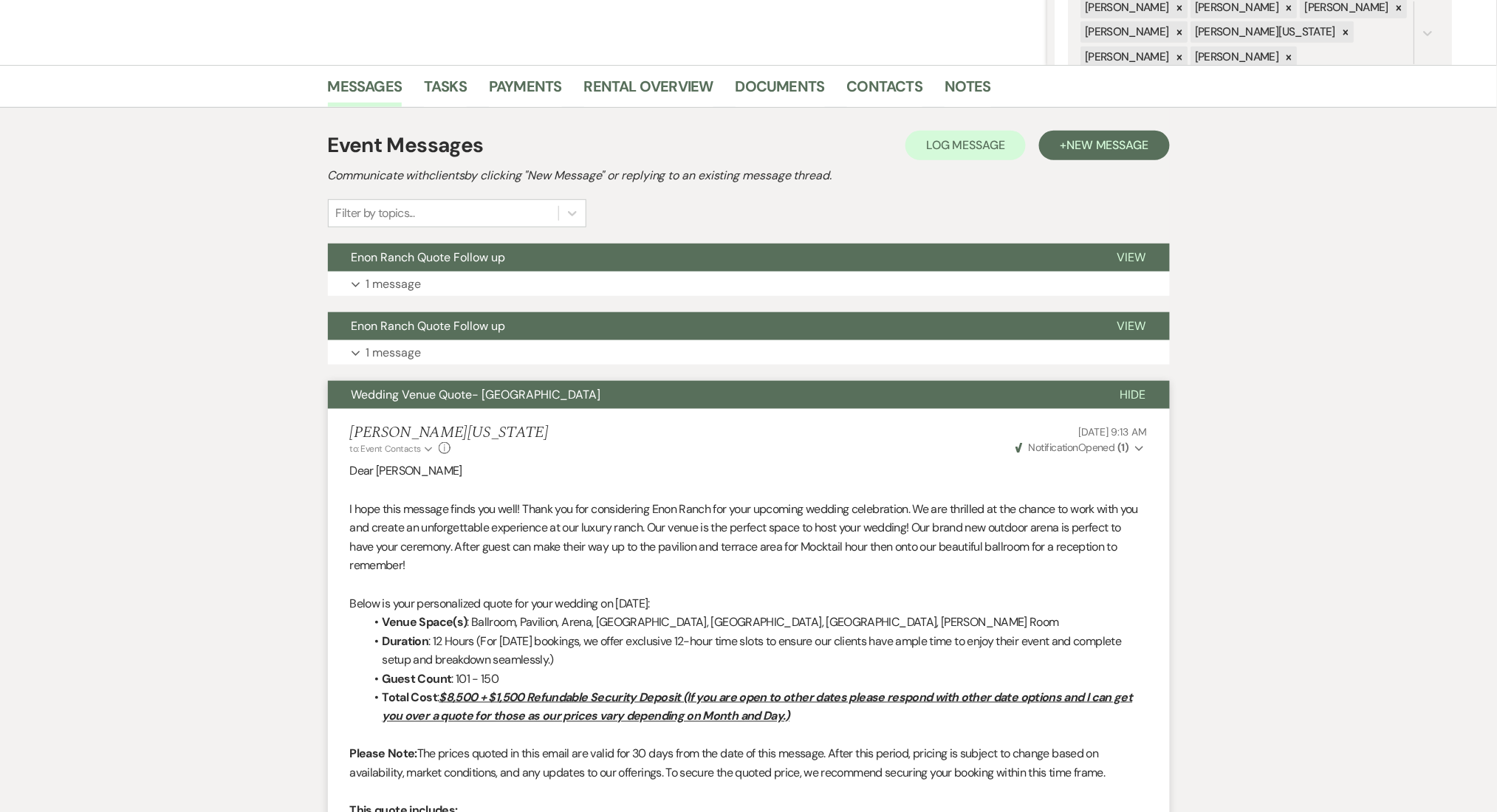
scroll to position [297, 0]
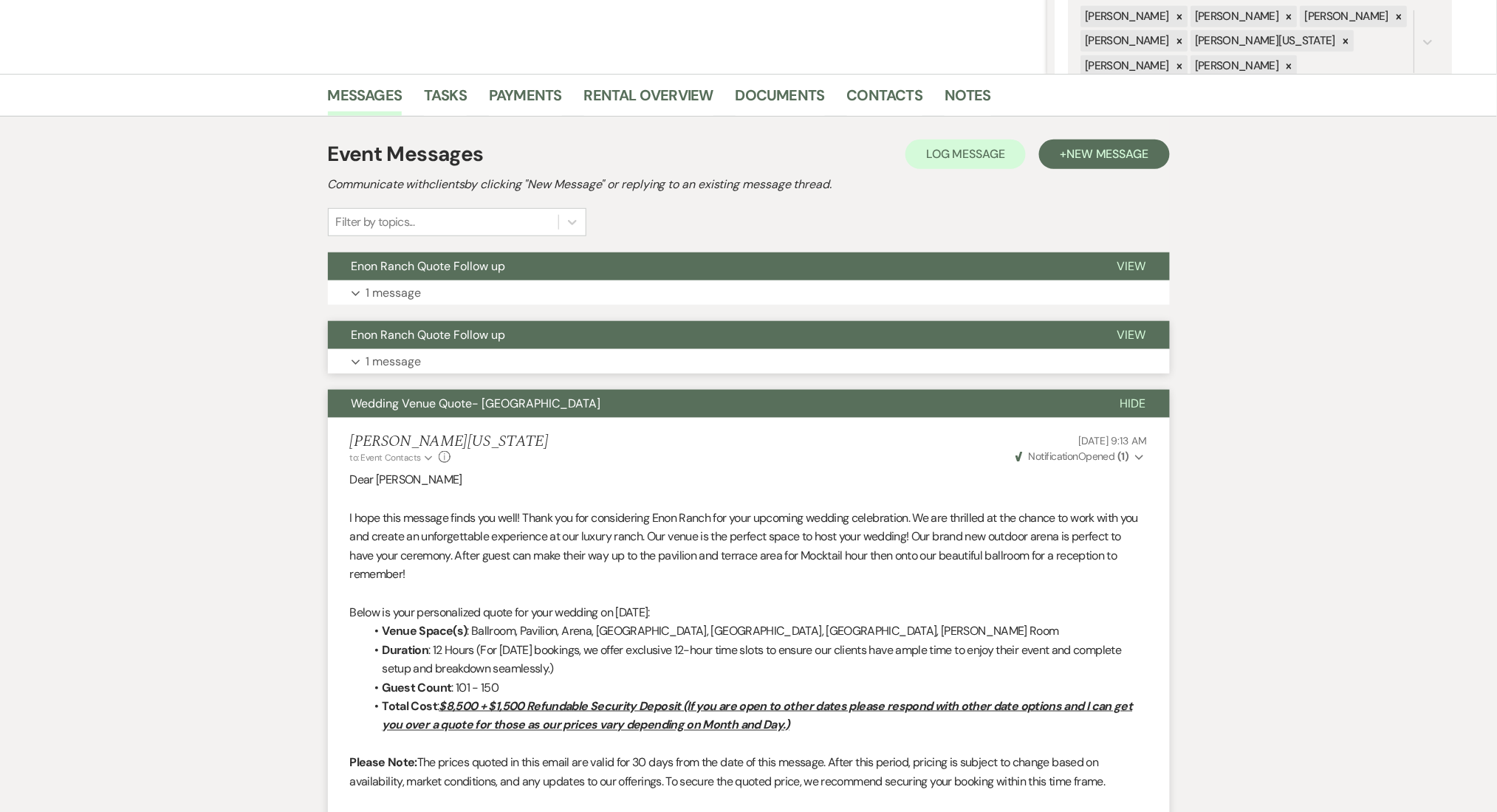
click at [415, 360] on p "1 message" at bounding box center [394, 362] width 56 height 19
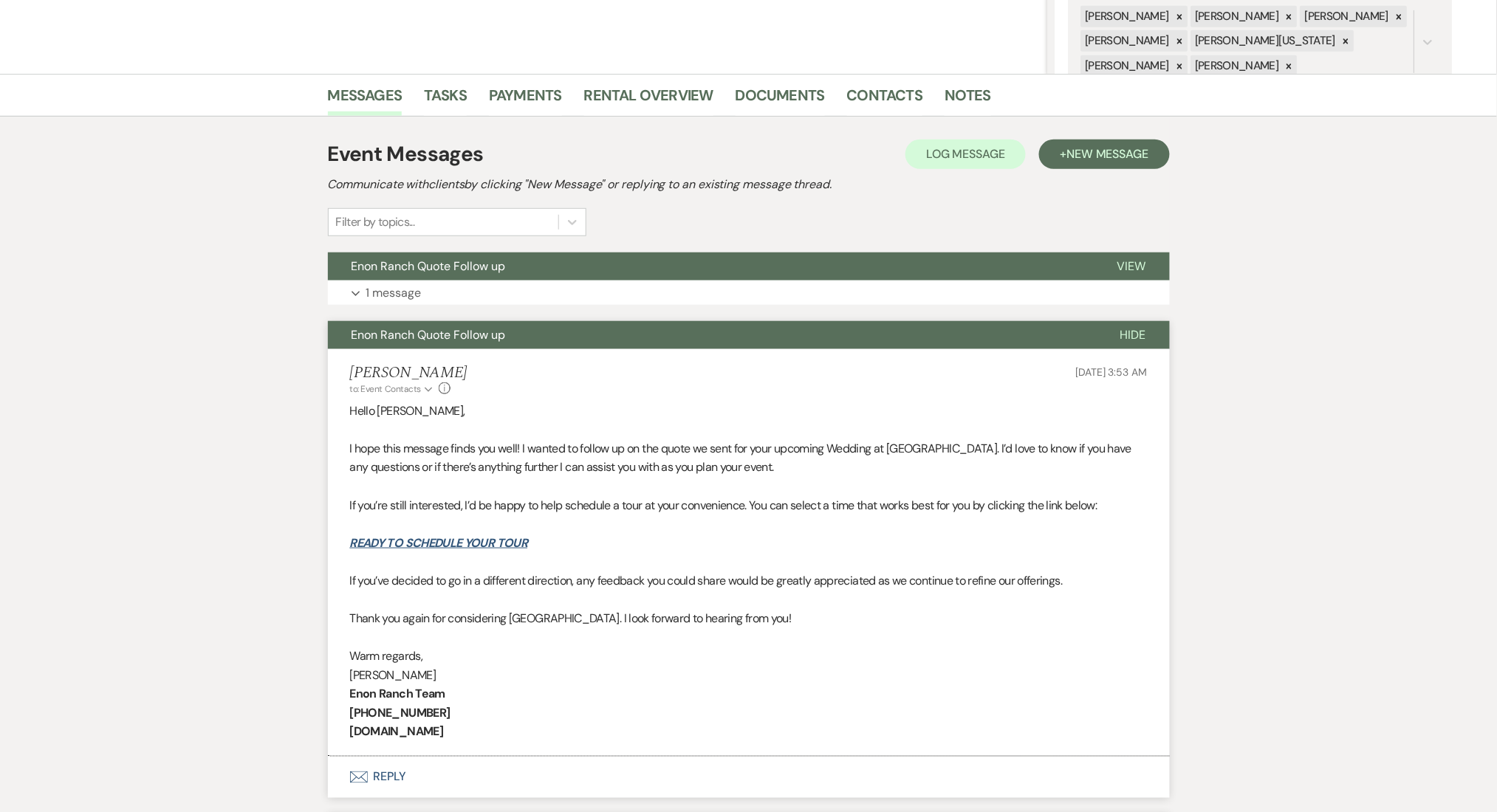
scroll to position [100, 0]
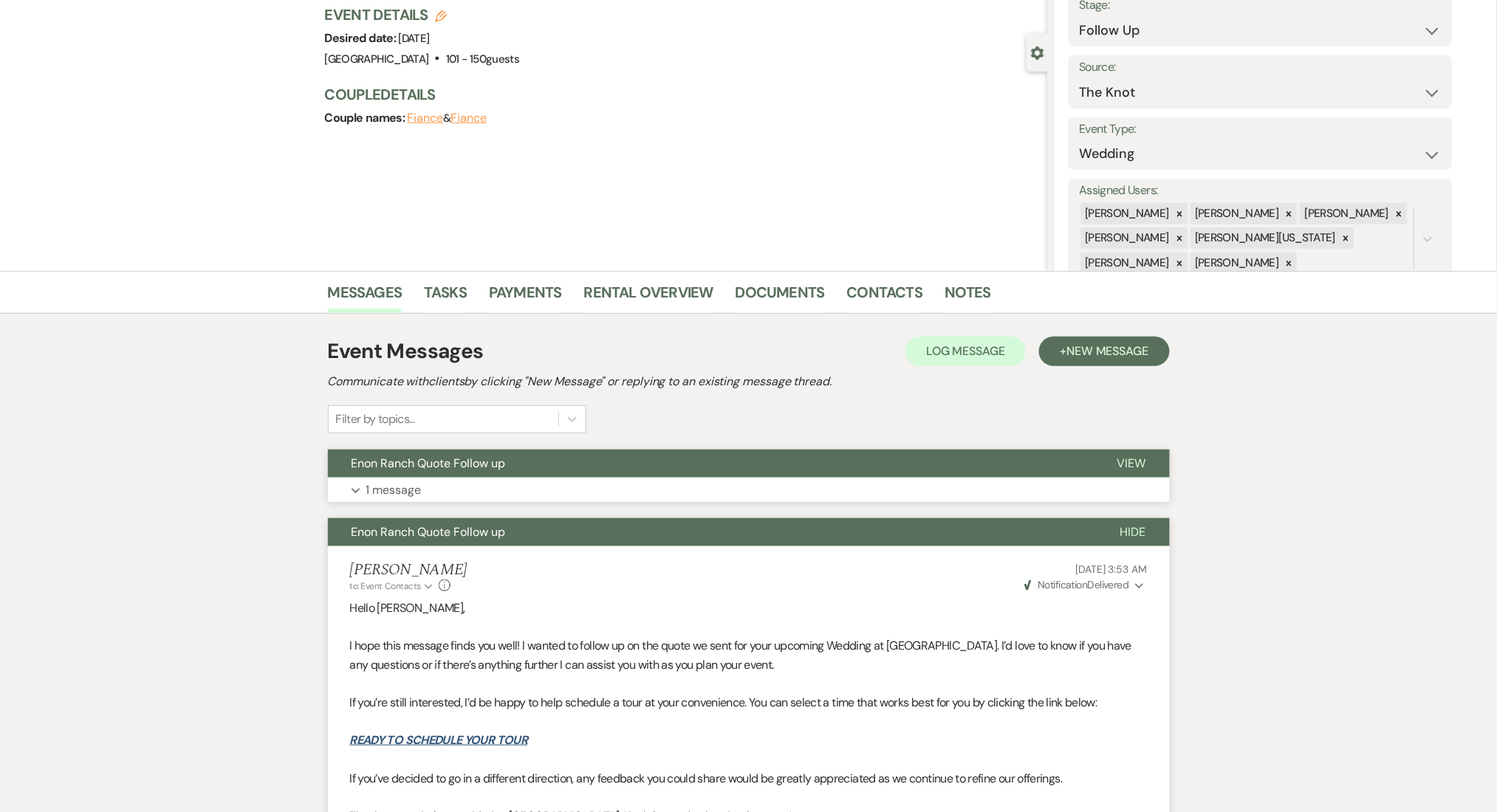
click at [423, 484] on button "Expand 1 message" at bounding box center [749, 490] width 842 height 25
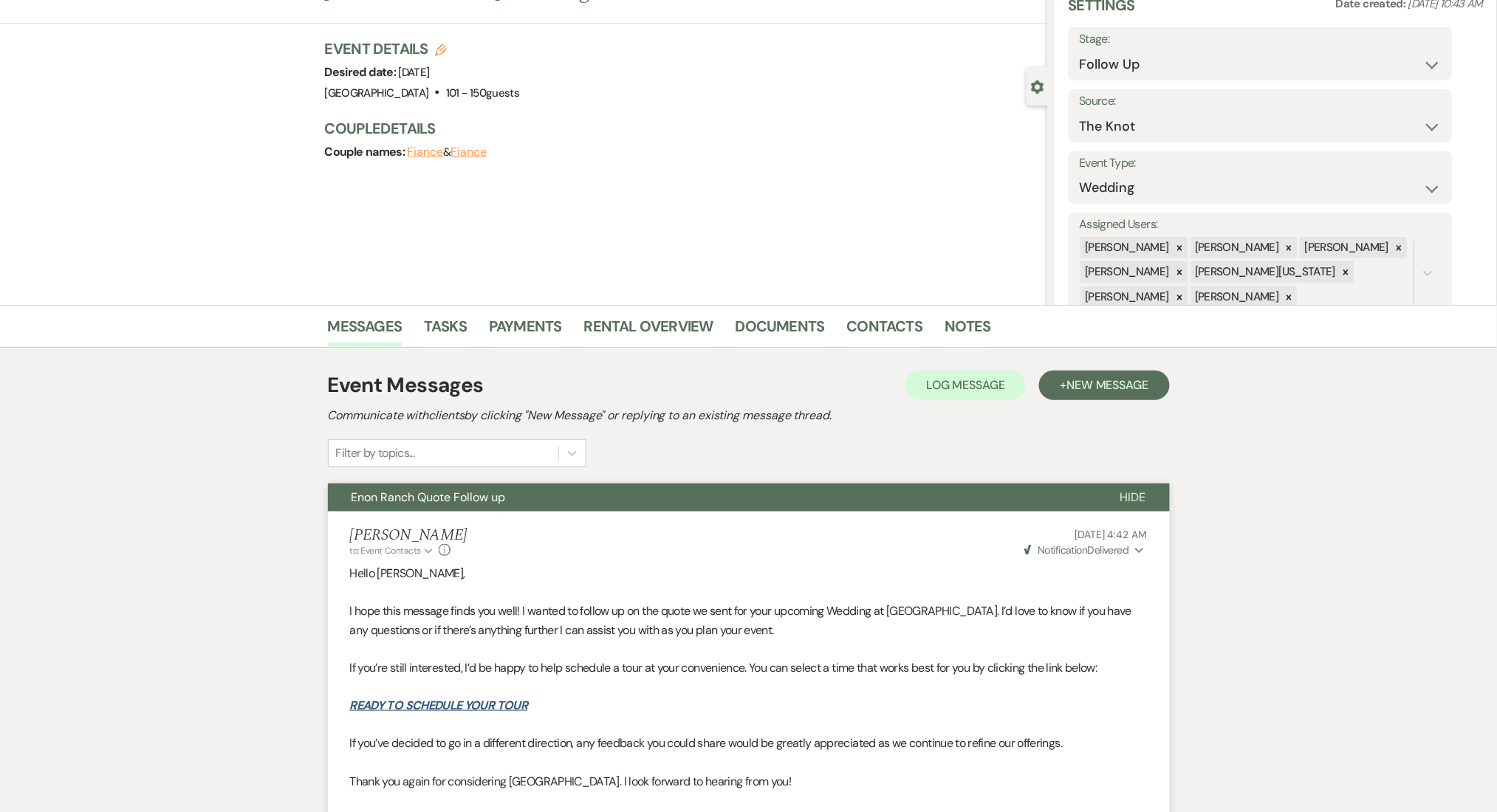
scroll to position [0, 0]
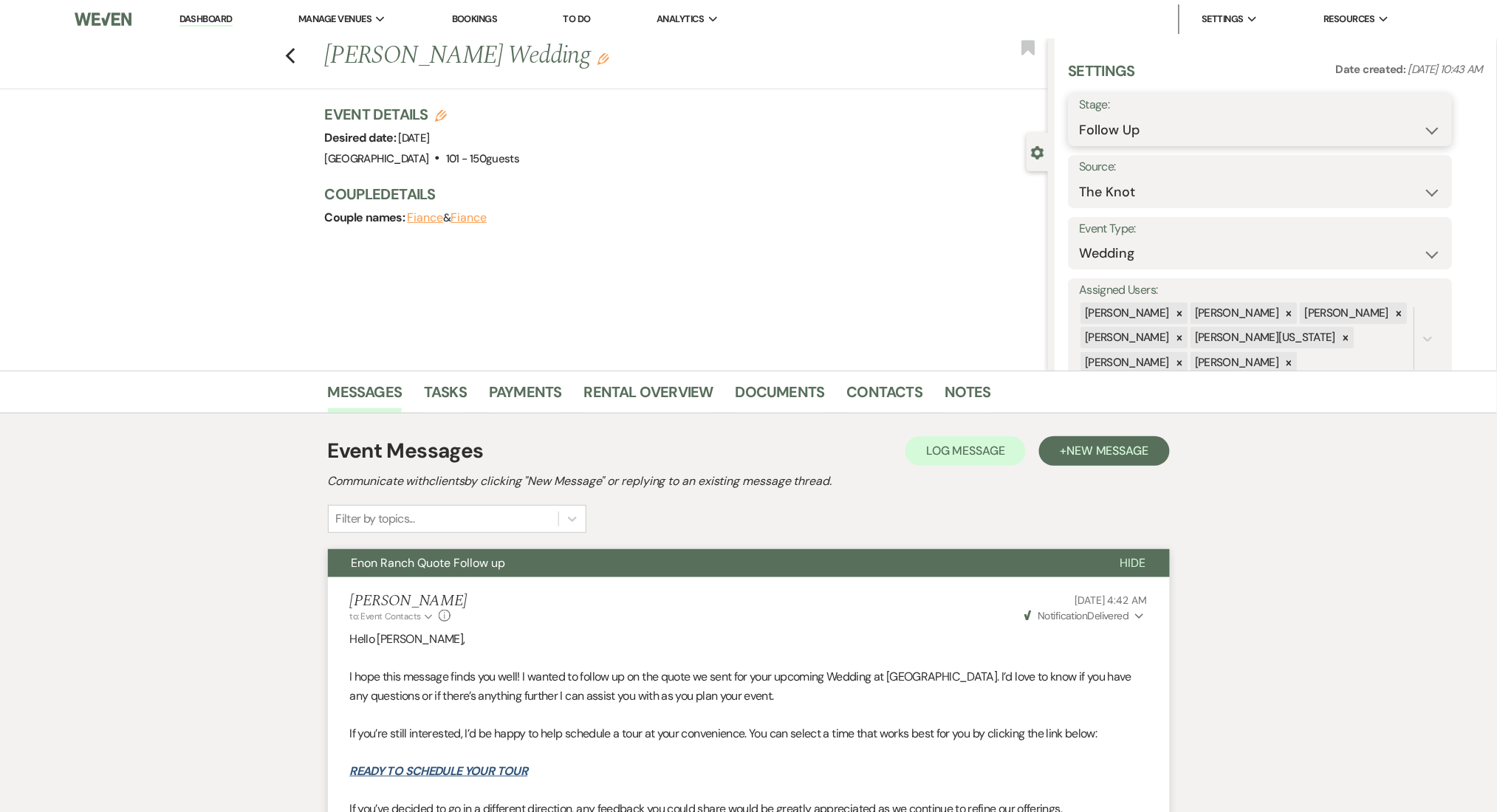
click at [1195, 121] on select "Inquiry Follow Up Tour Requested Tour Confirmed Toured Proposal Sent Booked Lost" at bounding box center [1261, 130] width 362 height 29
select select "1"
click at [1080, 116] on select "Inquiry Follow Up Tour Requested Tour Confirmed Toured Proposal Sent Booked Lost" at bounding box center [1261, 130] width 362 height 29
click at [1395, 113] on button "Save" at bounding box center [1411, 119] width 83 height 30
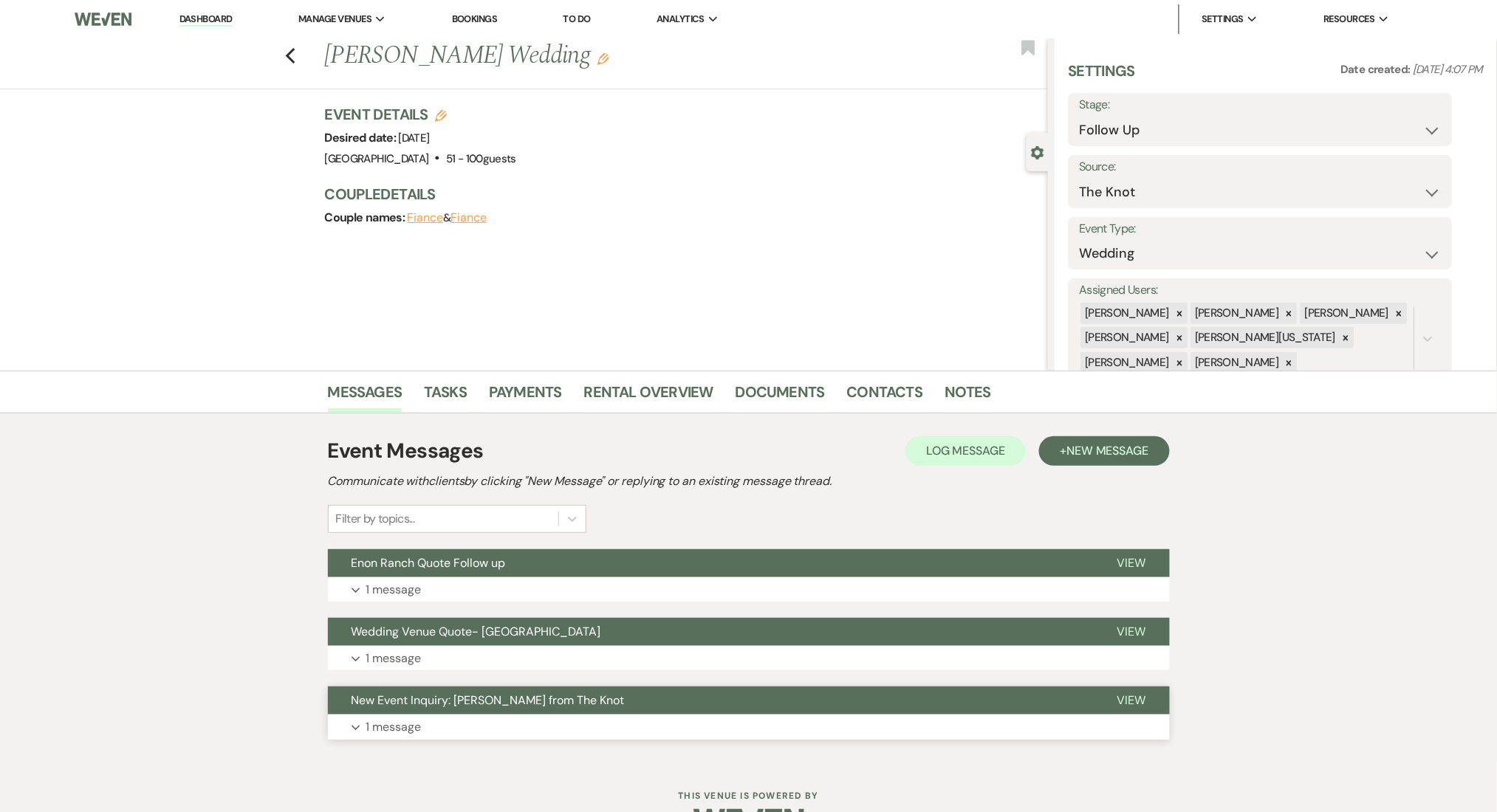
click at [467, 727] on button "Expand 1 message" at bounding box center [749, 727] width 842 height 25
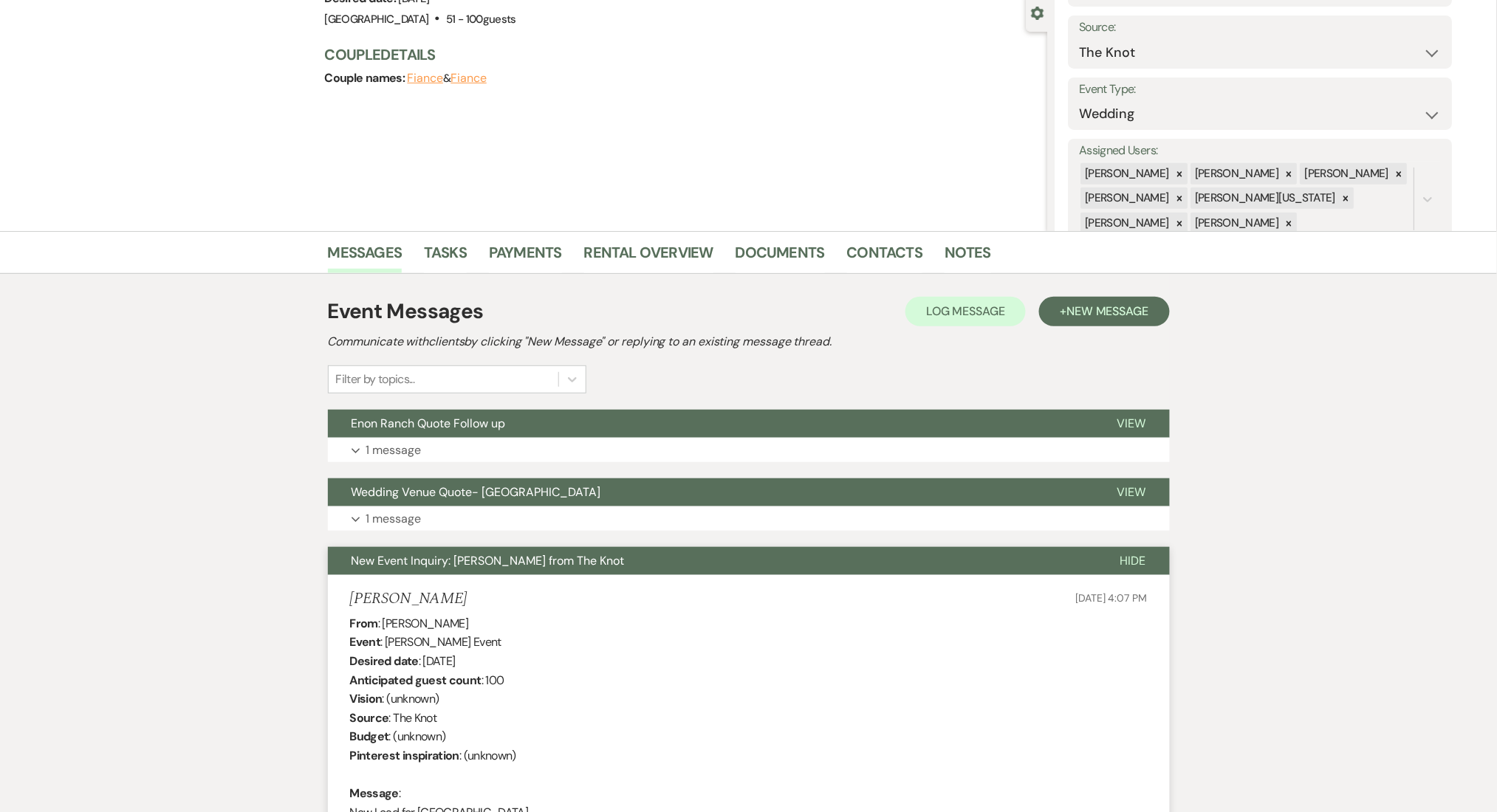
scroll to position [394, 0]
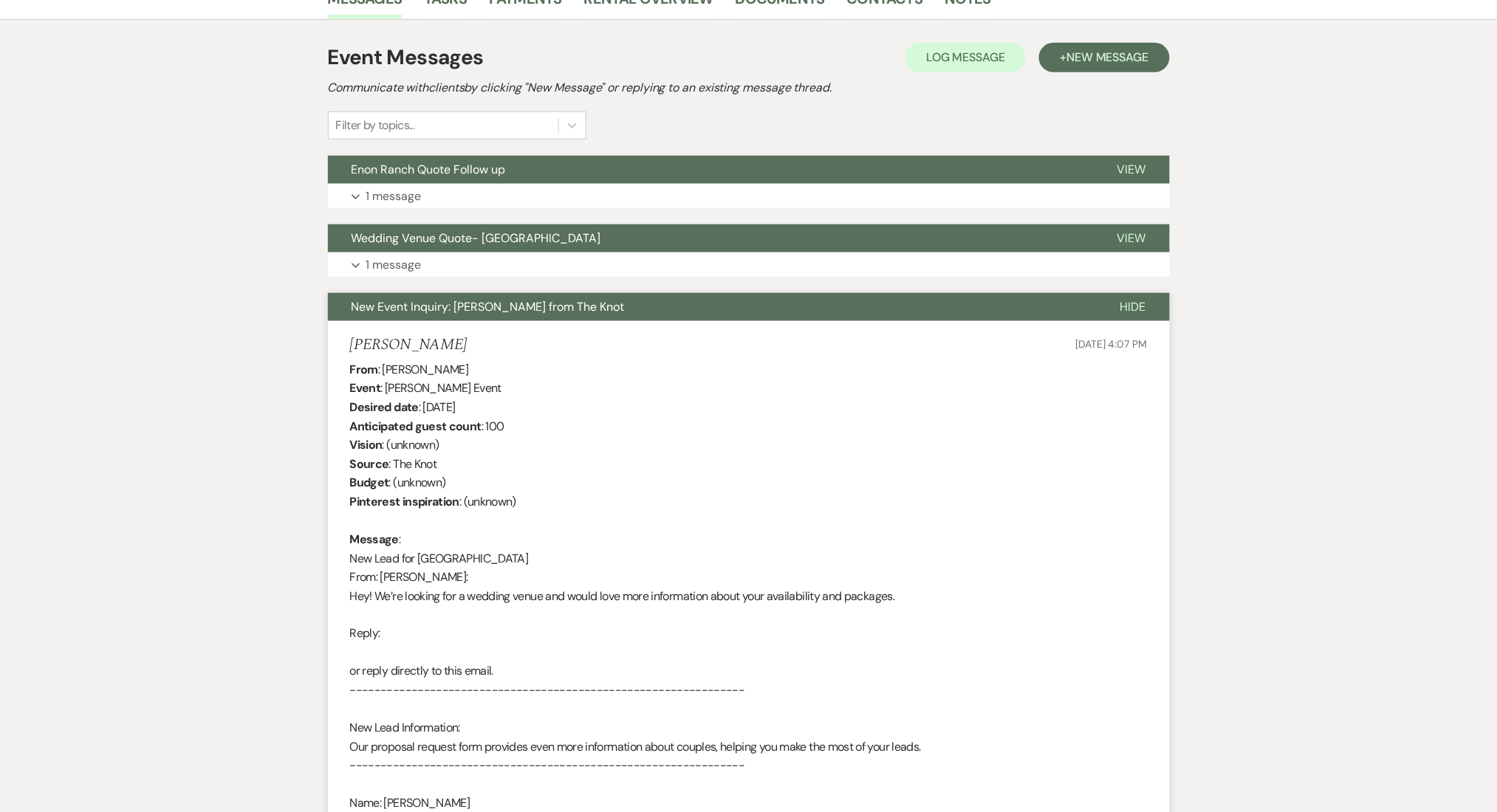
drag, startPoint x: 503, startPoint y: 327, endPoint x: 340, endPoint y: 324, distance: 163.0
click at [340, 324] on li "[PERSON_NAME] [DATE] 4:07 PM From : [PERSON_NAME] Event : [PERSON_NAME] Event D…" at bounding box center [749, 651] width 842 height 659
copy h5 "[PERSON_NAME]"
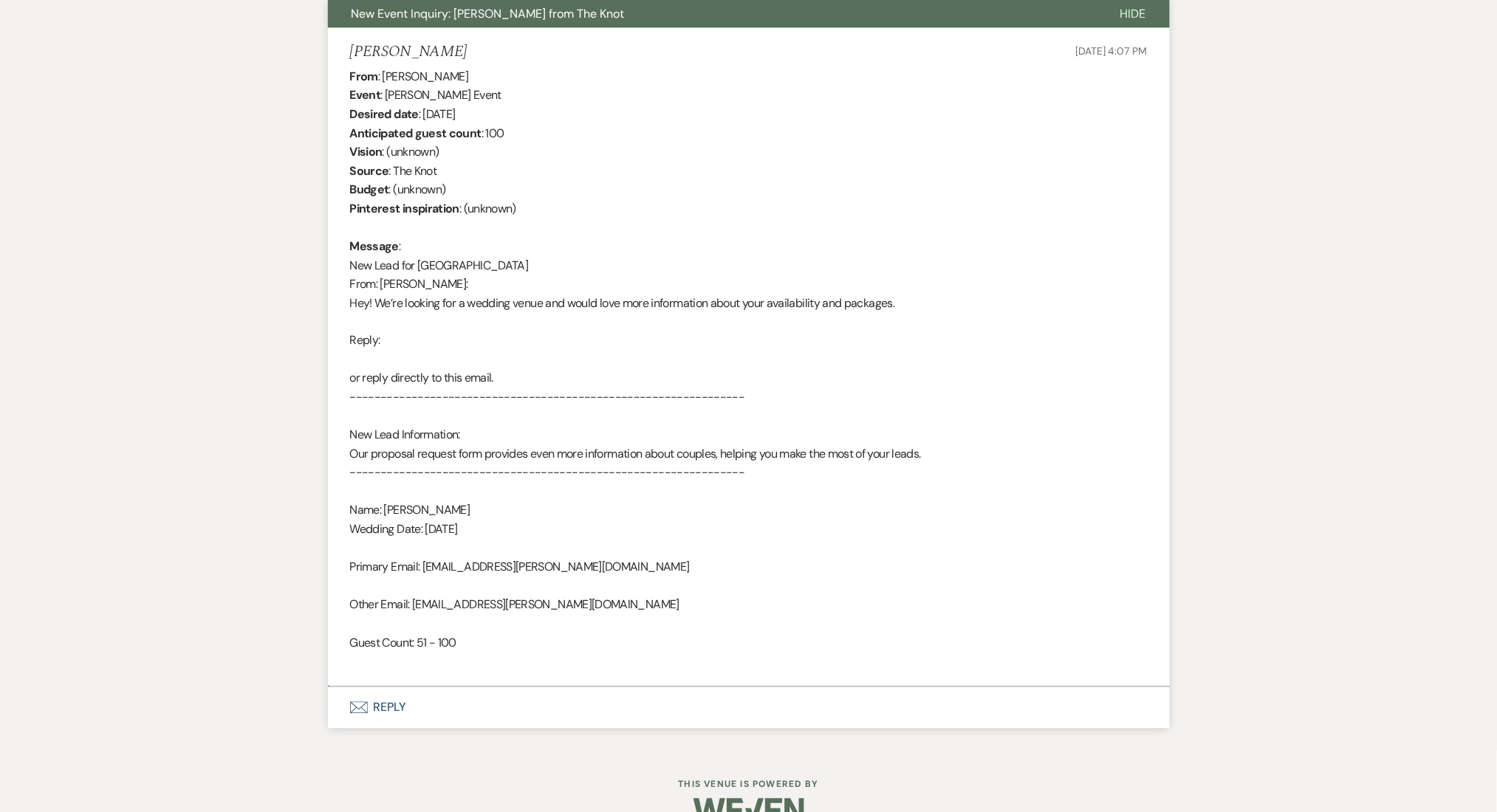
scroll to position [720, 0]
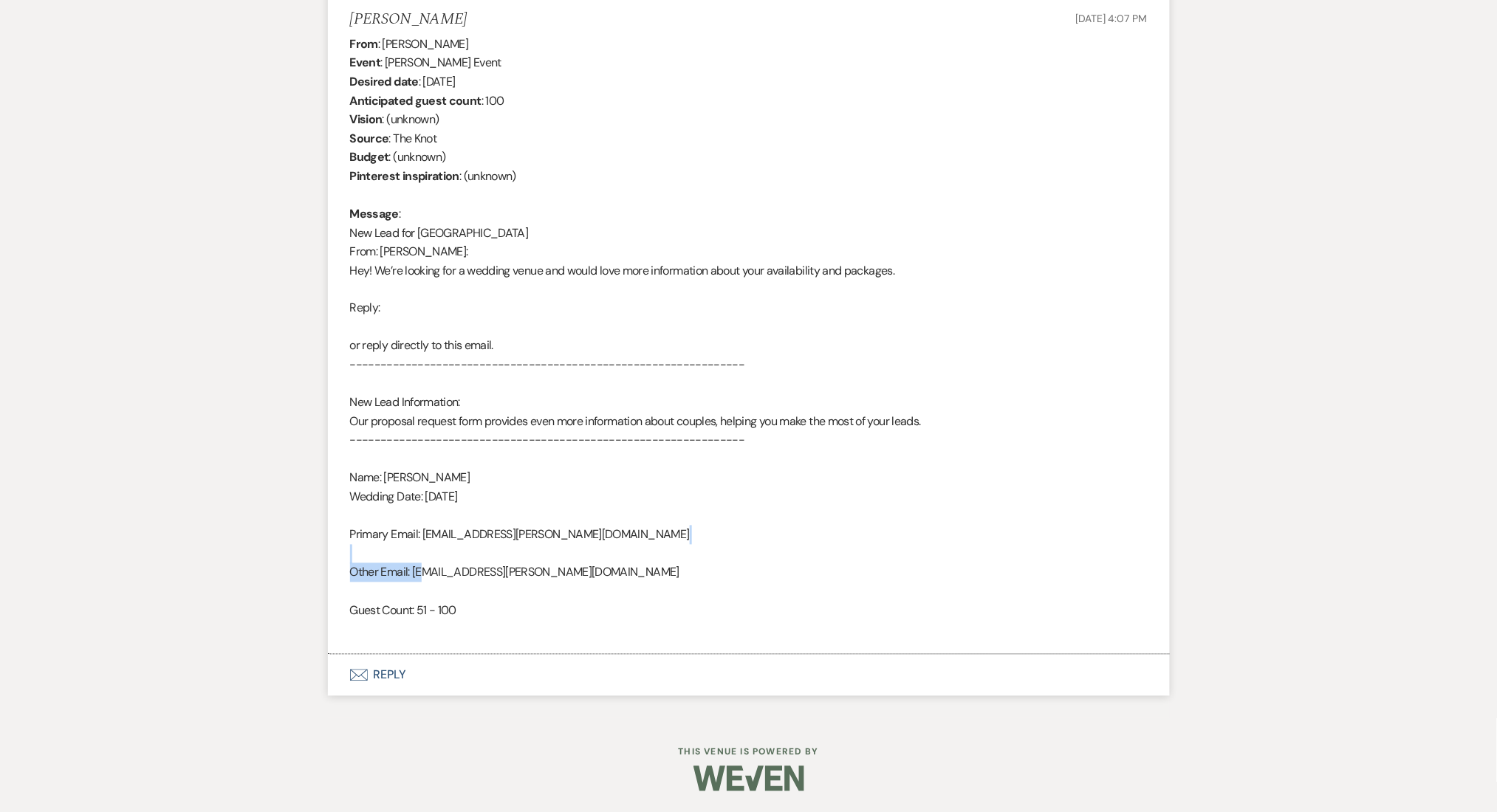
drag, startPoint x: 549, startPoint y: 558, endPoint x: 469, endPoint y: 569, distance: 80.8
click at [444, 569] on div "From : [PERSON_NAME] Event : [PERSON_NAME] Event Desired date : [DATE] Anticipa…" at bounding box center [749, 337] width 798 height 605
click at [469, 569] on div "From : [PERSON_NAME] Event : [PERSON_NAME] Event Desired date : [DATE] Anticipa…" at bounding box center [749, 337] width 798 height 605
drag, startPoint x: 574, startPoint y: 574, endPoint x: 416, endPoint y: 571, distance: 158.0
click at [416, 571] on div "From : Damianos Karalis Event : Damianos Karalis's Event Desired date : Februar…" at bounding box center [749, 337] width 798 height 605
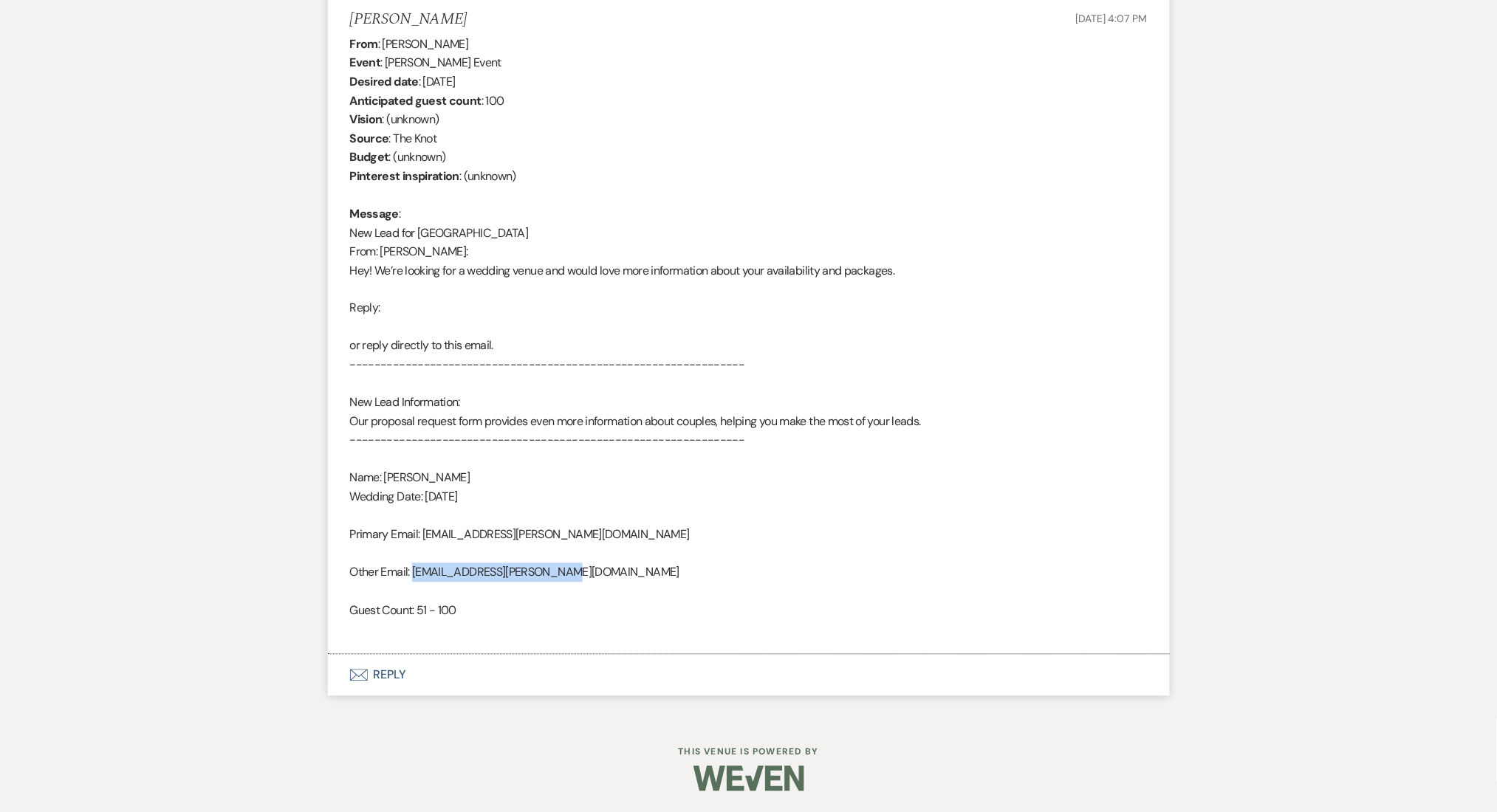
copy div "damianos.karalis@gmail.com"
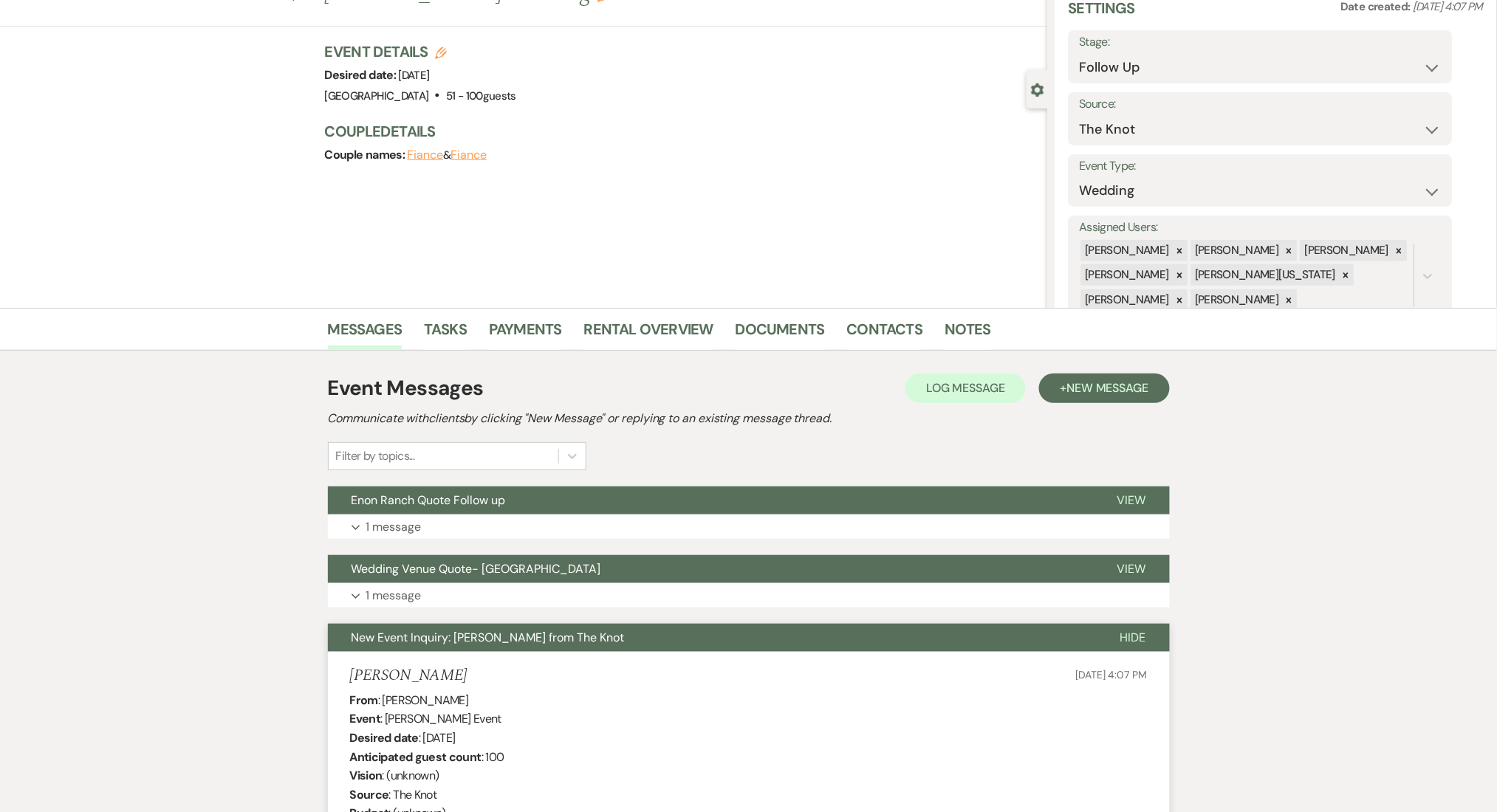
scroll to position [0, 0]
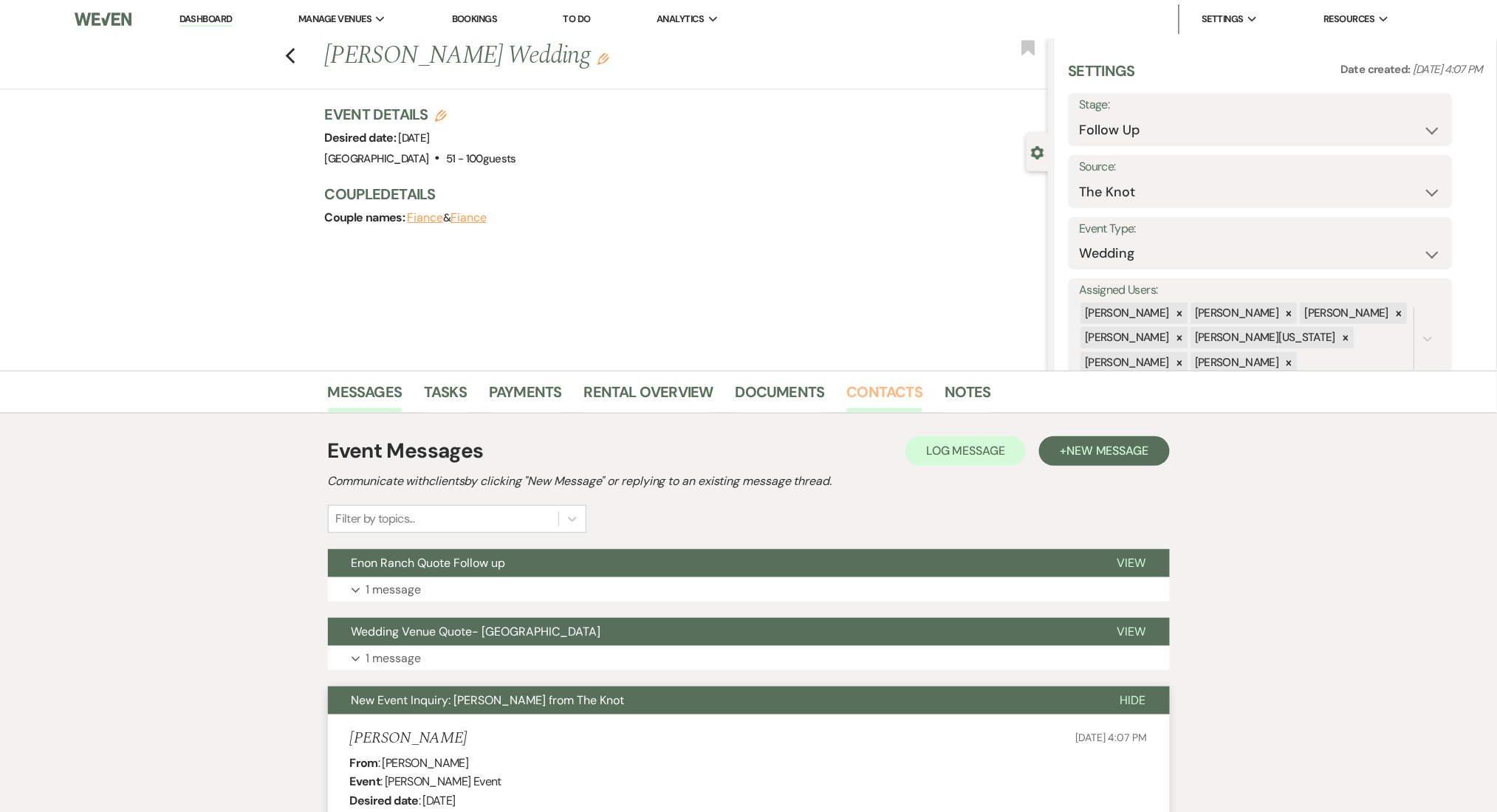
drag, startPoint x: 882, startPoint y: 396, endPoint x: 852, endPoint y: 394, distance: 30.1
click at [882, 396] on link "Contacts" at bounding box center [886, 396] width 76 height 33
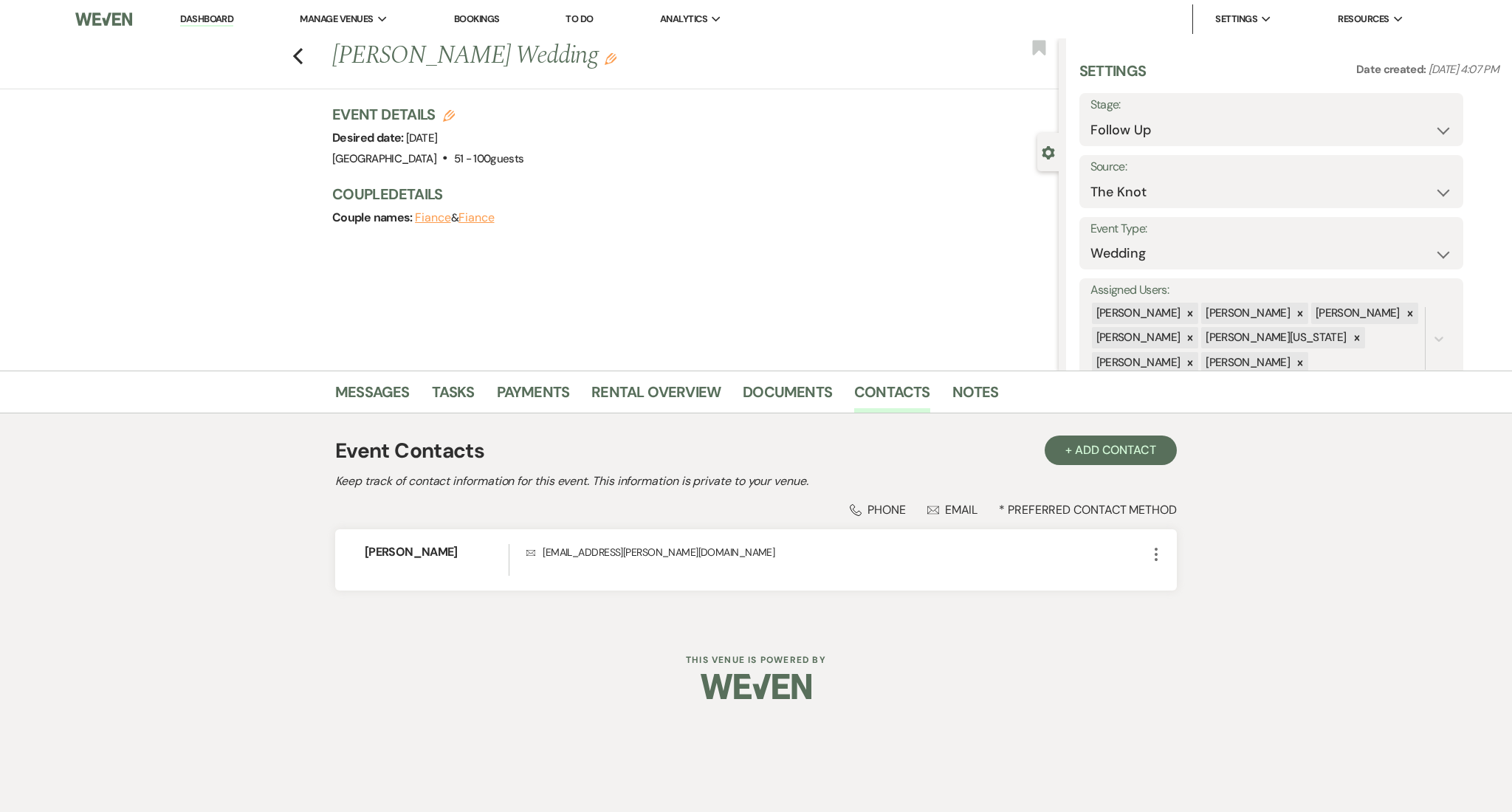
click at [384, 372] on div "Messages Tasks Payments Rental Overview Documents Contacts Notes" at bounding box center [756, 392] width 1512 height 43
click at [374, 382] on link "Messages" at bounding box center [372, 396] width 75 height 33
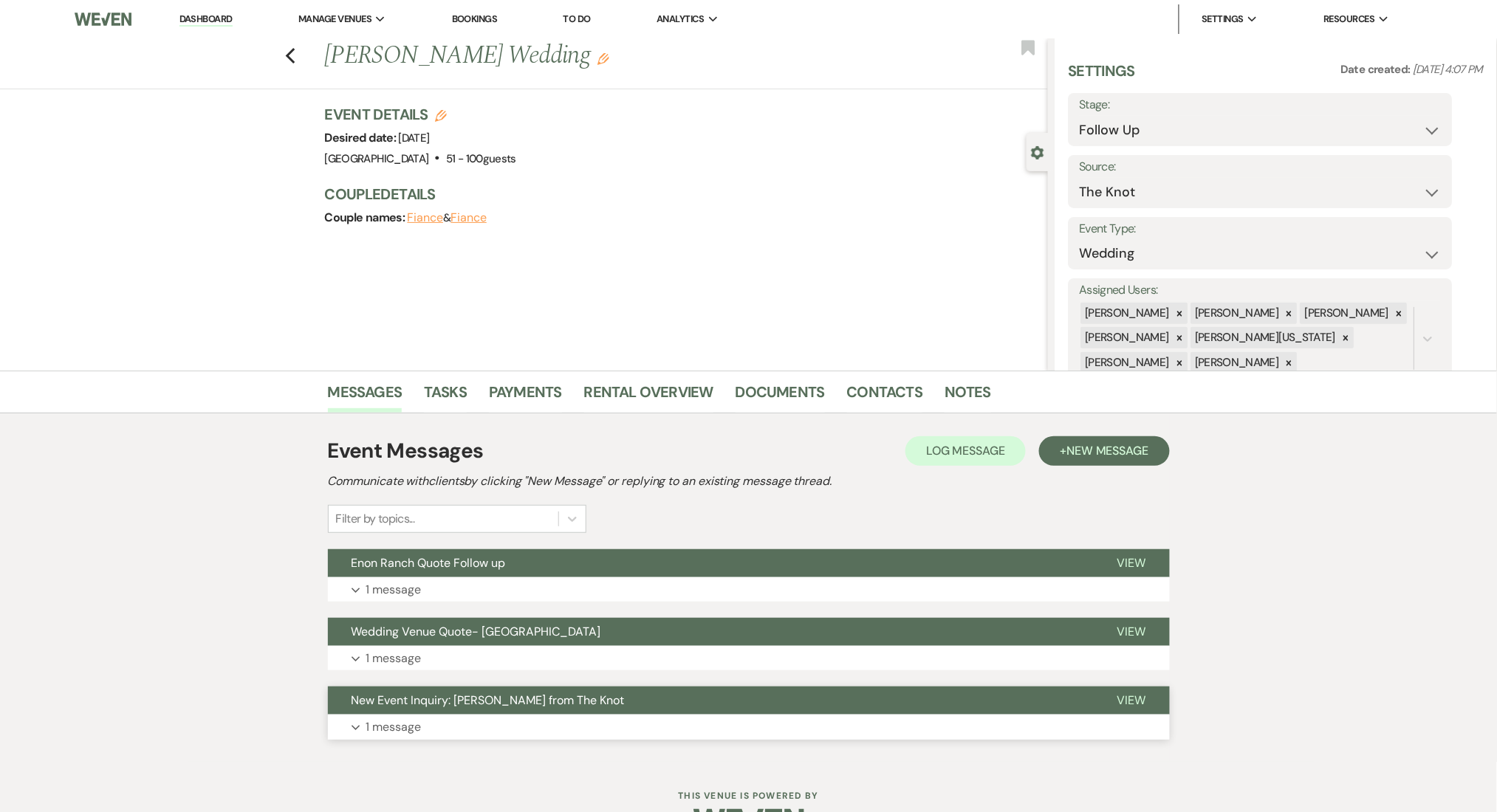
click at [402, 688] on button "New Event Inquiry: Damianos Karalis from The Knot" at bounding box center [711, 701] width 766 height 28
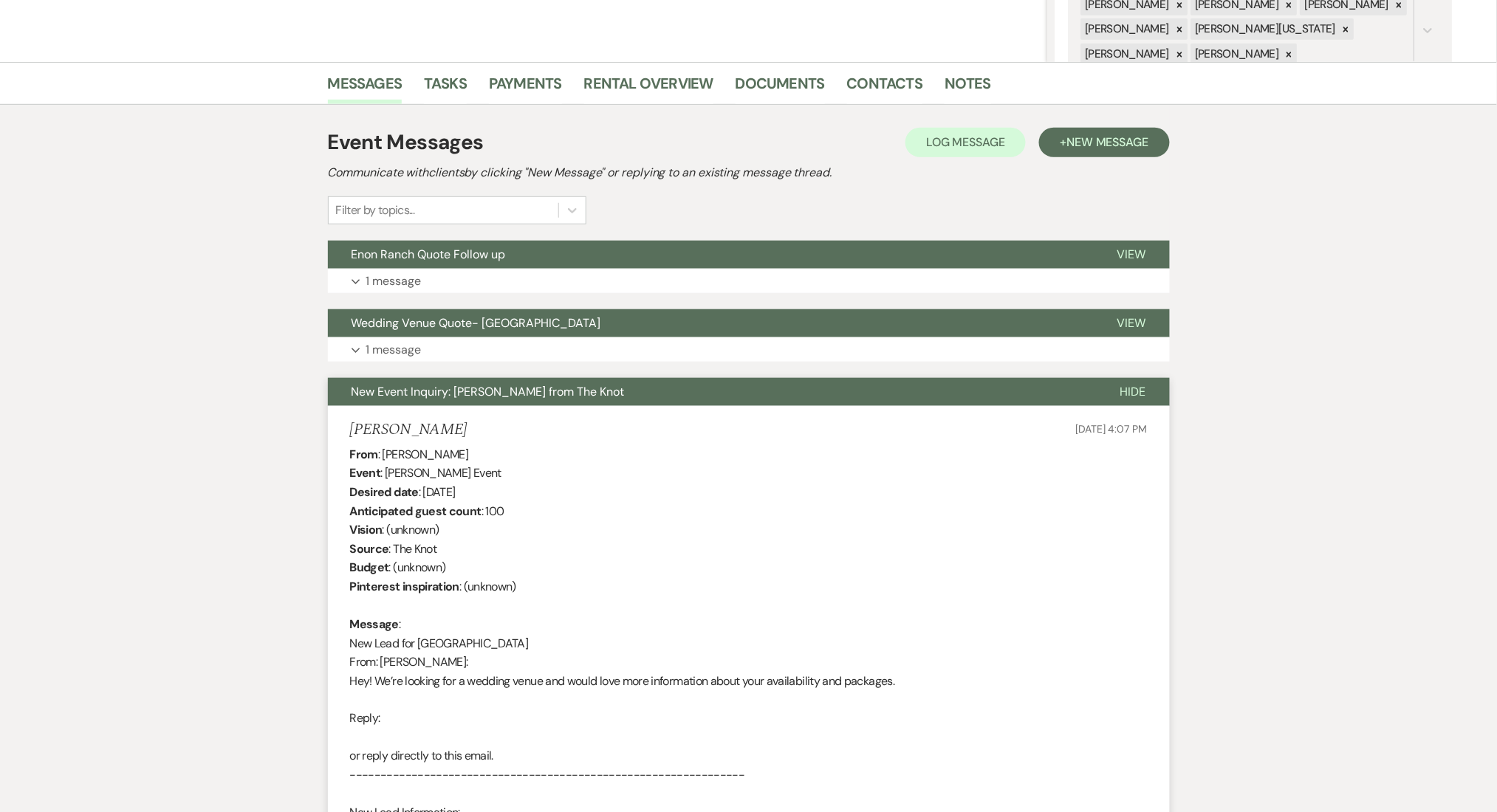
scroll to position [128, 0]
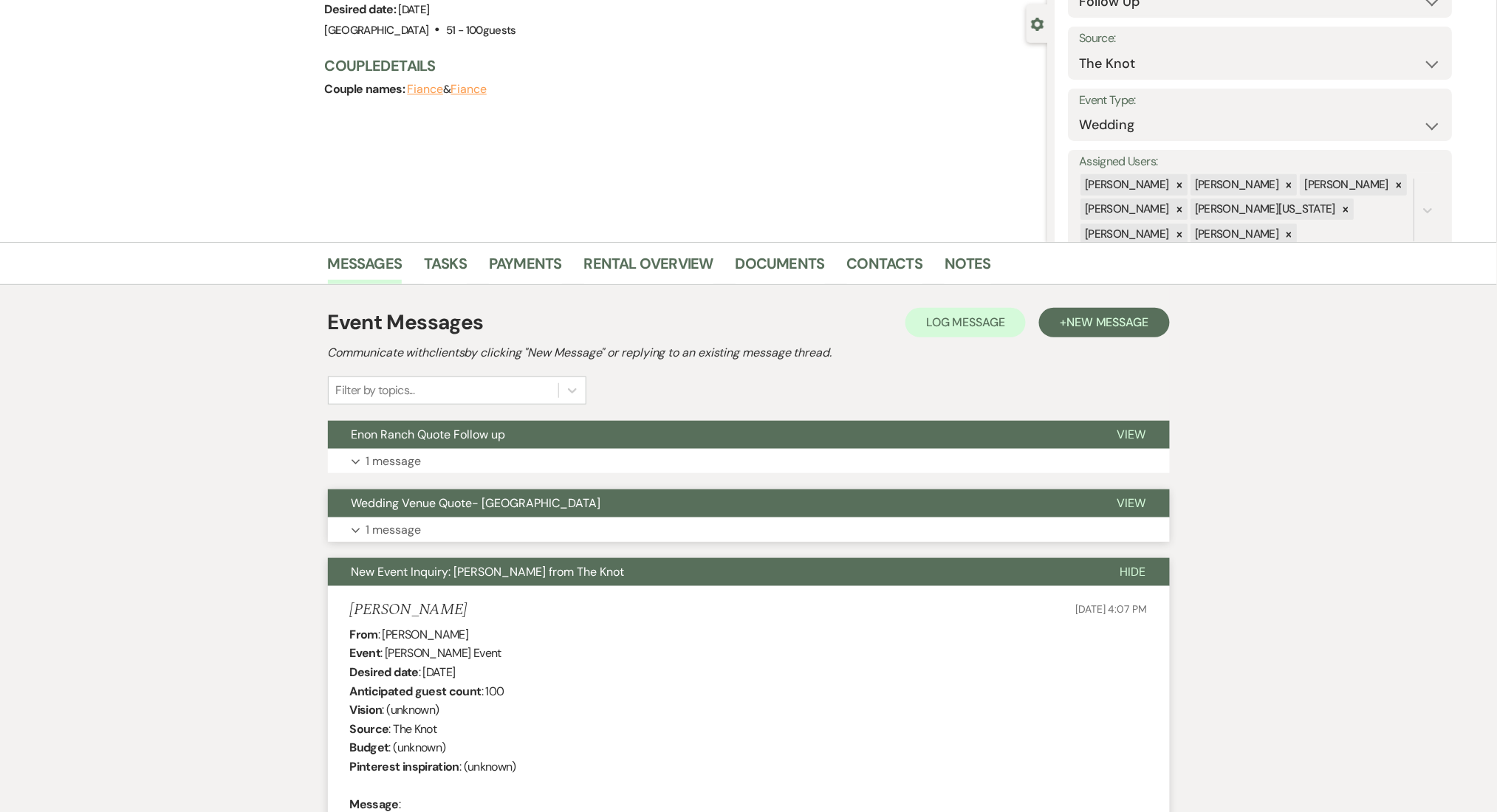
click at [417, 533] on p "1 message" at bounding box center [394, 530] width 56 height 19
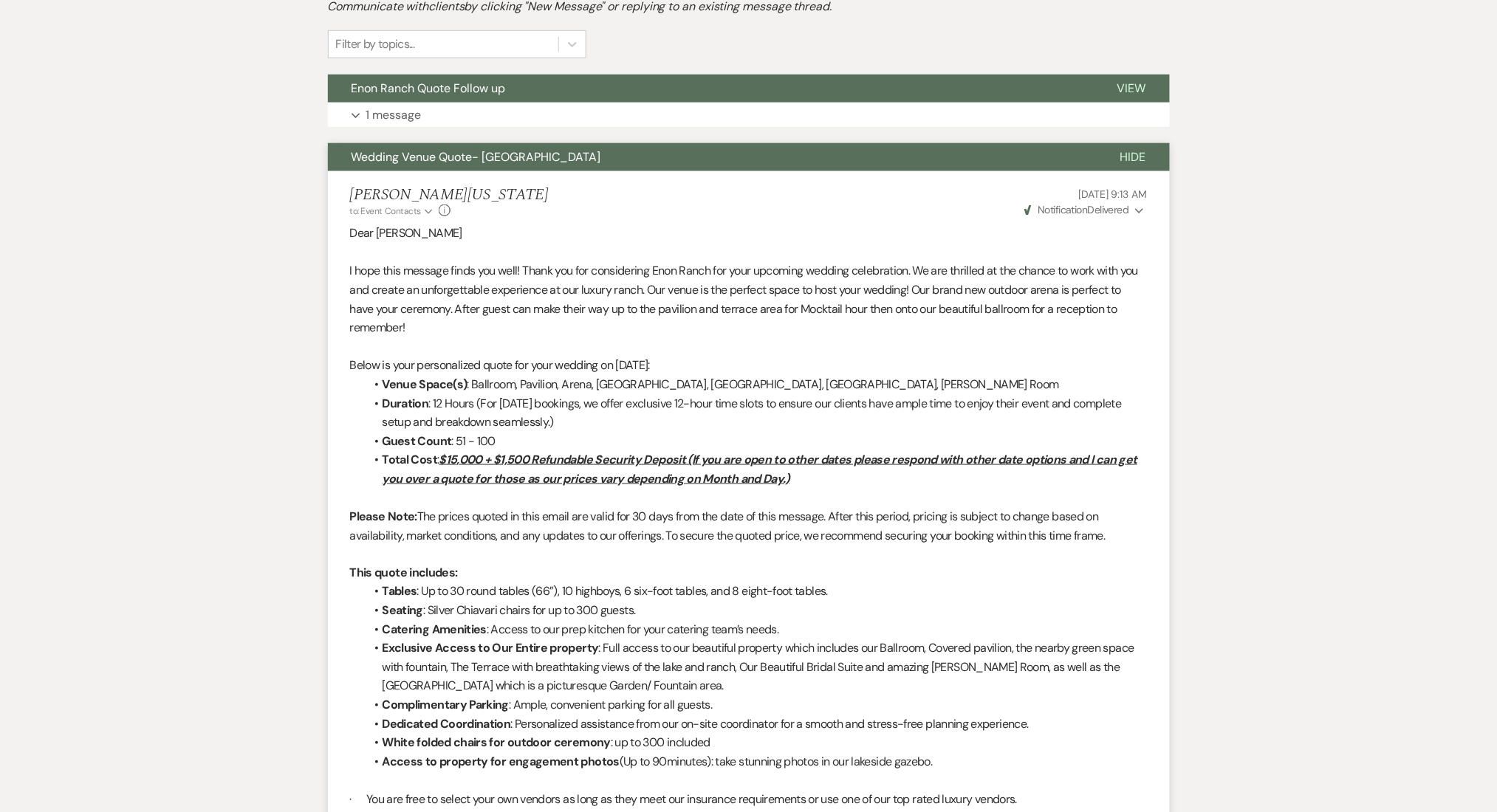
scroll to position [327, 0]
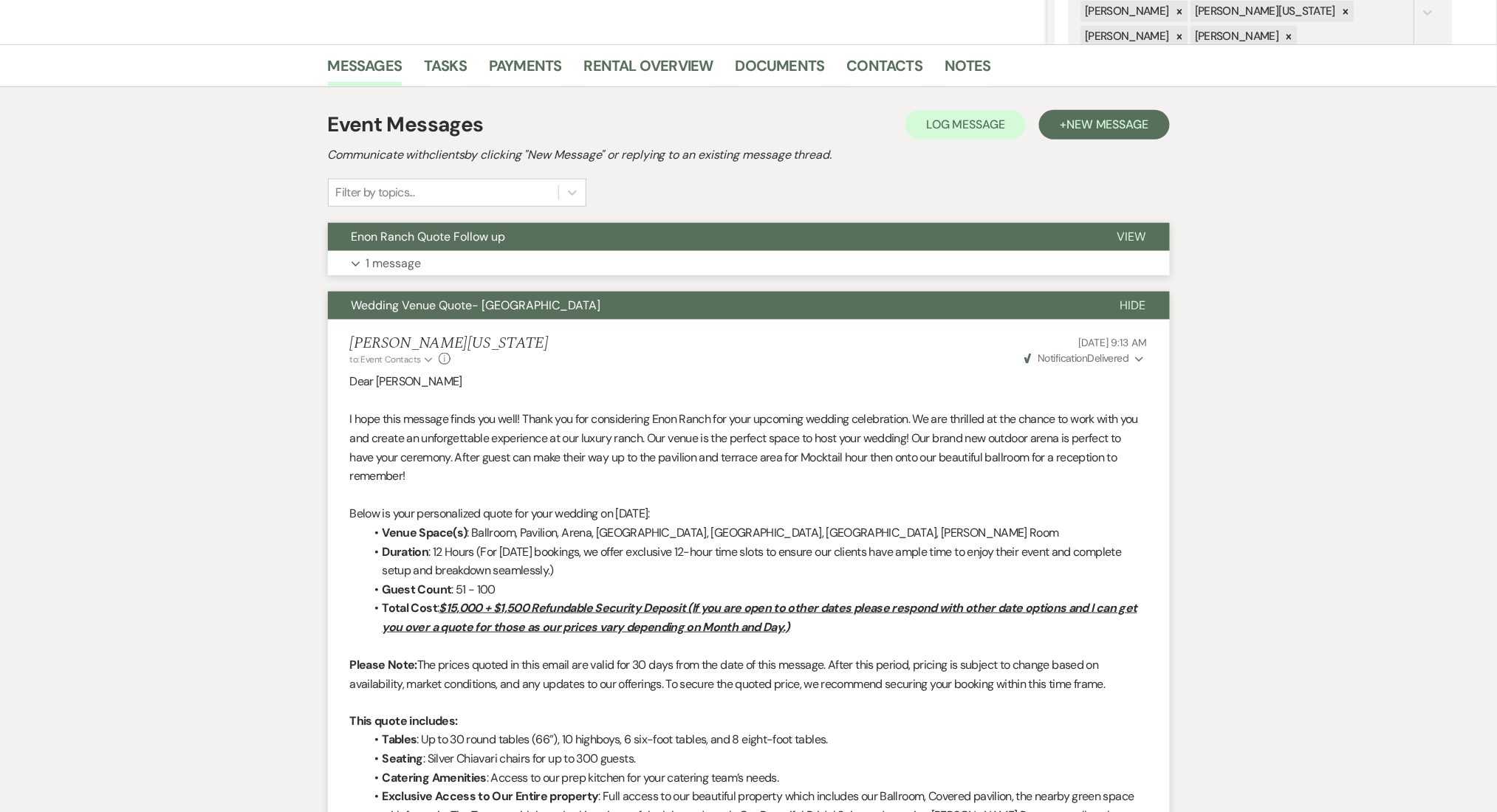
click at [444, 267] on button "Expand 1 message" at bounding box center [749, 263] width 842 height 25
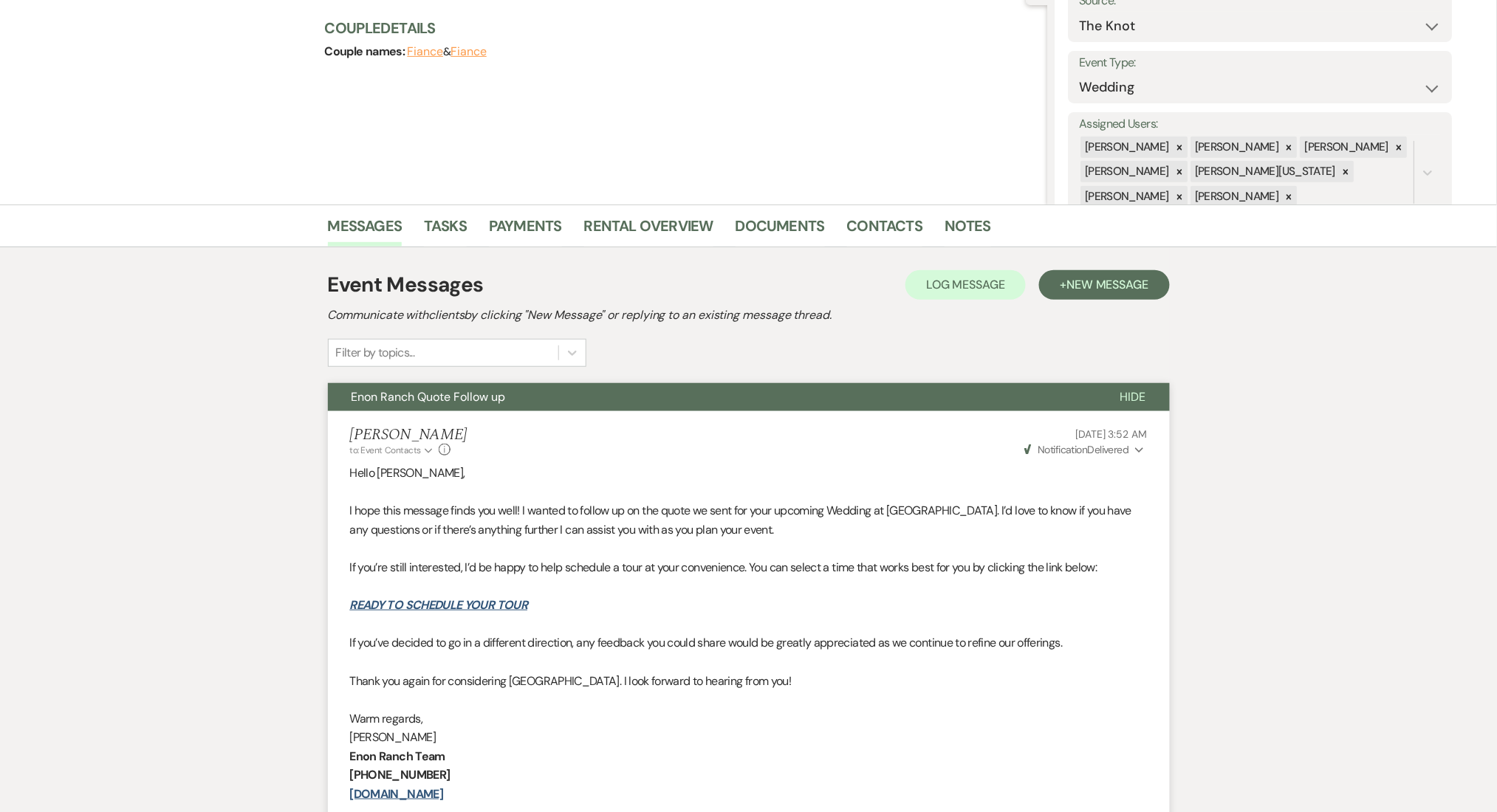
scroll to position [31, 0]
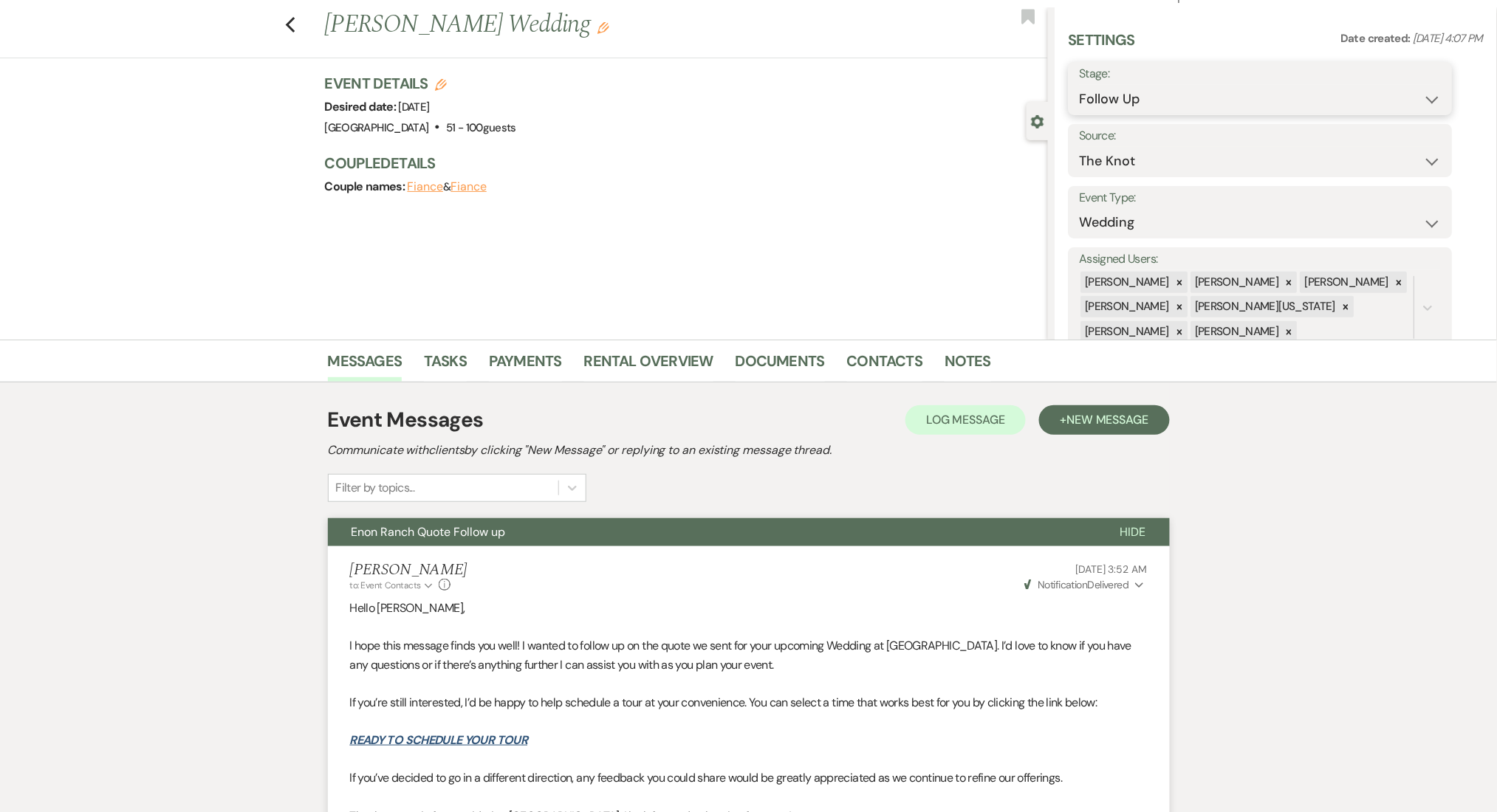
click at [1176, 101] on select "Inquiry Follow Up Tour Requested Tour Confirmed Toured Proposal Sent Booked Lost" at bounding box center [1261, 99] width 362 height 29
select select "1"
click at [1080, 85] on select "Inquiry Follow Up Tour Requested Tour Confirmed Toured Proposal Sent Booked Lost" at bounding box center [1261, 99] width 362 height 29
click at [1399, 89] on button "Save" at bounding box center [1411, 89] width 83 height 30
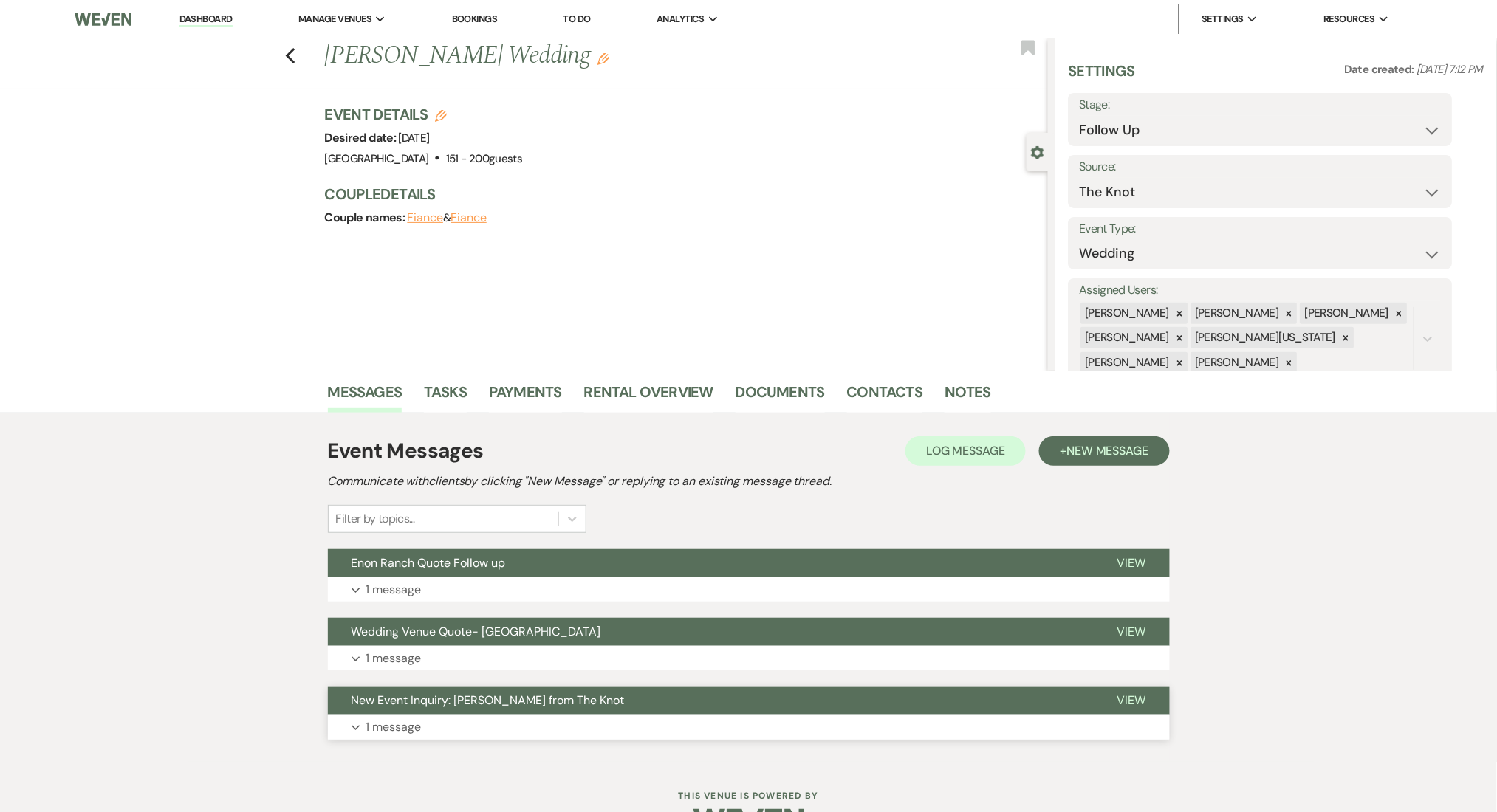
click at [561, 730] on button "Expand 1 message" at bounding box center [749, 727] width 842 height 25
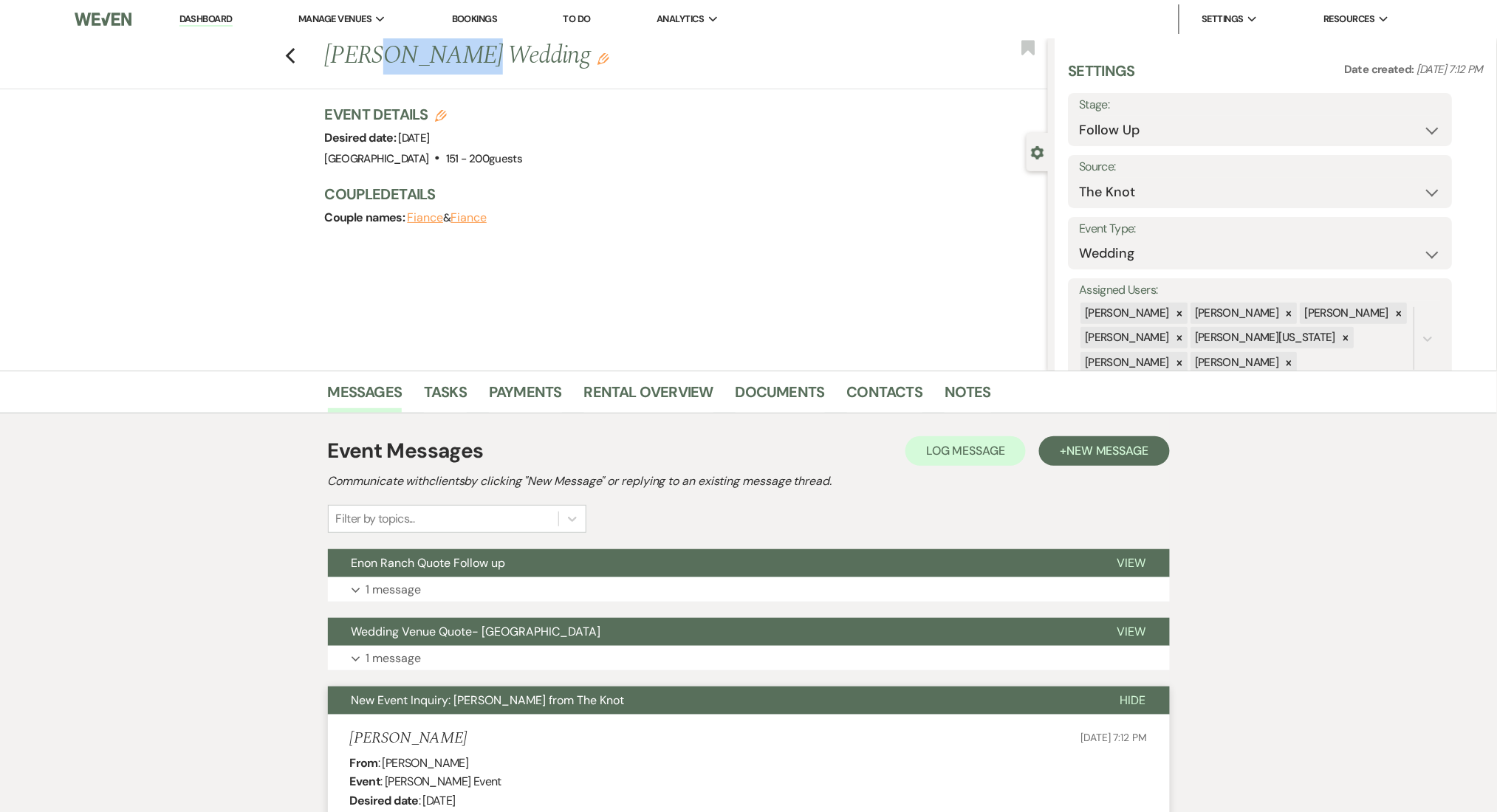
drag, startPoint x: 456, startPoint y: 63, endPoint x: 379, endPoint y: 60, distance: 77.1
click at [379, 60] on h1 "[PERSON_NAME] Wedding Edit" at bounding box center [611, 56] width 573 height 35
drag, startPoint x: 466, startPoint y: 61, endPoint x: 336, endPoint y: 70, distance: 130.3
click at [336, 70] on h1 "[PERSON_NAME] Wedding Edit" at bounding box center [611, 56] width 573 height 35
copy h1 "[PERSON_NAME]'"
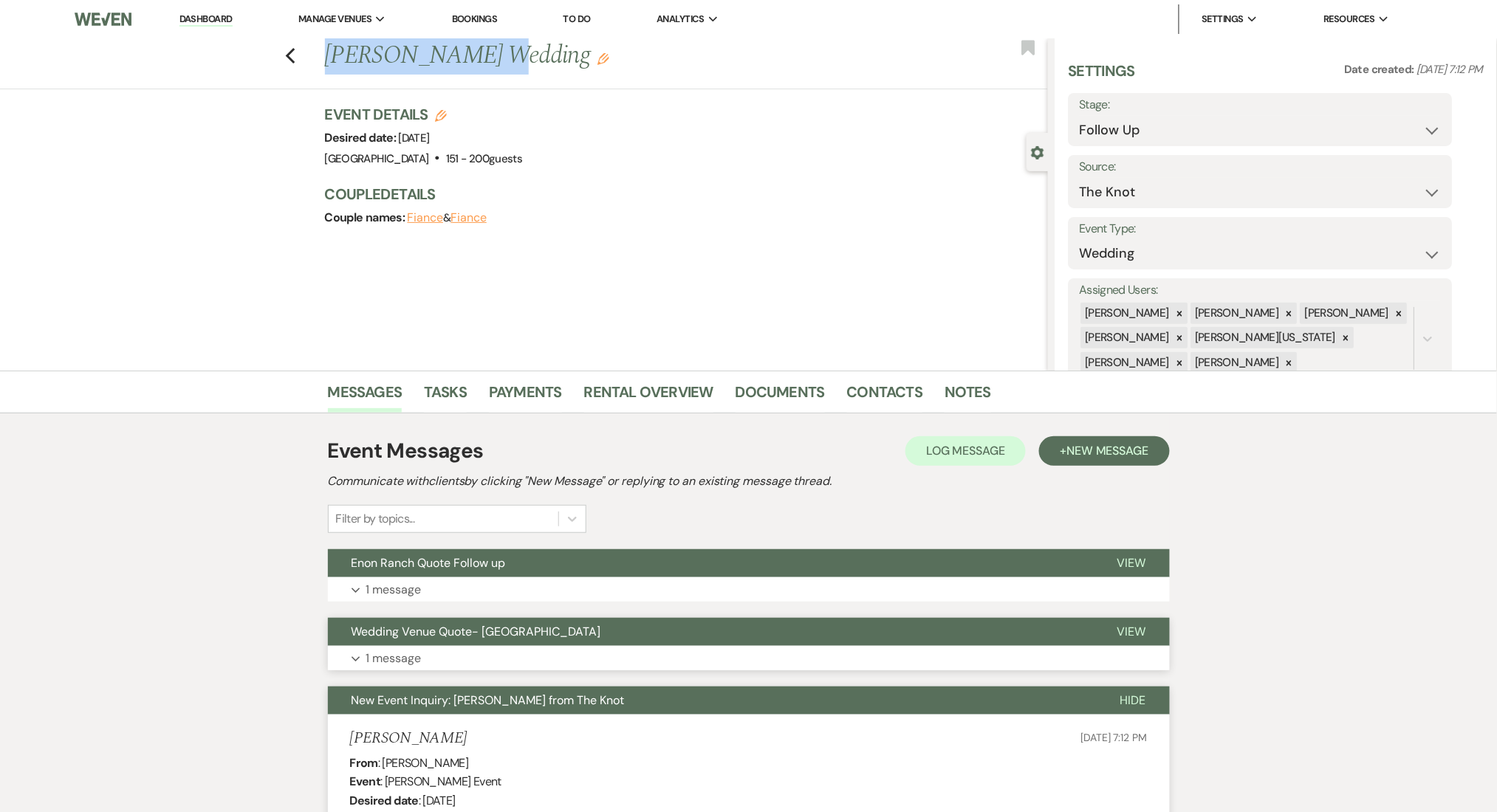
click at [460, 669] on button "Expand 1 message" at bounding box center [749, 659] width 842 height 25
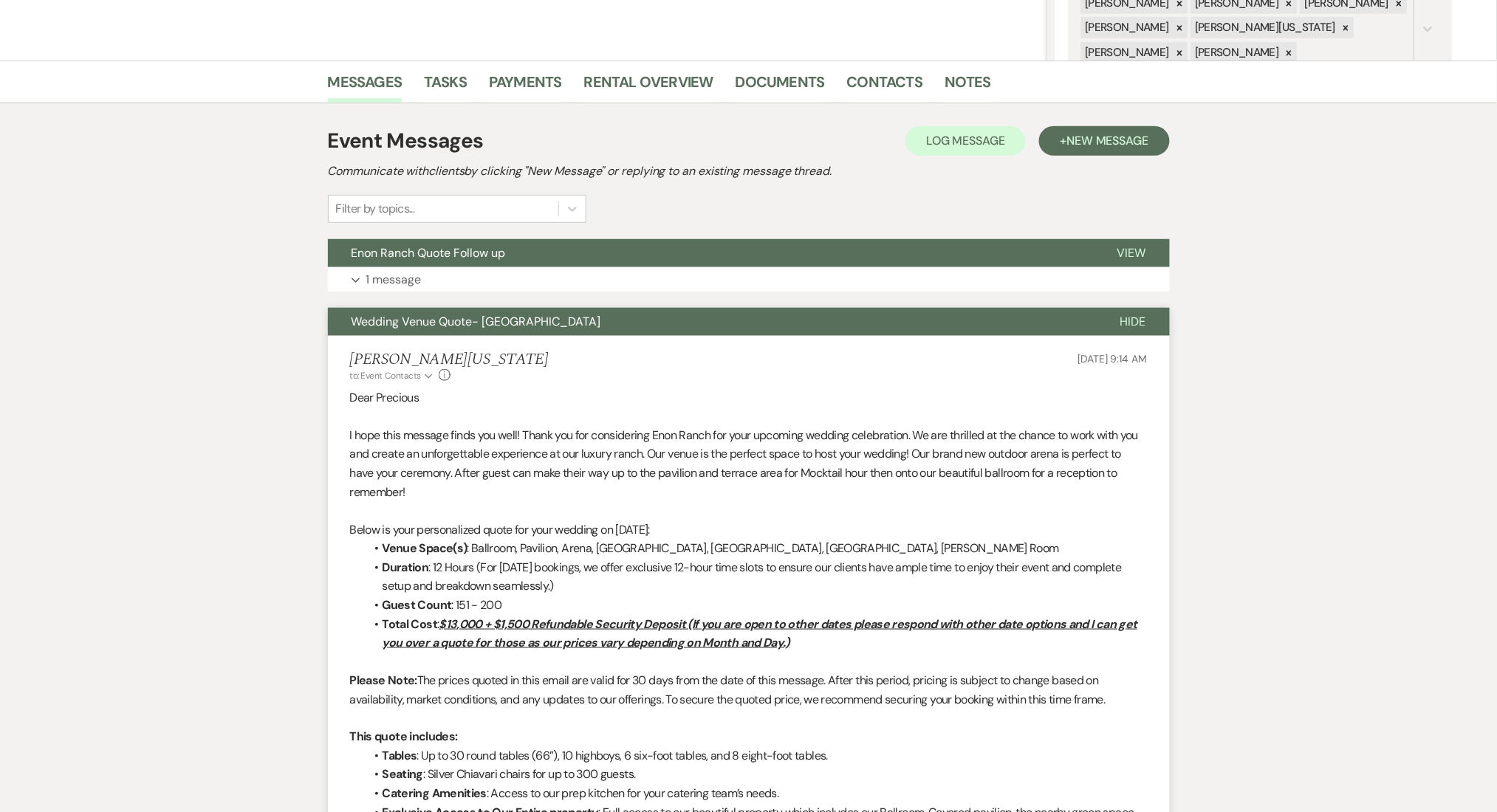
scroll to position [491, 0]
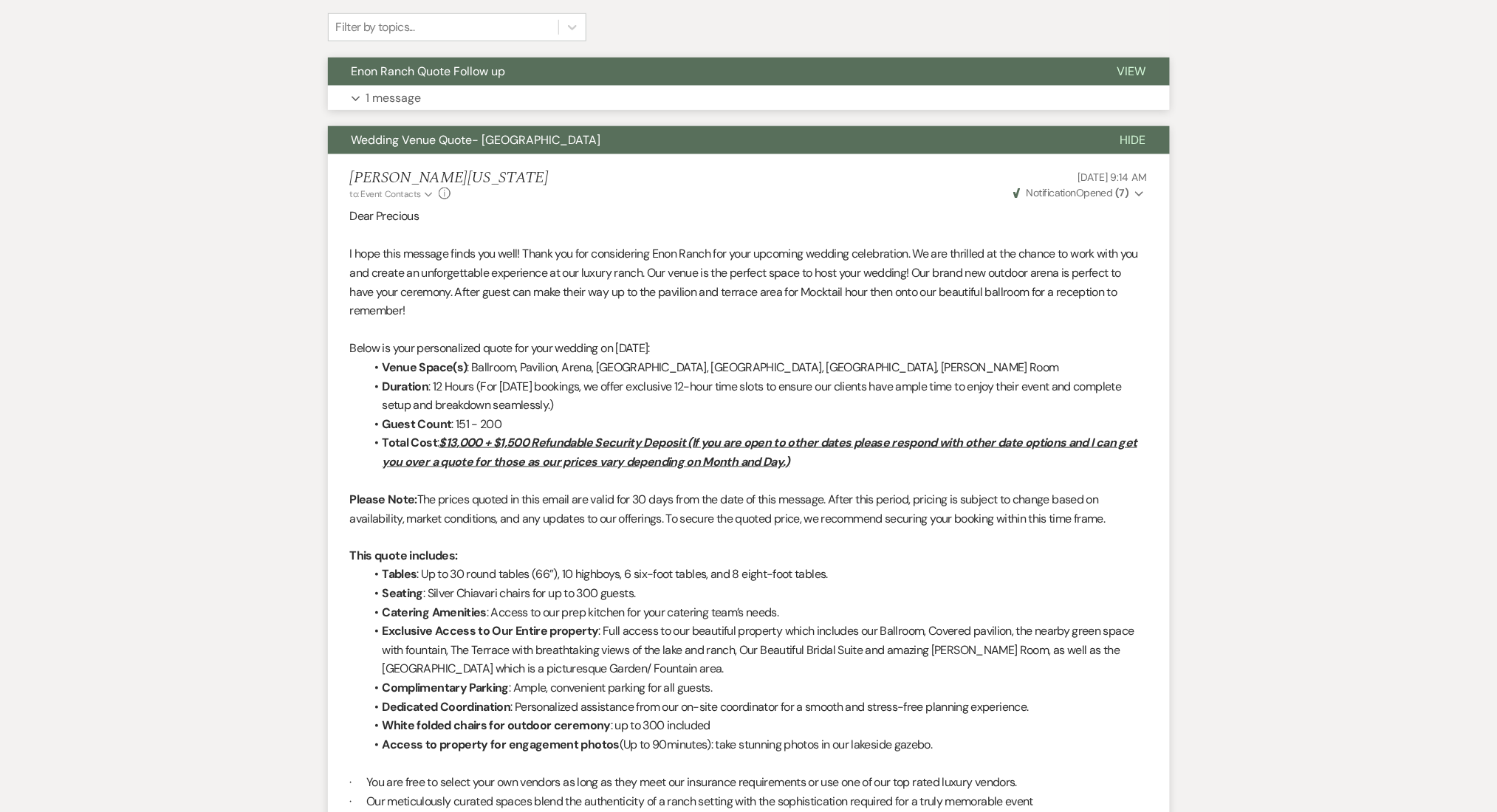
click at [424, 95] on button "Expand 1 message" at bounding box center [749, 98] width 842 height 25
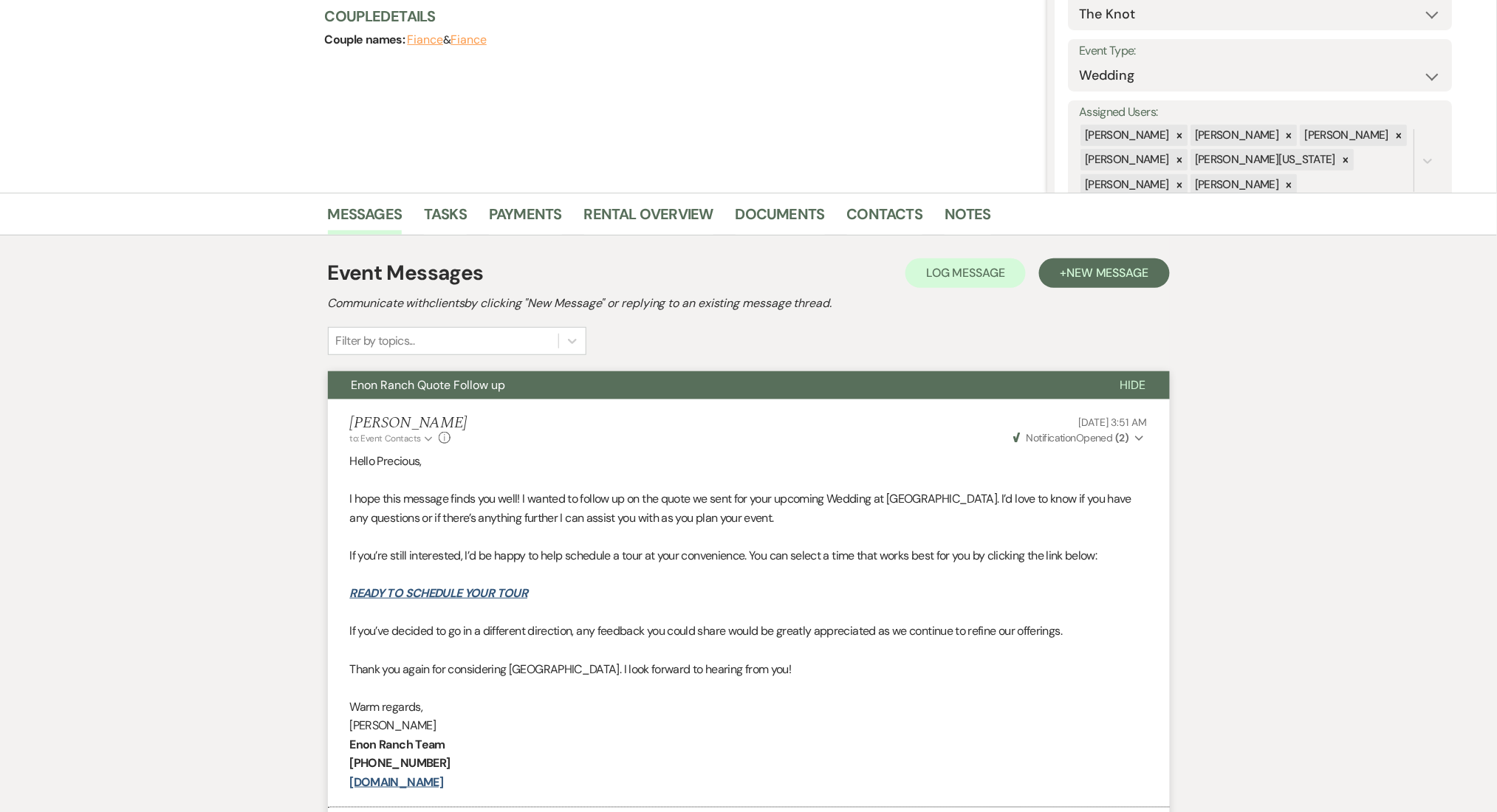
scroll to position [0, 0]
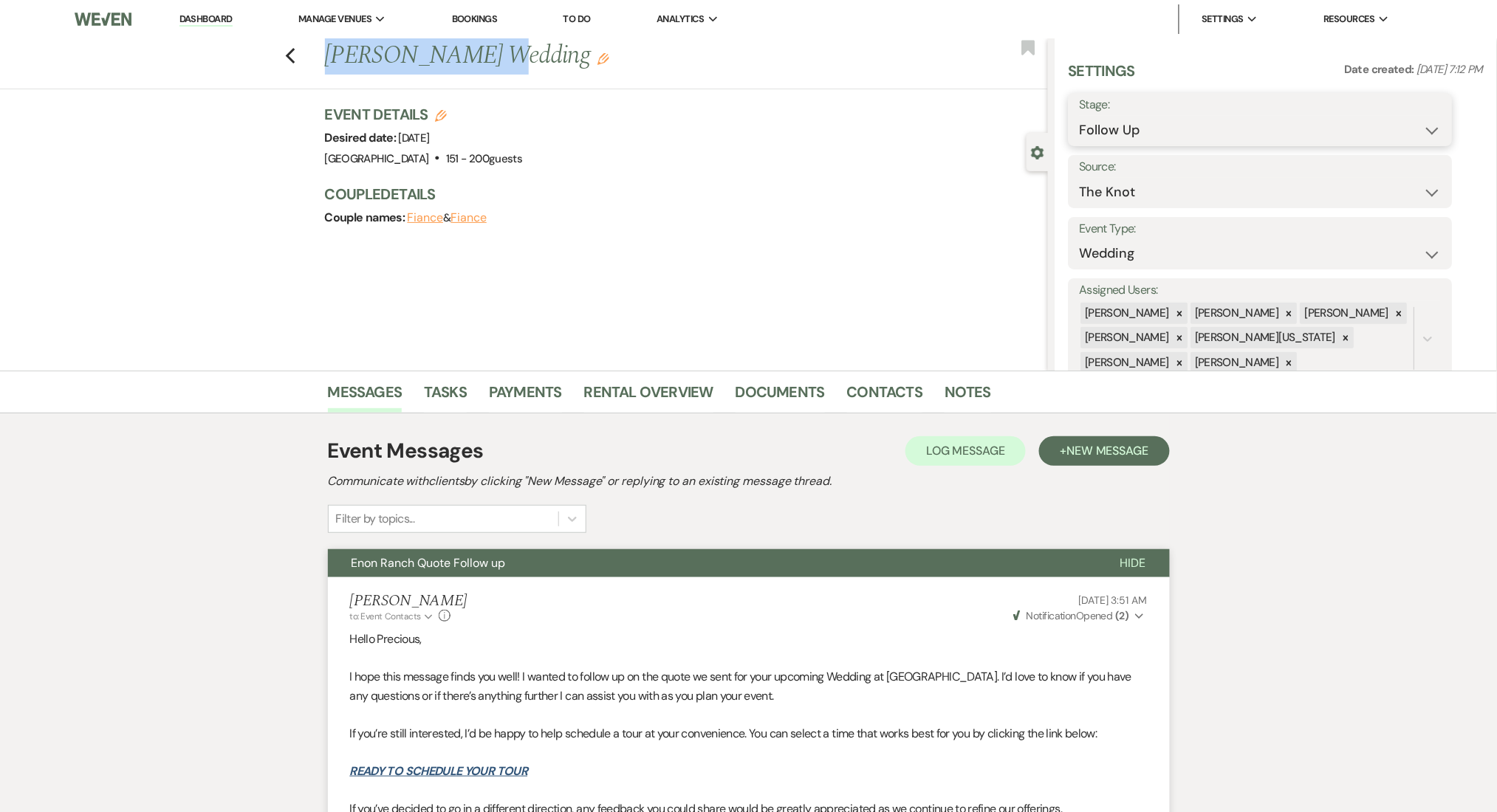
click at [1134, 122] on select "Inquiry Follow Up Tour Requested Tour Confirmed Toured Proposal Sent Booked Lost" at bounding box center [1261, 130] width 362 height 29
select select "1"
click at [1080, 116] on select "Inquiry Follow Up Tour Requested Tour Confirmed Toured Proposal Sent Booked Lost" at bounding box center [1261, 130] width 362 height 29
click at [1402, 112] on button "Save" at bounding box center [1411, 119] width 83 height 30
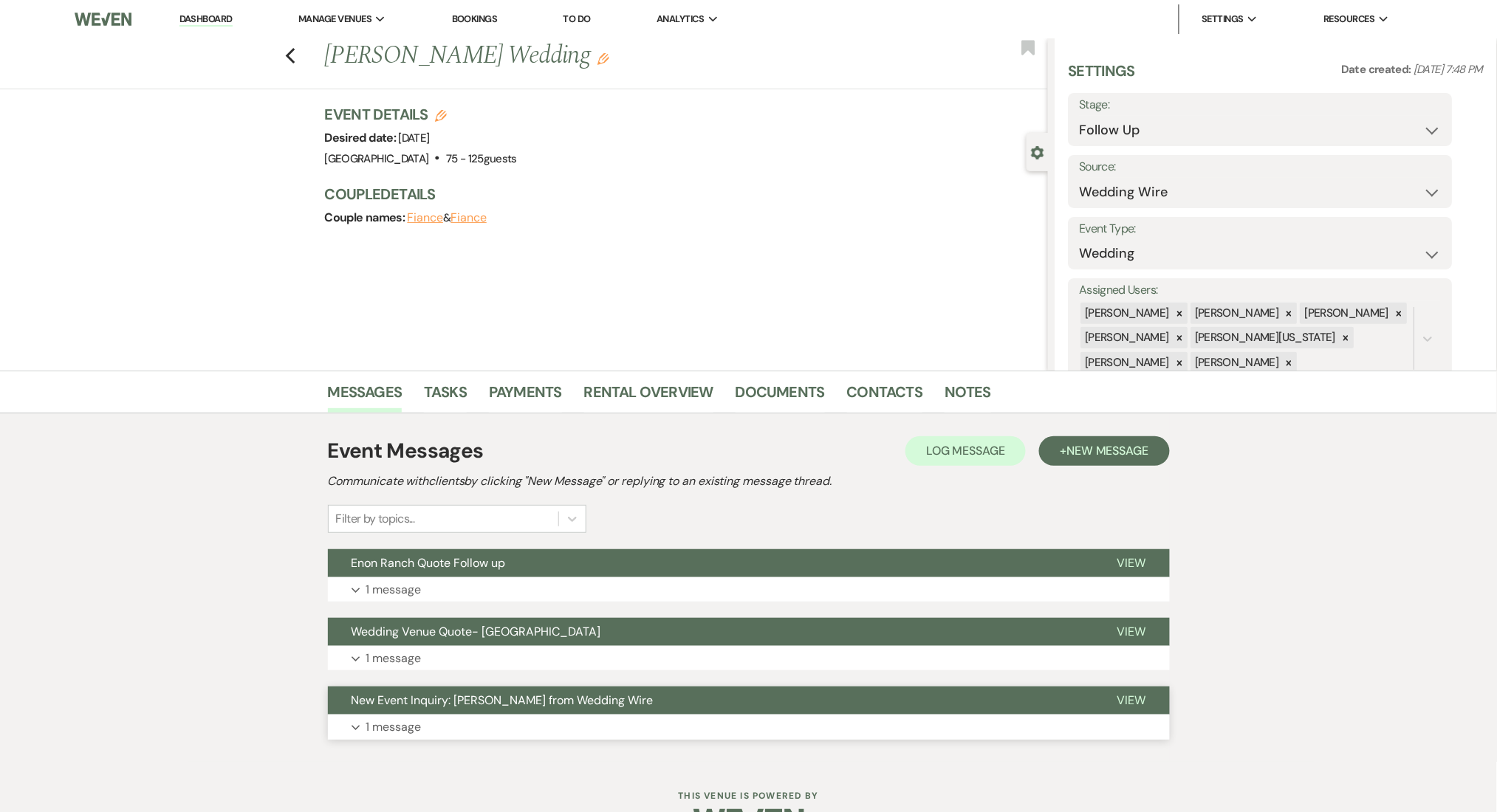
click at [649, 721] on button "Expand 1 message" at bounding box center [749, 727] width 842 height 25
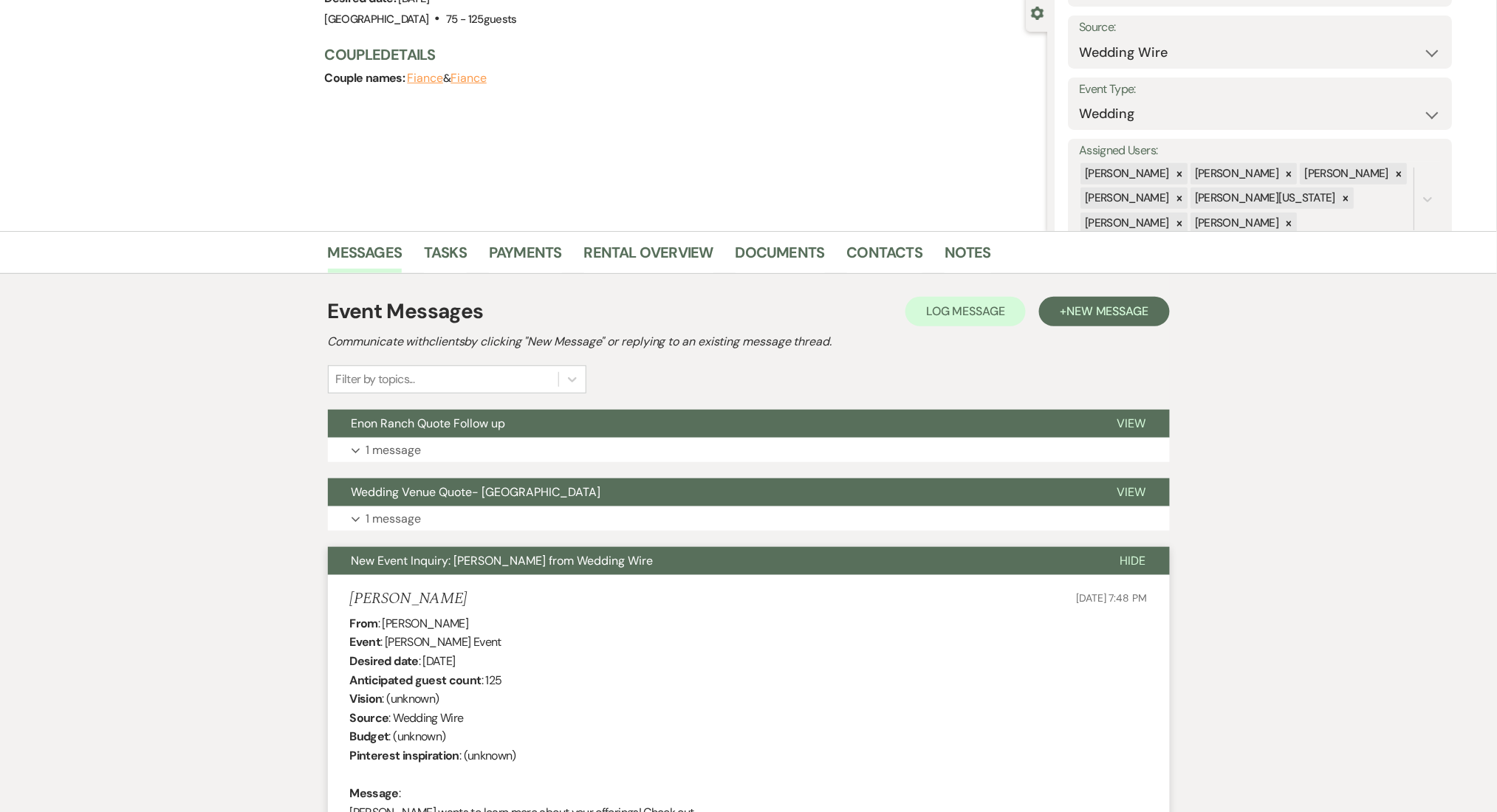
scroll to position [394, 0]
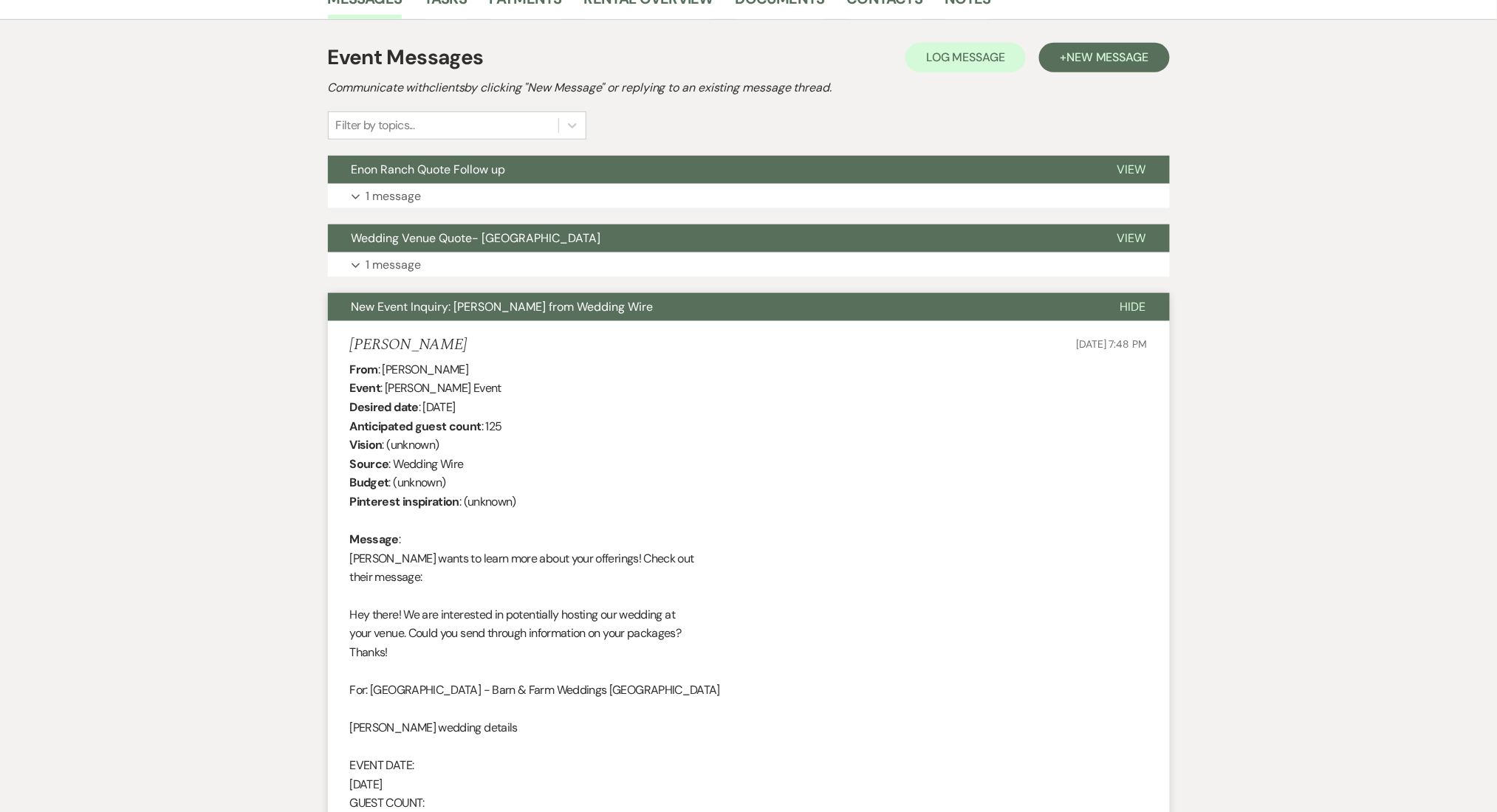
click at [377, 337] on h5 "[PERSON_NAME]" at bounding box center [409, 345] width 118 height 18
copy h5 "[PERSON_NAME]"
click at [465, 387] on div "From : [PERSON_NAME] Event : [PERSON_NAME] Event Desired date : [DATE] Anticipa…" at bounding box center [749, 652] width 798 height 585
drag, startPoint x: 464, startPoint y: 391, endPoint x: 387, endPoint y: 391, distance: 77.0
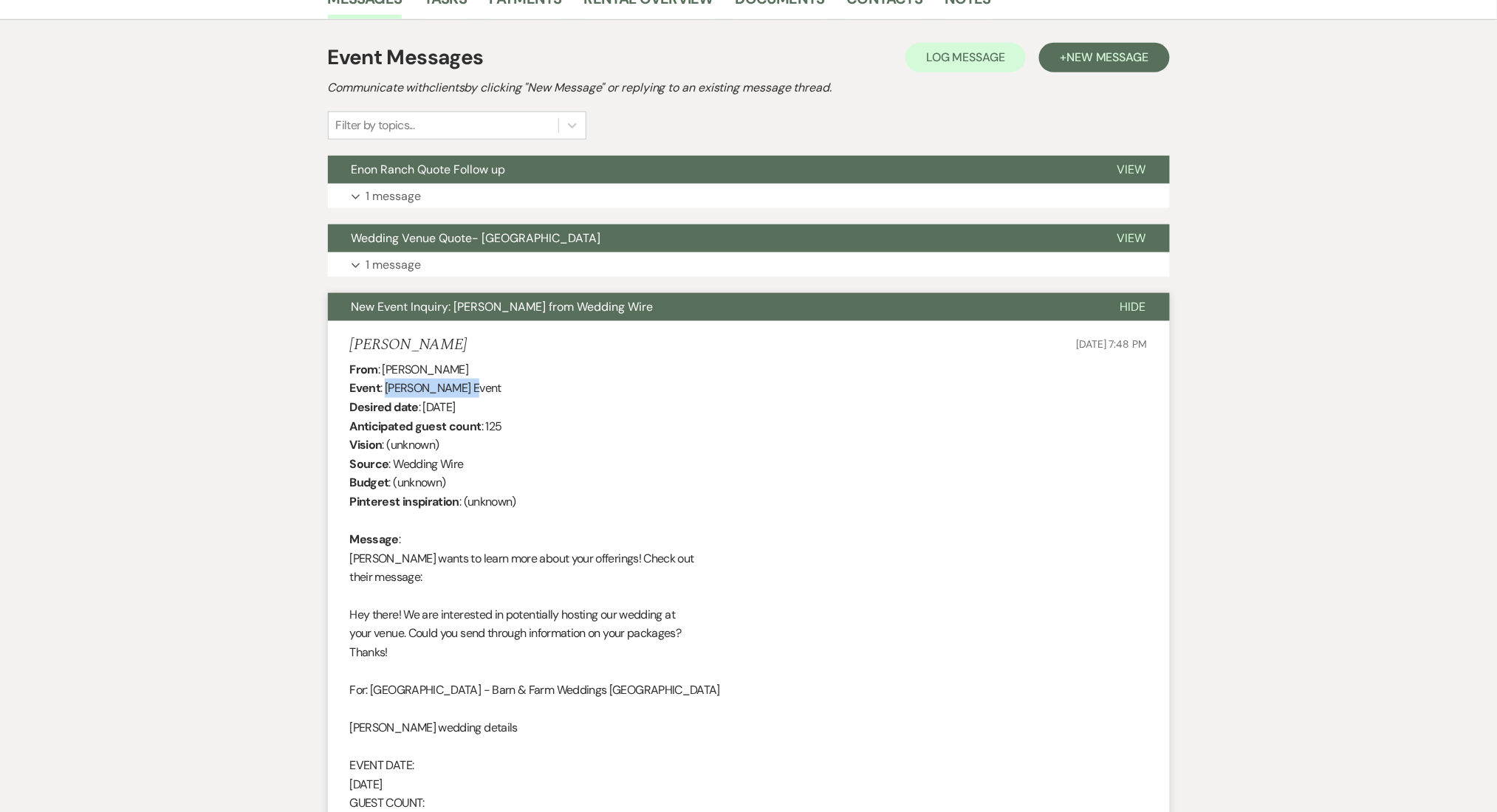
click at [387, 391] on div "From : [PERSON_NAME] Event : [PERSON_NAME] Event Desired date : [DATE] Anticipa…" at bounding box center [749, 652] width 798 height 585
copy div "Zakiya Rountree"
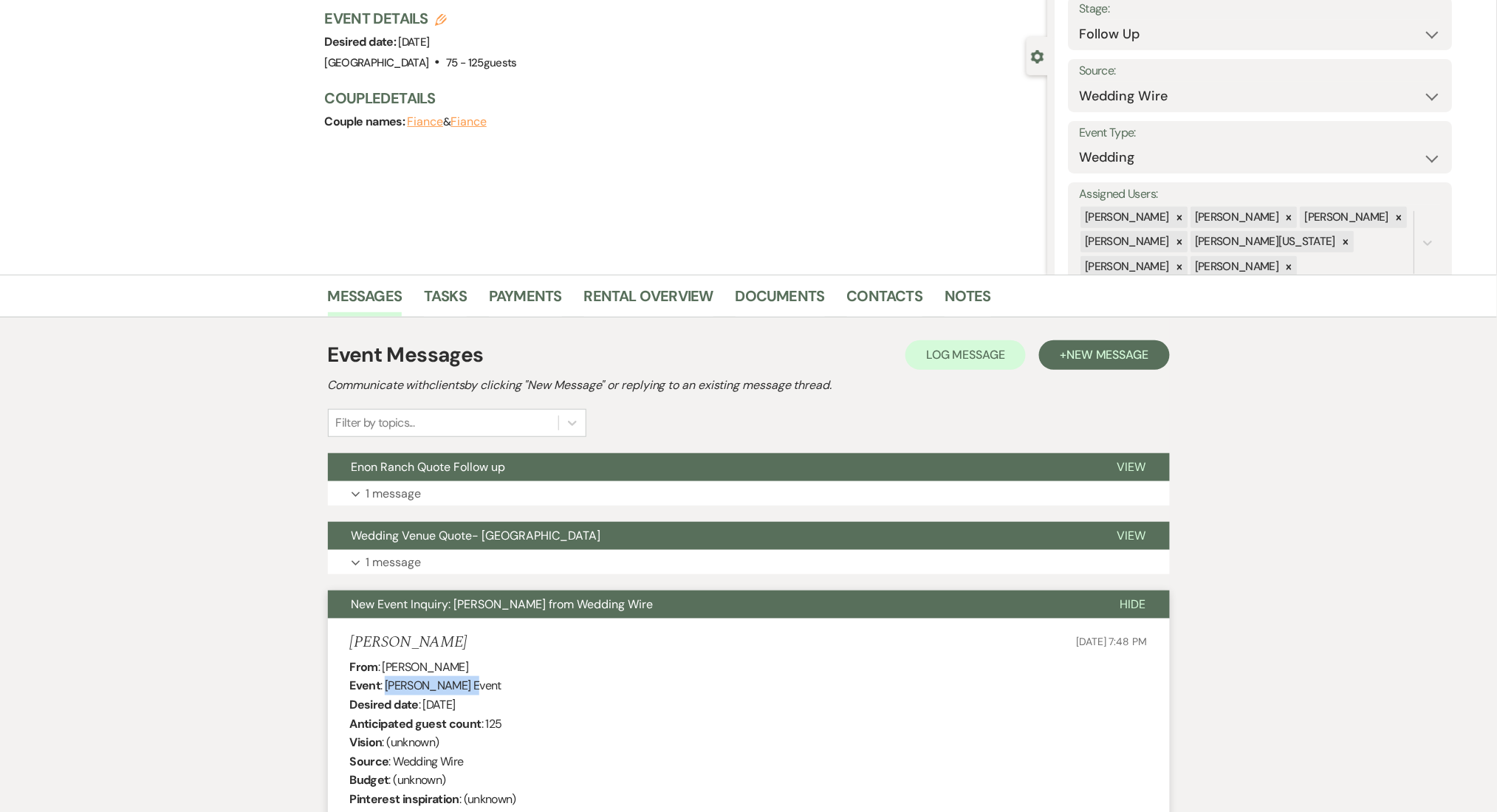
scroll to position [196, 0]
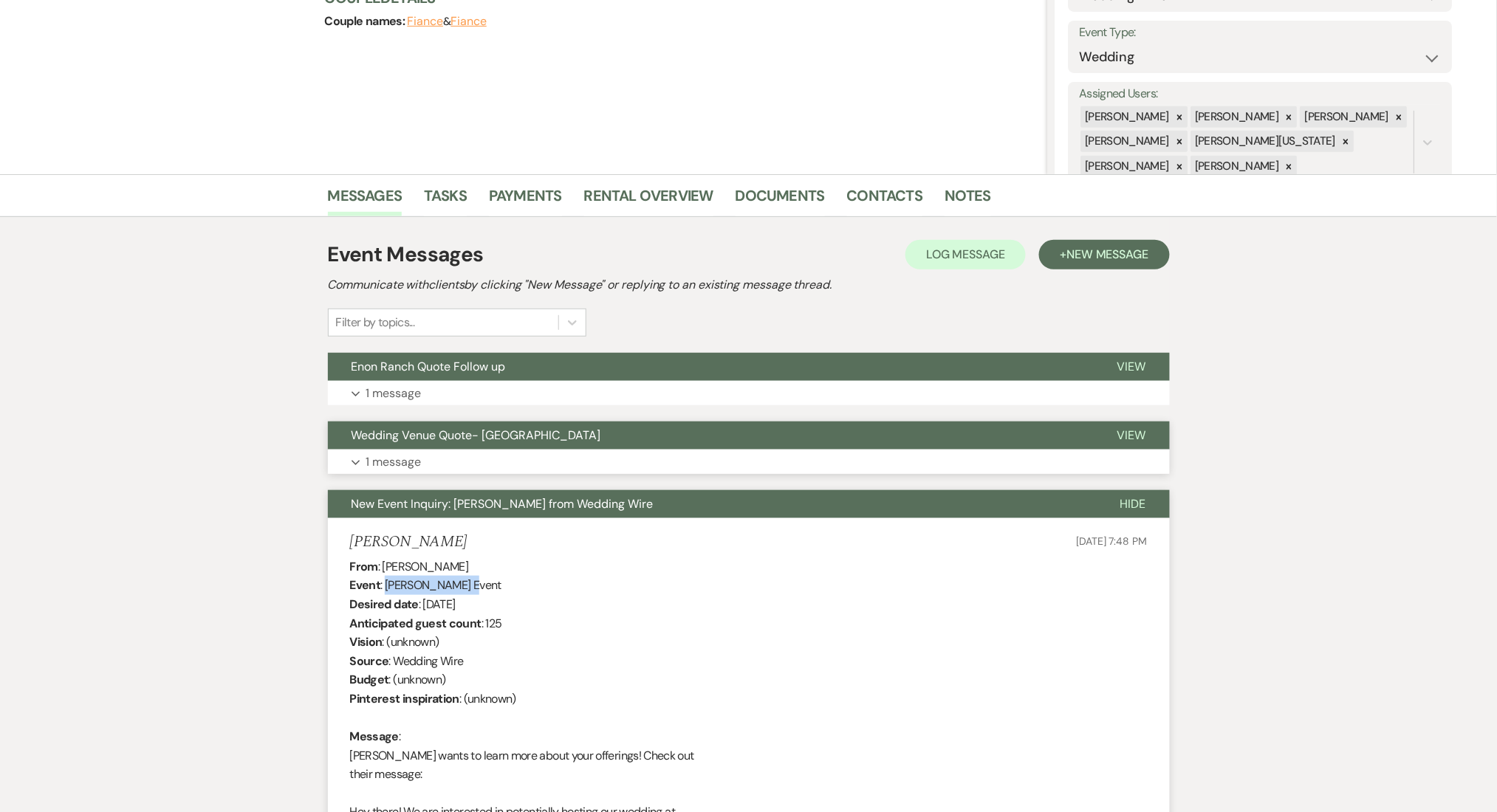
click at [441, 444] on button "Wedding Venue Quote- [GEOGRAPHIC_DATA]" at bounding box center [711, 436] width 766 height 28
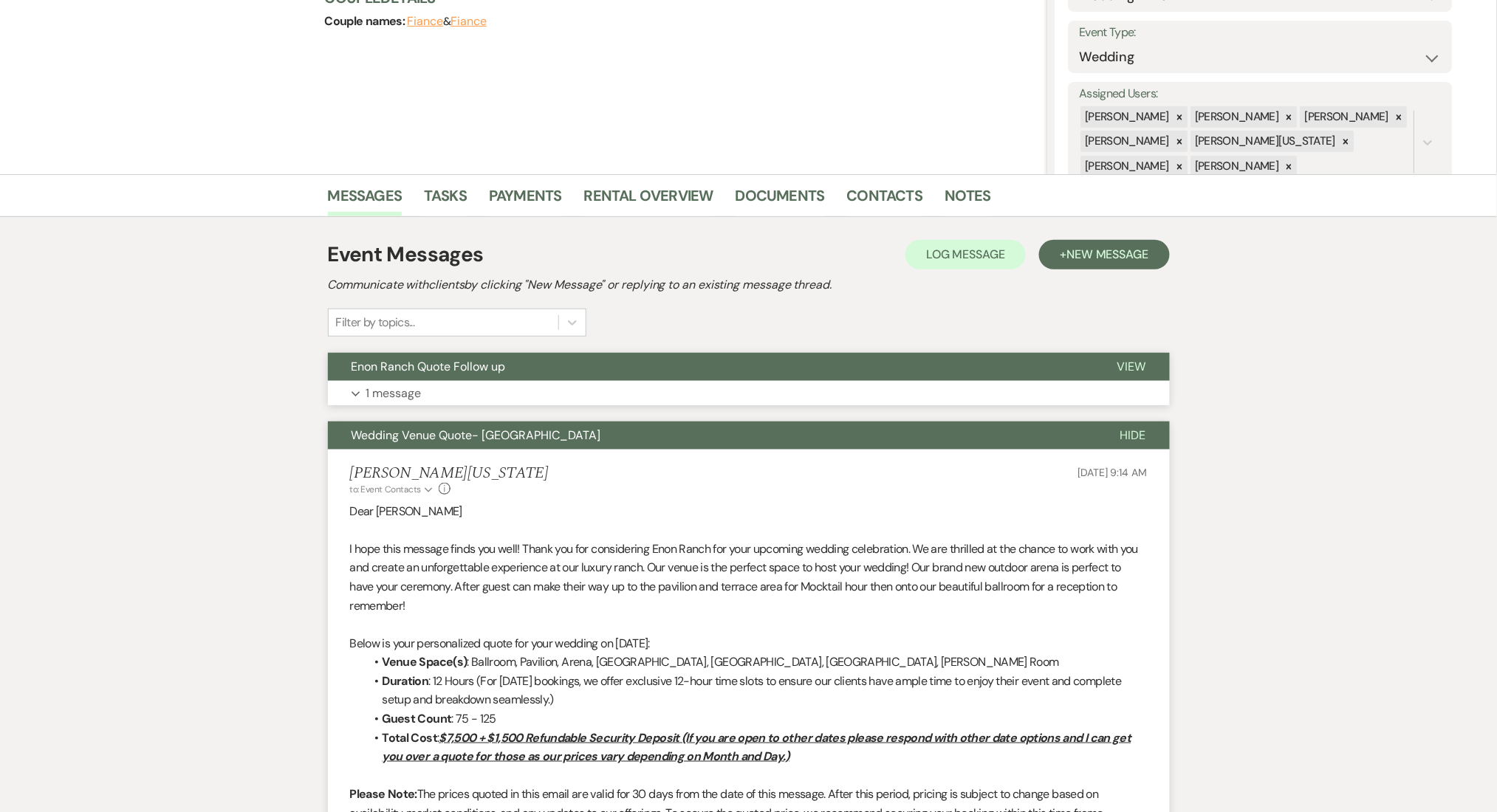
click at [425, 398] on button "Expand 1 message" at bounding box center [749, 393] width 842 height 25
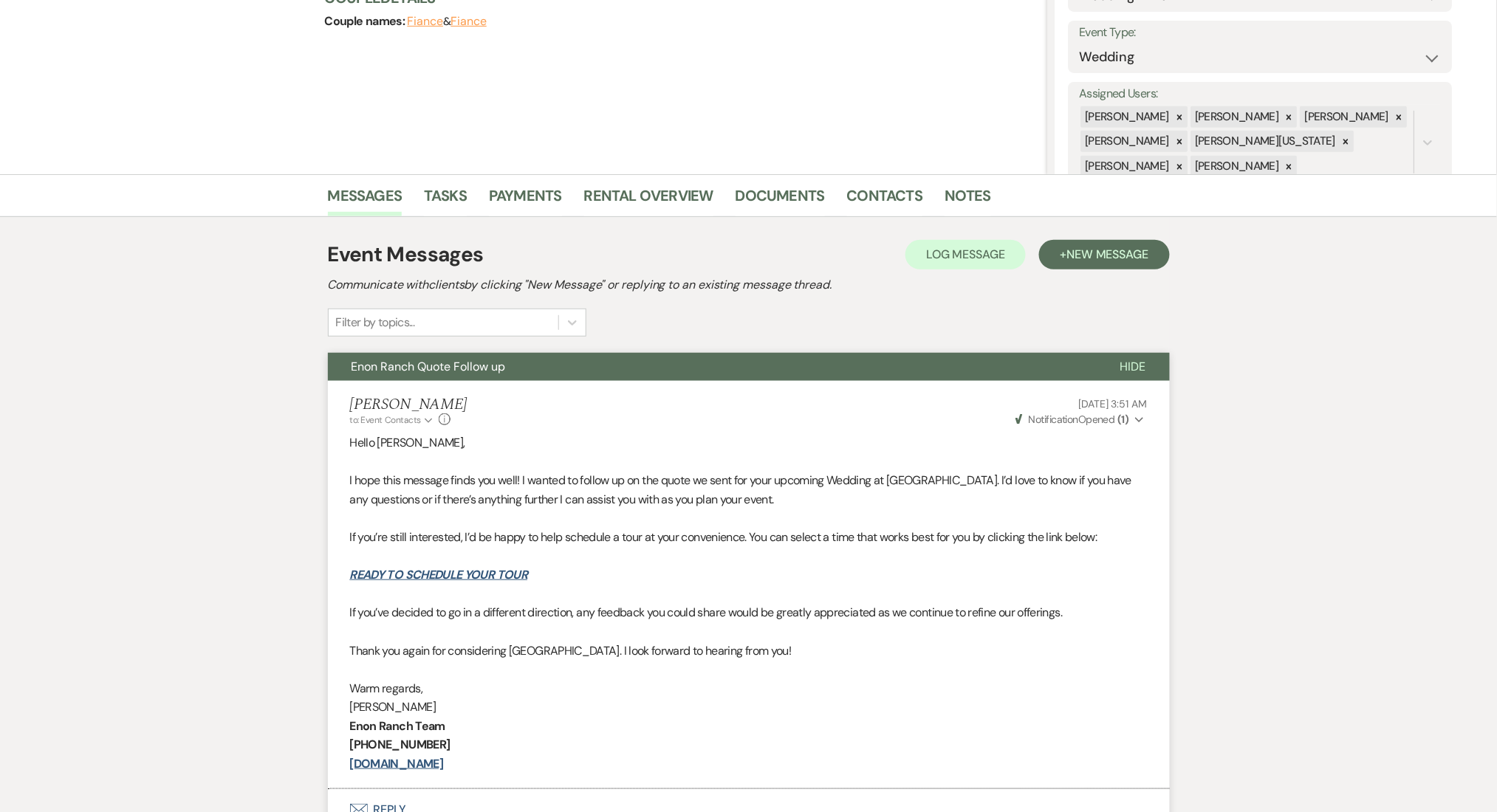
scroll to position [0, 0]
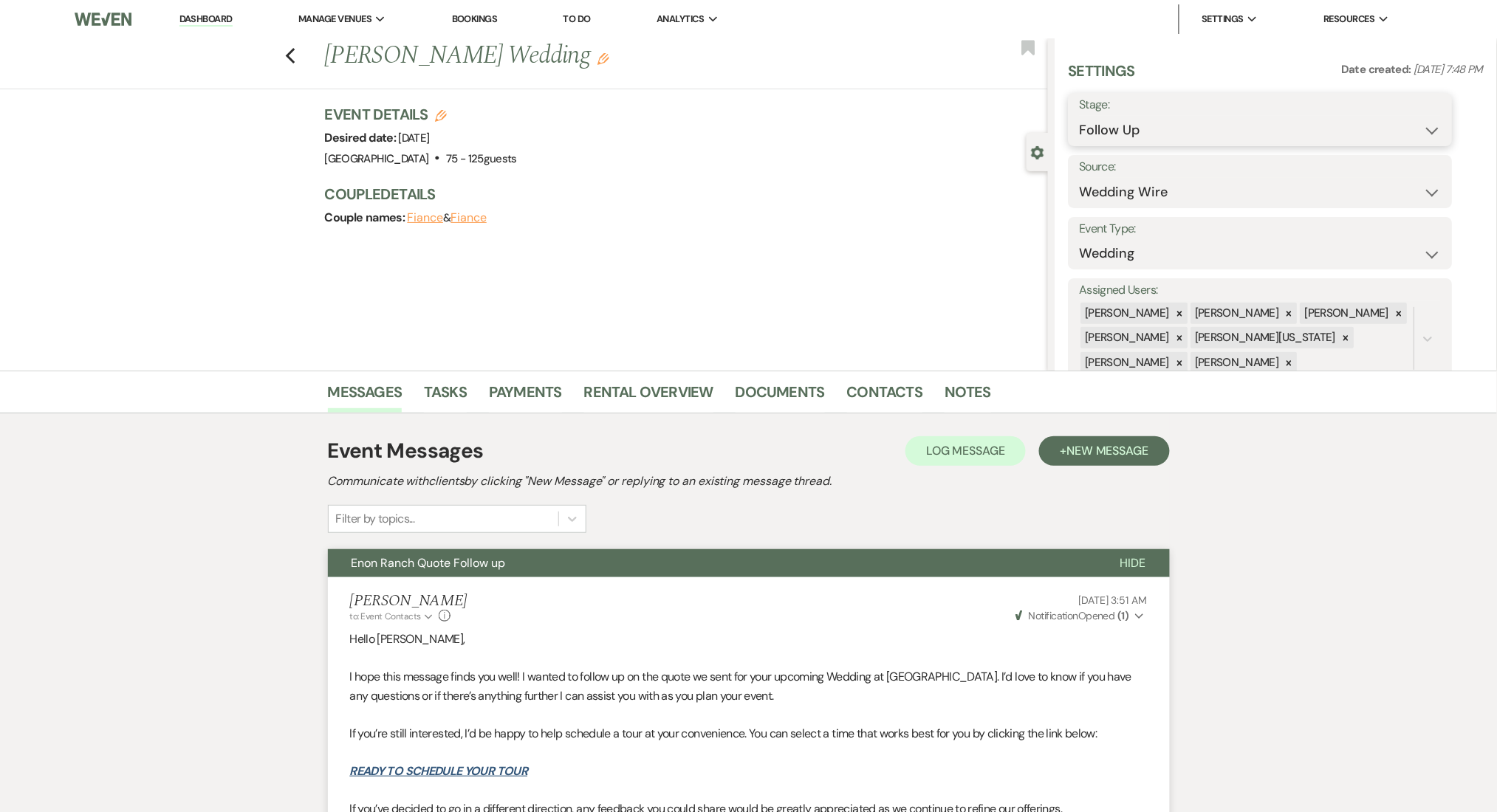
click at [1147, 118] on select "Inquiry Follow Up Tour Requested Tour Confirmed Toured Proposal Sent Booked Lost" at bounding box center [1261, 130] width 362 height 29
select select "1"
click at [1080, 116] on select "Inquiry Follow Up Tour Requested Tour Confirmed Toured Proposal Sent Booked Lost" at bounding box center [1261, 130] width 362 height 29
click at [1386, 124] on button "Save" at bounding box center [1411, 119] width 83 height 30
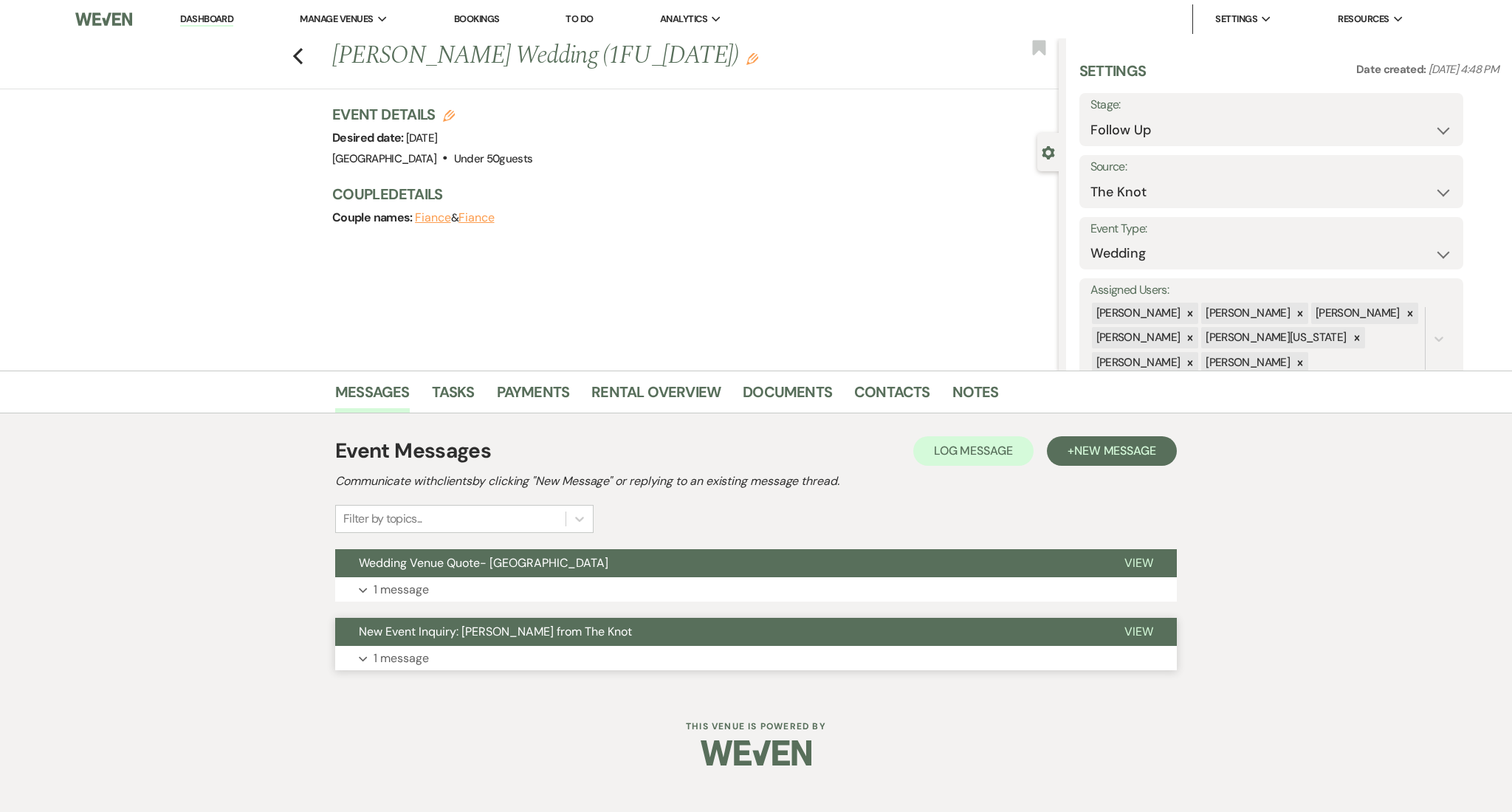
click at [468, 668] on button "Expand 1 message" at bounding box center [755, 659] width 841 height 25
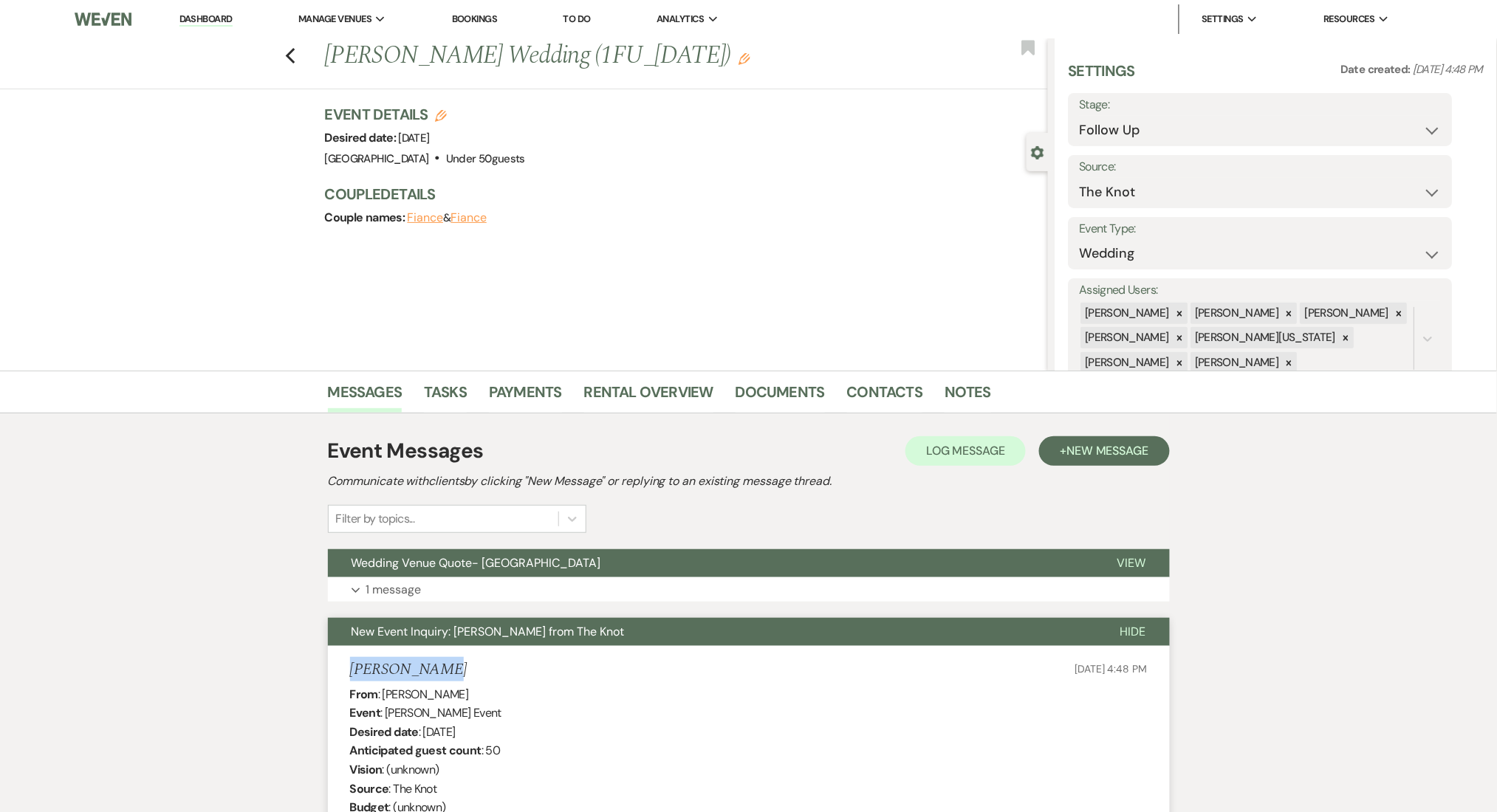
drag, startPoint x: 446, startPoint y: 673, endPoint x: 335, endPoint y: 667, distance: 111.2
copy h5 "Justin Pratt"
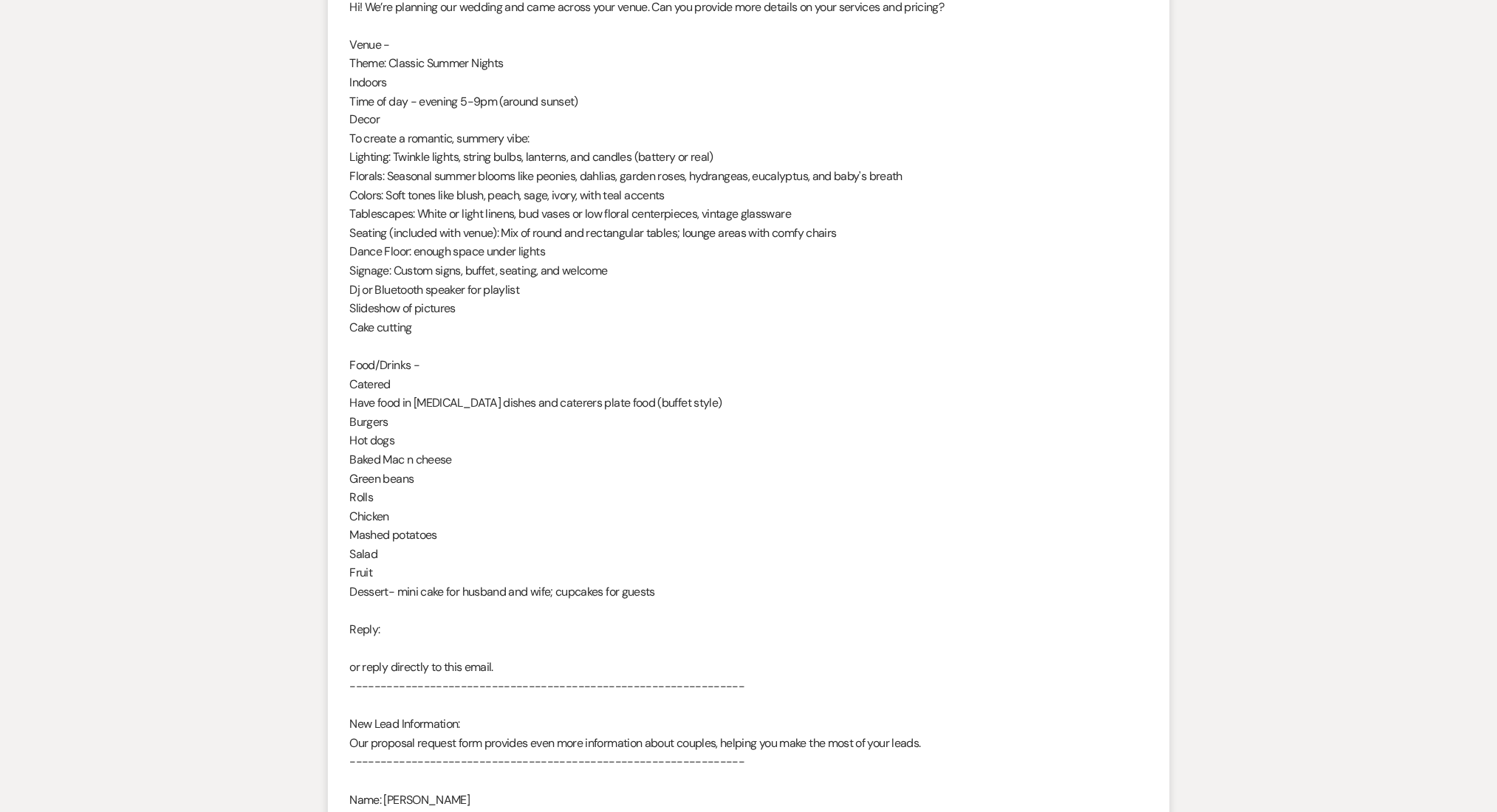
scroll to position [1181, 0]
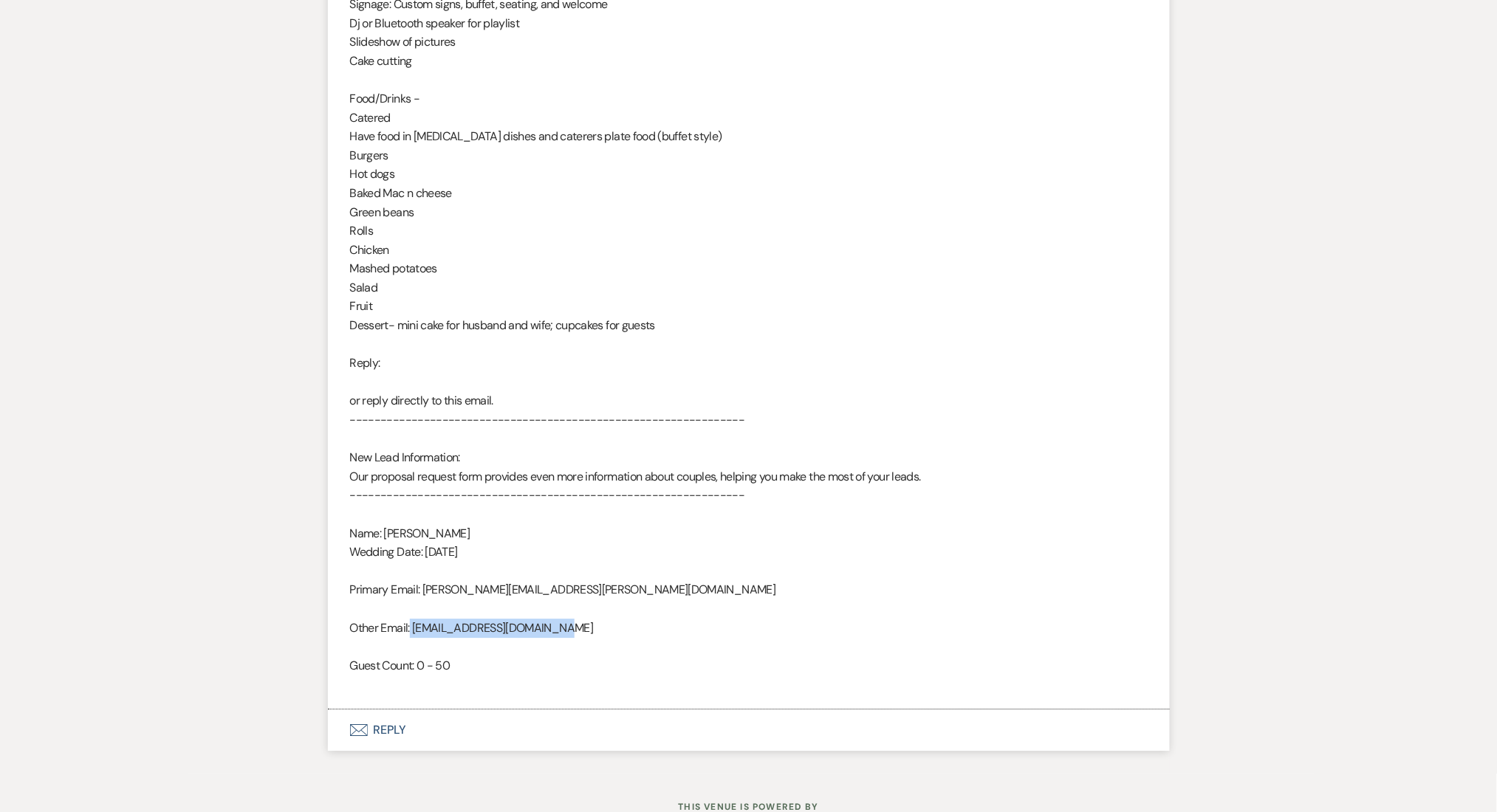
drag, startPoint x: 573, startPoint y: 628, endPoint x: 410, endPoint y: 633, distance: 163.1
click at [410, 633] on div "From : Justin Pratt Event : Justin Pratt's Event Desired date : August 29th 202…" at bounding box center [749, 99] width 798 height 1191
copy div "justinpratt0831@gmail.com"
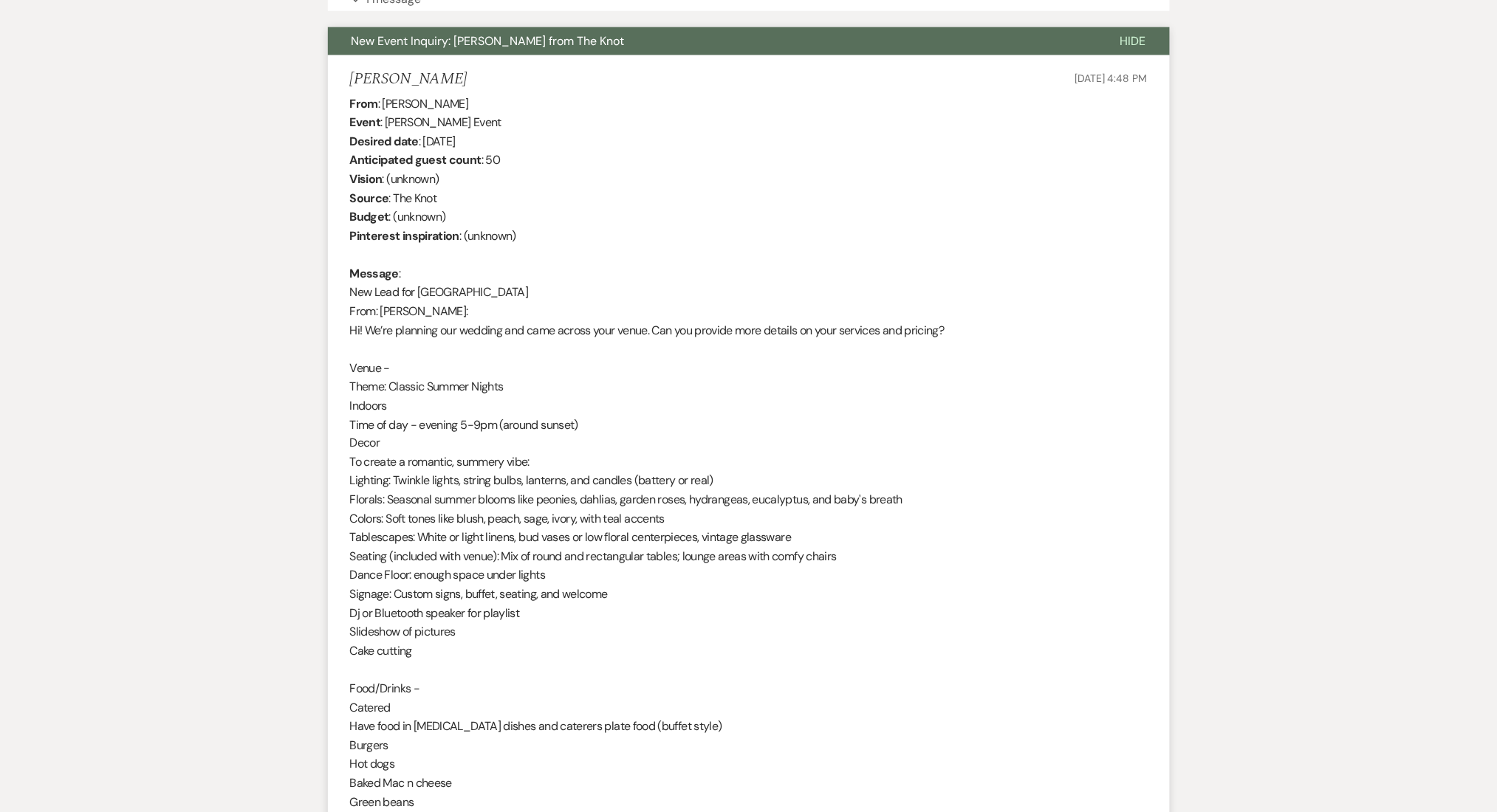
scroll to position [196, 0]
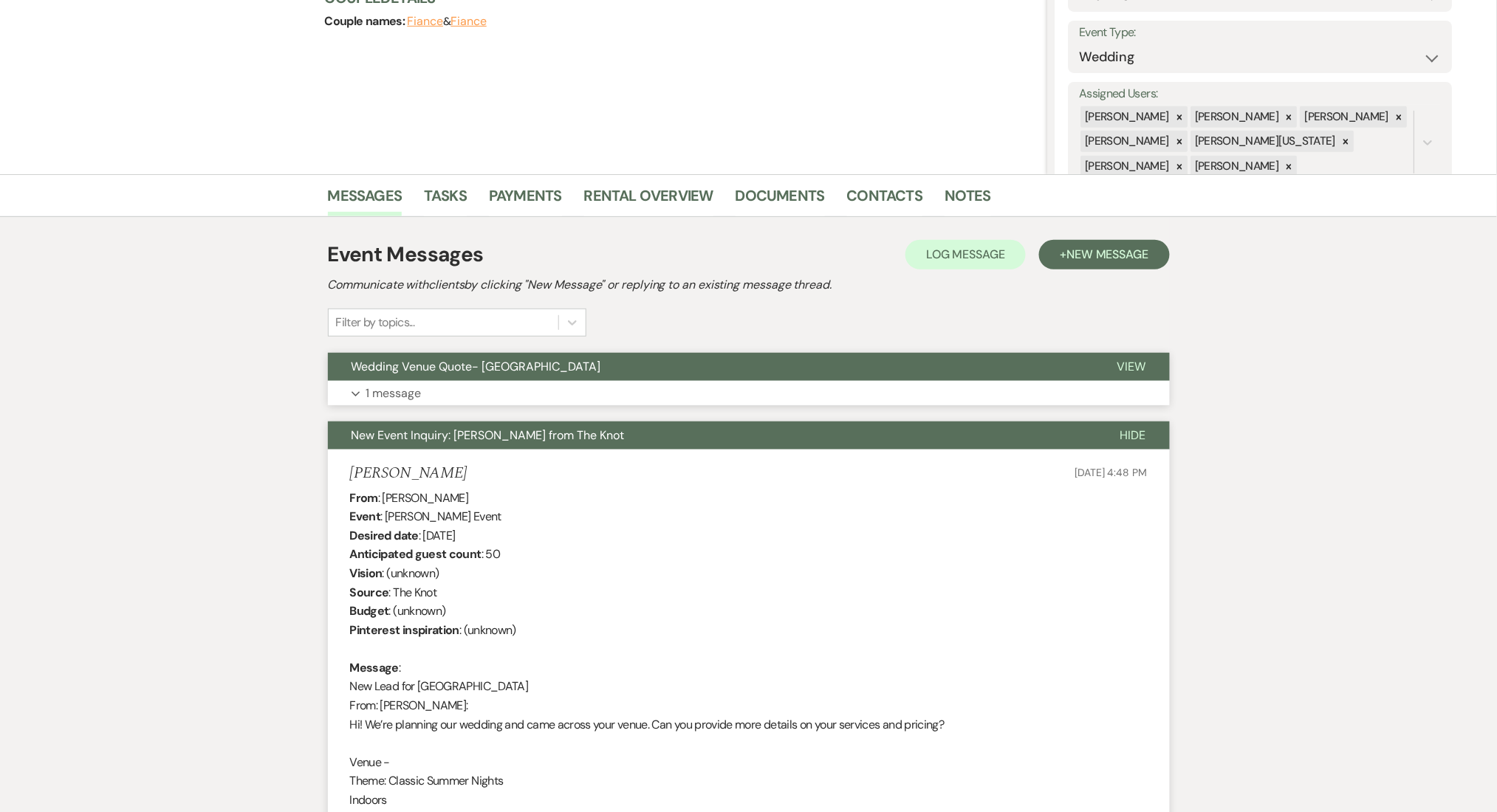
click at [485, 389] on button "Expand 1 message" at bounding box center [749, 393] width 842 height 25
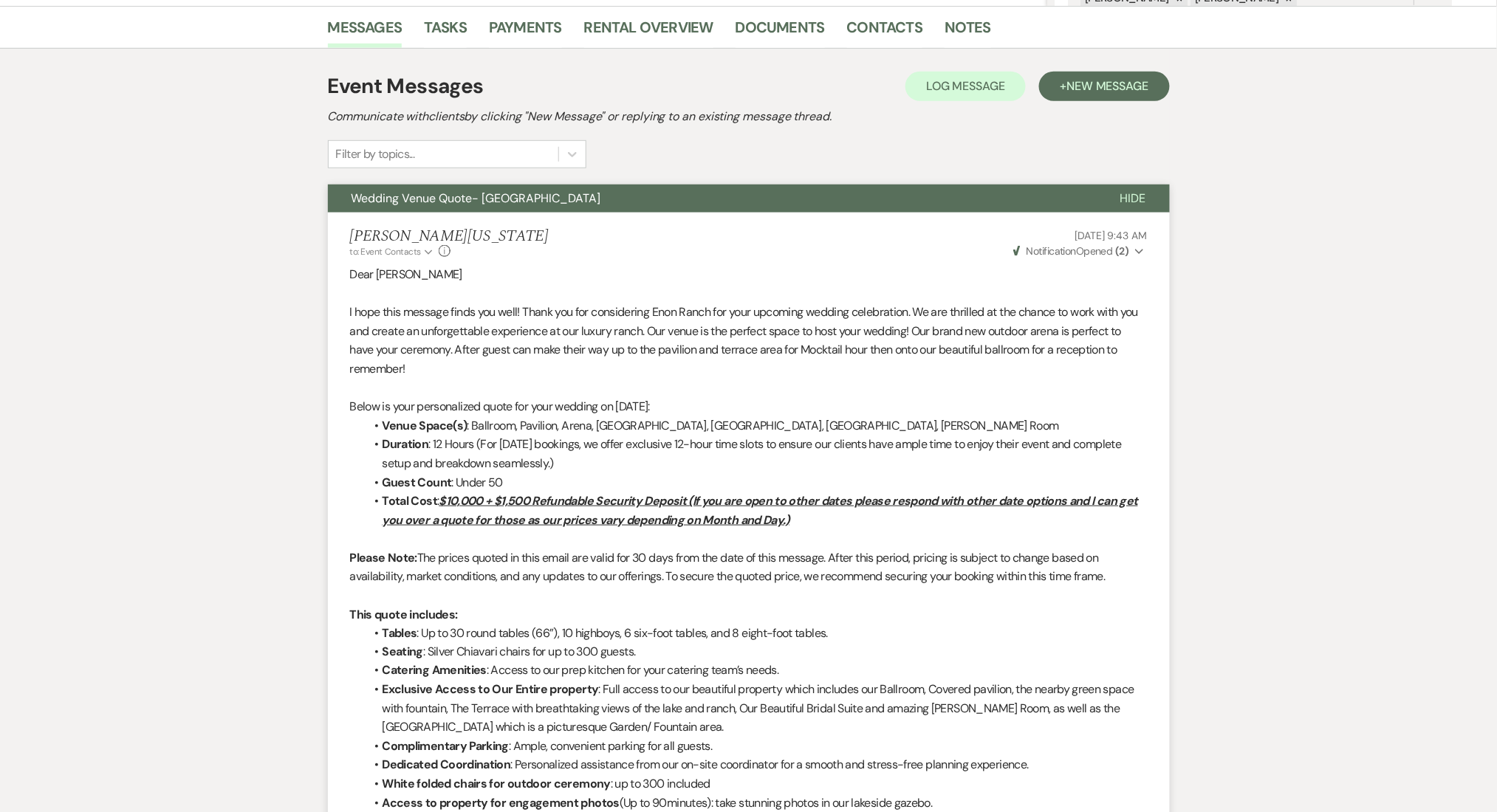
scroll to position [263, 0]
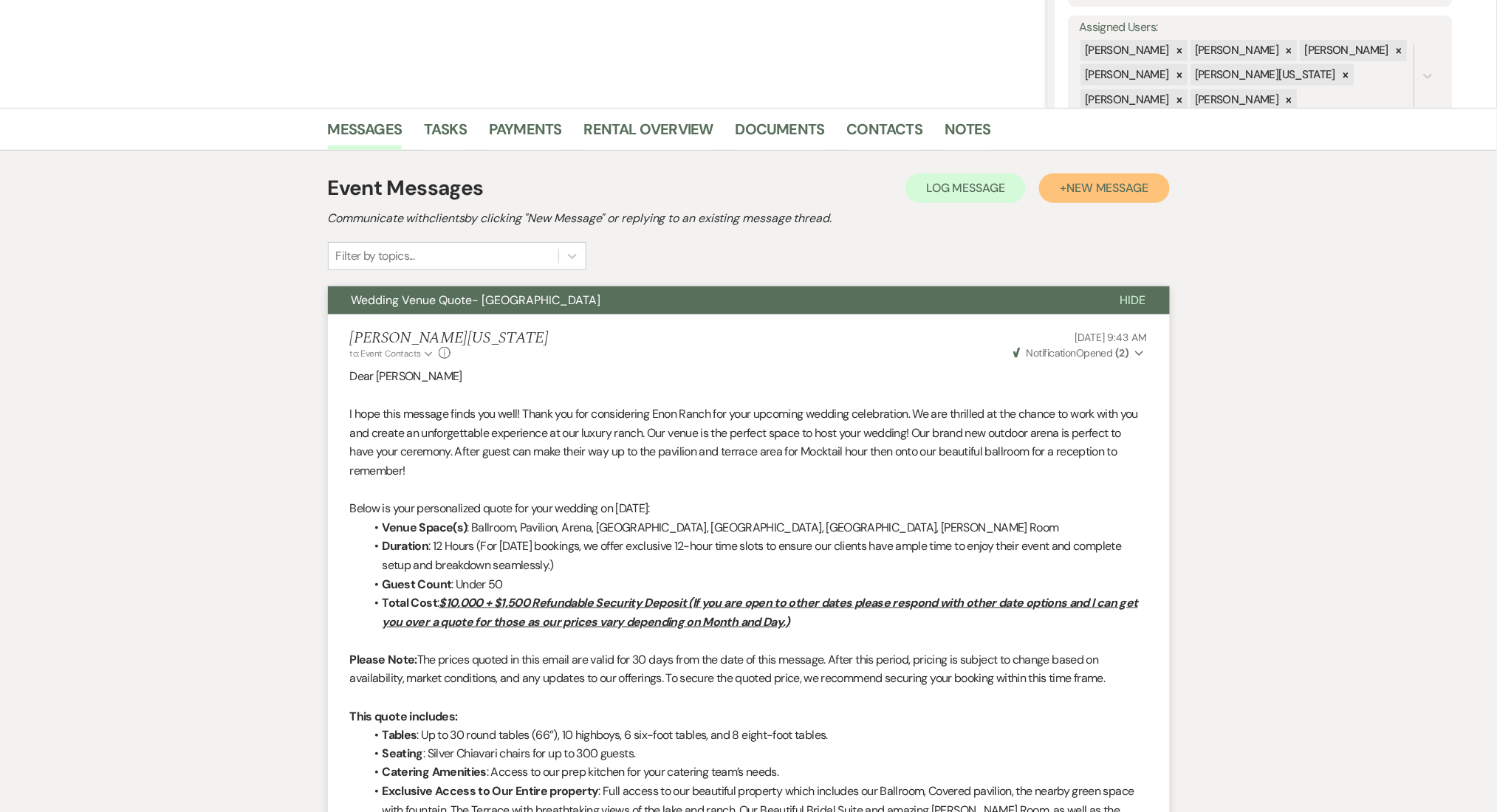
click at [1108, 181] on span "New Message" at bounding box center [1107, 188] width 82 height 15
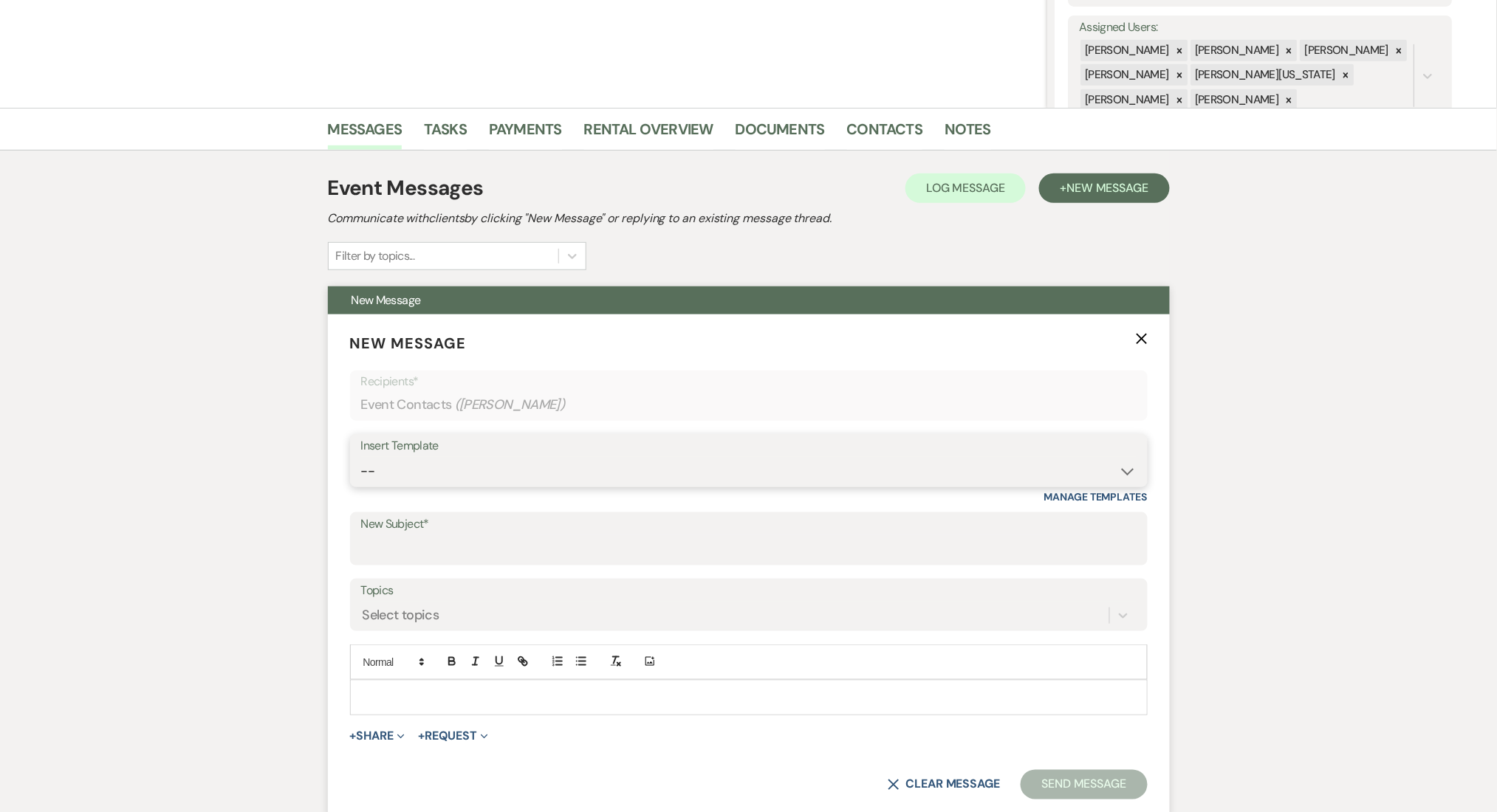
click at [427, 469] on select "-- Inquiry Follow Up Email #2 Contract Sending Template Payment Template Rental…" at bounding box center [749, 472] width 776 height 29
select select "4434"
click at [361, 457] on select "-- Inquiry Follow Up Email #2 Contract Sending Template Payment Template Rental…" at bounding box center [749, 472] width 776 height 29
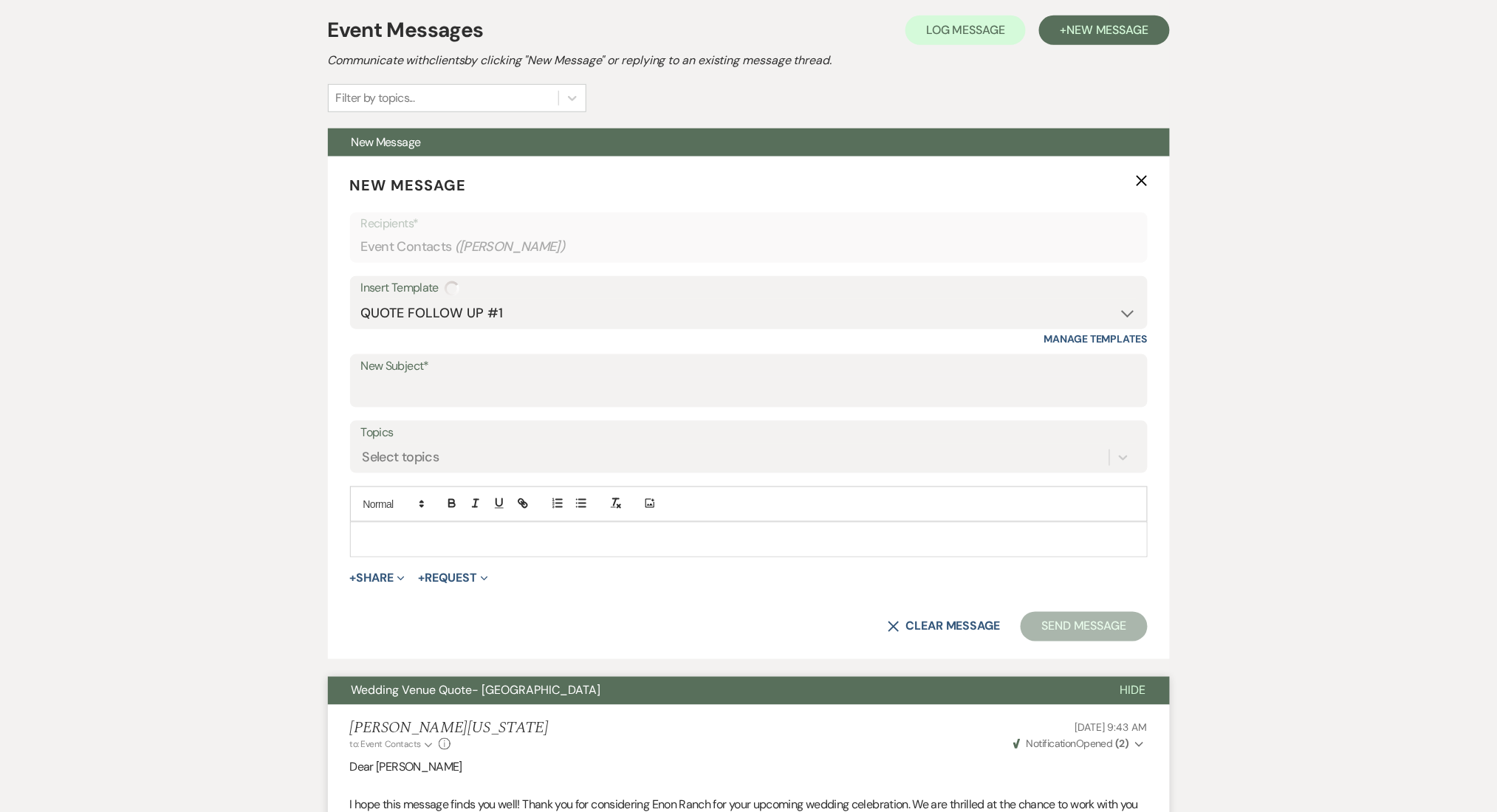
type input "Enon Ranch Quote Follow up"
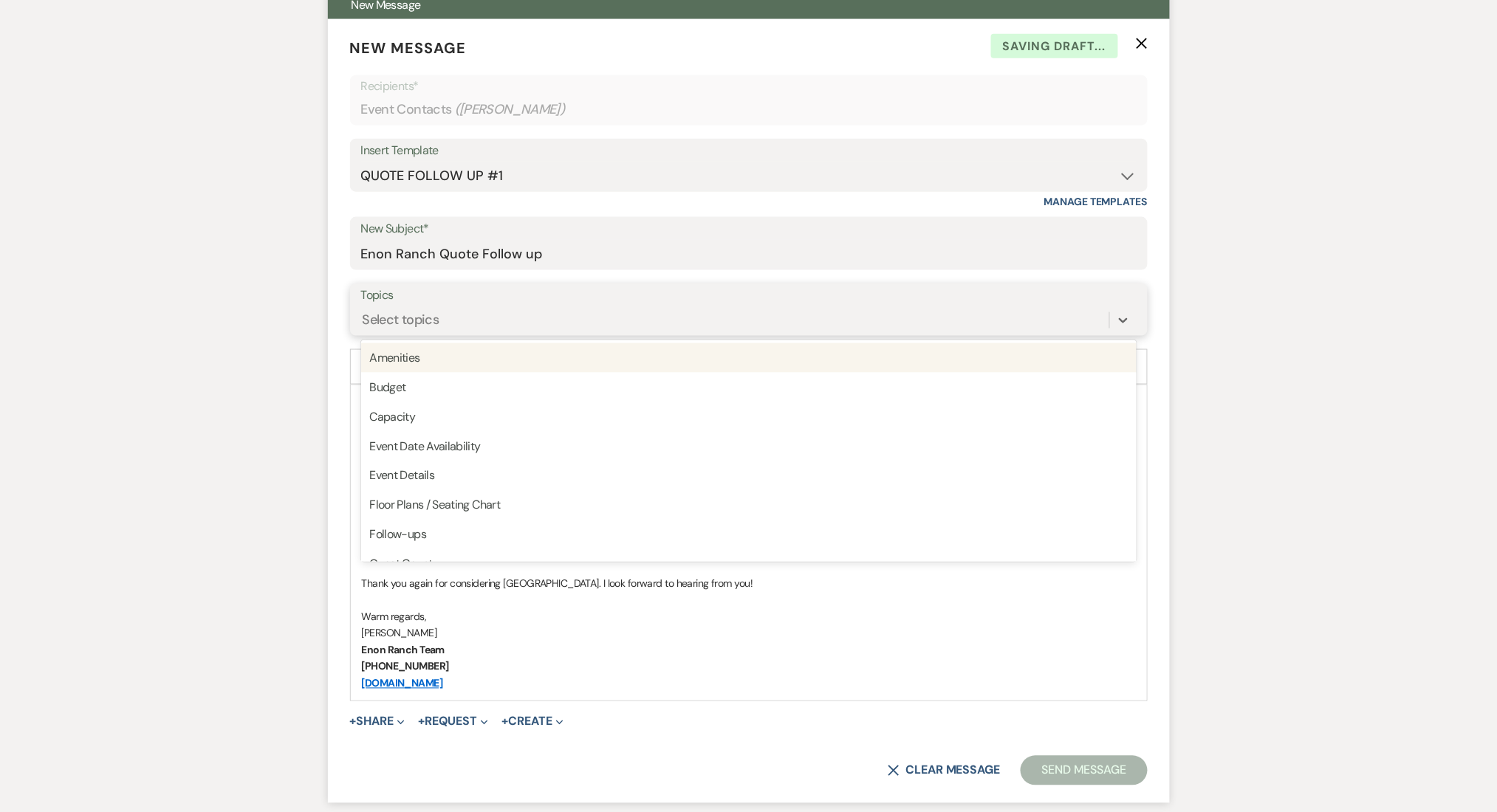
click at [428, 313] on div "Select topics" at bounding box center [401, 320] width 77 height 20
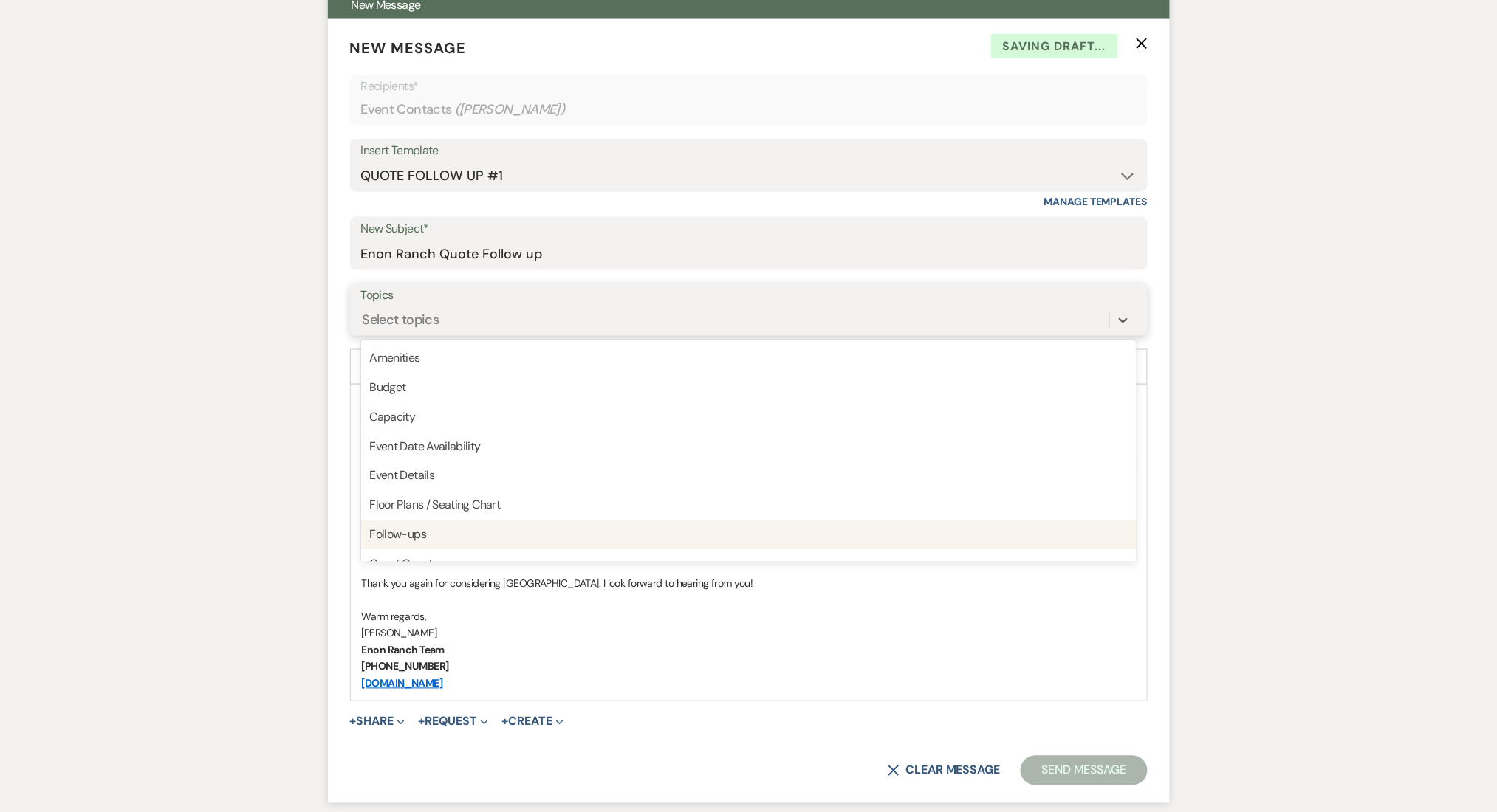
click at [427, 531] on div "Follow-ups" at bounding box center [749, 535] width 776 height 30
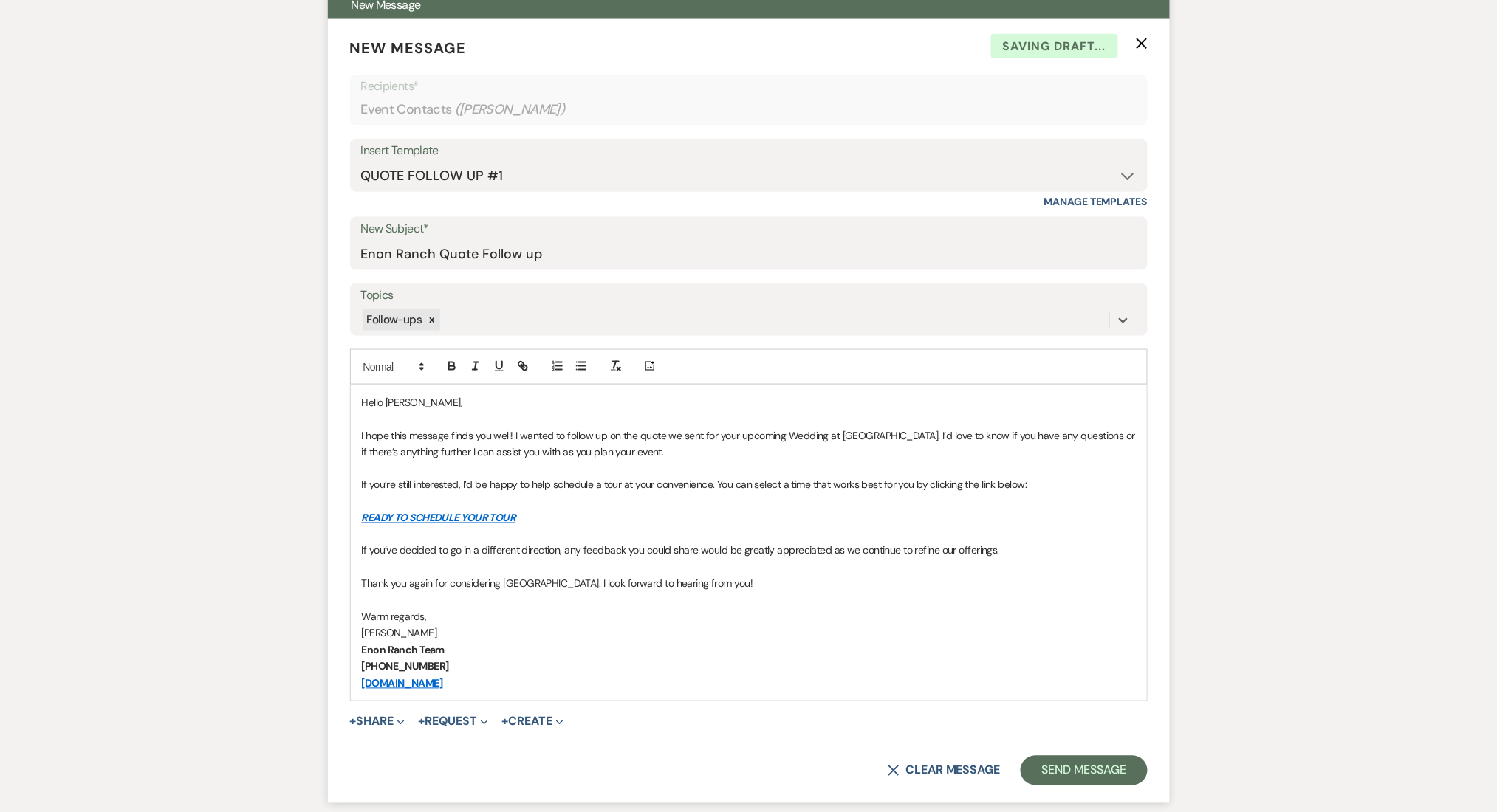
click at [1038, 767] on button "Send Message" at bounding box center [1083, 771] width 126 height 30
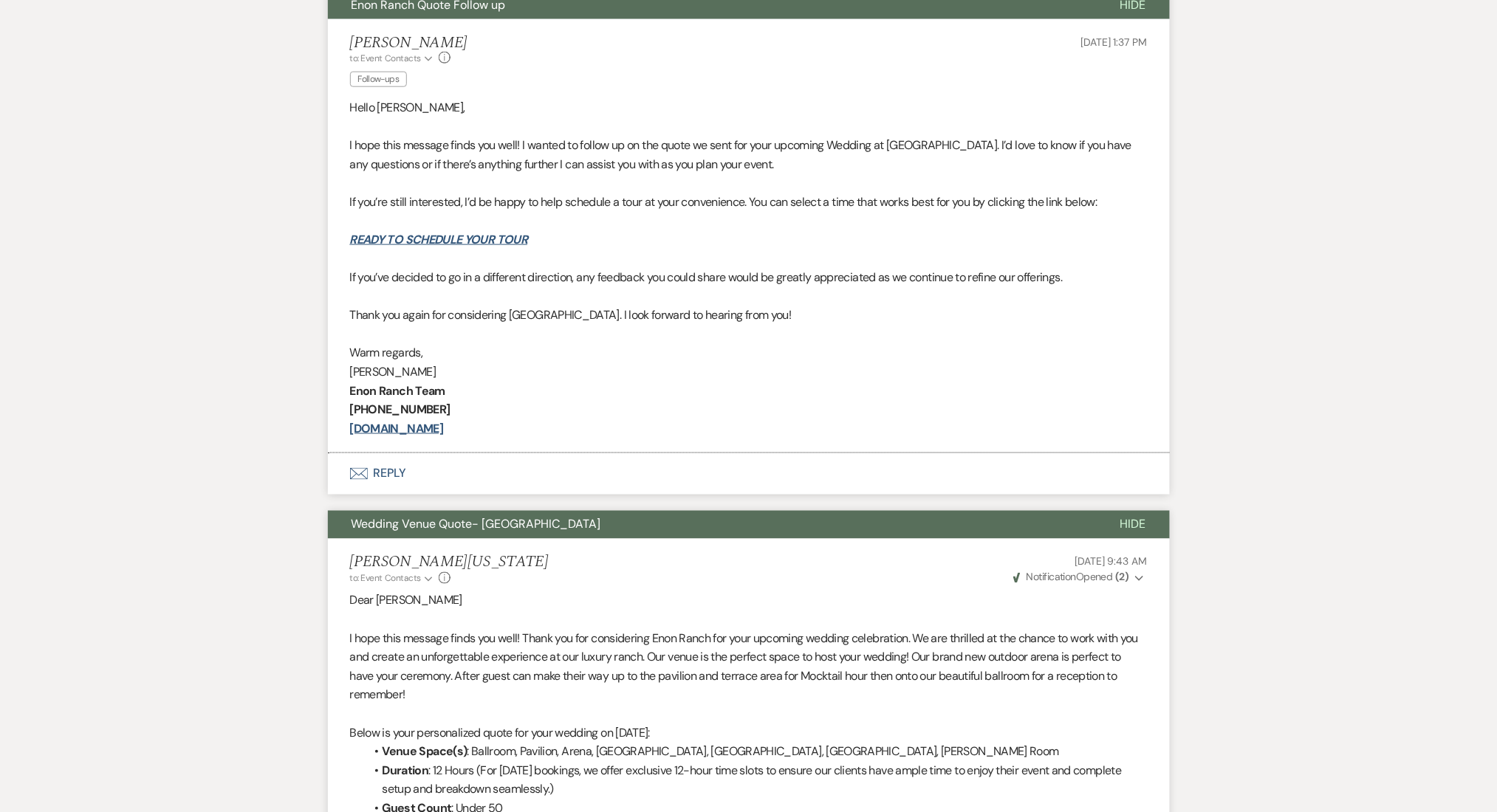
scroll to position [9, 0]
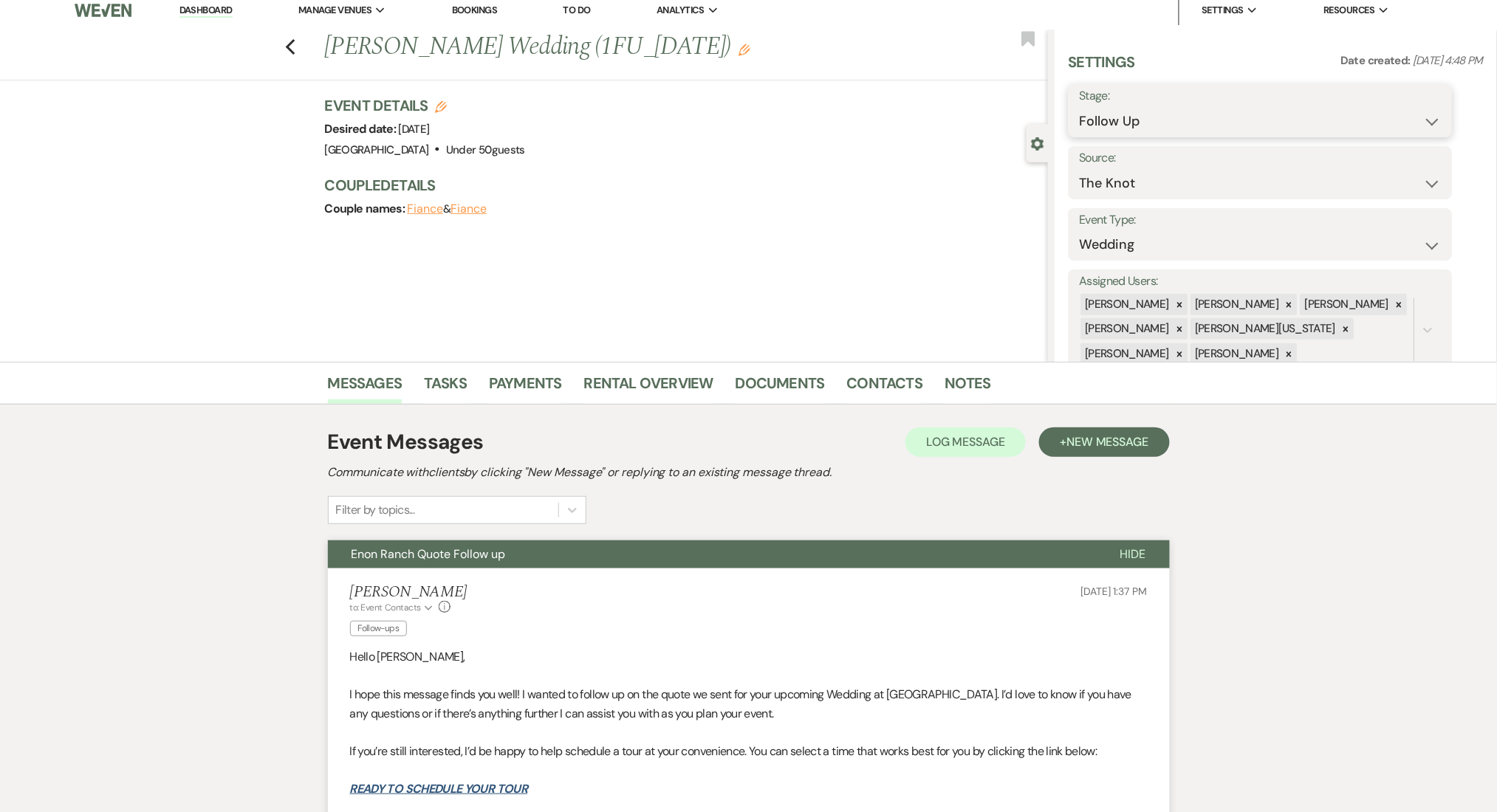
click at [1115, 120] on select "Inquiry Follow Up Tour Requested Tour Confirmed Toured Proposal Sent Booked Lost" at bounding box center [1261, 121] width 362 height 29
select select "1"
click at [1080, 107] on select "Inquiry Follow Up Tour Requested Tour Confirmed Toured Proposal Sent Booked Lost" at bounding box center [1261, 121] width 362 height 29
click at [1407, 110] on button "Save" at bounding box center [1411, 111] width 83 height 30
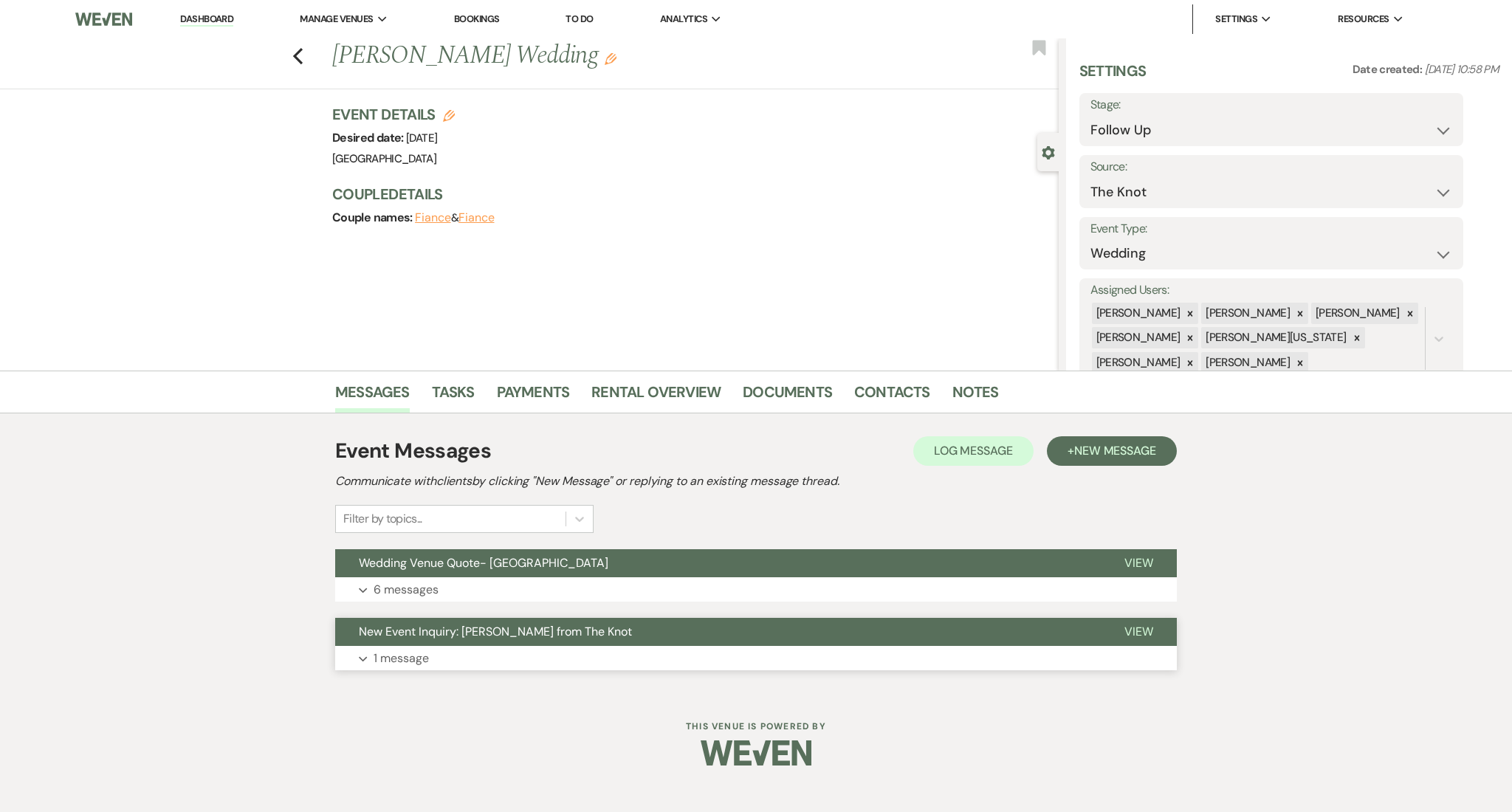
click at [537, 664] on button "Expand 1 message" at bounding box center [755, 659] width 841 height 25
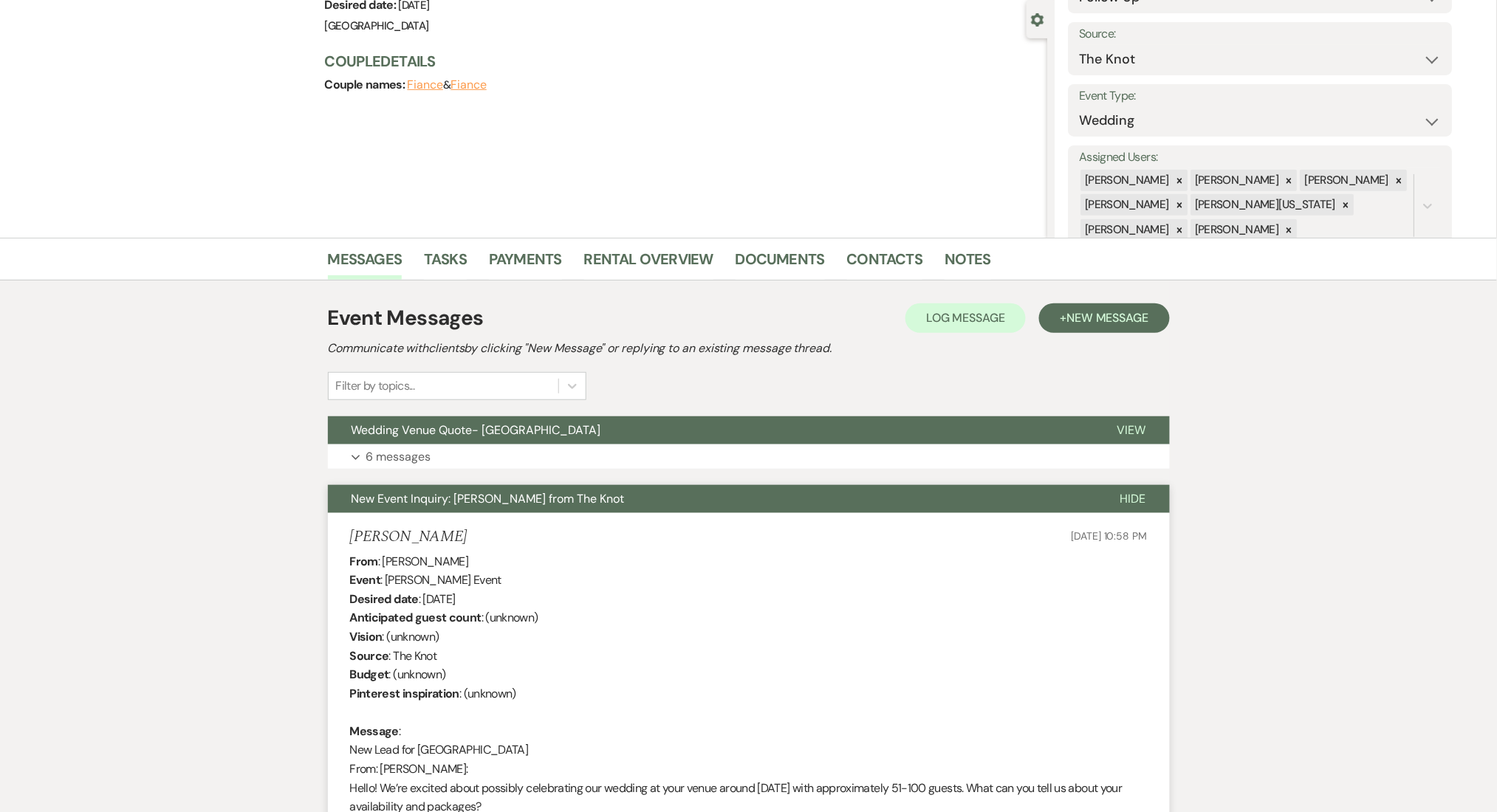
scroll to position [295, 0]
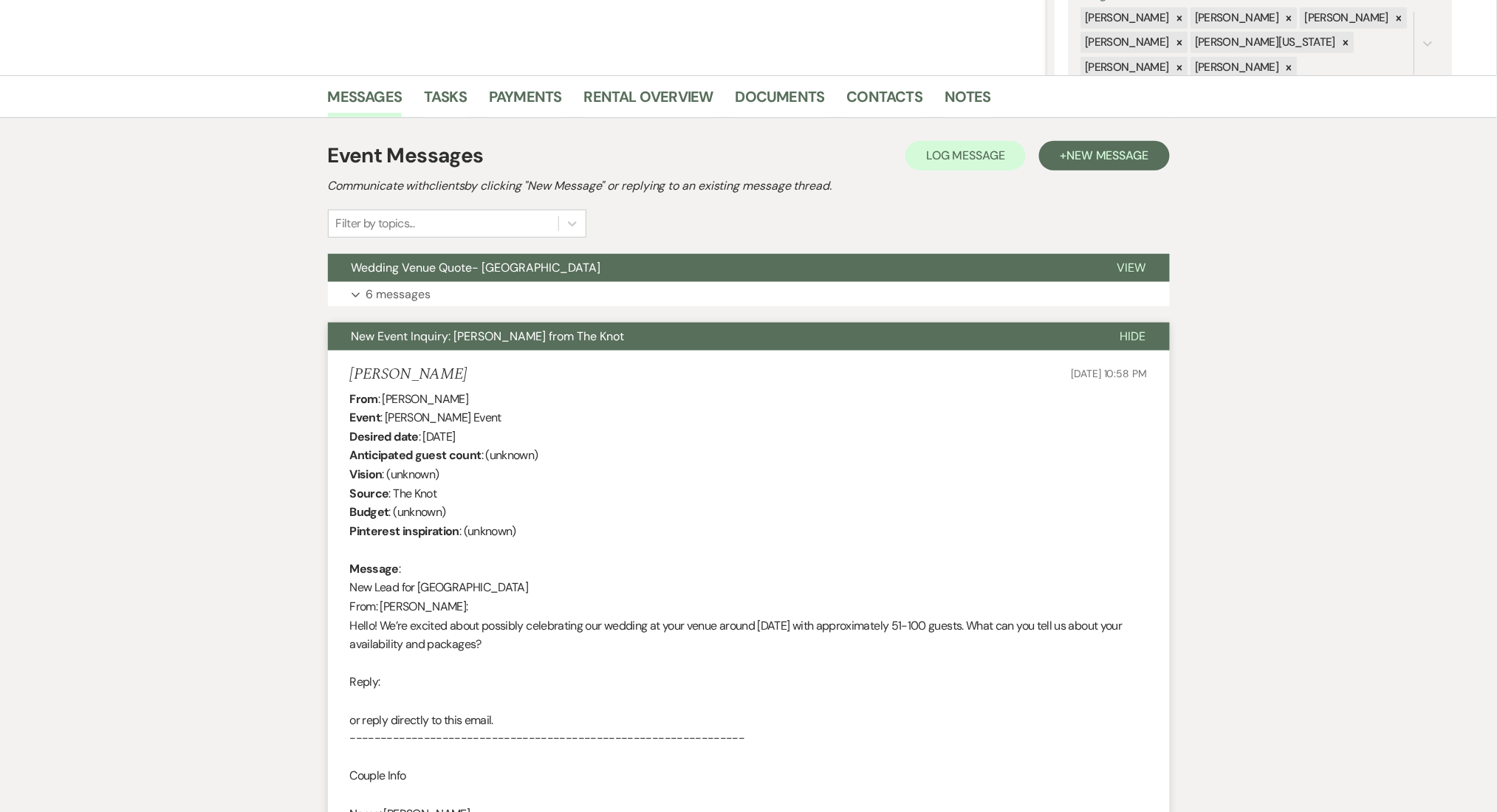
drag, startPoint x: 461, startPoint y: 367, endPoint x: 323, endPoint y: 367, distance: 138.0
click at [323, 367] on div "Messages Tasks Payments Rental Overview Documents Contacts Notes Event Messages…" at bounding box center [748, 546] width 1497 height 942
copy h5 "[PERSON_NAME]"
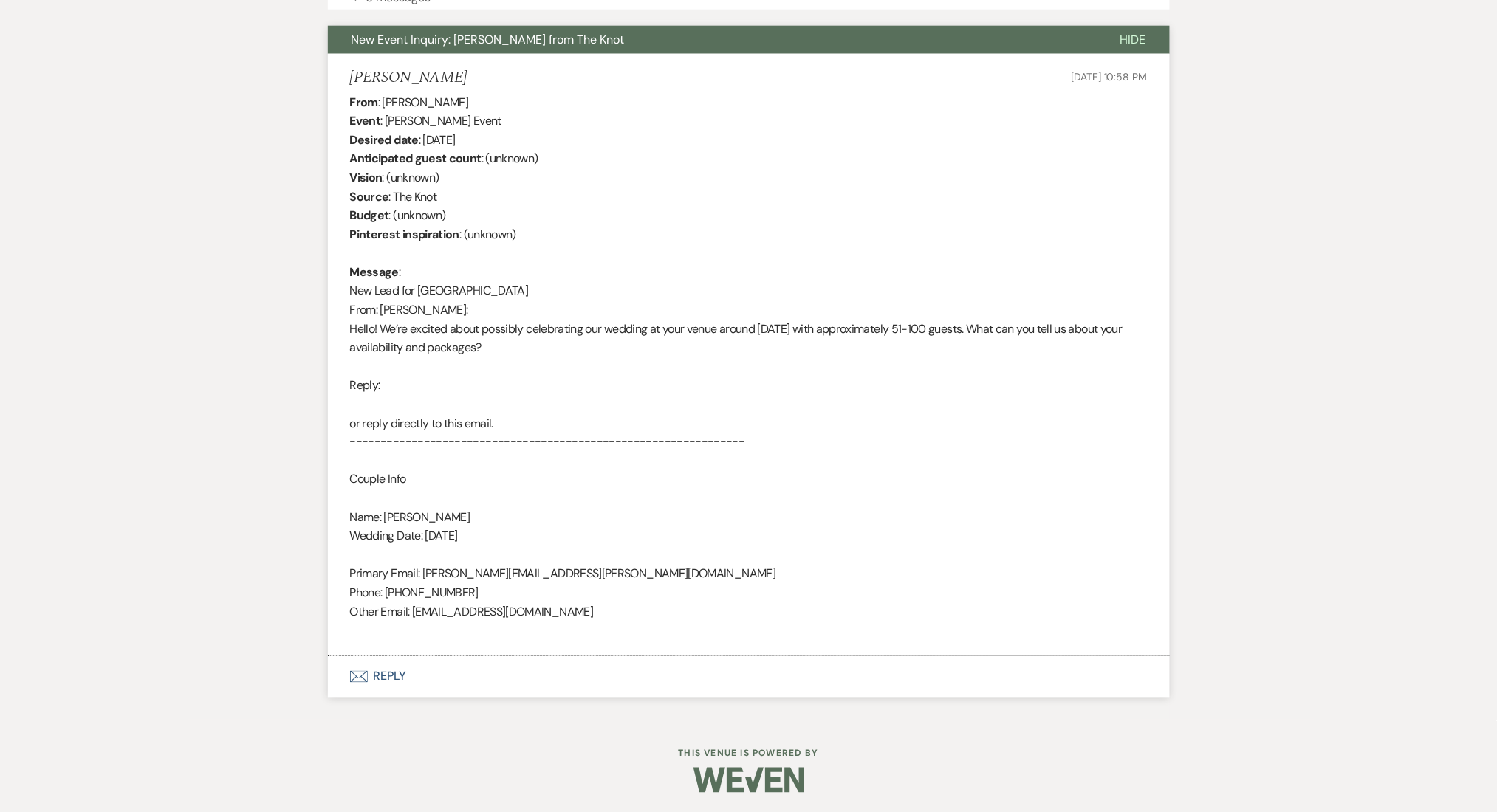
scroll to position [594, 0]
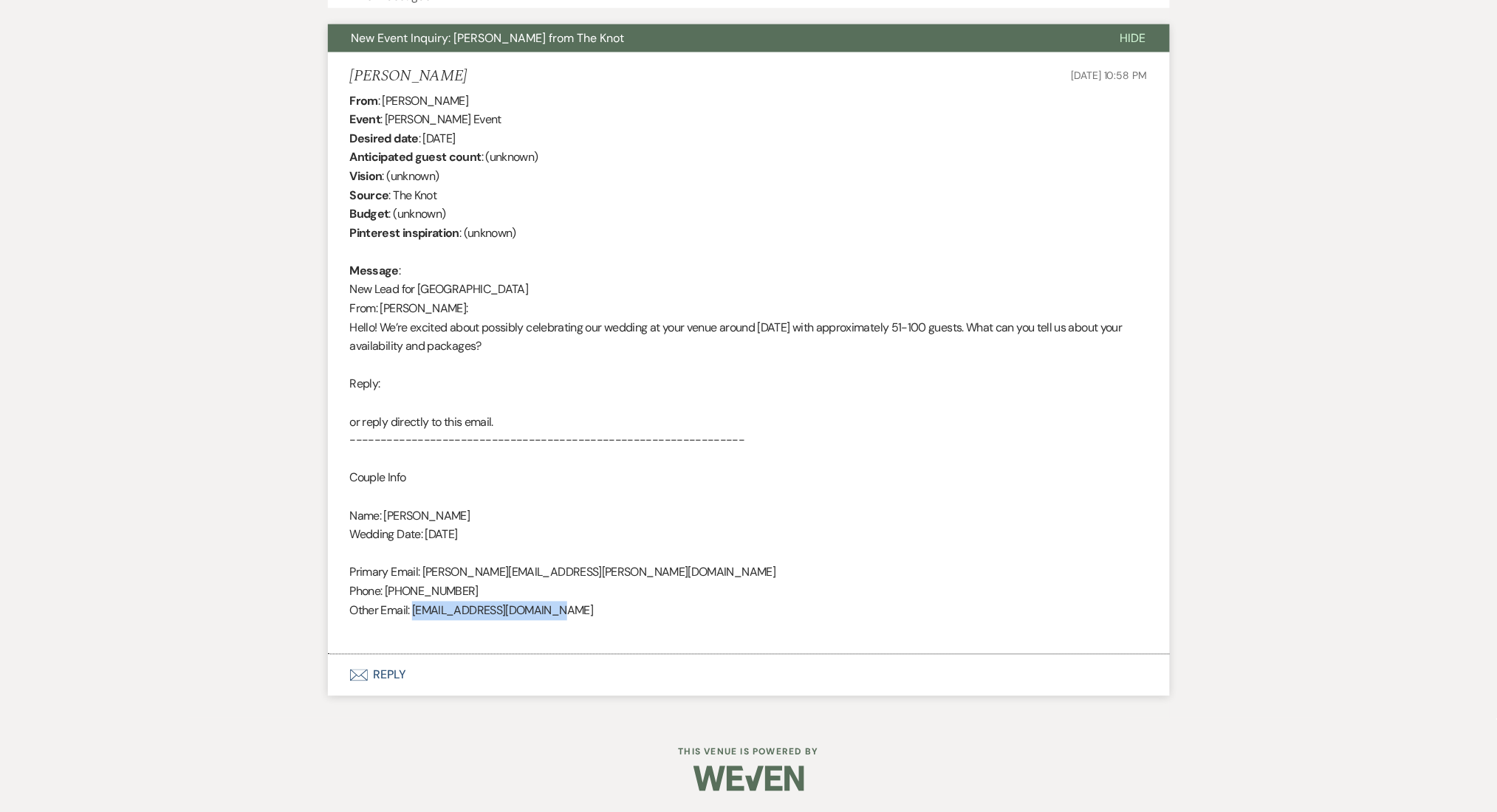
drag, startPoint x: 558, startPoint y: 607, endPoint x: 415, endPoint y: 613, distance: 143.1
click at [415, 613] on div "From : [PERSON_NAME] Event : [PERSON_NAME] Event Desired date : [DATE] Anticipa…" at bounding box center [749, 366] width 798 height 548
copy div "[EMAIL_ADDRESS][DOMAIN_NAME]"
drag, startPoint x: 465, startPoint y: 586, endPoint x: 386, endPoint y: 596, distance: 79.6
click at [386, 596] on div "From : [PERSON_NAME] Event : [PERSON_NAME] Event Desired date : [DATE] Anticipa…" at bounding box center [749, 366] width 798 height 548
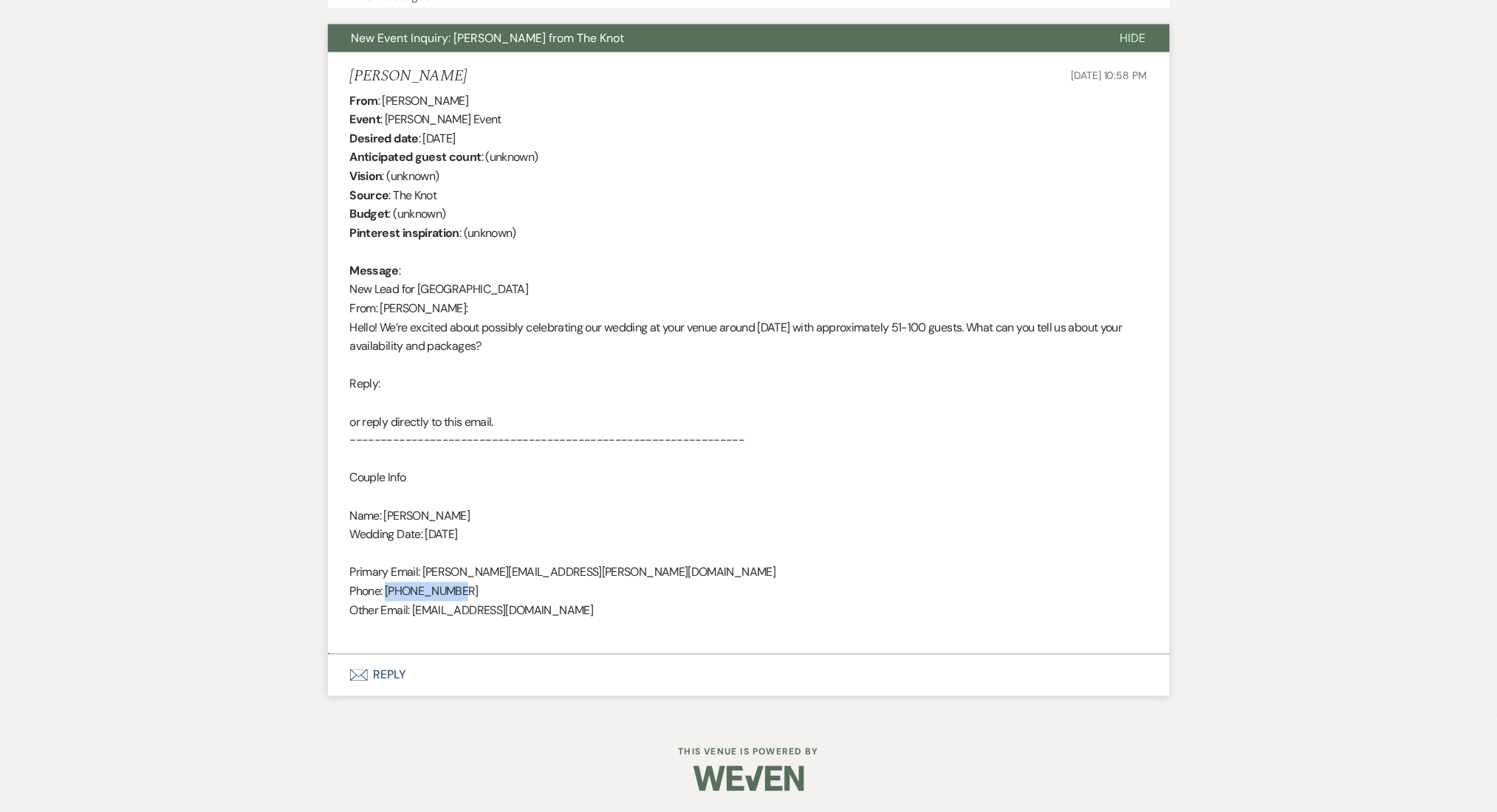
copy div "[PHONE_NUMBER]"
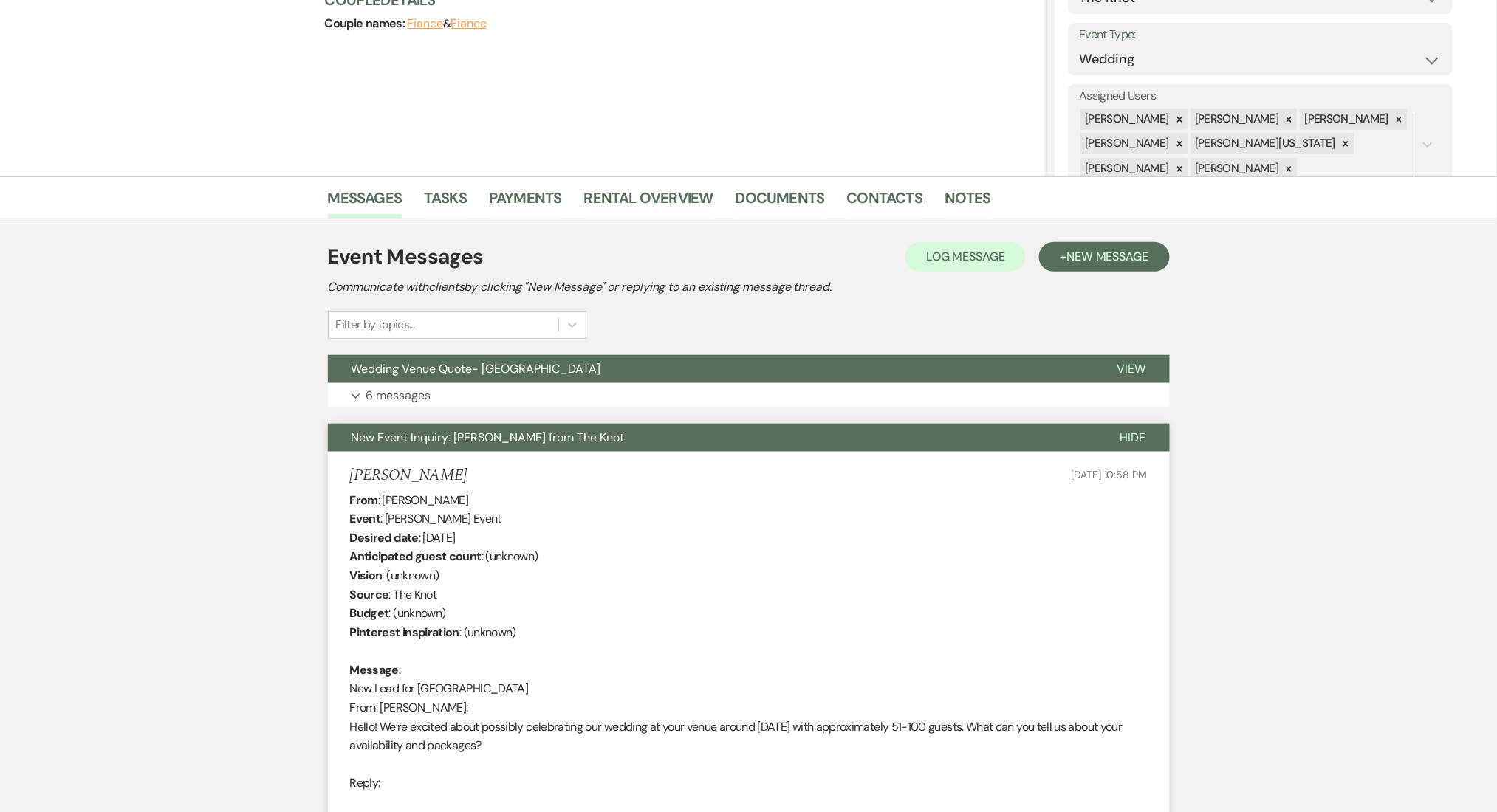
scroll to position [3, 0]
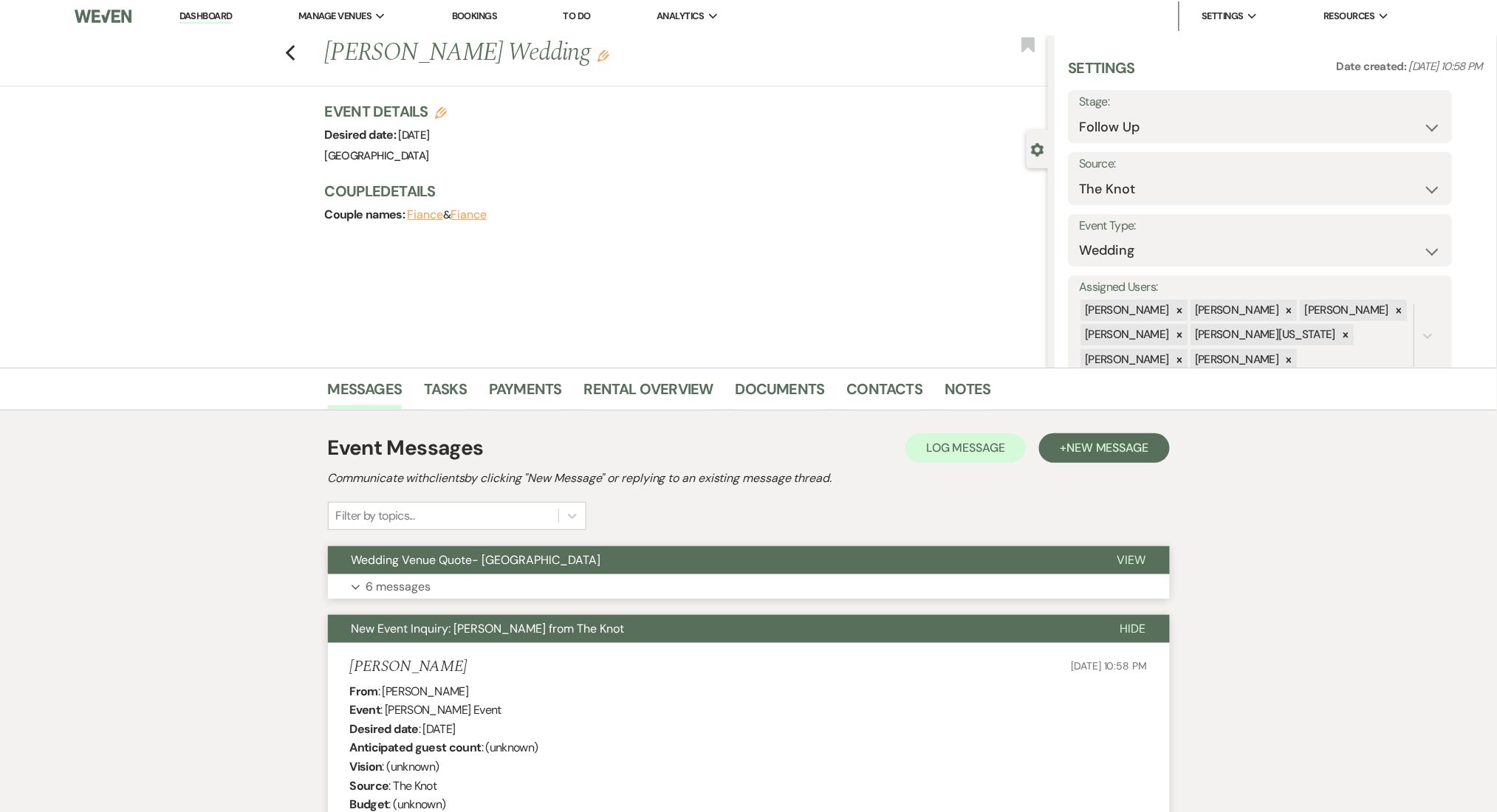
click at [496, 585] on button "Expand 6 messages" at bounding box center [749, 587] width 842 height 25
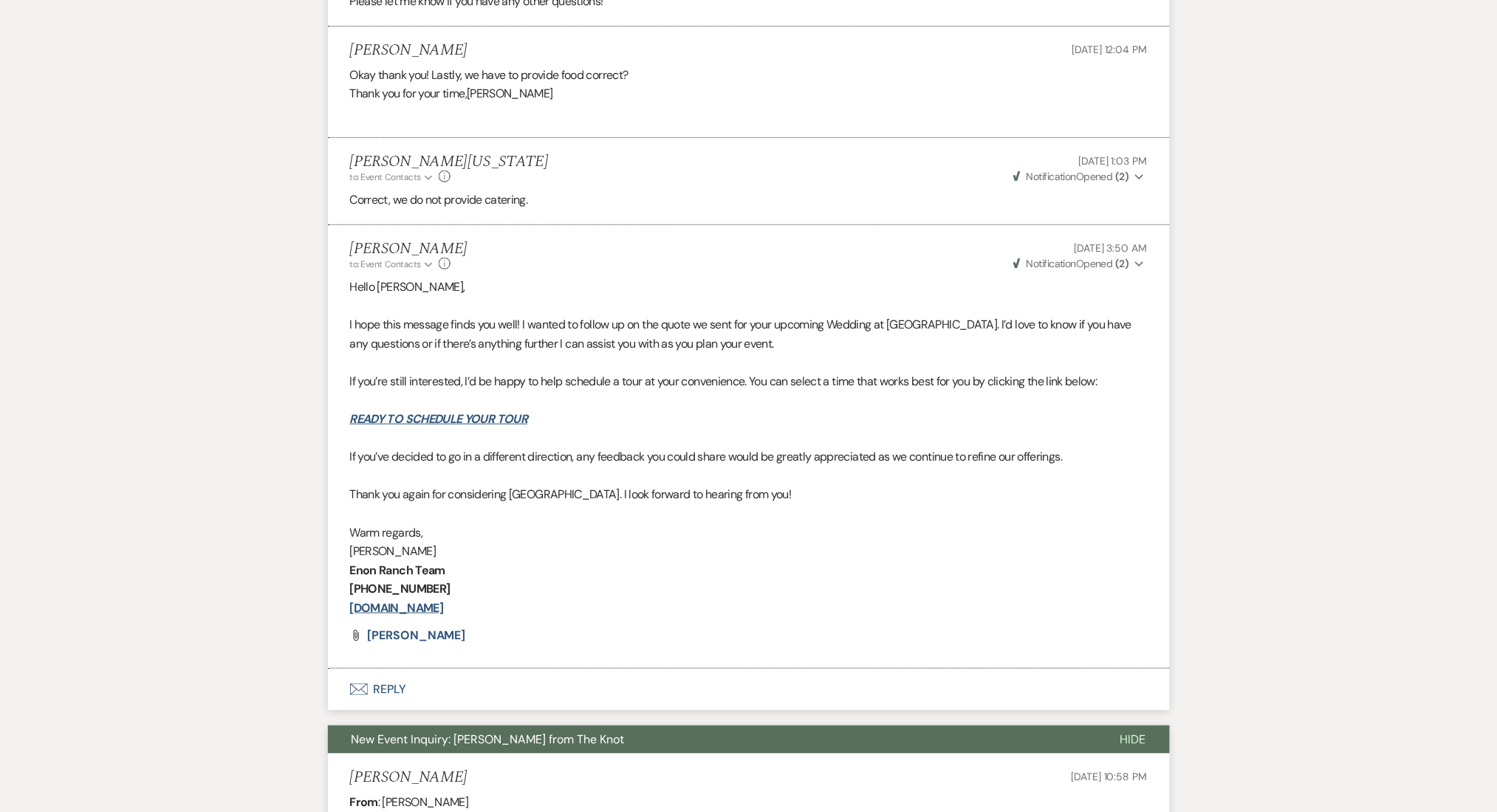
scroll to position [2464, 0]
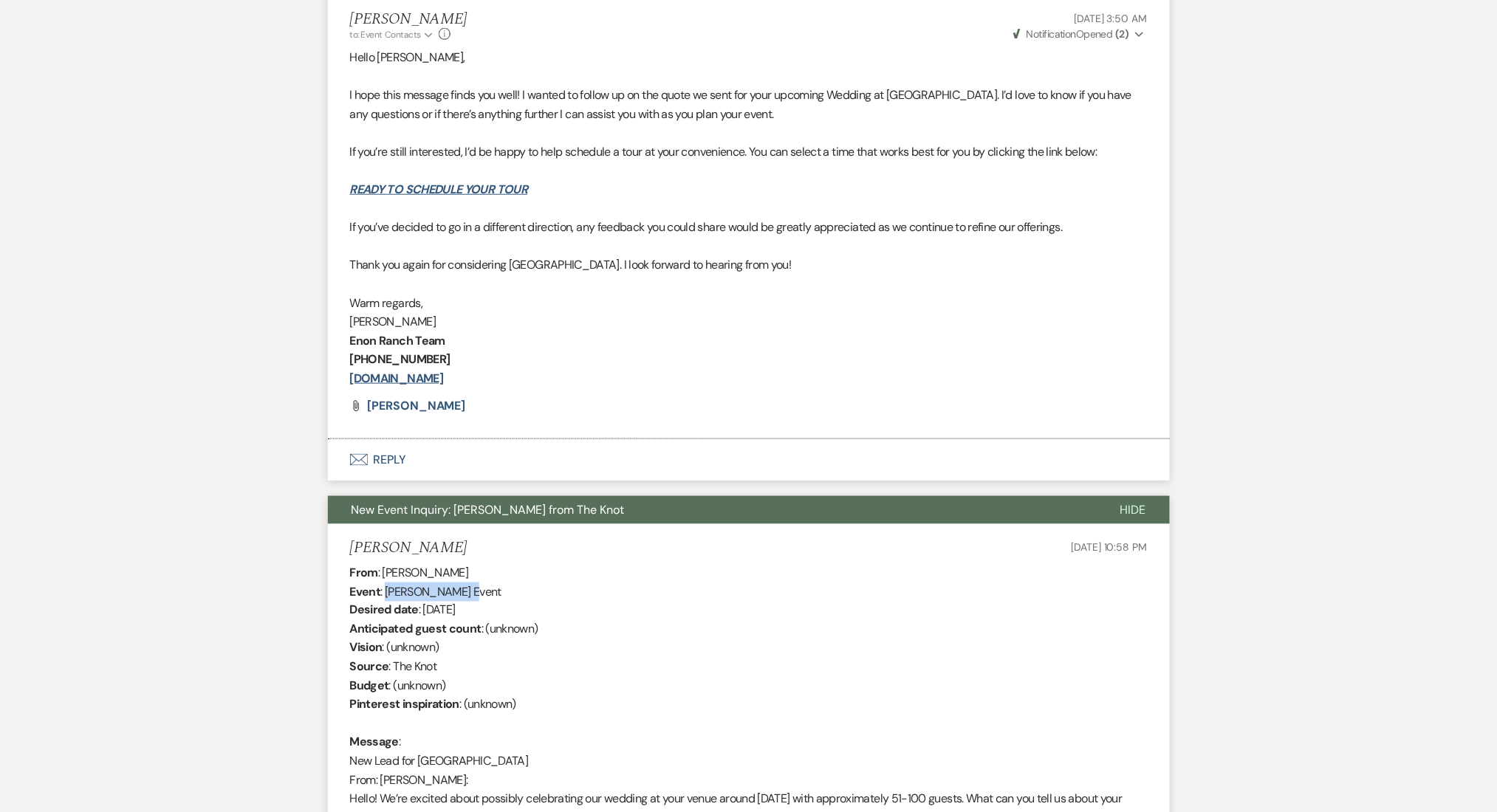
drag, startPoint x: 456, startPoint y: 592, endPoint x: 386, endPoint y: 590, distance: 70.0
copy div "[PERSON_NAME]'"
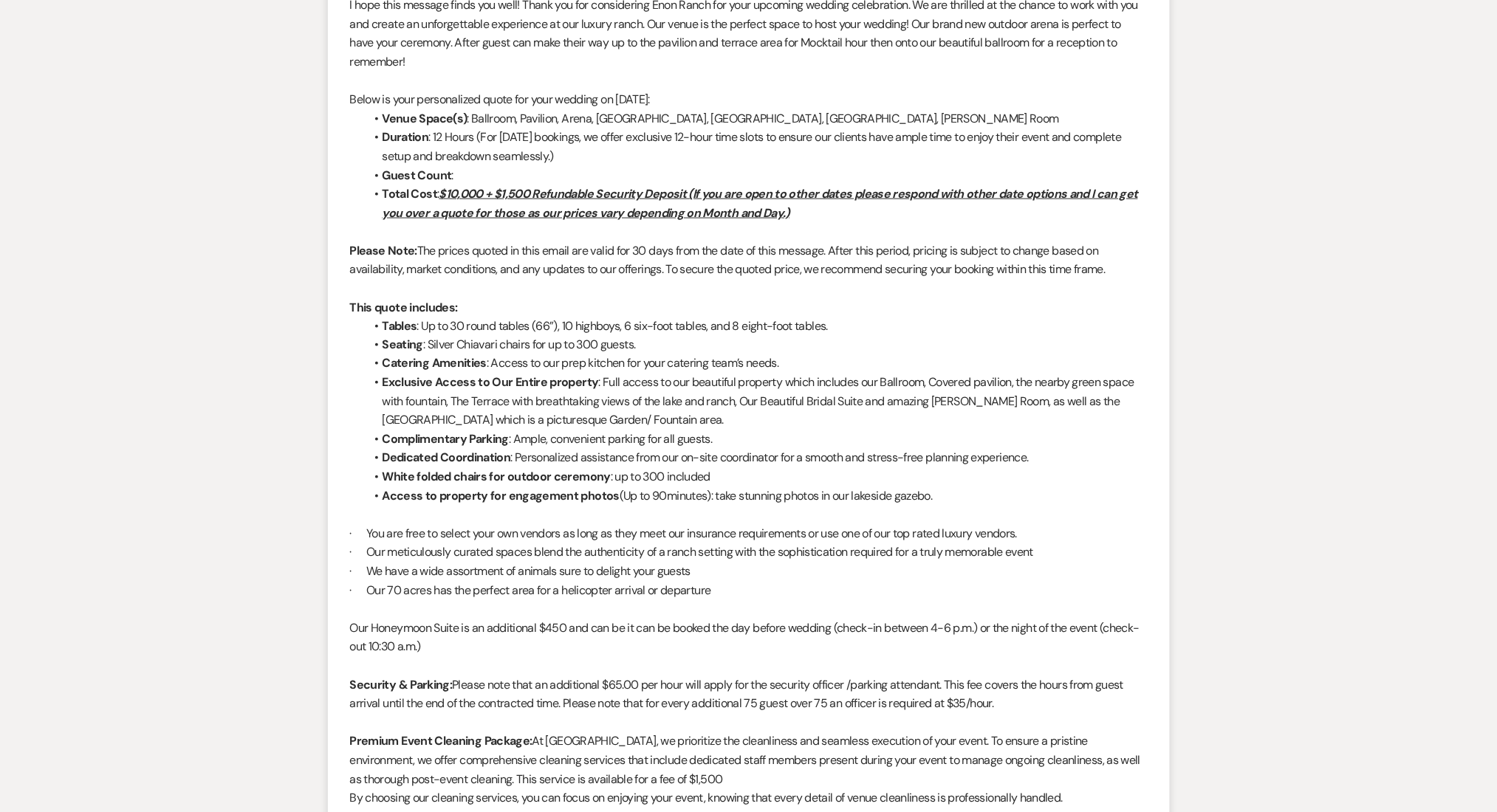
scroll to position [180, 0]
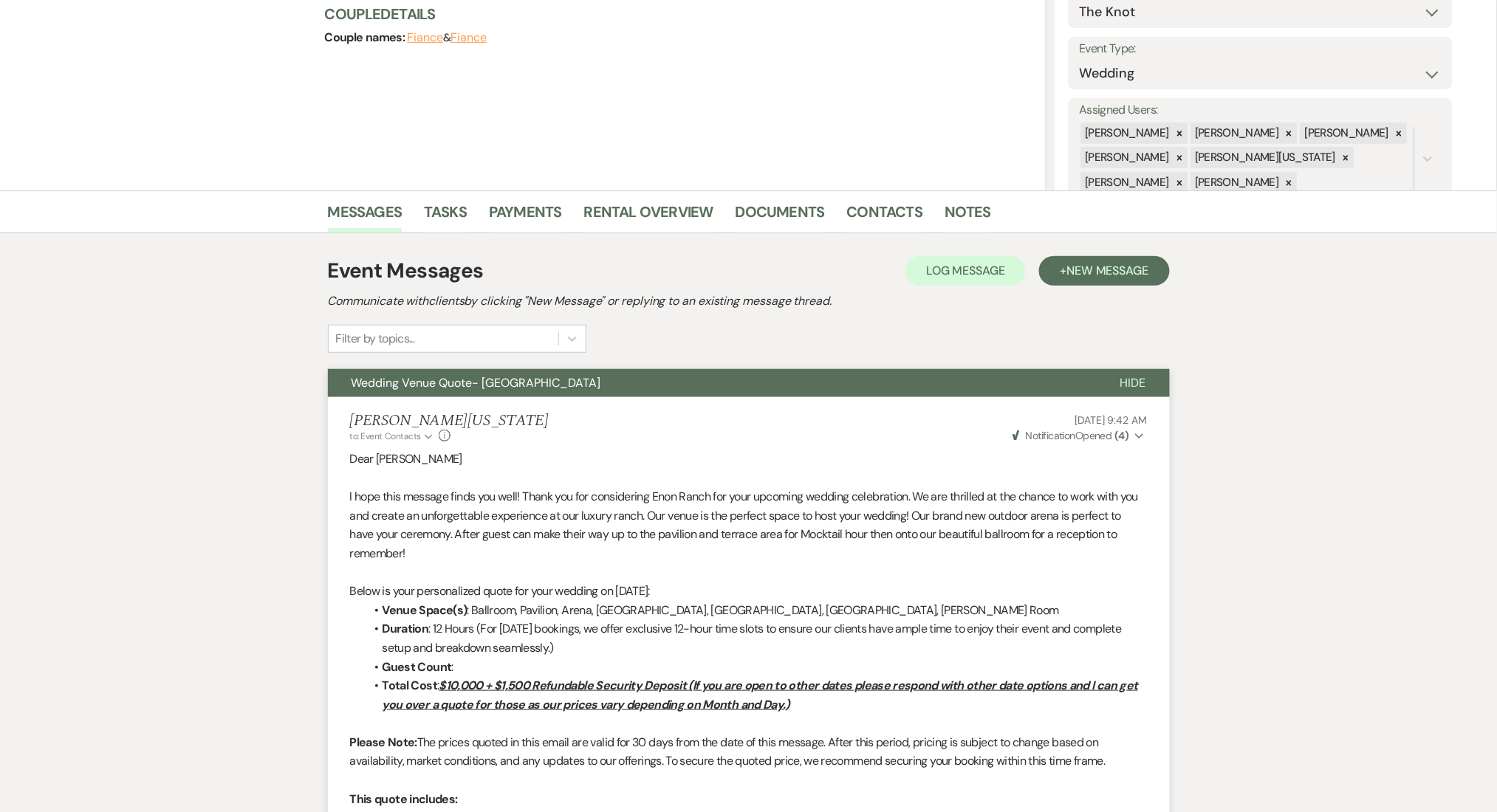
click at [902, 195] on div "Messages Tasks Payments Rental Overview Documents Contacts Notes" at bounding box center [748, 212] width 1497 height 43
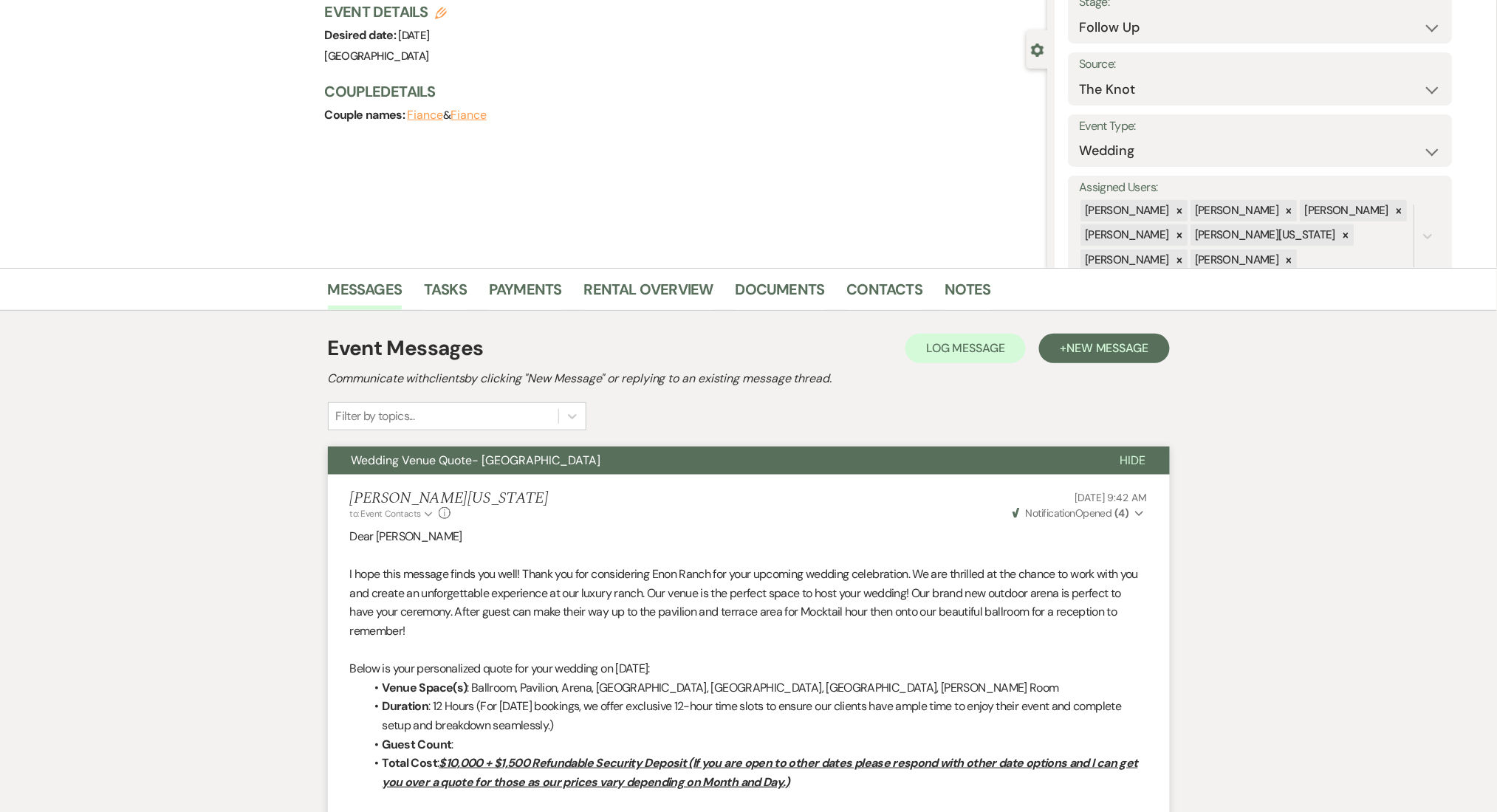
scroll to position [0, 0]
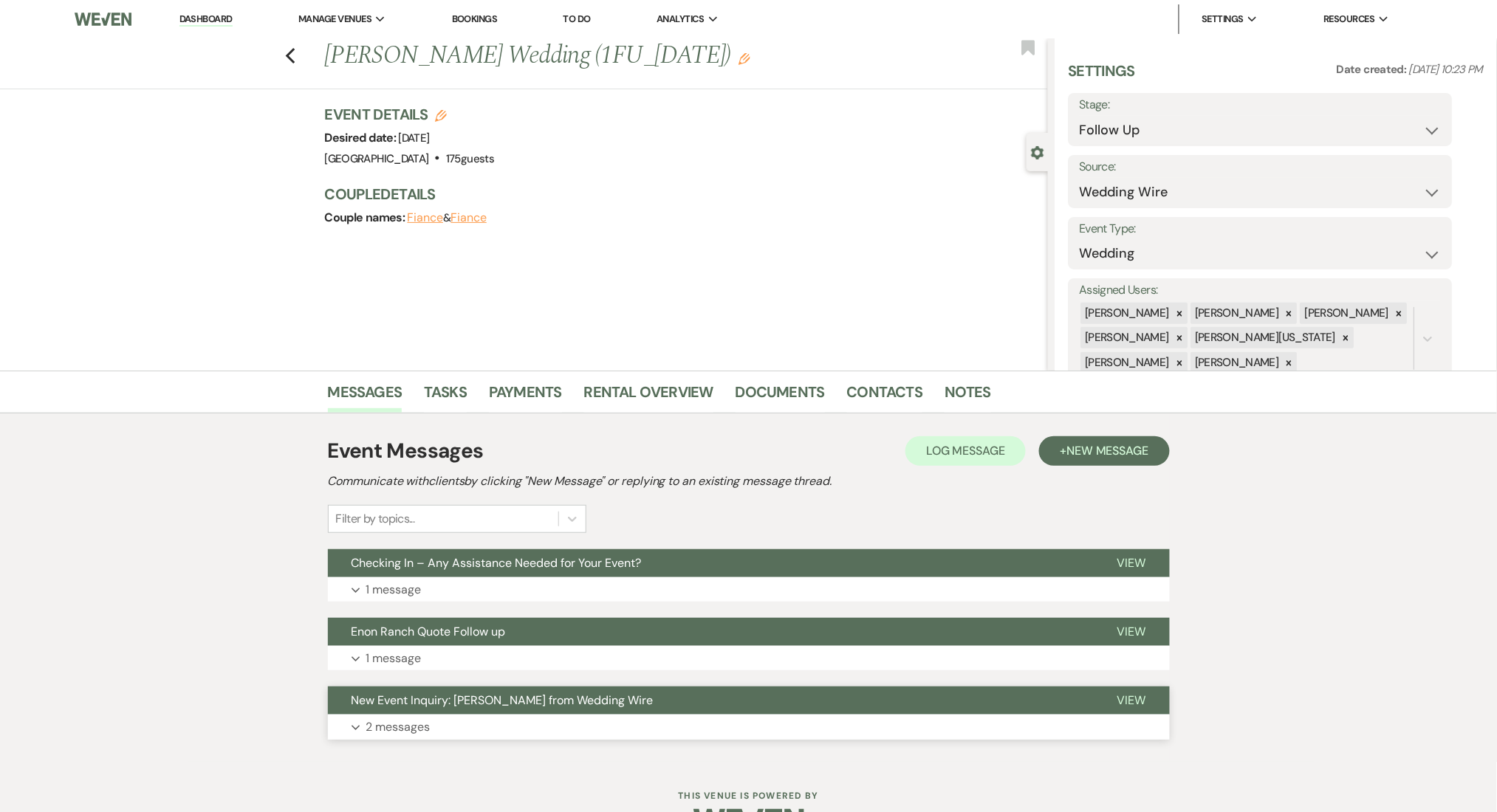
click at [438, 736] on button "Expand 2 messages" at bounding box center [749, 727] width 842 height 25
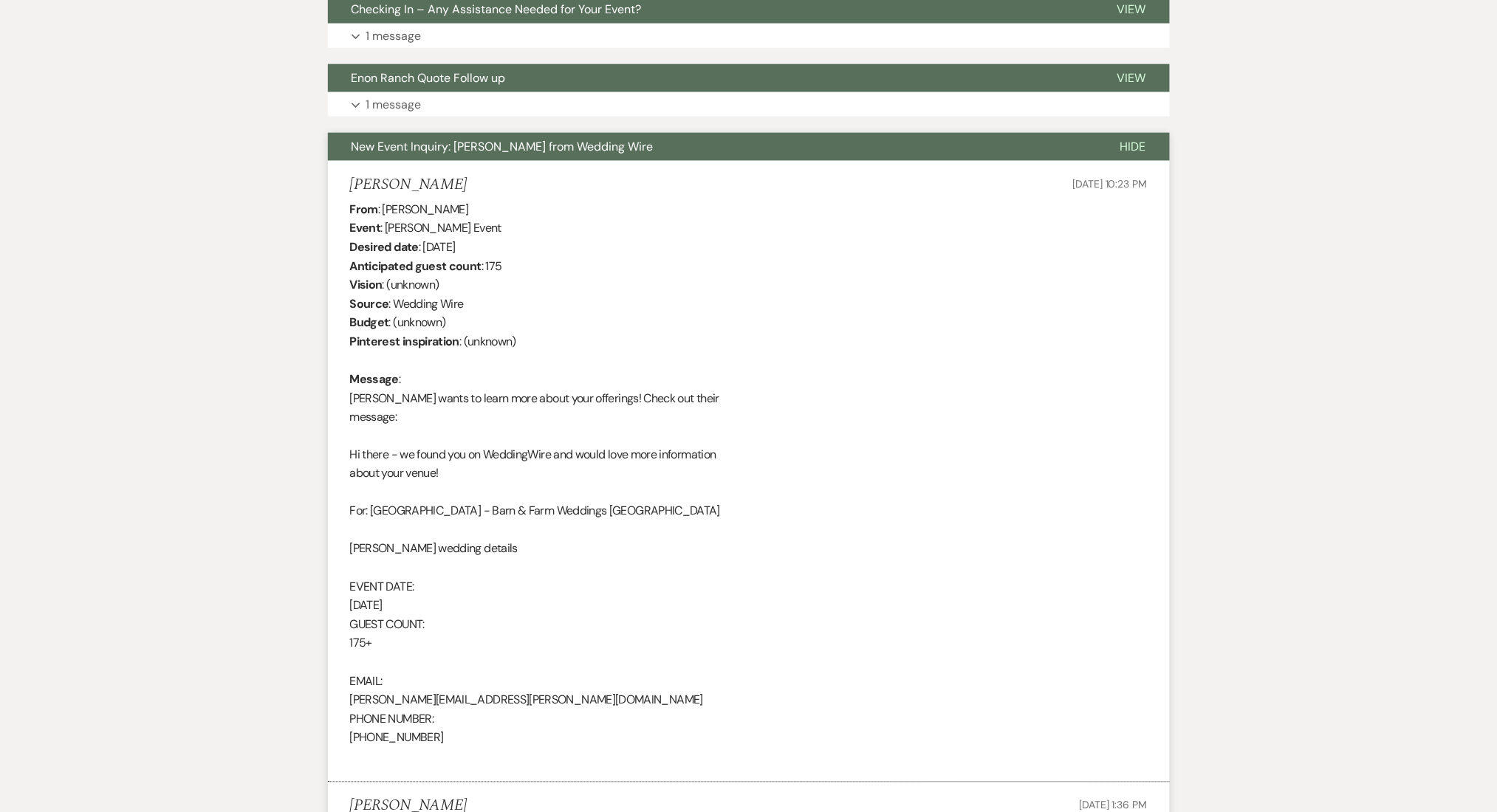
scroll to position [394, 0]
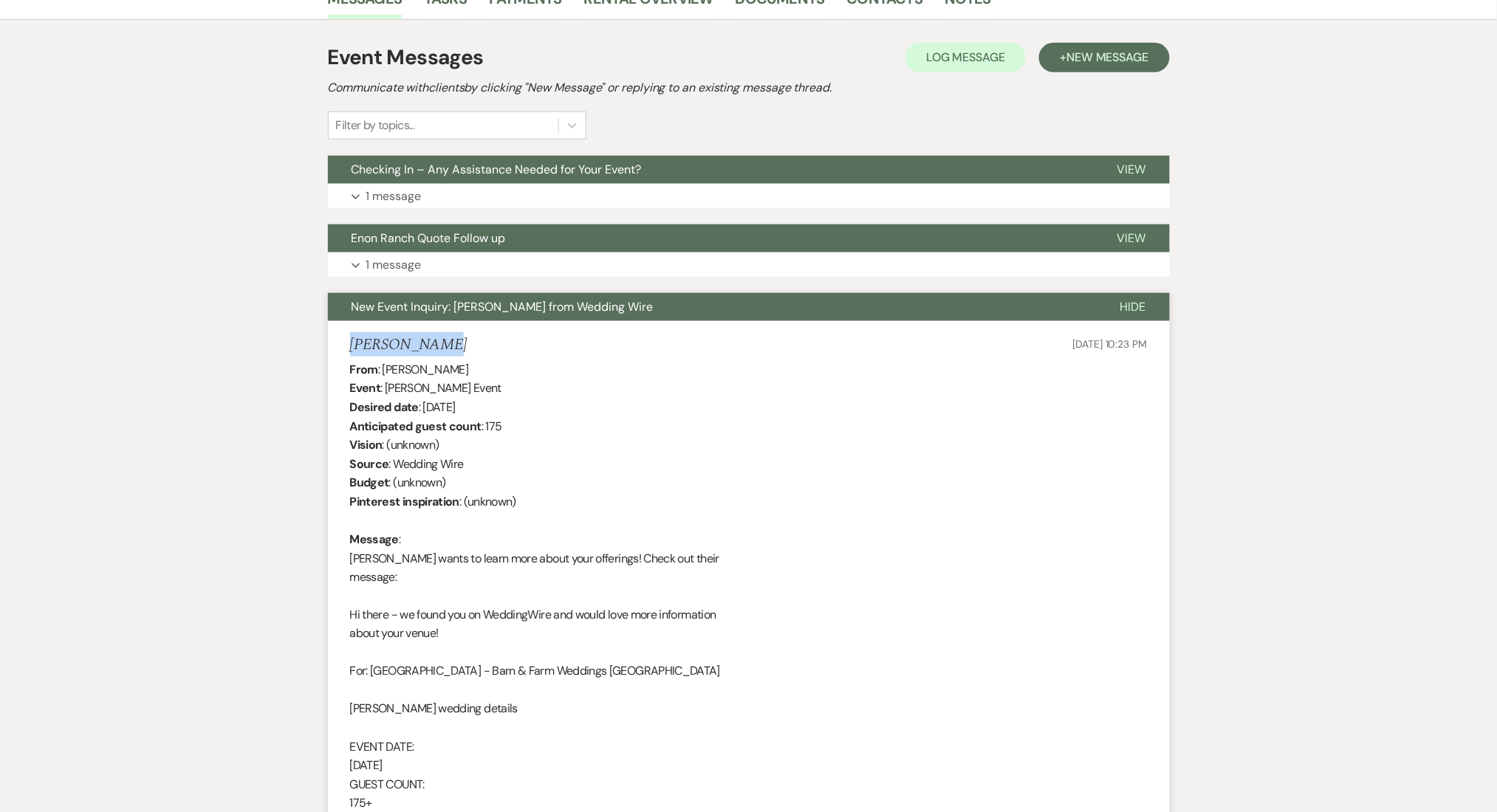
drag, startPoint x: 400, startPoint y: 334, endPoint x: 352, endPoint y: 333, distance: 48.0
click at [352, 336] on div "[PERSON_NAME] [DATE] 10:23 PM" at bounding box center [749, 345] width 798 height 18
copy h5 "[PERSON_NAME]"
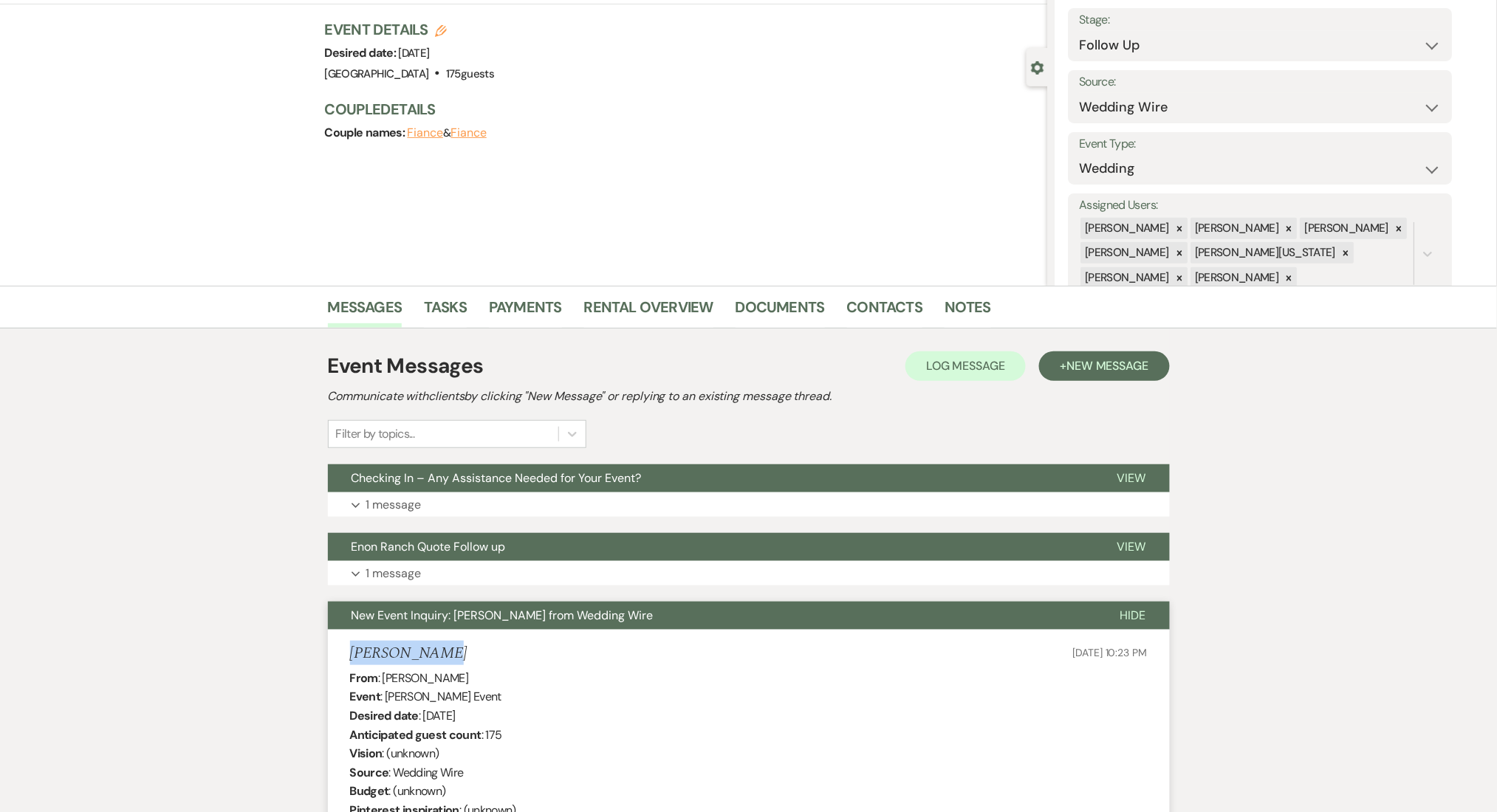
scroll to position [98, 0]
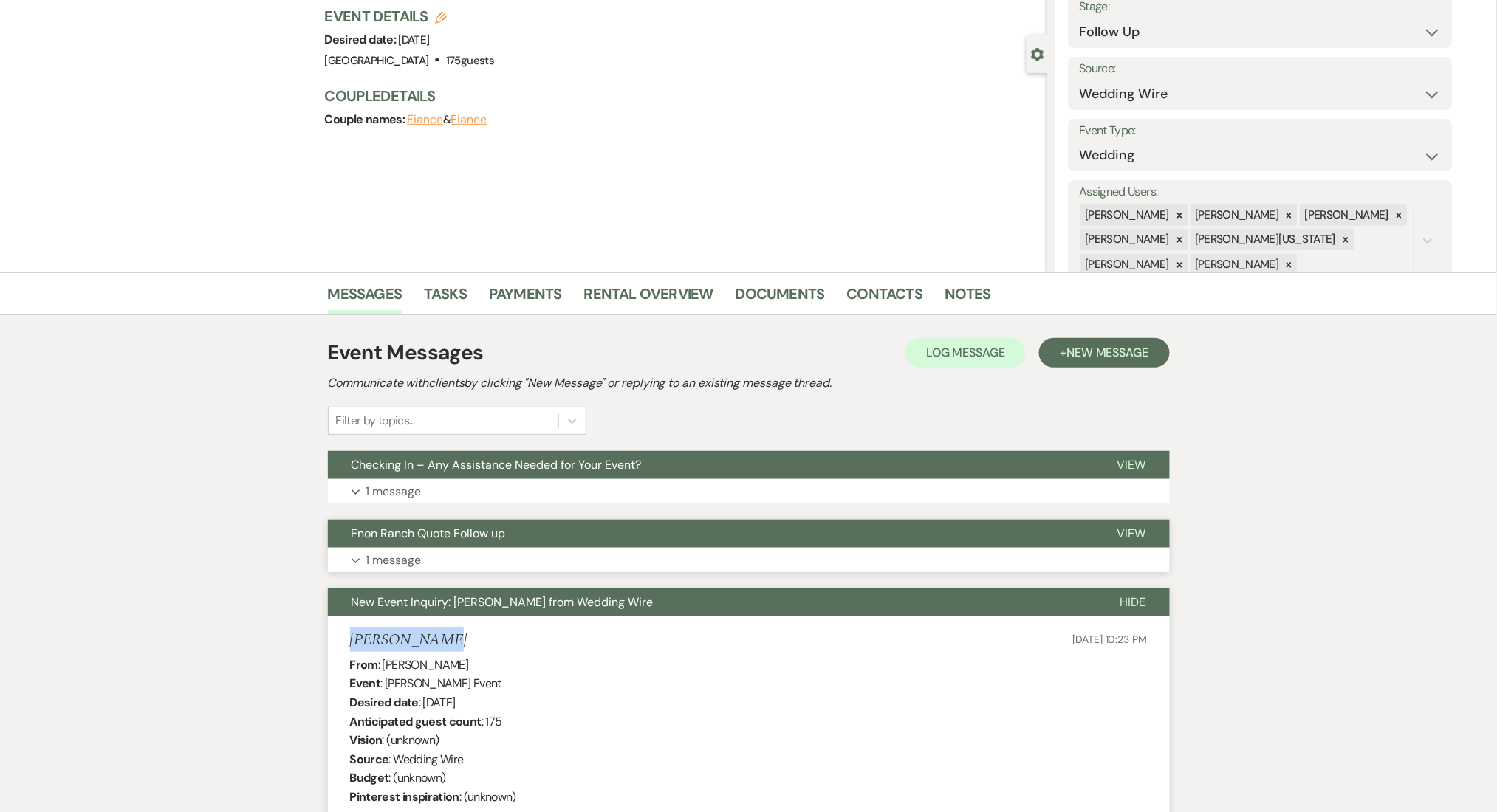
click at [461, 559] on button "Expand 1 message" at bounding box center [749, 560] width 842 height 25
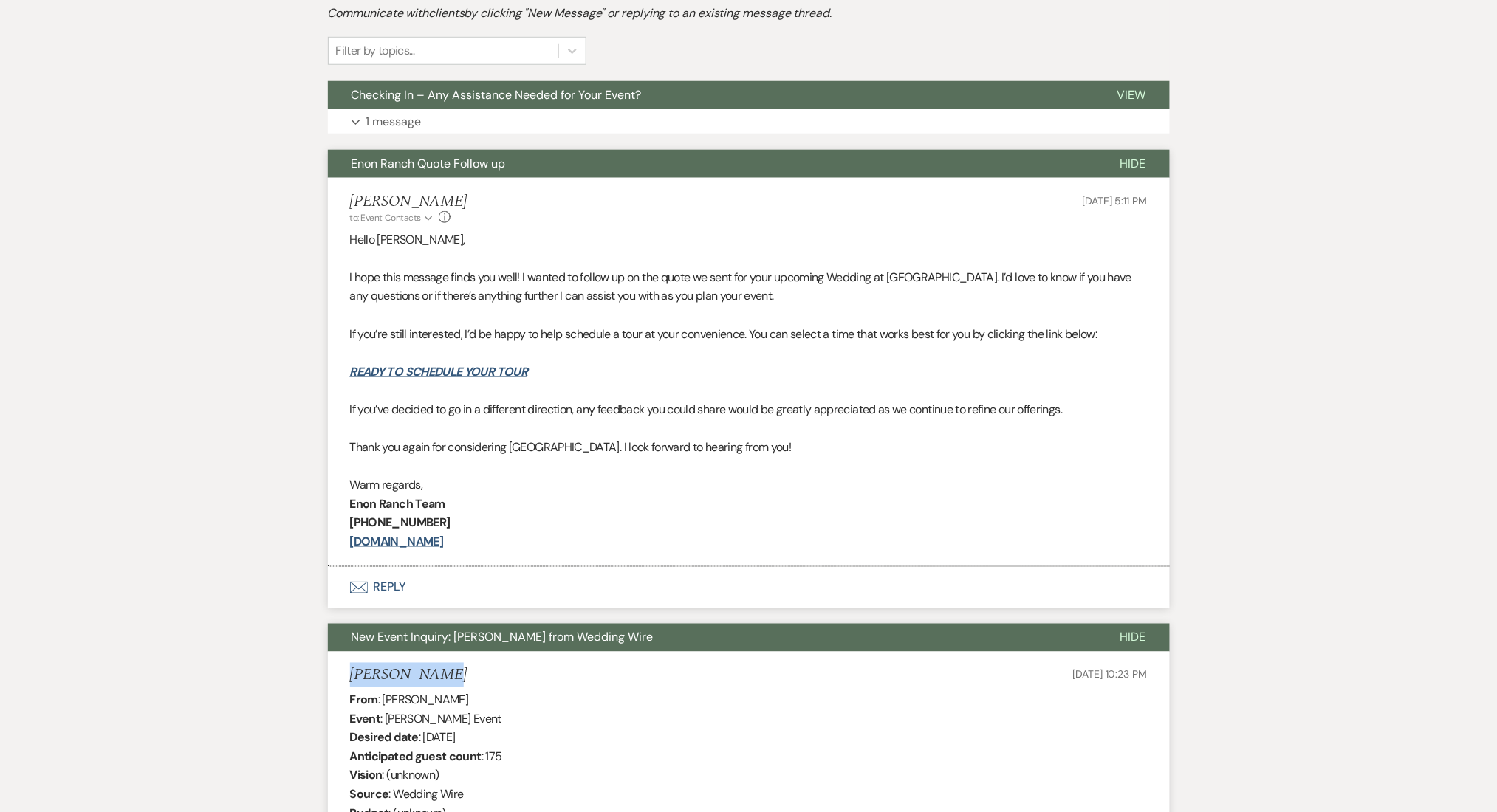
scroll to position [491, 0]
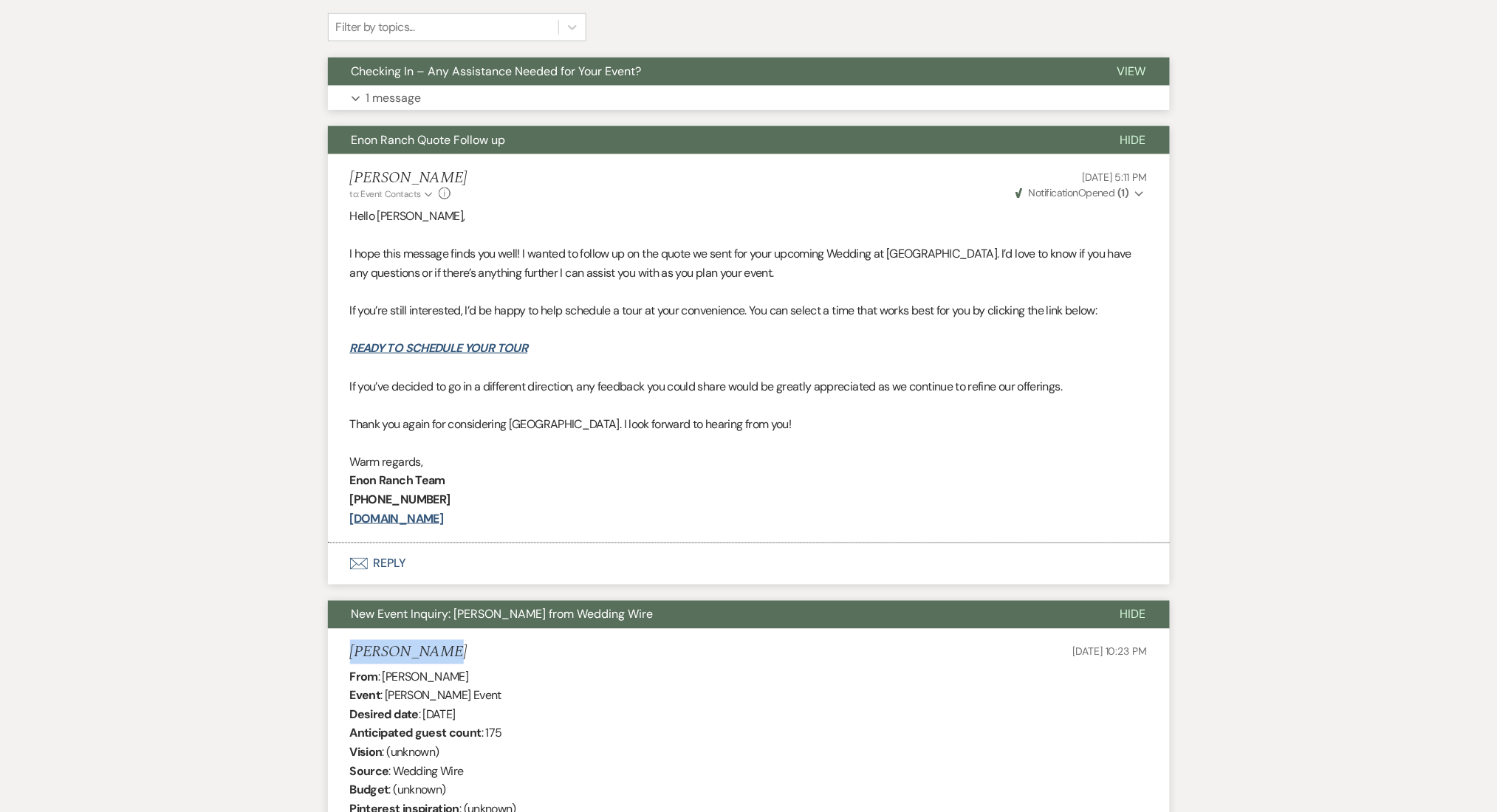
click at [473, 105] on button "Expand 1 message" at bounding box center [749, 98] width 842 height 25
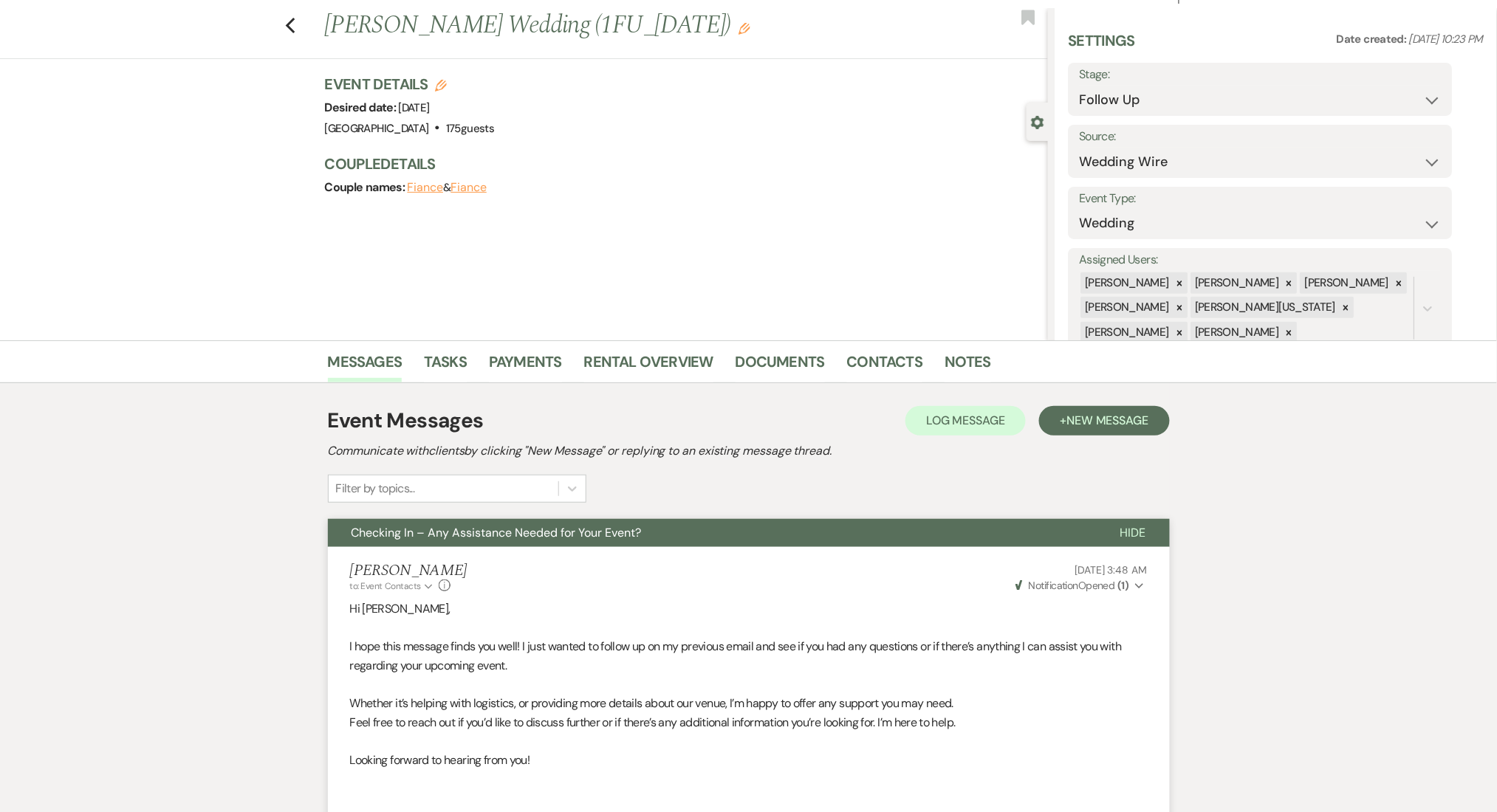
scroll to position [0, 0]
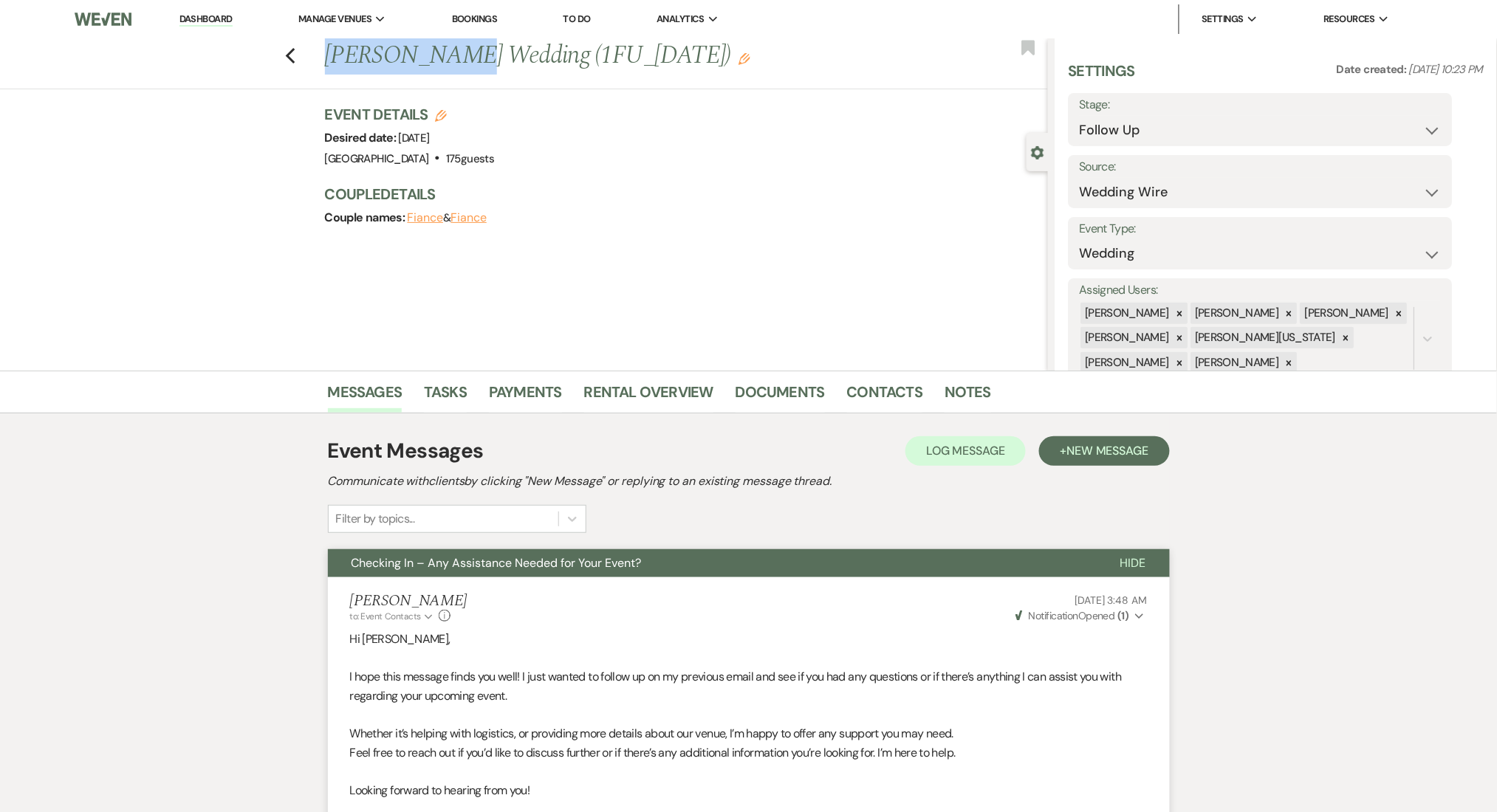
drag, startPoint x: 436, startPoint y: 59, endPoint x: 332, endPoint y: 50, distance: 104.4
click at [331, 52] on div "Previous [PERSON_NAME] Wedding (1FU_[DATE]) Edit" at bounding box center [682, 56] width 731 height 35
copy h1 "[PERSON_NAME]"
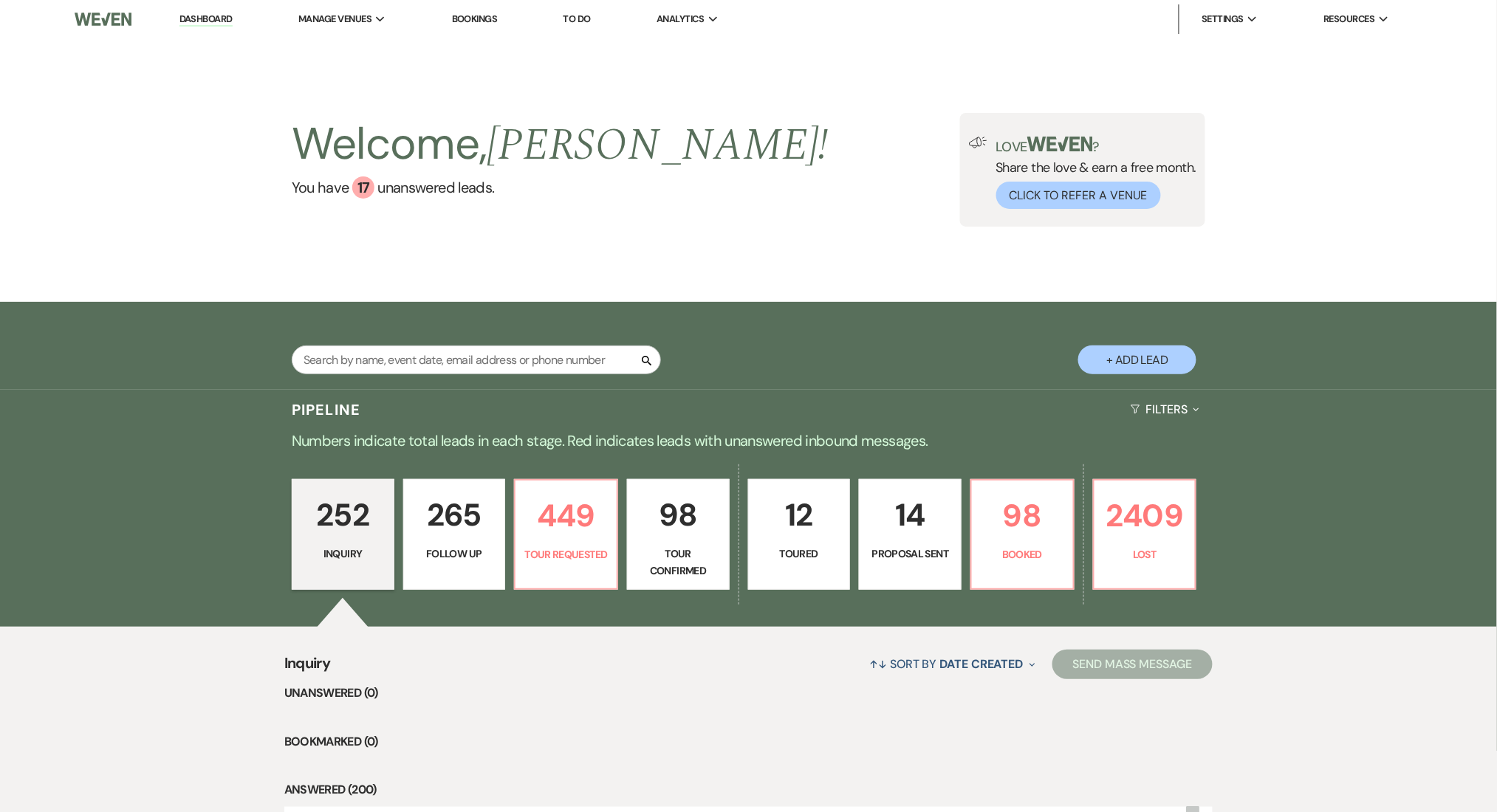
click at [431, 524] on p "265" at bounding box center [454, 515] width 83 height 50
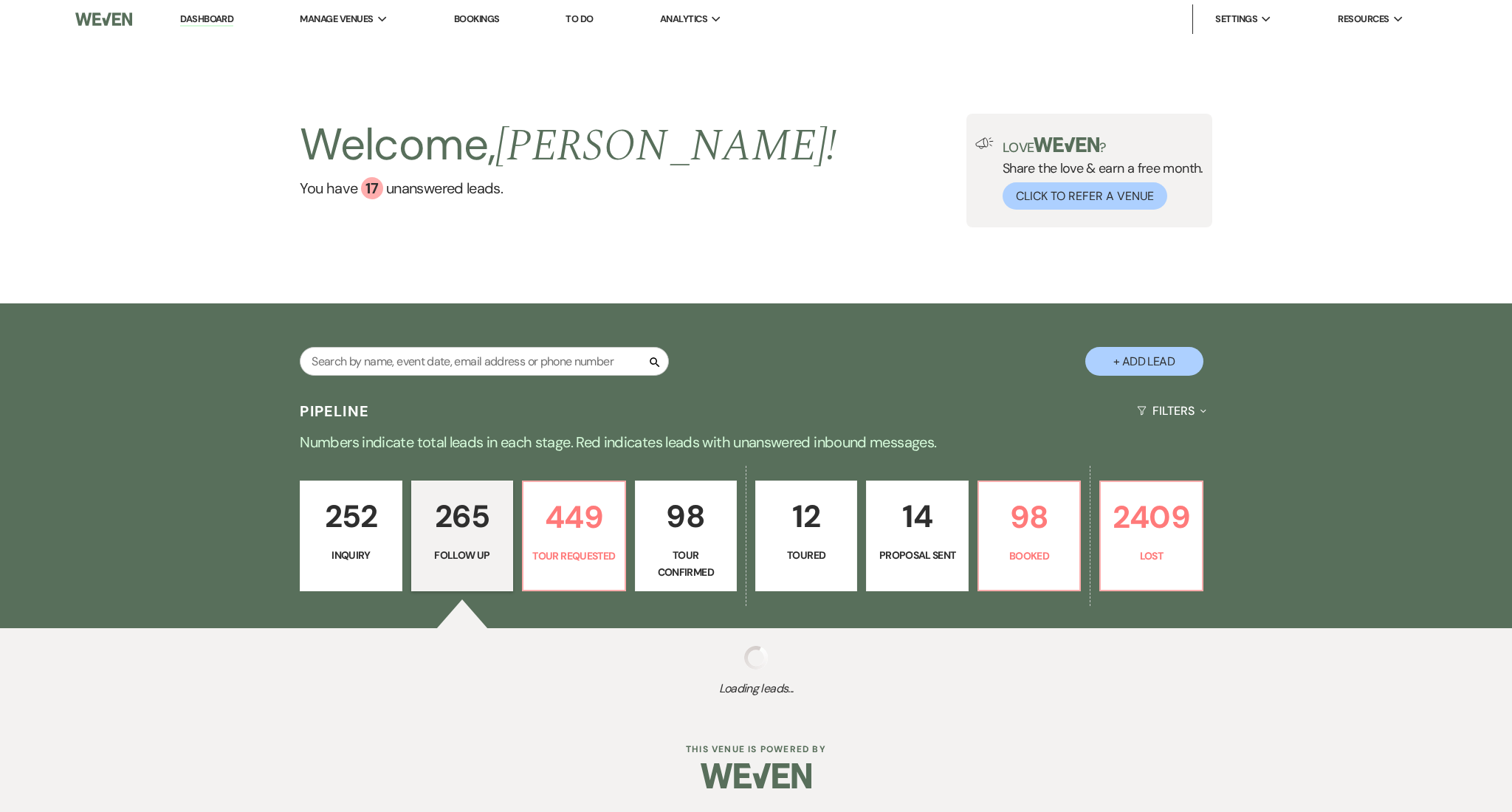
select select "9"
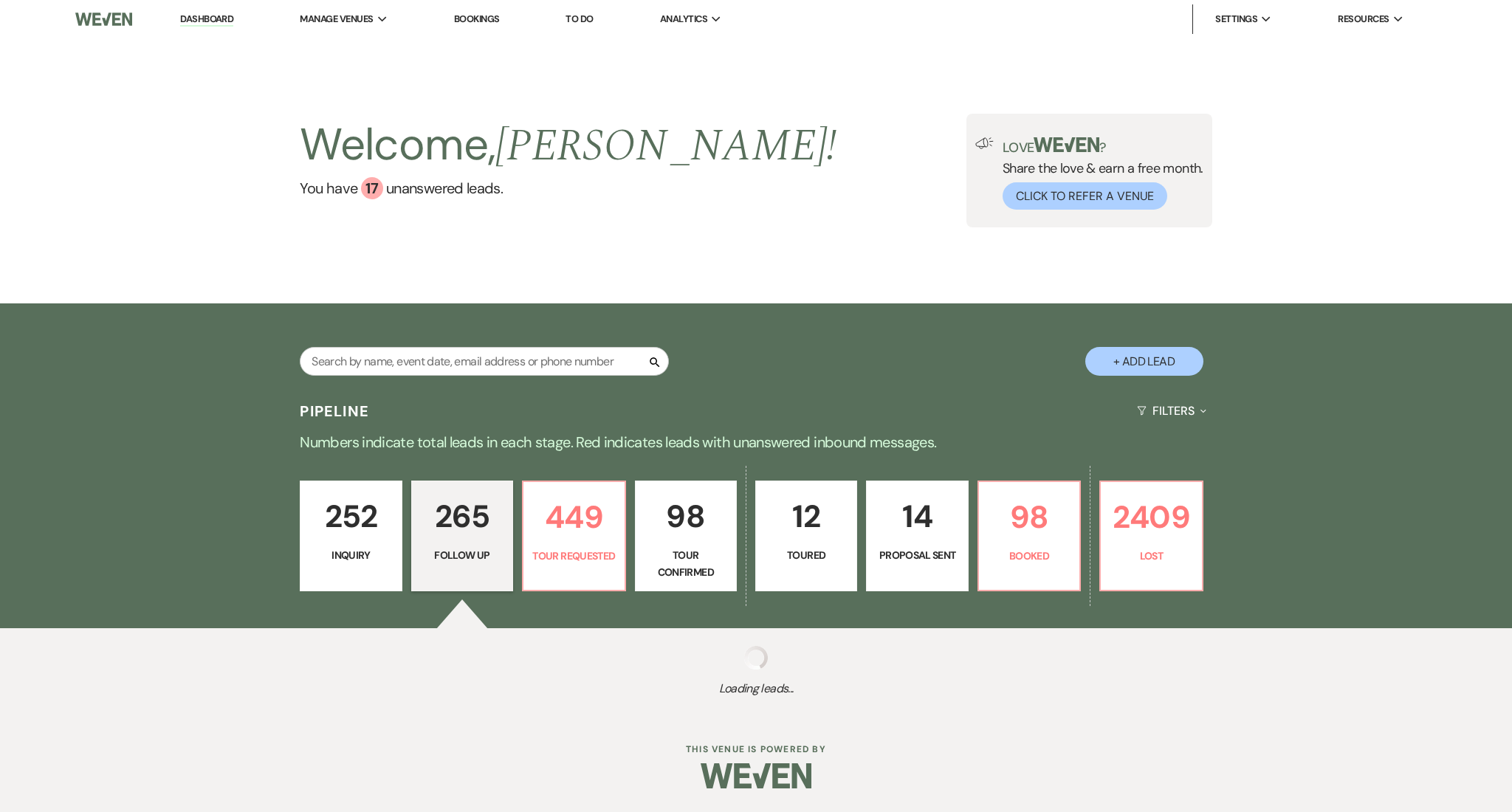
select select "9"
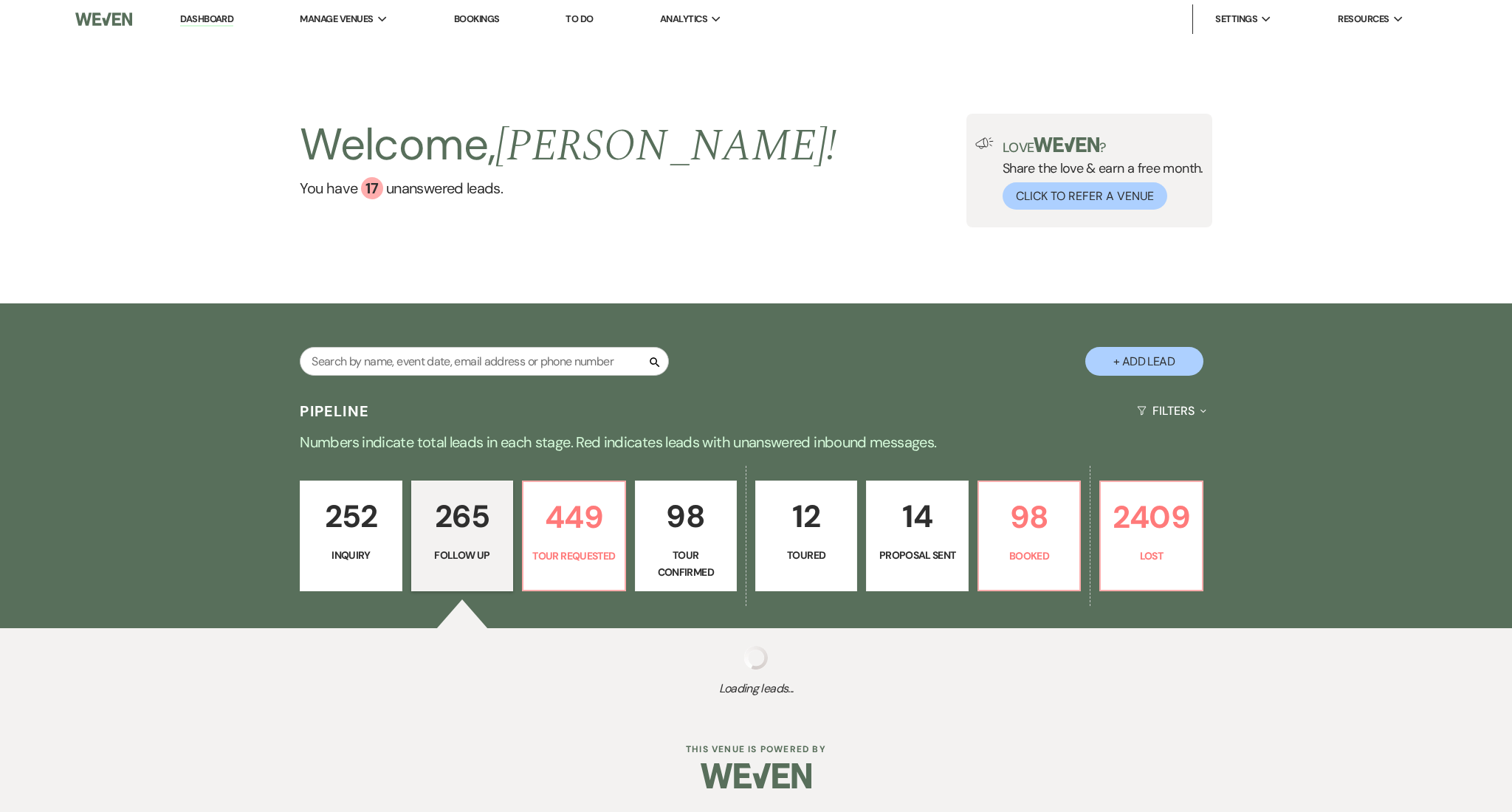
select select "9"
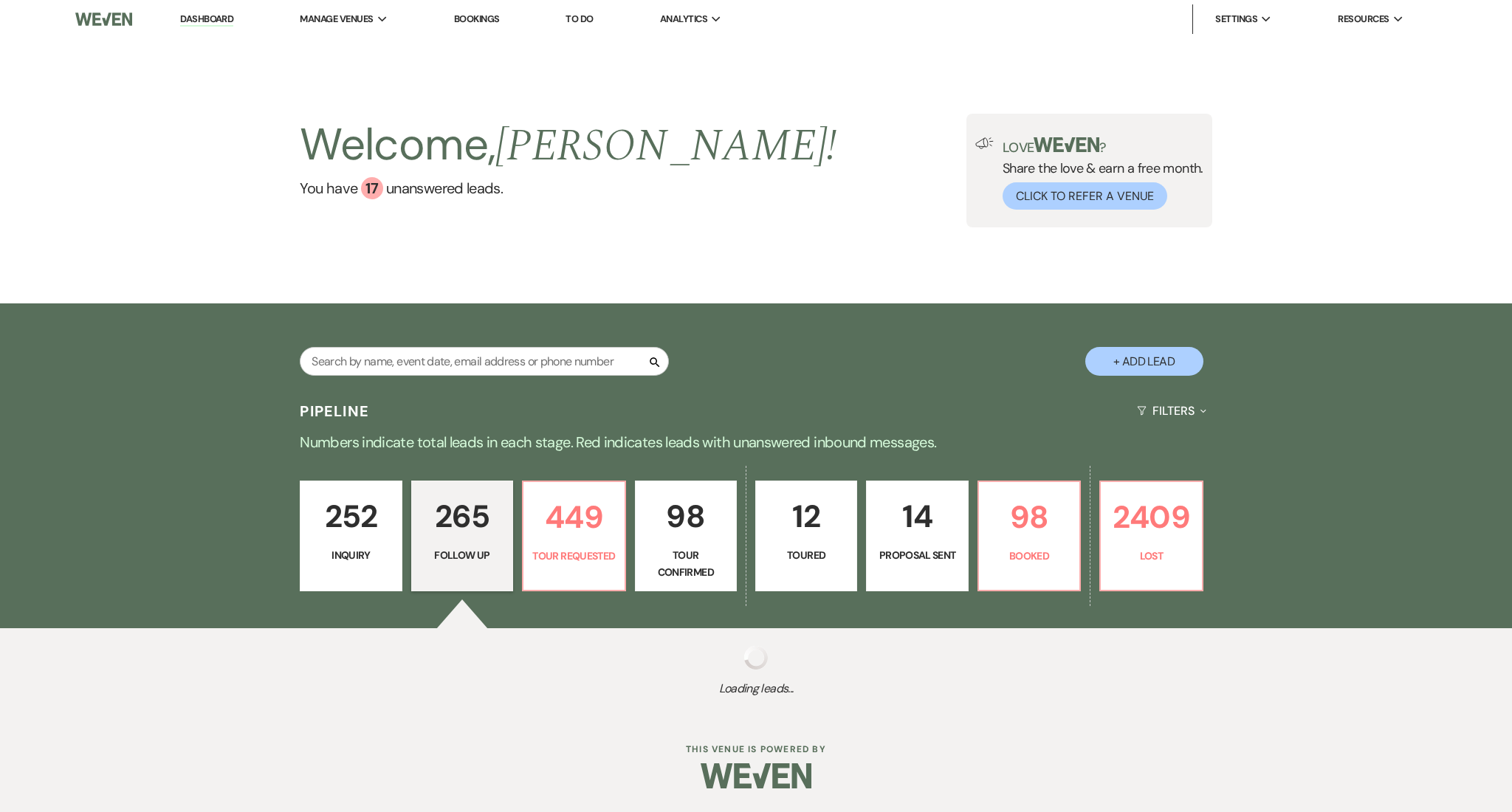
select select "9"
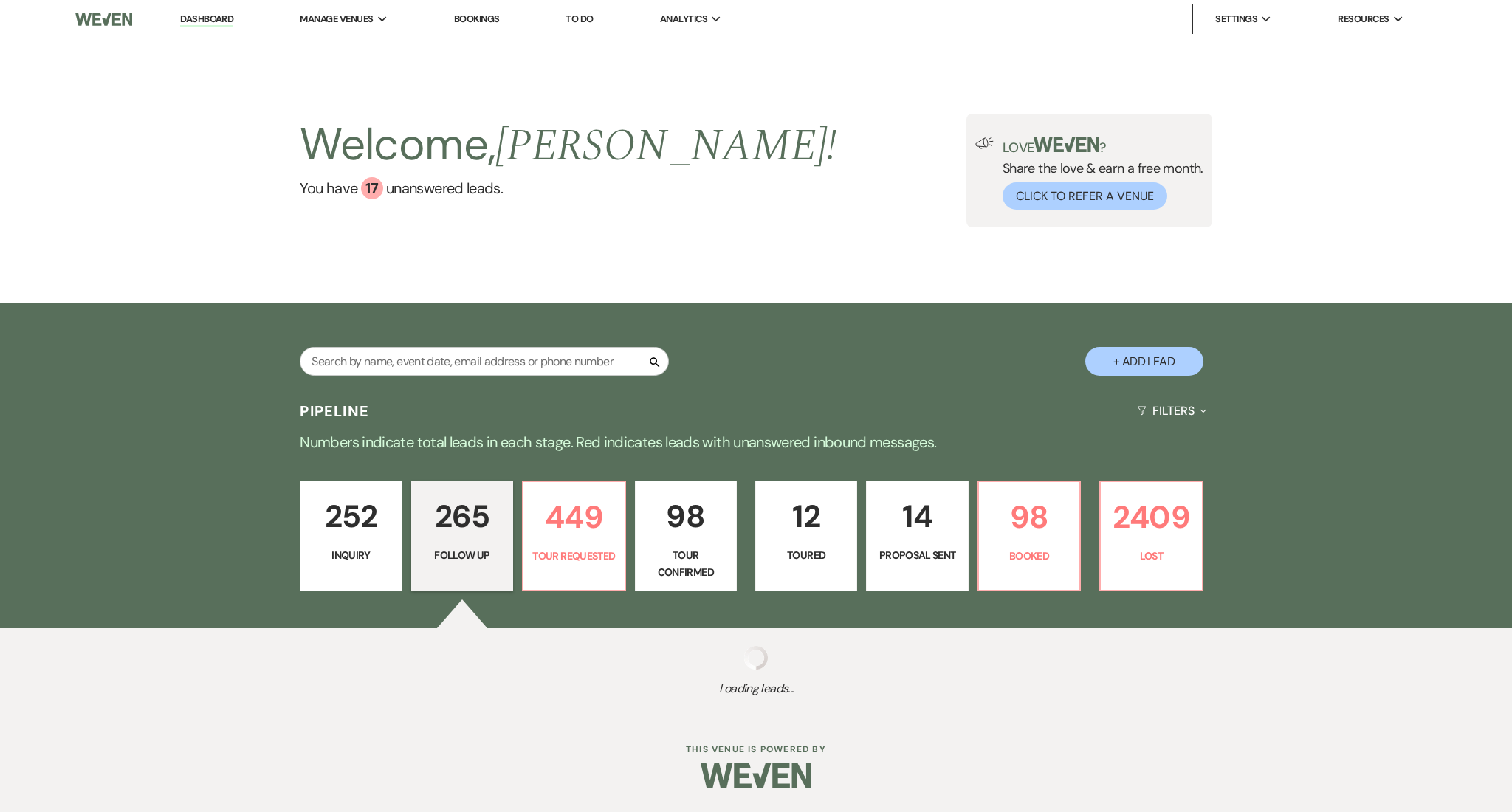
select select "9"
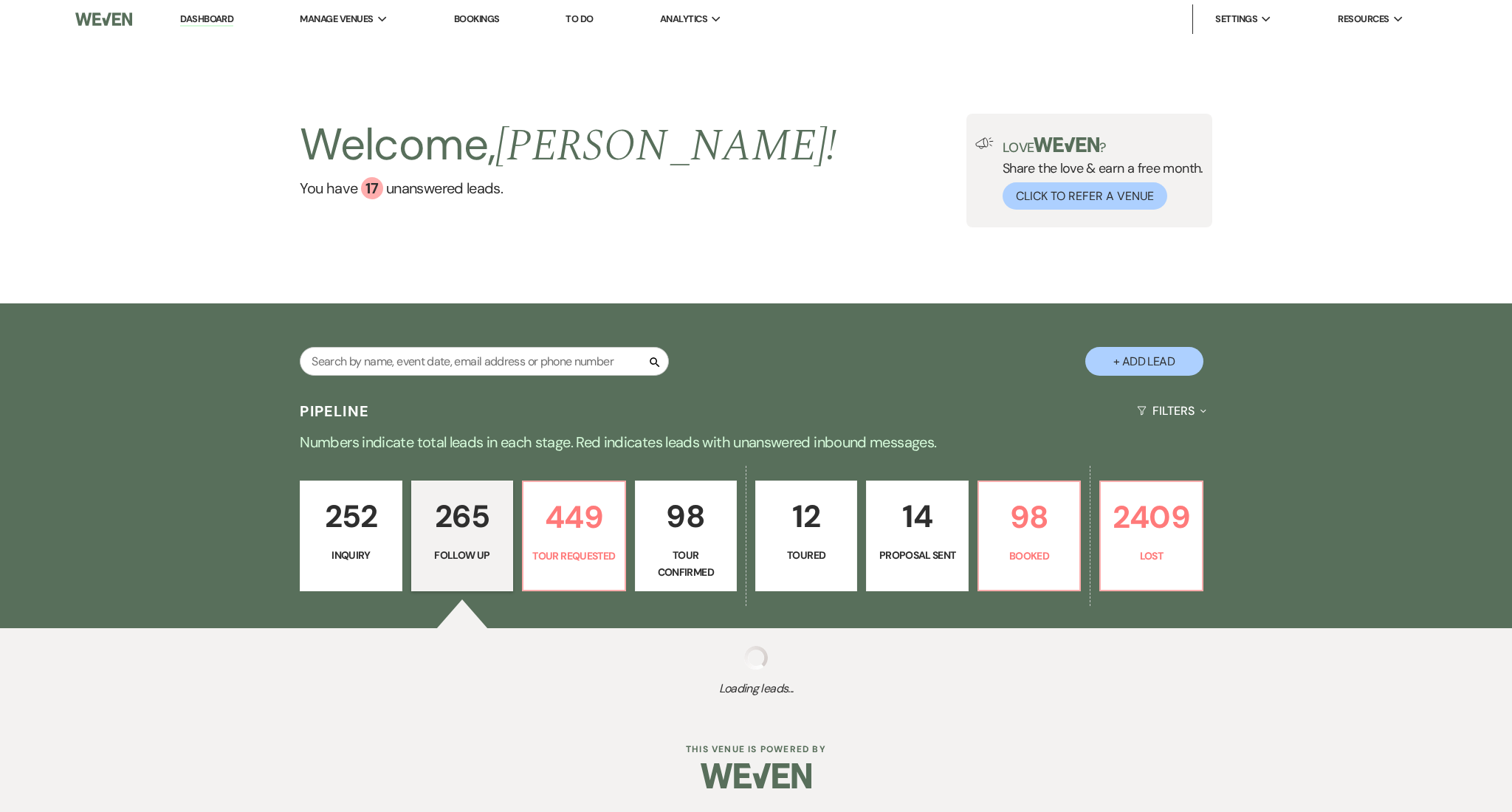
select select "9"
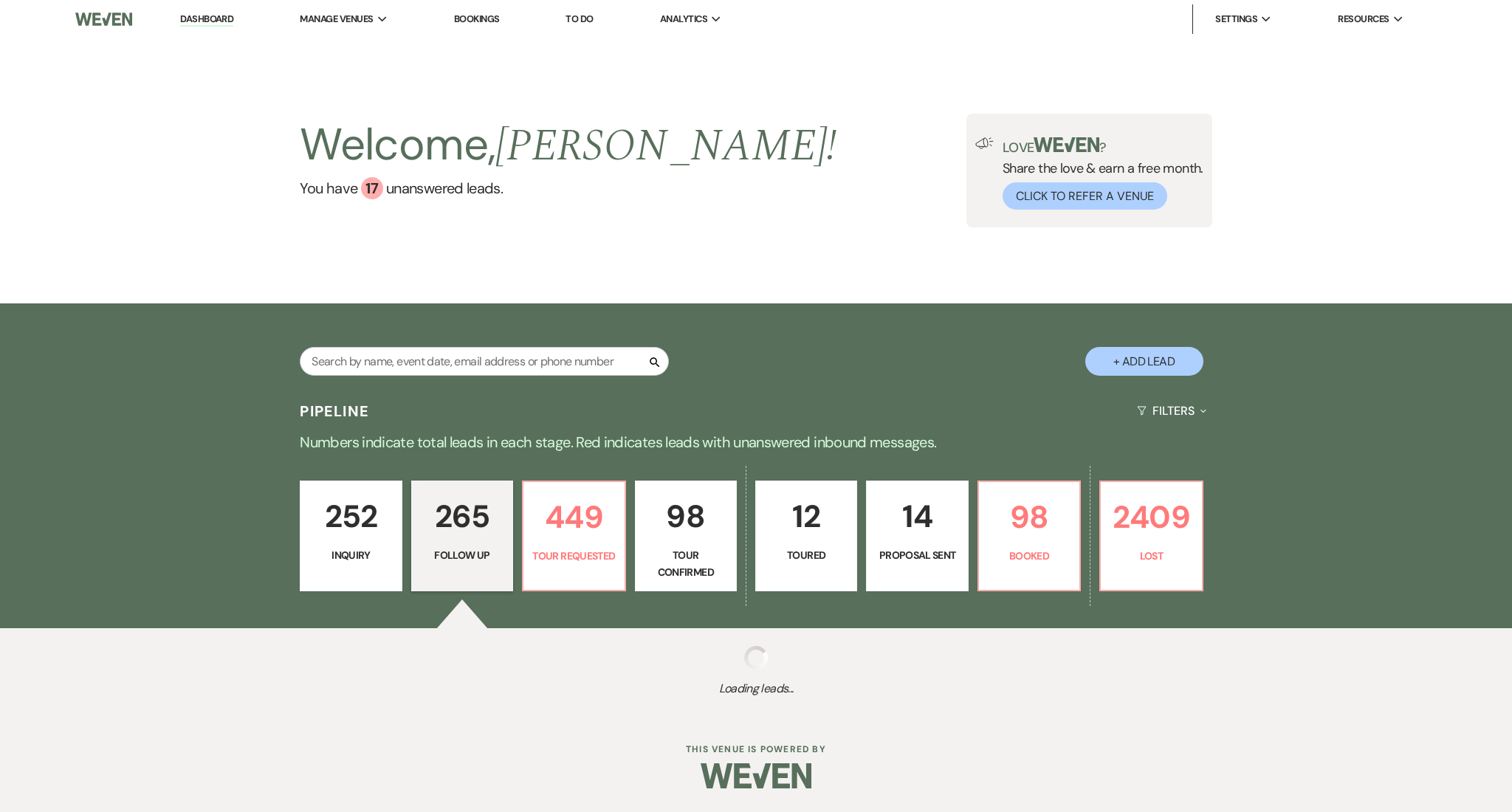
select select "9"
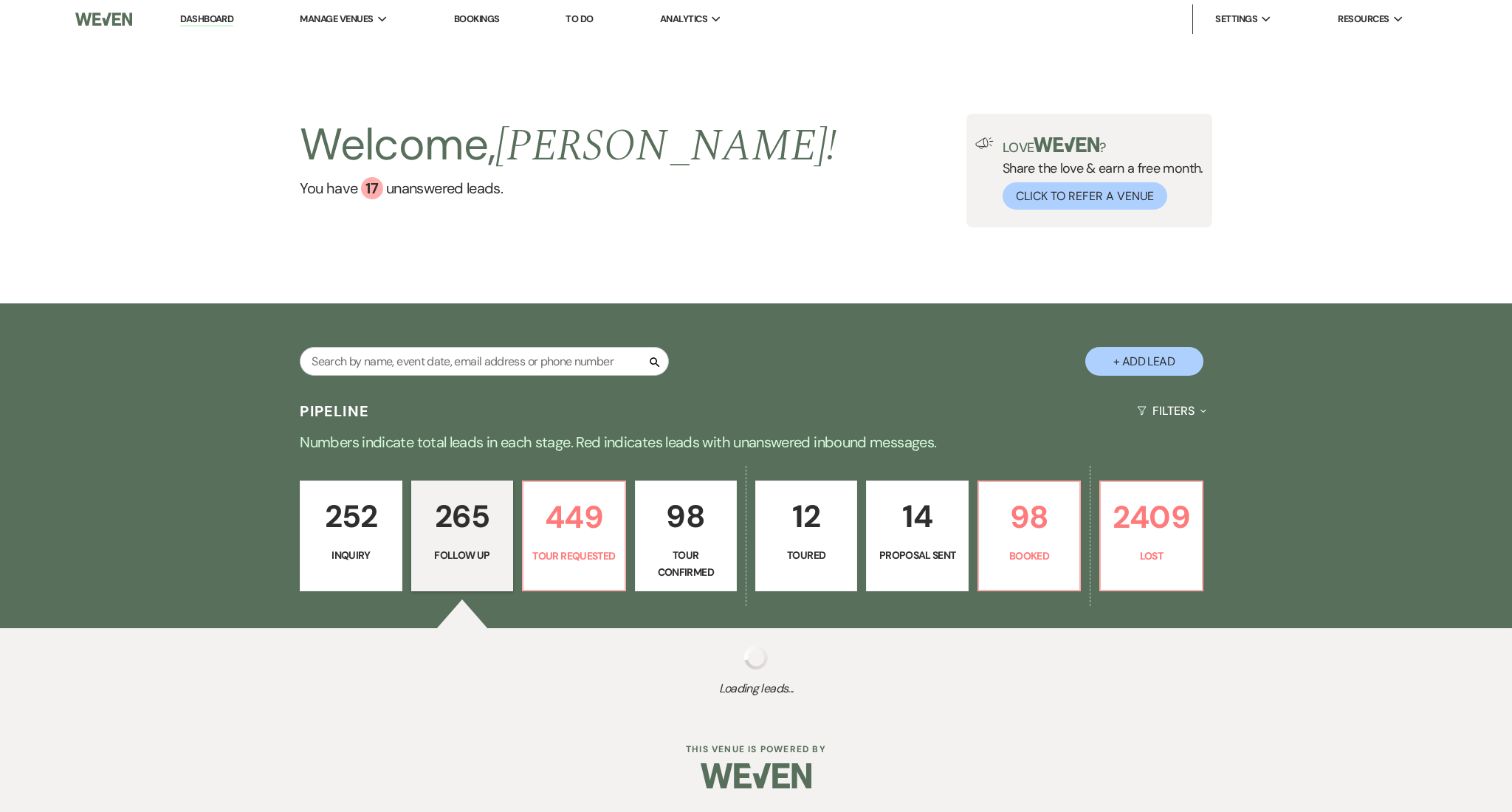
select select "9"
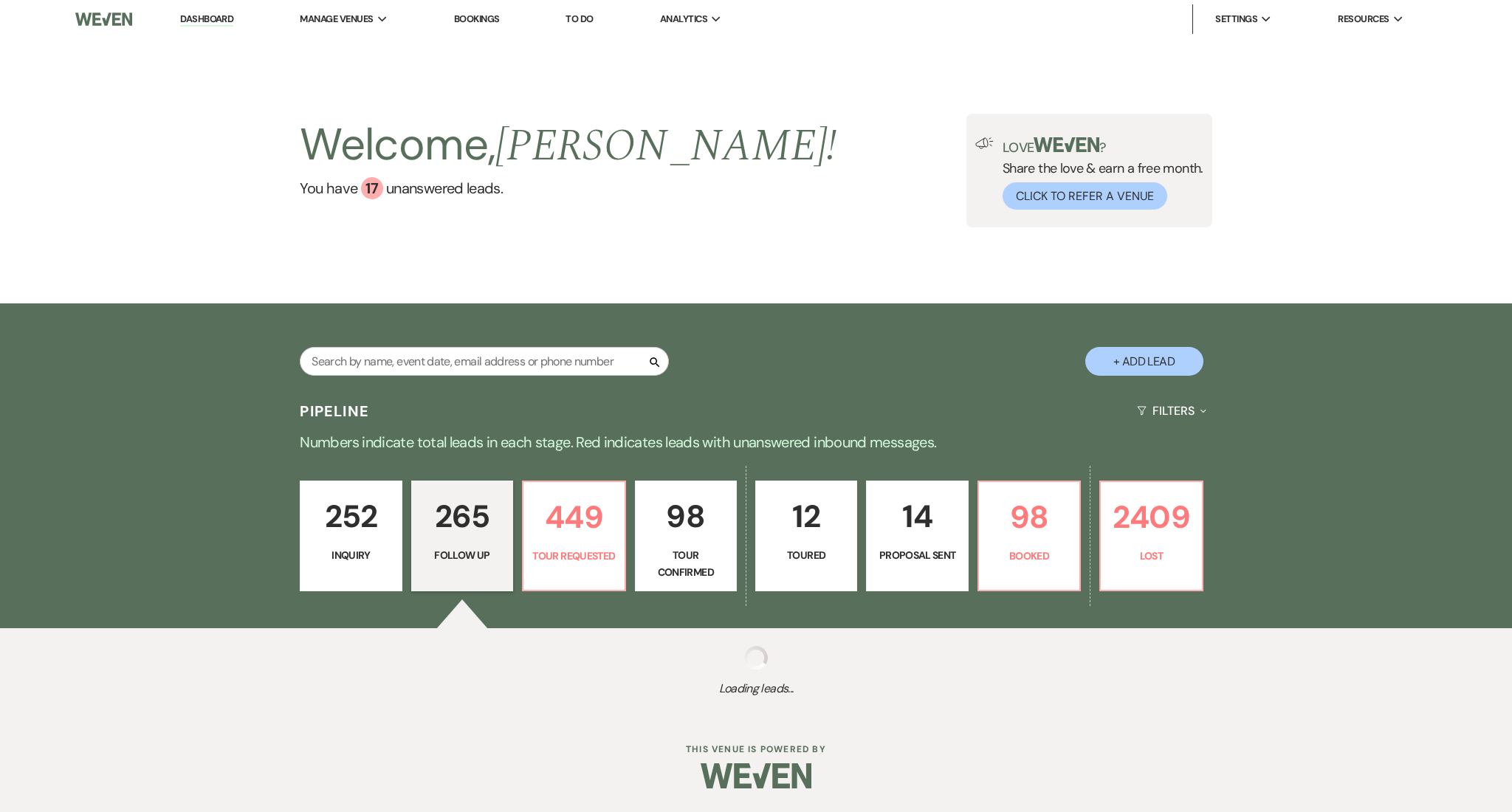
select select "9"
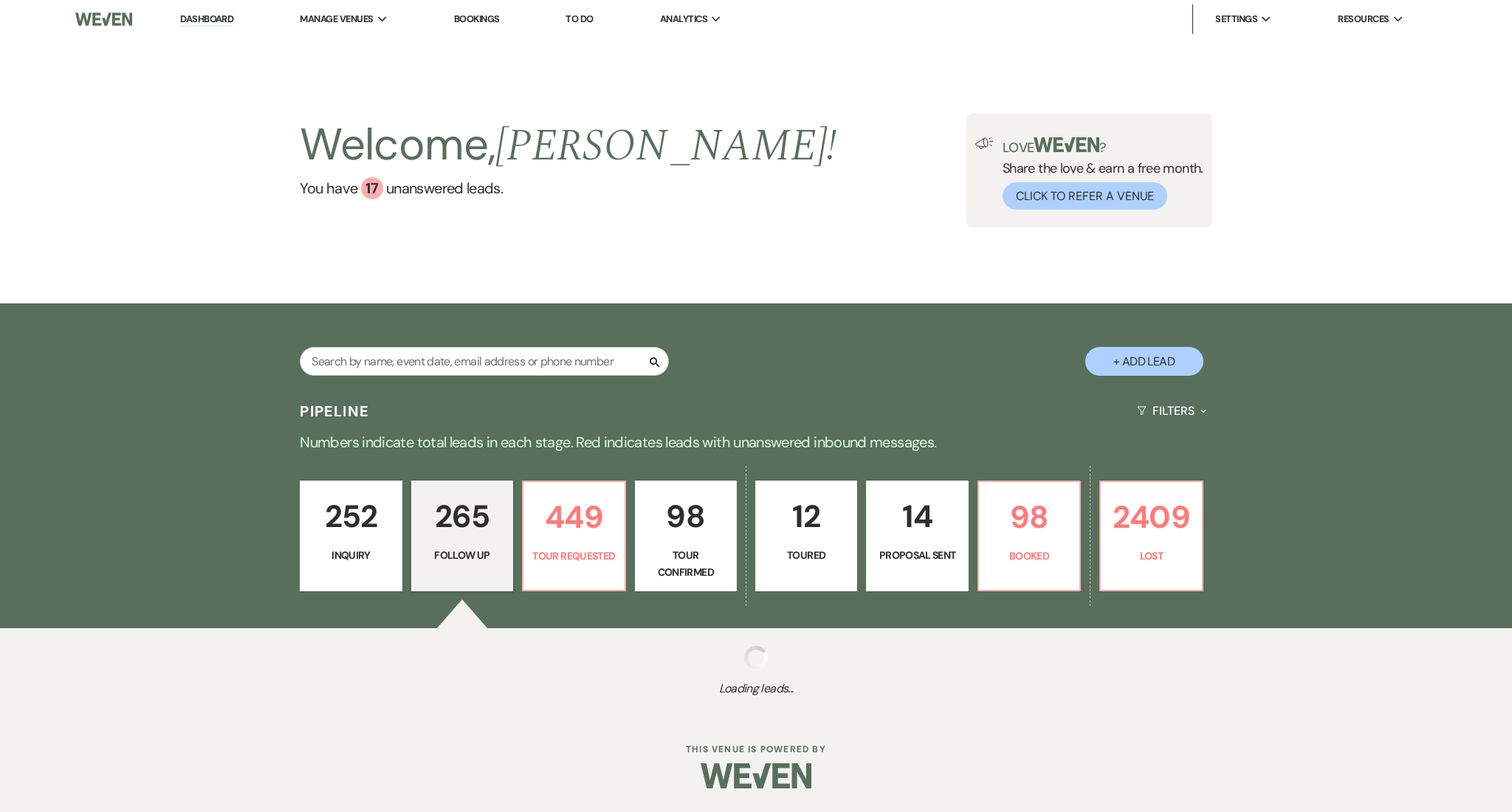
select select "9"
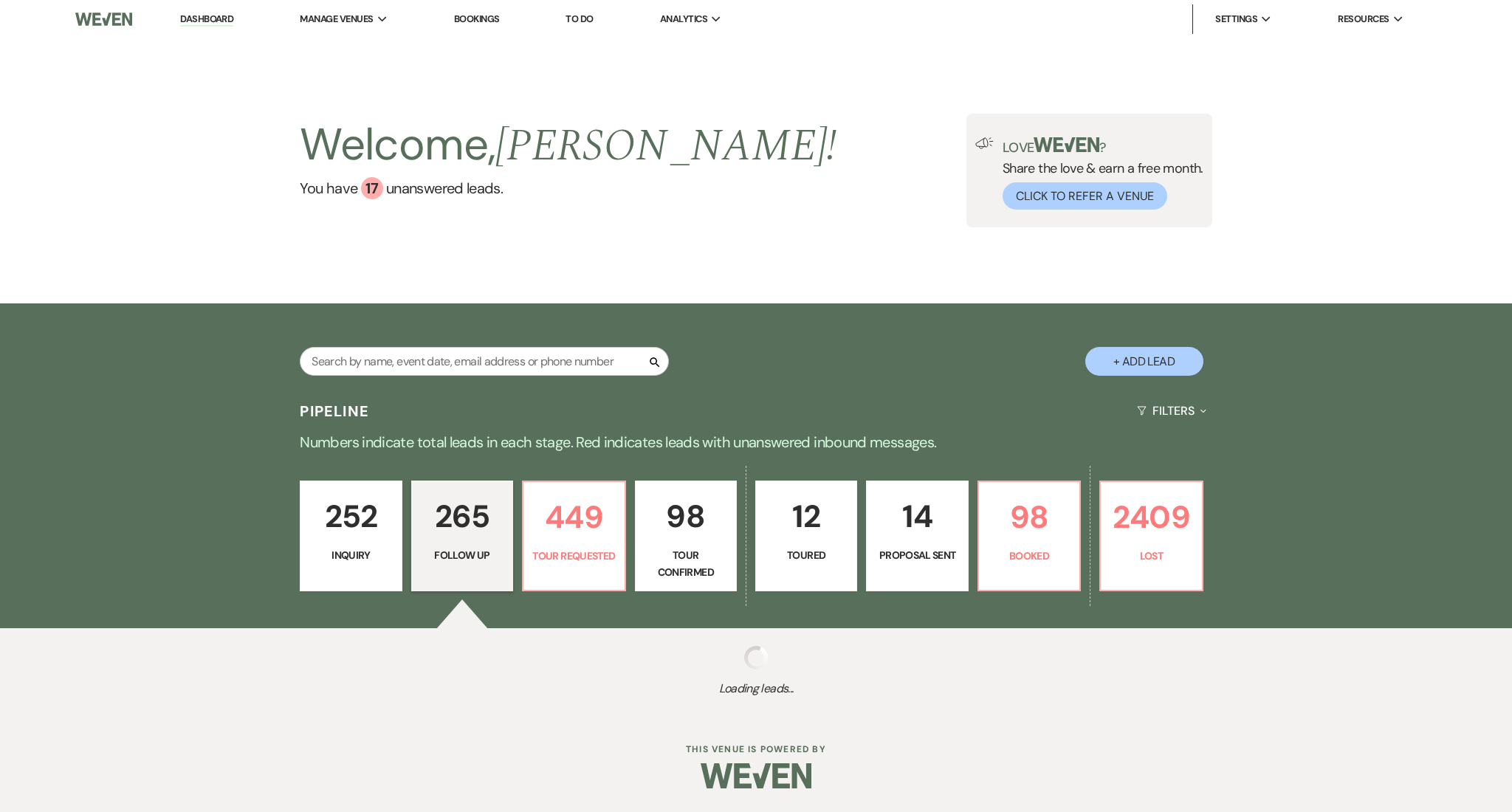
select select "9"
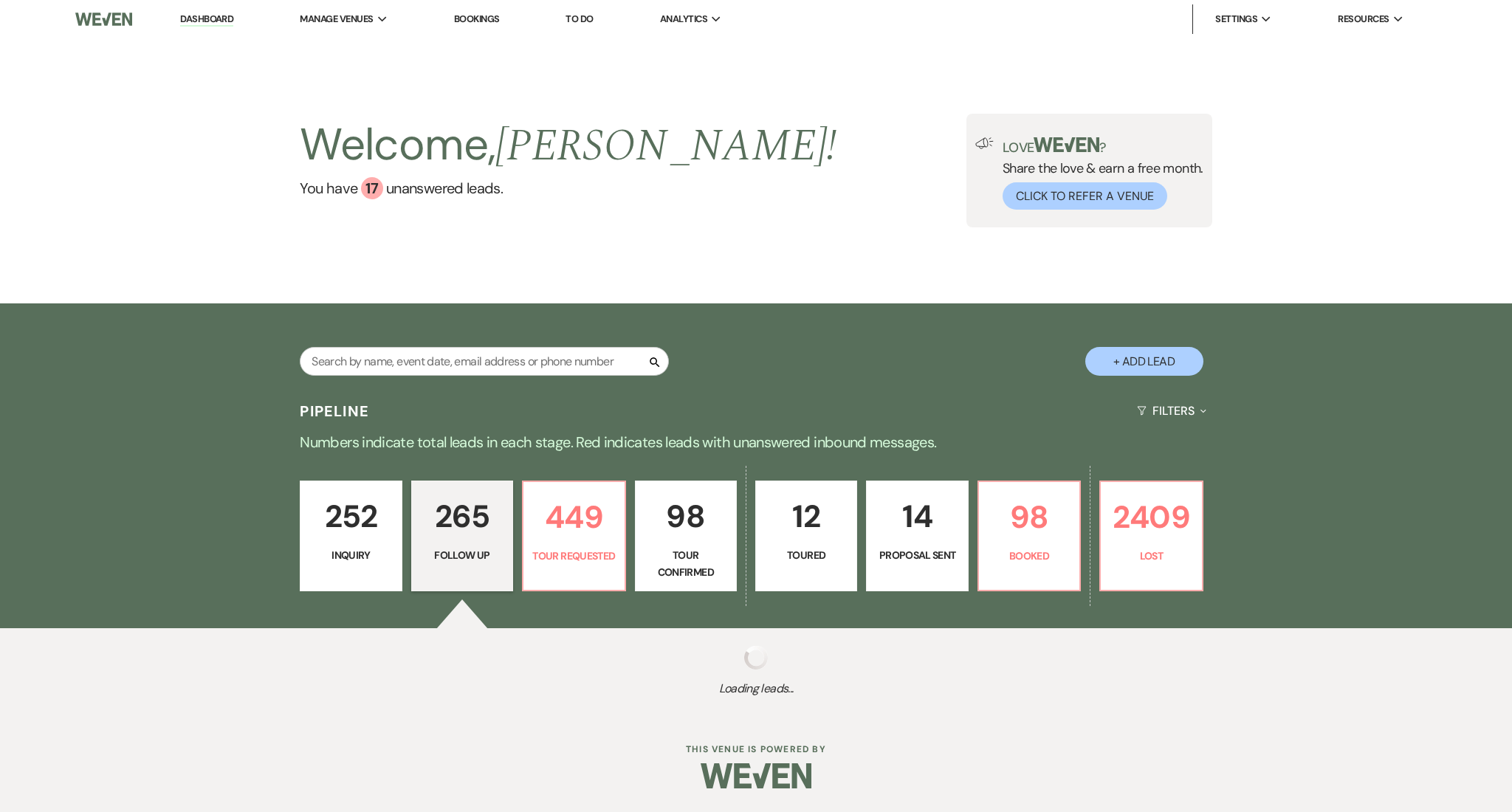
select select "9"
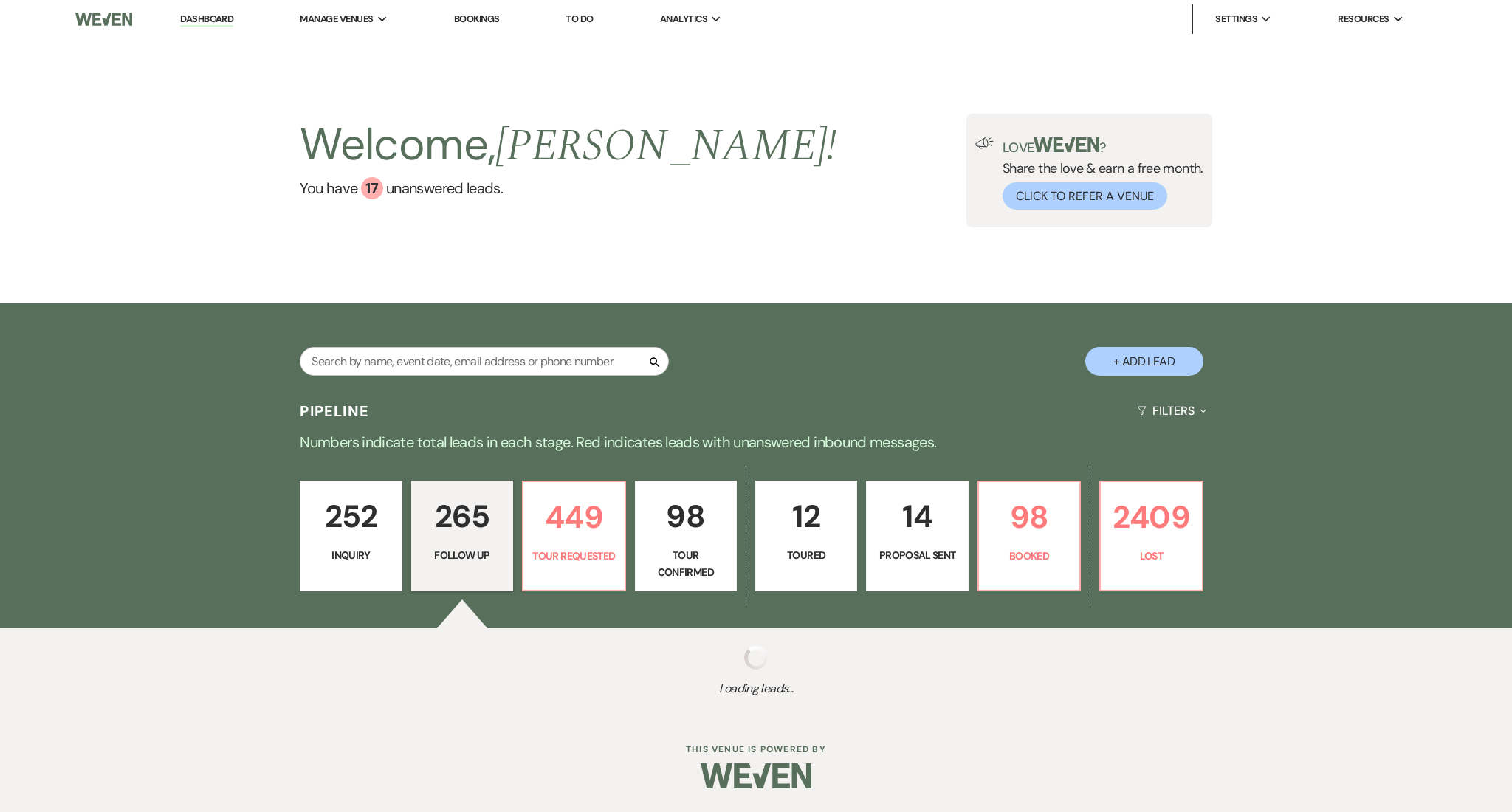
select select "9"
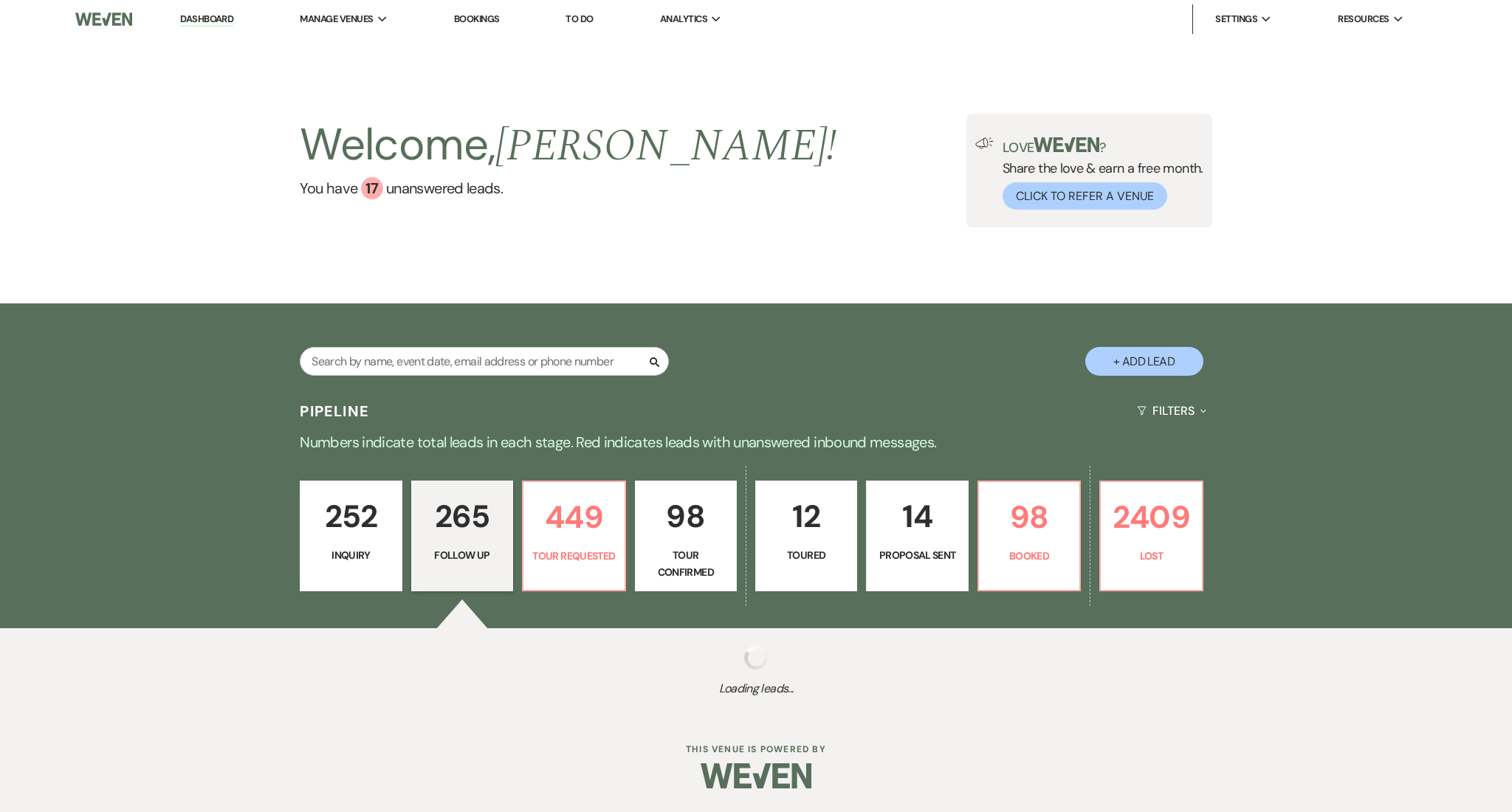
select select "9"
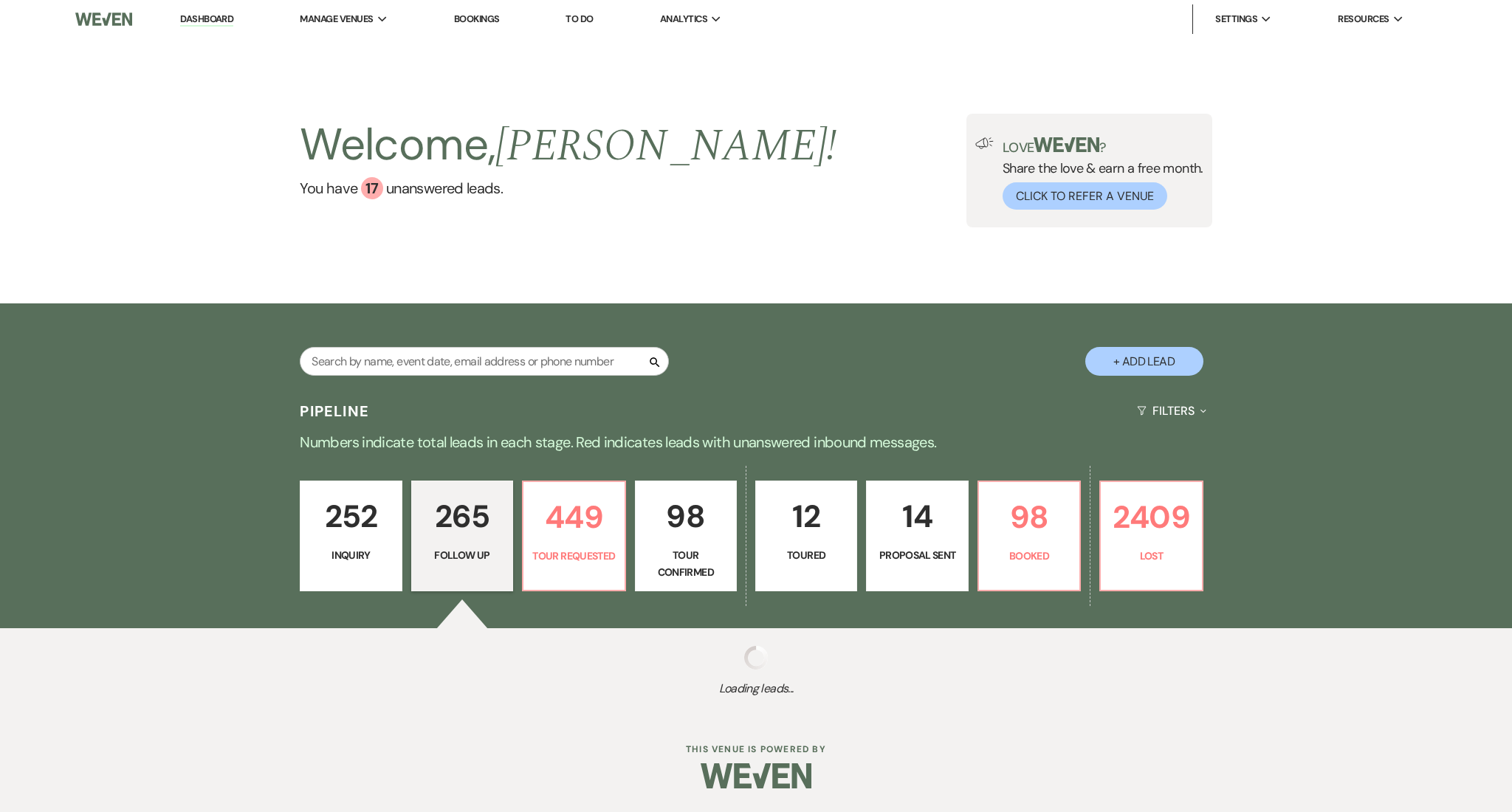
select select "9"
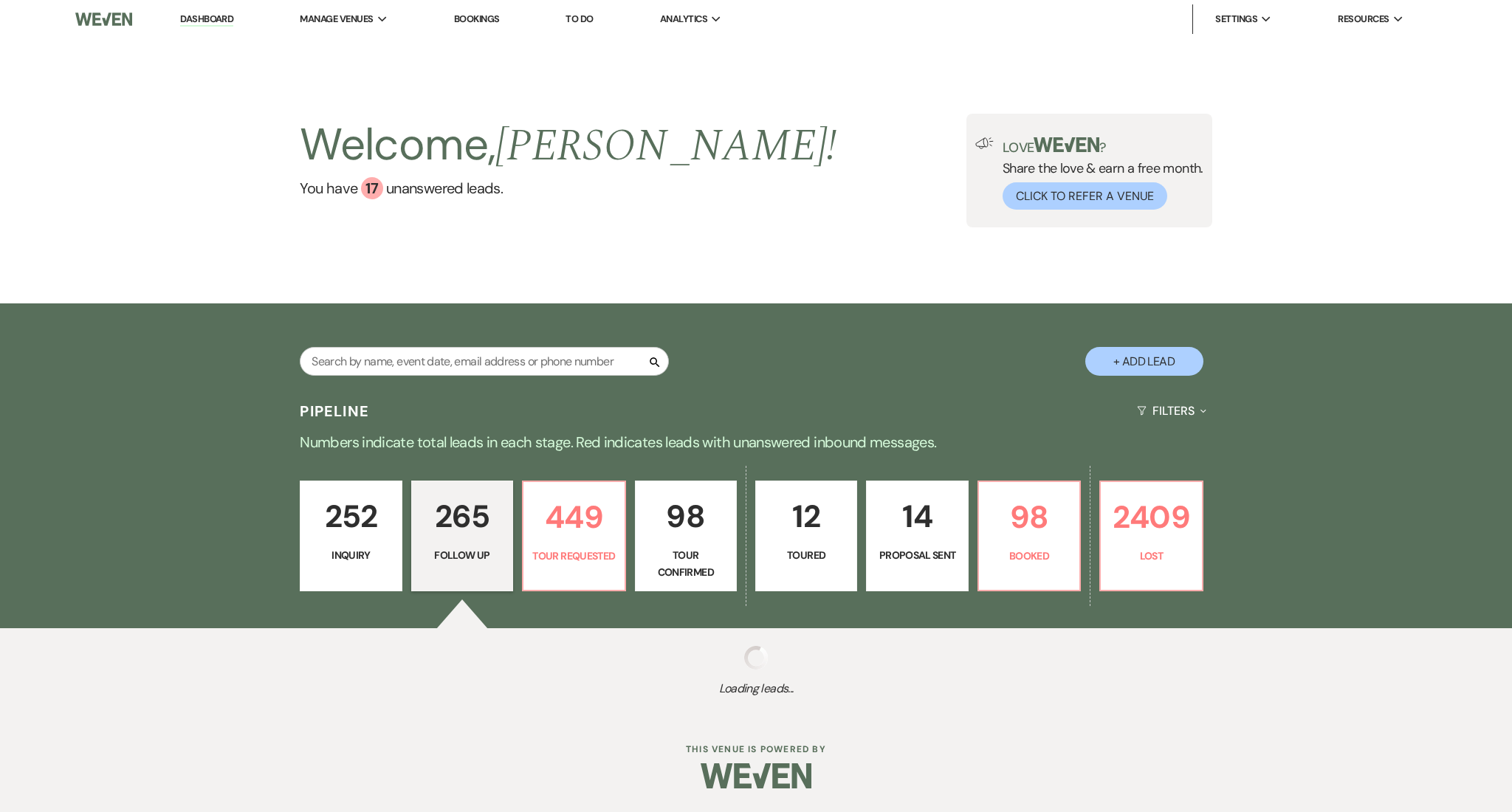
select select "9"
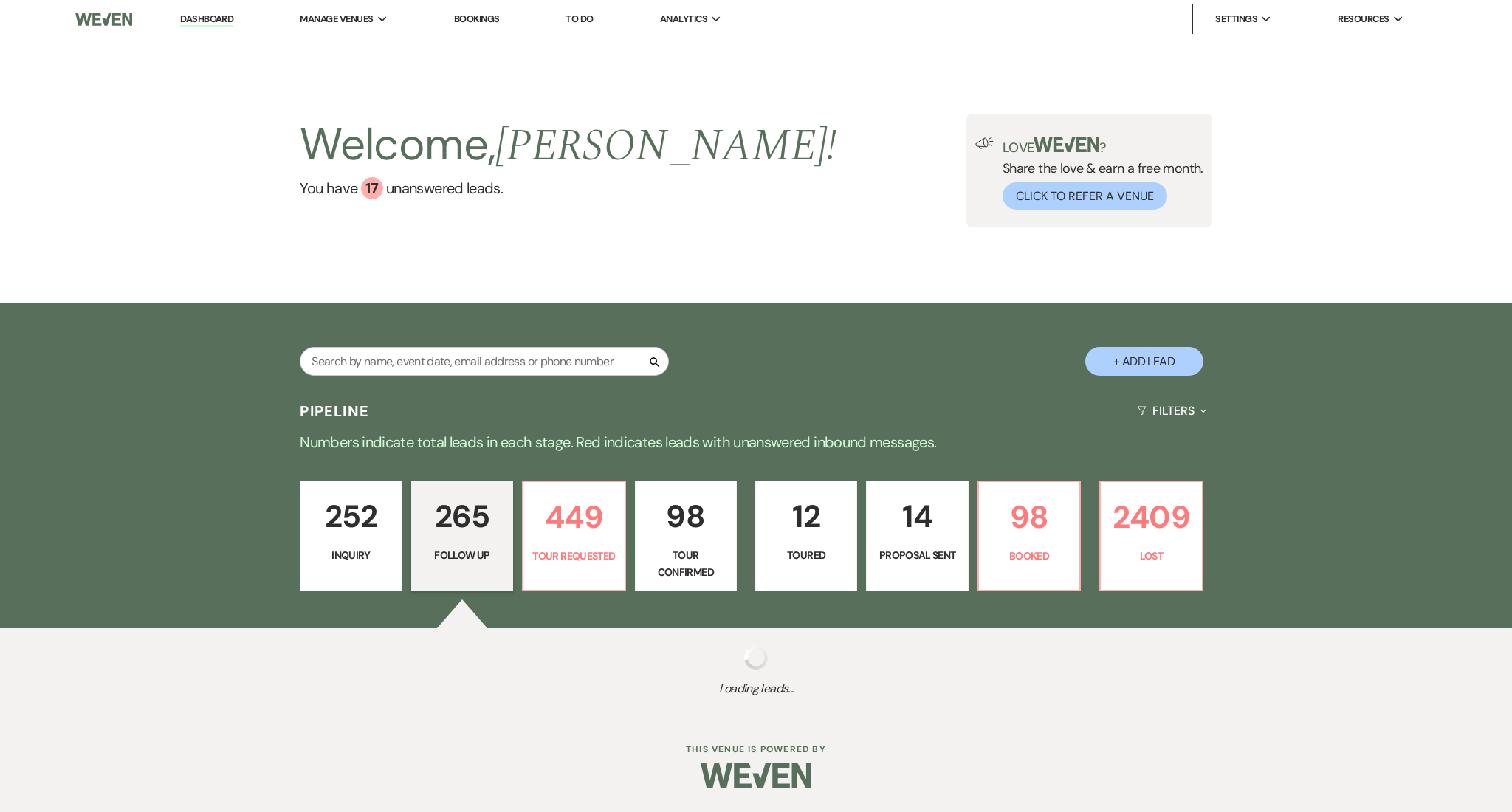
select select "9"
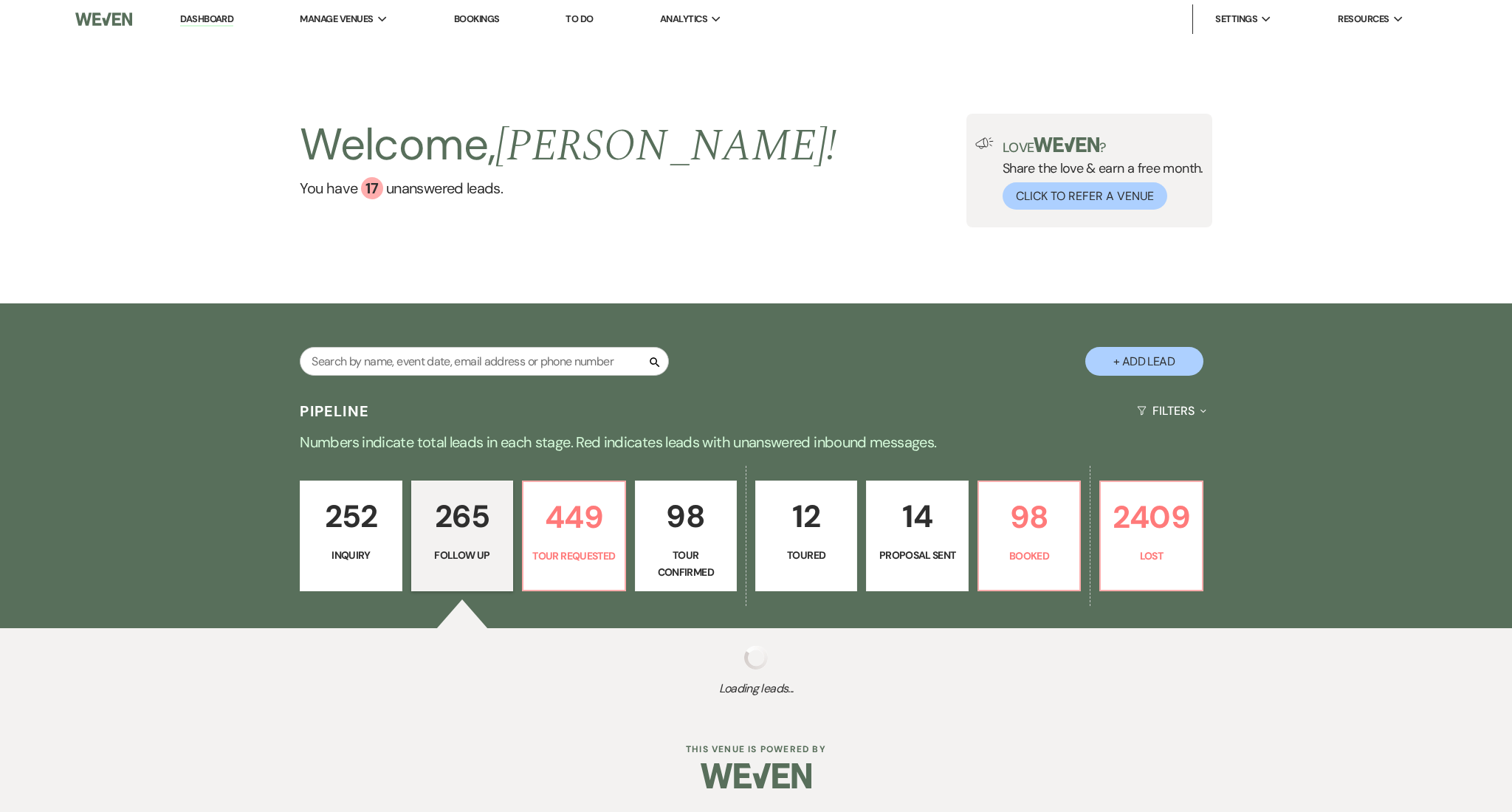
select select "9"
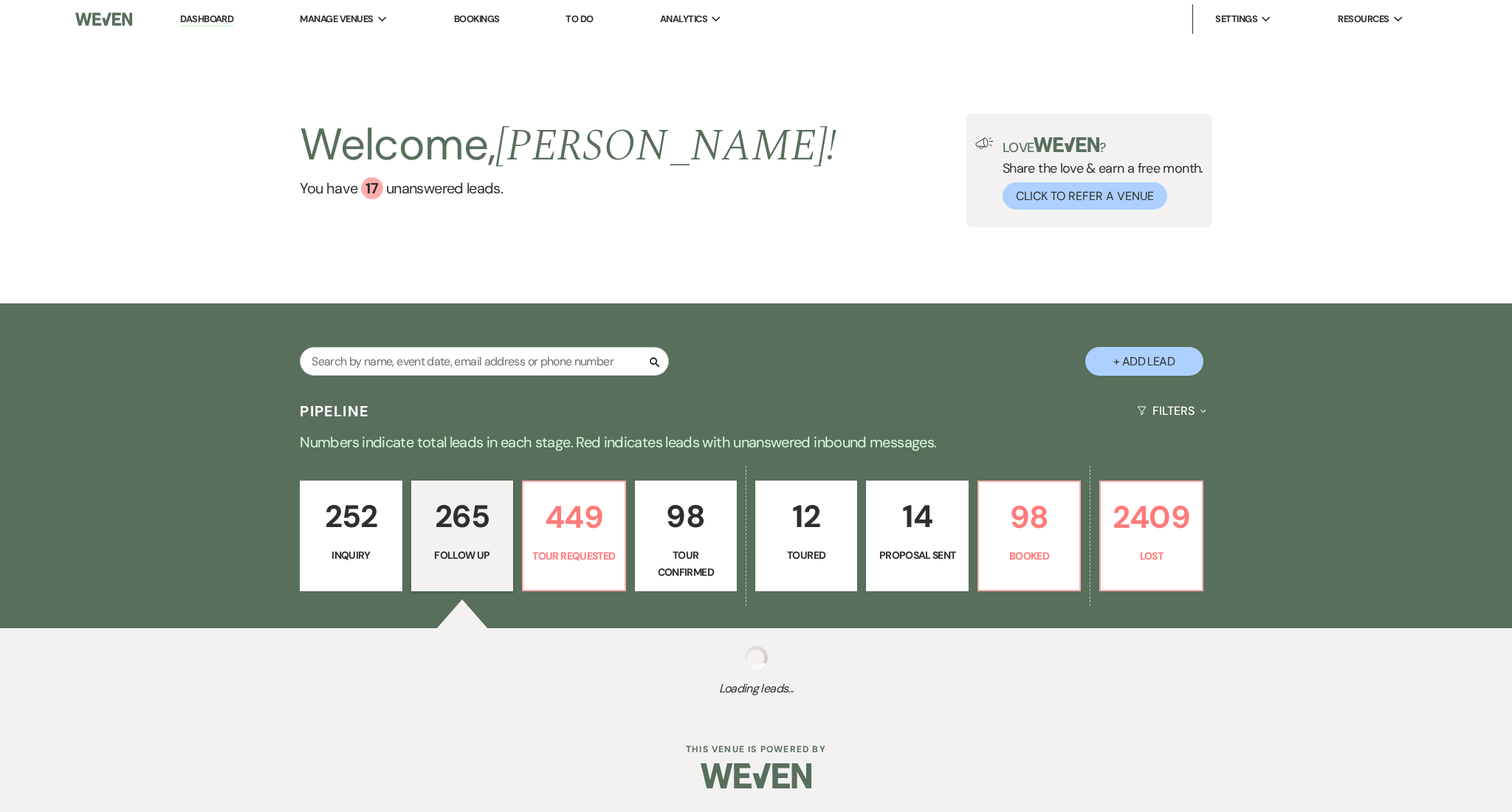
select select "9"
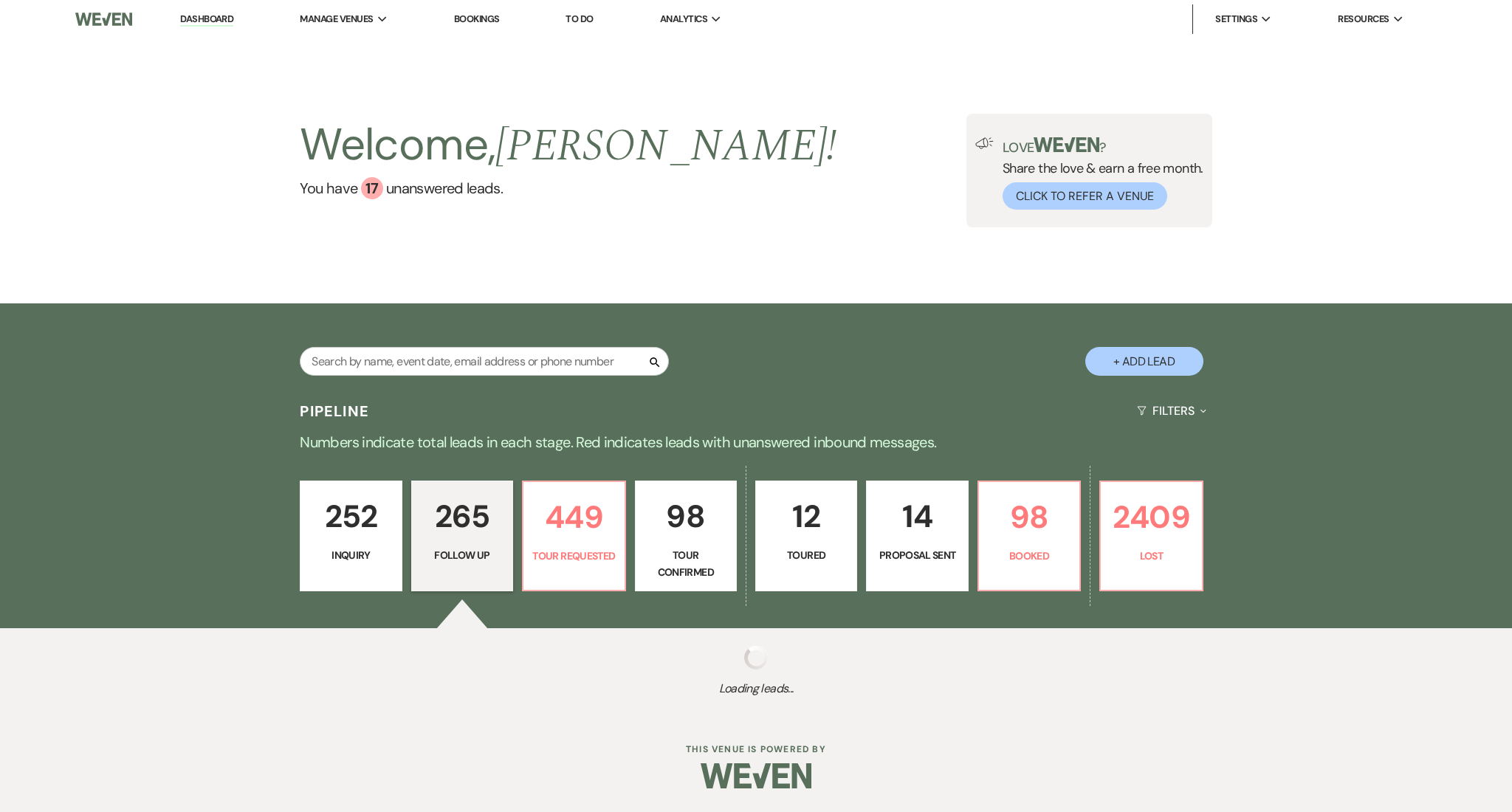
select select "9"
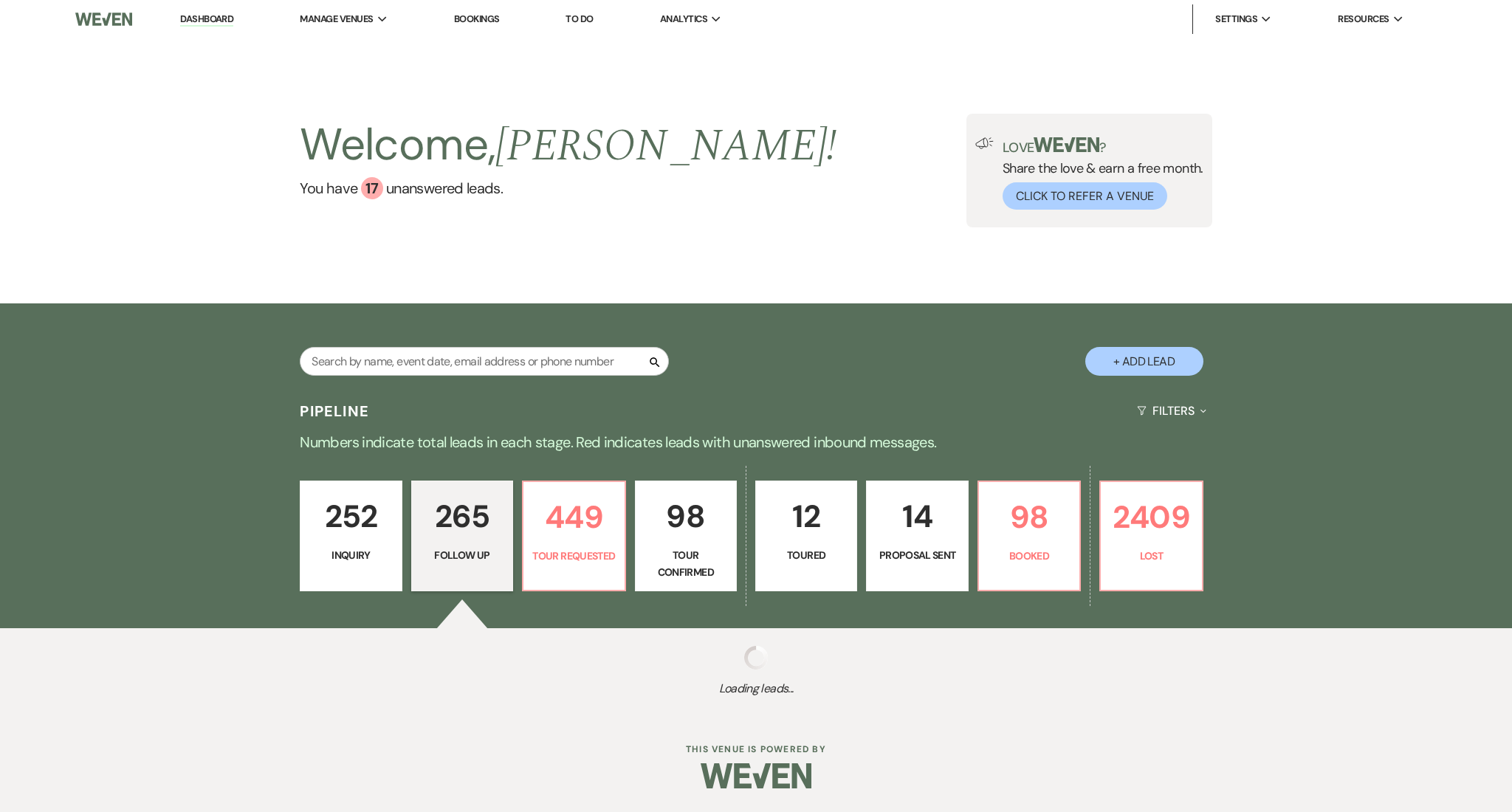
select select "9"
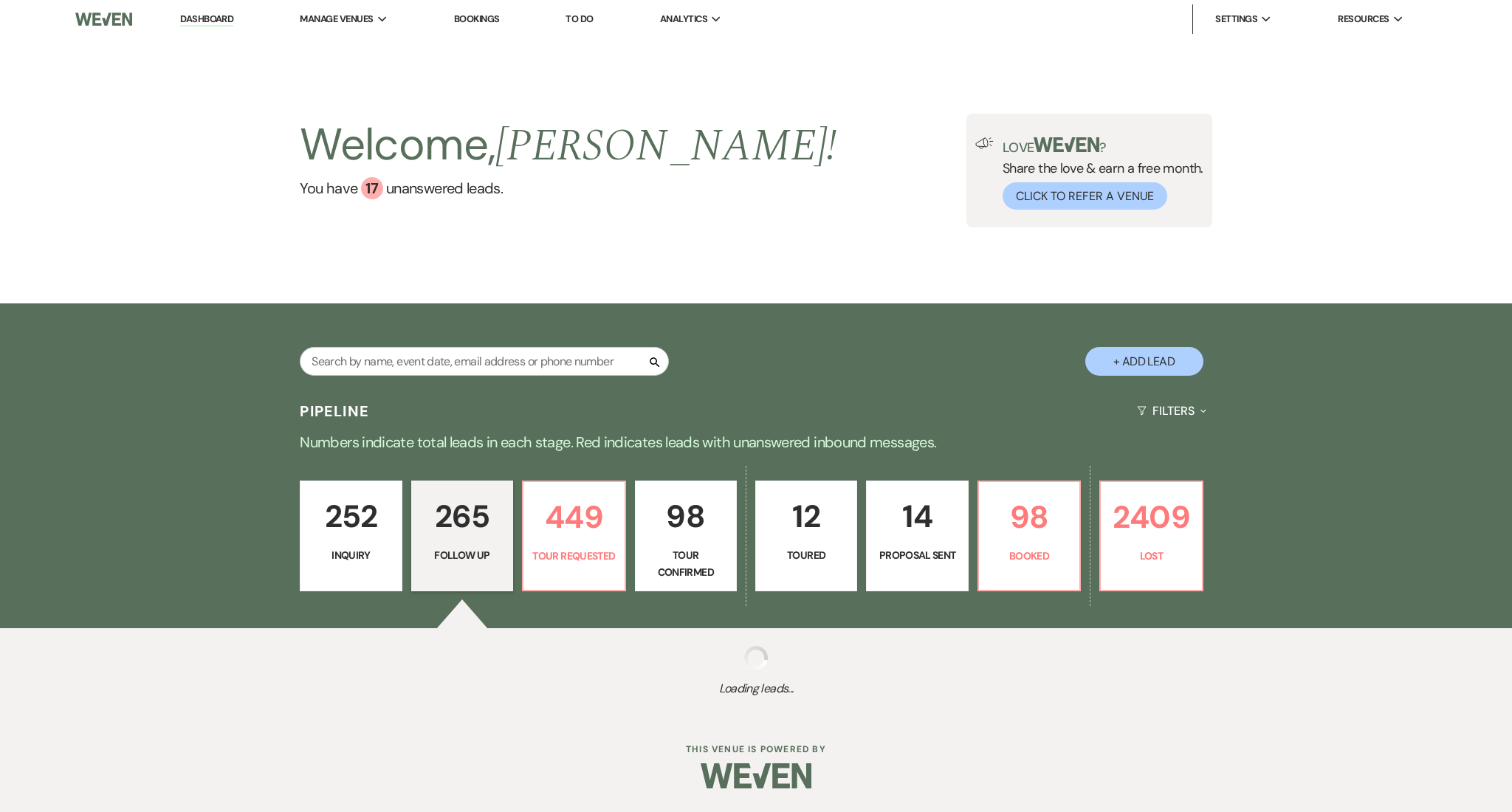
select select "9"
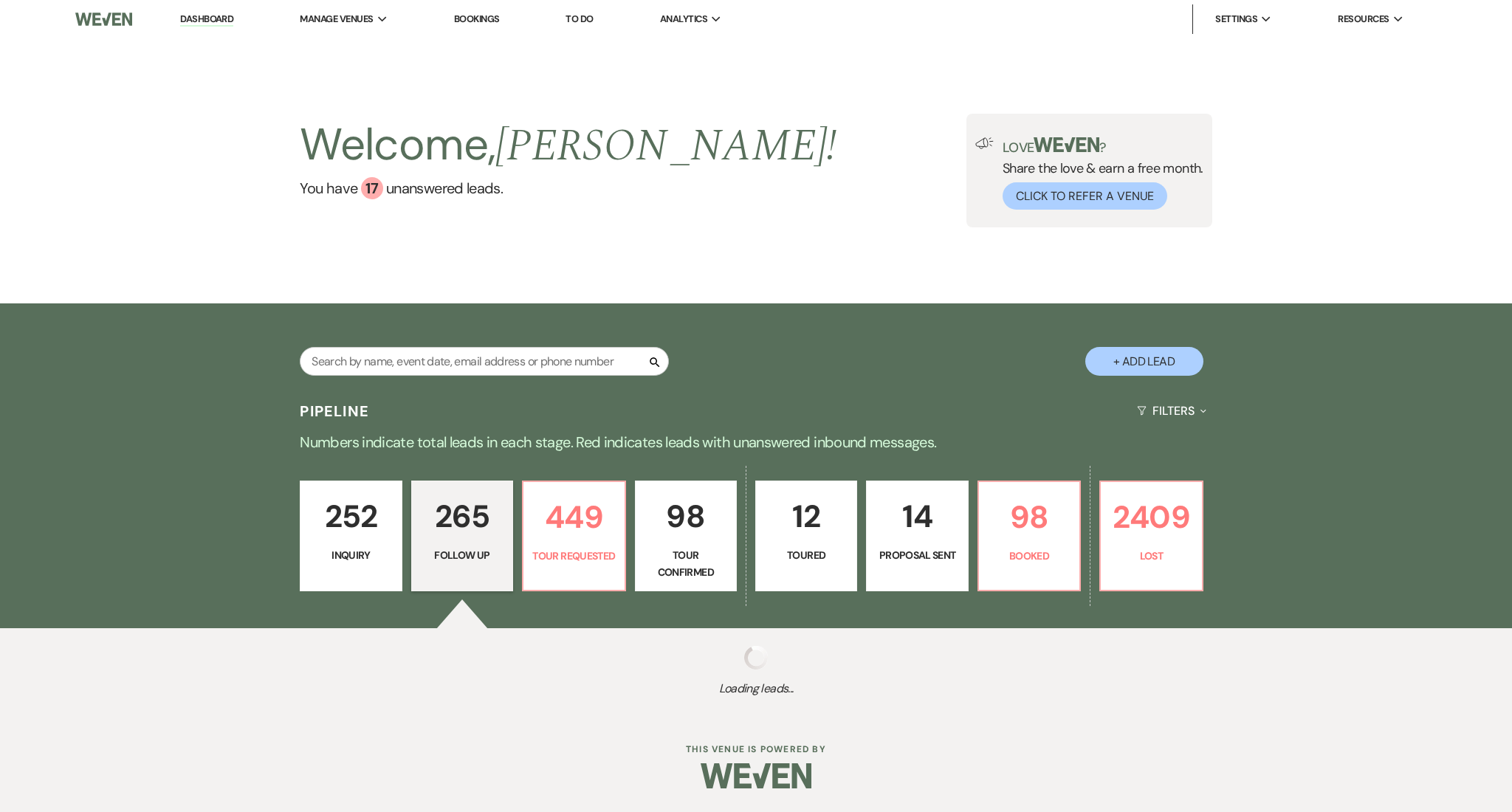
select select "9"
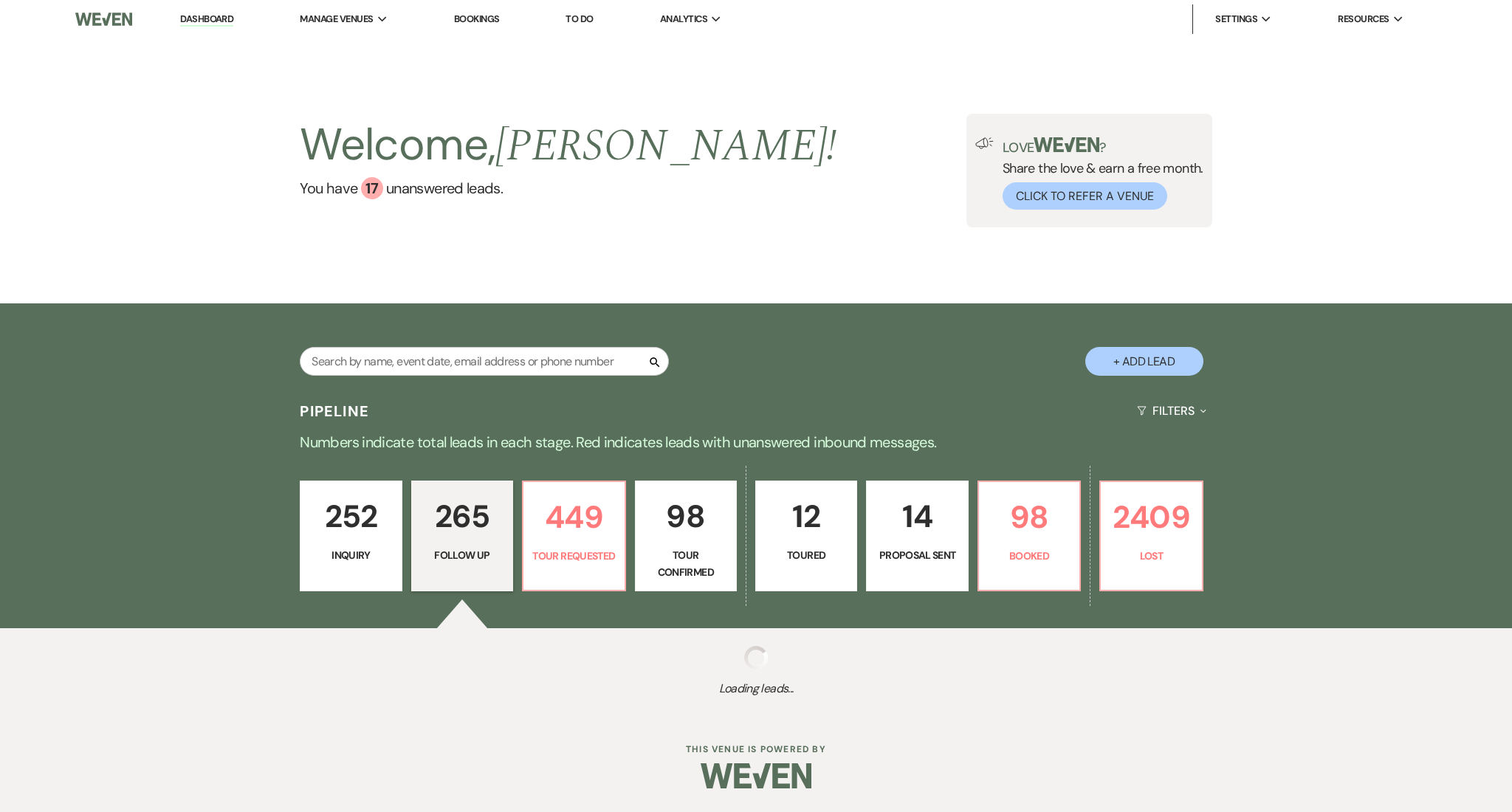
select select "9"
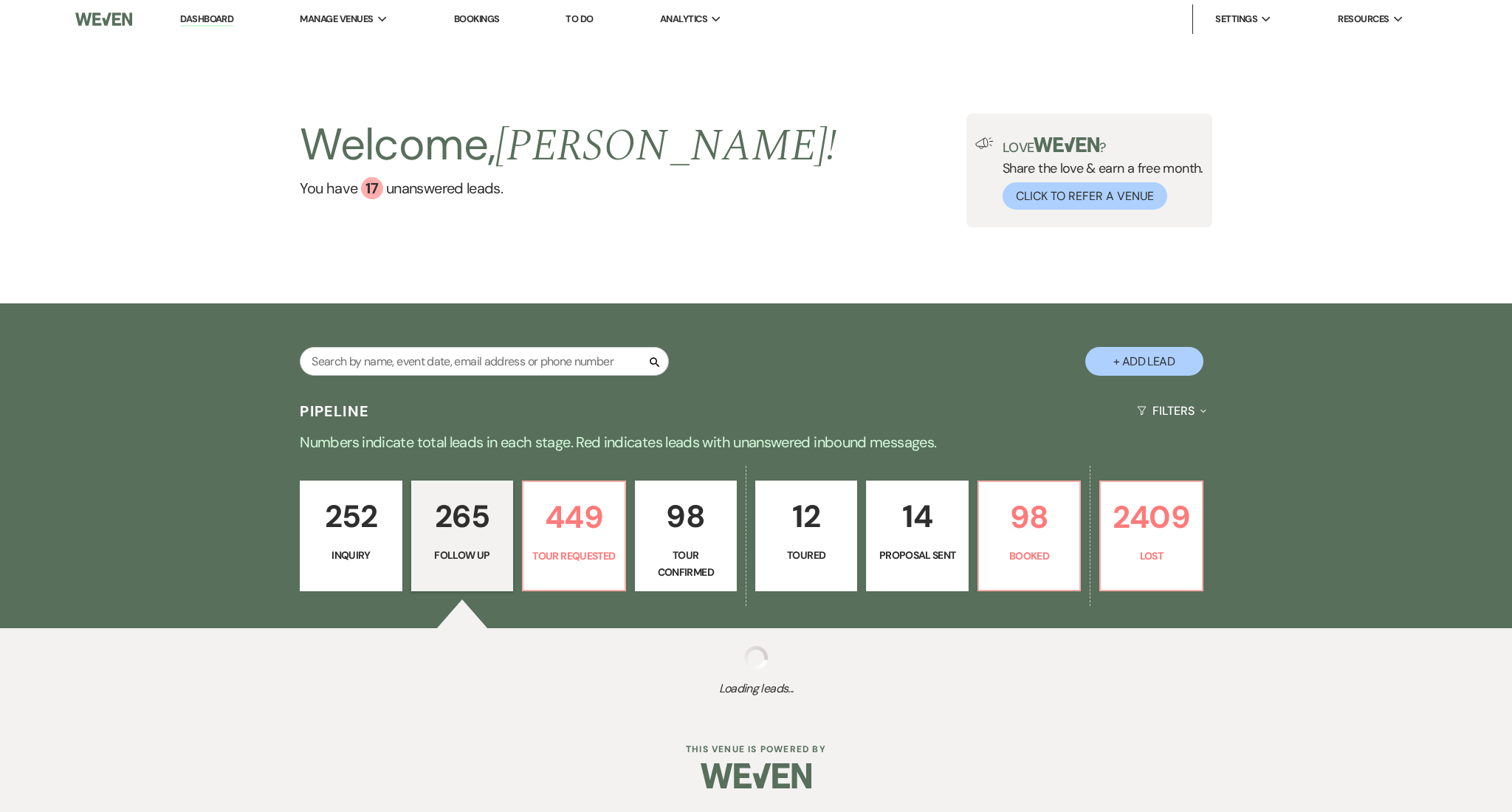
select select "9"
